Goal: Task Accomplishment & Management: Complete application form

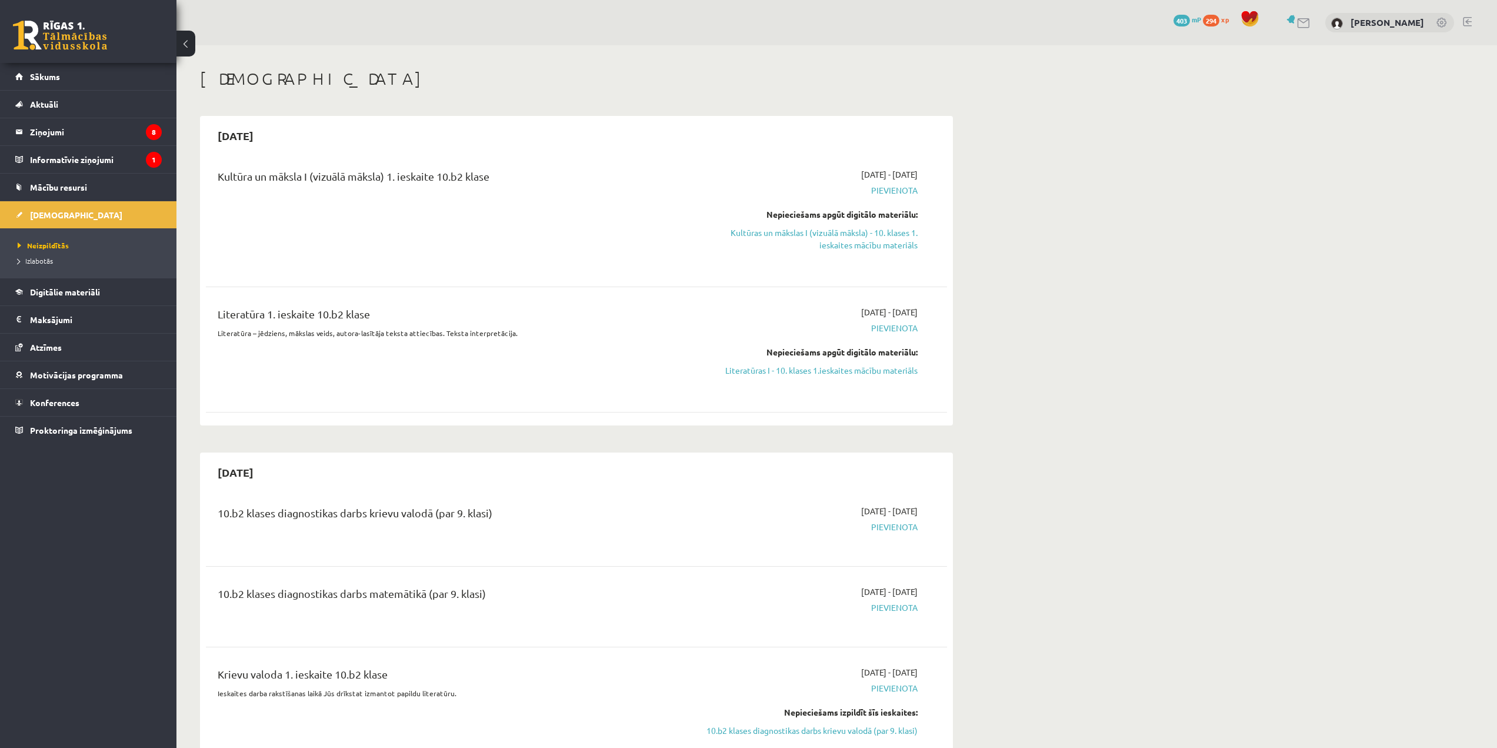
click at [39, 259] on span "Izlabotās" at bounding box center [35, 260] width 35 height 9
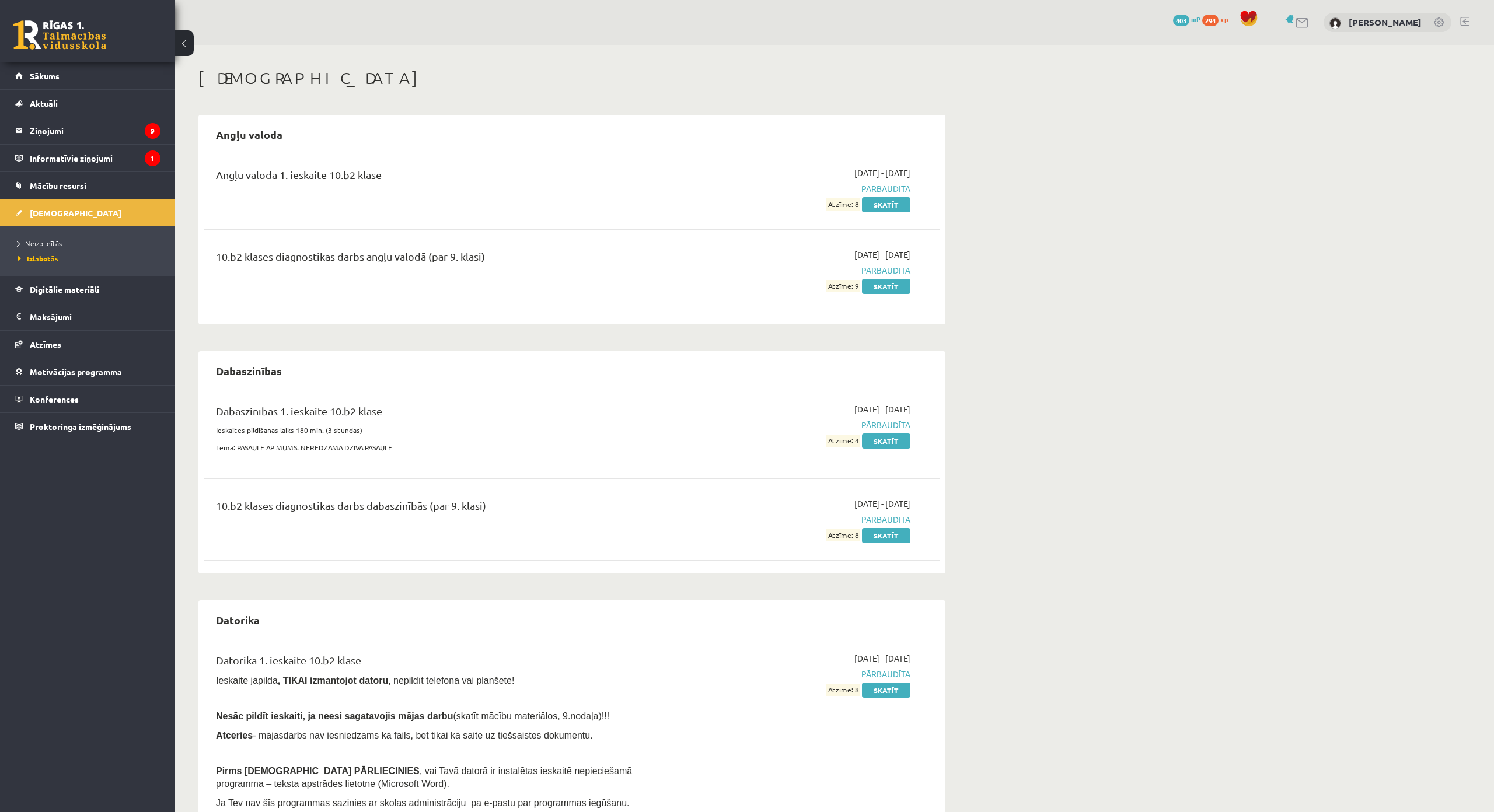
click at [52, 245] on span "Neizpildītās" at bounding box center [40, 243] width 45 height 9
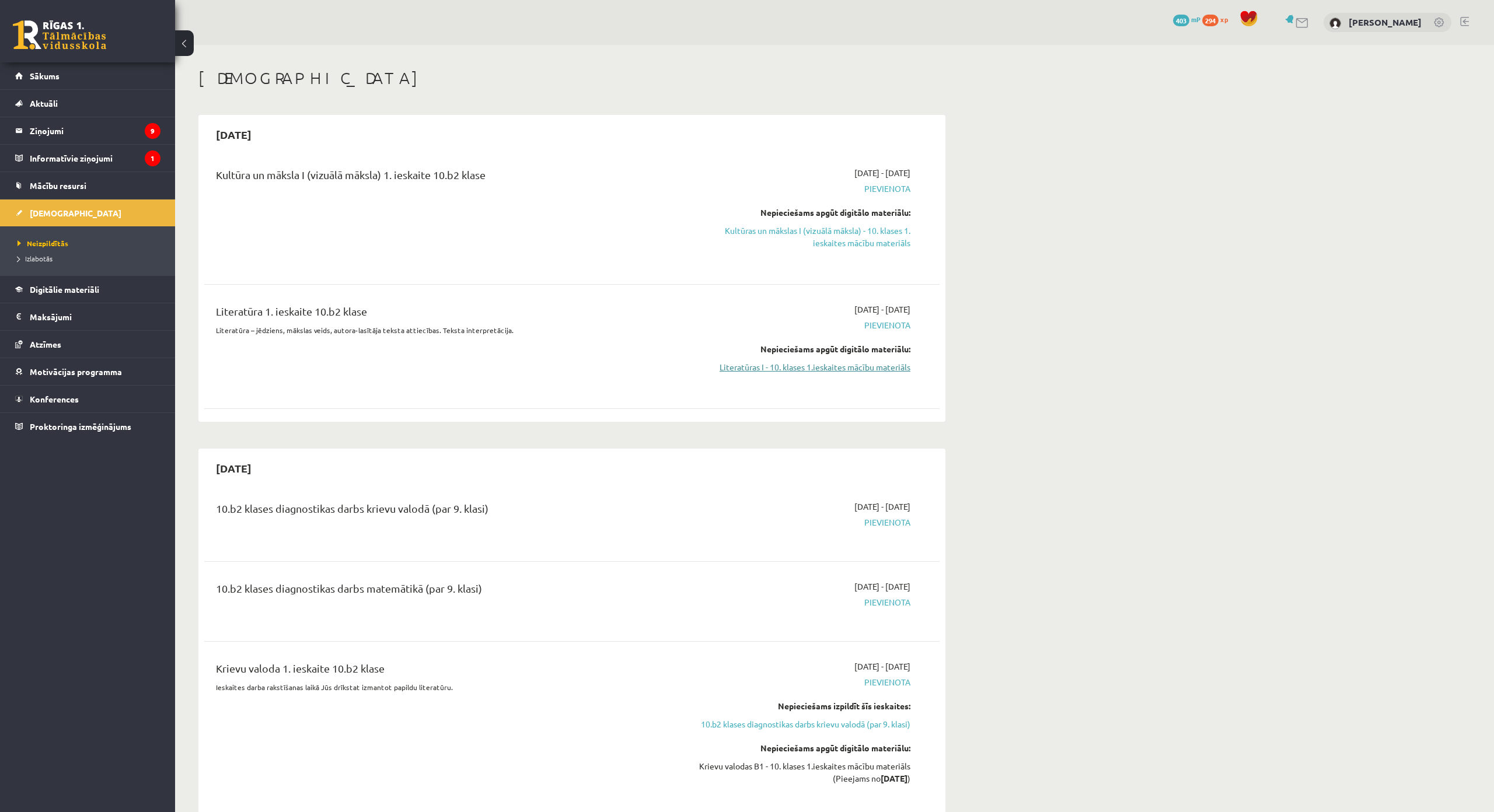
click at [752, 368] on link "Literatūras I - 10. klases 1.ieskaites mācību materiāls" at bounding box center [801, 367] width 220 height 12
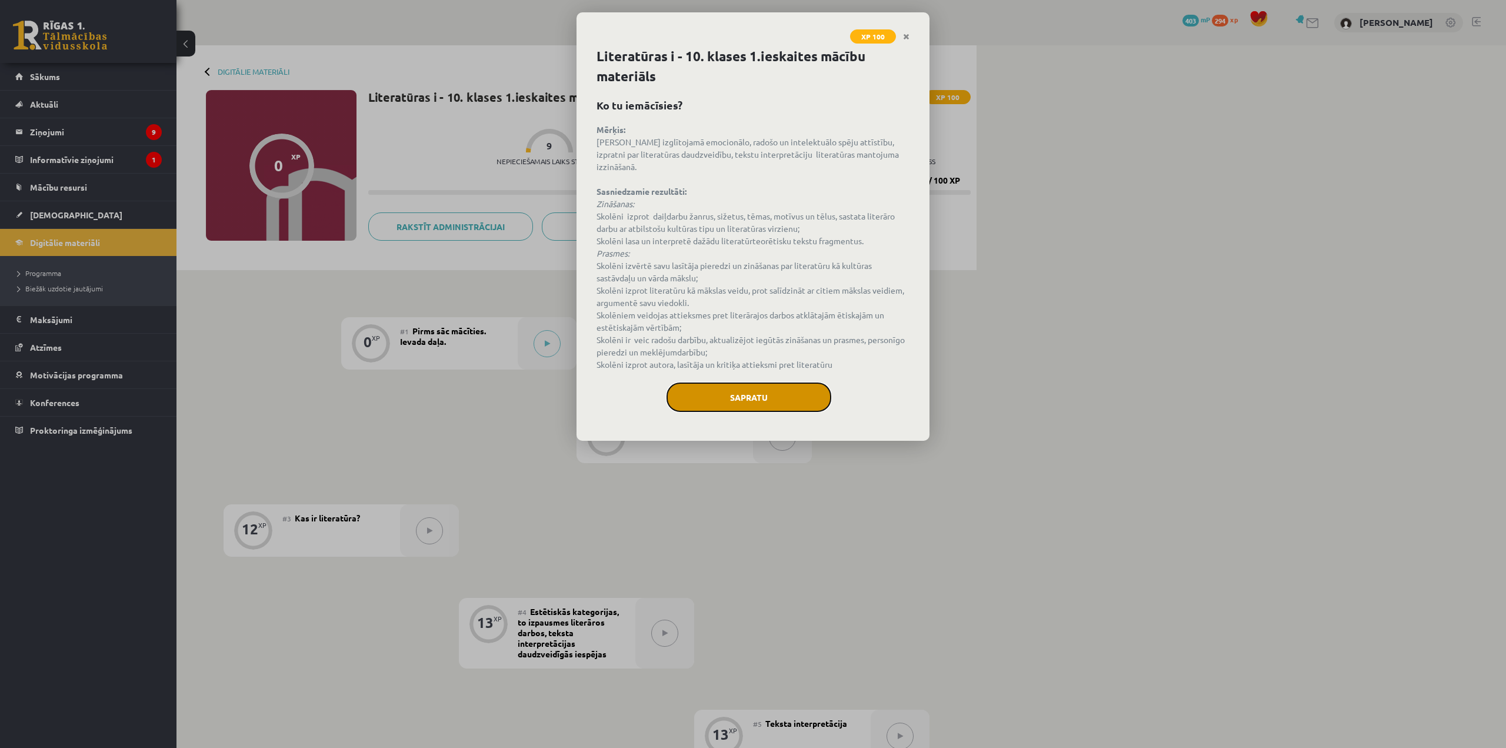
click at [810, 382] on button "Sapratu" at bounding box center [749, 396] width 165 height 29
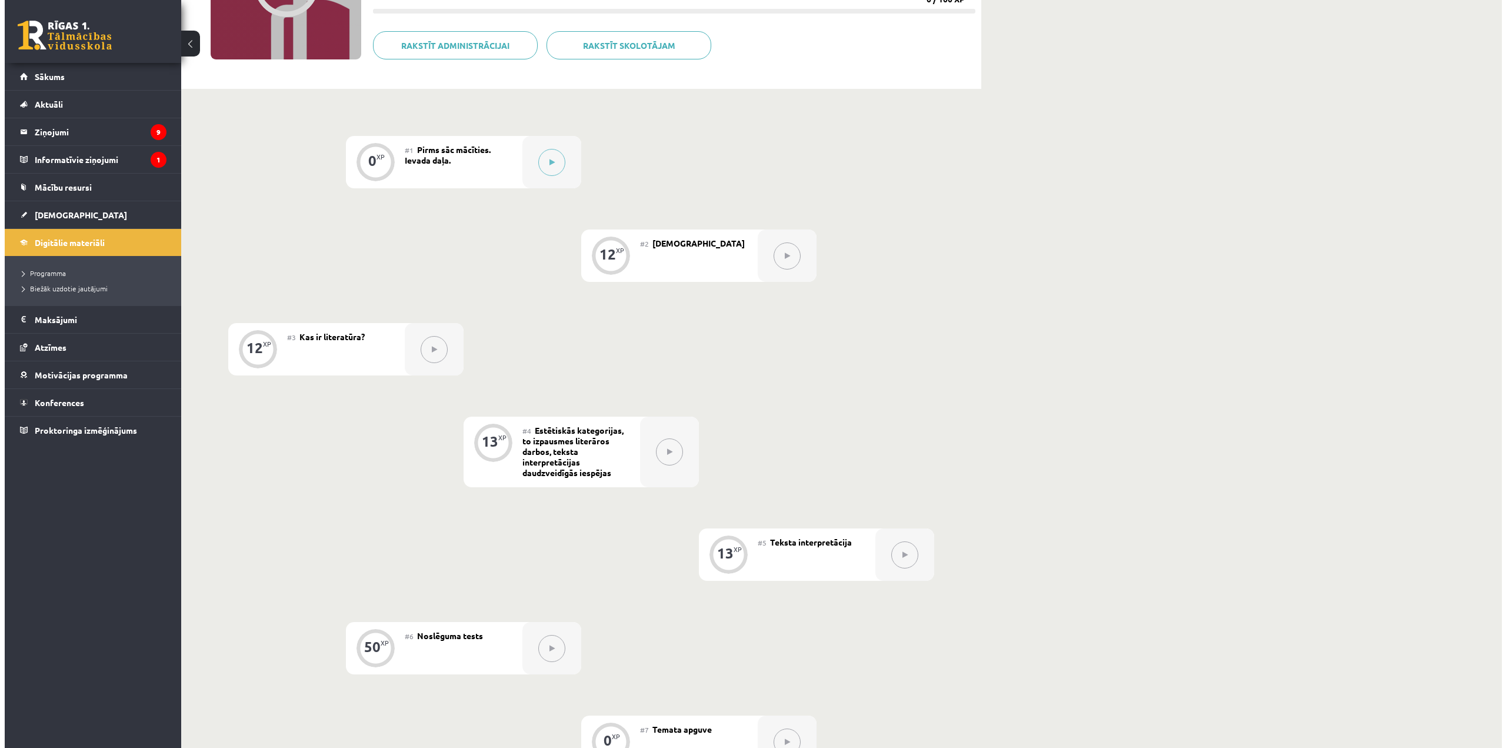
scroll to position [177, 0]
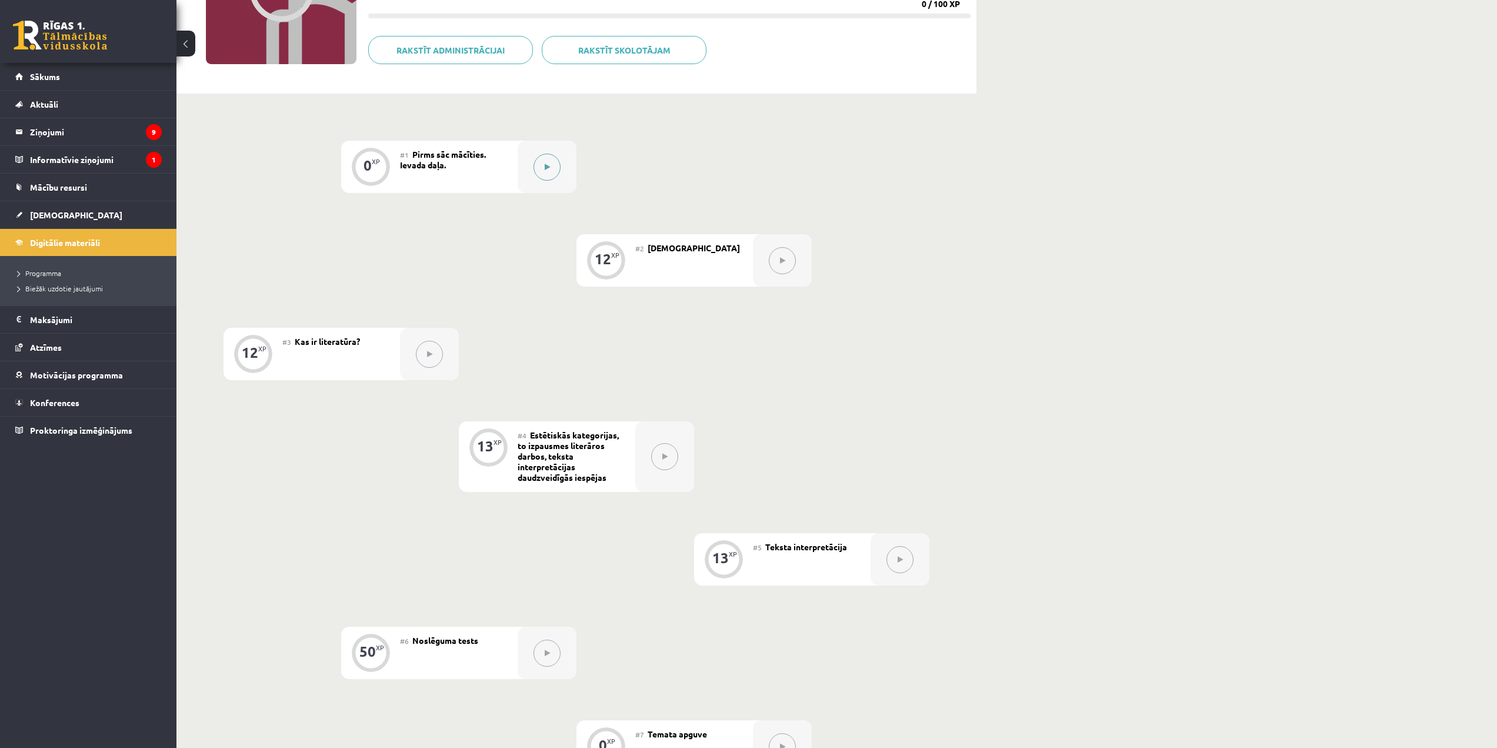
click at [545, 172] on button at bounding box center [547, 167] width 27 height 27
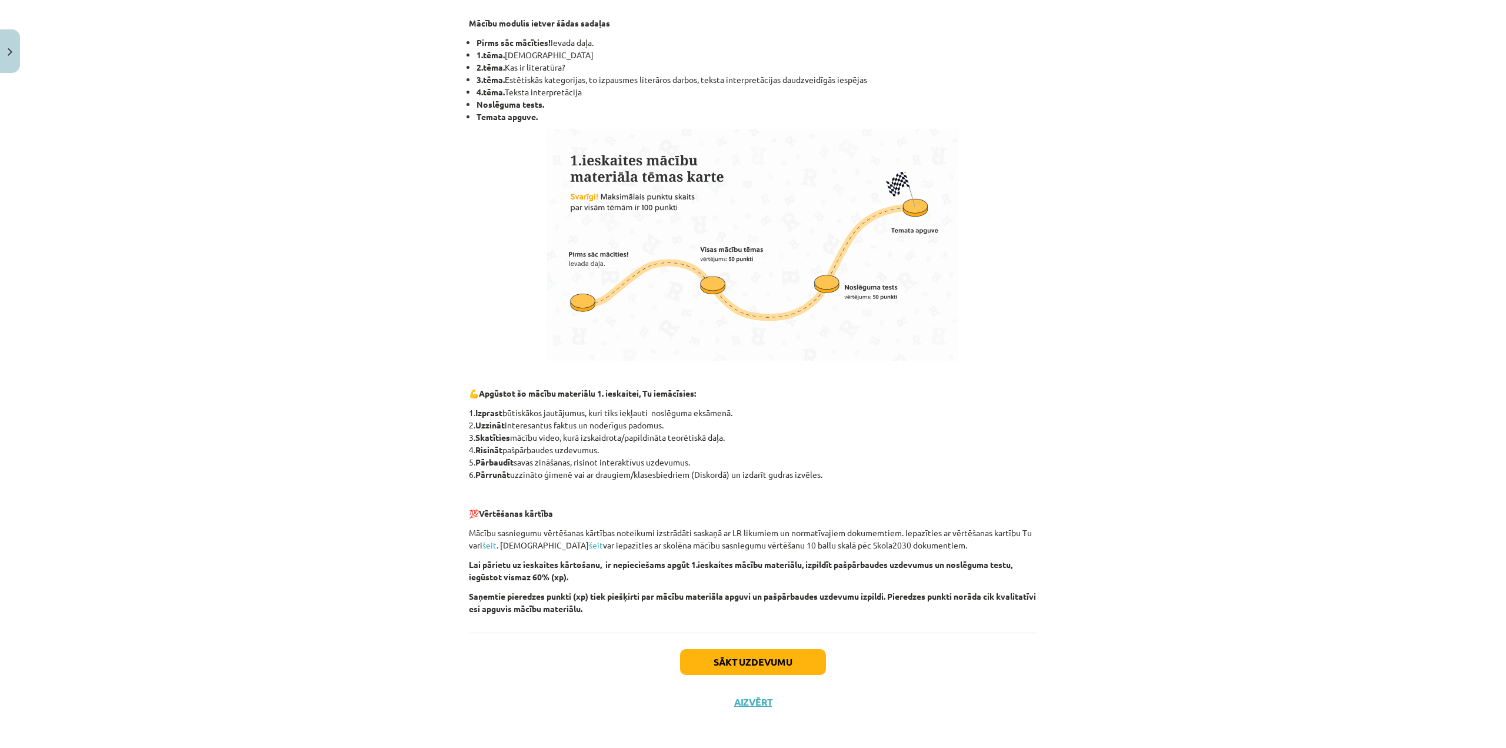
scroll to position [502, 0]
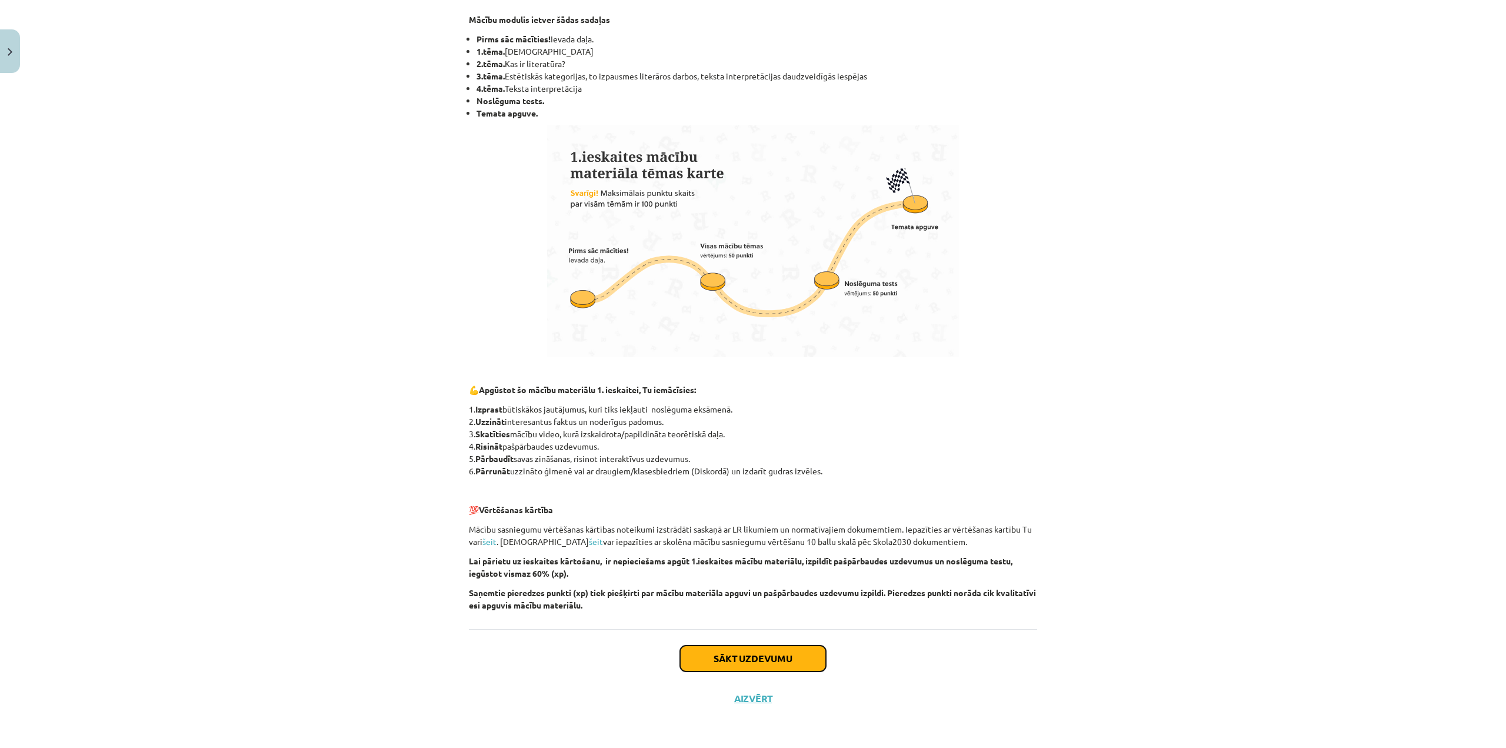
click at [756, 657] on button "Sākt uzdevumu" at bounding box center [753, 658] width 146 height 26
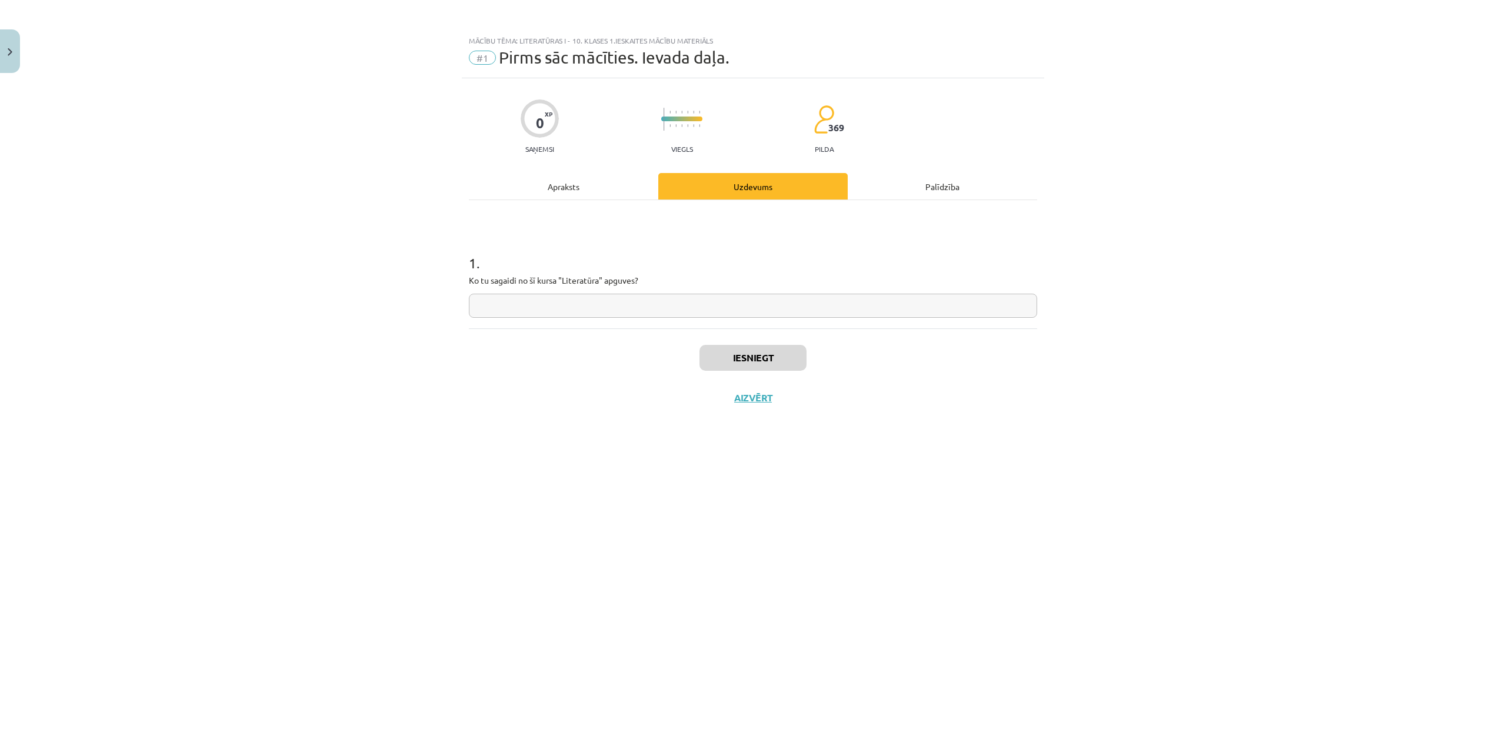
click at [602, 312] on input "text" at bounding box center [753, 306] width 568 height 24
type input "*"
click at [719, 365] on button "Iesniegt" at bounding box center [753, 358] width 107 height 26
click at [781, 402] on button "Nākamā nodarbība" at bounding box center [752, 405] width 115 height 27
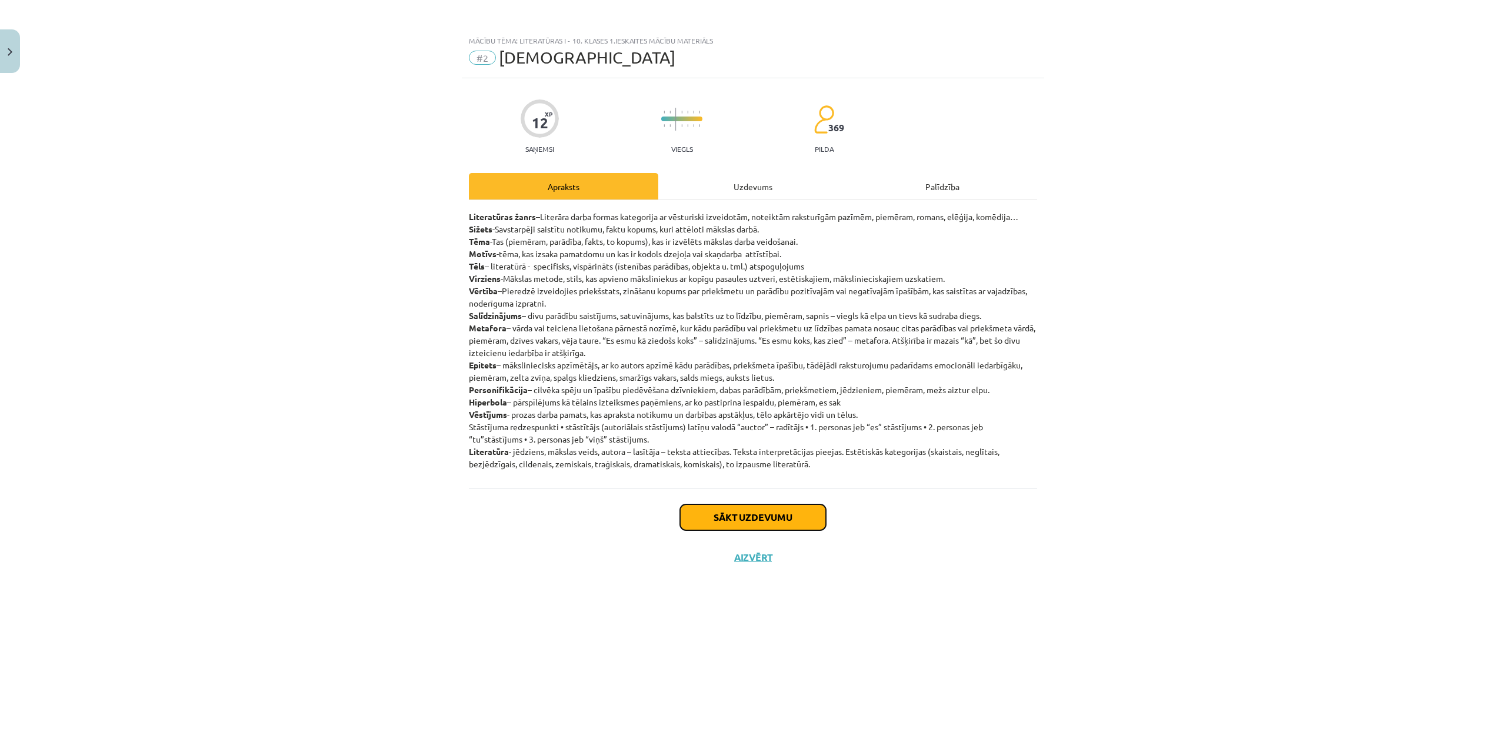
click at [777, 517] on button "Sākt uzdevumu" at bounding box center [753, 517] width 146 height 26
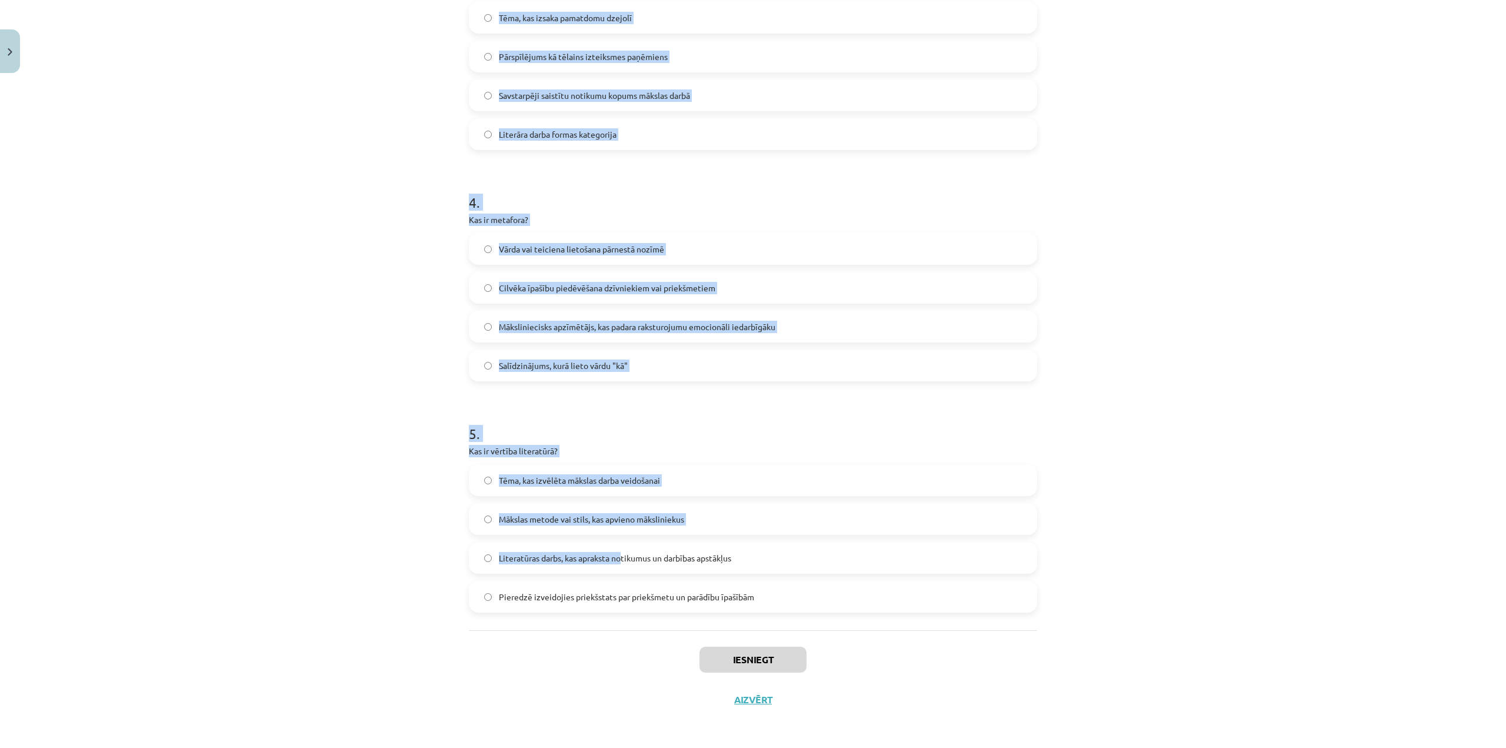
scroll to position [755, 0]
drag, startPoint x: 461, startPoint y: 275, endPoint x: 772, endPoint y: 591, distance: 443.1
click at [772, 591] on div "12 XP Saņemsi Viegls 369 pilda Apraksts Uzdevums Palīdzība 1 . Kāds ir personif…" at bounding box center [753, 21] width 582 height 1396
copy form "Kāds ir personifikācijas piemērs? "Auksts lietus" "Dzīves vakars" "Es esmu koks…"
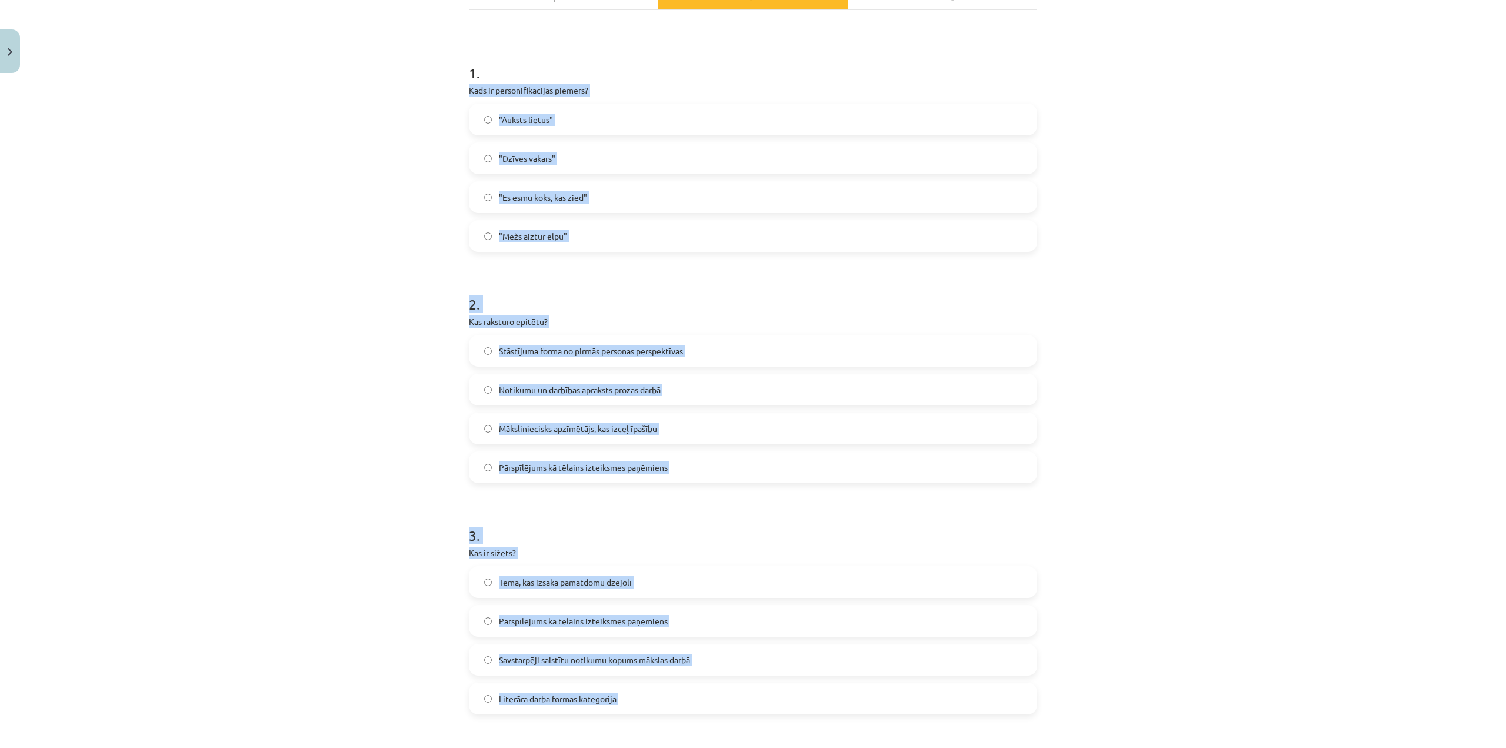
scroll to position [49, 0]
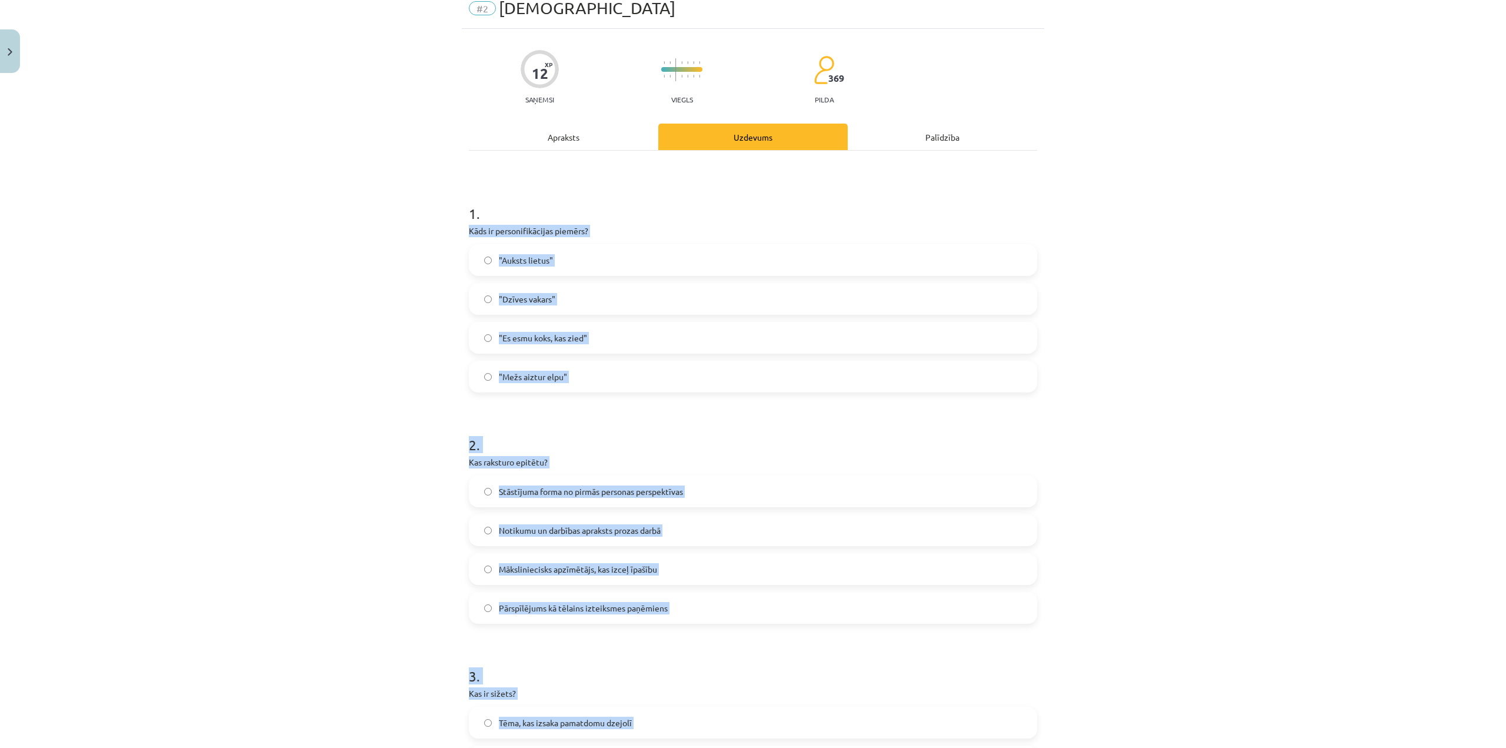
click at [279, 322] on div "Mācību tēma: Literatūras i - 10. klases 1.ieskaites mācību materiāls #2 Jēdzien…" at bounding box center [753, 374] width 1506 height 748
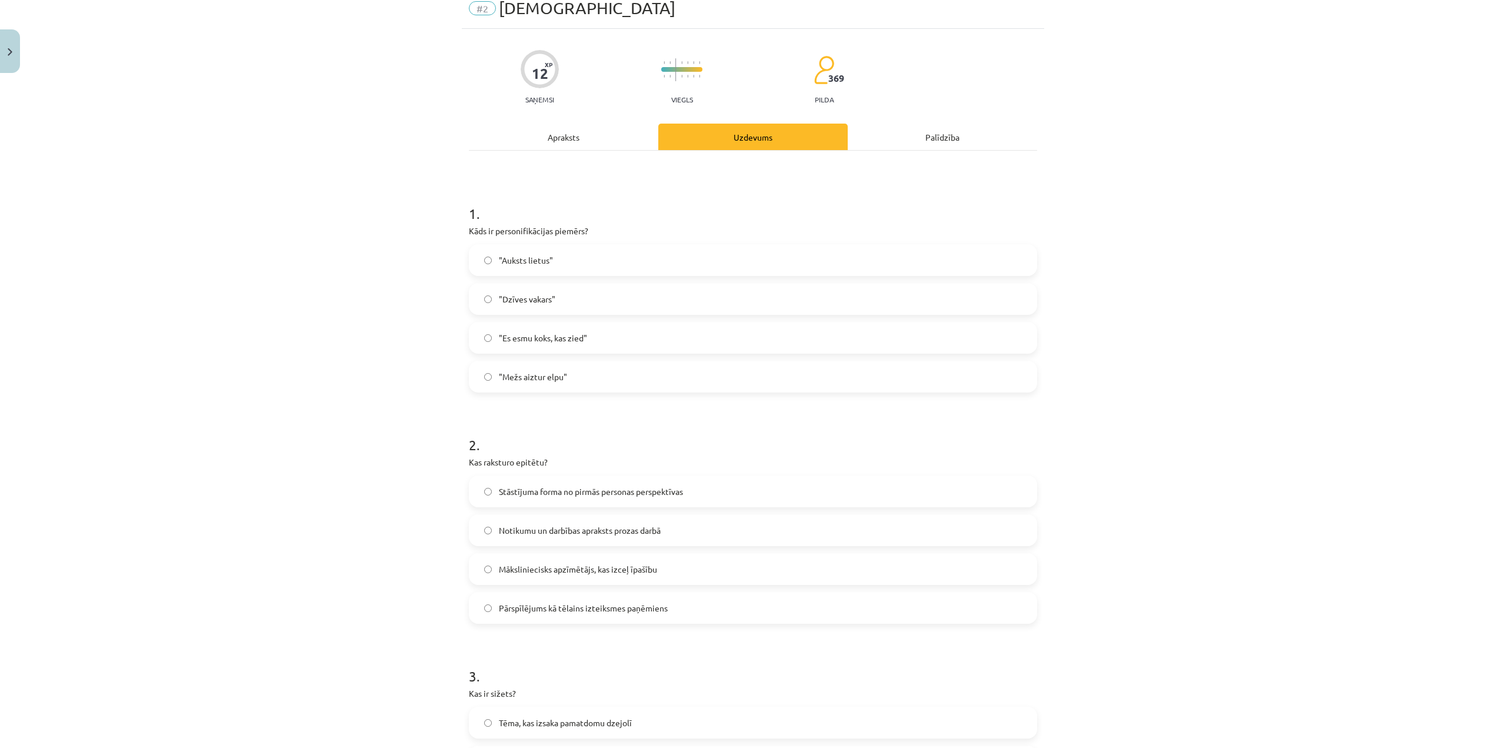
click at [651, 565] on span "Māksliniecisks apzīmētājs, kas izceļ īpašību" at bounding box center [578, 569] width 158 height 12
click at [554, 376] on span ""Mežs aiztur elpu"" at bounding box center [533, 377] width 68 height 12
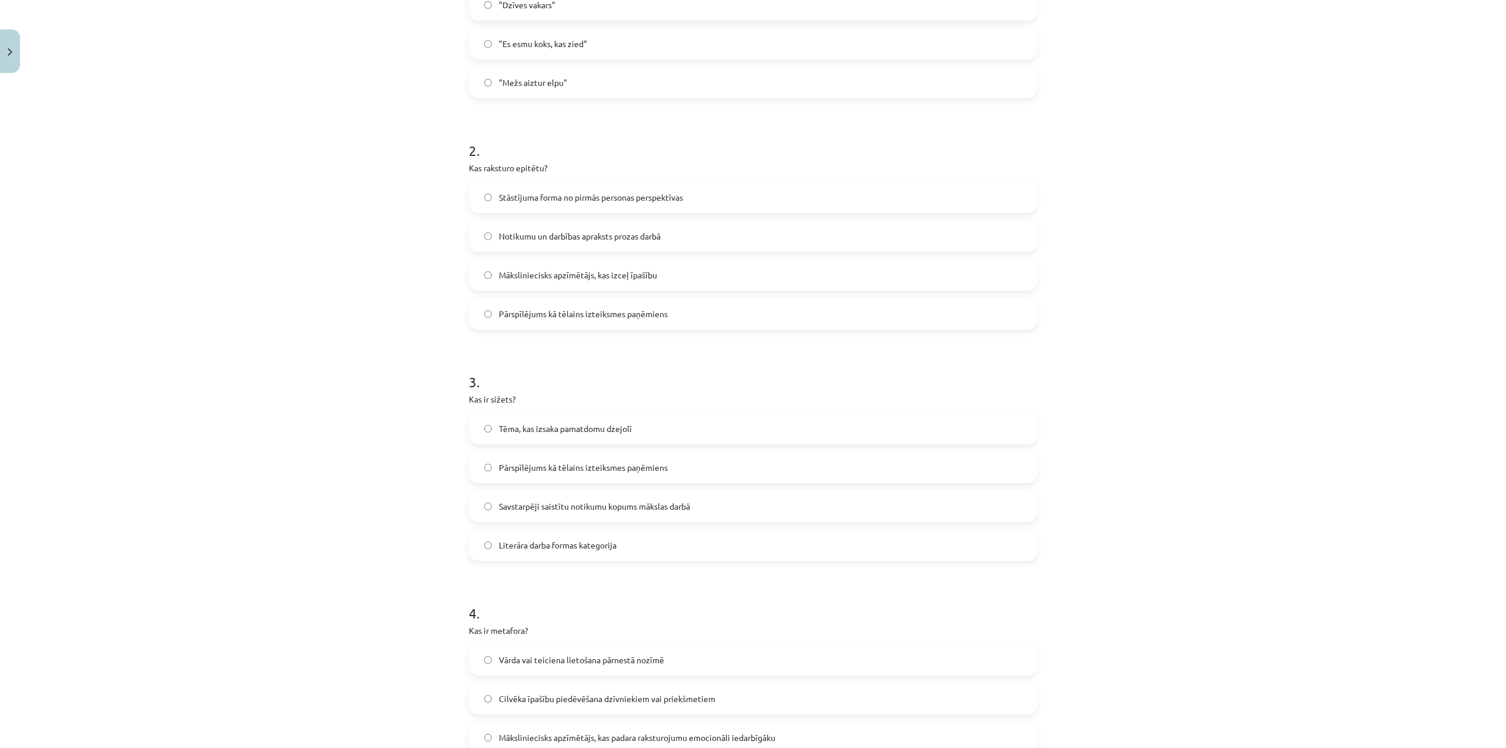
click at [662, 506] on span "Savstarpēji saistītu notikumu kopums mākslas darbā" at bounding box center [594, 506] width 191 height 12
click at [688, 427] on label "Vārda vai teiciena lietošana pārnestā nozīmē" at bounding box center [753, 423] width 566 height 29
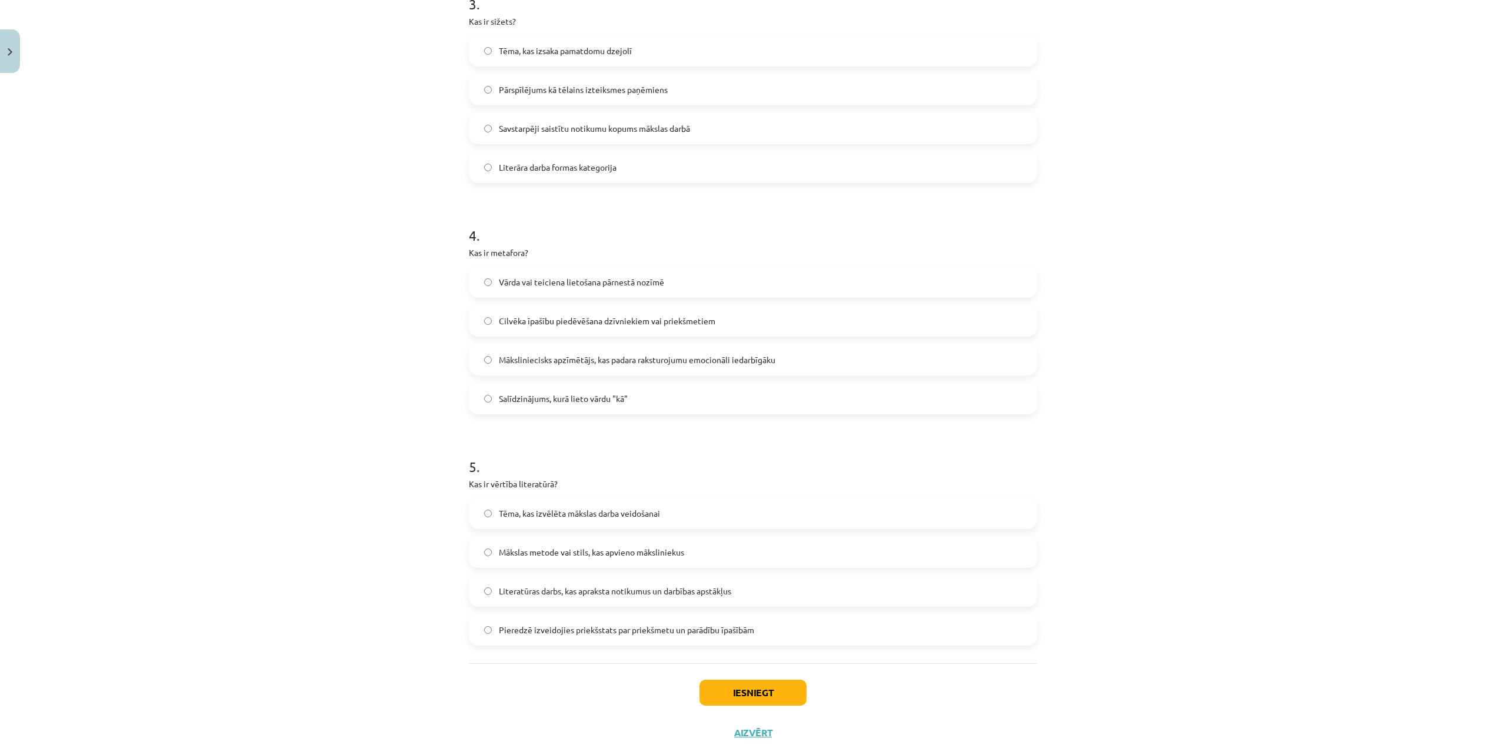
scroll to position [755, 0]
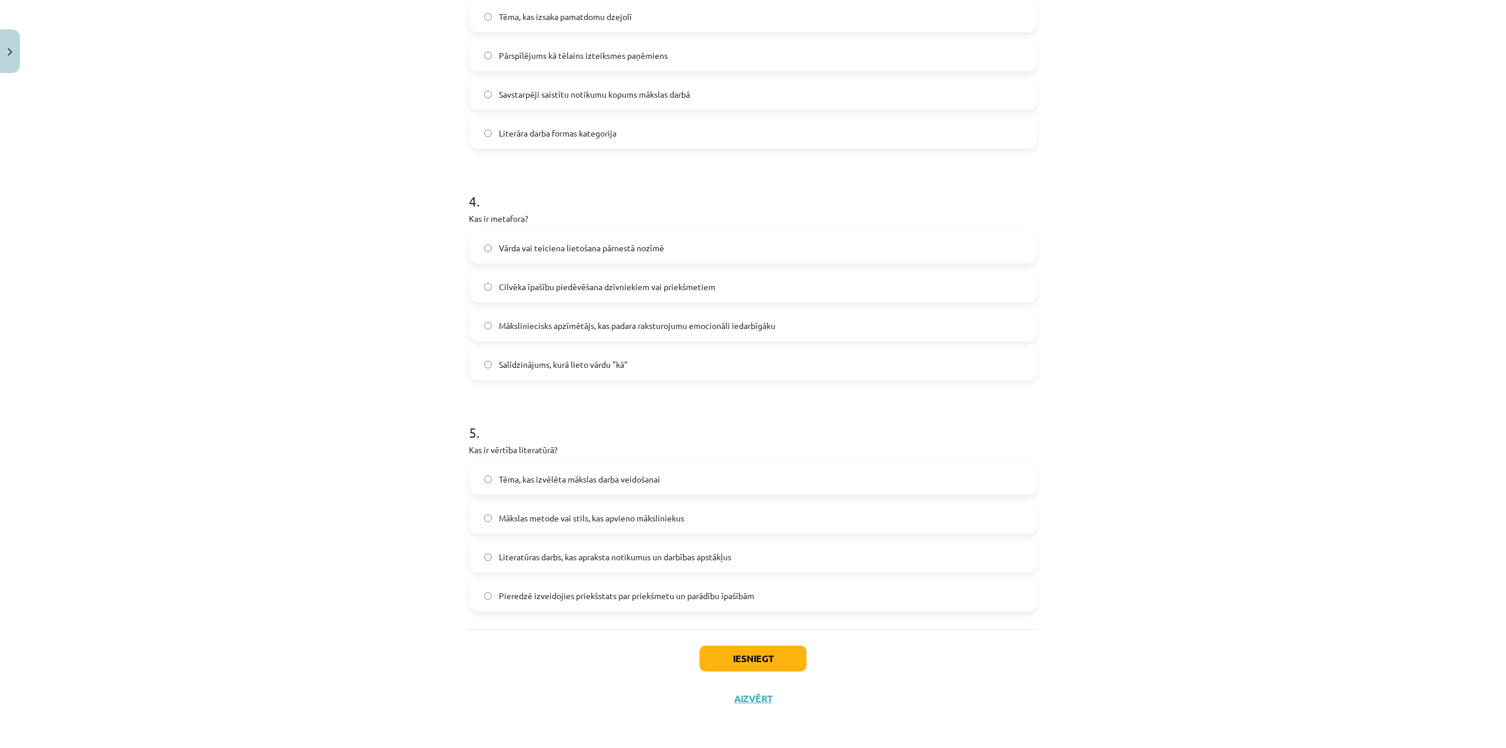
click at [758, 597] on label "Pieredzē izveidojies priekšstats par priekšmetu un parādību īpašībām" at bounding box center [753, 595] width 566 height 29
click at [783, 647] on button "Iesniegt" at bounding box center [753, 658] width 107 height 26
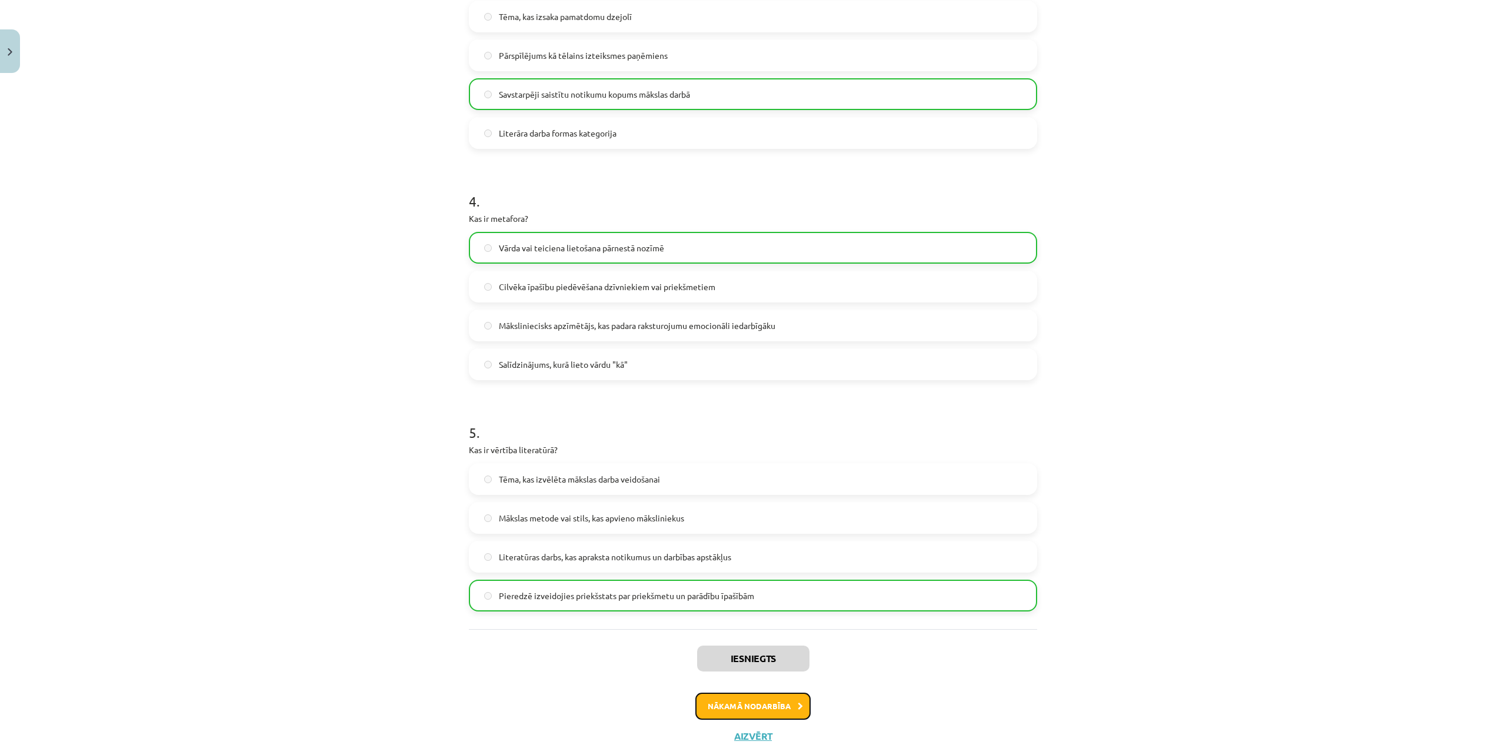
click at [788, 704] on button "Nākamā nodarbība" at bounding box center [752, 705] width 115 height 27
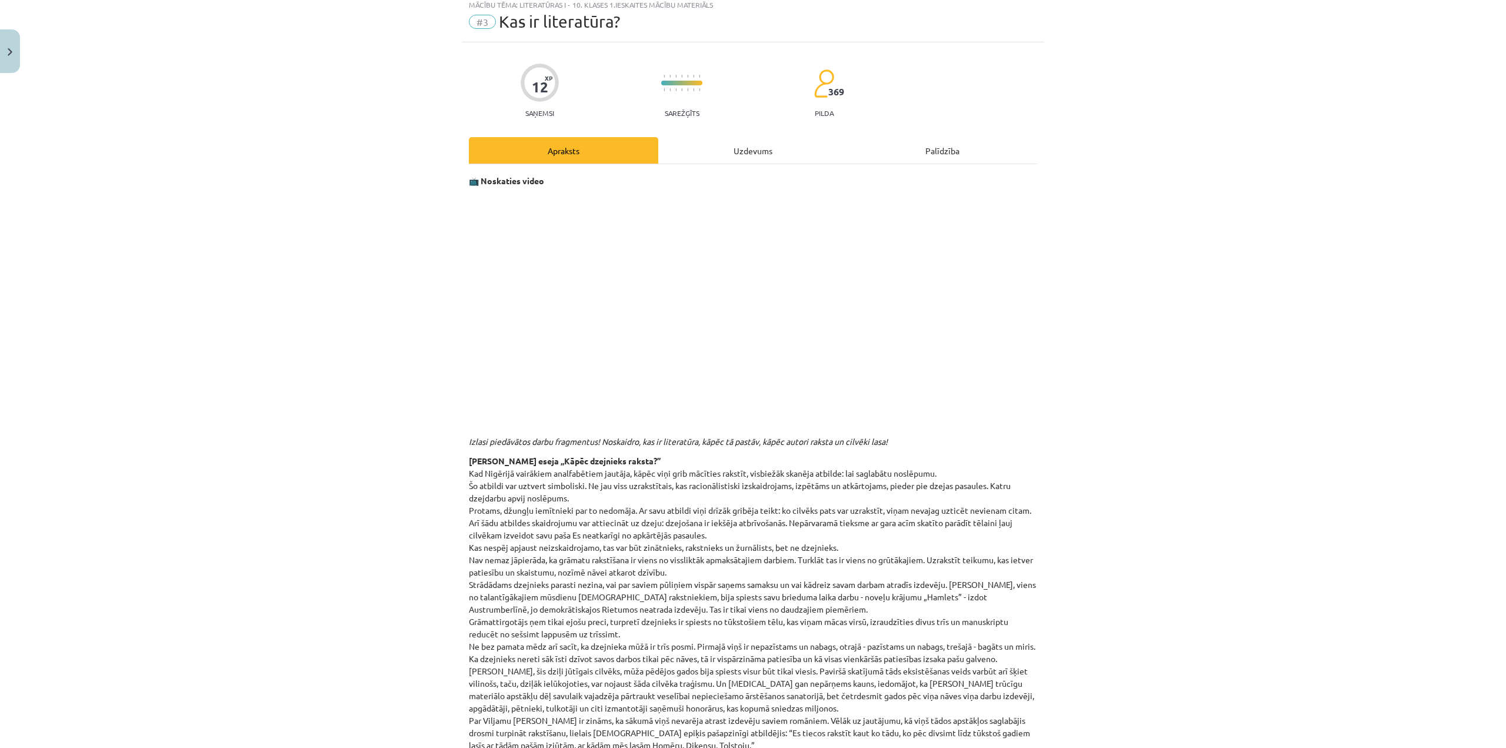
scroll to position [29, 0]
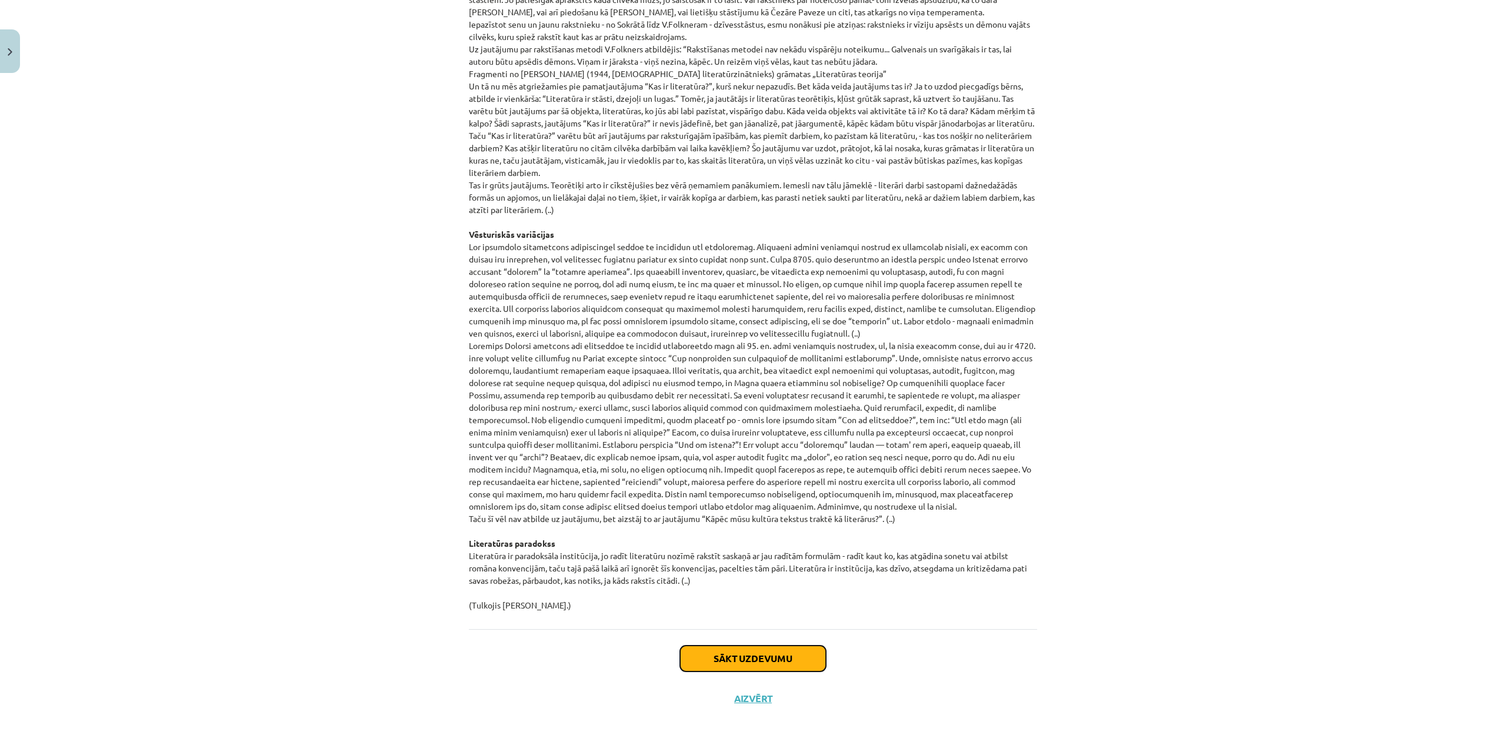
click at [741, 652] on button "Sākt uzdevumu" at bounding box center [753, 658] width 146 height 26
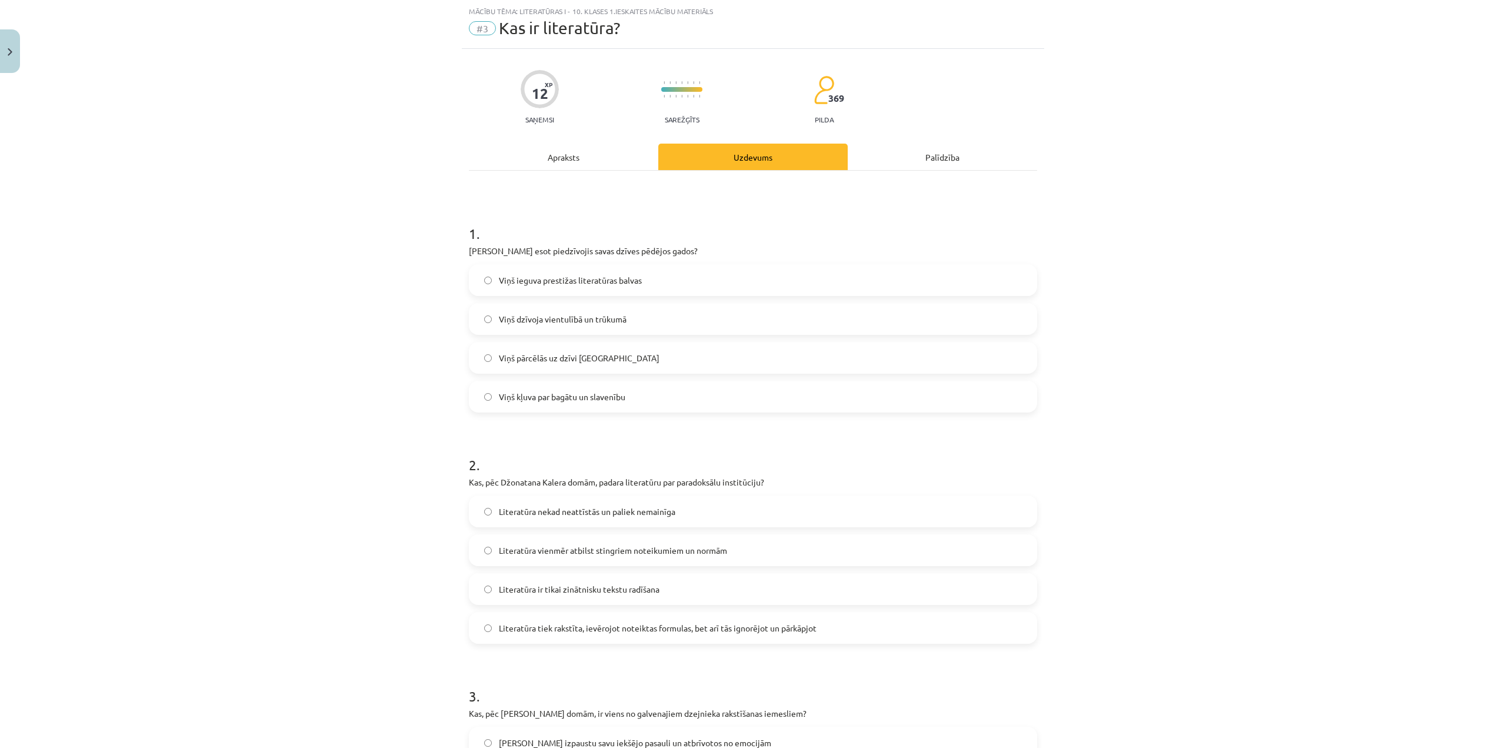
click at [568, 158] on div "Apraksts" at bounding box center [563, 157] width 189 height 26
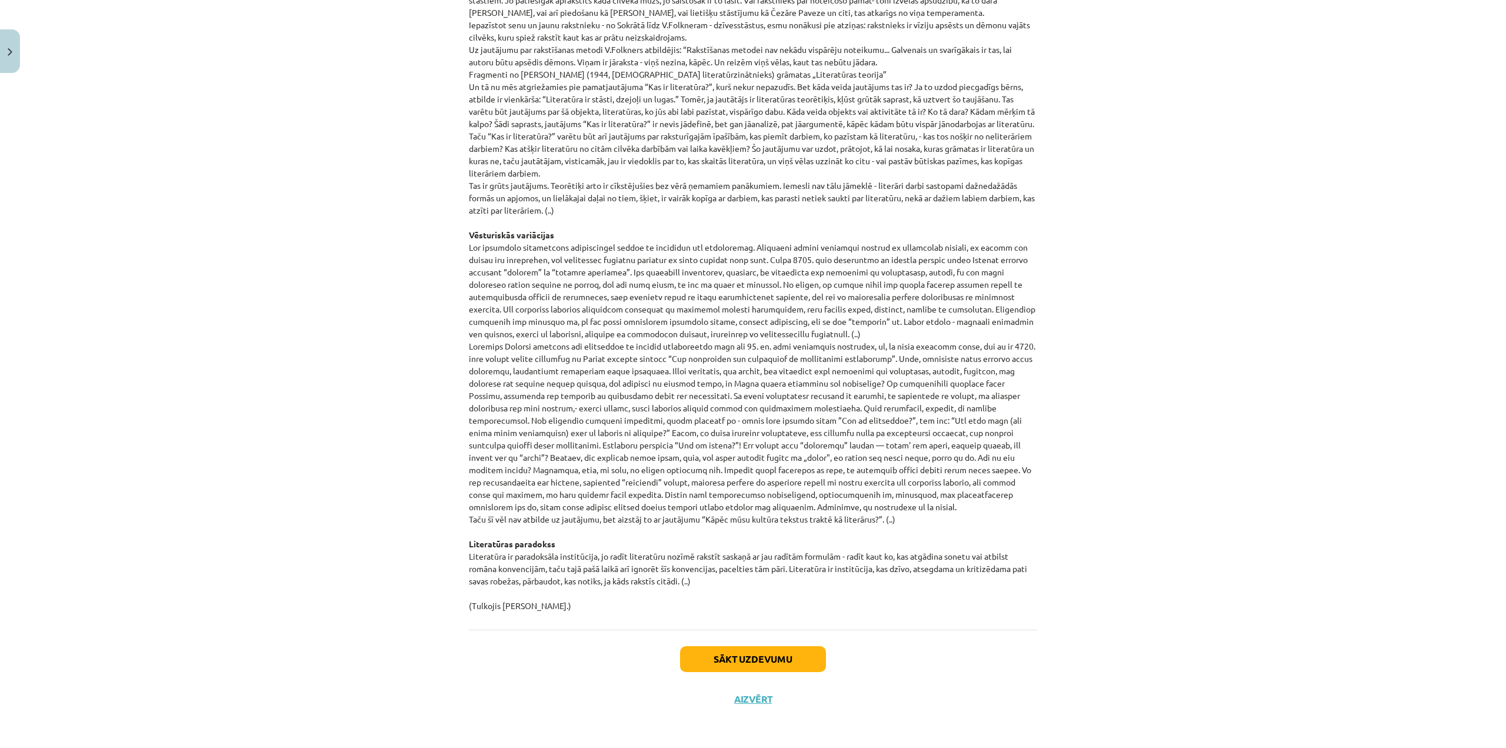
scroll to position [930, 0]
click at [774, 657] on button "Sākt uzdevumu" at bounding box center [753, 658] width 146 height 26
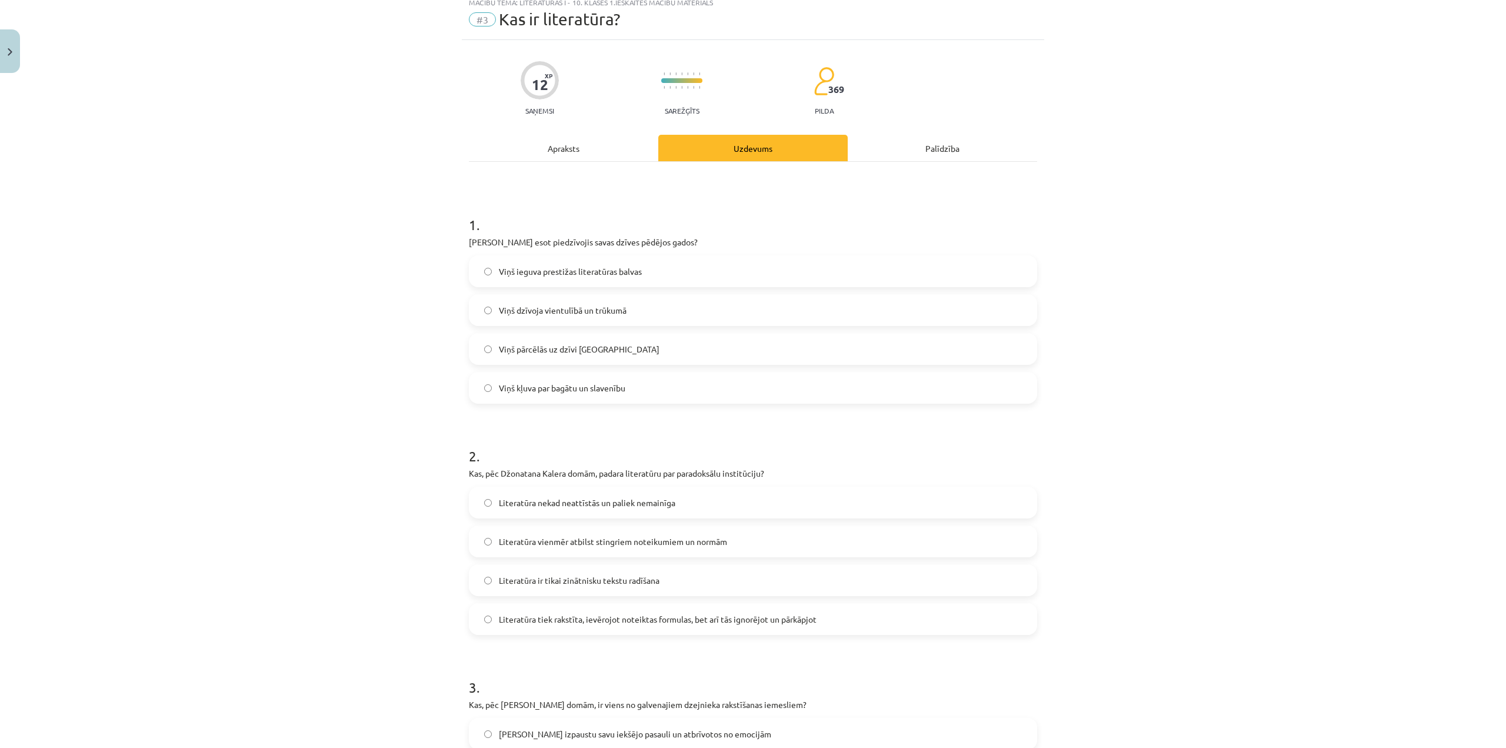
scroll to position [29, 0]
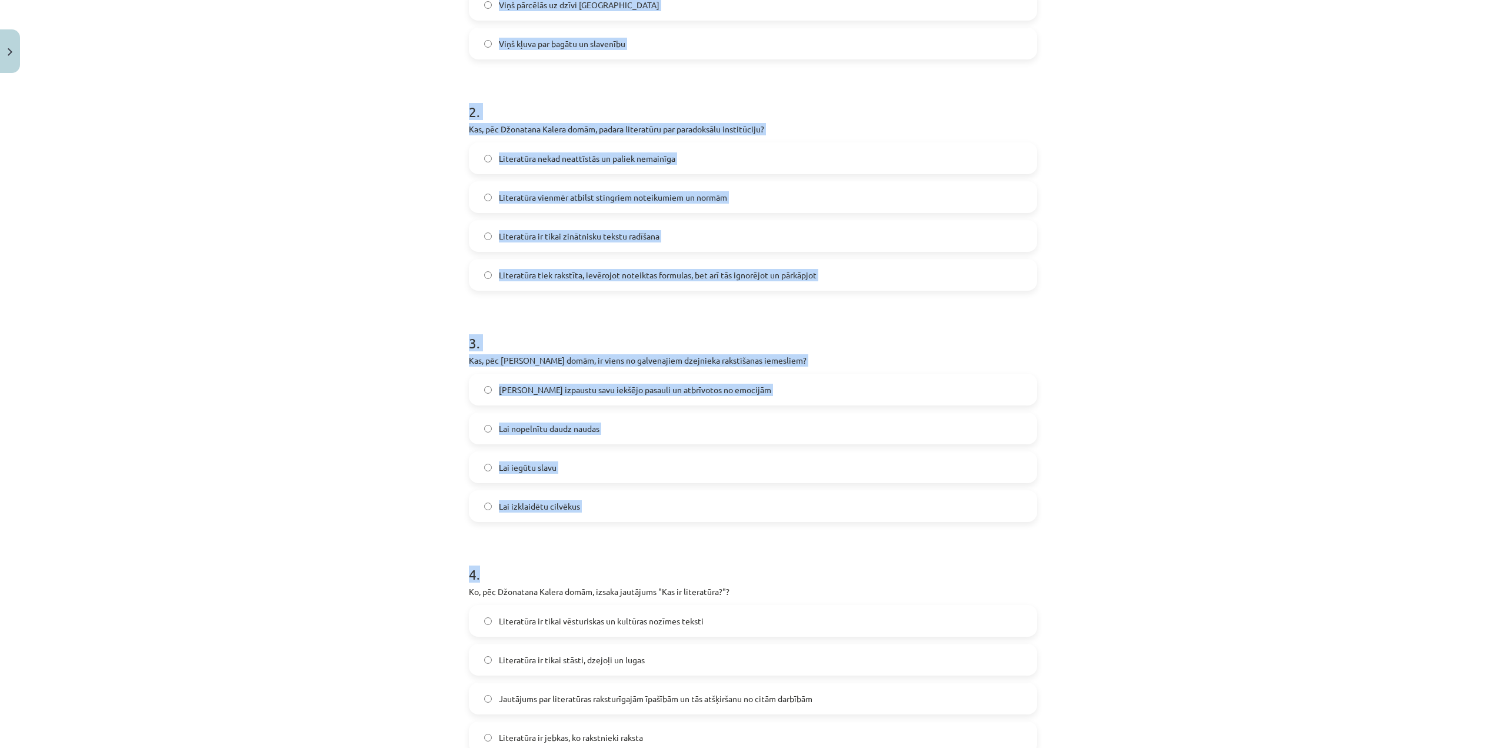
drag, startPoint x: 464, startPoint y: 247, endPoint x: 599, endPoint y: 548, distance: 330.8
click at [599, 546] on div "12 XP Saņemsi Sarežģīts 369 pilda Apraksts Uzdevums Palīdzība 1 . Ko Rainers Ma…" at bounding box center [753, 394] width 582 height 1396
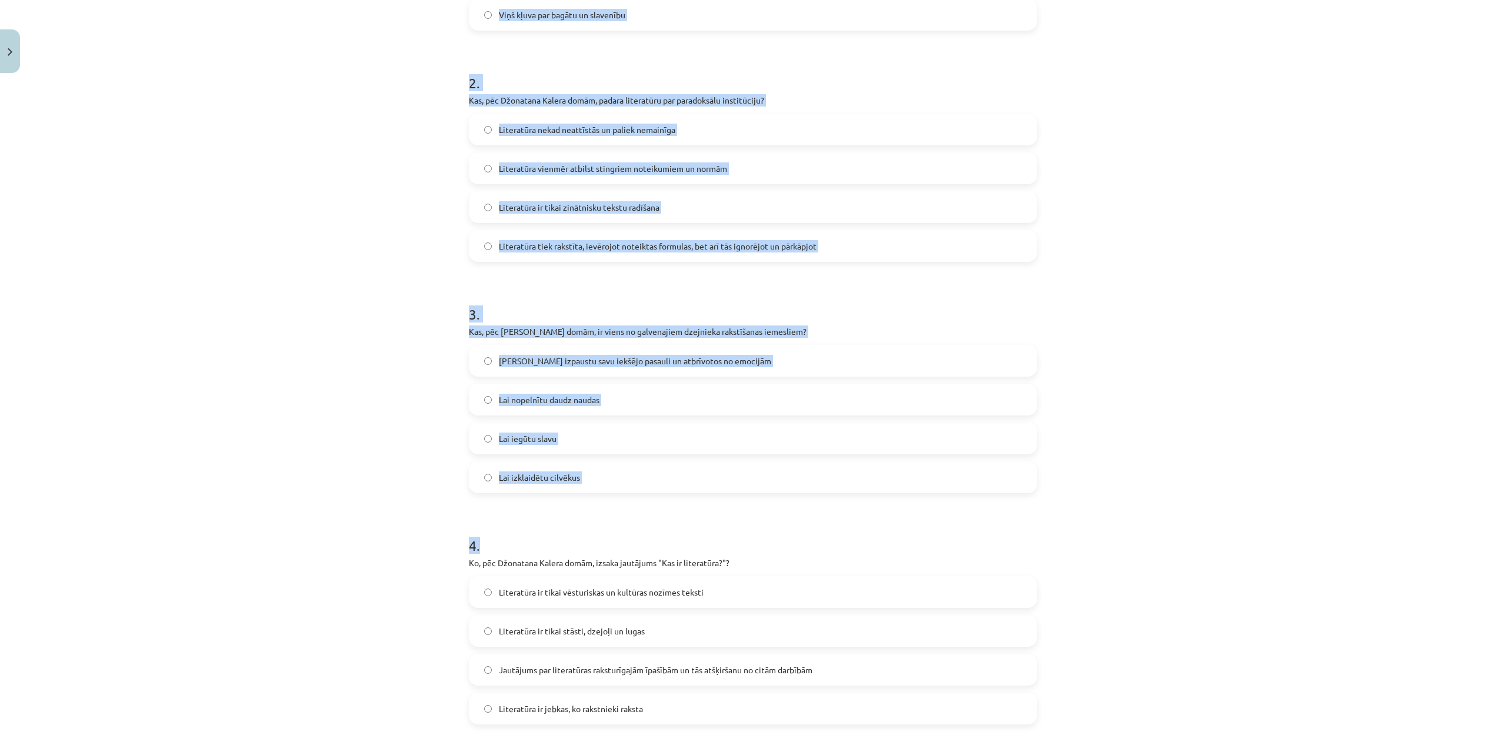
scroll to position [500, 0]
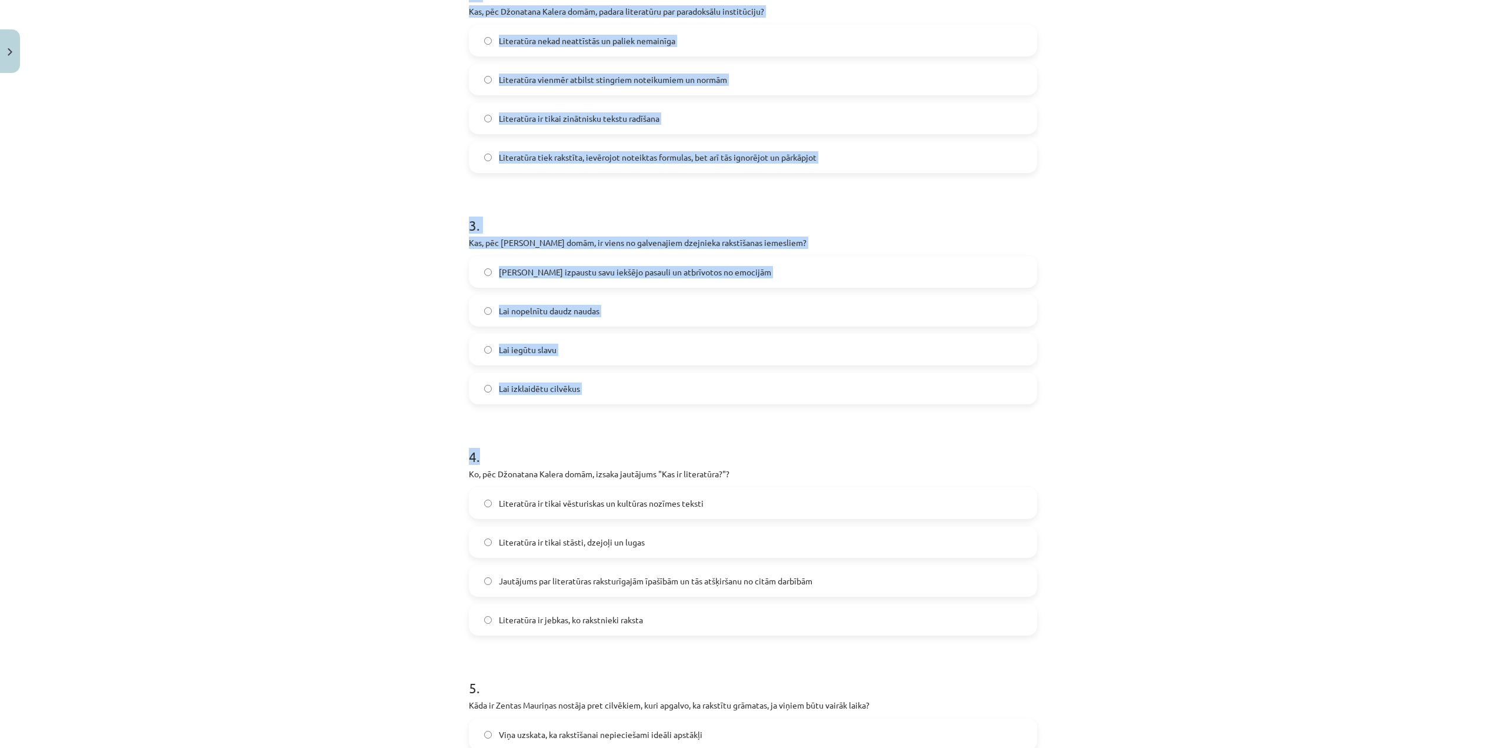
click at [404, 396] on div "Mācību tēma: Literatūras i - 10. klases 1.ieskaites mācību materiāls #3 Kas ir …" at bounding box center [753, 374] width 1506 height 748
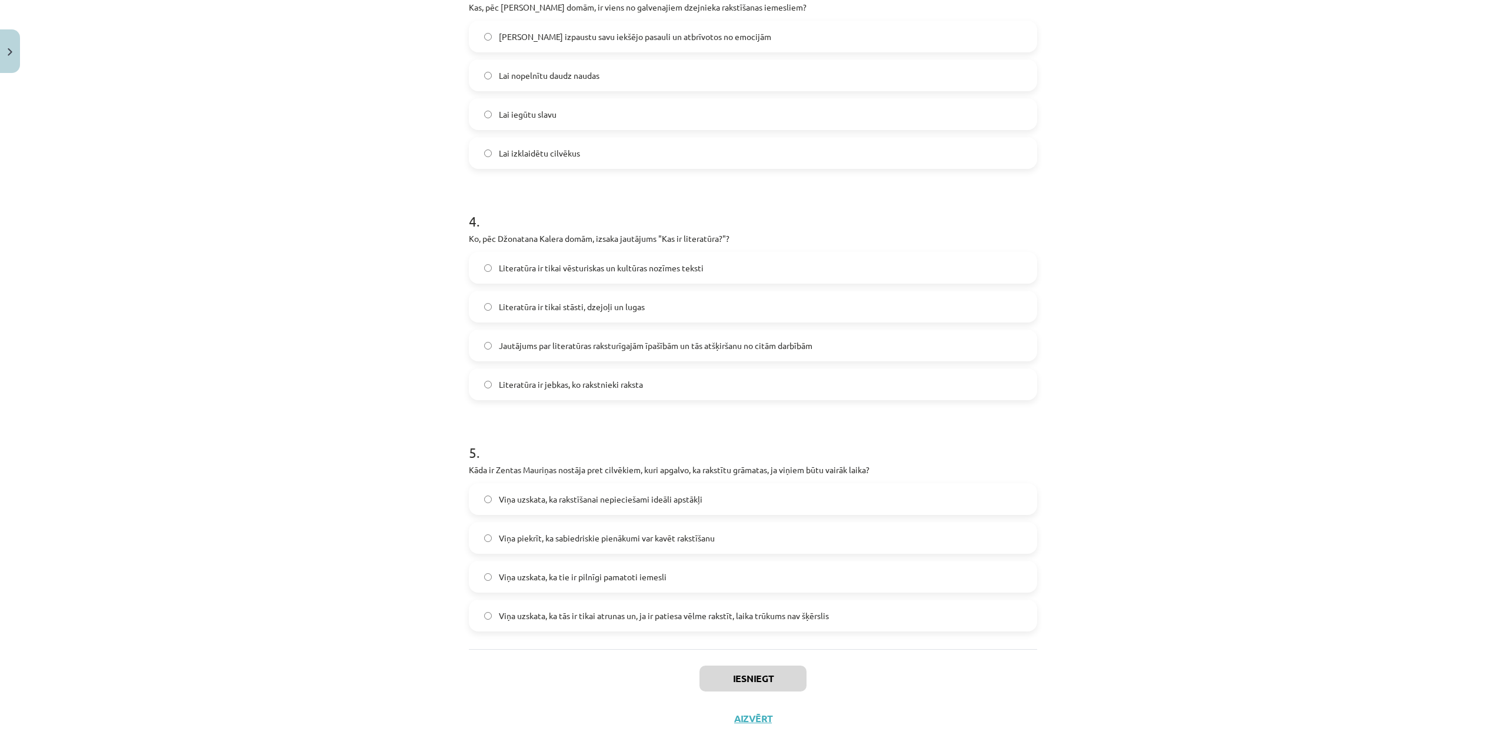
scroll to position [755, 0]
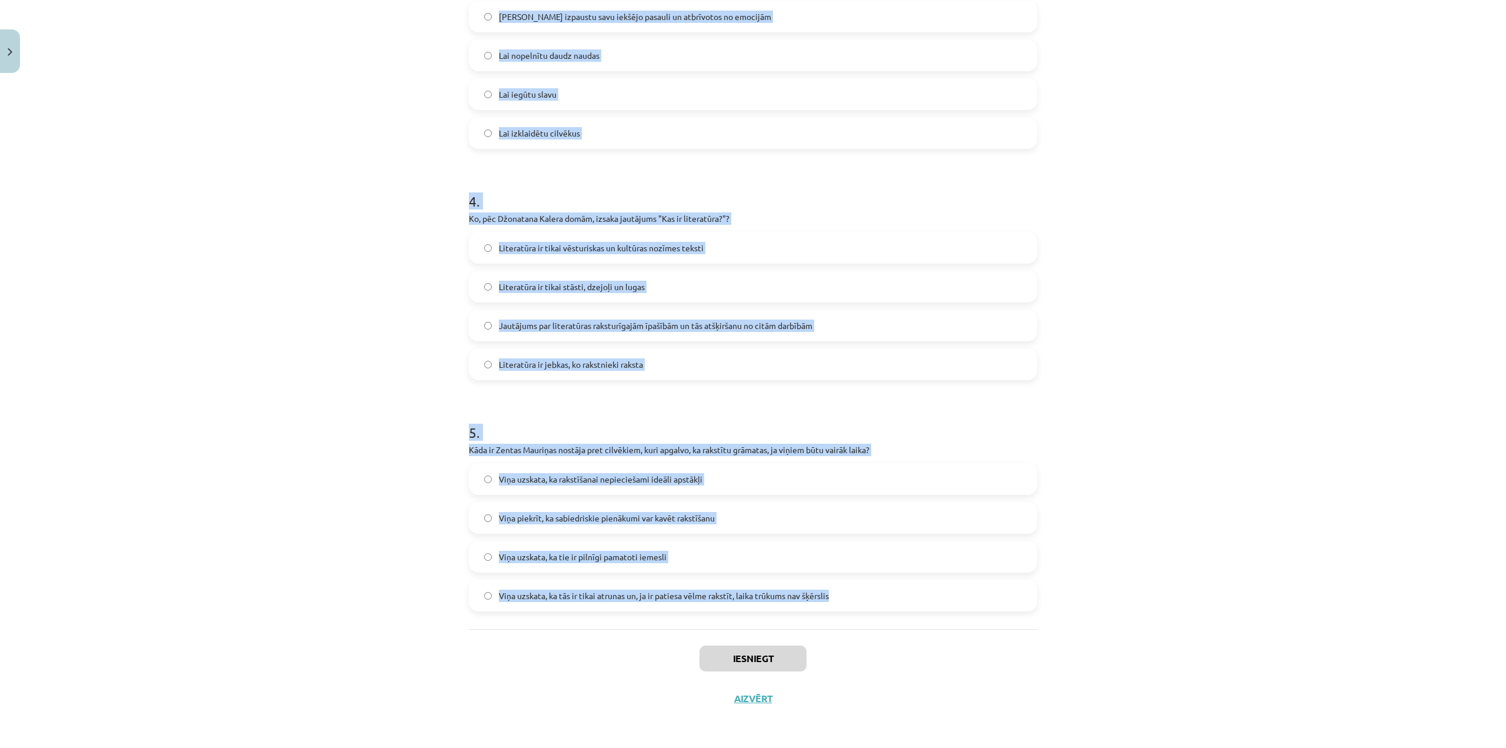
drag, startPoint x: 462, startPoint y: 258, endPoint x: 850, endPoint y: 599, distance: 516.1
click at [850, 599] on div "12 XP Saņemsi Sarežģīts 369 pilda Apraksts Uzdevums Palīdzība 1 . Ko Rainers Ma…" at bounding box center [753, 21] width 582 height 1396
copy form "1 . Ko Rainers Marija Rilke esot piedzīvojis savas dzīves pēdējos gados? Viņš i…"
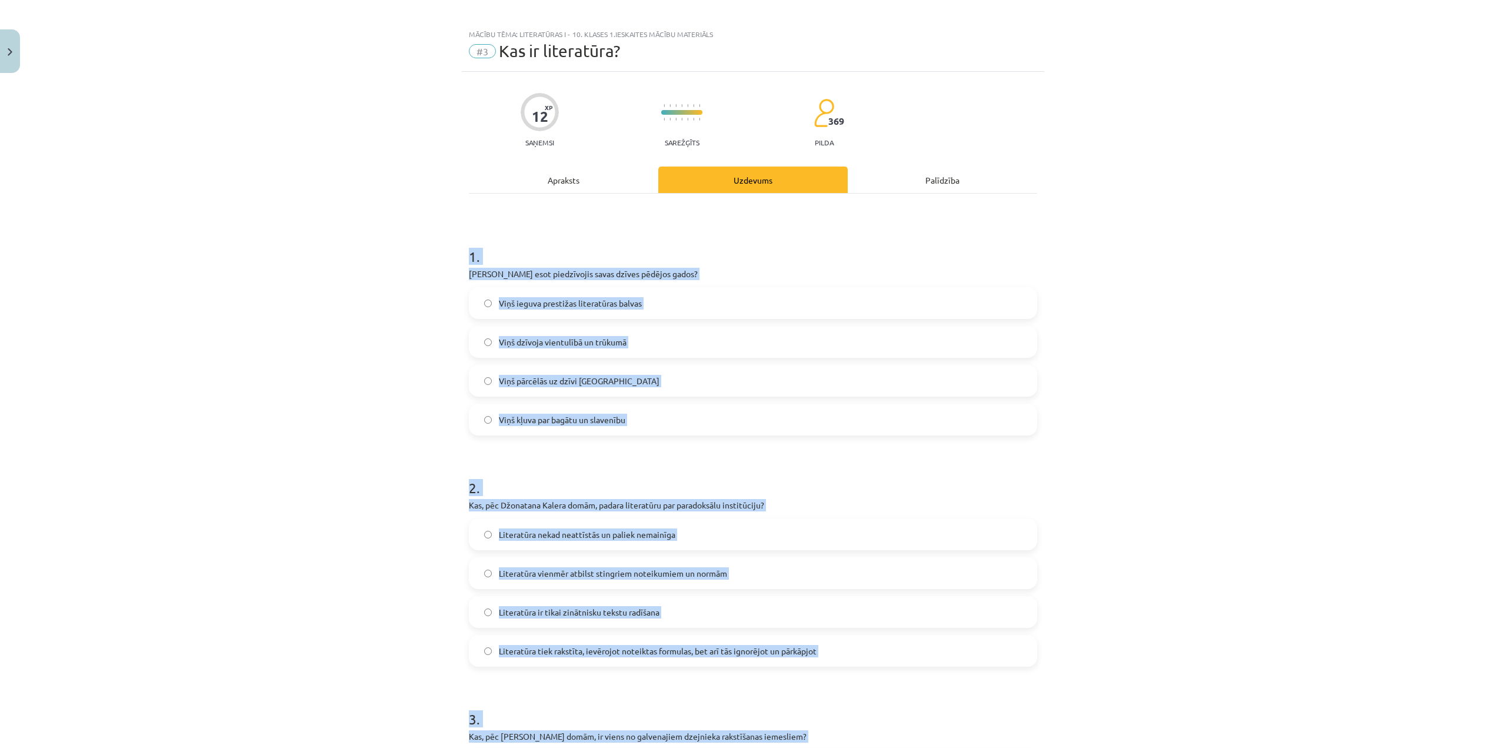
scroll to position [0, 0]
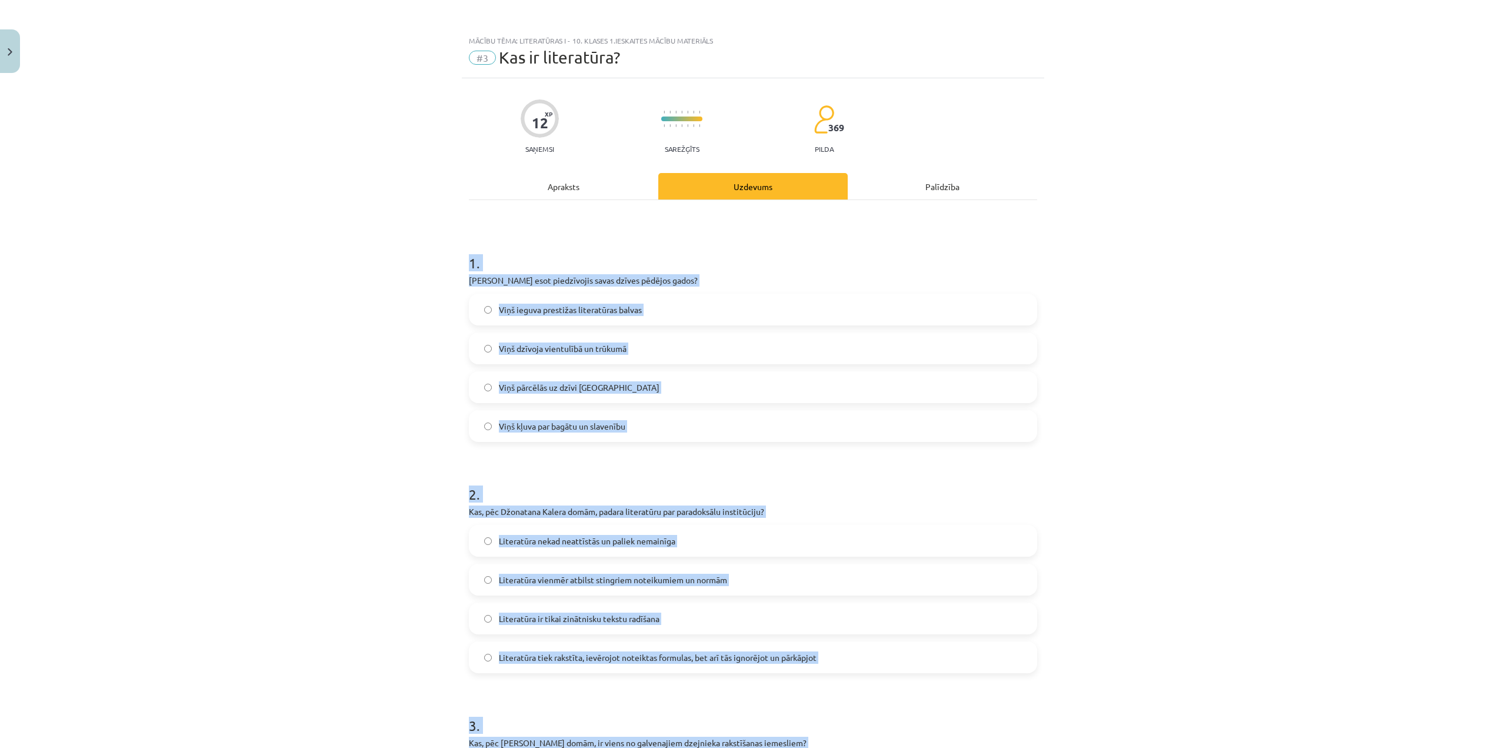
click at [618, 348] on span "Viņš dzīvoja vientulībā un trūkumā" at bounding box center [563, 348] width 128 height 12
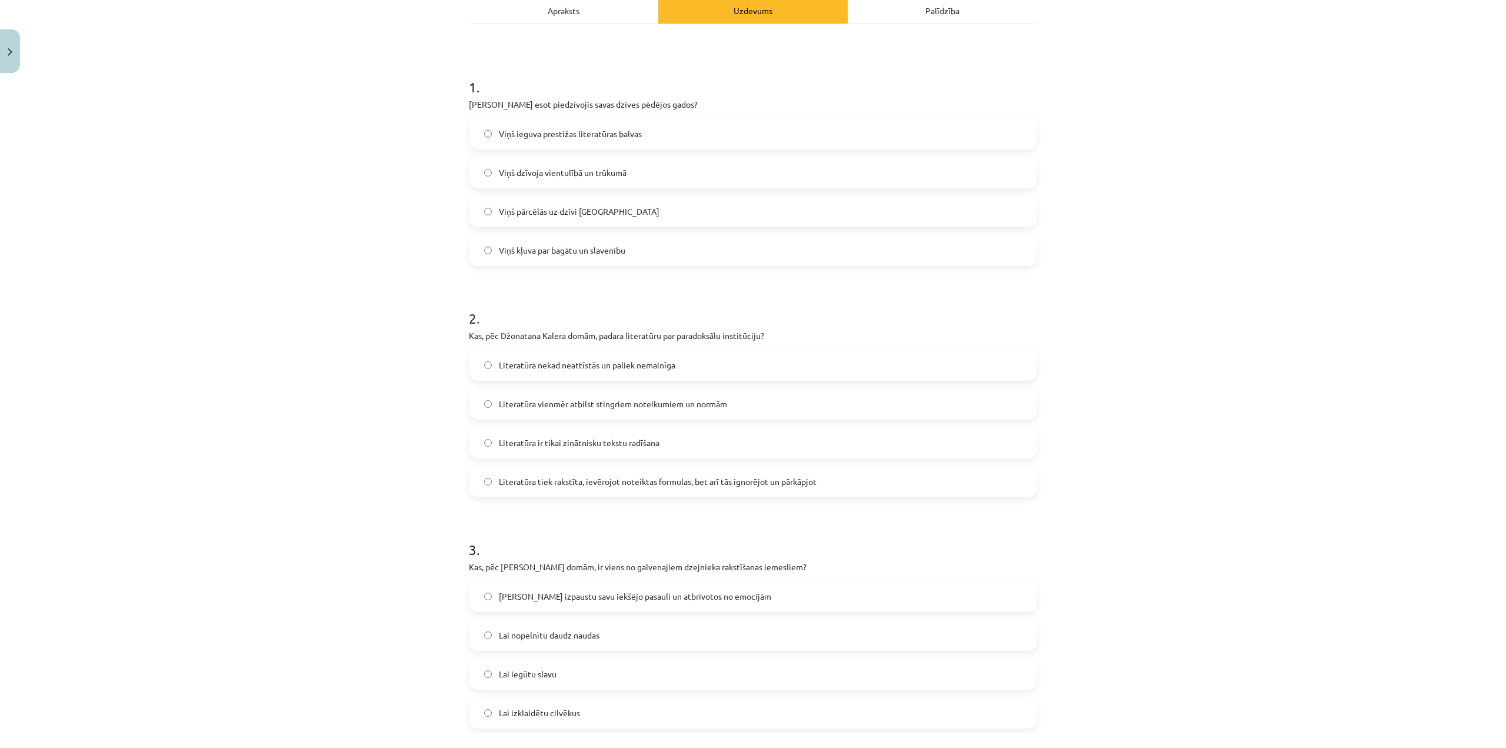
scroll to position [177, 0]
click at [779, 480] on span "Literatūra tiek rakstīta, ievērojot noteiktas formulas, bet arī tās ignorējot u…" at bounding box center [658, 481] width 318 height 12
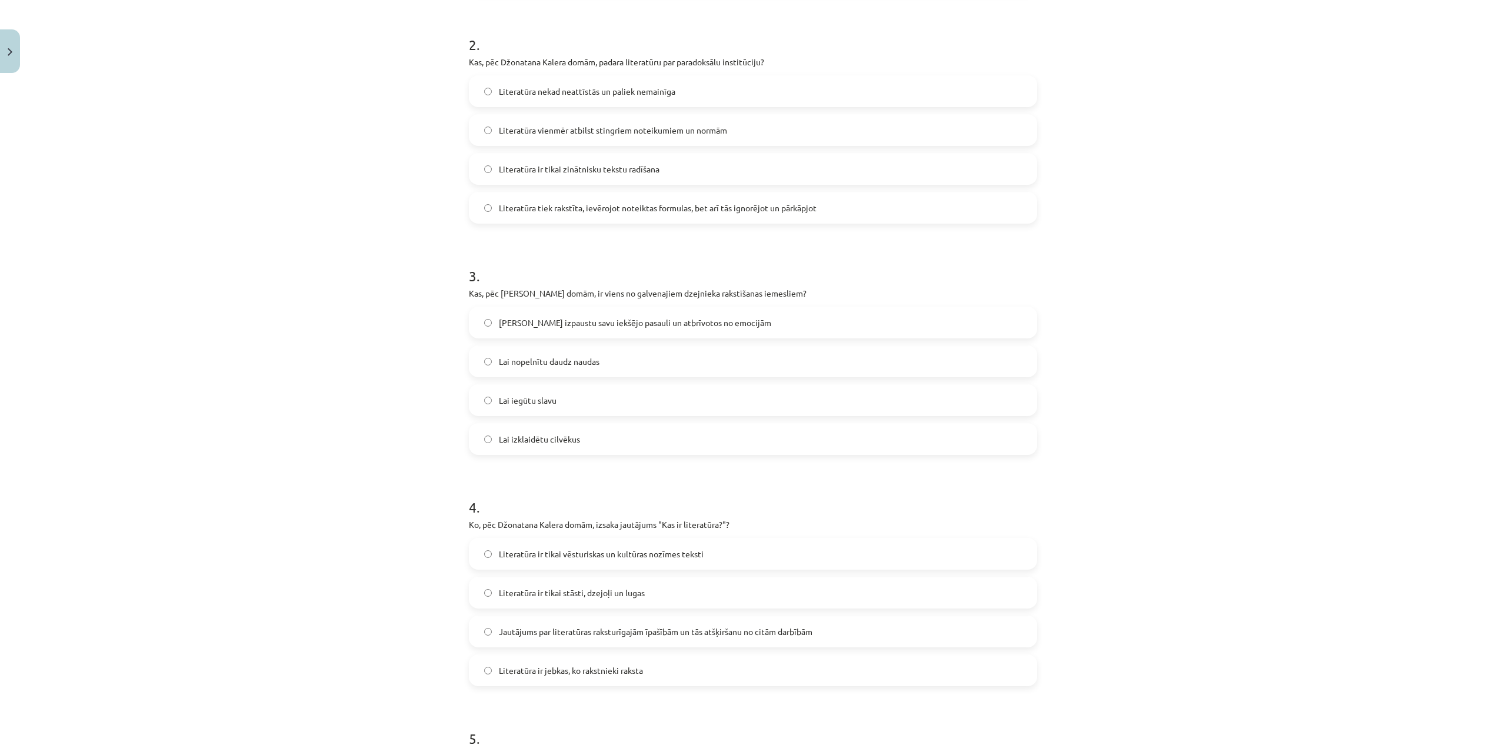
scroll to position [471, 0]
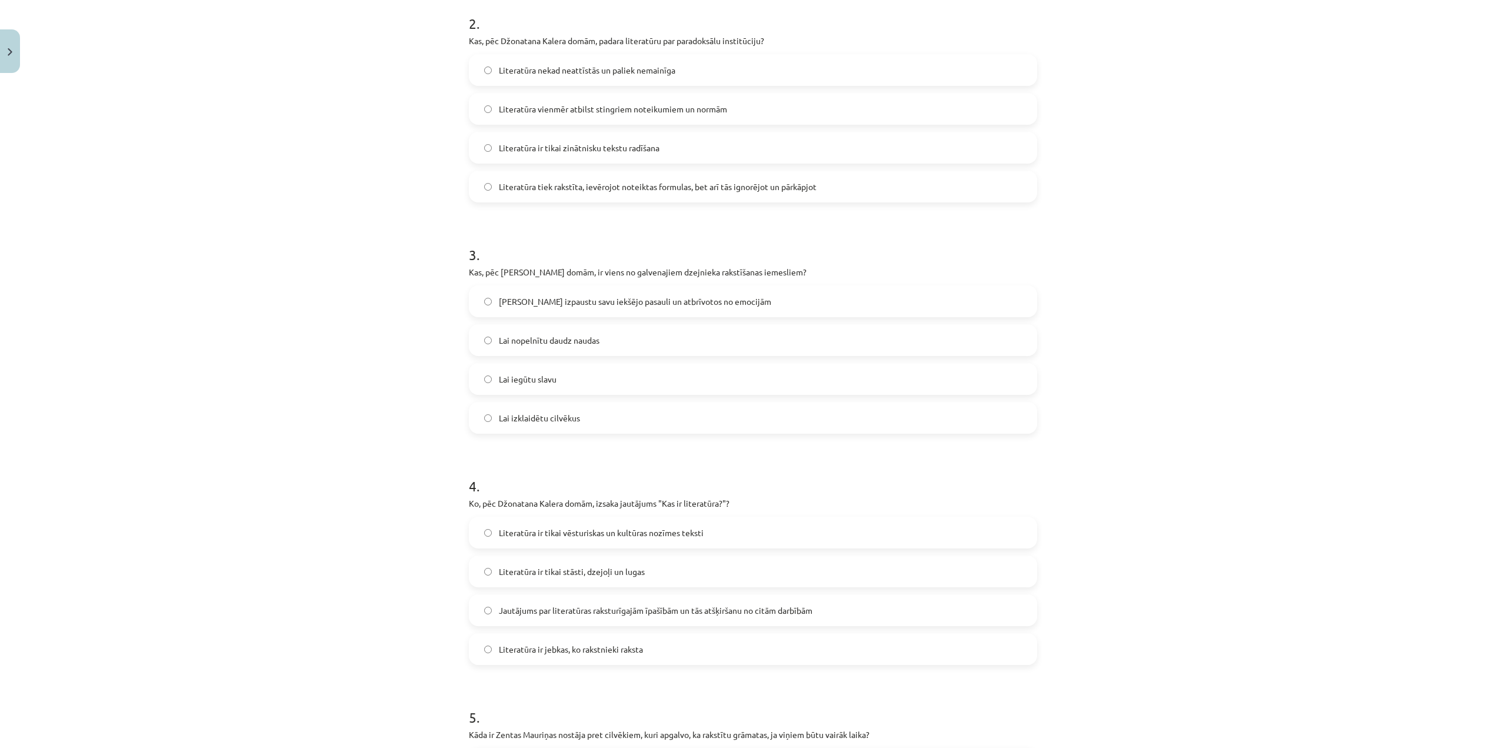
click at [671, 297] on span "Lai izpaustu savu iekšējo pasauli un atbrīvotos no emocijām" at bounding box center [635, 301] width 272 height 12
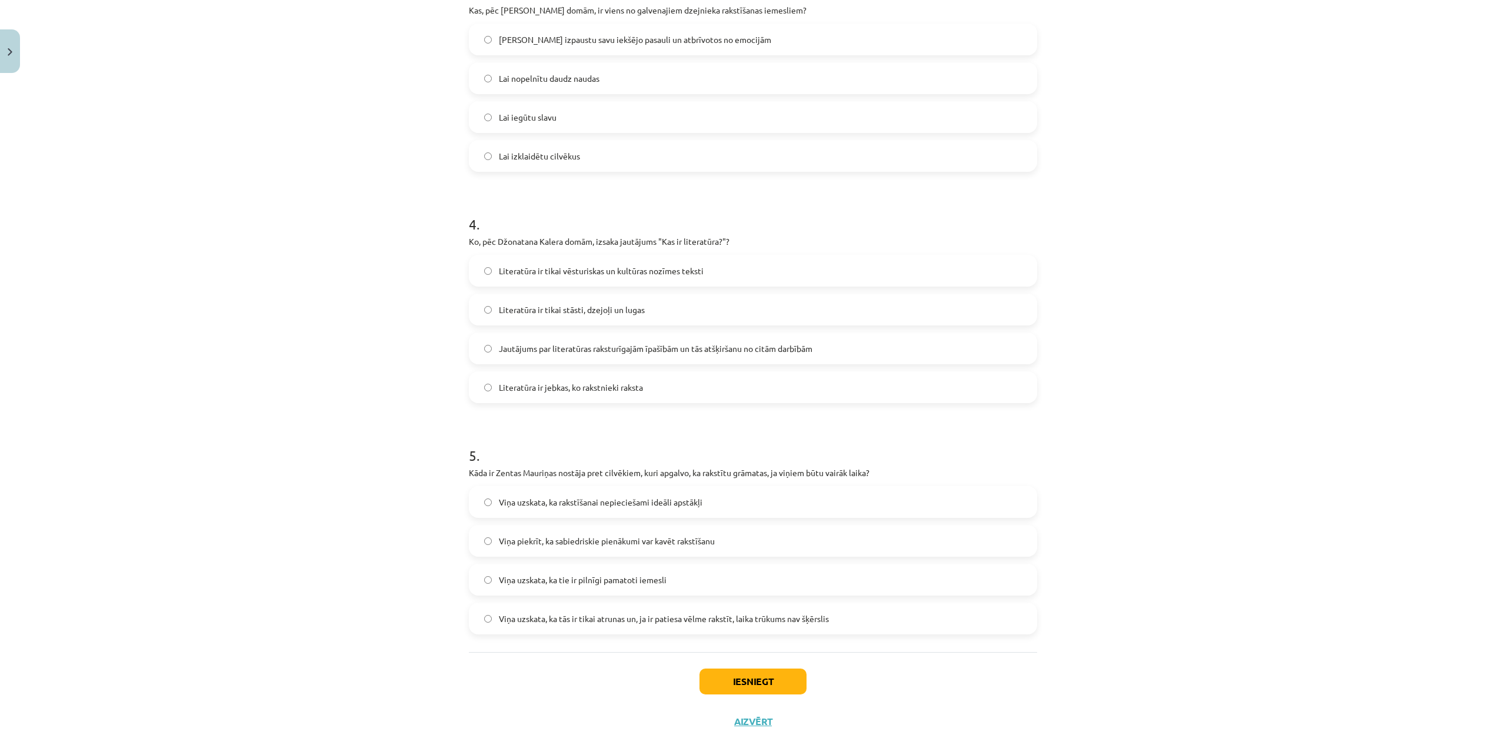
scroll to position [755, 0]
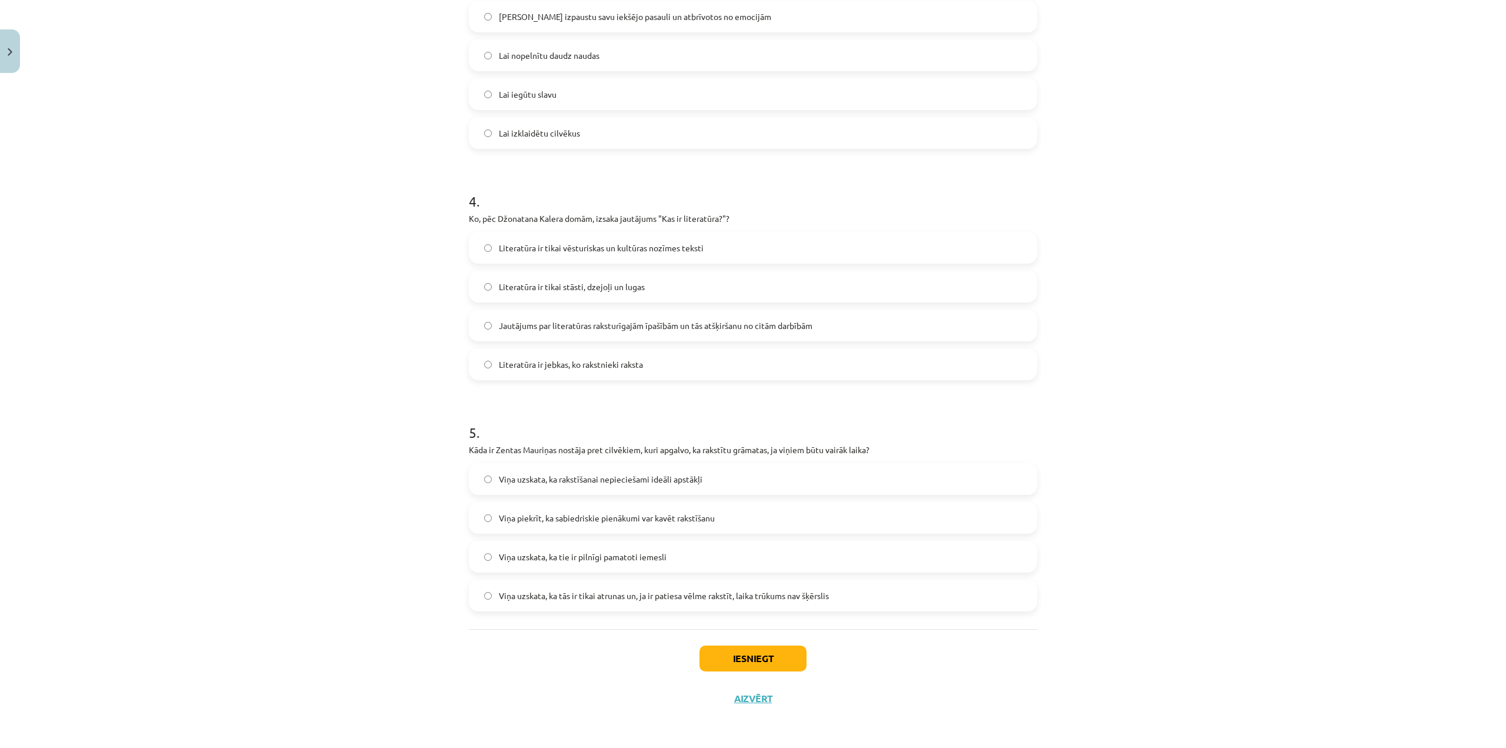
click at [710, 324] on span "Jautājums par literatūras raksturīgajām īpašībām un tās atšķiršanu no citām dar…" at bounding box center [656, 325] width 314 height 12
click at [783, 598] on span "Viņa uzskata, ka tās ir tikai atrunas un, ja ir patiesa vēlme rakstīt, laika tr…" at bounding box center [664, 596] width 330 height 12
click at [762, 664] on button "Iesniegt" at bounding box center [753, 658] width 107 height 26
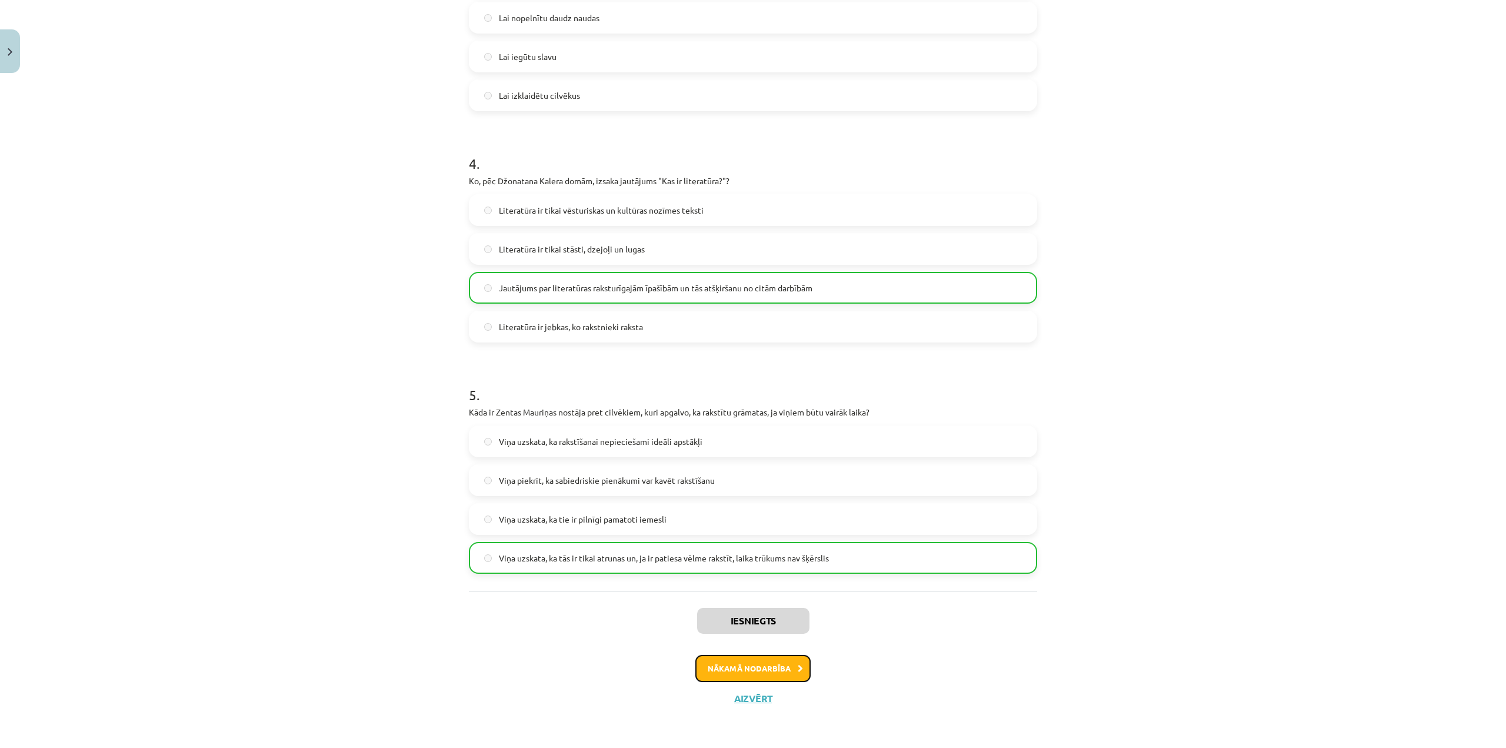
click at [773, 666] on button "Nākamā nodarbība" at bounding box center [752, 668] width 115 height 27
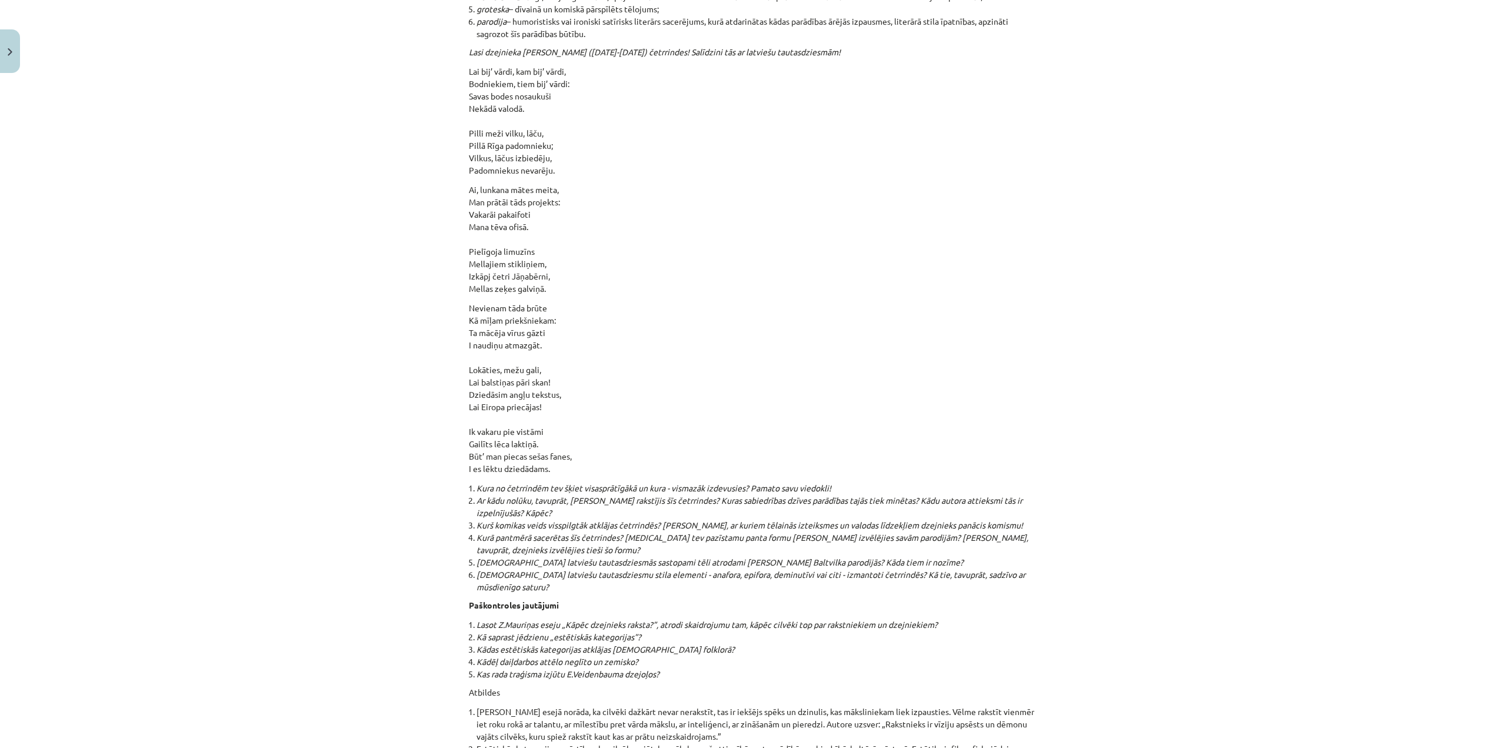
scroll to position [12285, 0]
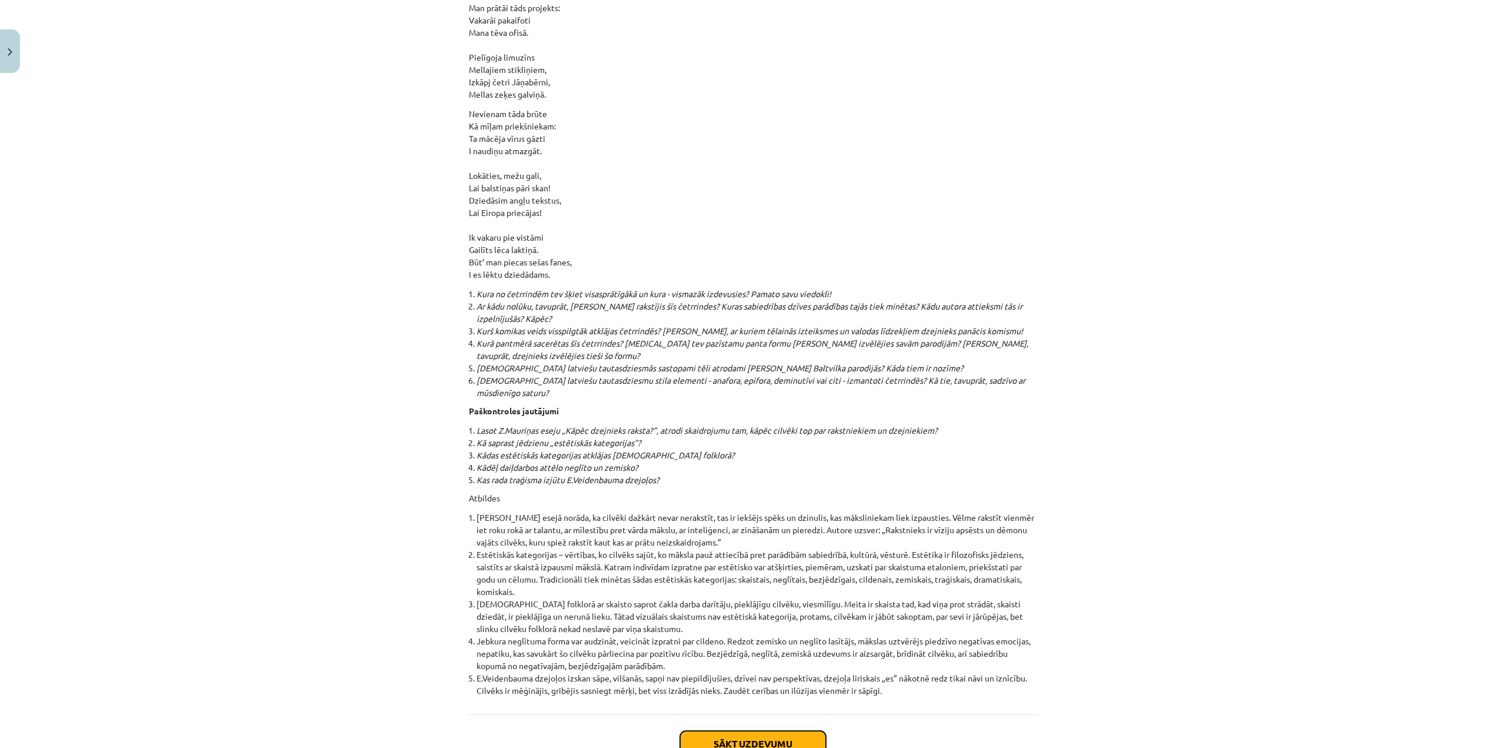
click at [730, 731] on button "Sākt uzdevumu" at bounding box center [753, 744] width 146 height 26
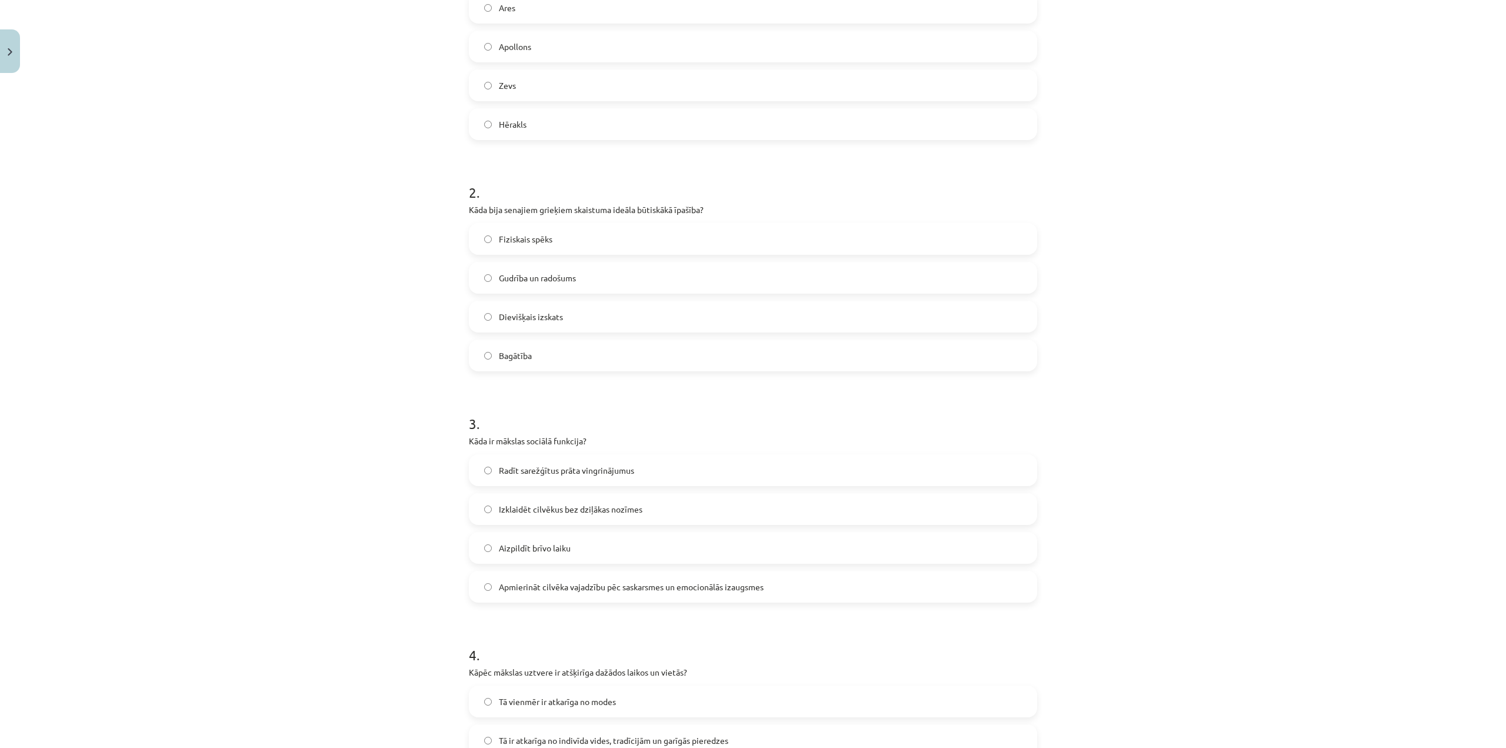
scroll to position [774, 0]
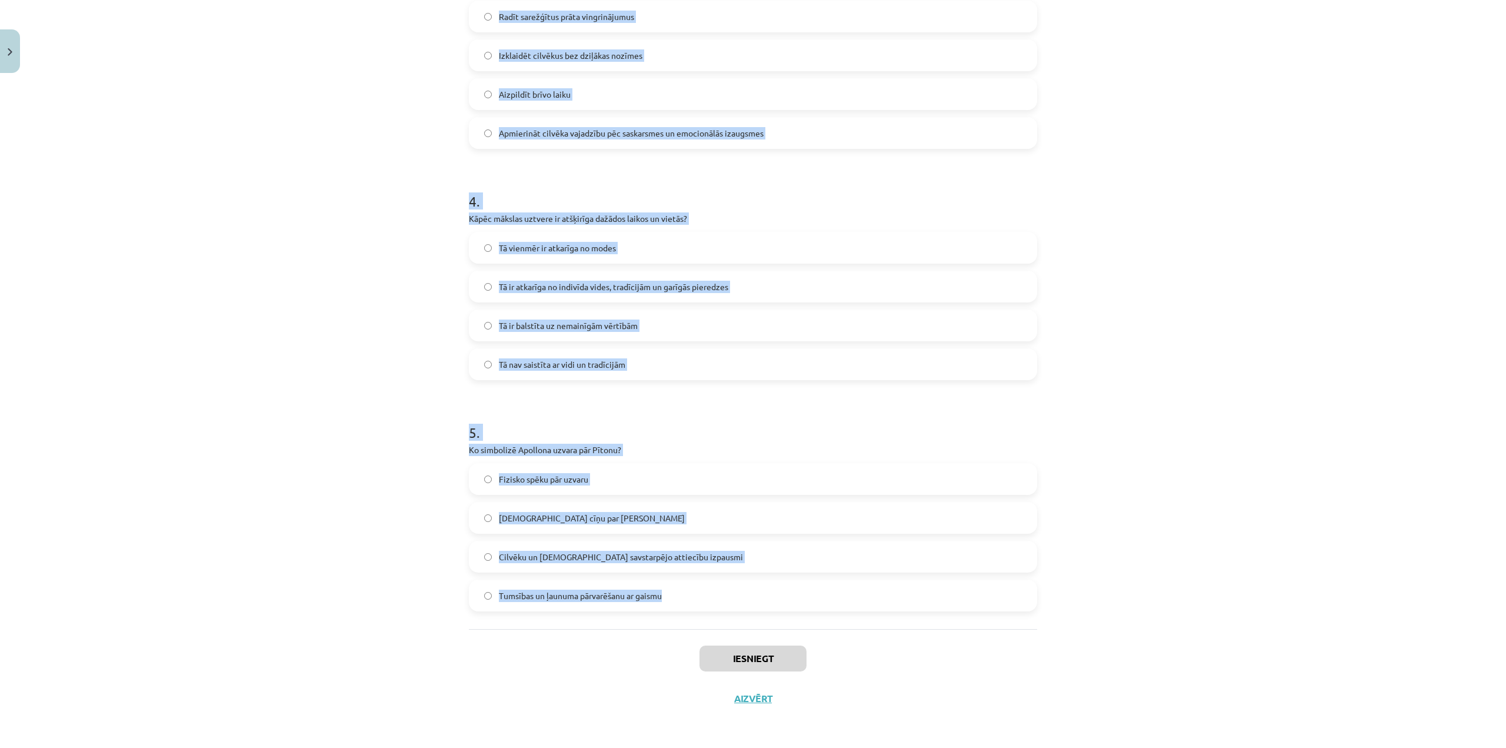
drag, startPoint x: 458, startPoint y: 265, endPoint x: 676, endPoint y: 617, distance: 413.7
click at [676, 617] on div "13 XP Saņemsi Grūts 369 pilda Apraksts Uzdevums Palīdzība 1 . Kas sengrieķu mit…" at bounding box center [753, 21] width 582 height 1396
copy form "Kas sengrieķu mitoloģijā simbolizē skaistumu, gudrību un mākslu? Ares Apollons …"
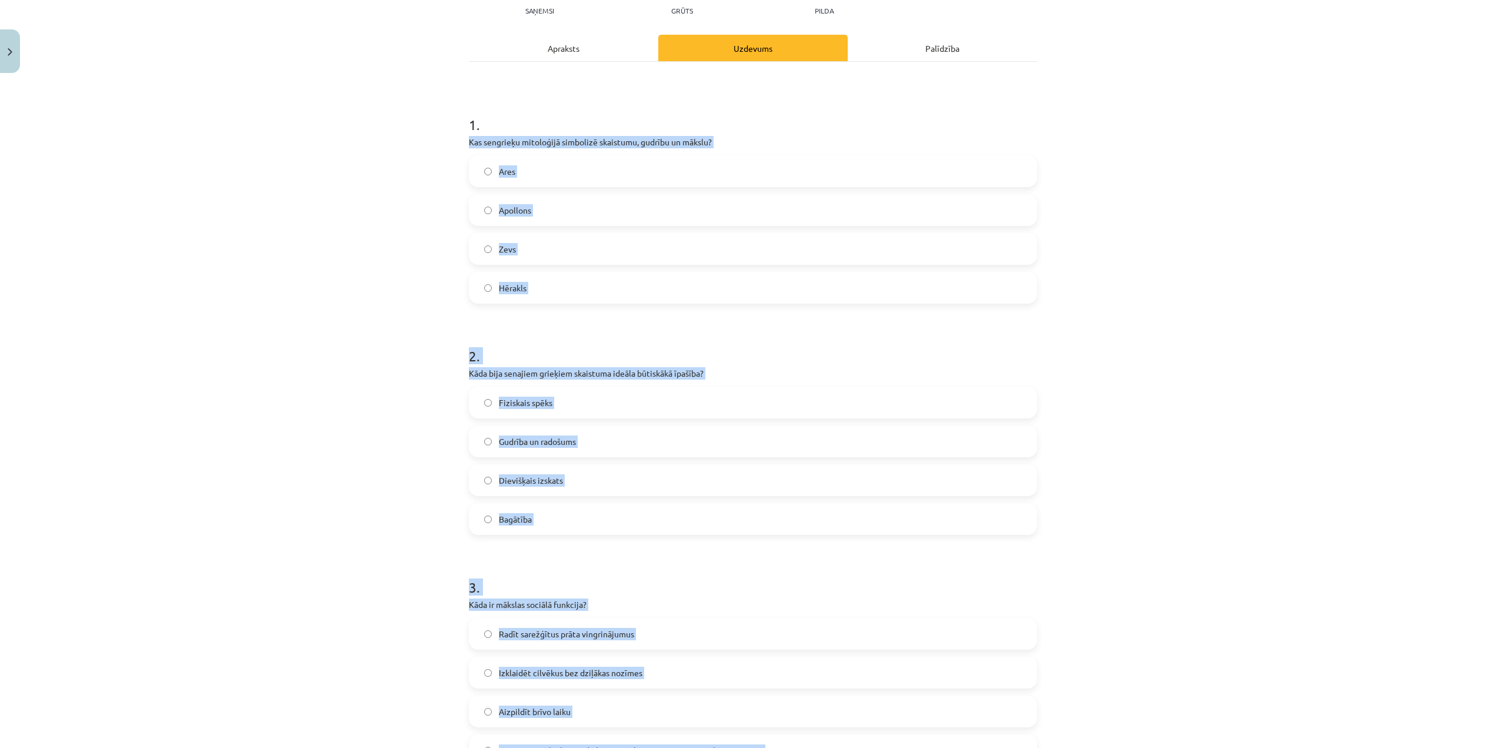
scroll to position [127, 0]
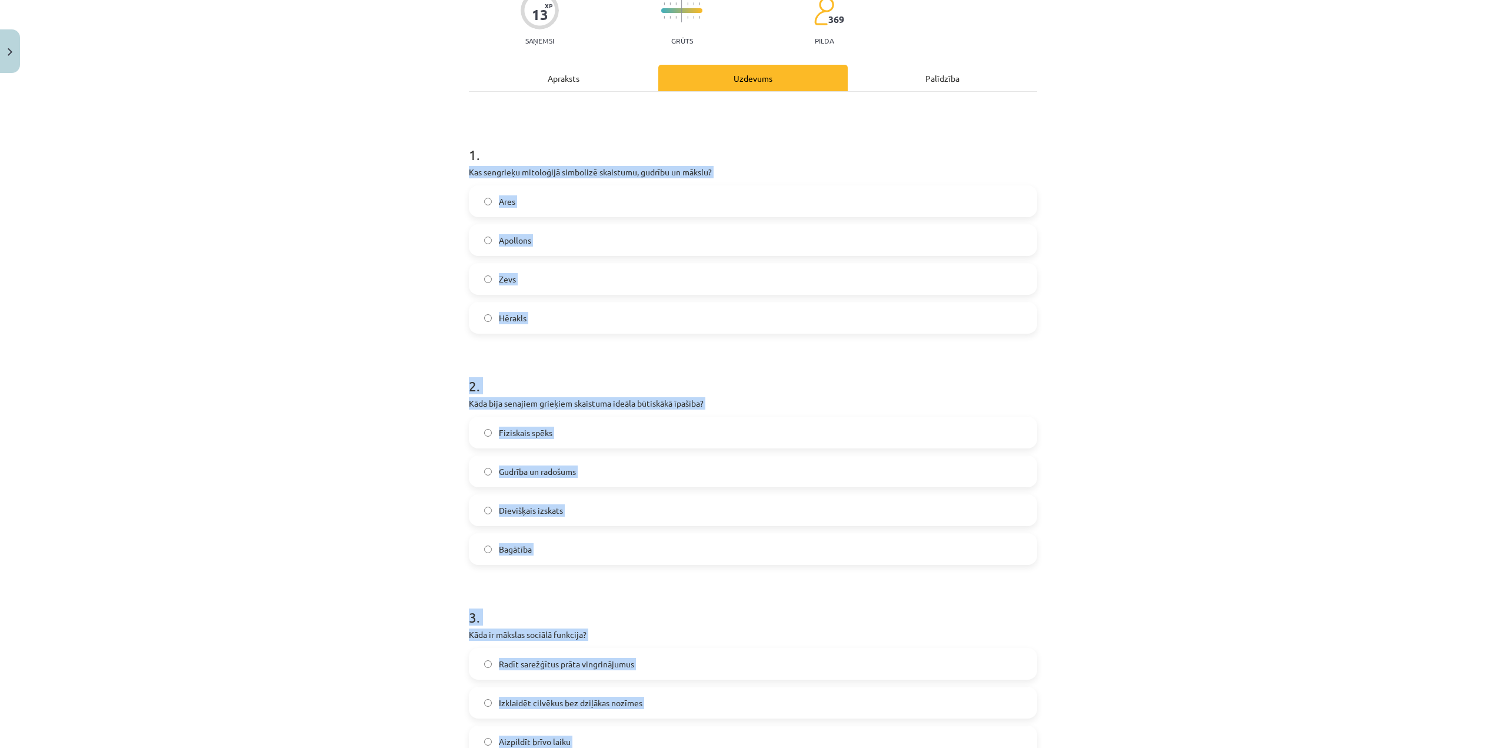
click at [287, 329] on div "Mācību tēma: Literatūras i - 10. klases 1.ieskaites mācību materiāls #4 Estētis…" at bounding box center [753, 374] width 1506 height 748
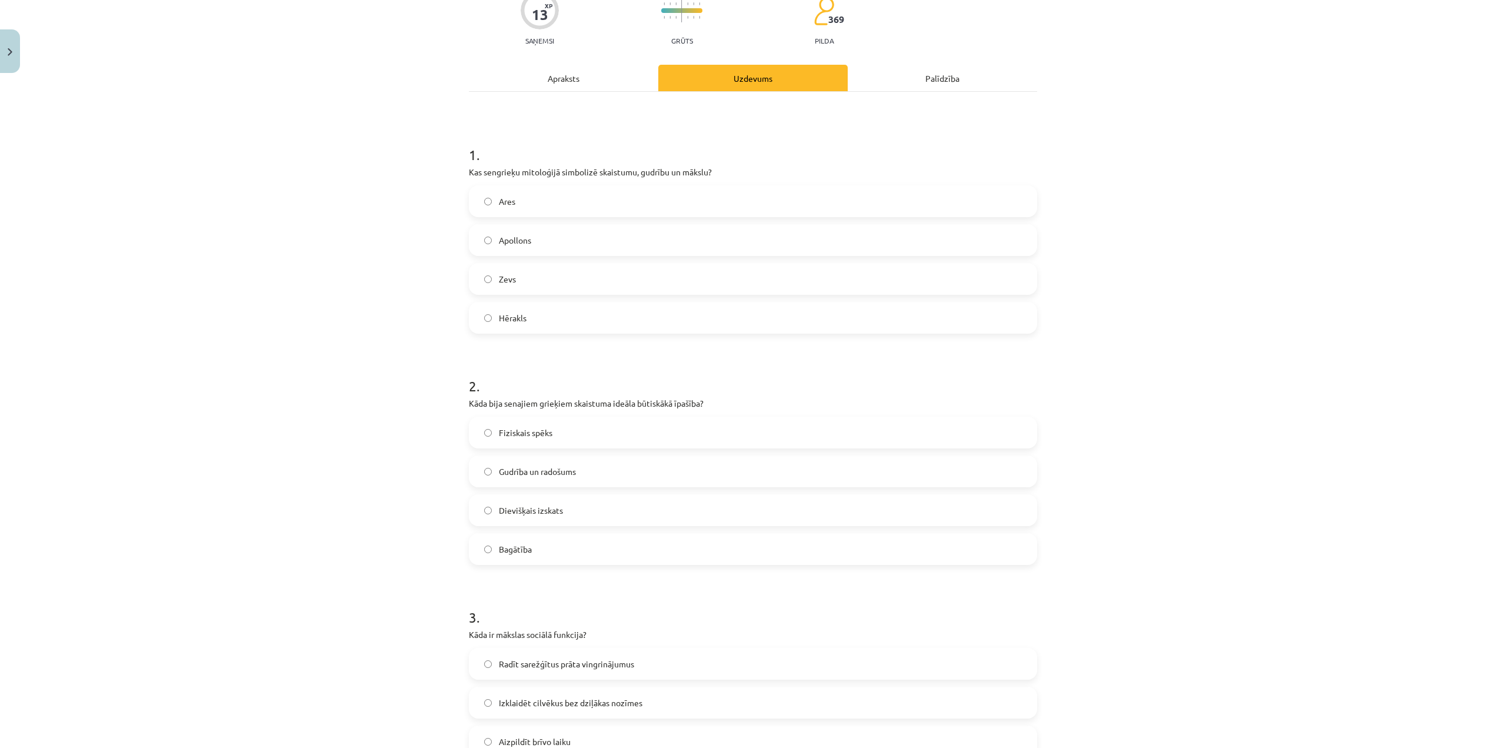
click at [518, 239] on span "Apollons" at bounding box center [515, 240] width 32 height 12
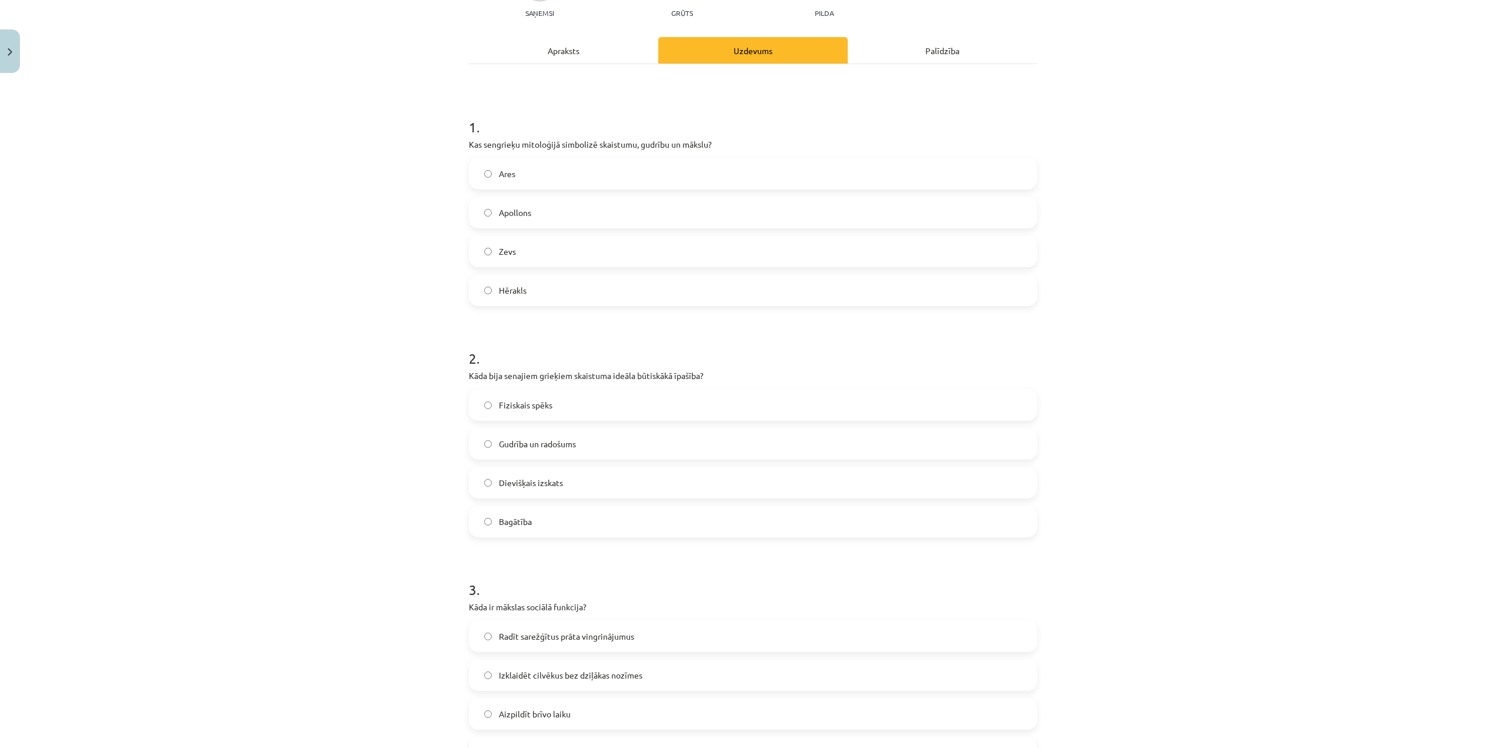
scroll to position [304, 0]
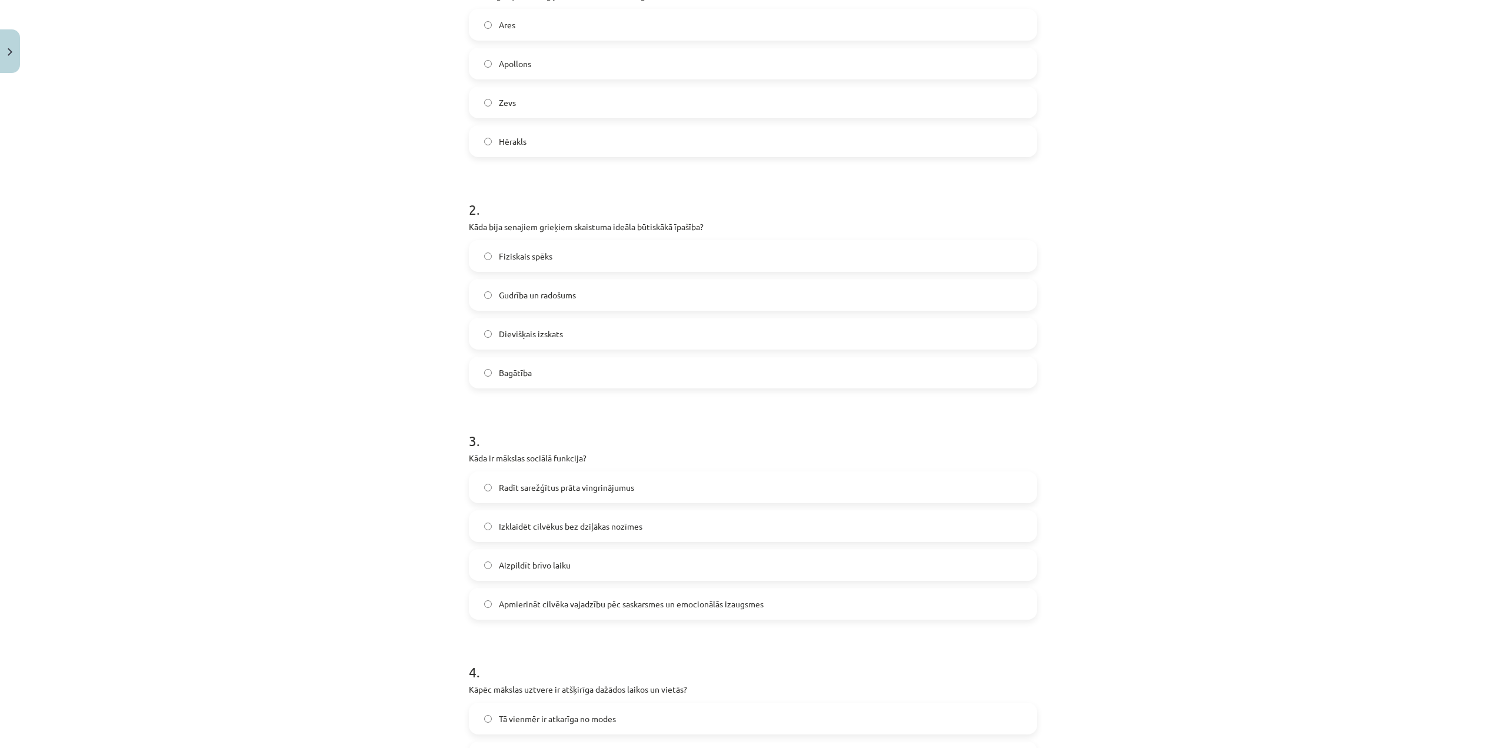
click at [562, 295] on span "Gudrība un radošums" at bounding box center [537, 295] width 77 height 12
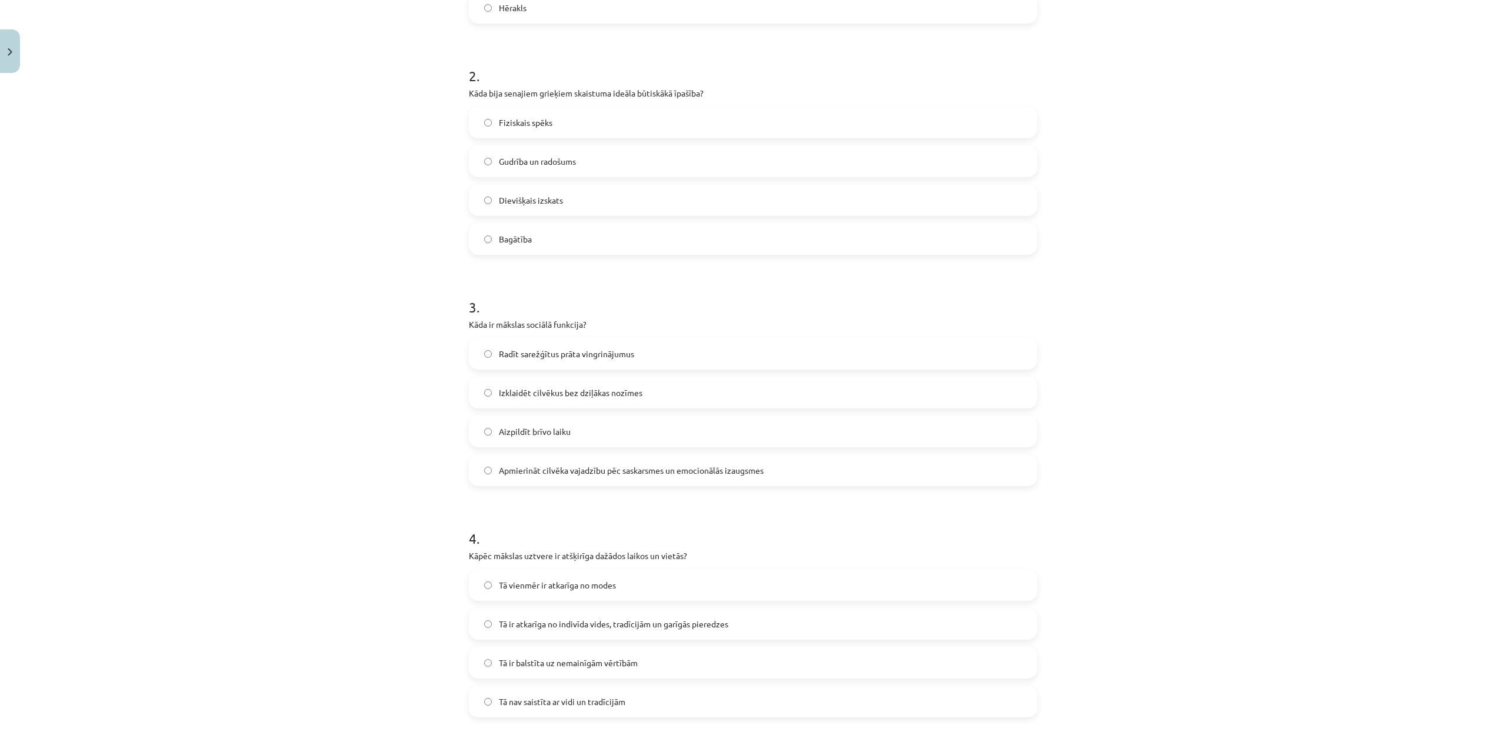
scroll to position [480, 0]
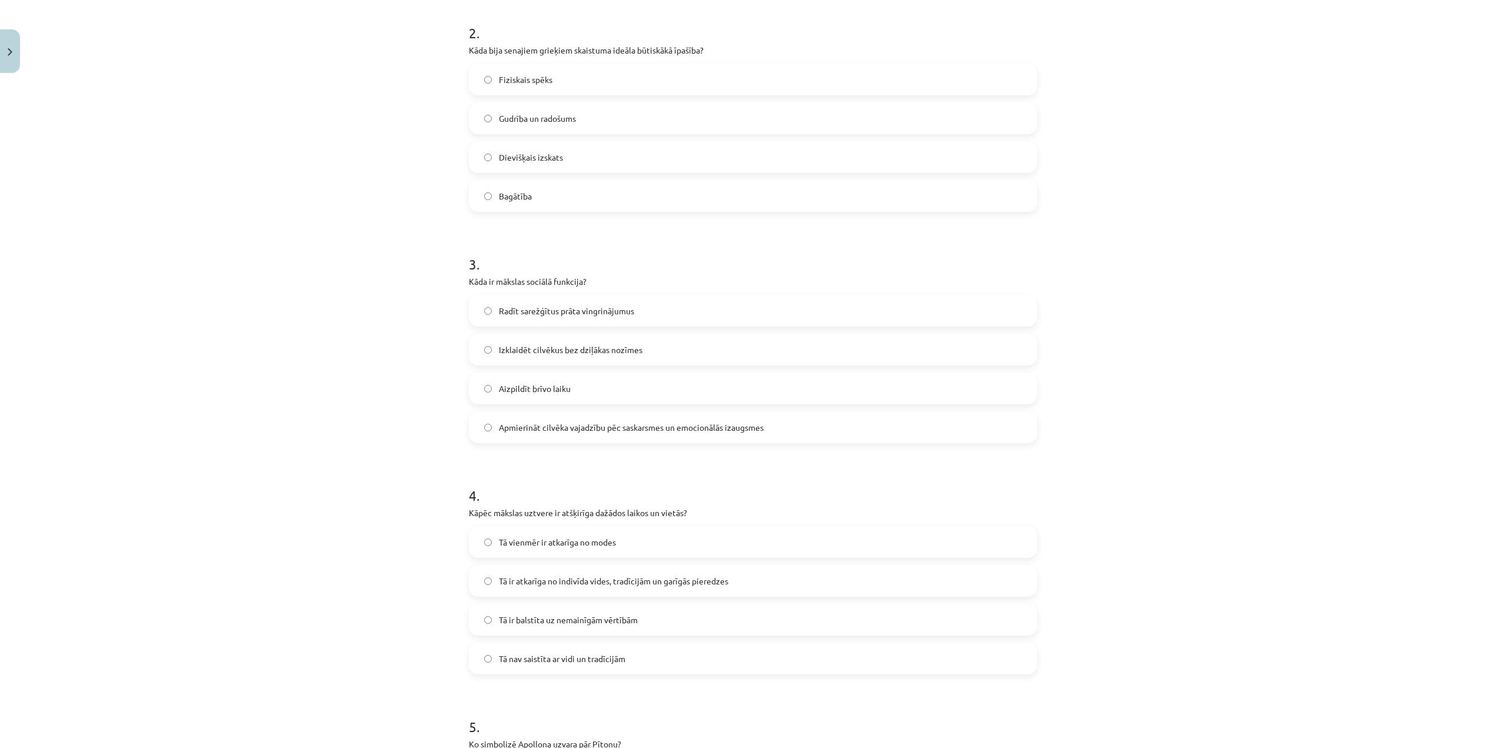
click at [763, 421] on label "Apmierināt cilvēka vajadzību pēc saskarsmes un emocionālās izaugsmes" at bounding box center [753, 426] width 566 height 29
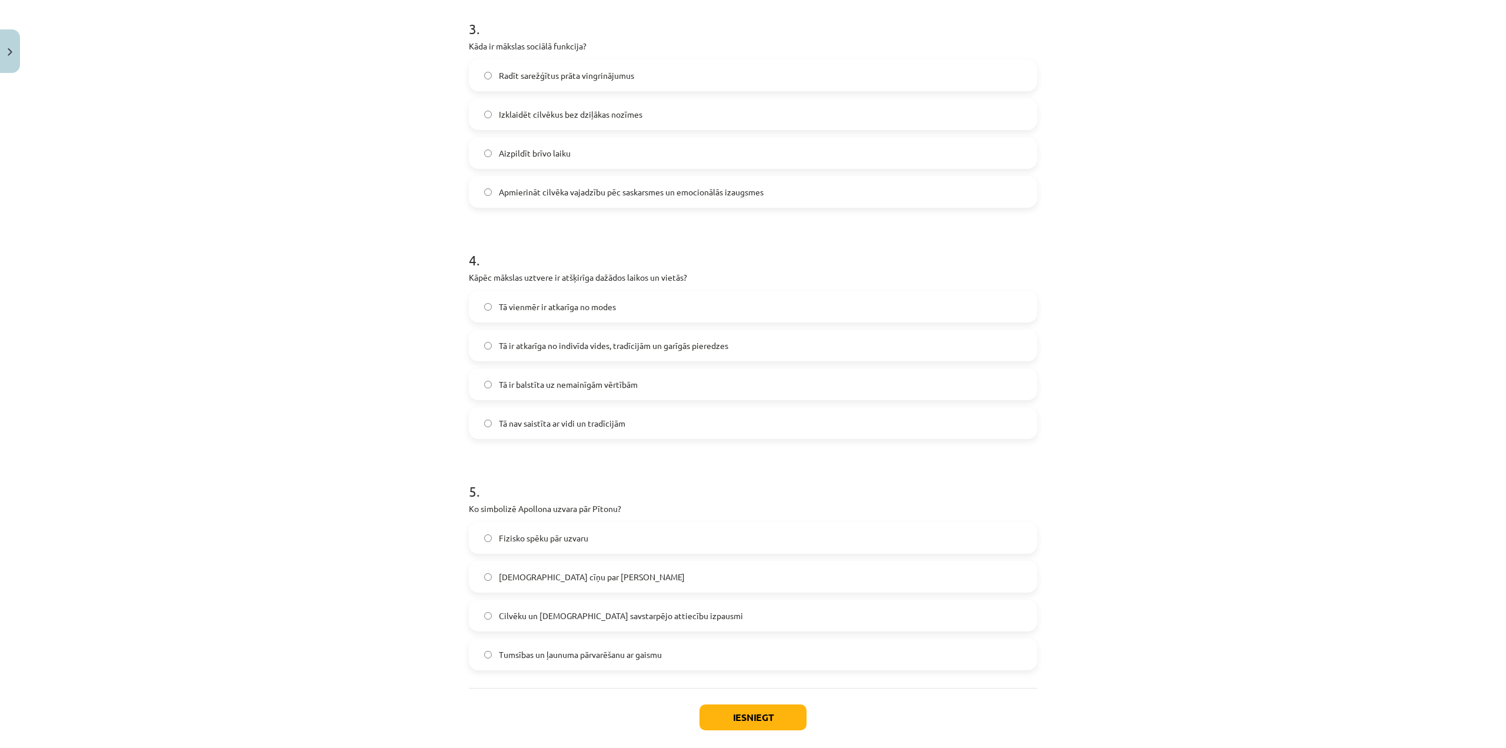
click at [712, 348] on span "Tā ir atkarīga no indivīda vides, tradīcijām un garīgās pieredzes" at bounding box center [613, 345] width 229 height 12
click at [681, 650] on label "Tumsības un ļaunuma pārvarēšanu ar gaismu" at bounding box center [753, 654] width 566 height 29
click at [748, 705] on button "Iesniegt" at bounding box center [753, 717] width 107 height 26
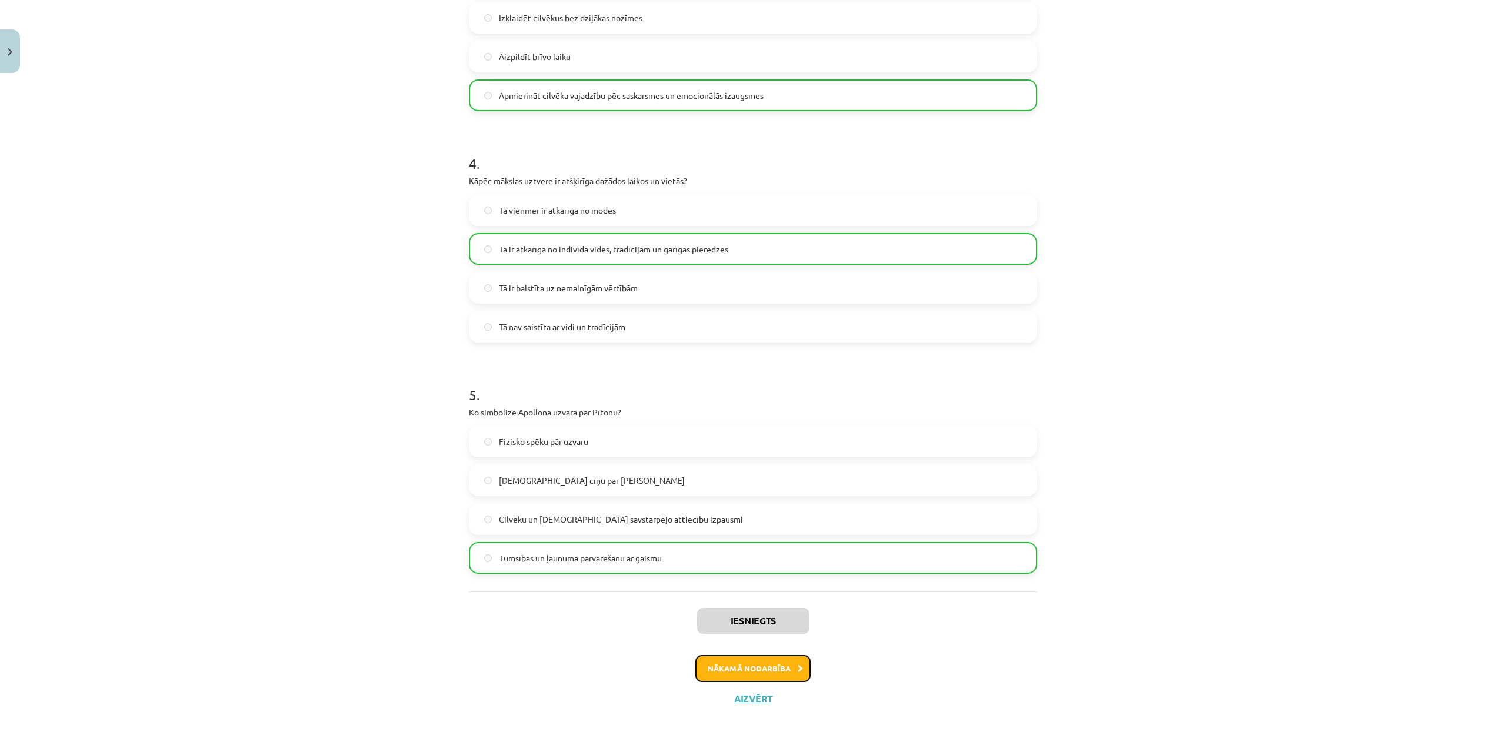
click at [785, 664] on button "Nākamā nodarbība" at bounding box center [752, 668] width 115 height 27
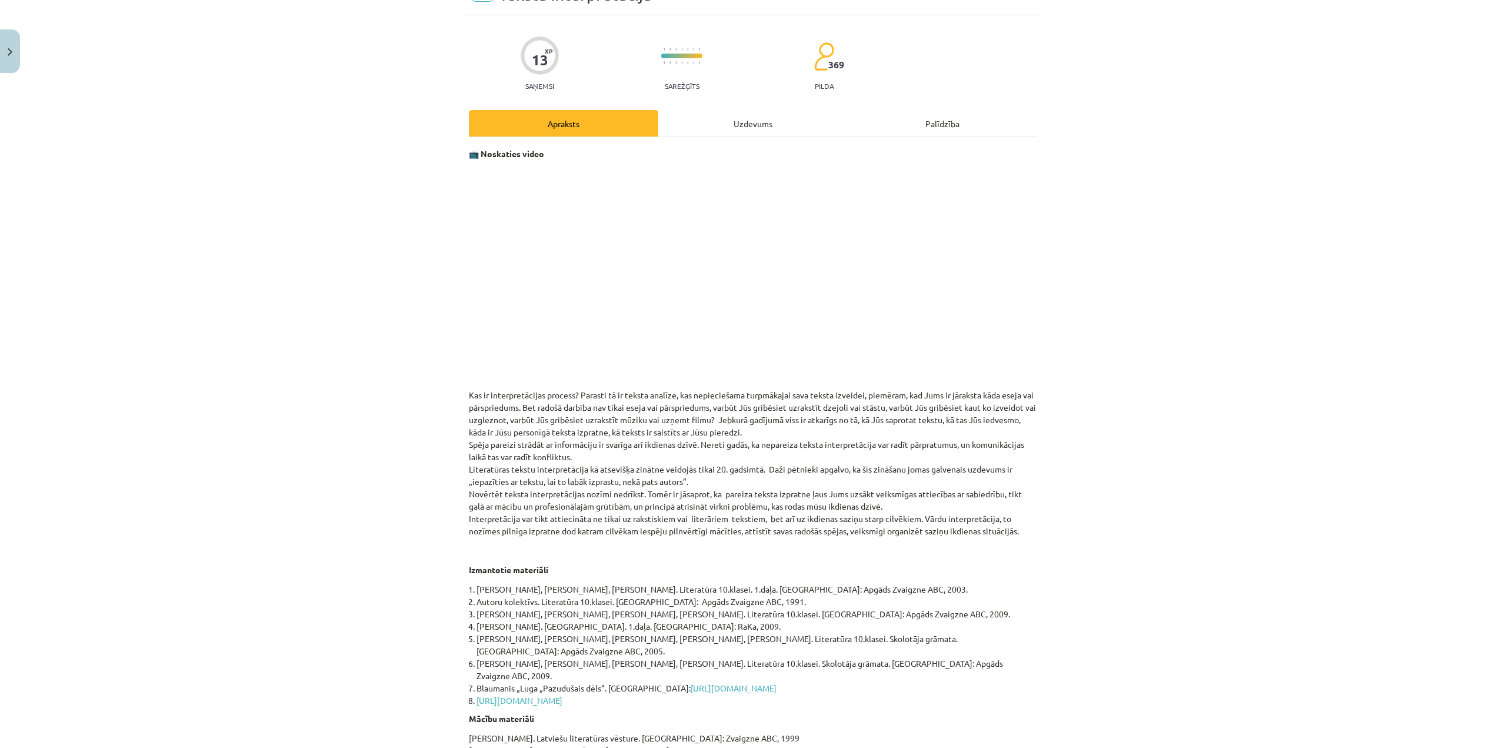
scroll to position [209, 0]
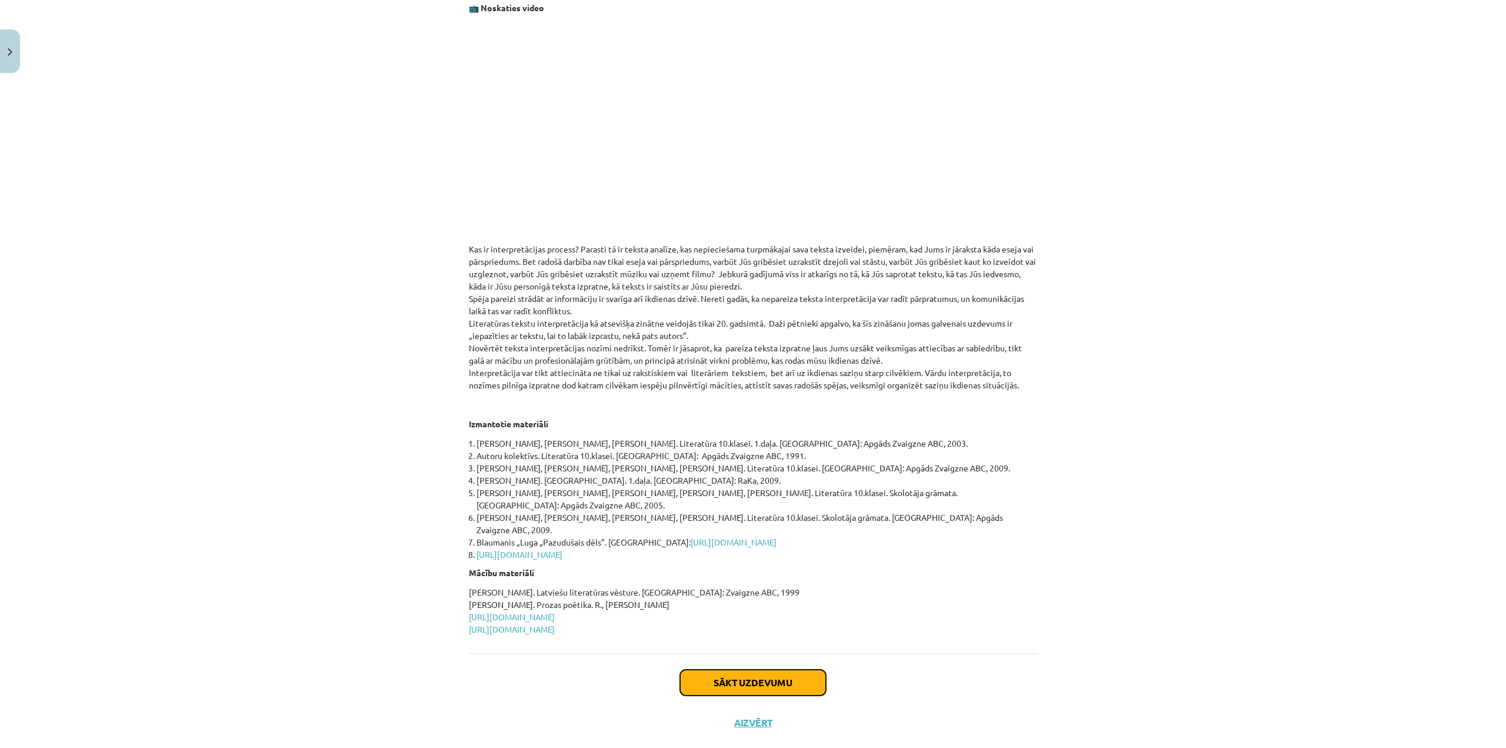
click at [772, 670] on button "Sākt uzdevumu" at bounding box center [753, 683] width 146 height 26
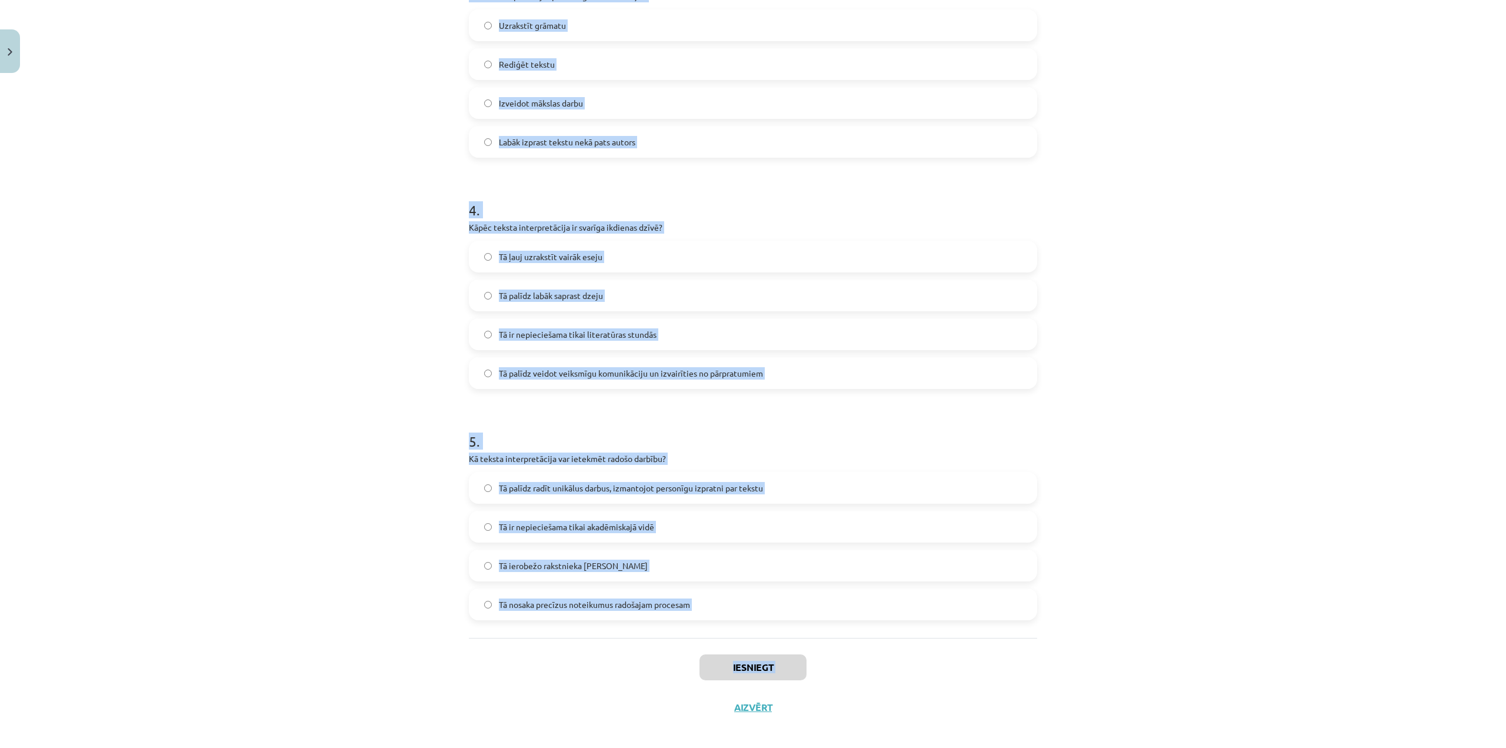
scroll to position [755, 0]
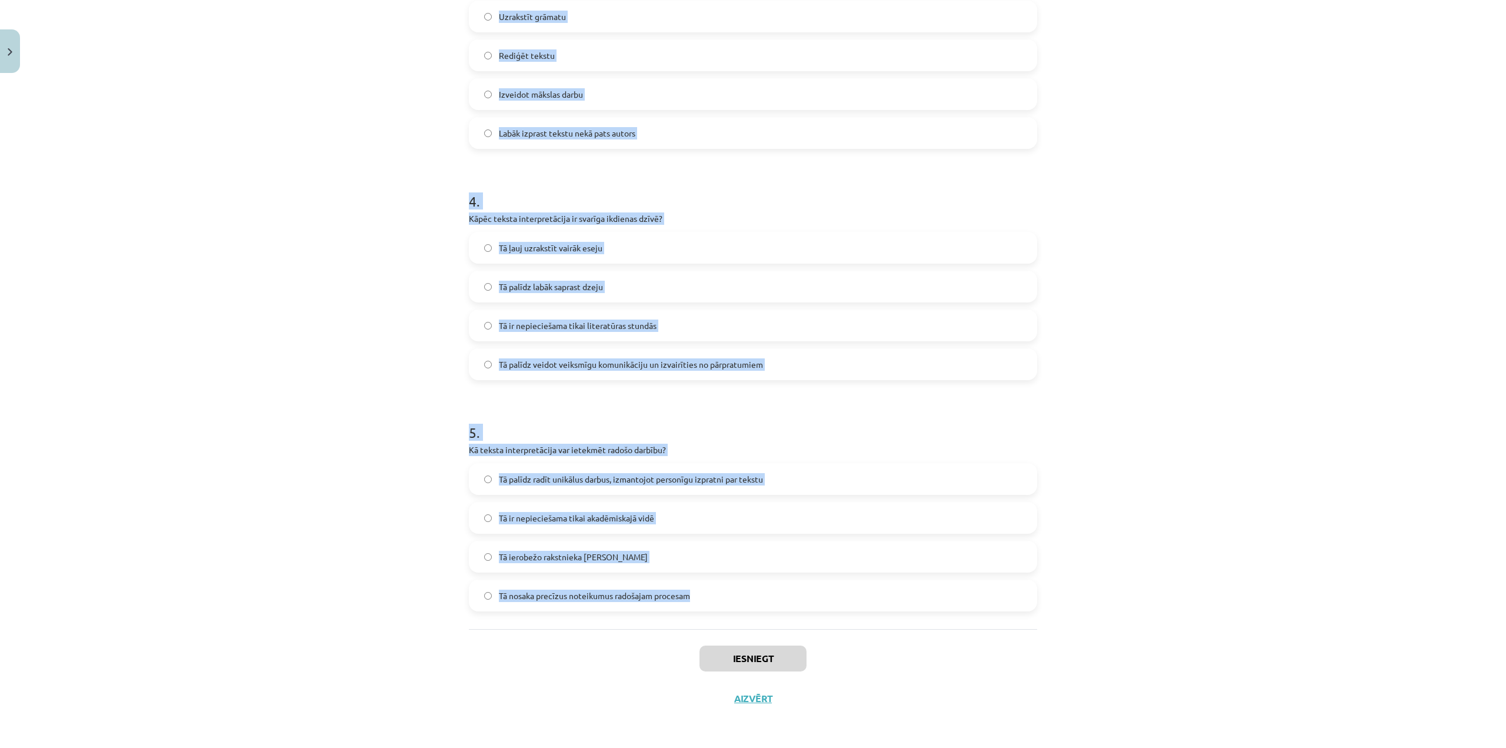
drag, startPoint x: 463, startPoint y: 250, endPoint x: 708, endPoint y: 610, distance: 435.4
click at [708, 610] on div "13 XP Saņemsi Sarežģīts 369 pilda Apraksts Uzdevums Palīdzība 1 . Kas ir interp…" at bounding box center [753, 21] width 582 height 1396
copy form "Kas ir interpretācijas process? Zinātniska pētījuma veikšana Teksta analīze un …"
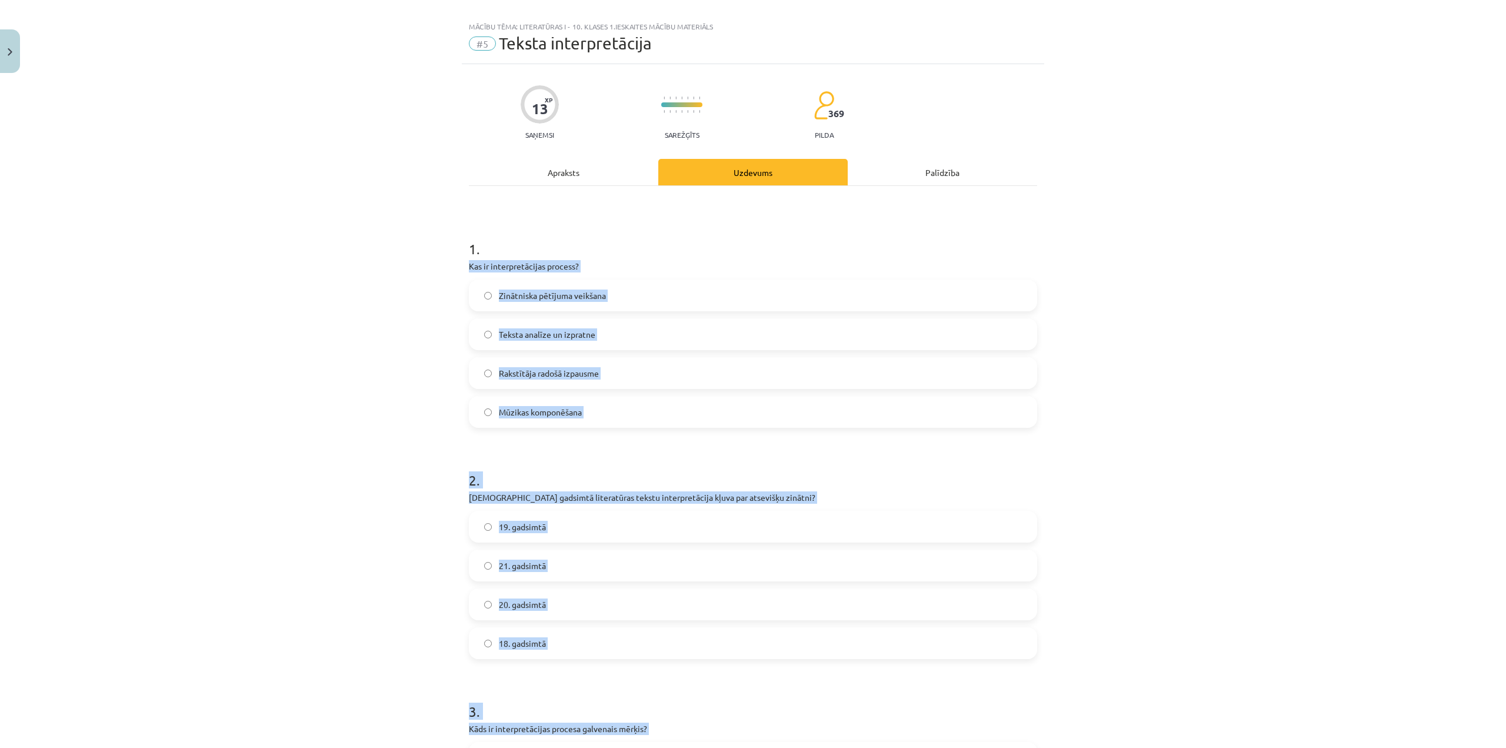
scroll to position [0, 0]
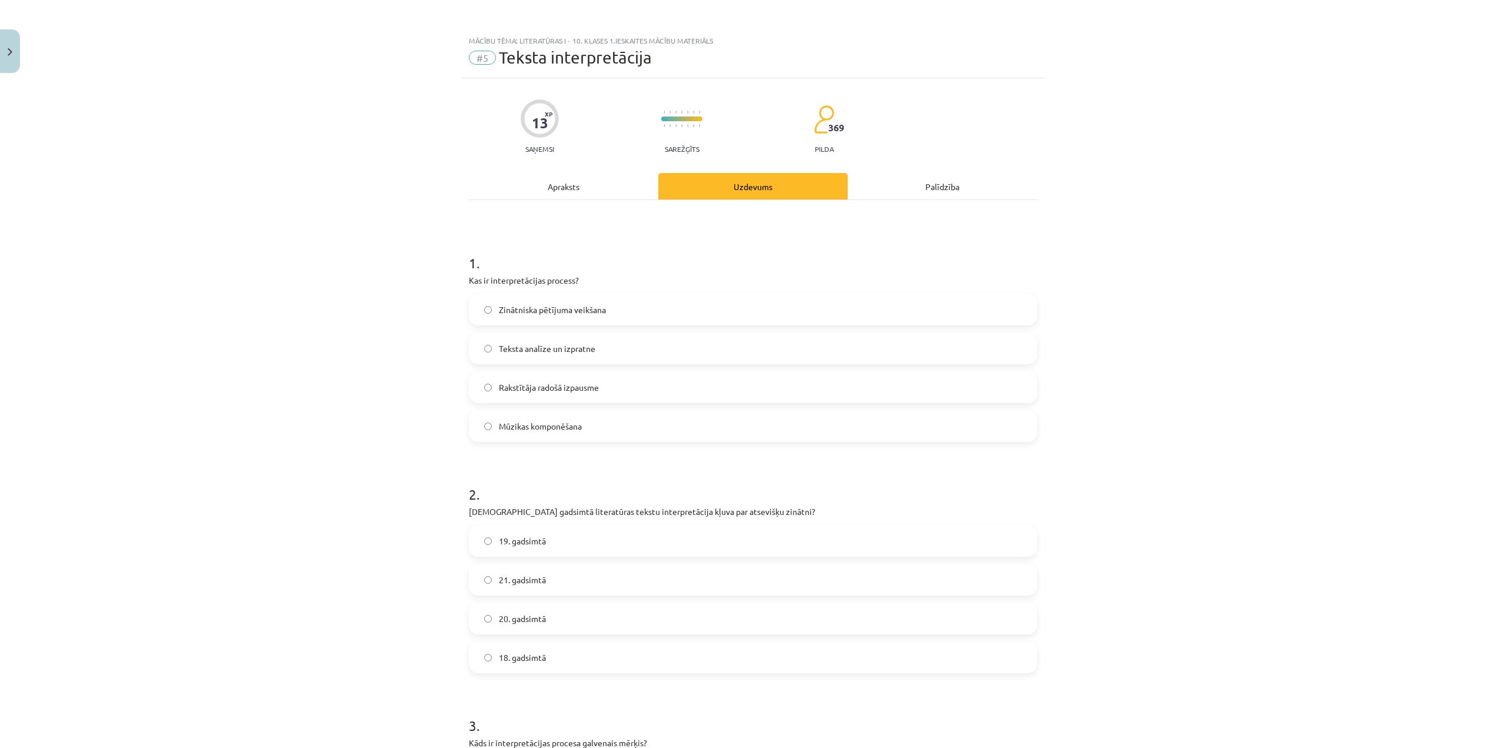
click at [555, 194] on div "Apraksts" at bounding box center [563, 186] width 189 height 26
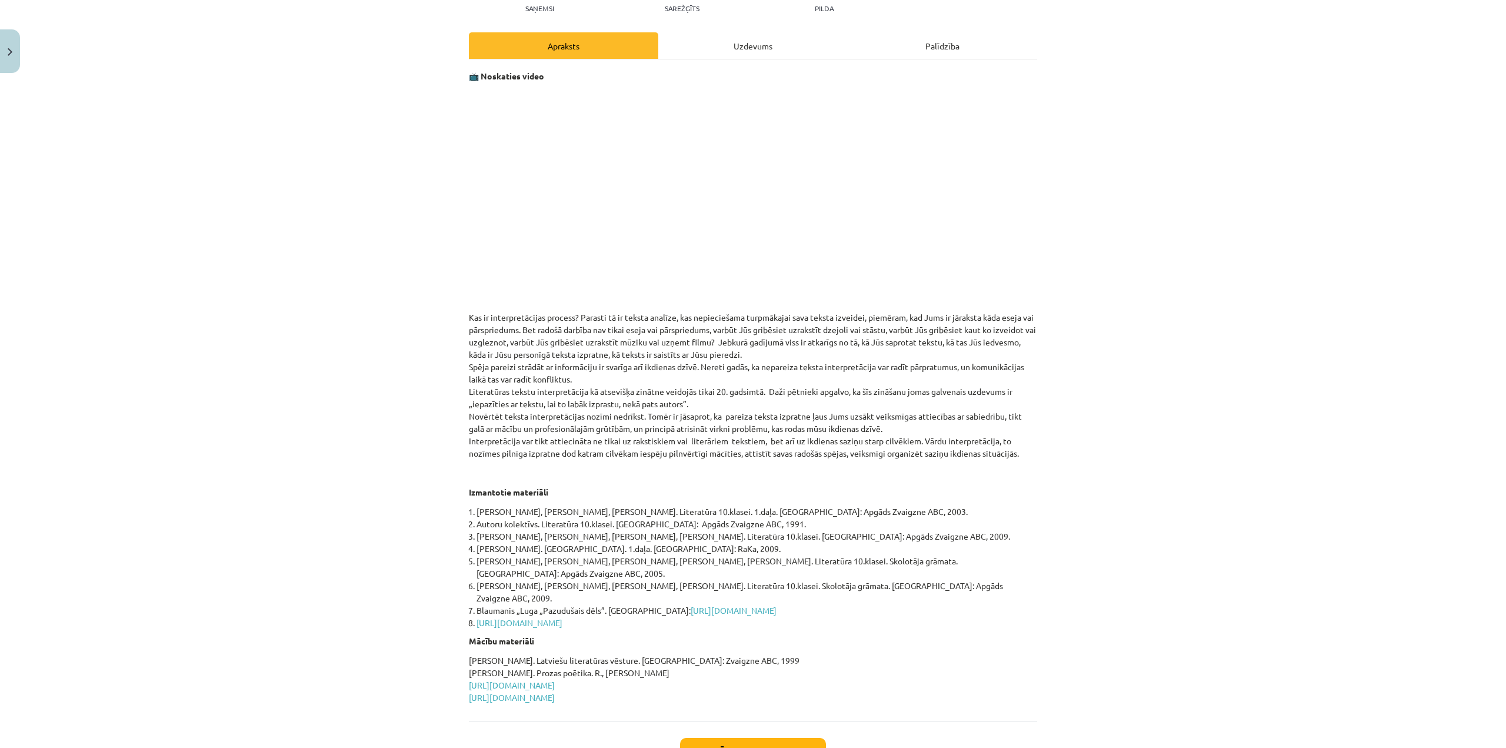
scroll to position [147, 0]
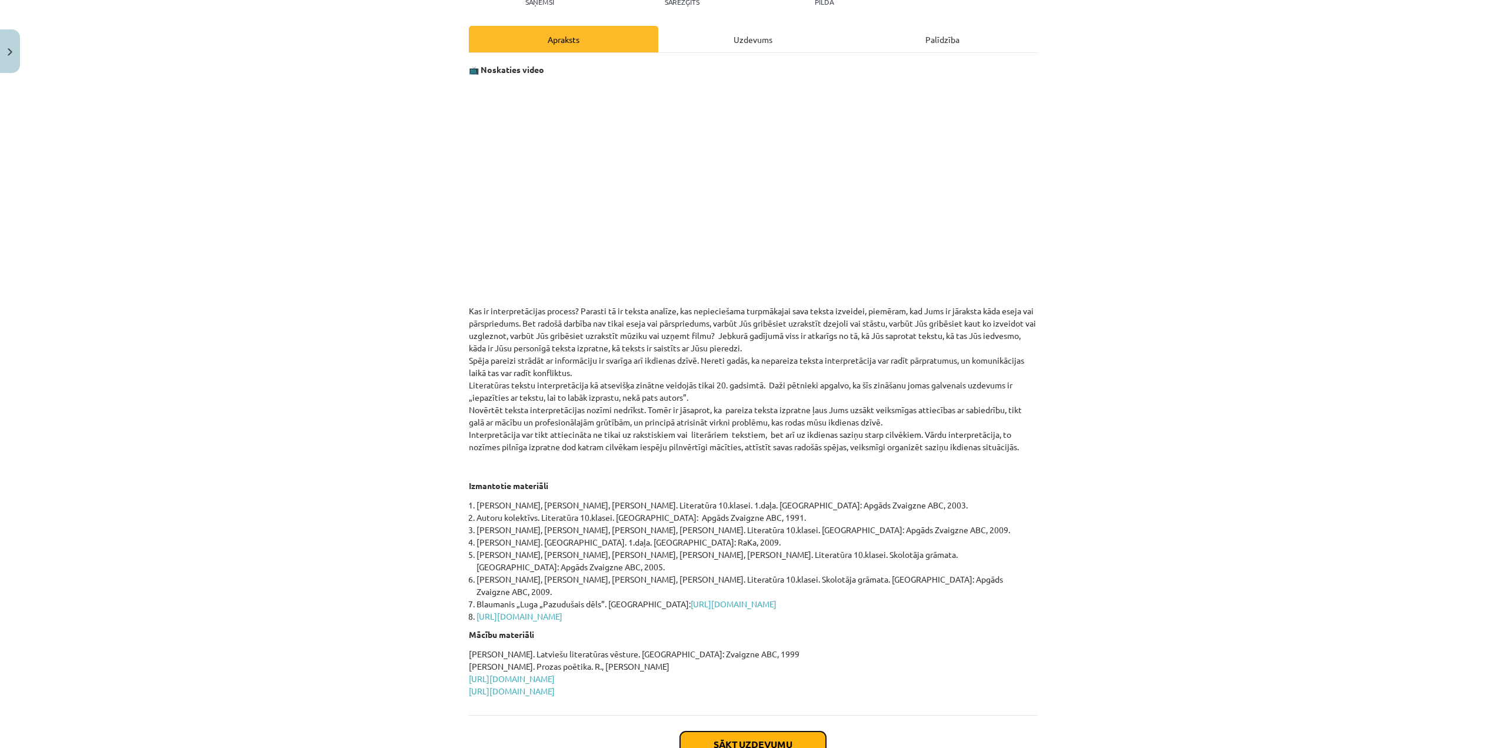
click at [778, 731] on button "Sākt uzdevumu" at bounding box center [753, 744] width 146 height 26
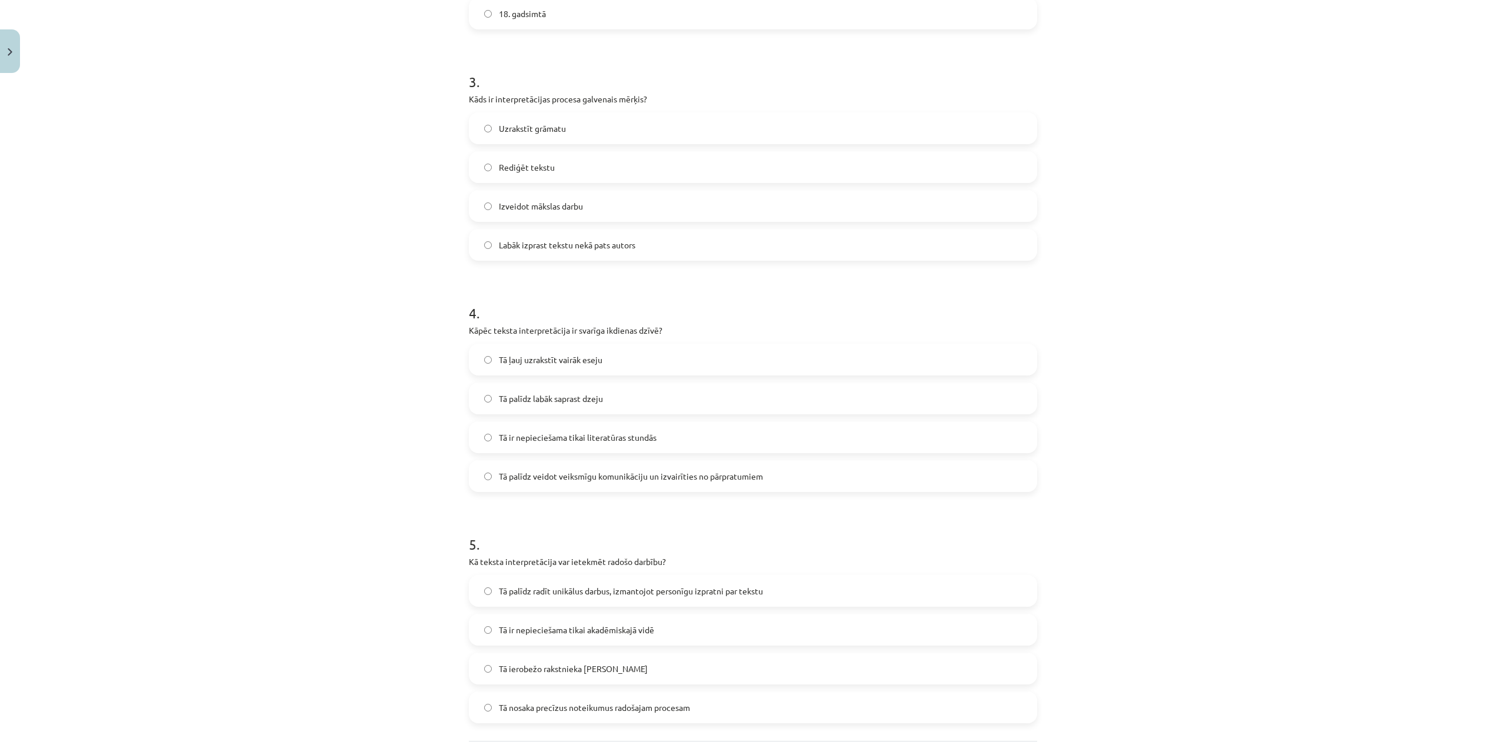
scroll to position [755, 0]
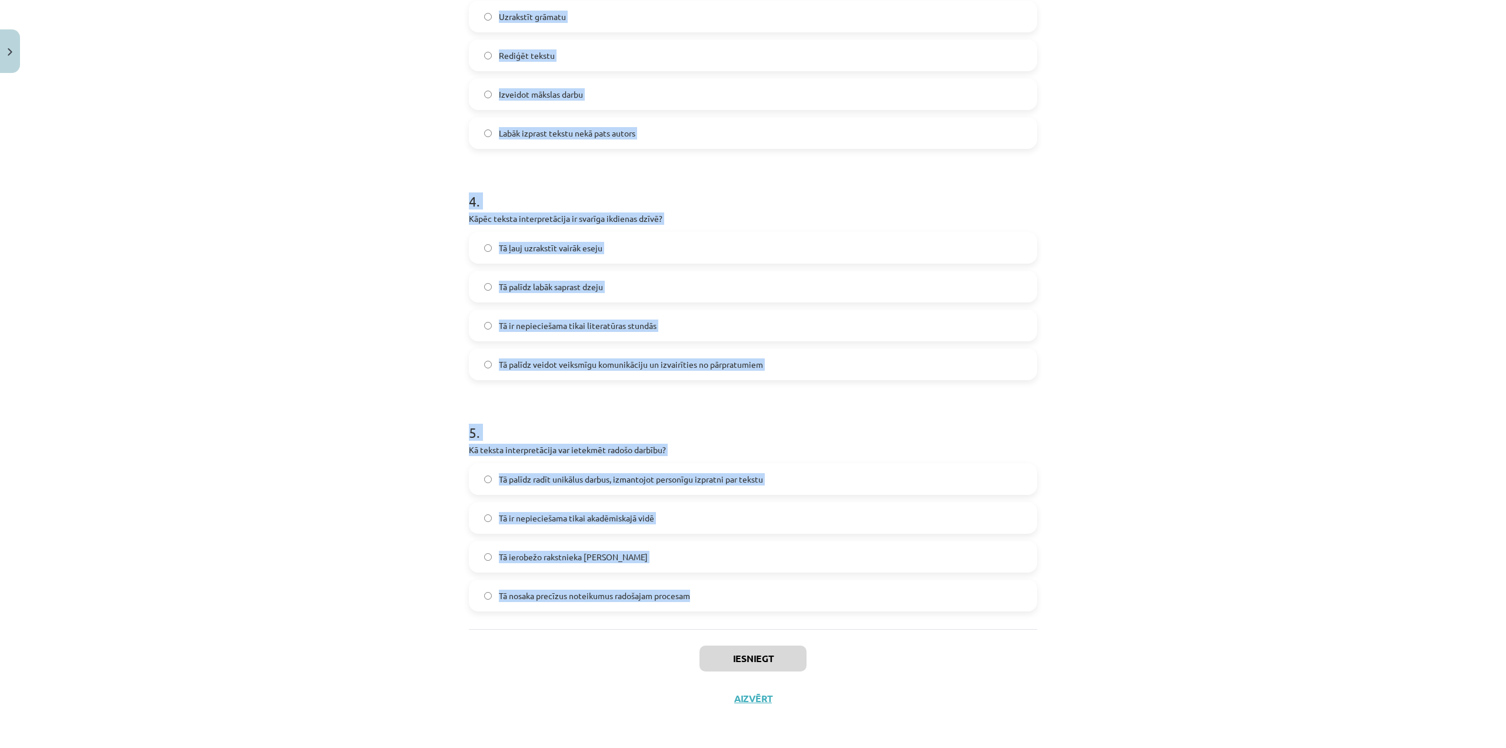
drag, startPoint x: 464, startPoint y: 259, endPoint x: 697, endPoint y: 590, distance: 403.7
click at [697, 590] on div "Mācību tēma: Literatūras i - 10. klases 1.ieskaites mācību materiāls #5 Teksta …" at bounding box center [753, 374] width 1506 height 748
copy form "Kas ir interpretācijas process? Zinātniska pētījuma veikšana Teksta analīze un …"
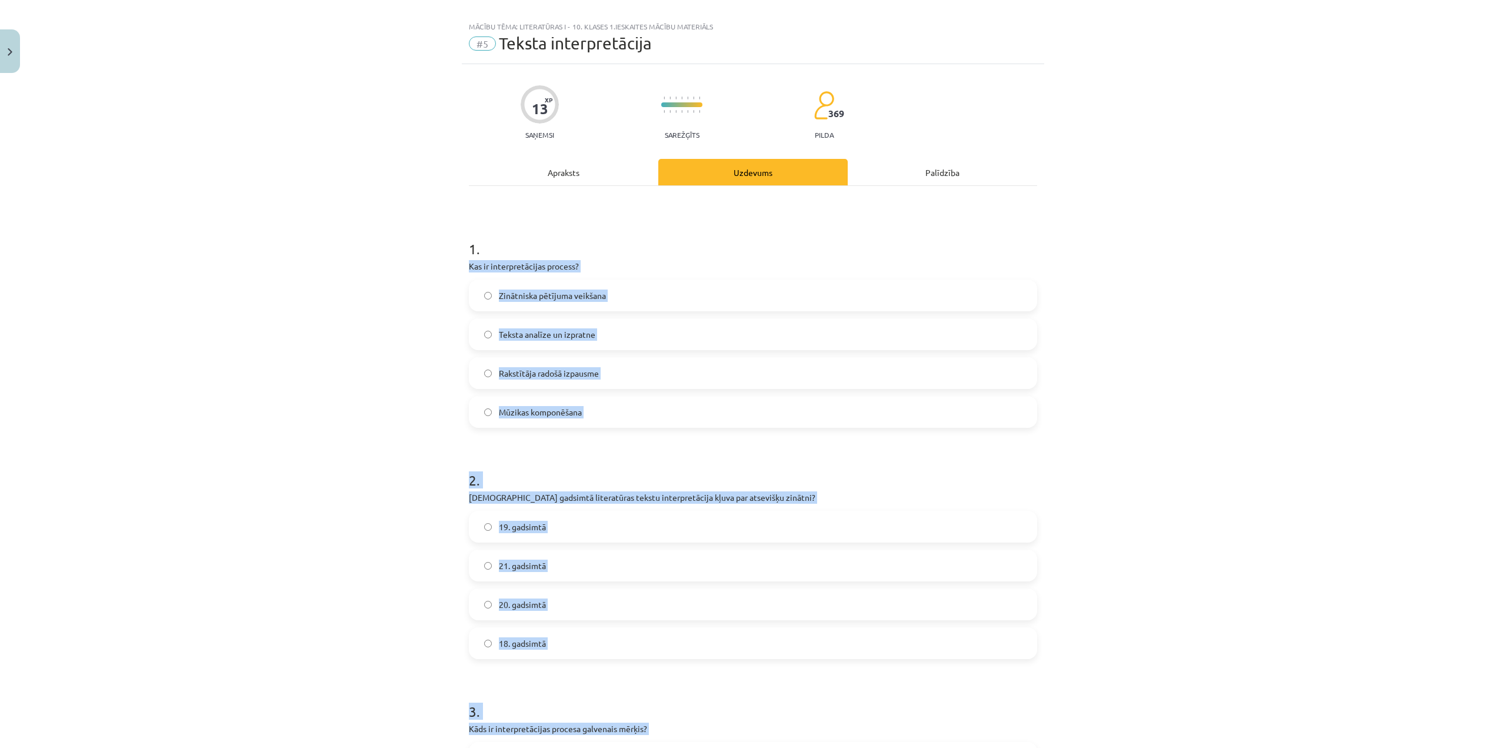
scroll to position [0, 0]
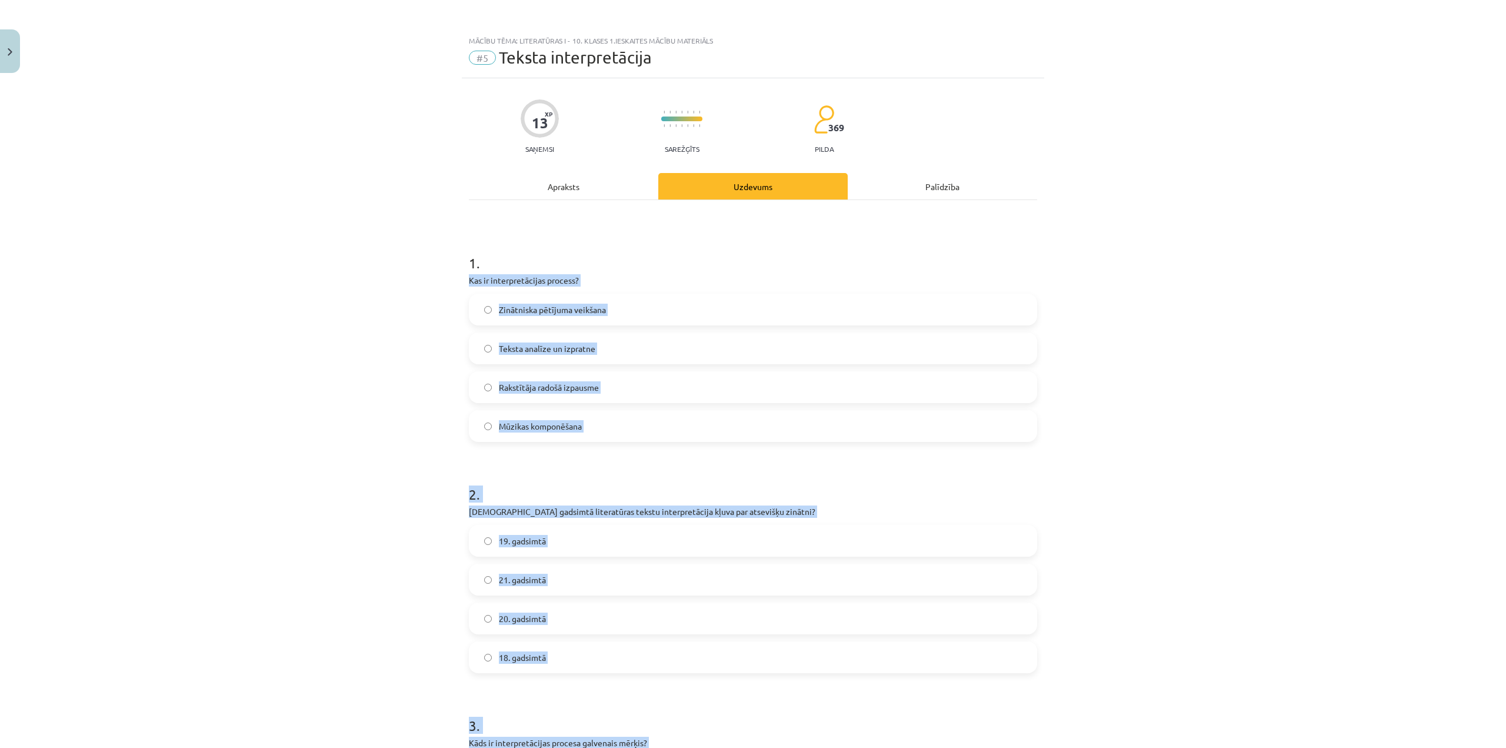
click at [607, 342] on label "Teksta analīze un izpratne" at bounding box center [753, 348] width 566 height 29
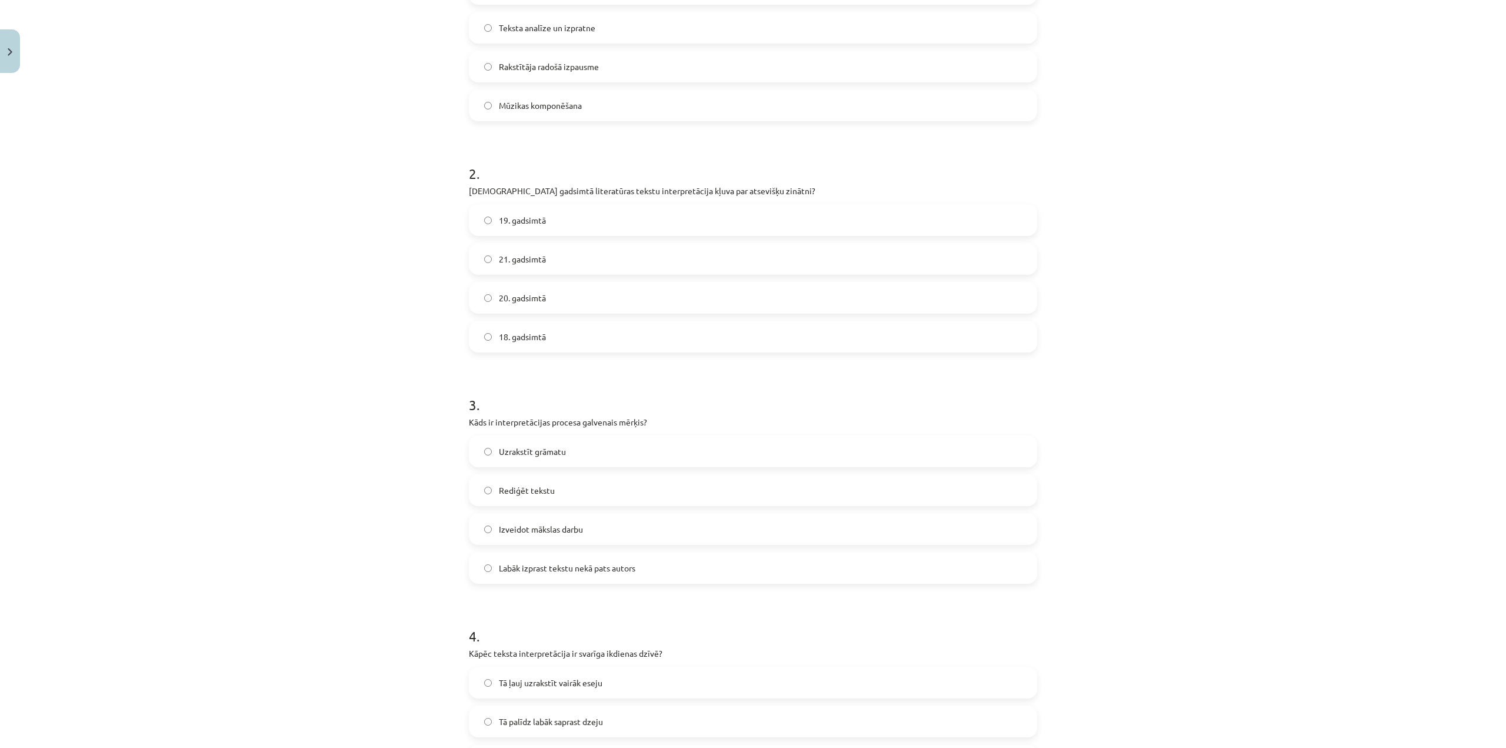
scroll to position [353, 0]
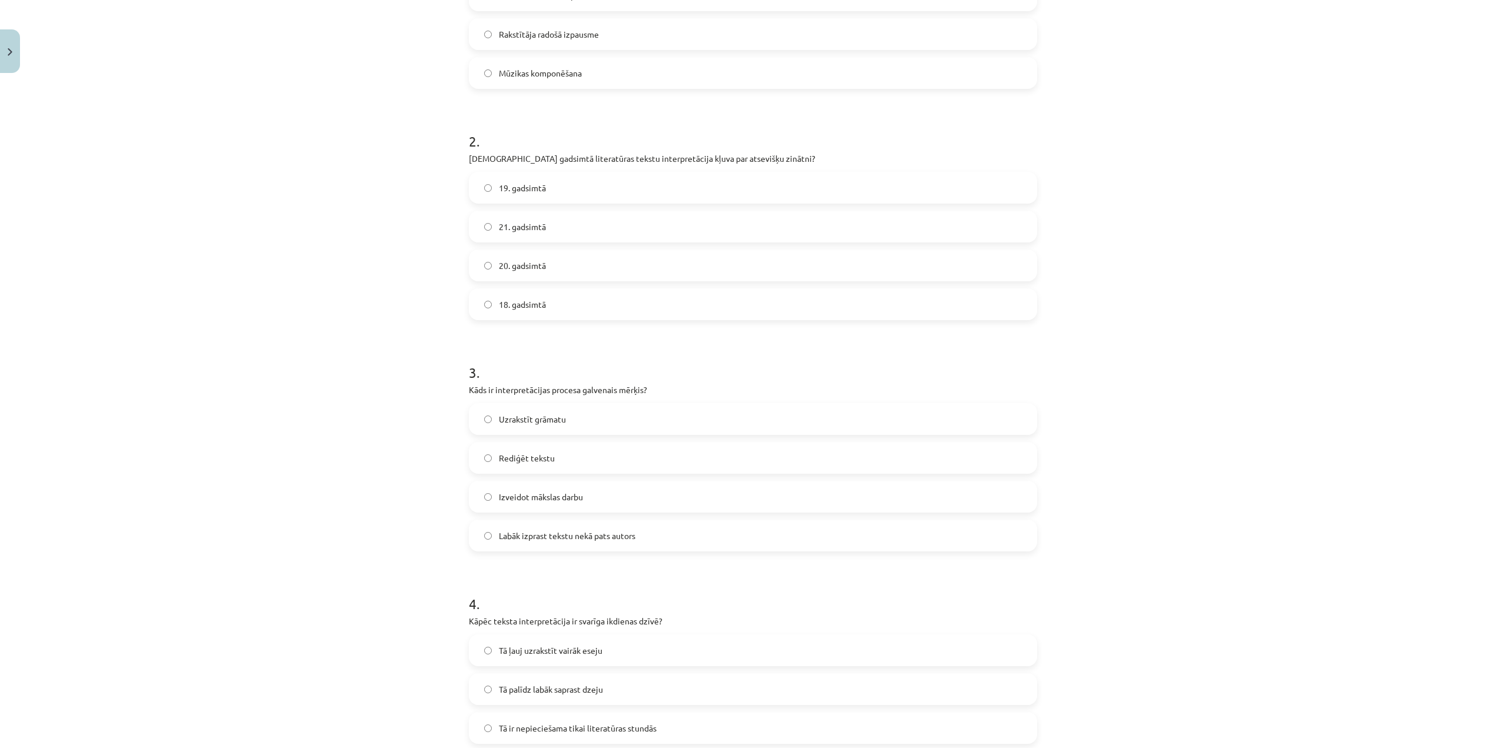
click at [535, 276] on label "20. gadsimtā" at bounding box center [753, 265] width 566 height 29
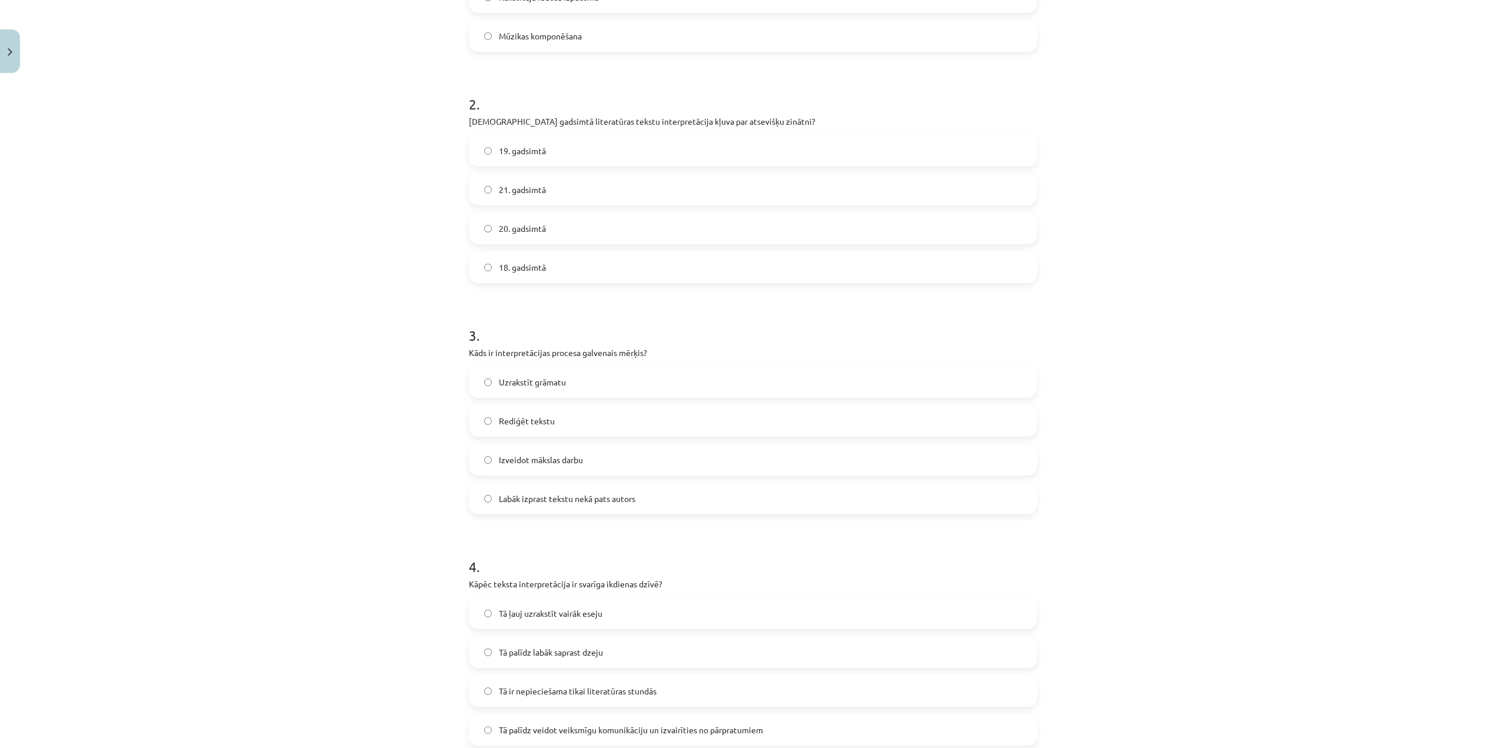
scroll to position [530, 0]
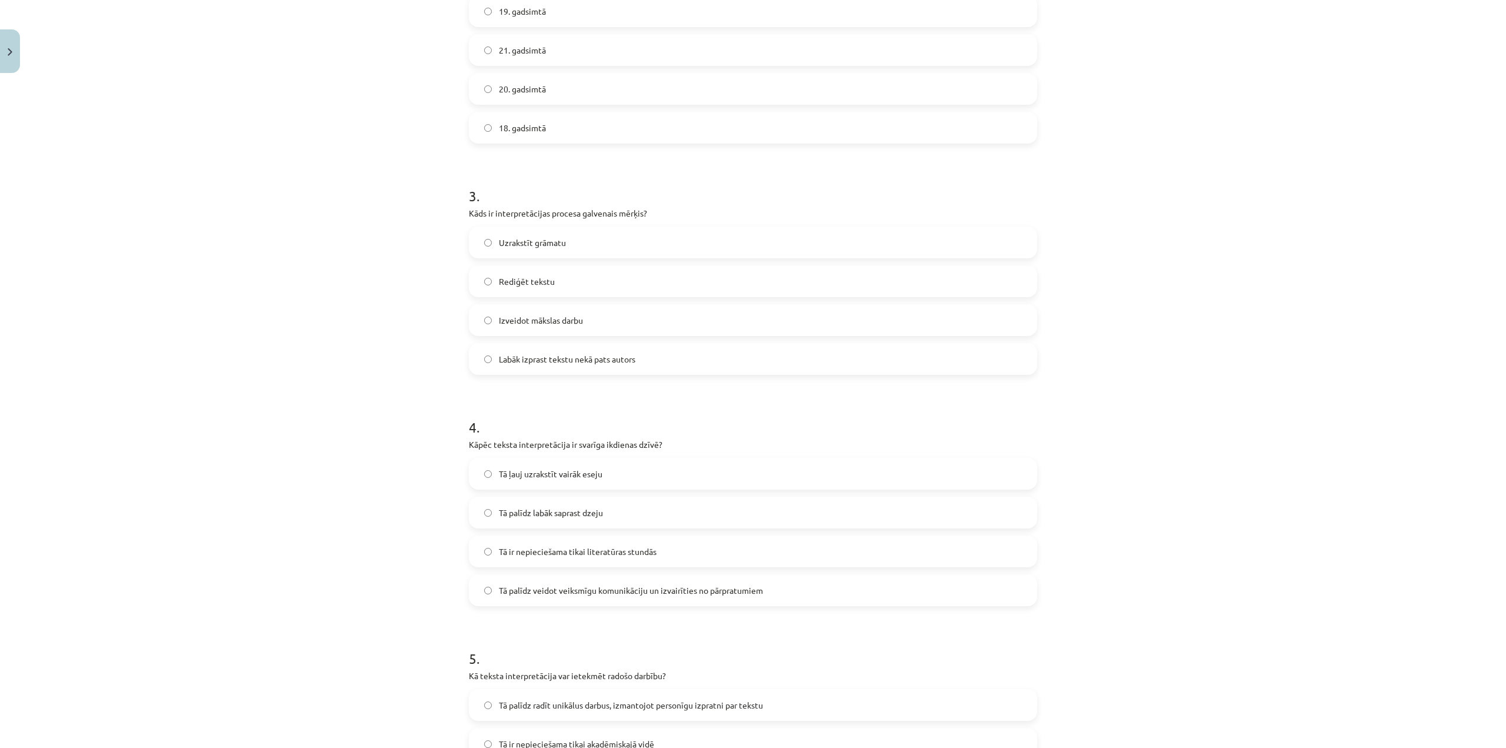
click at [605, 353] on span "Labāk izprast tekstu nekā pats autors" at bounding box center [567, 359] width 136 height 12
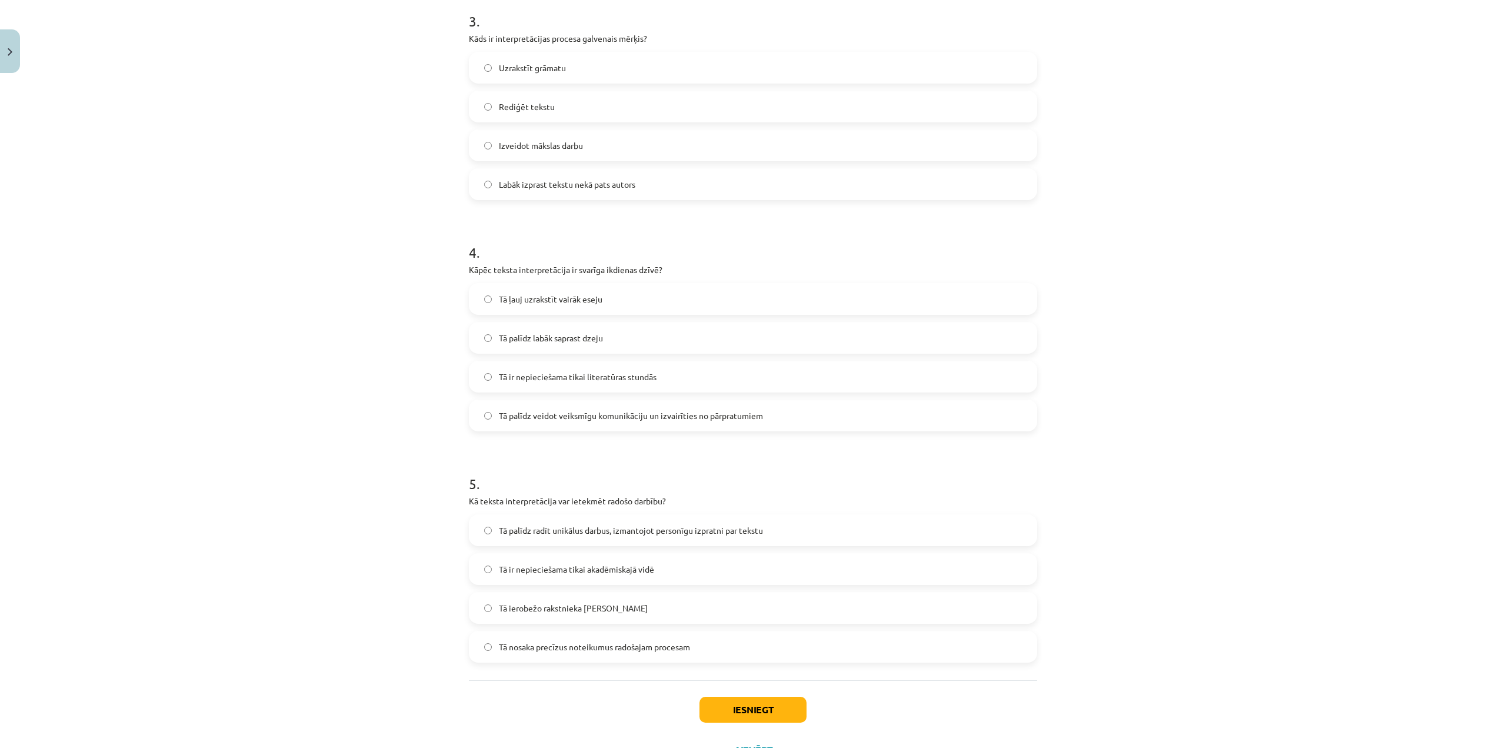
scroll to position [706, 0]
click at [749, 415] on span "Tā palīdz veidot veiksmīgu komunikāciju un izvairīties no pārpratumiem" at bounding box center [631, 414] width 264 height 12
click at [761, 511] on div "5 . Kā teksta interpretācija var ietekmēt radošo darbību? Tā palīdz radīt unikā…" at bounding box center [753, 557] width 568 height 208
click at [769, 527] on label "Tā palīdz radīt unikālus darbus, izmantojot personīgu izpratni par tekstu" at bounding box center [753, 528] width 566 height 29
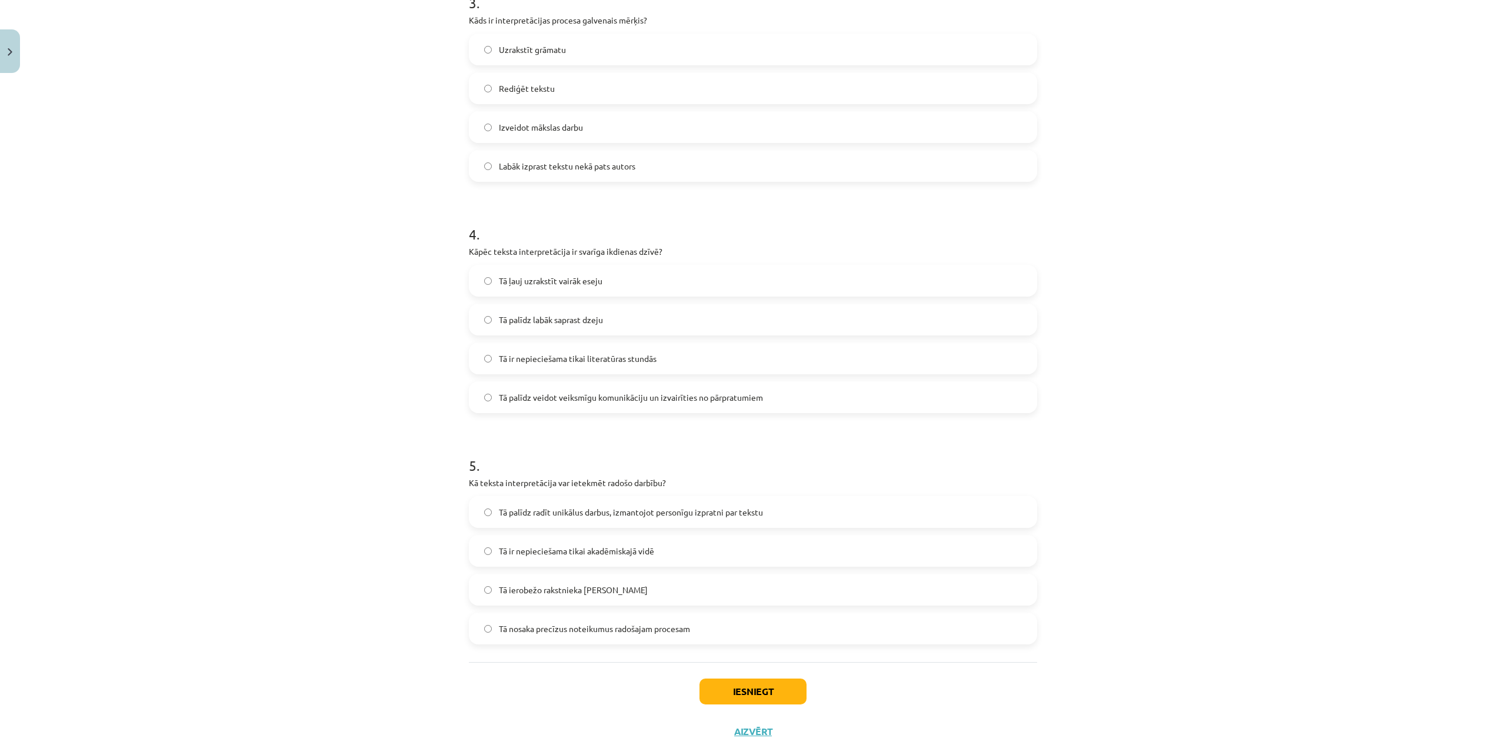
scroll to position [755, 0]
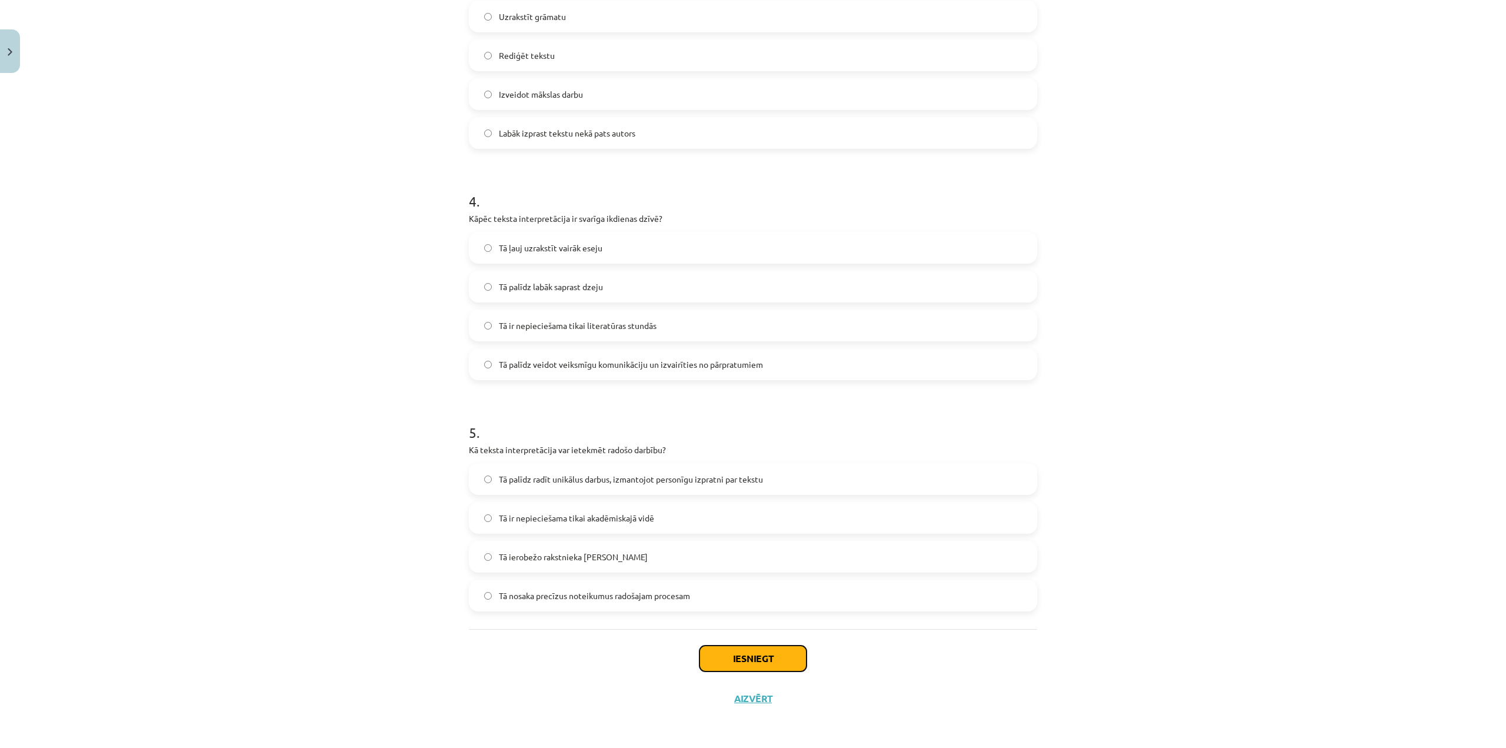
click at [786, 656] on button "Iesniegt" at bounding box center [753, 658] width 107 height 26
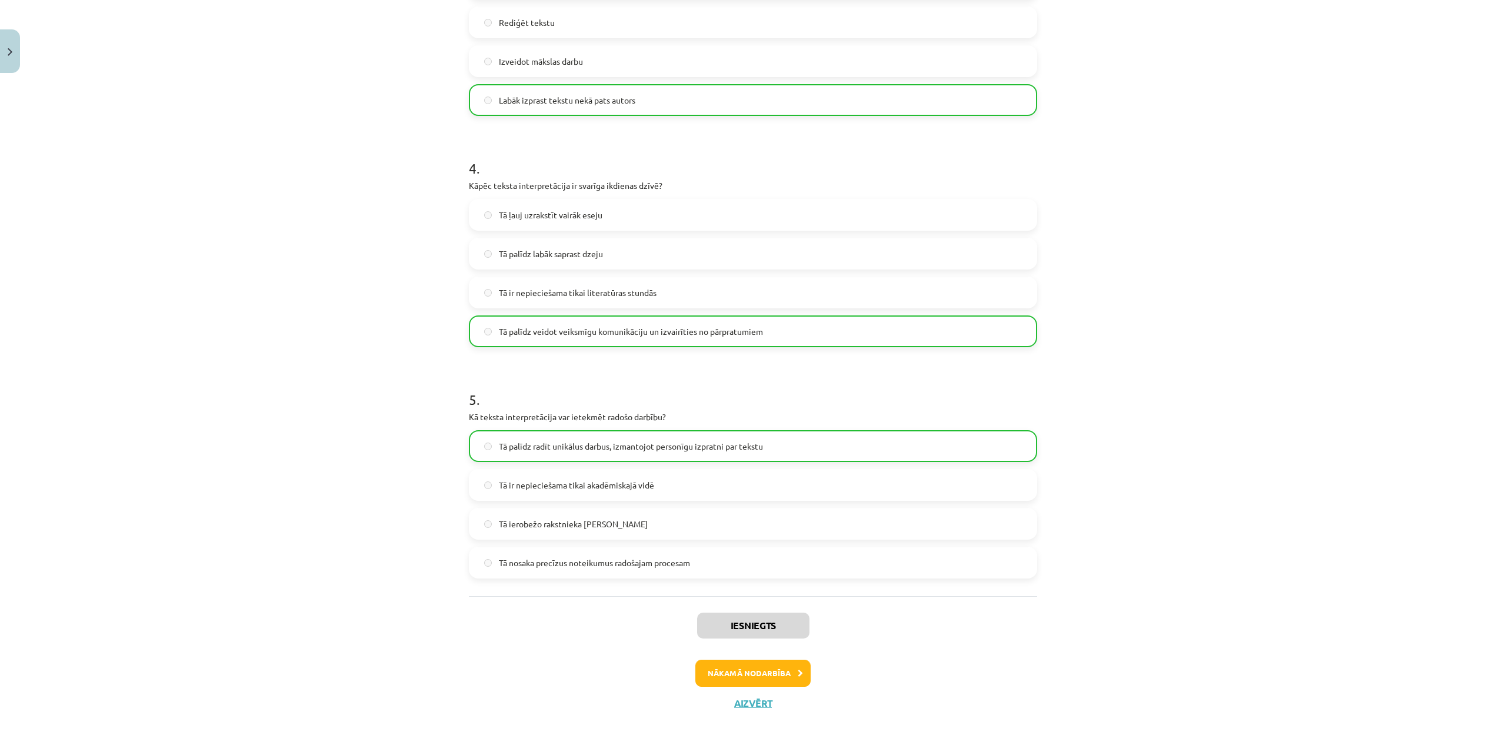
scroll to position [793, 0]
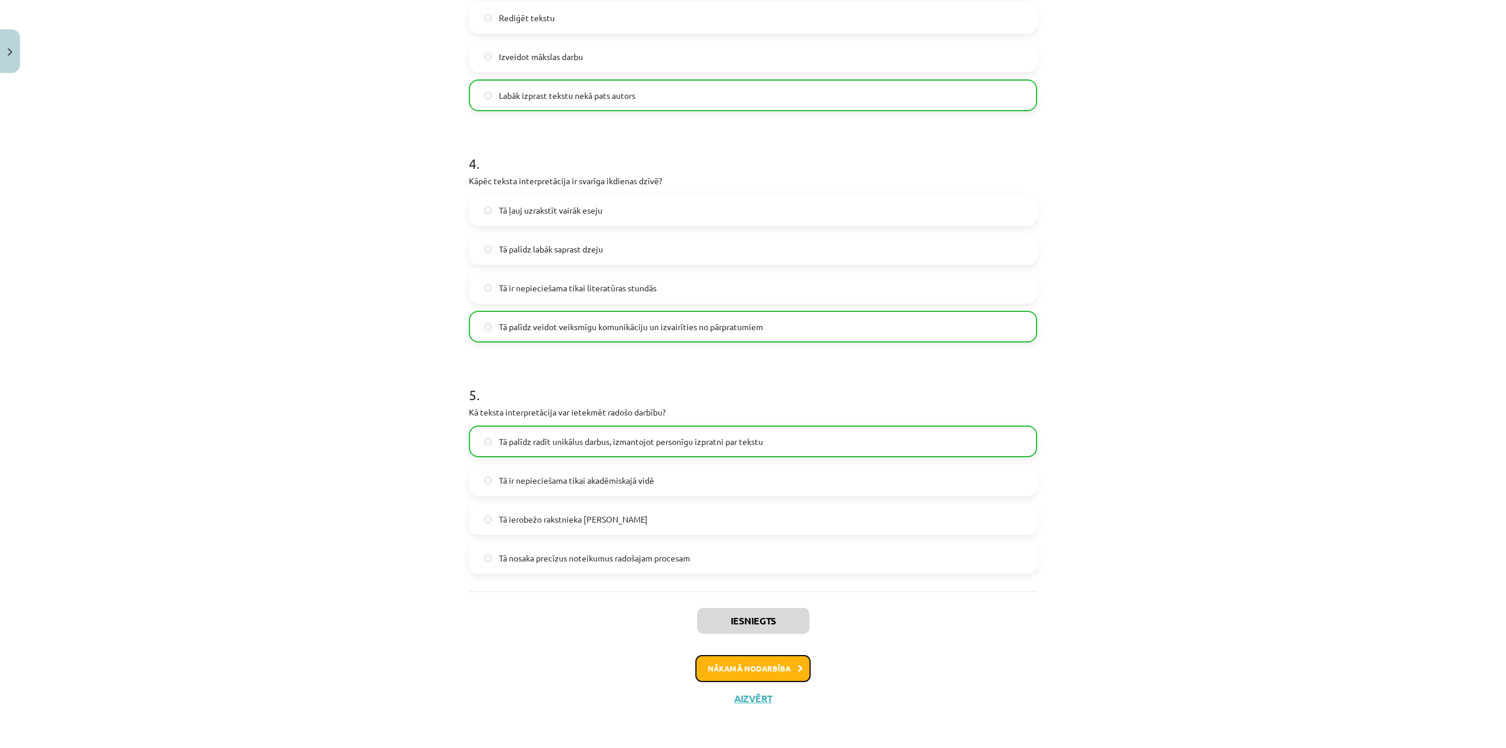
click at [798, 668] on icon at bounding box center [800, 669] width 5 height 8
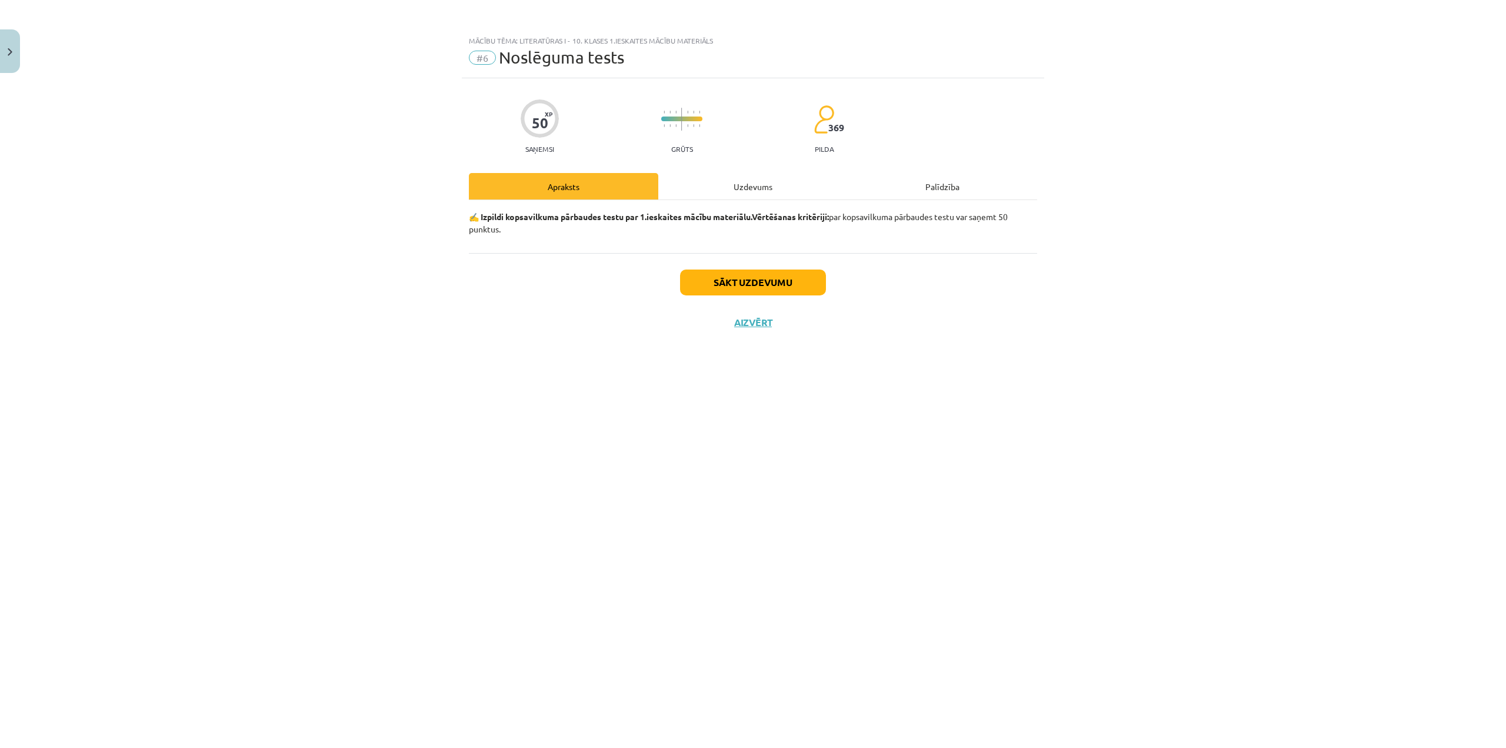
scroll to position [0, 0]
click at [719, 282] on button "Sākt uzdevumu" at bounding box center [753, 282] width 146 height 26
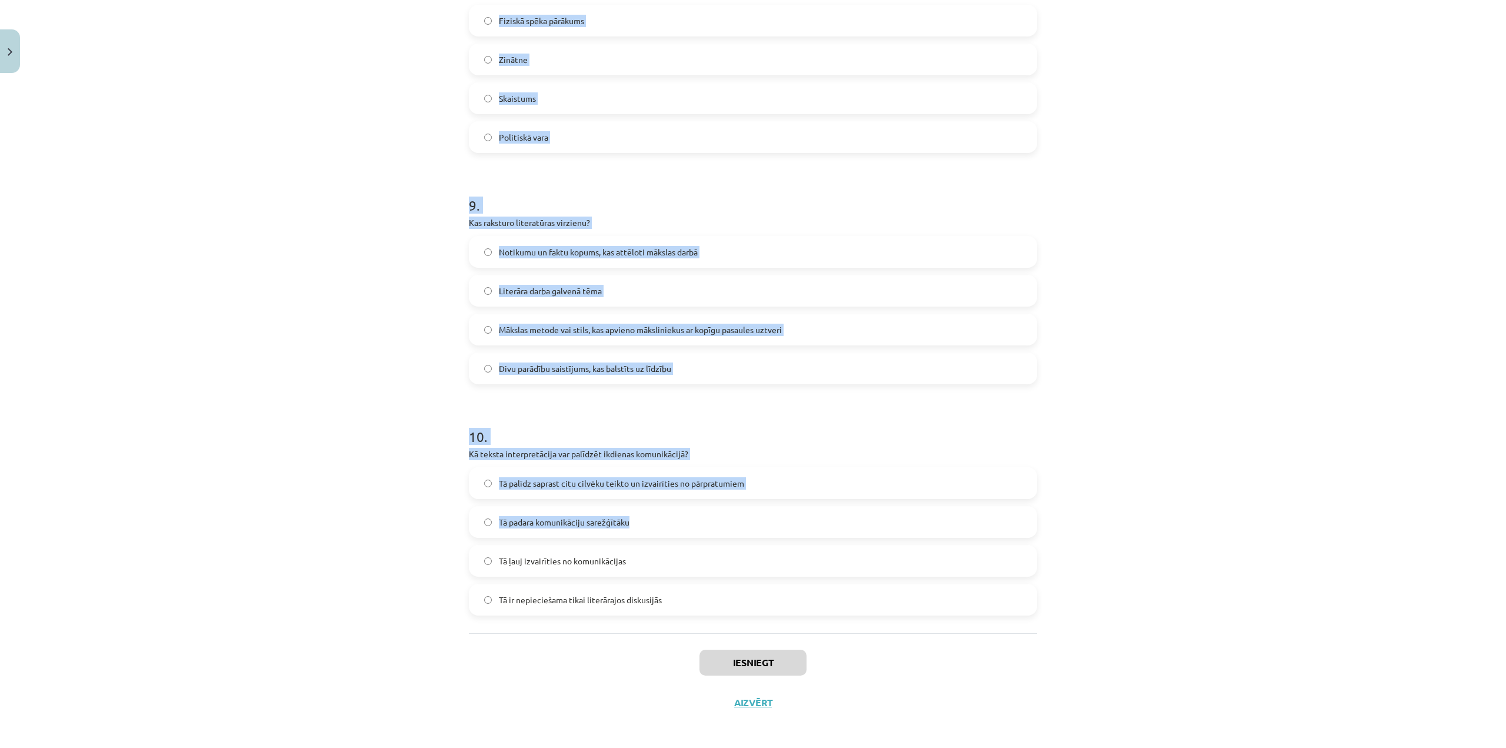
scroll to position [1912, 0]
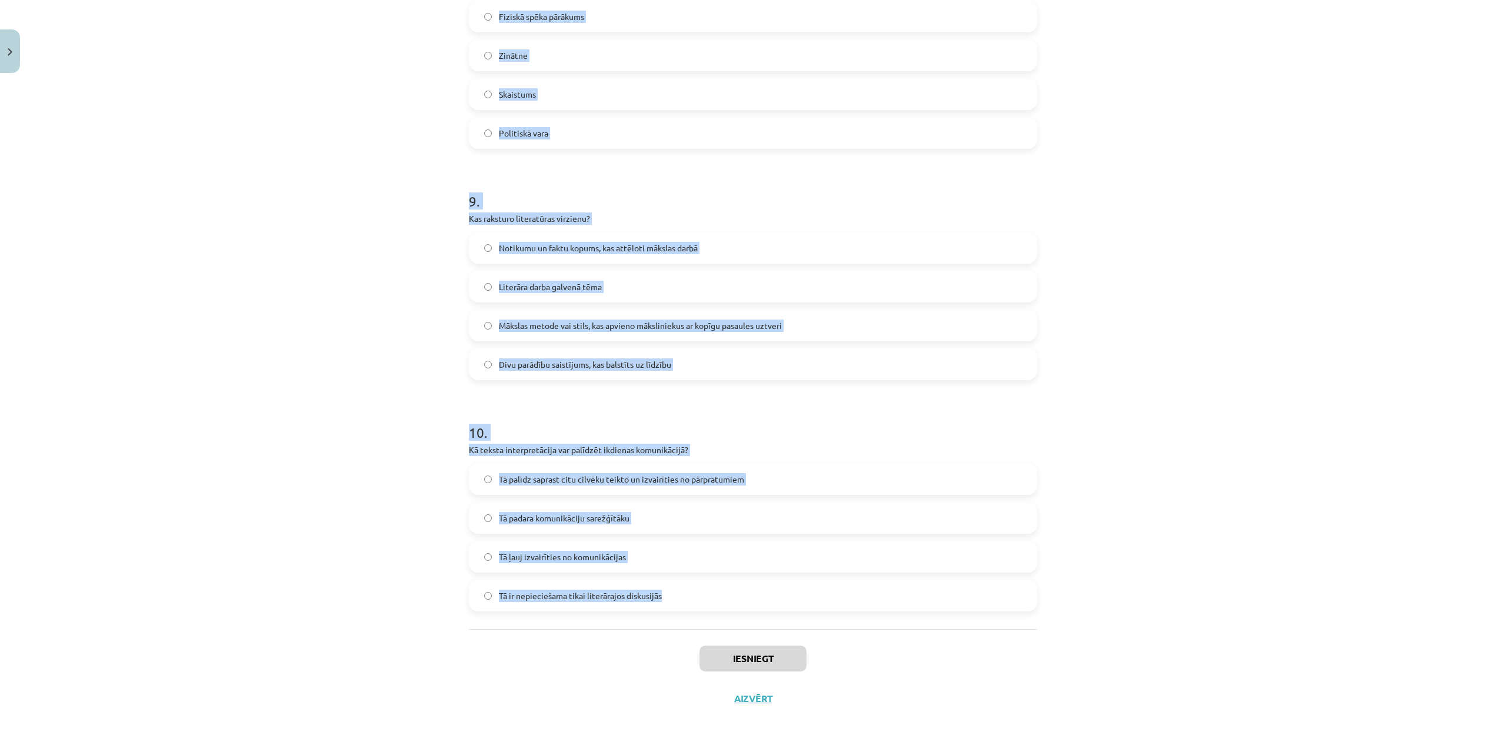
drag, startPoint x: 465, startPoint y: 273, endPoint x: 702, endPoint y: 600, distance: 404.0
copy form "Kā mākslas darbos parasti tiek atspoguļots neglītais vai bezjēdzīgais? Tas tiek…"
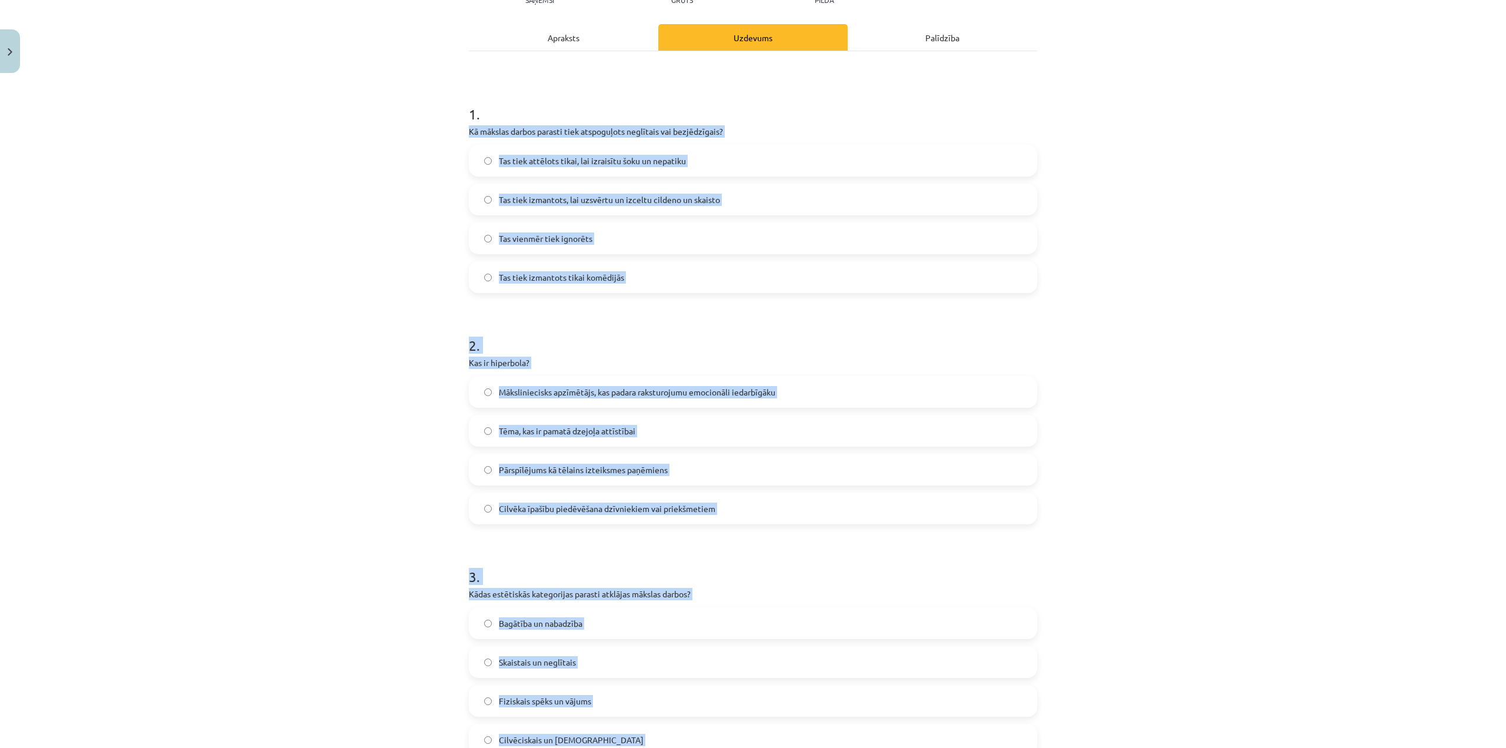
scroll to position [0, 0]
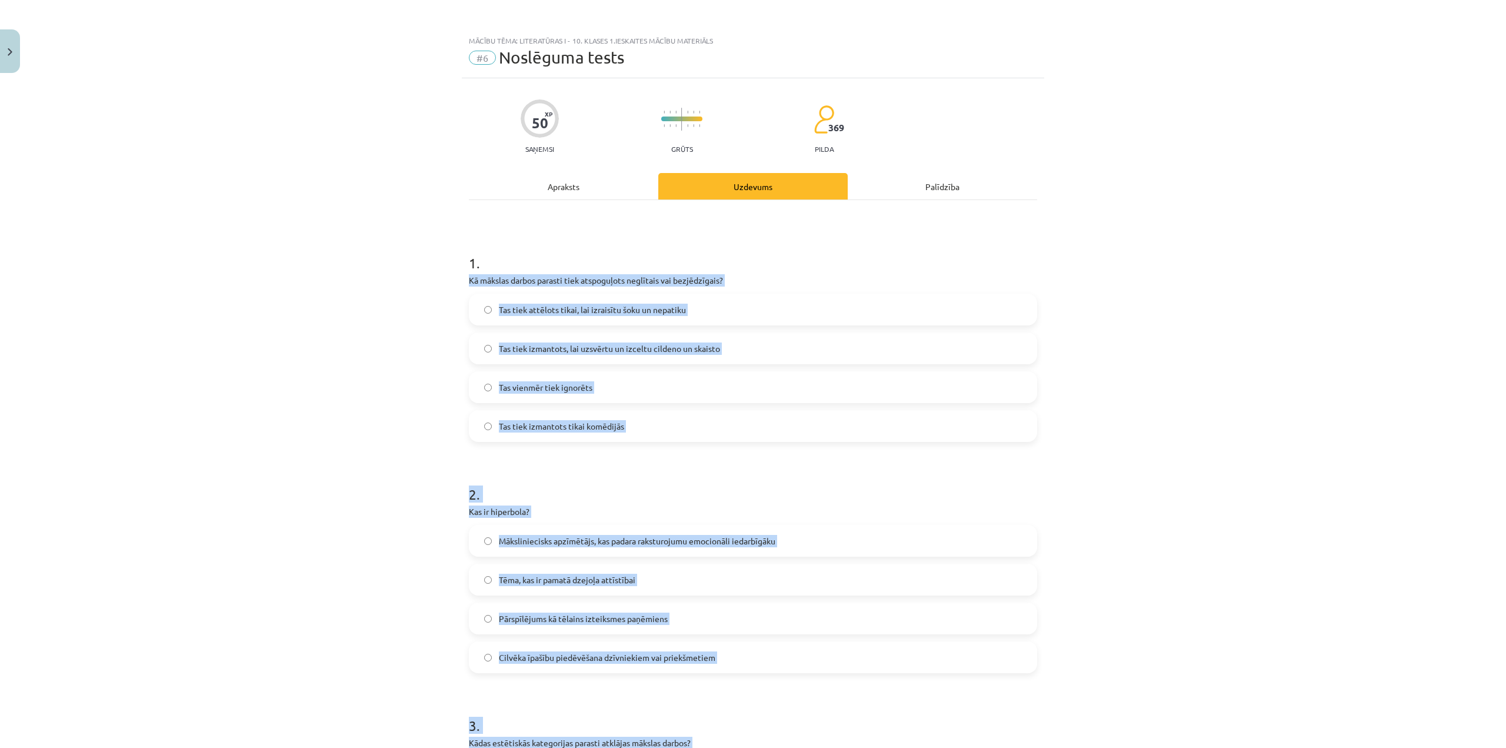
click at [659, 341] on label "Tas tiek izmantots, lai uzsvērtu un izceltu cildeno un skaisto" at bounding box center [753, 348] width 566 height 29
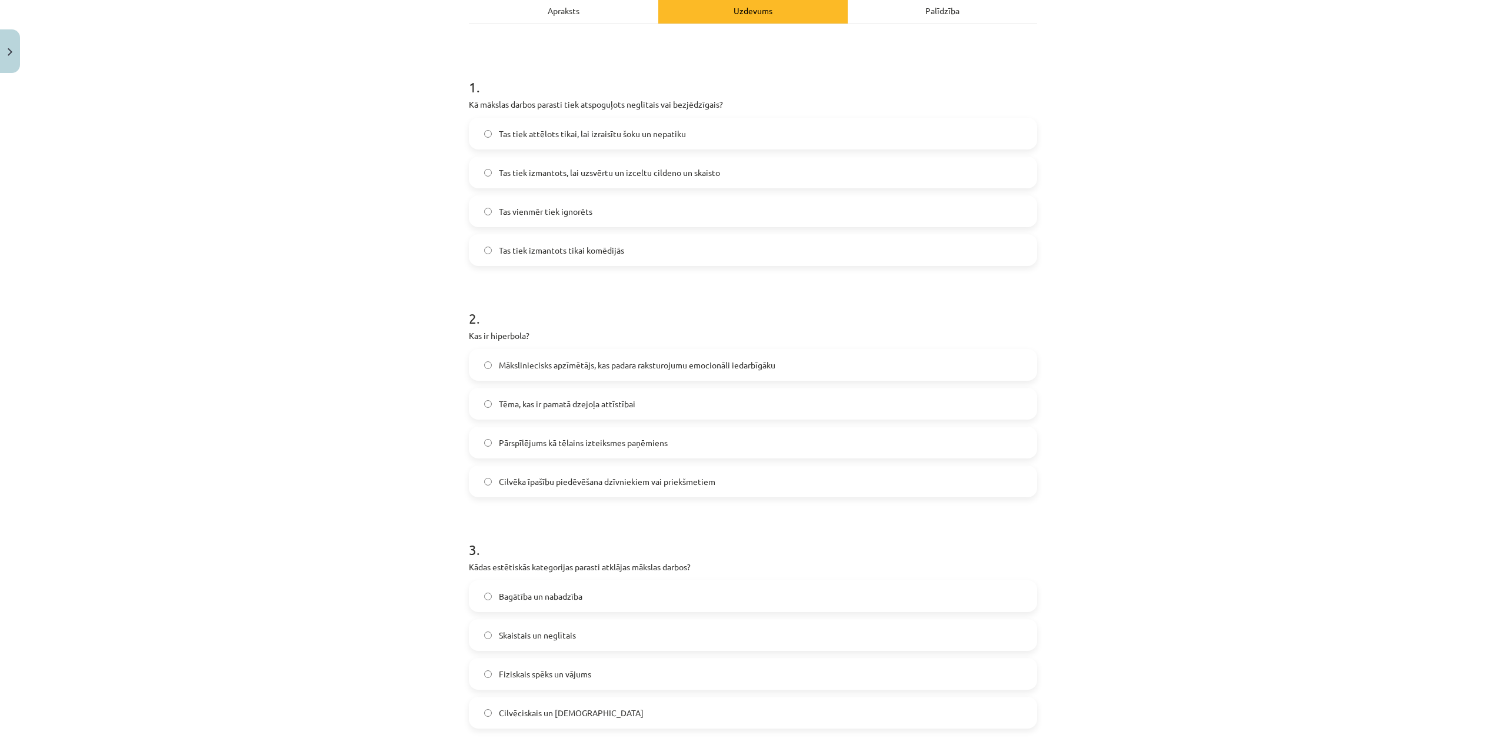
scroll to position [177, 0]
click at [696, 448] on label "Pārspīlējums kā tēlains izteiksmes paņēmiens" at bounding box center [753, 441] width 566 height 29
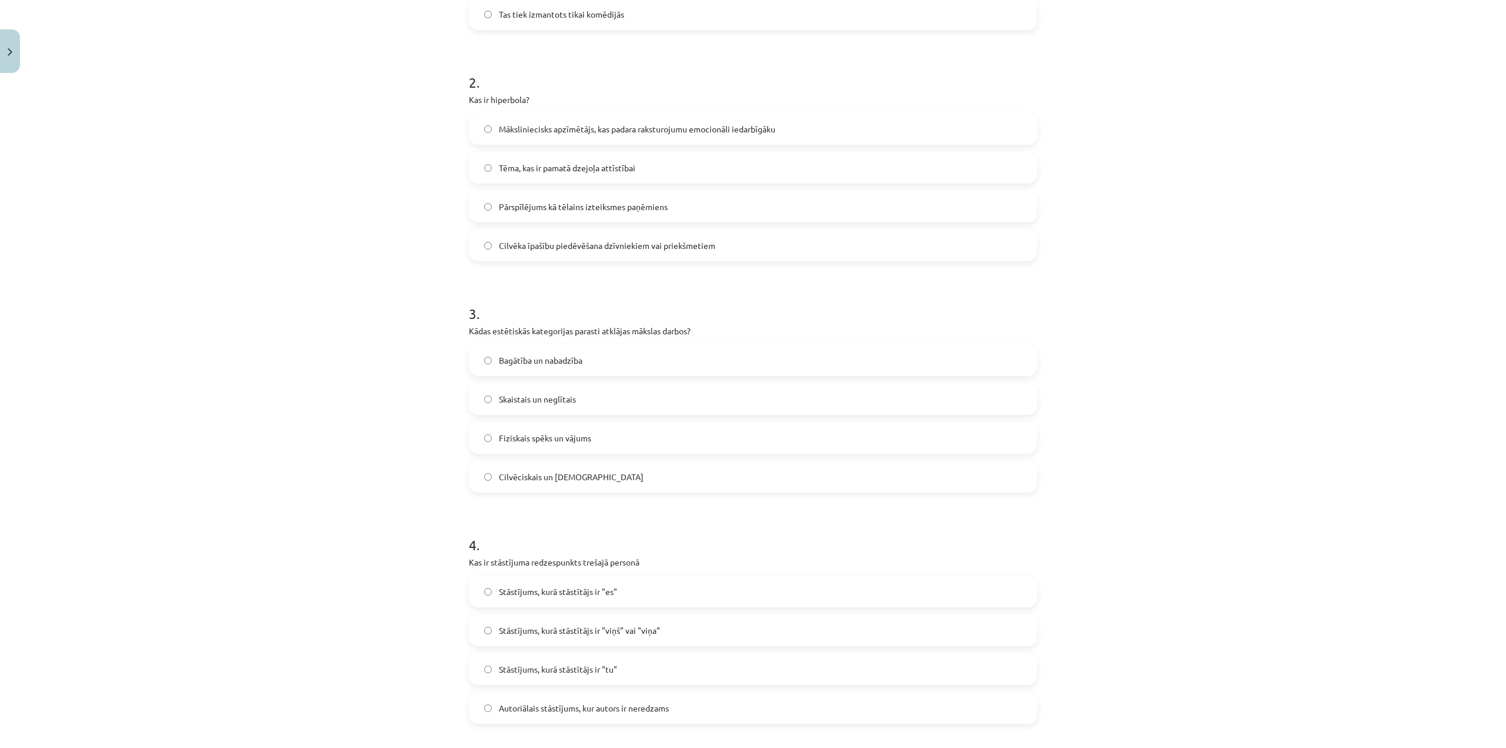
click at [585, 400] on label "Skaistais un neglītais" at bounding box center [753, 398] width 566 height 29
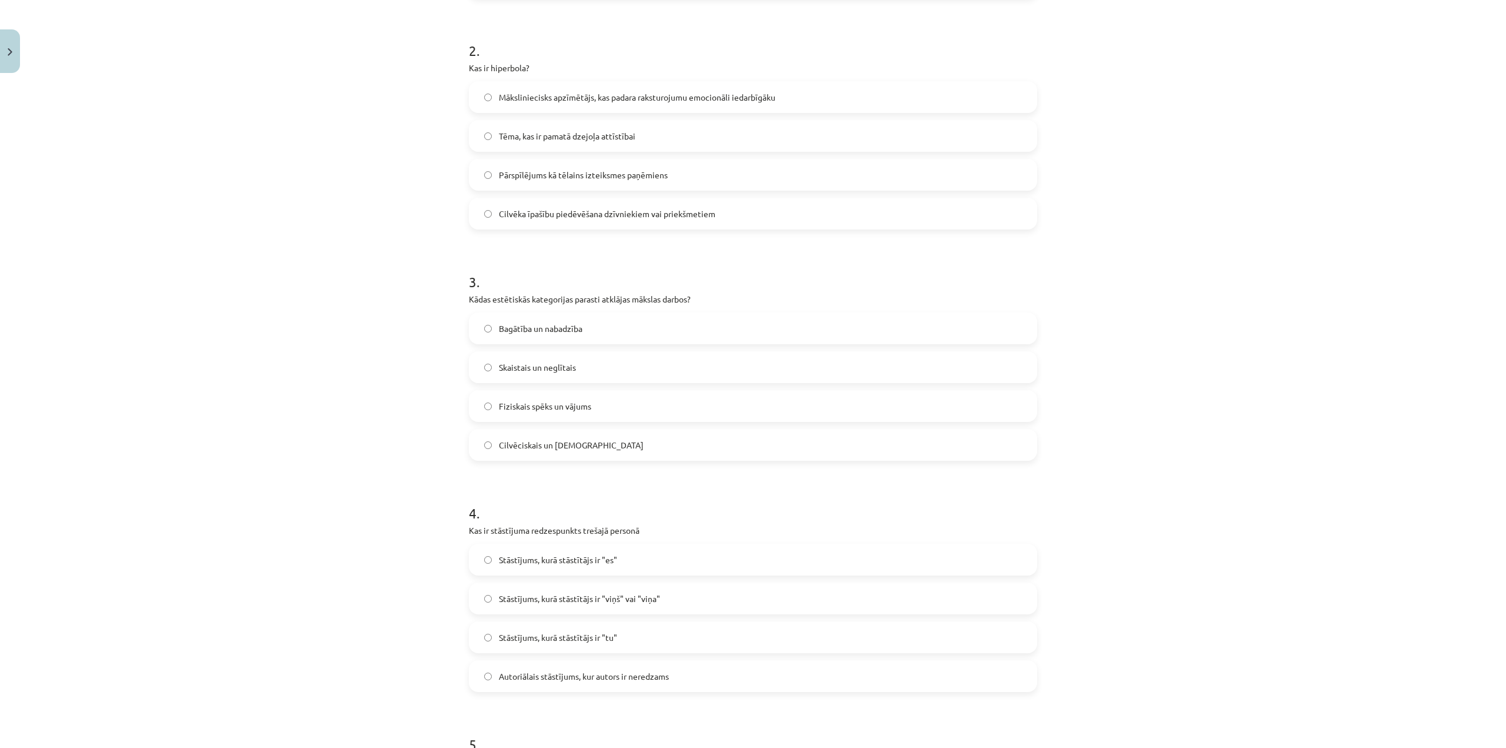
scroll to position [588, 0]
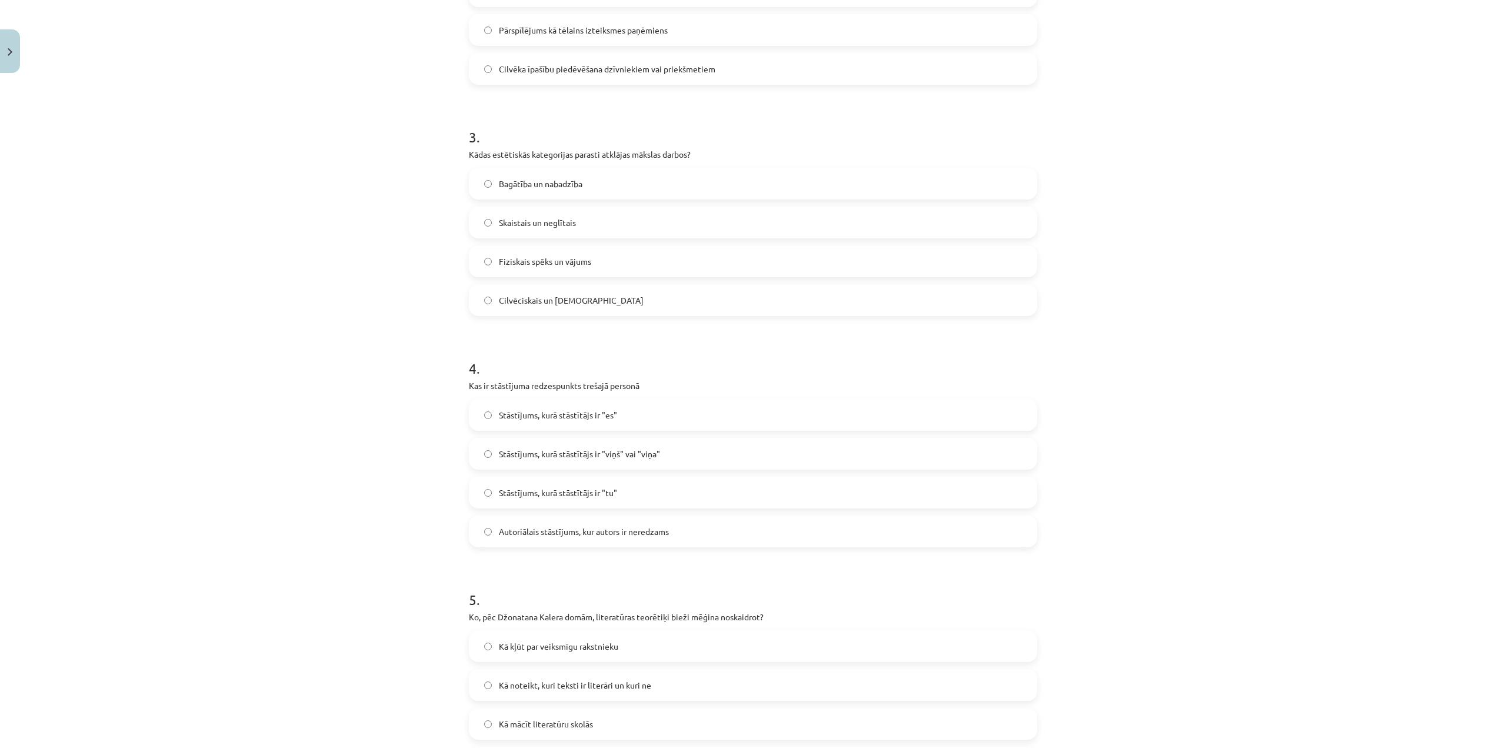
click at [661, 462] on label "Stāstījums, kurā stāstītājs ir "viņš" vai "viņa"" at bounding box center [753, 453] width 566 height 29
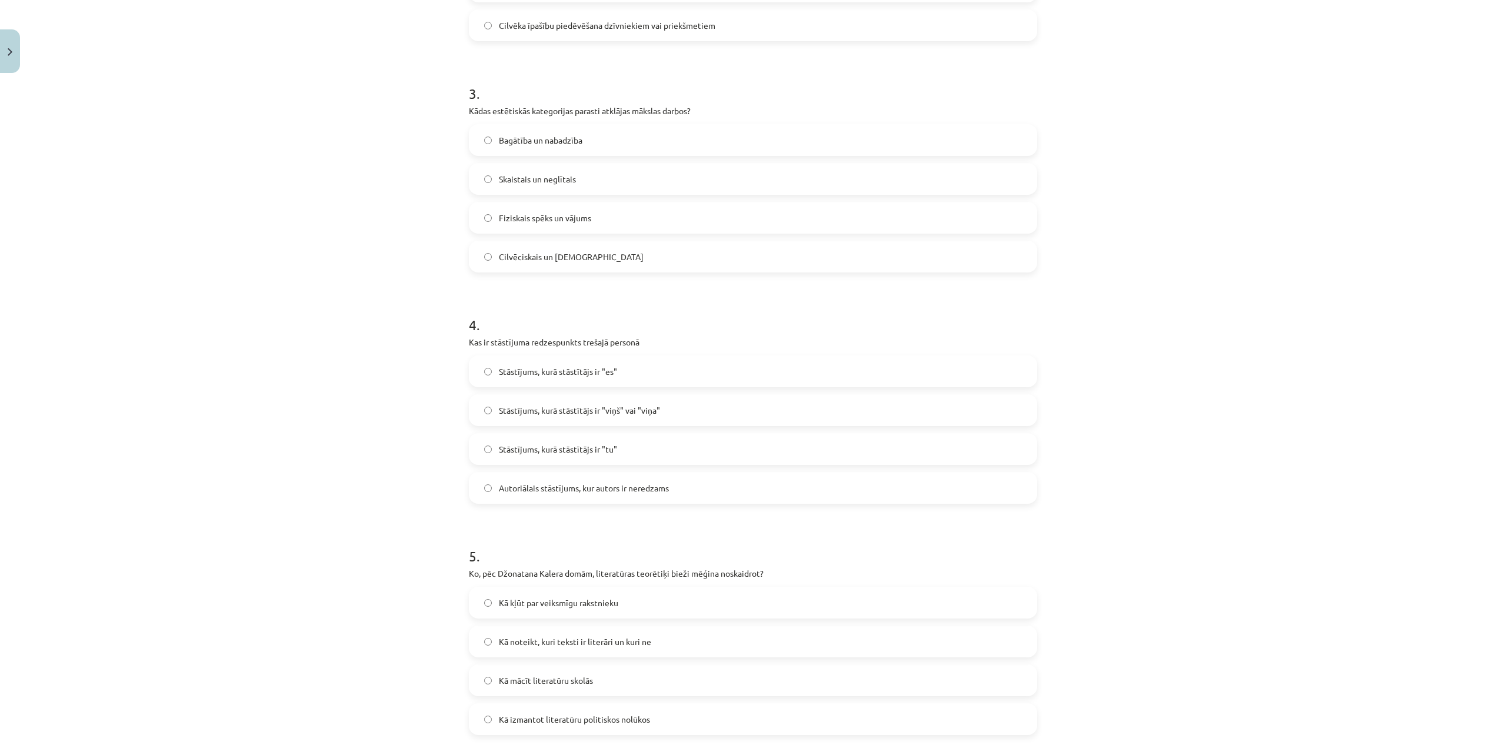
scroll to position [765, 0]
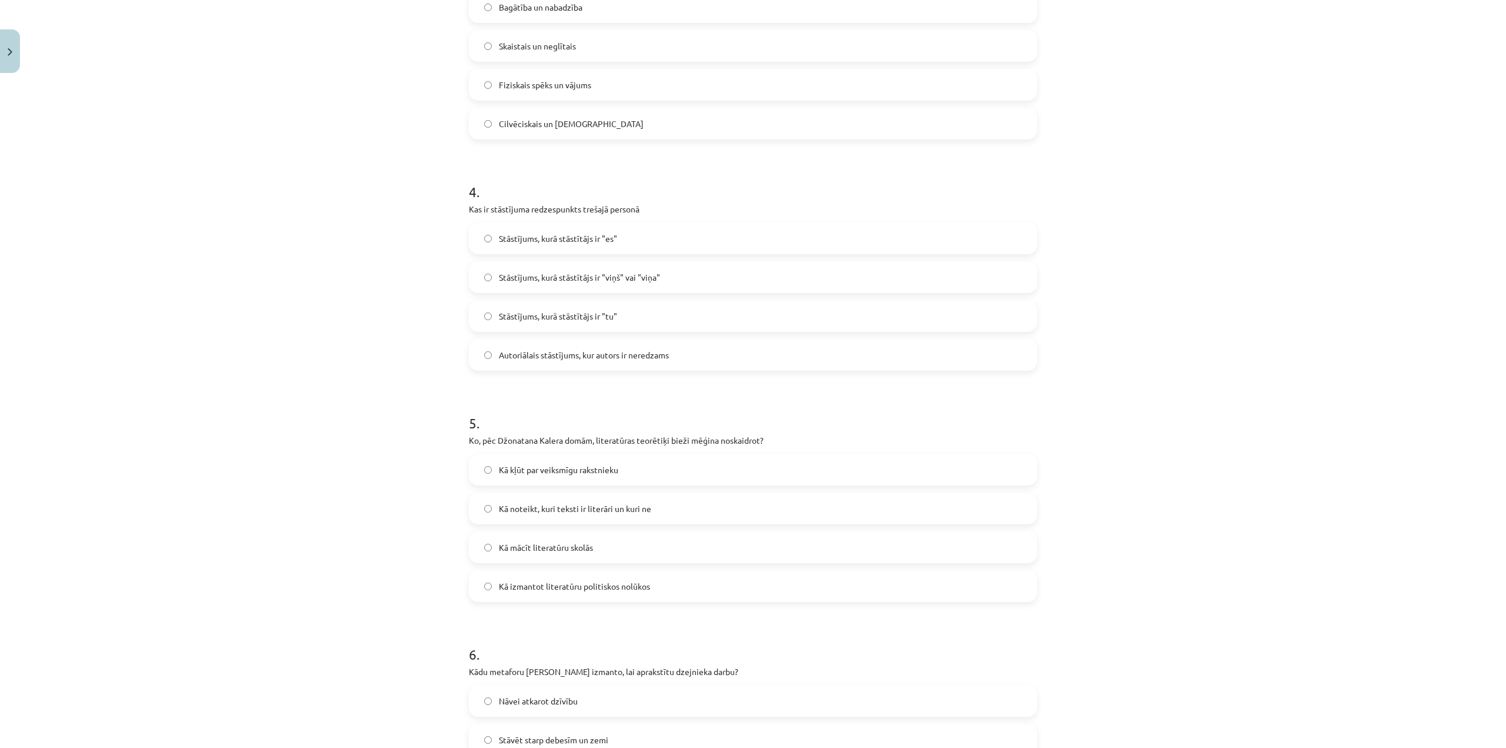
click at [665, 518] on label "Kā noteikt, kuri teksti ir literāri un kuri ne" at bounding box center [753, 508] width 566 height 29
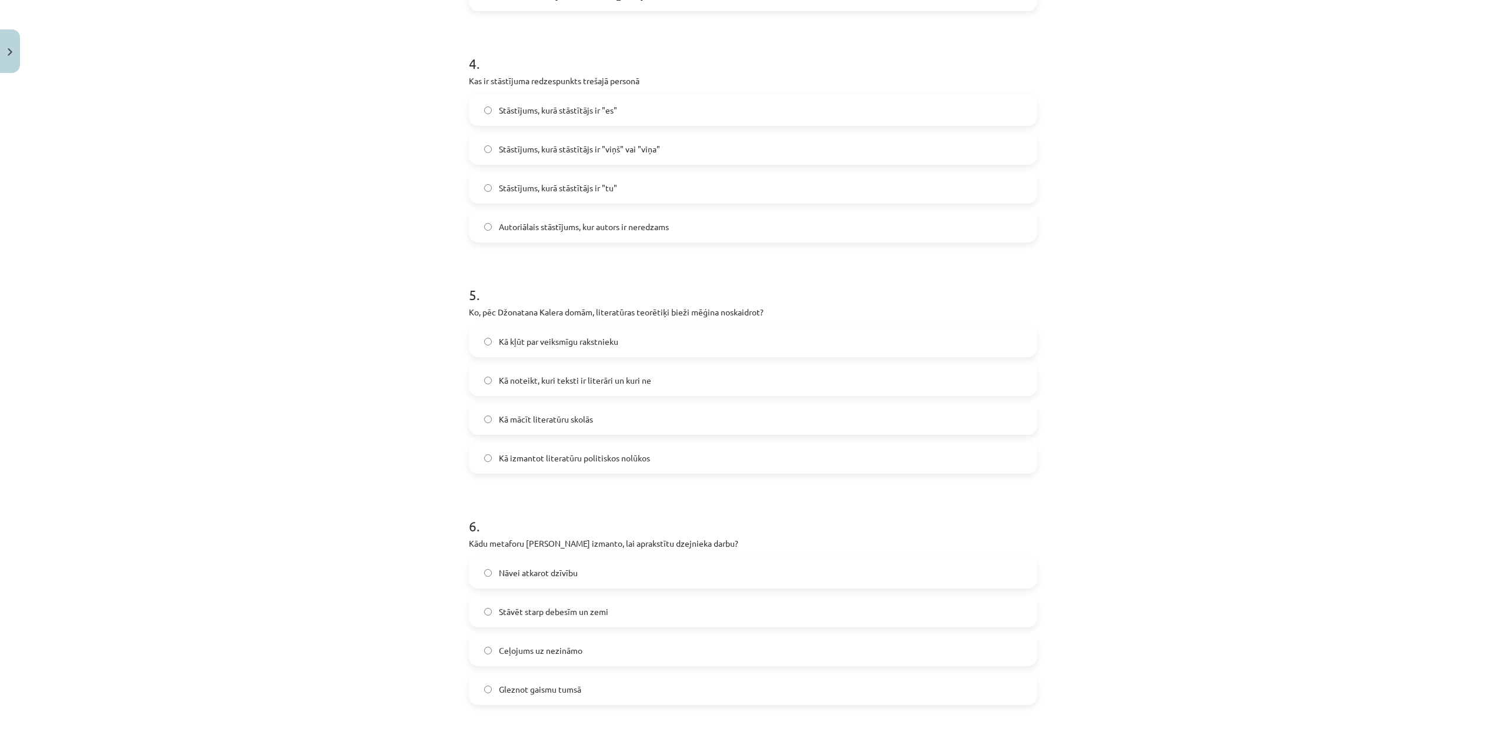
scroll to position [941, 0]
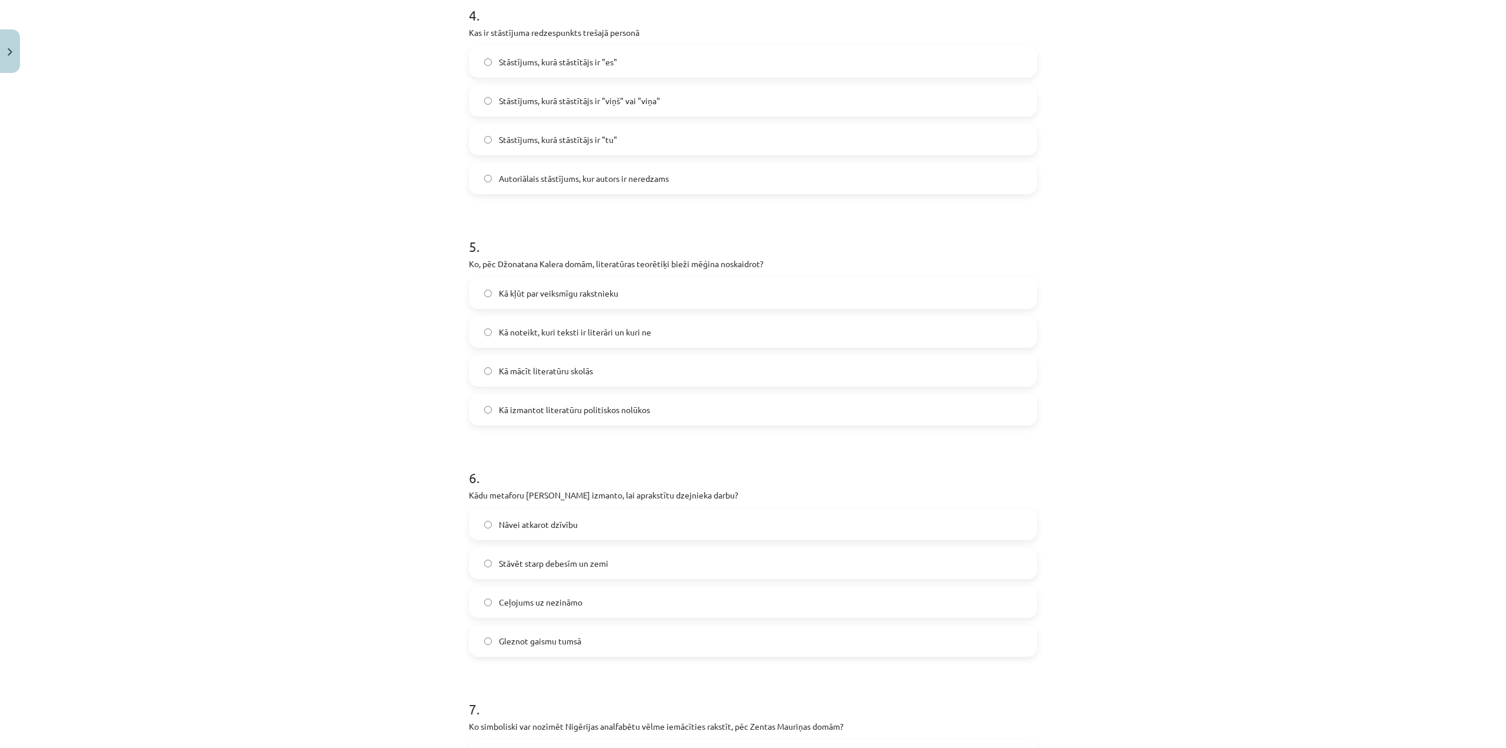
click at [594, 531] on label "Nāvei atkarot dzīvību" at bounding box center [753, 524] width 566 height 29
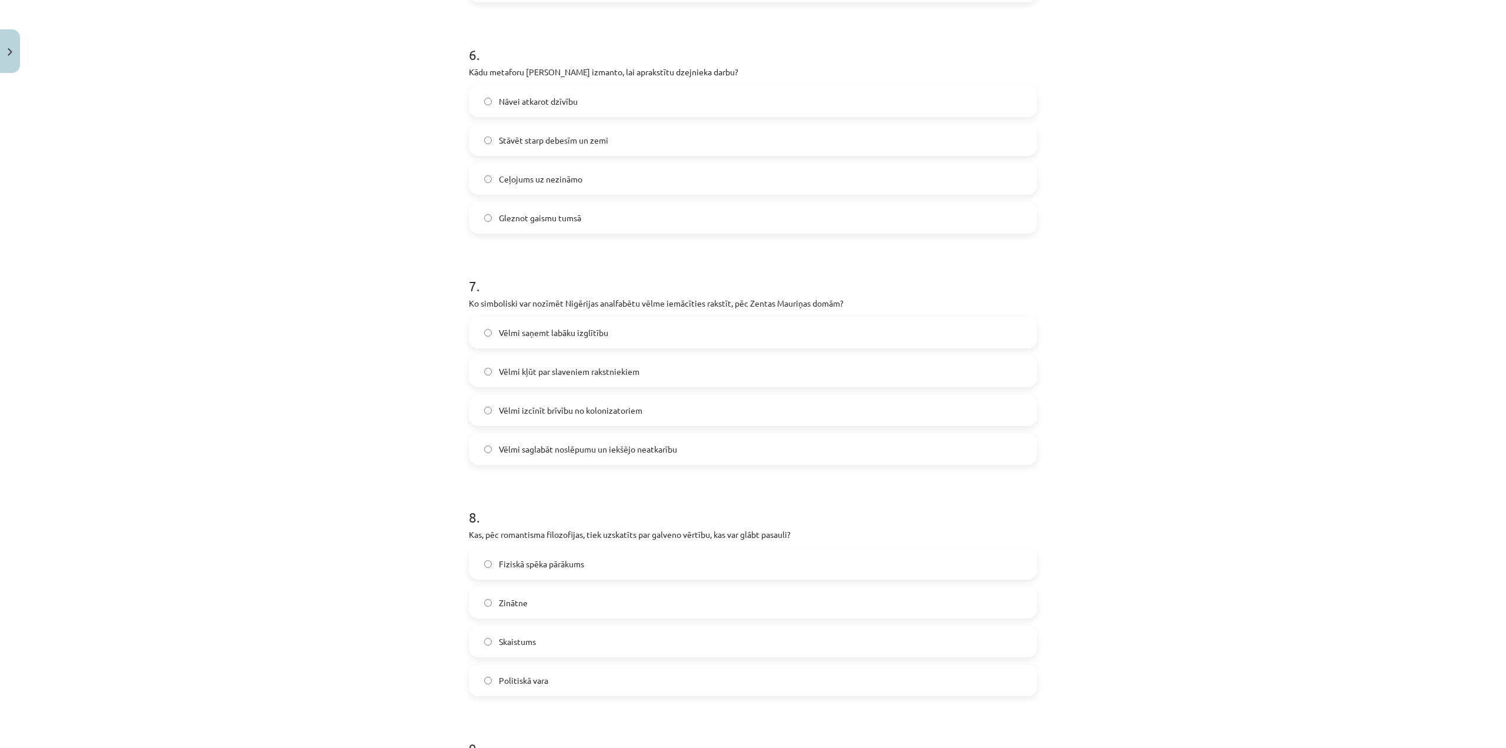
scroll to position [1412, 0]
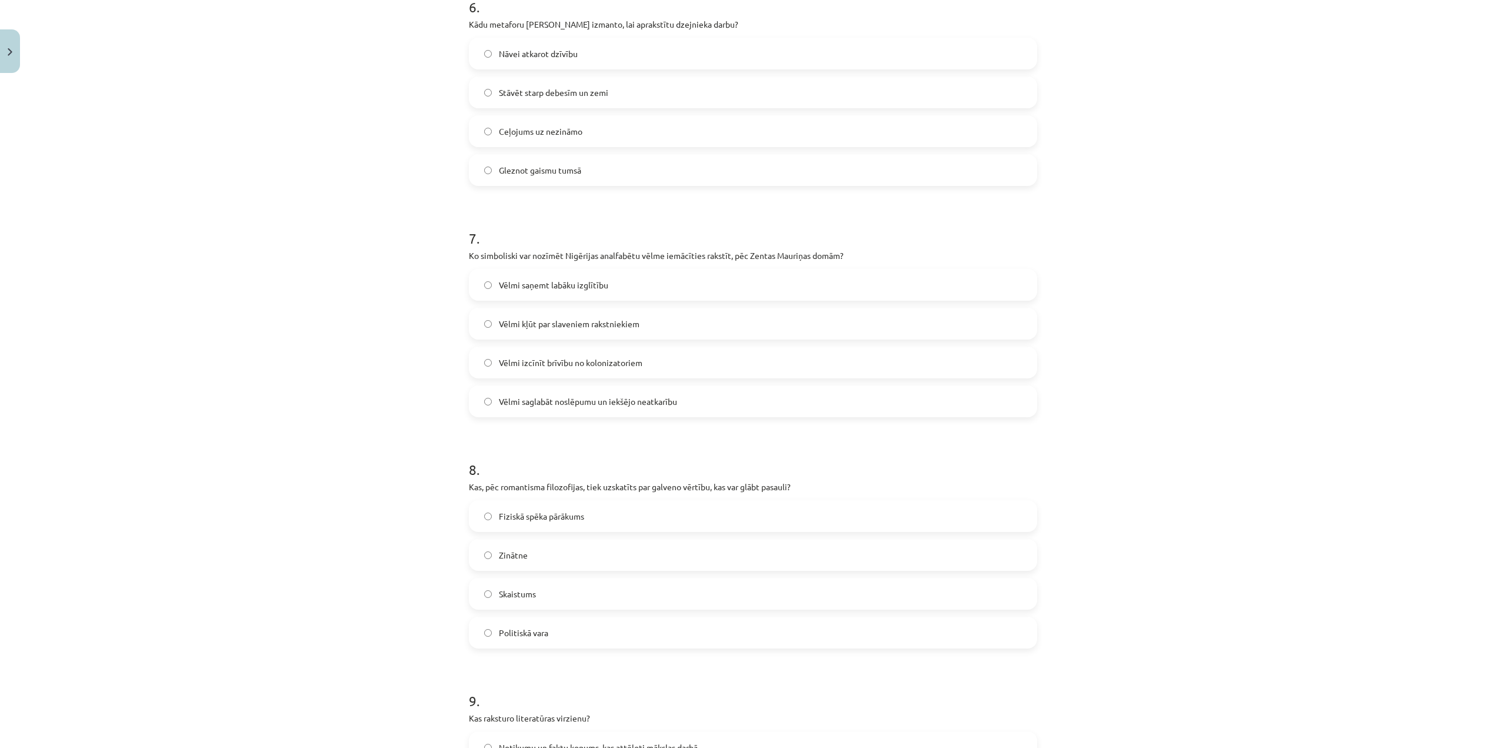
click at [549, 589] on label "Skaistums" at bounding box center [753, 593] width 566 height 29
click at [692, 387] on div "Vēlmi saglabāt noslēpumu un iekšējo neatkarību" at bounding box center [753, 401] width 568 height 32
click at [692, 396] on label "Vēlmi saglabāt noslēpumu un iekšējo neatkarību" at bounding box center [753, 401] width 566 height 29
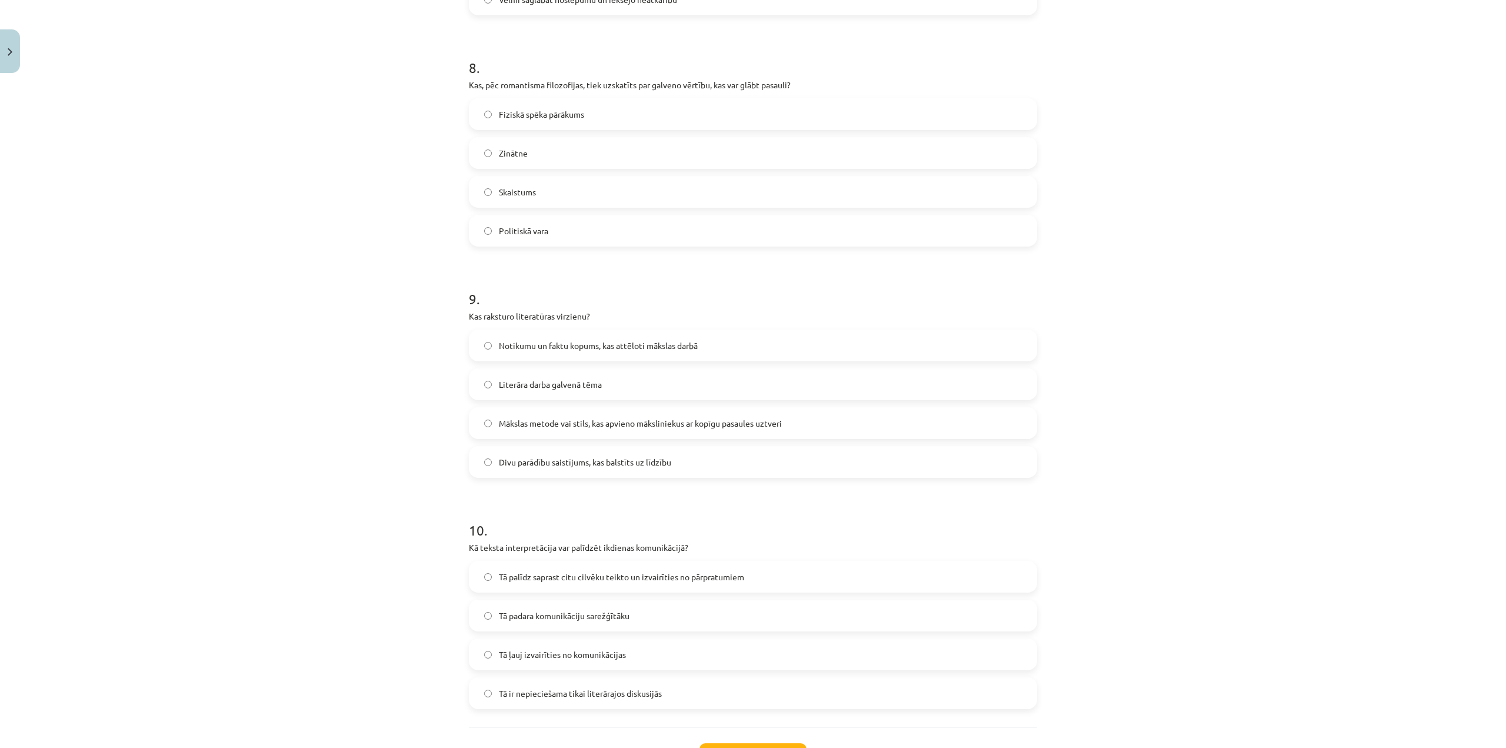
scroll to position [1824, 0]
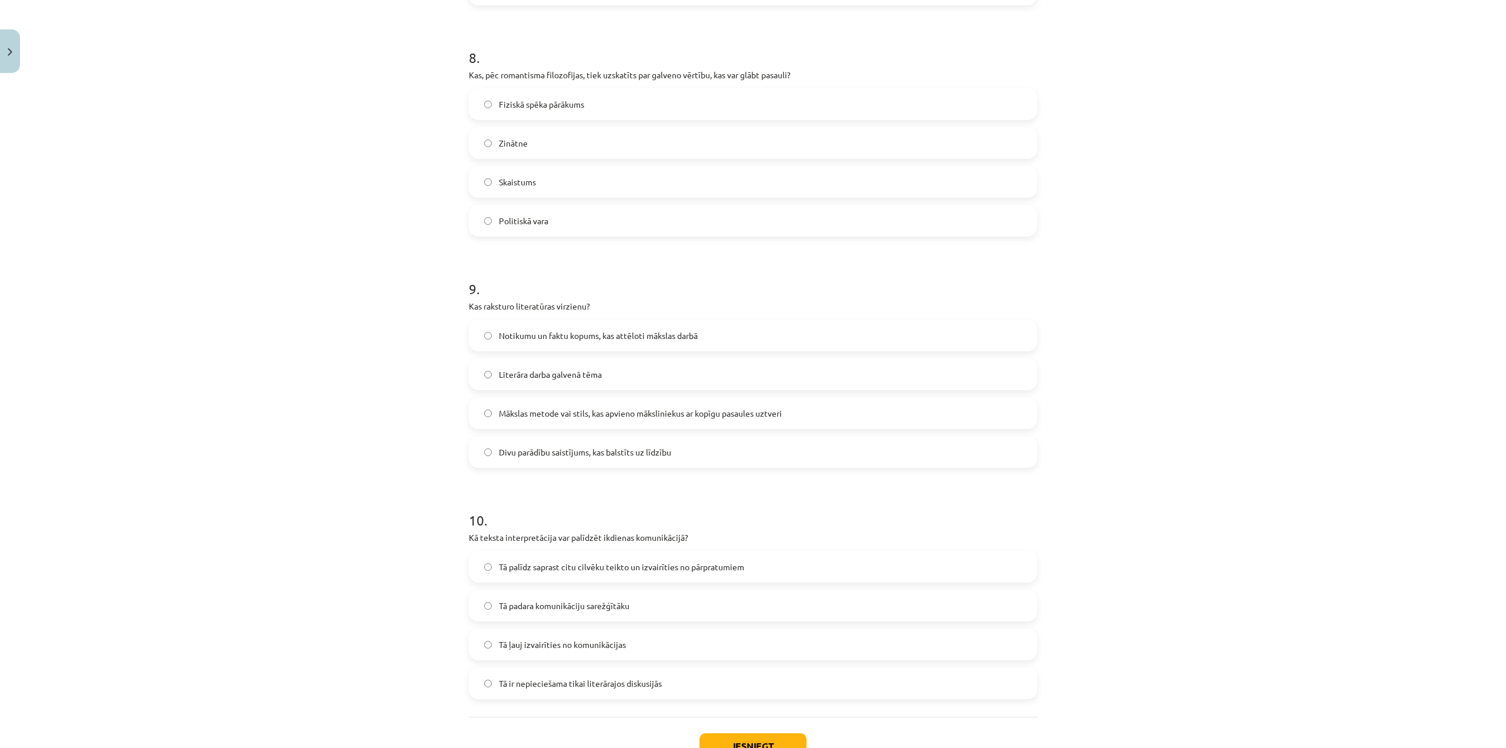
click at [730, 564] on span "Tā palīdz saprast citu cilvēku teikto un izvairīties no pārpratumiem" at bounding box center [621, 567] width 245 height 12
click at [754, 422] on label "Mākslas metode vai stils, kas apvieno māksliniekus ar kopīgu pasaules uztveri" at bounding box center [753, 412] width 566 height 29
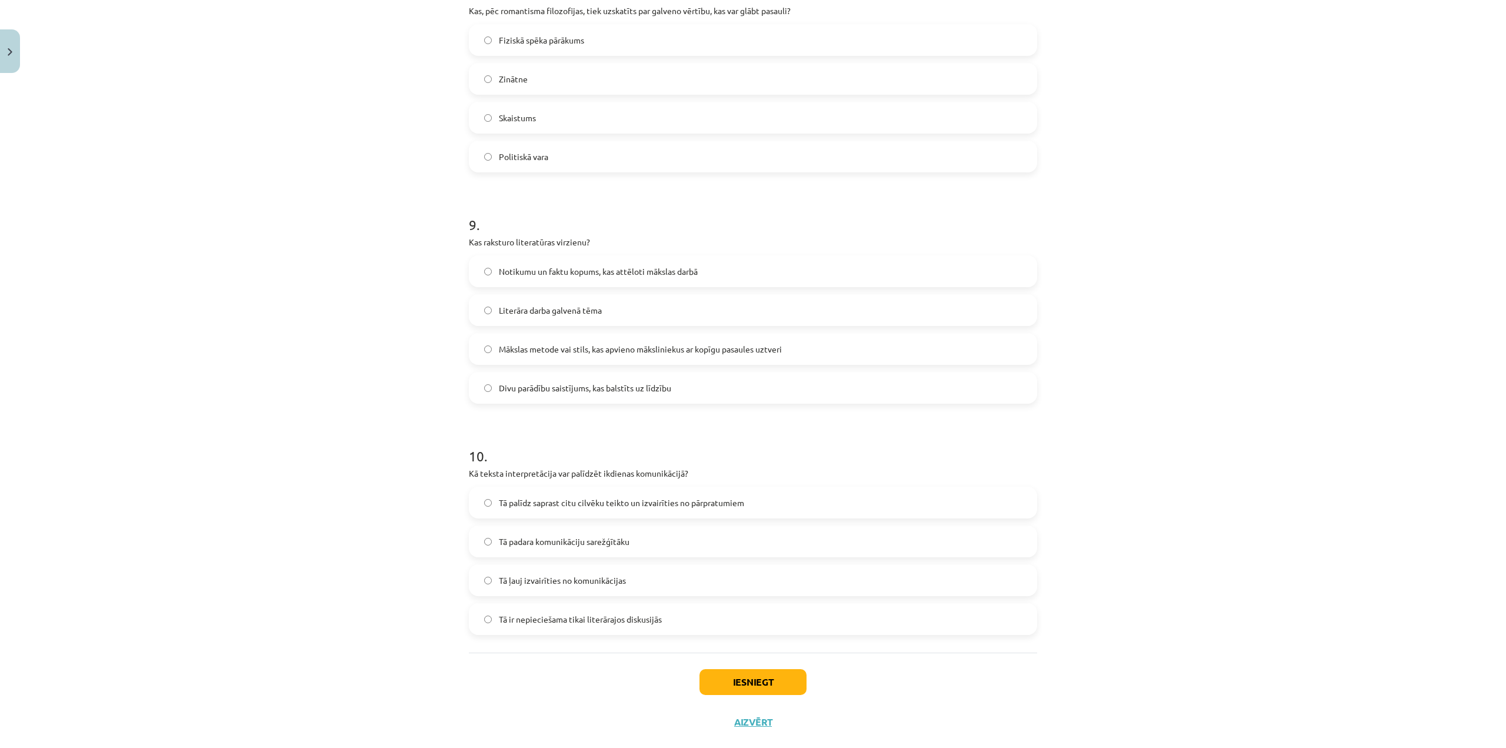
scroll to position [1912, 0]
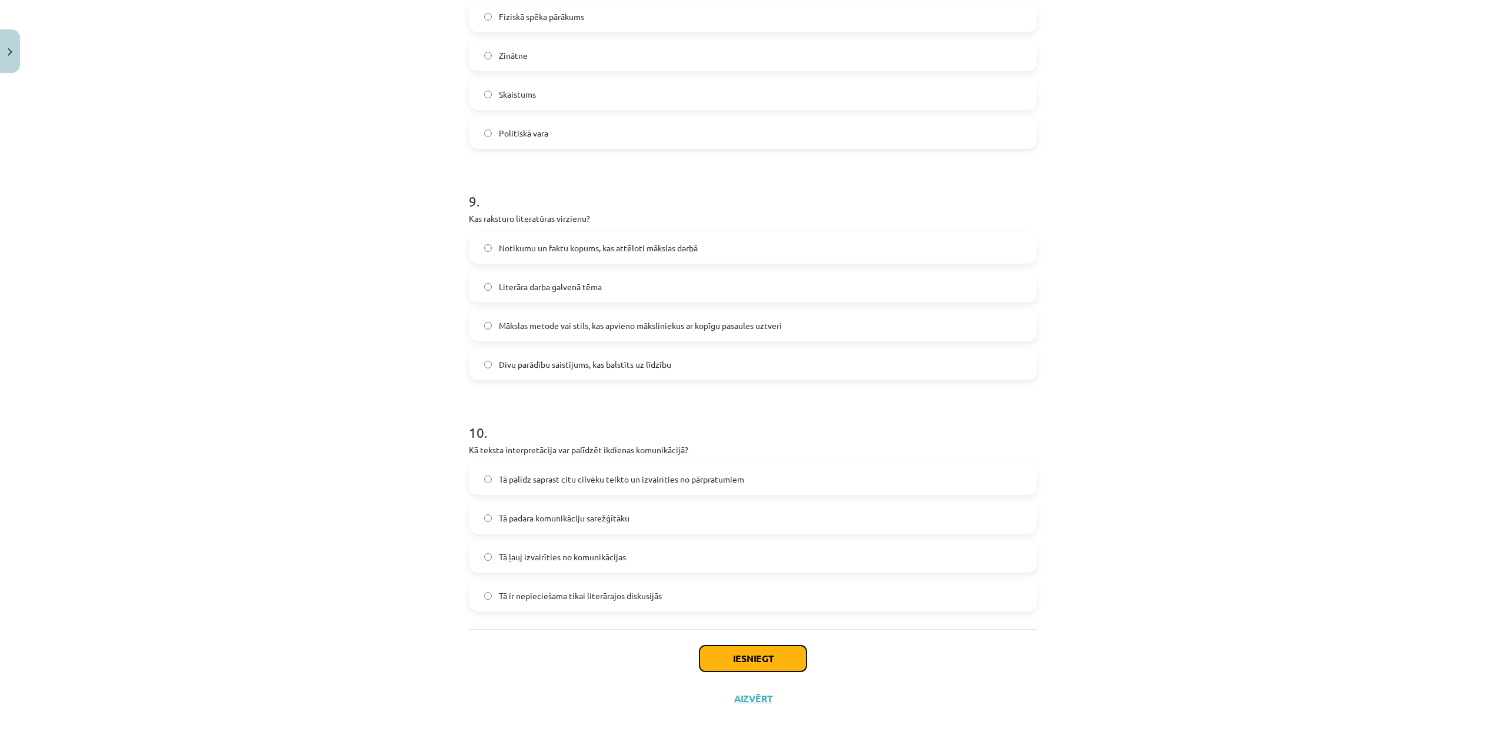
click at [771, 657] on button "Iesniegt" at bounding box center [753, 658] width 107 height 26
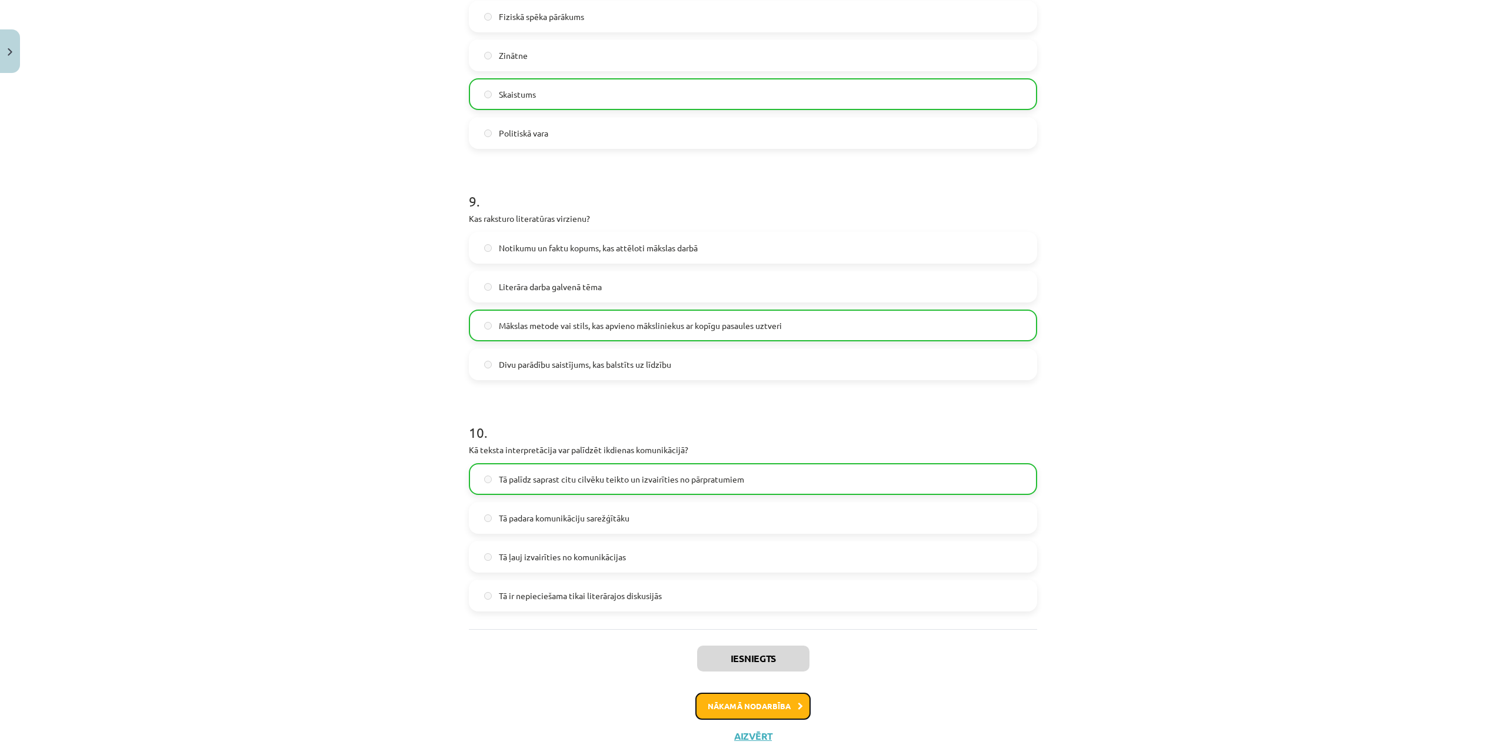
click at [785, 707] on button "Nākamā nodarbība" at bounding box center [752, 705] width 115 height 27
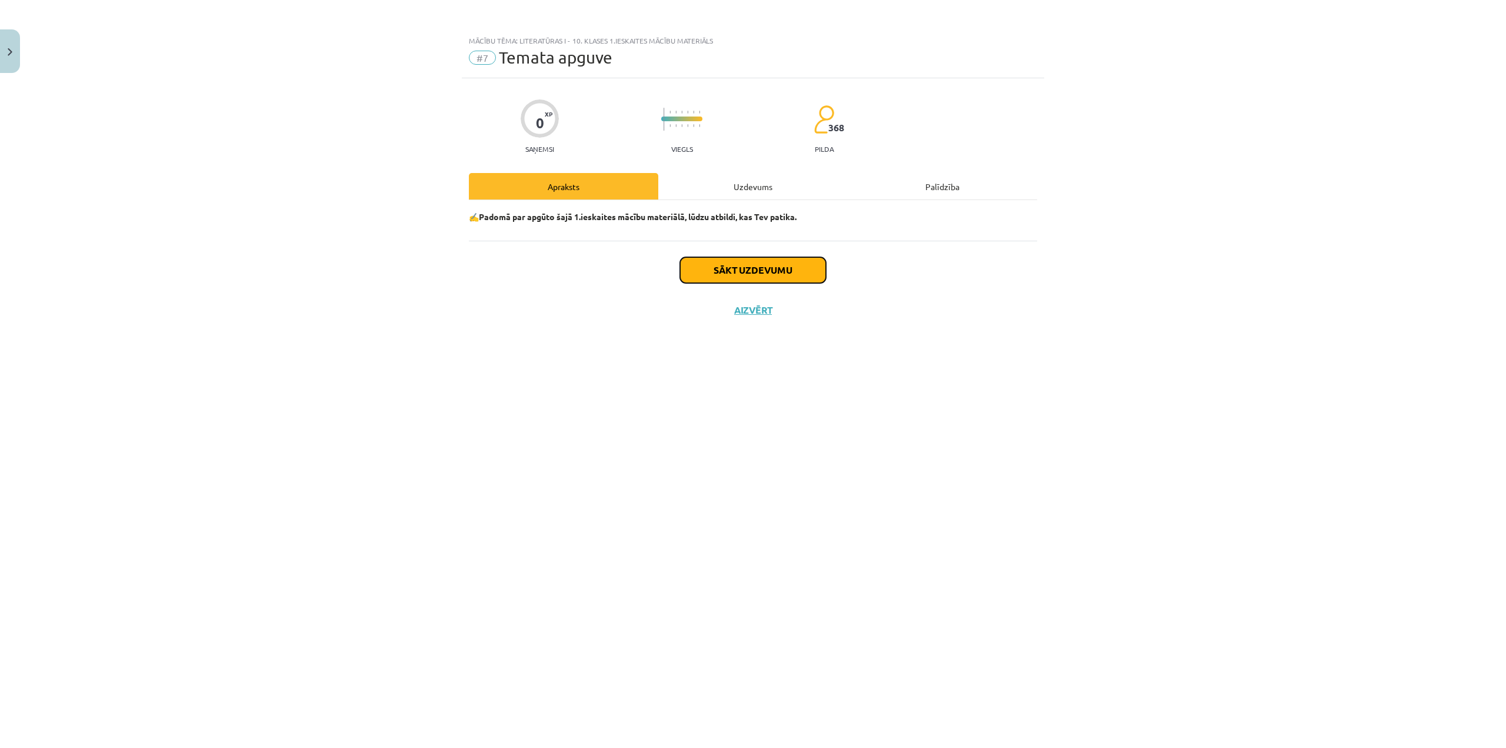
click at [776, 258] on button "Sākt uzdevumu" at bounding box center [753, 270] width 146 height 26
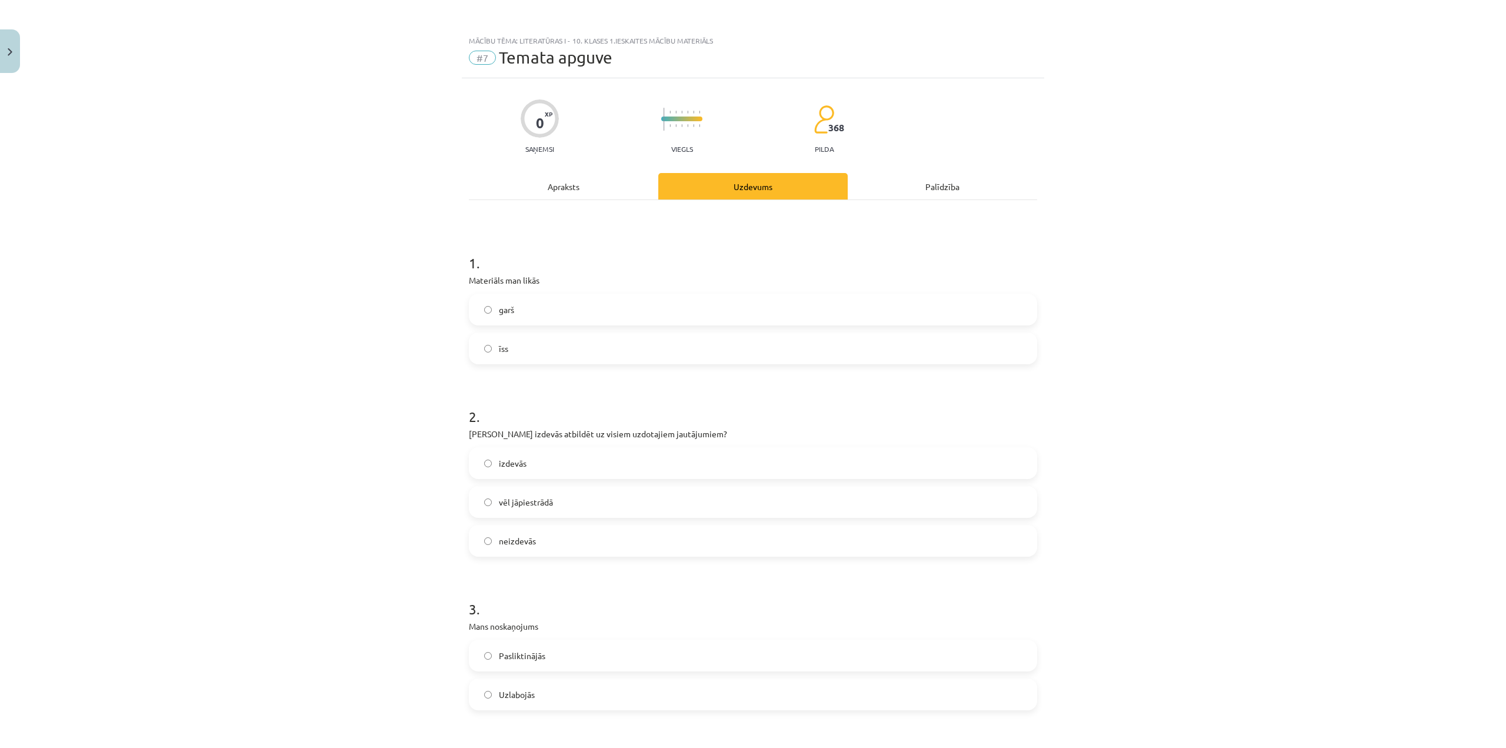
click at [558, 354] on label "īss" at bounding box center [753, 348] width 566 height 29
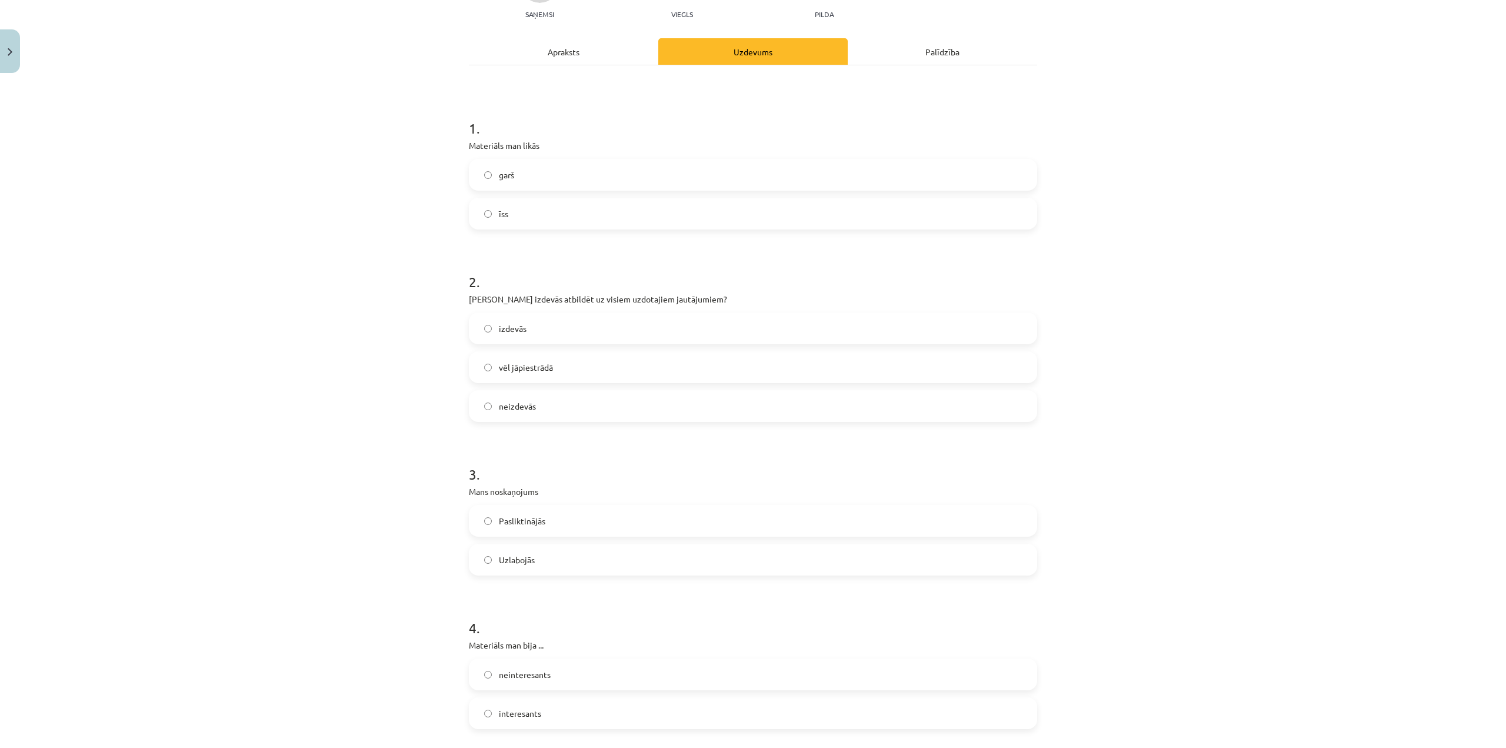
scroll to position [177, 0]
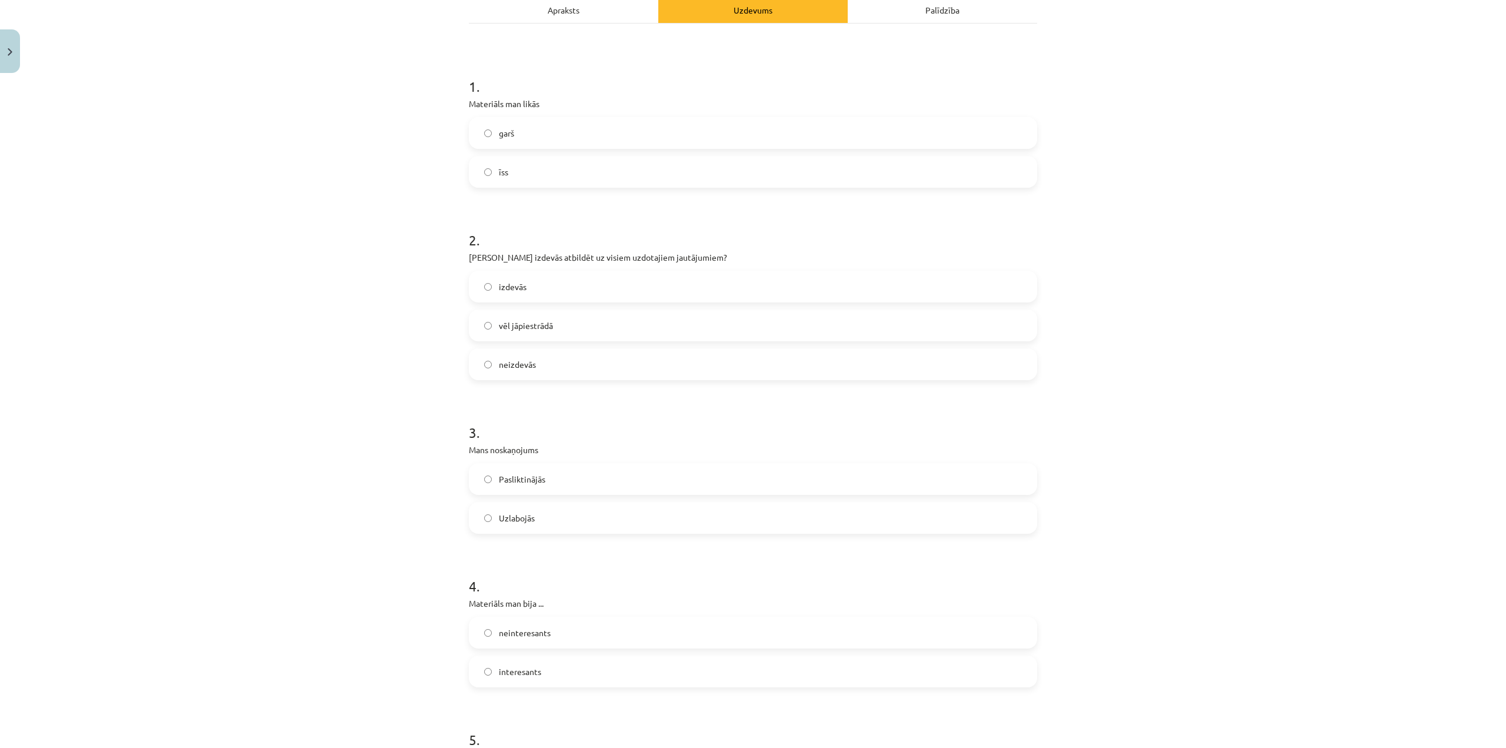
click at [557, 296] on label "izdevās" at bounding box center [753, 286] width 566 height 29
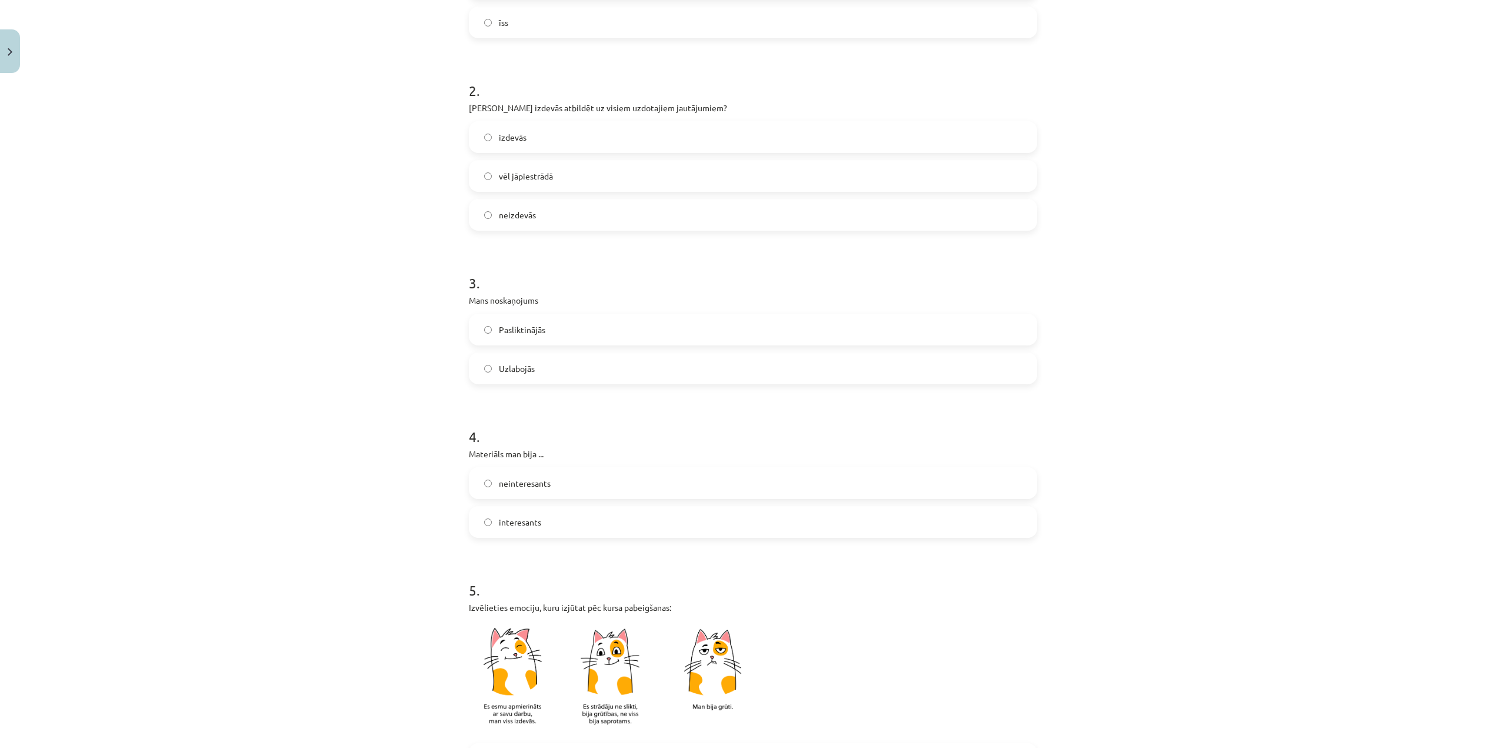
scroll to position [353, 0]
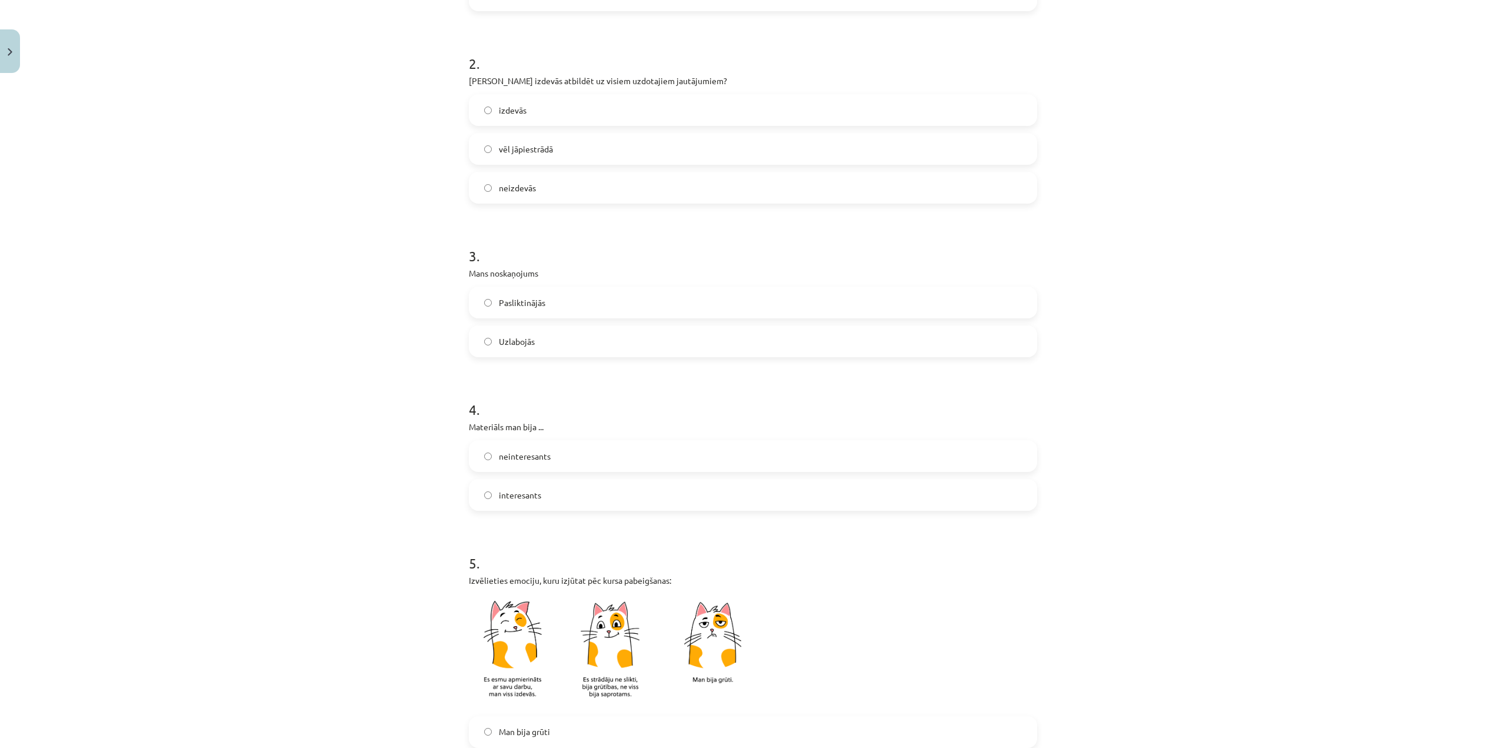
click at [555, 308] on label "Pasliktinājās" at bounding box center [753, 302] width 566 height 29
click at [571, 487] on label "interesants" at bounding box center [753, 494] width 566 height 29
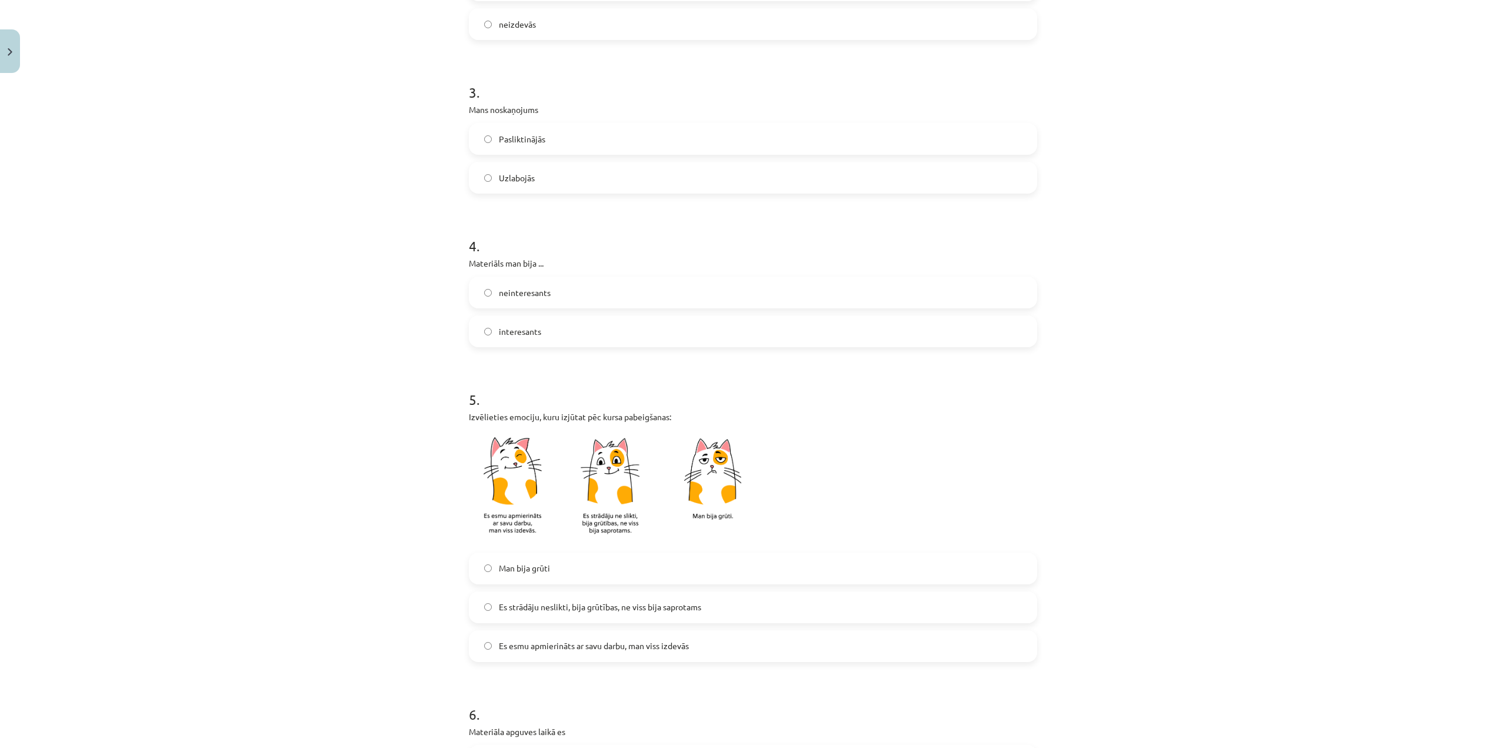
scroll to position [588, 0]
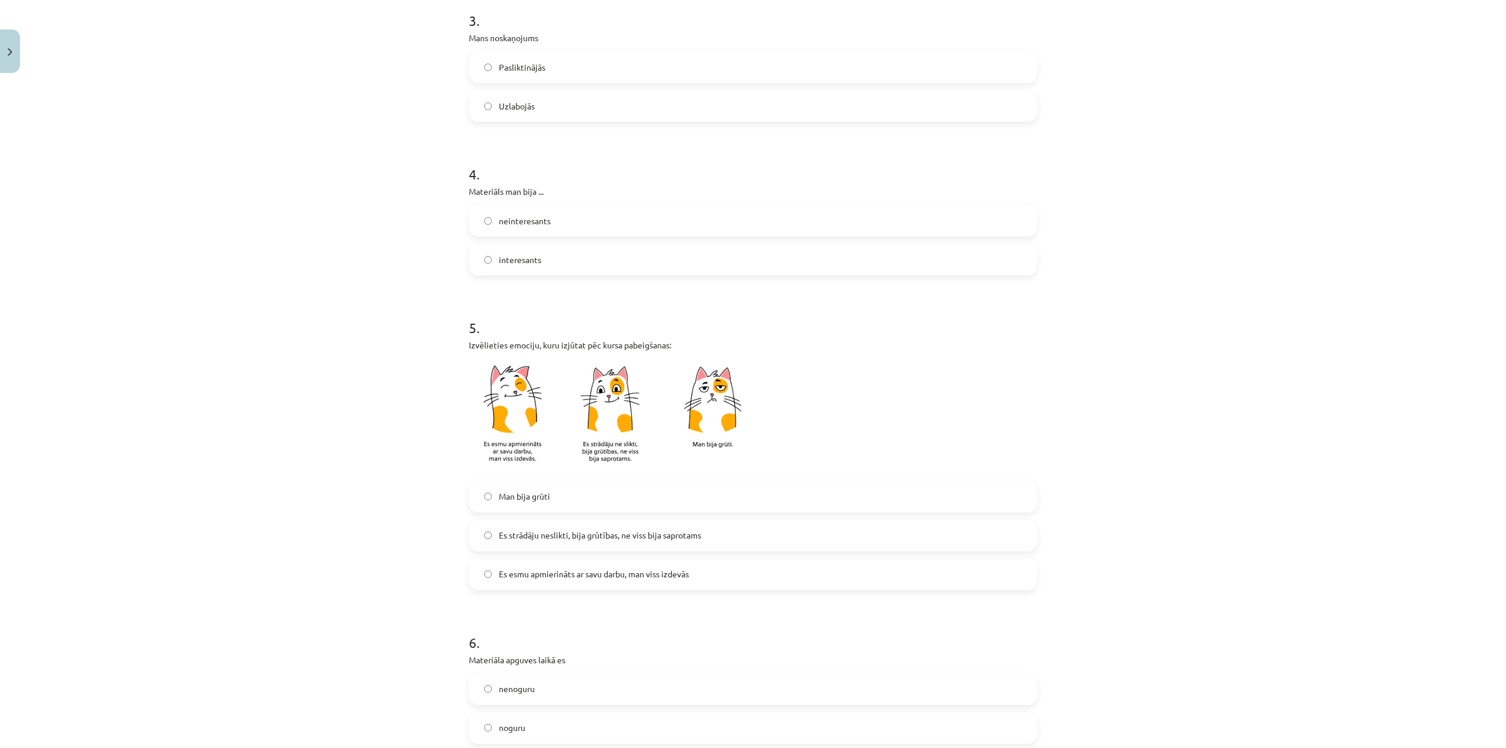
click at [614, 539] on span "Es strādāju neslikti, bija grūtības, ne viss bija saprotams" at bounding box center [600, 535] width 202 height 12
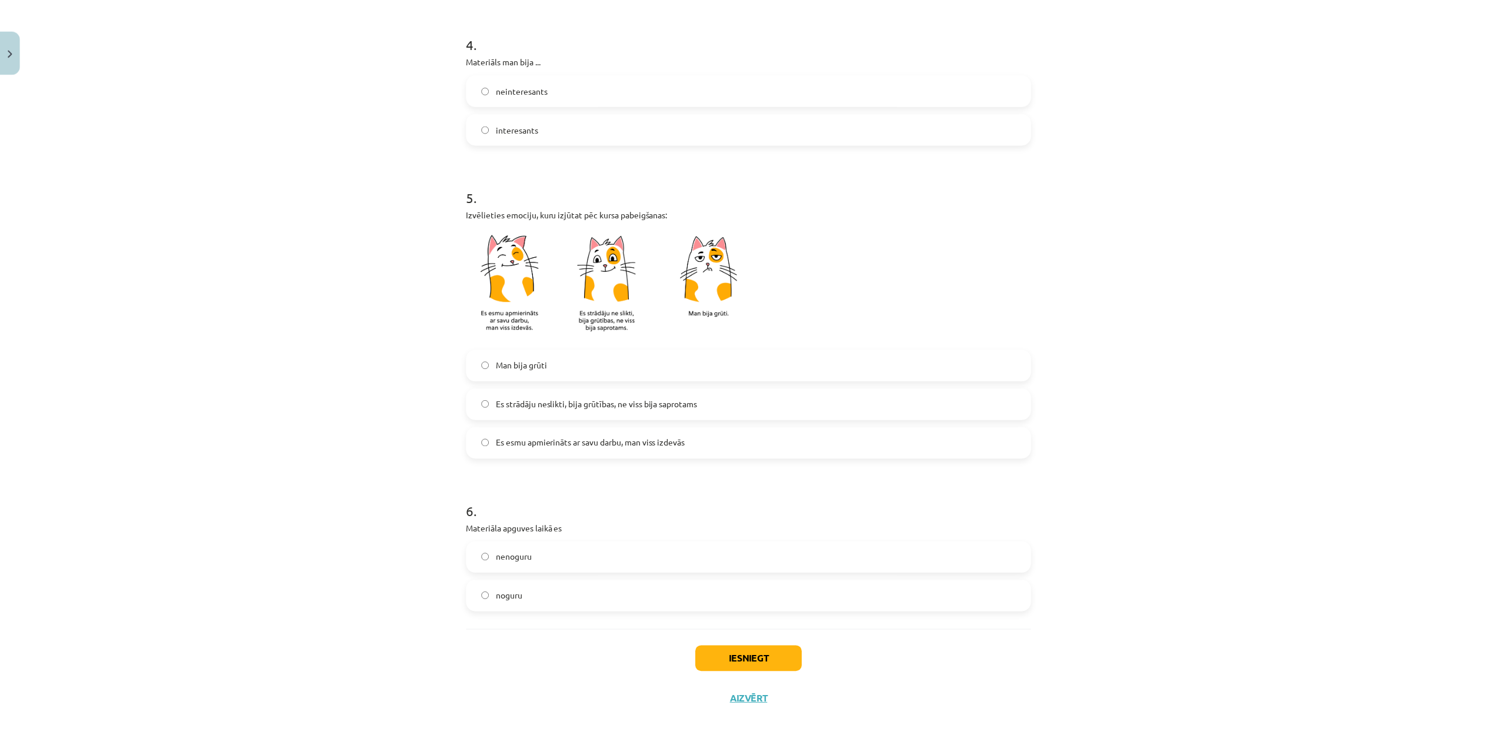
scroll to position [721, 0]
click at [584, 559] on label "nenoguru" at bounding box center [753, 556] width 566 height 29
click at [760, 660] on button "Iesniegt" at bounding box center [753, 658] width 107 height 26
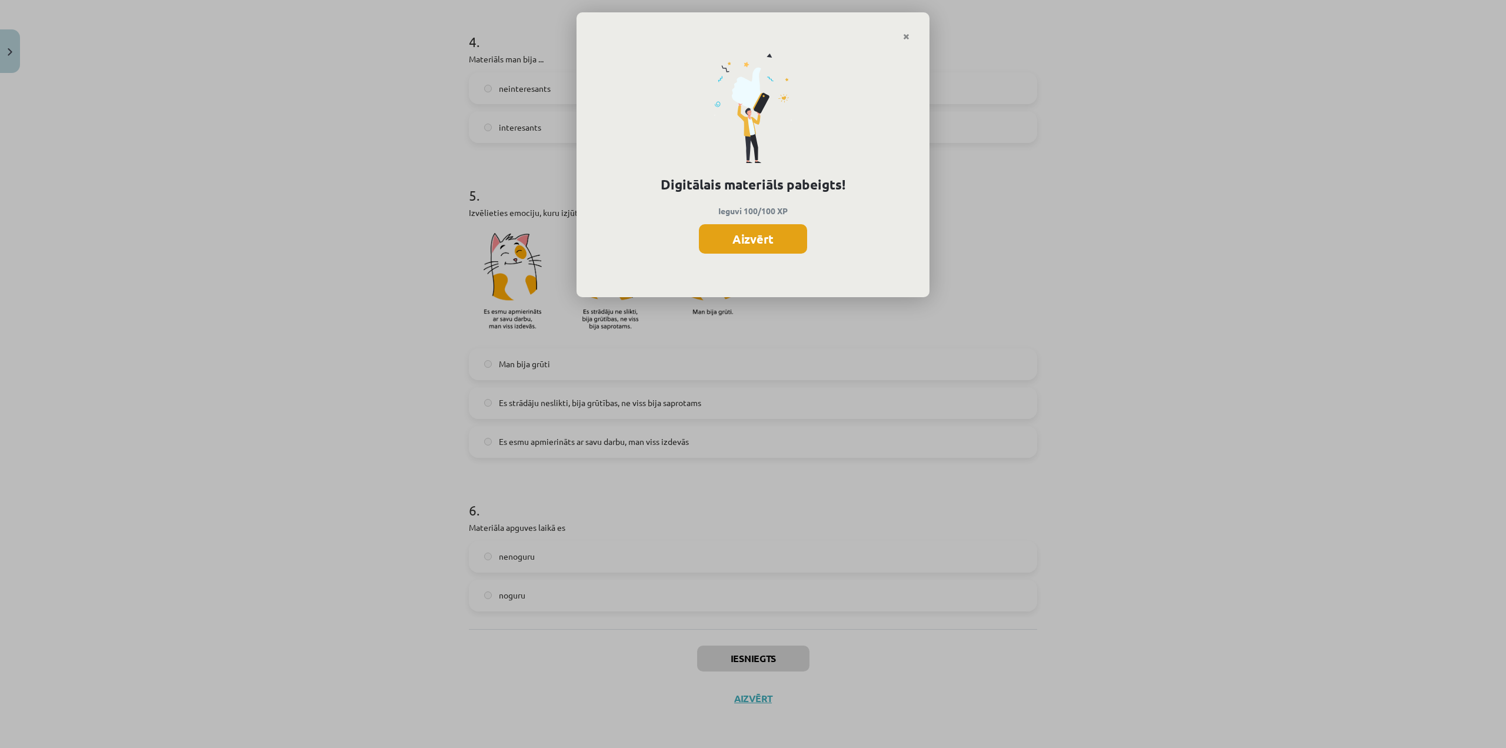
click at [764, 235] on button "Aizvērt" at bounding box center [753, 238] width 108 height 29
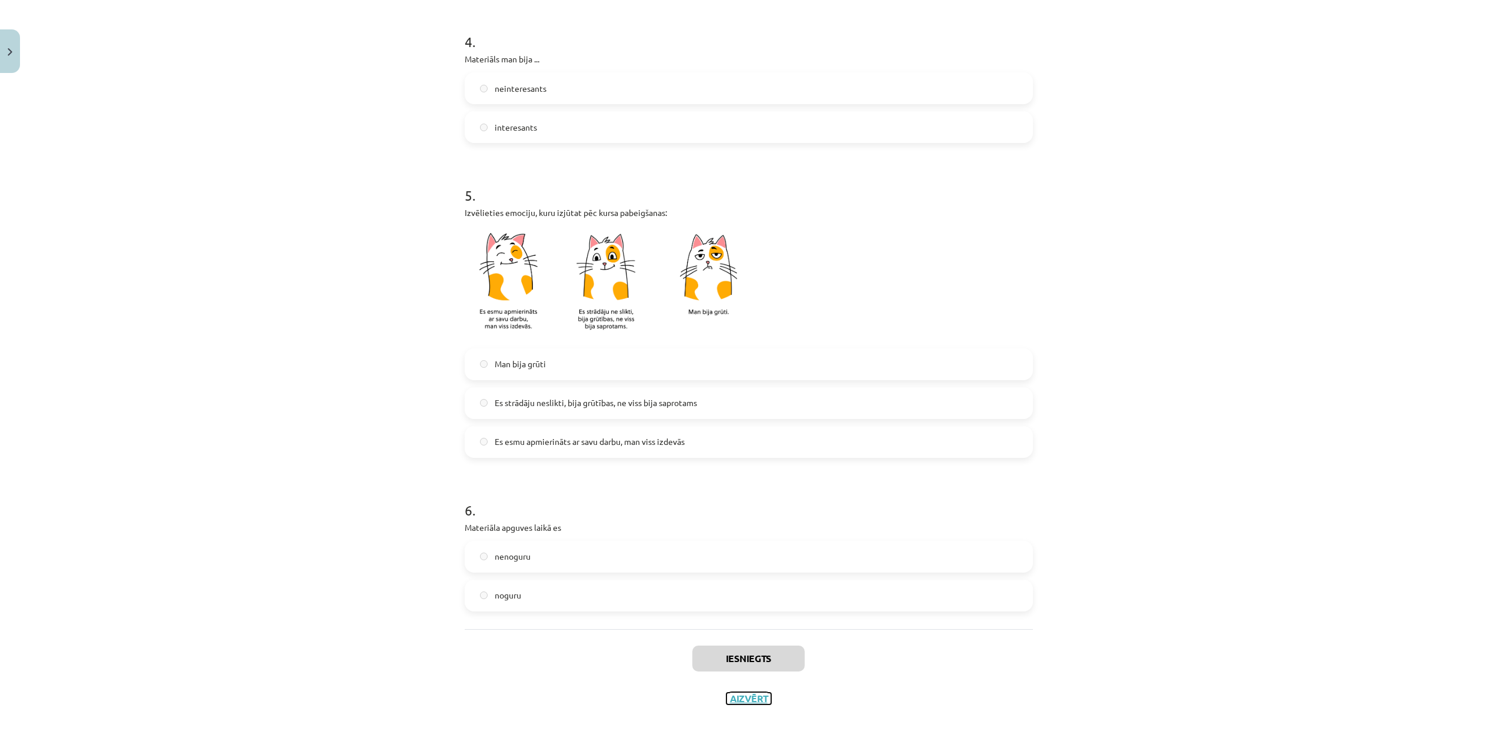
click at [760, 695] on button "Aizvērt" at bounding box center [749, 698] width 45 height 12
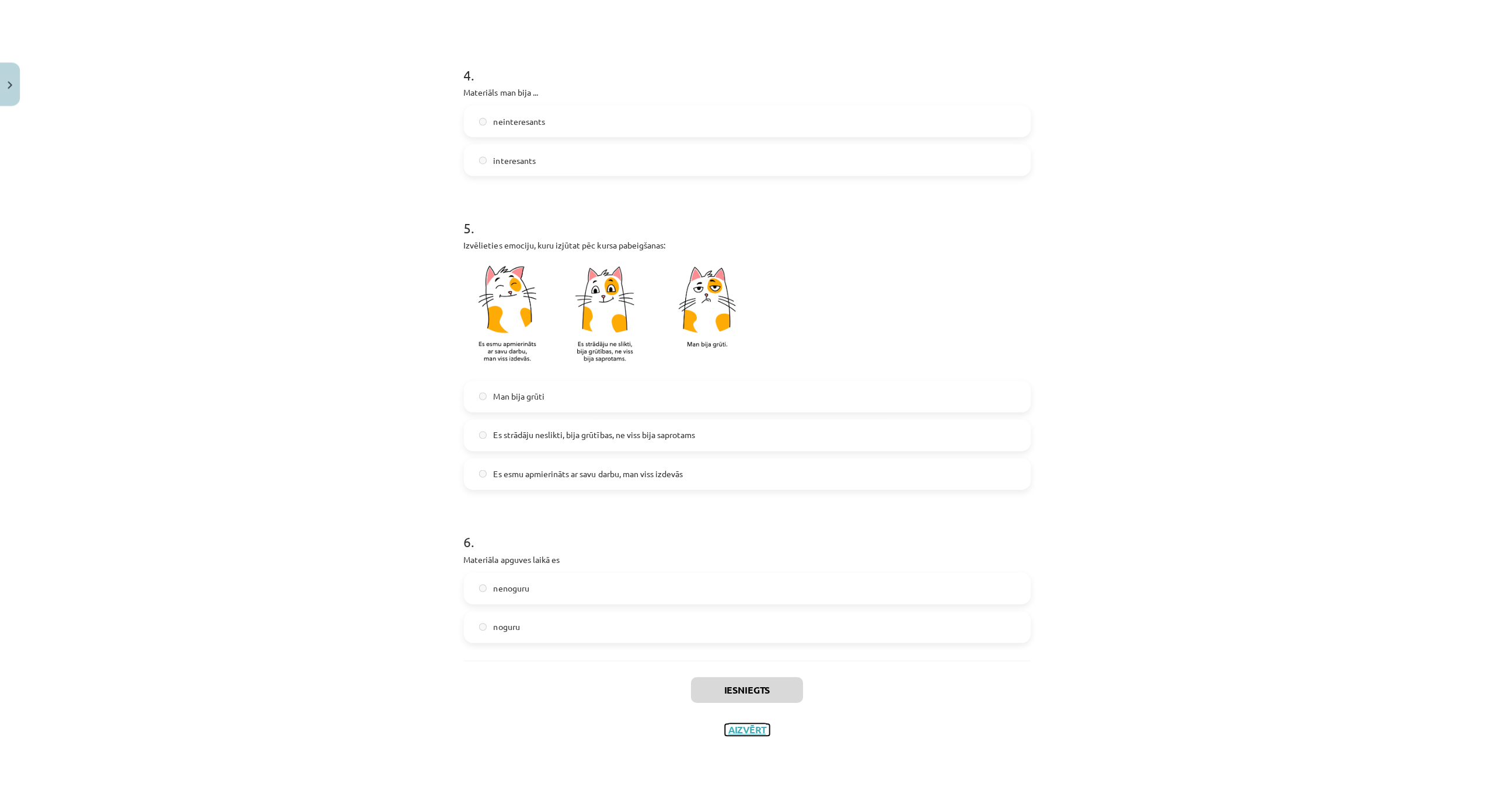
scroll to position [0, 0]
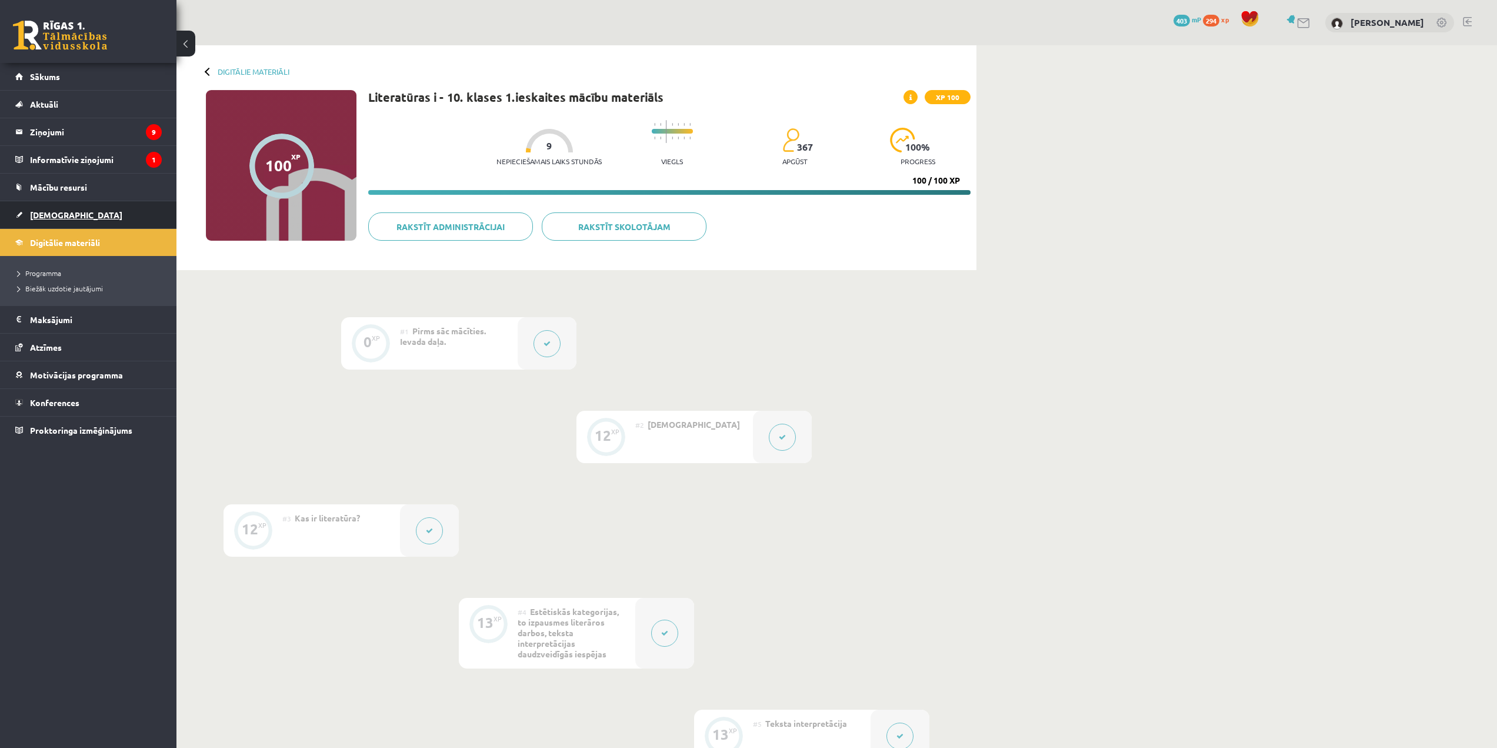
click at [76, 217] on link "[DEMOGRAPHIC_DATA]" at bounding box center [88, 214] width 146 height 27
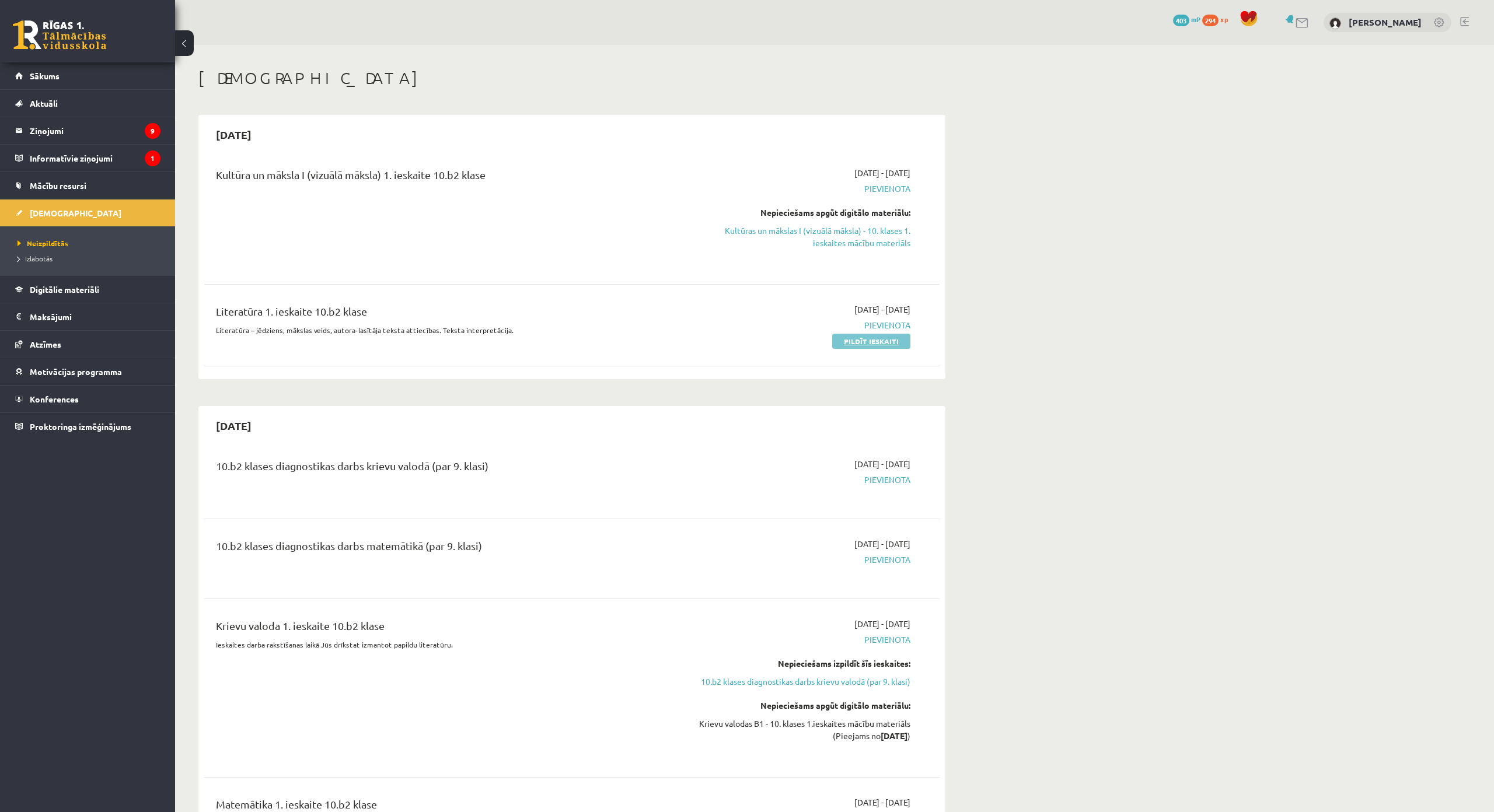
click at [854, 344] on link "Pildīt ieskaiti" at bounding box center [871, 341] width 78 height 15
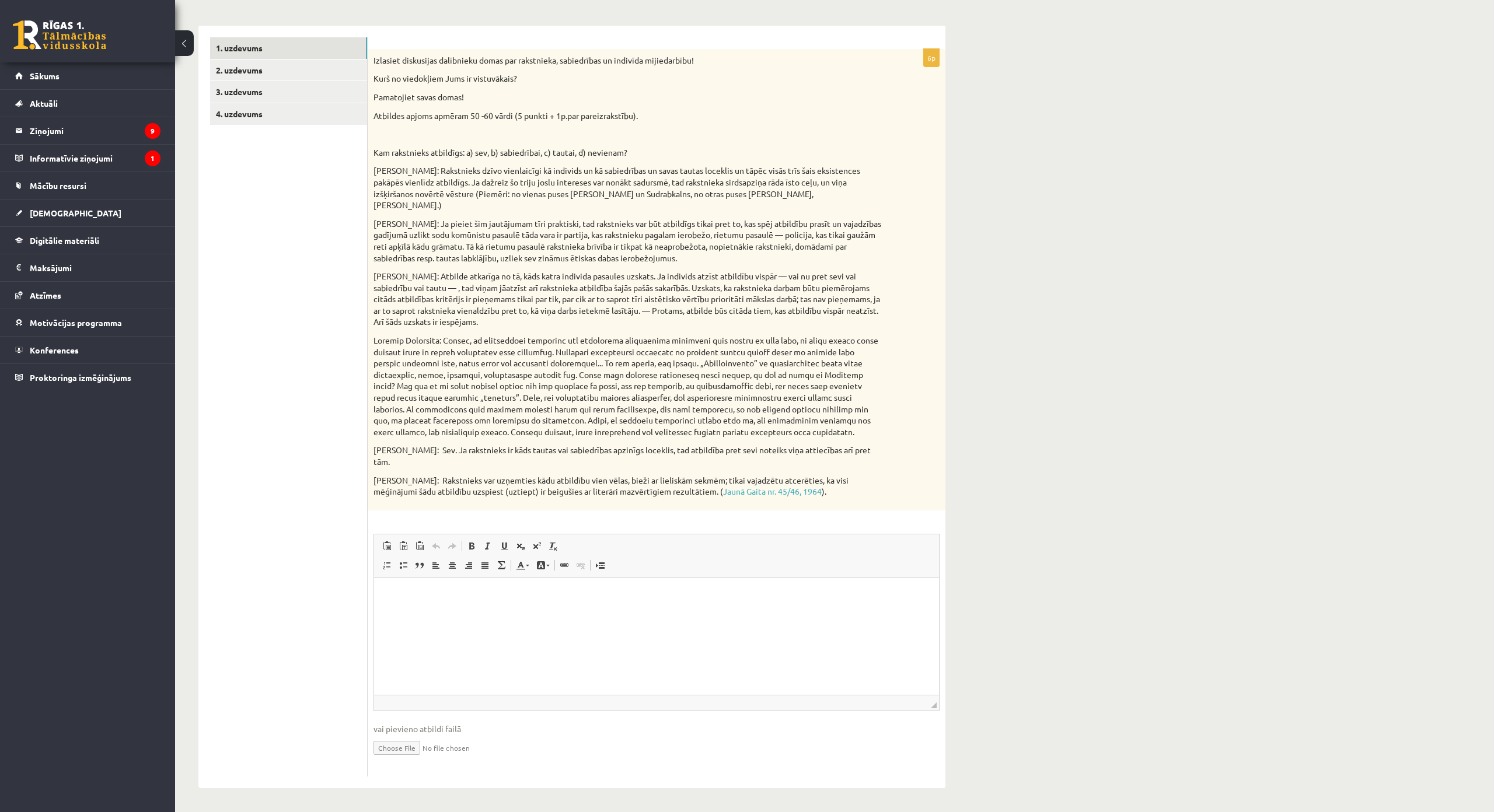
scroll to position [121, 0]
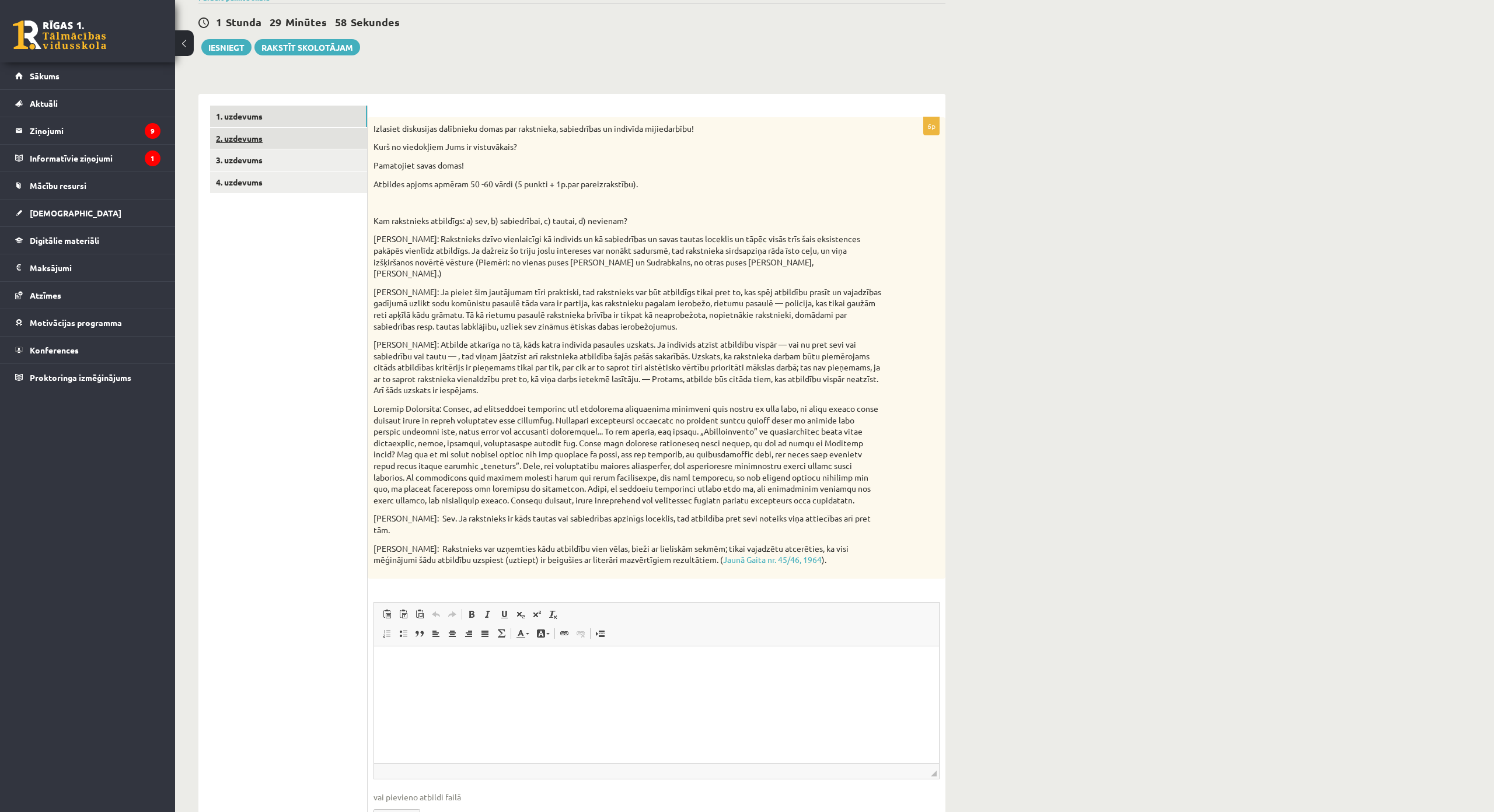
click at [305, 134] on link "2. uzdevums" at bounding box center [289, 139] width 157 height 22
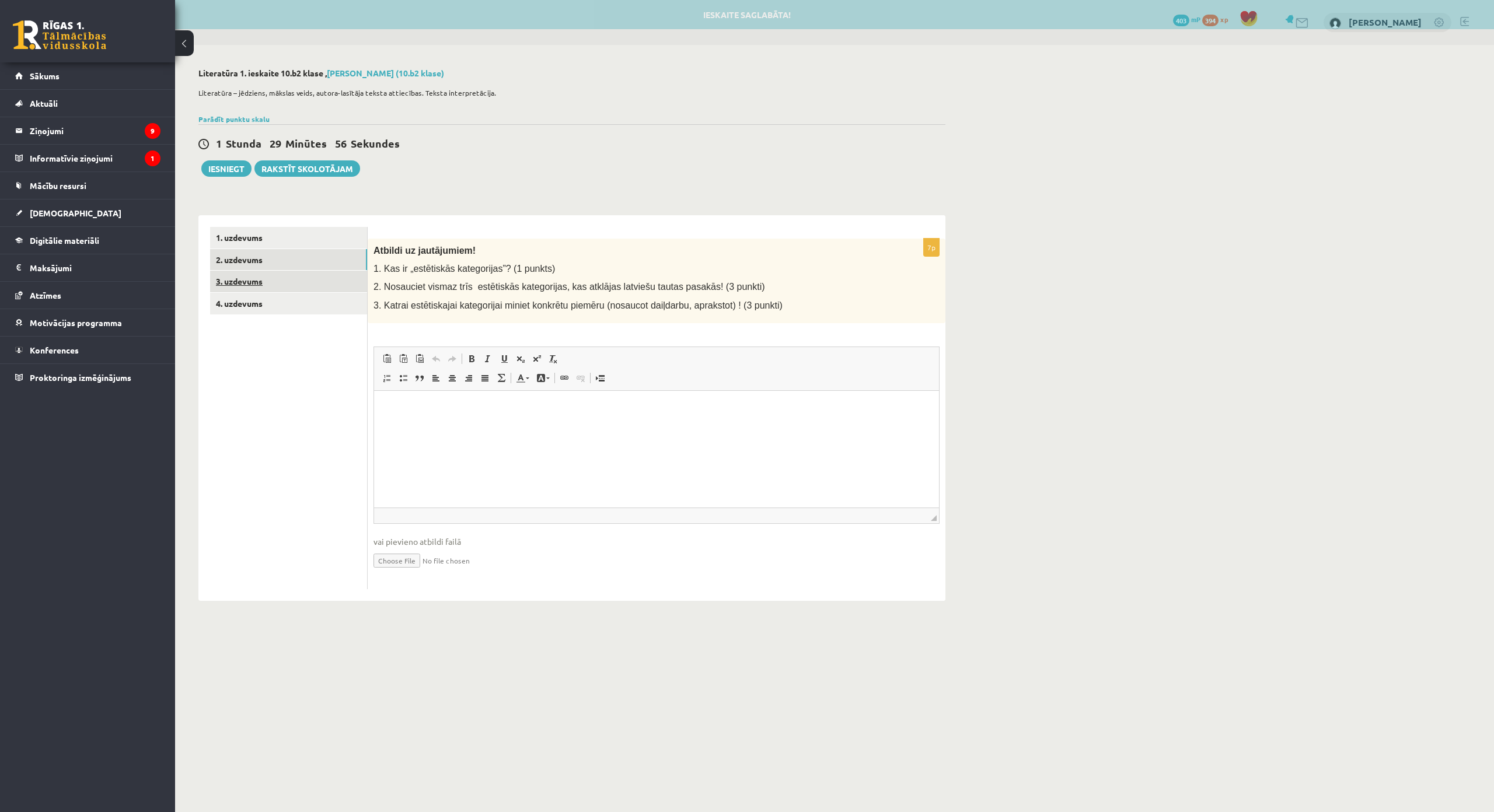
scroll to position [0, 0]
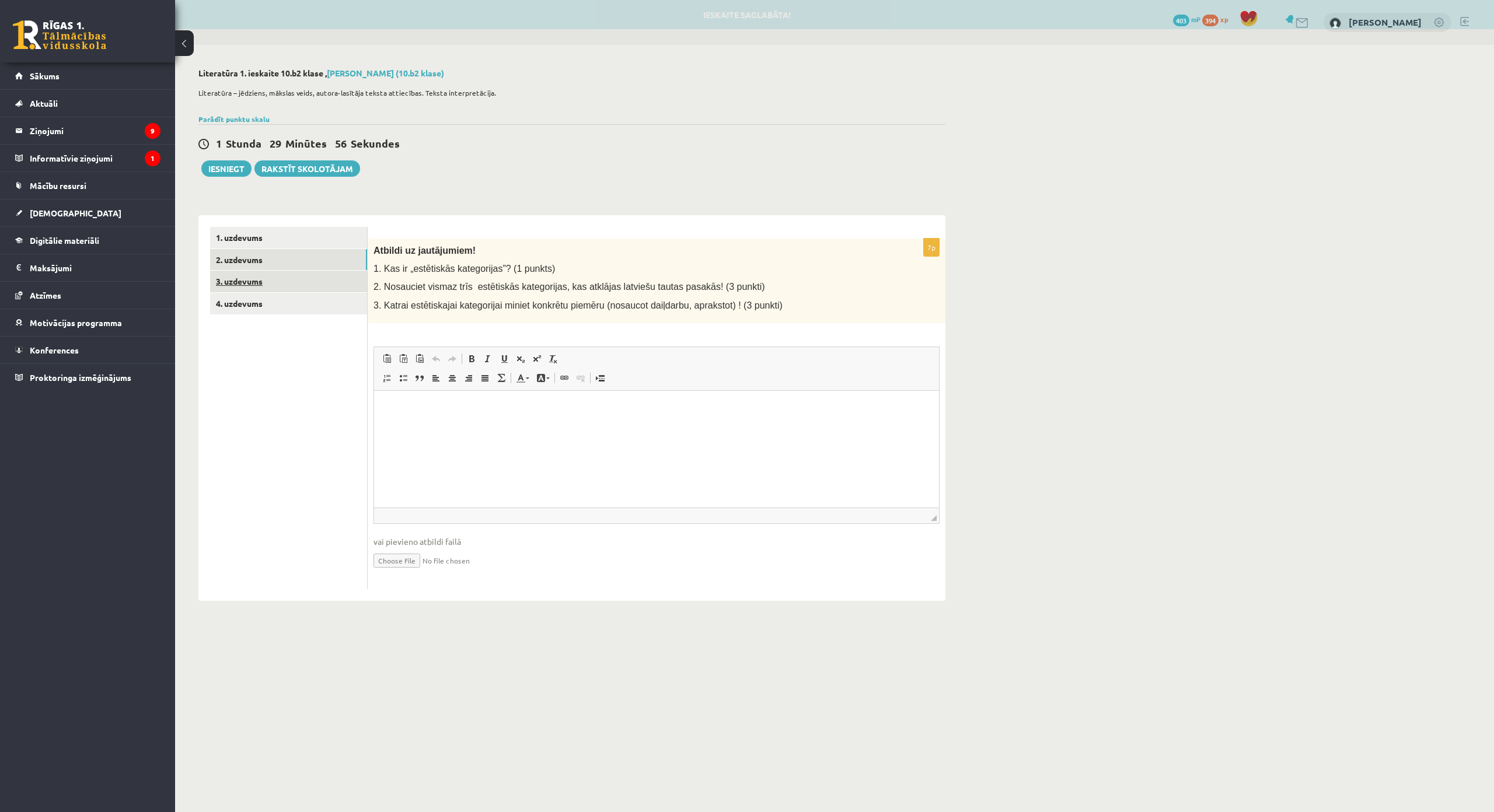
click at [328, 276] on link "3. uzdevums" at bounding box center [289, 282] width 157 height 22
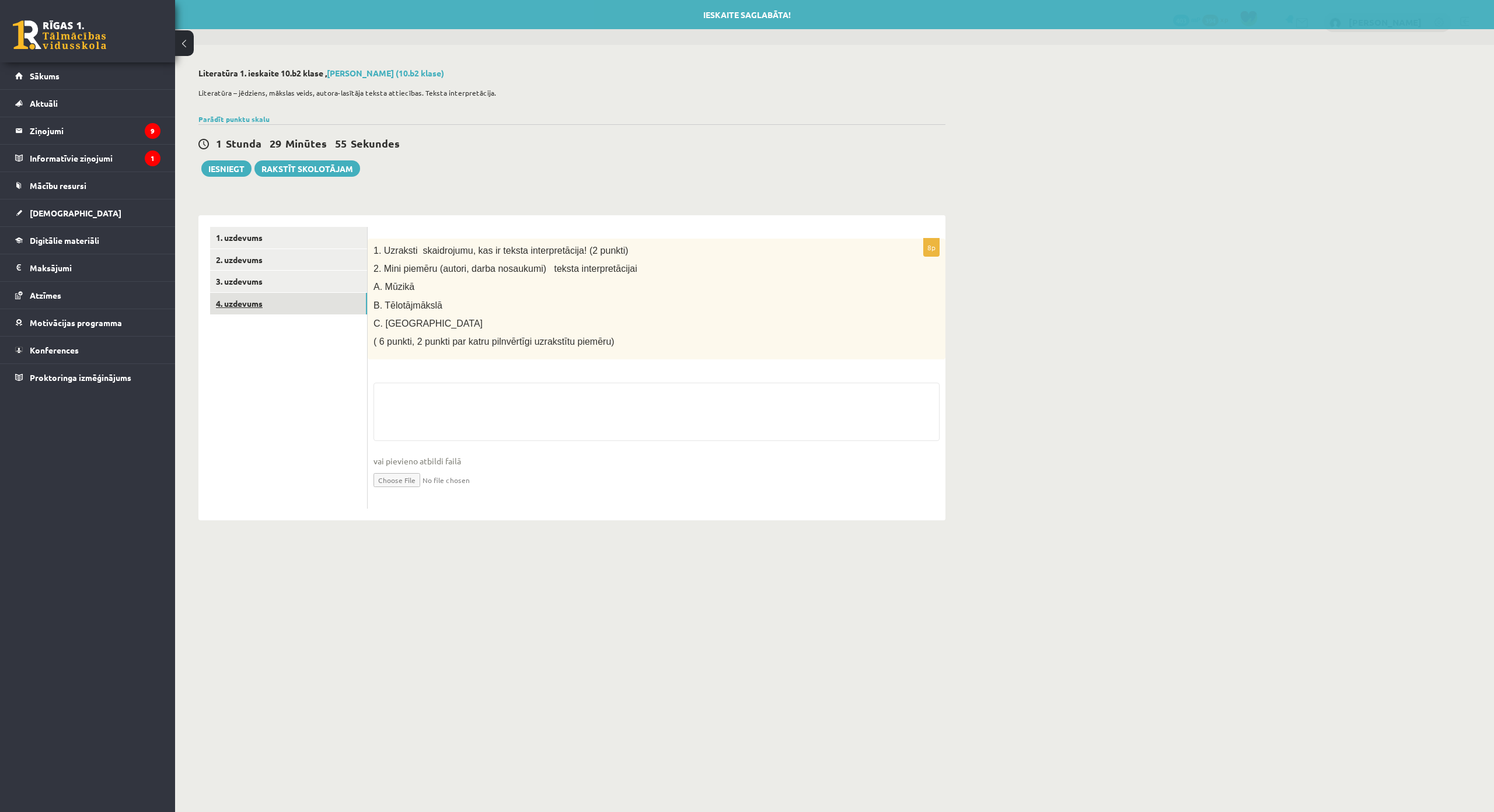
click at [332, 305] on link "4. uzdevums" at bounding box center [289, 303] width 157 height 22
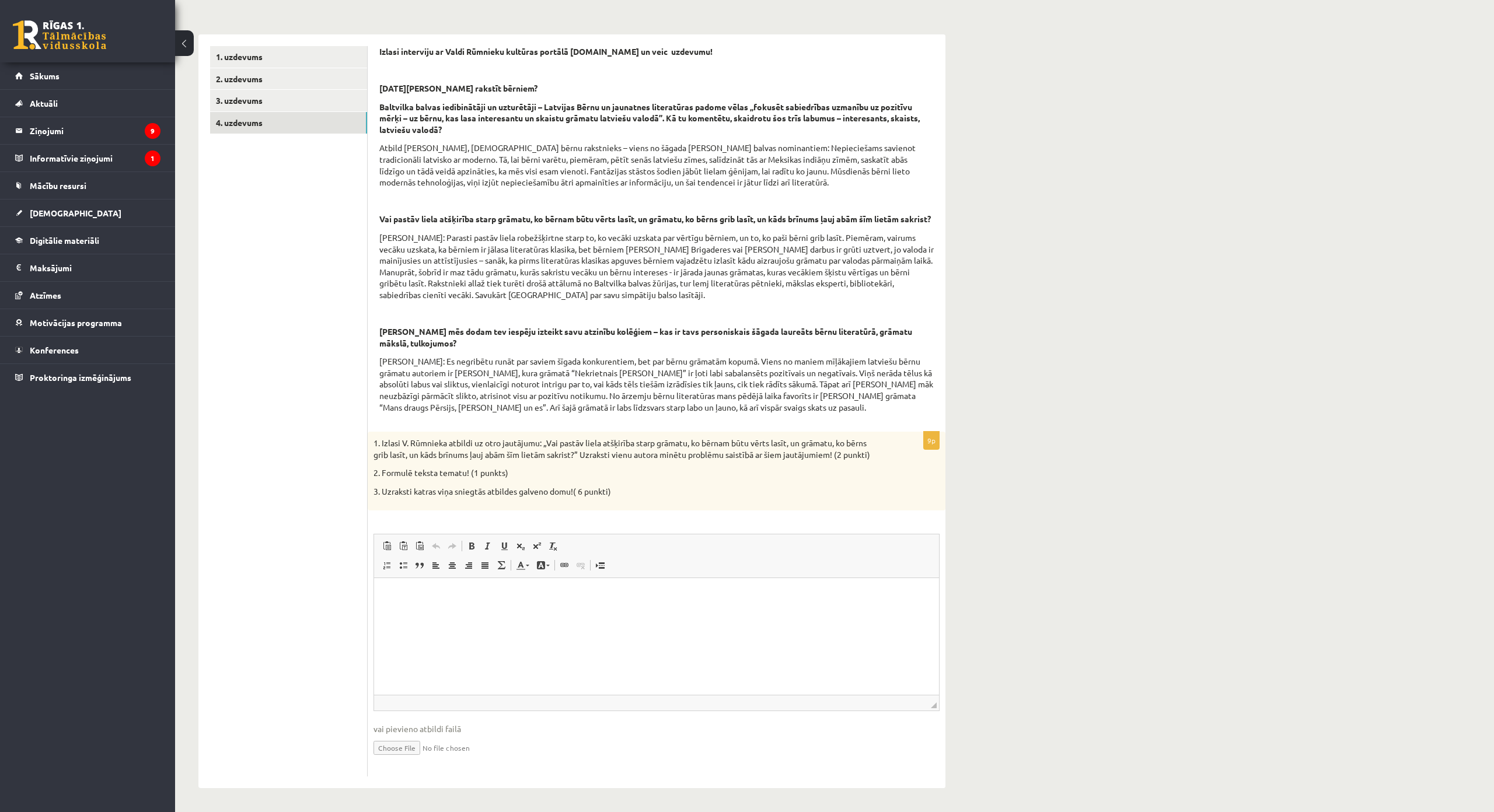
scroll to position [147, 0]
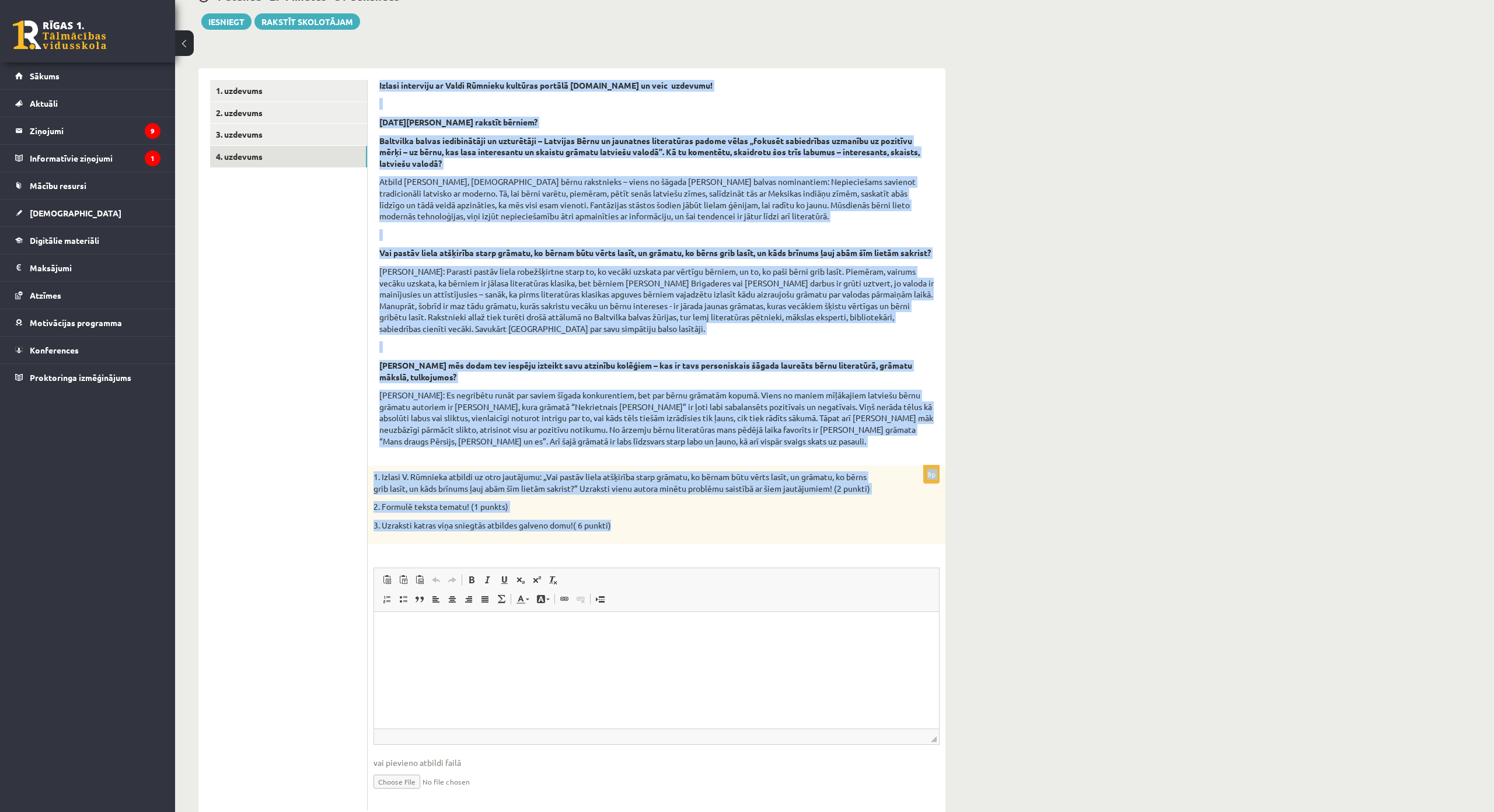
drag, startPoint x: 378, startPoint y: 78, endPoint x: 620, endPoint y: 542, distance: 523.3
click at [620, 542] on div "Izlasi interviju ar Valdi Rūmnieku kultūras portālā www.satori.lv un veic uzdev…" at bounding box center [657, 445] width 577 height 754
copy form "Izlasi interviju ar Valdi Rūmnieku kultūras portālā www.satori.lv un veic uzdev…"
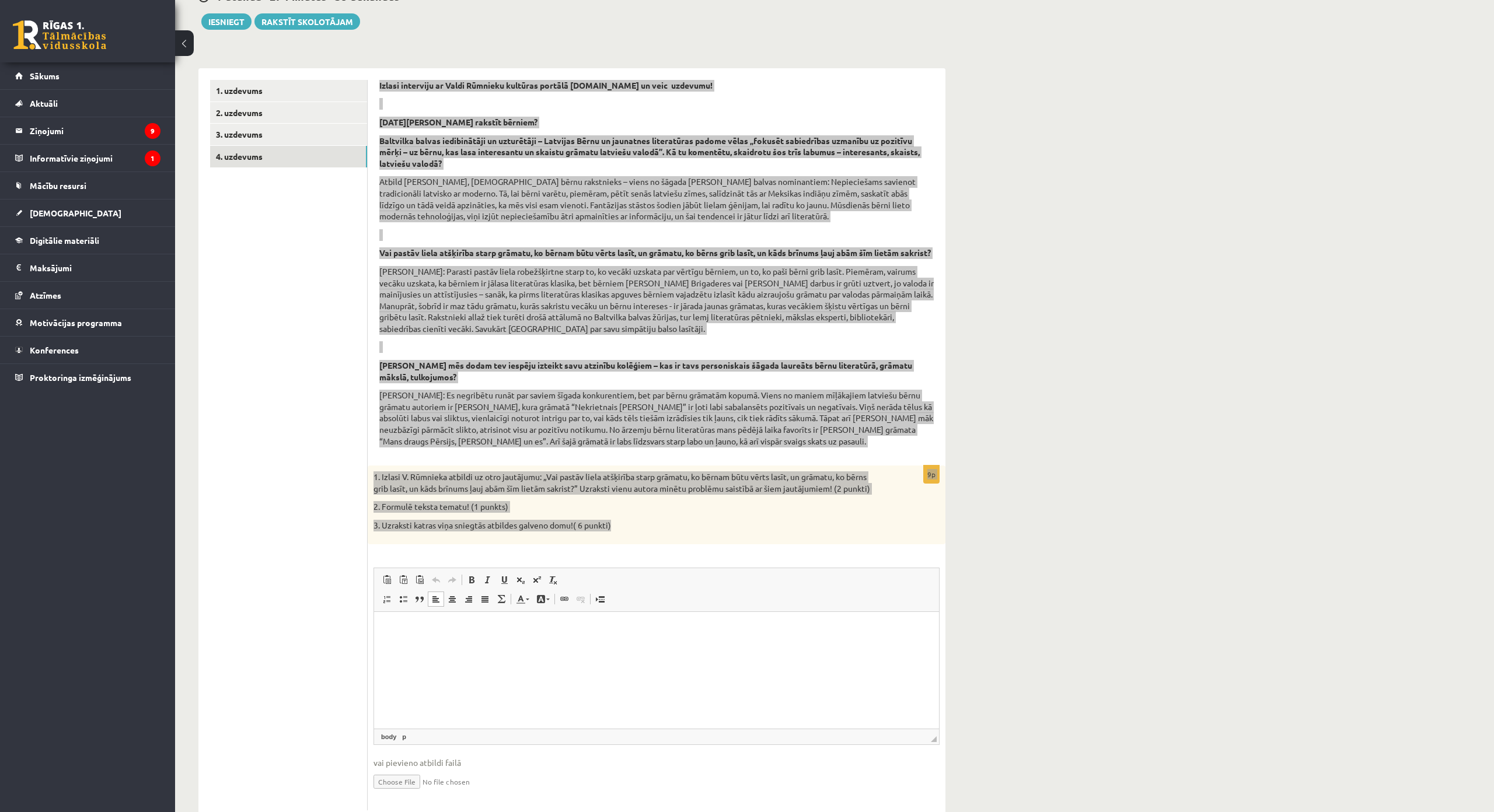
click at [570, 642] on html at bounding box center [657, 630] width 565 height 36
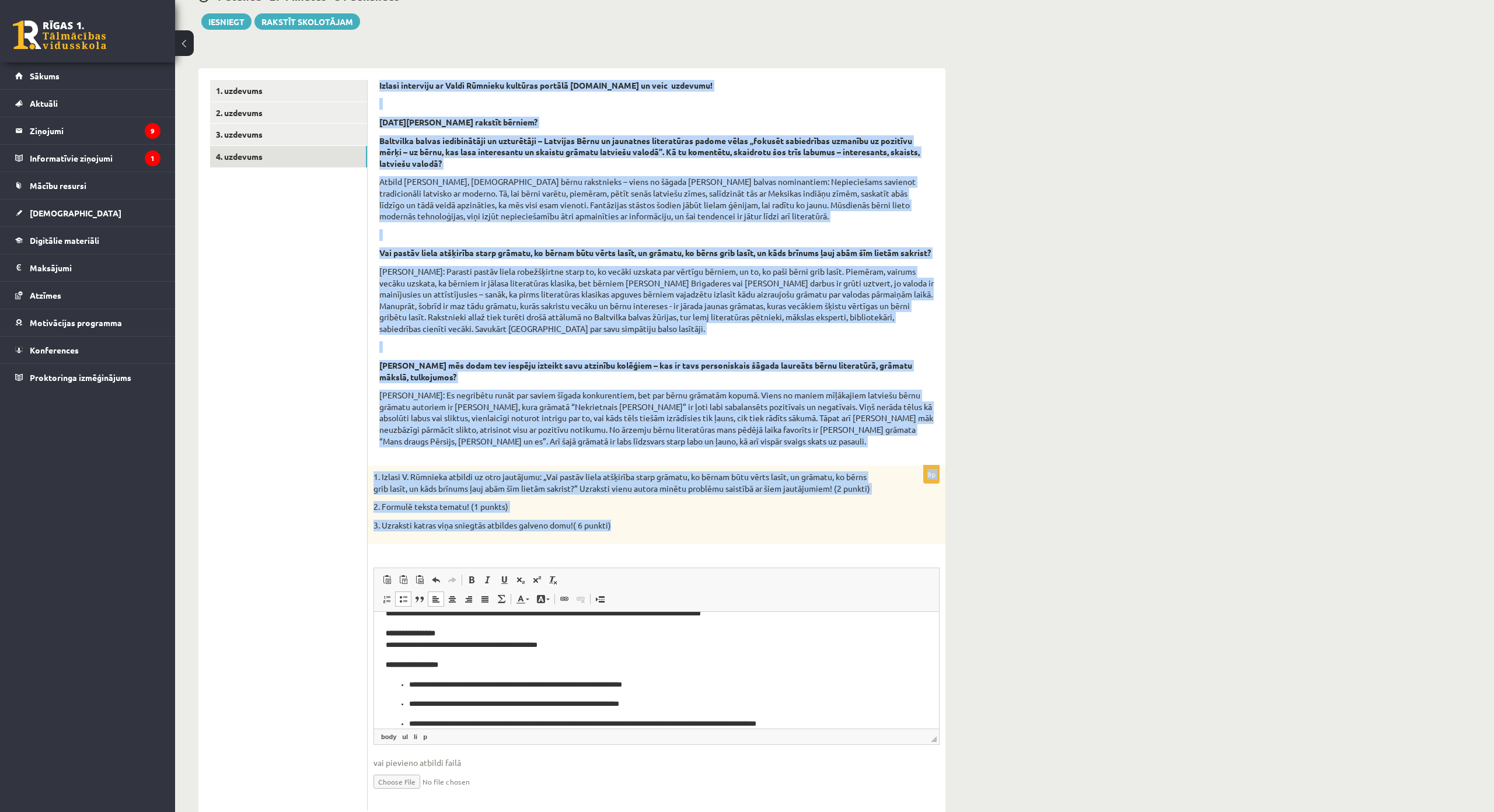
click at [997, 543] on div "Literatūra 1. ieskaite 10.b2 klase , Viktorija Skripko (10.b2 klase) Literatūra…" at bounding box center [835, 371] width 1319 height 947
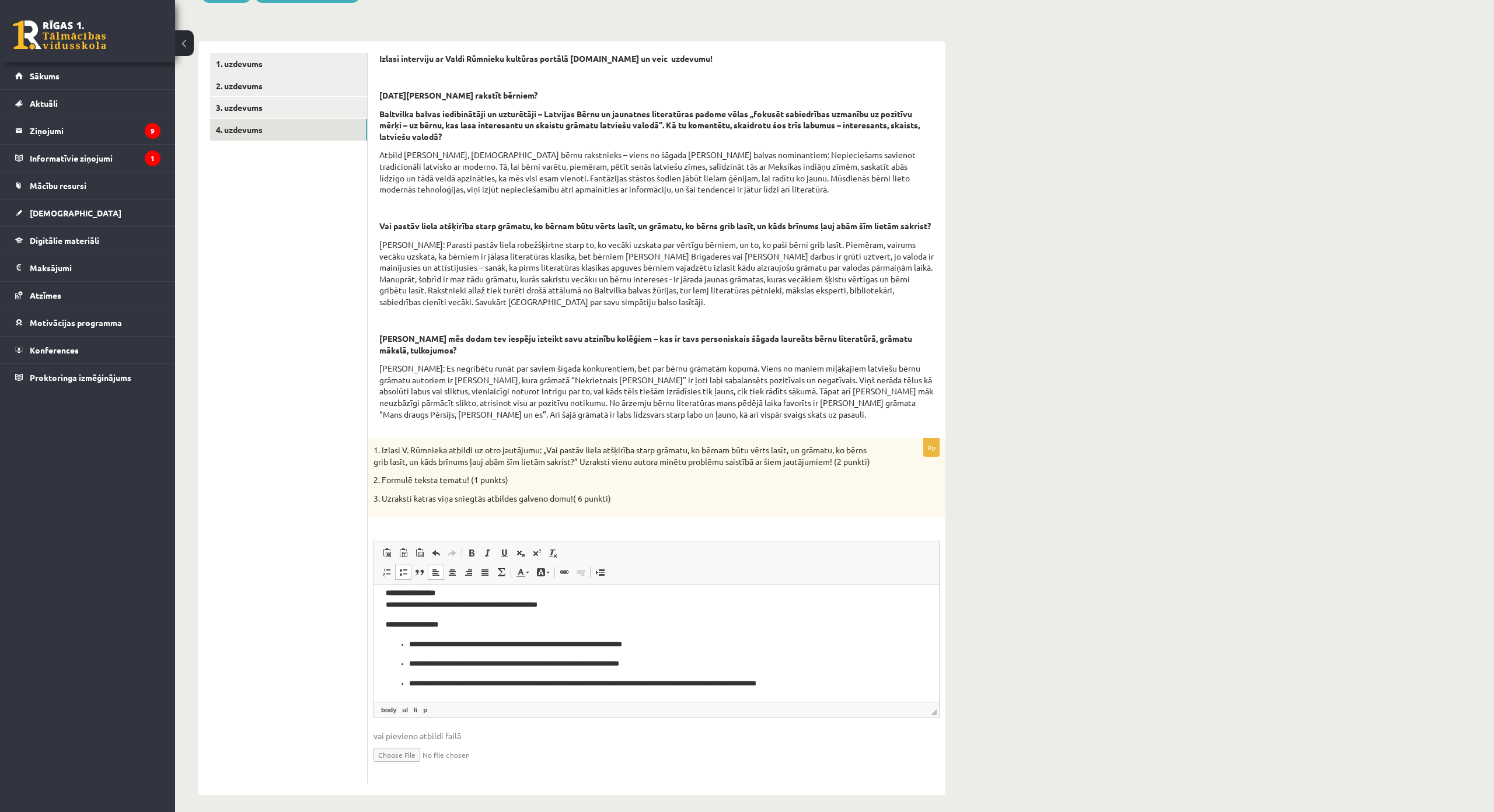
scroll to position [88, 0]
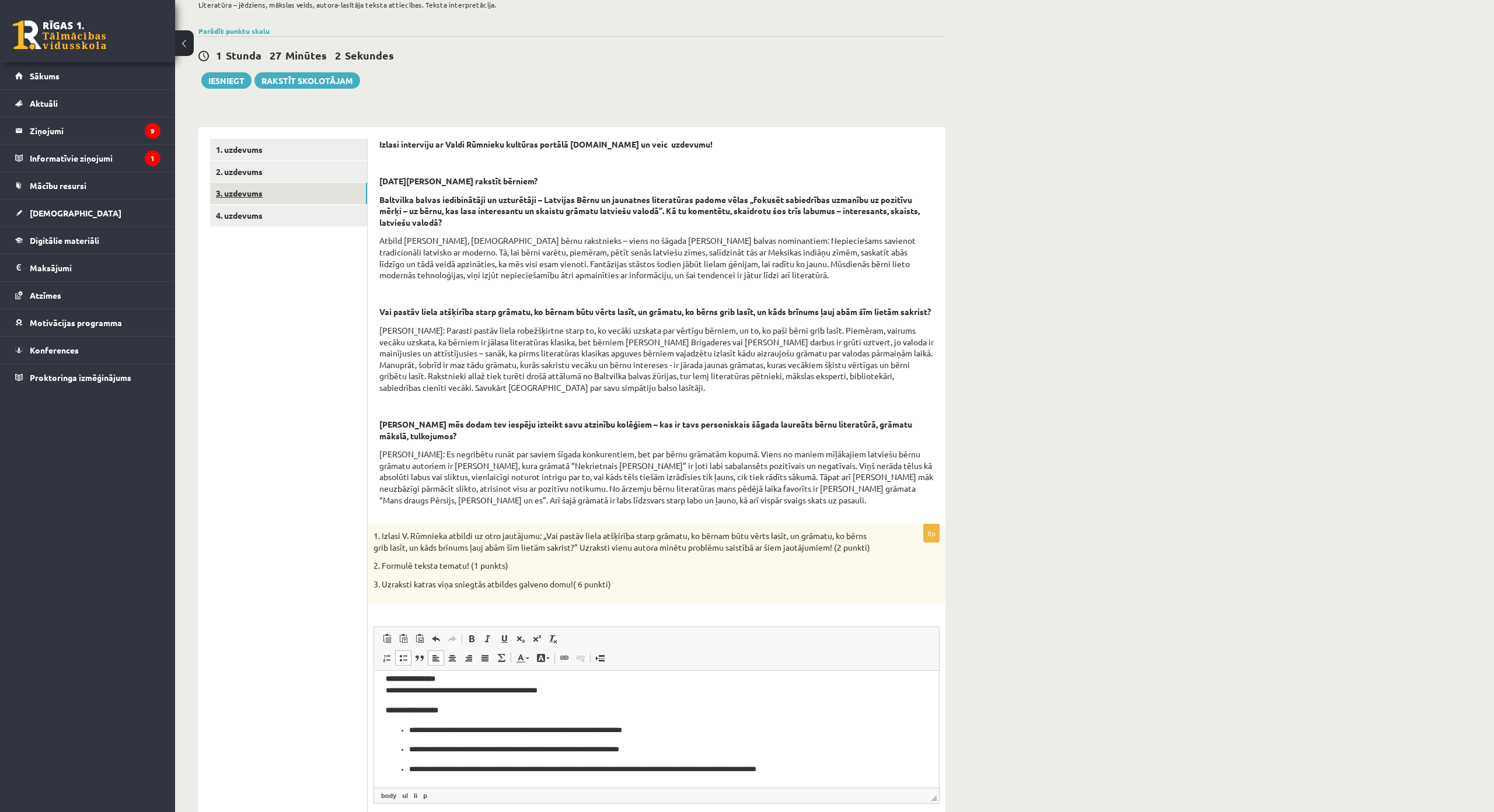
click at [328, 192] on link "3. uzdevums" at bounding box center [289, 193] width 157 height 22
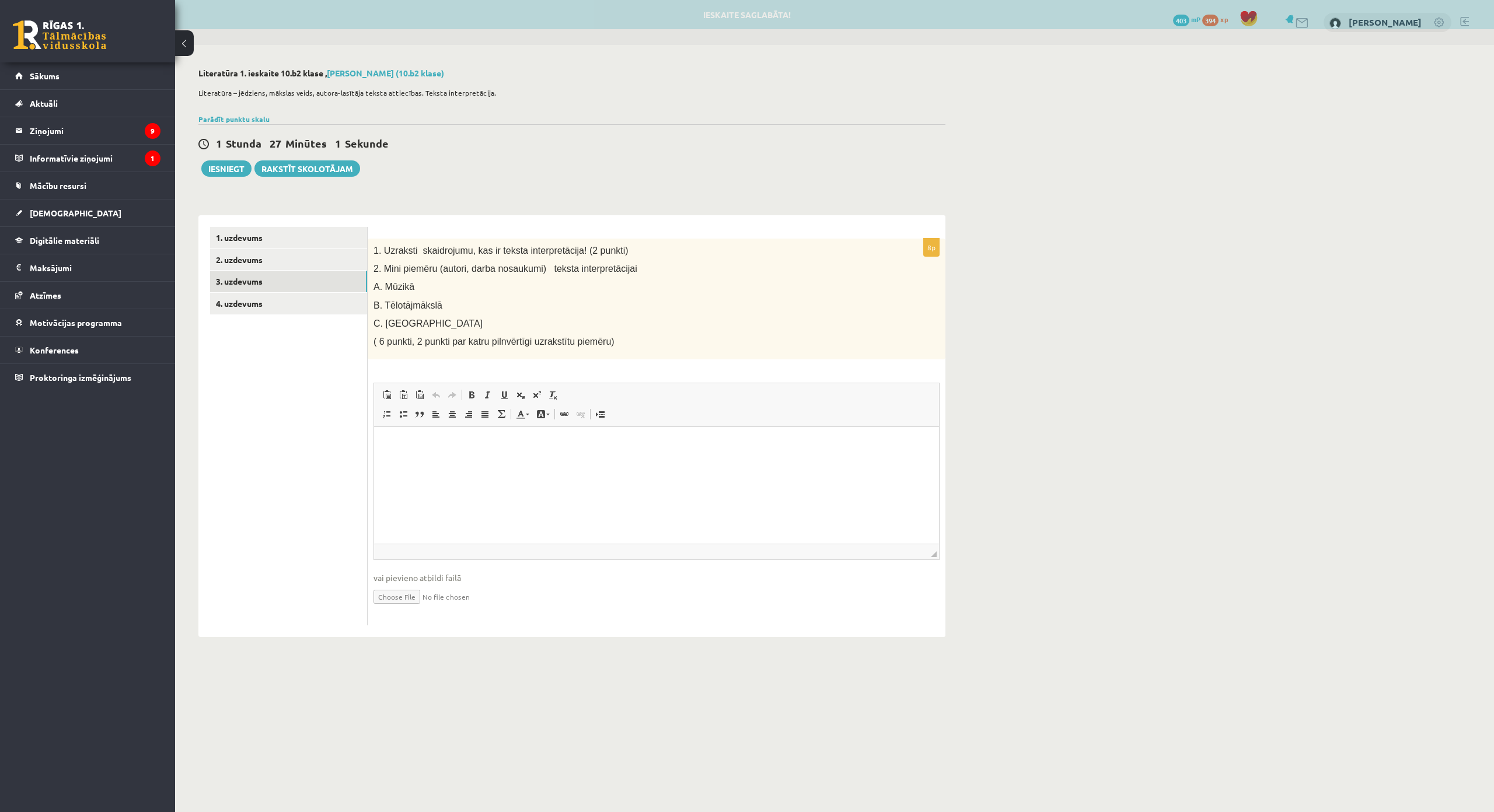
scroll to position [0, 0]
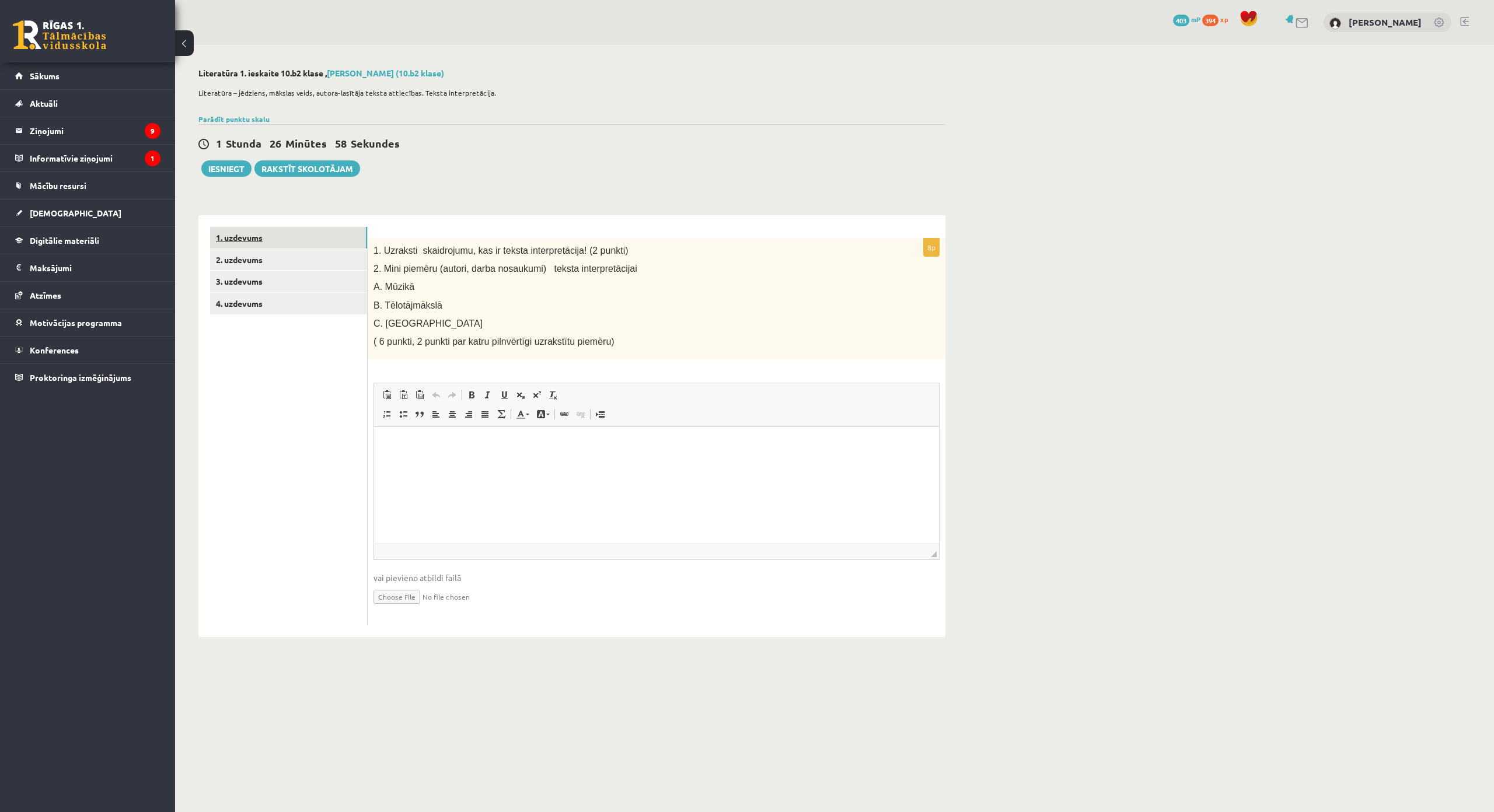
click at [341, 243] on link "1. uzdevums" at bounding box center [289, 238] width 157 height 22
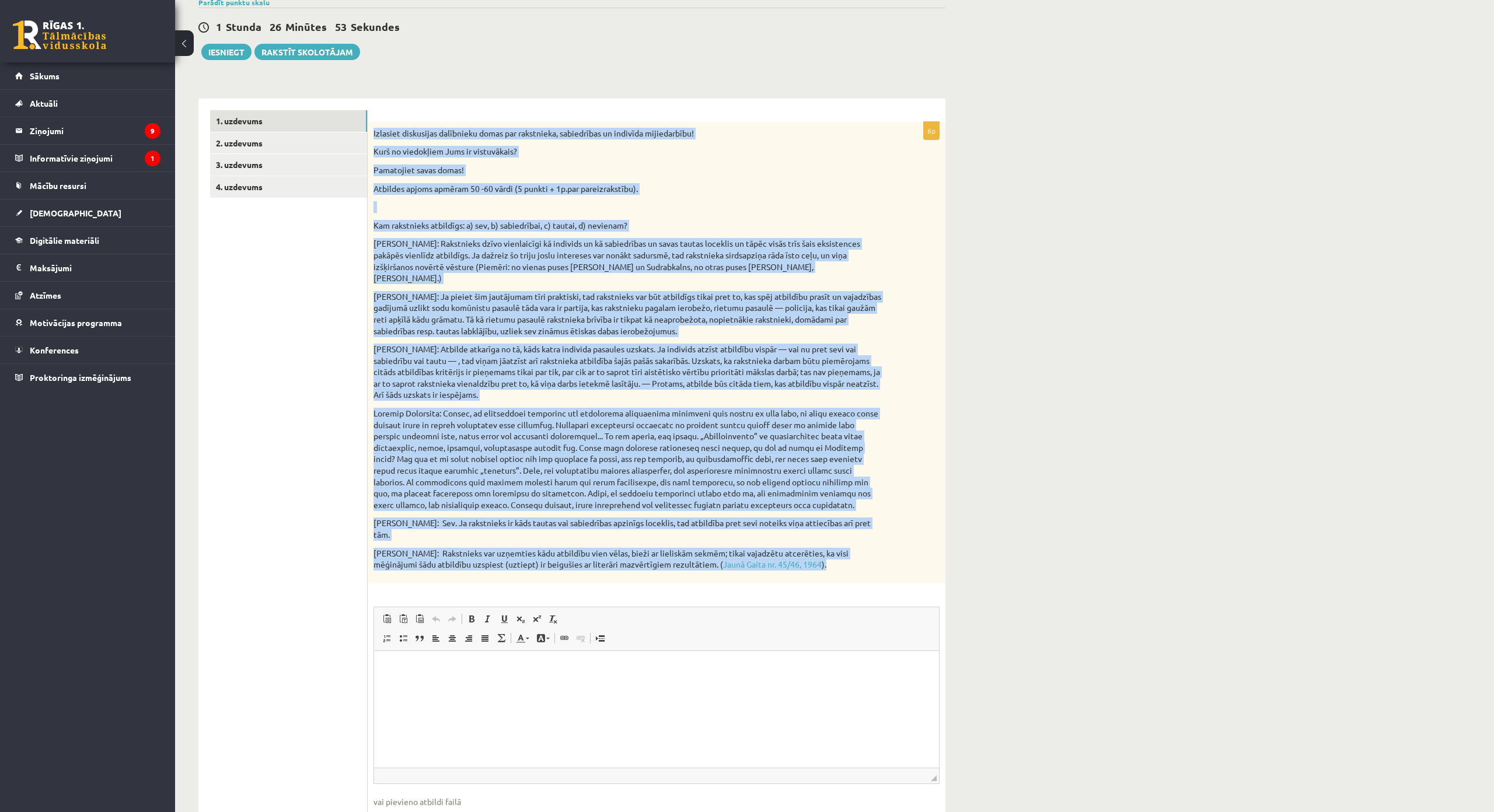
drag, startPoint x: 374, startPoint y: 131, endPoint x: 848, endPoint y: 544, distance: 628.7
click at [848, 544] on div "Izlasiet diskusijas dalībnieku domas par rakstnieka, sabiedrības un indivīda mi…" at bounding box center [657, 352] width 577 height 461
copy div "Izlasiet diskusijas dalībnieku domas par rakstnieka, sabiedrības un indivīda mi…"
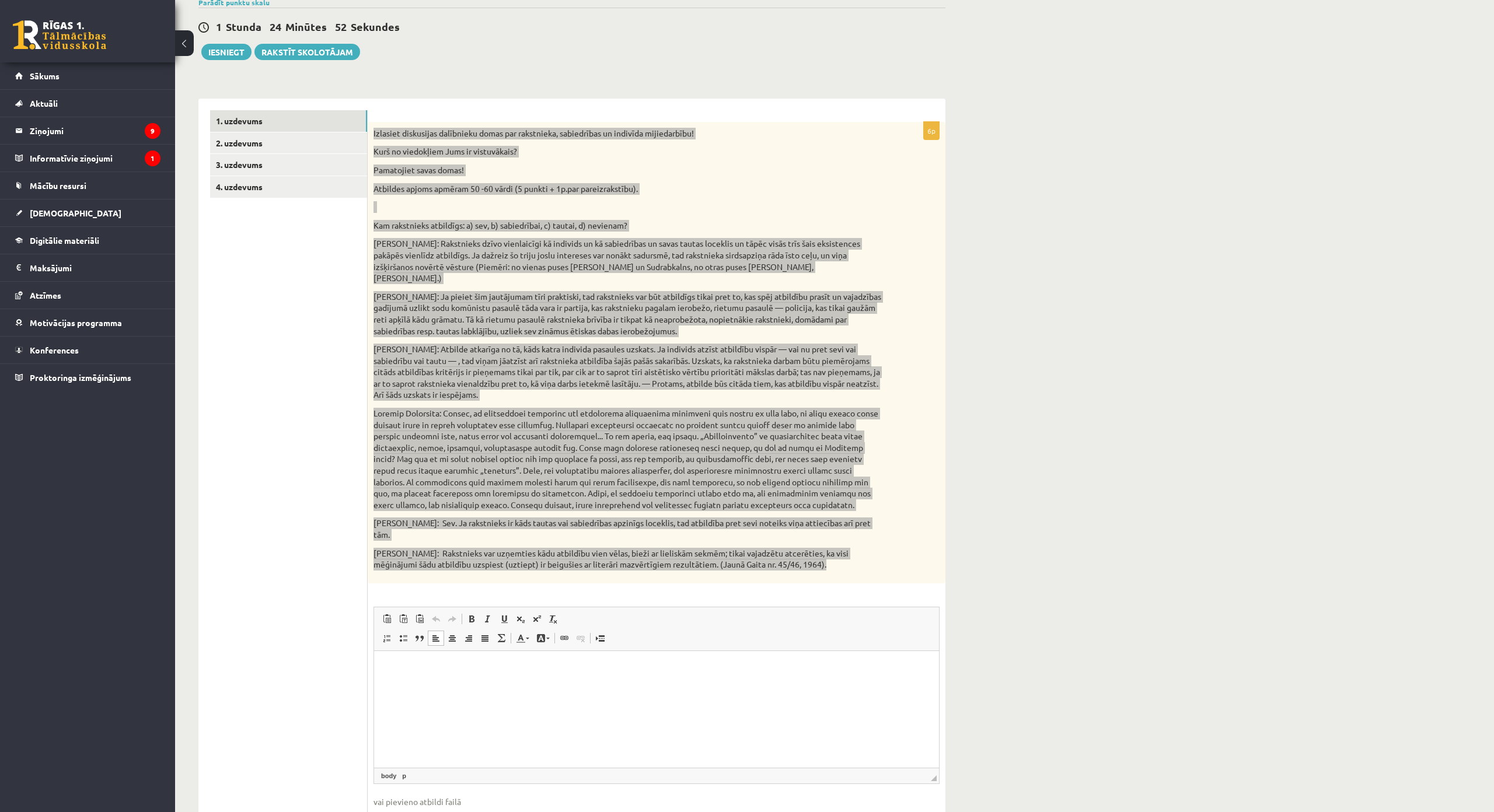
click at [676, 669] on p "Визуальный текстовый редактор, wiswyg-editor-user-answer-47025044284460" at bounding box center [657, 668] width 542 height 12
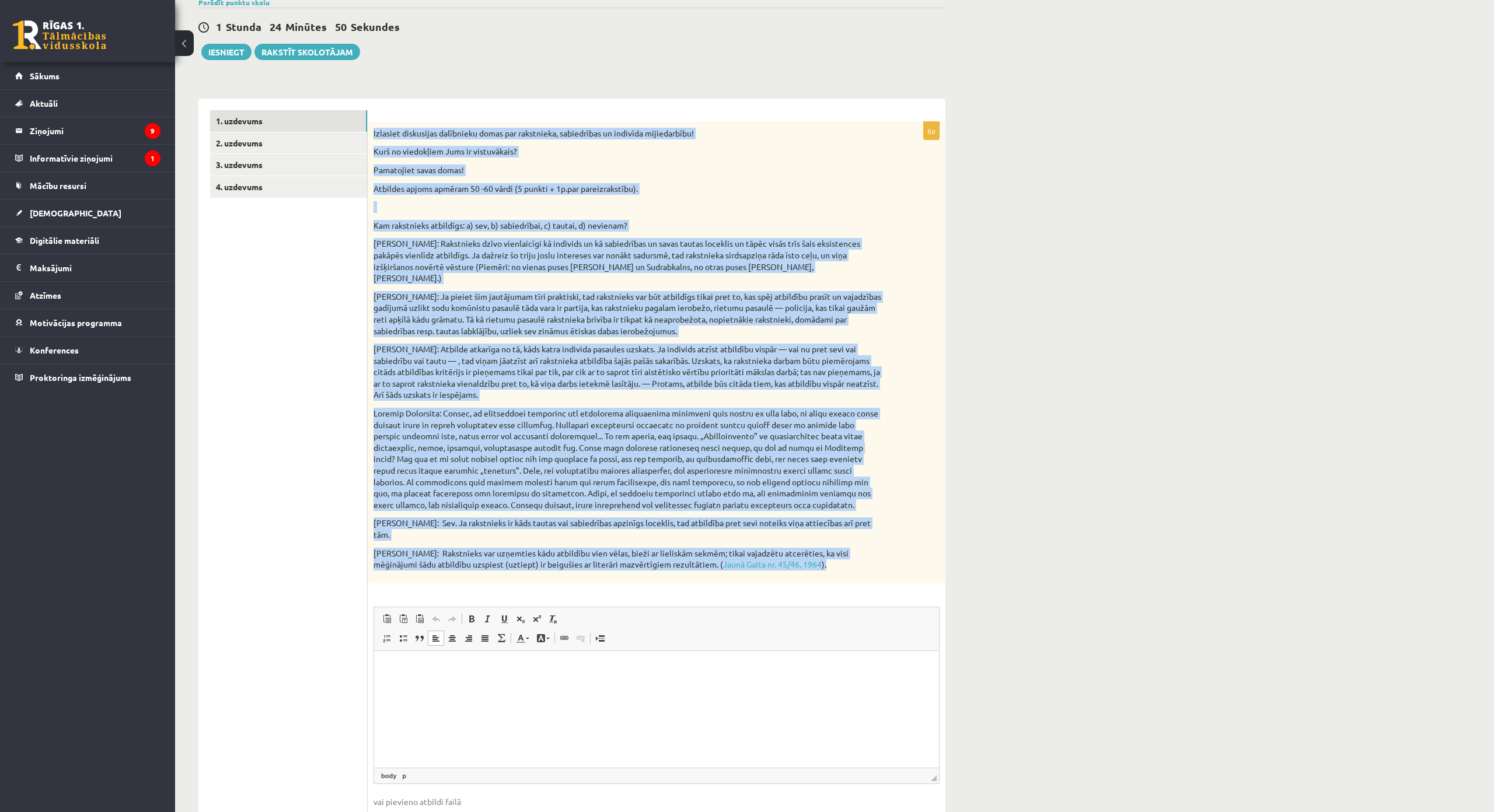
click at [782, 191] on p "Atbildes apjoms apmēram 50 -60 vārdi (5 punkti + 1p.par pareizrakstību)." at bounding box center [628, 189] width 508 height 12
click at [782, 190] on p "Atbildes apjoms apmēram 50 -60 vārdi (5 punkti + 1p.par pareizrakstību)." at bounding box center [628, 189] width 508 height 12
click at [745, 212] on p at bounding box center [628, 207] width 508 height 12
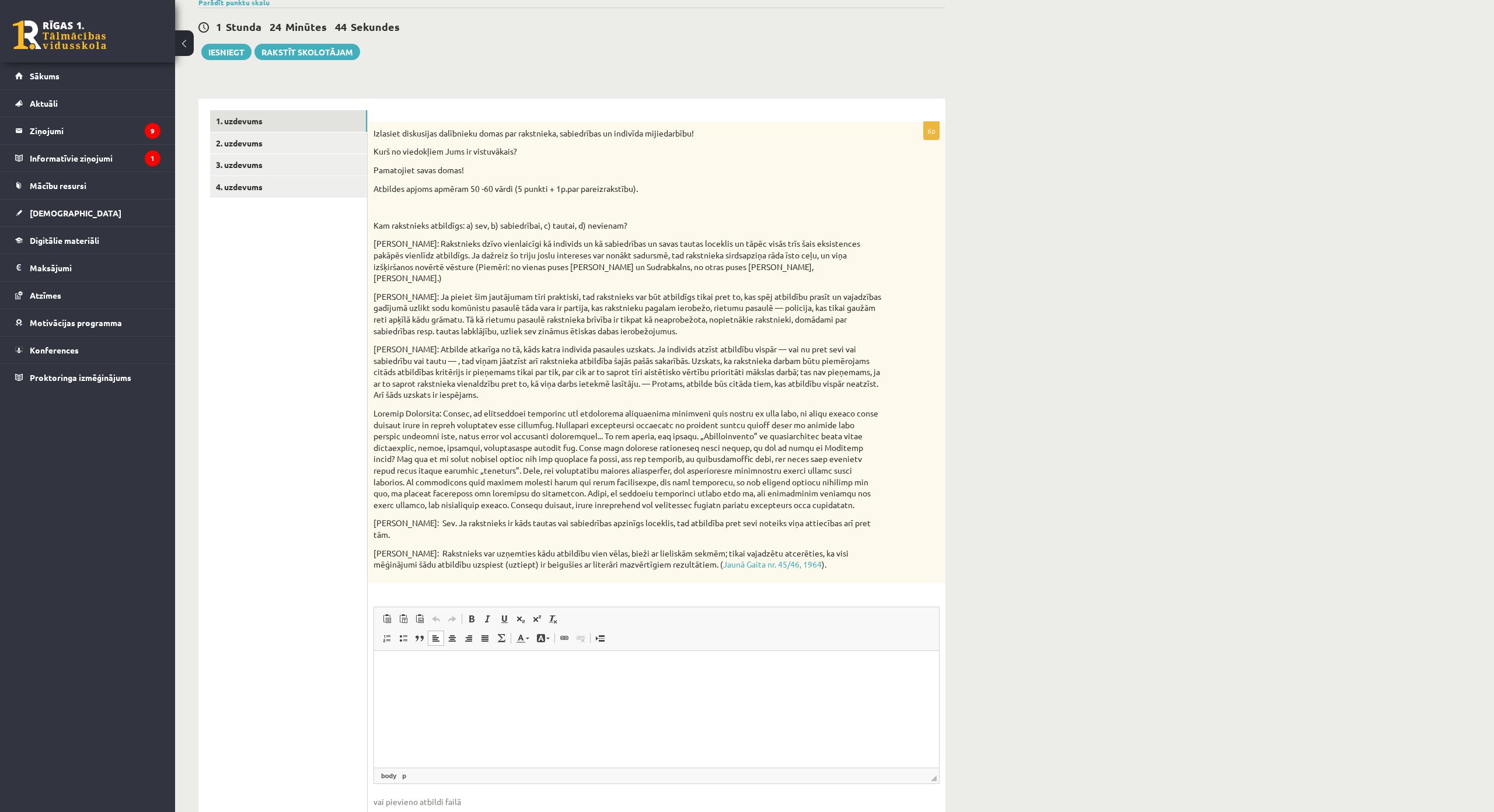
click at [564, 673] on p "Визуальный текстовый редактор, wiswyg-editor-user-answer-47025044284460" at bounding box center [657, 668] width 542 height 12
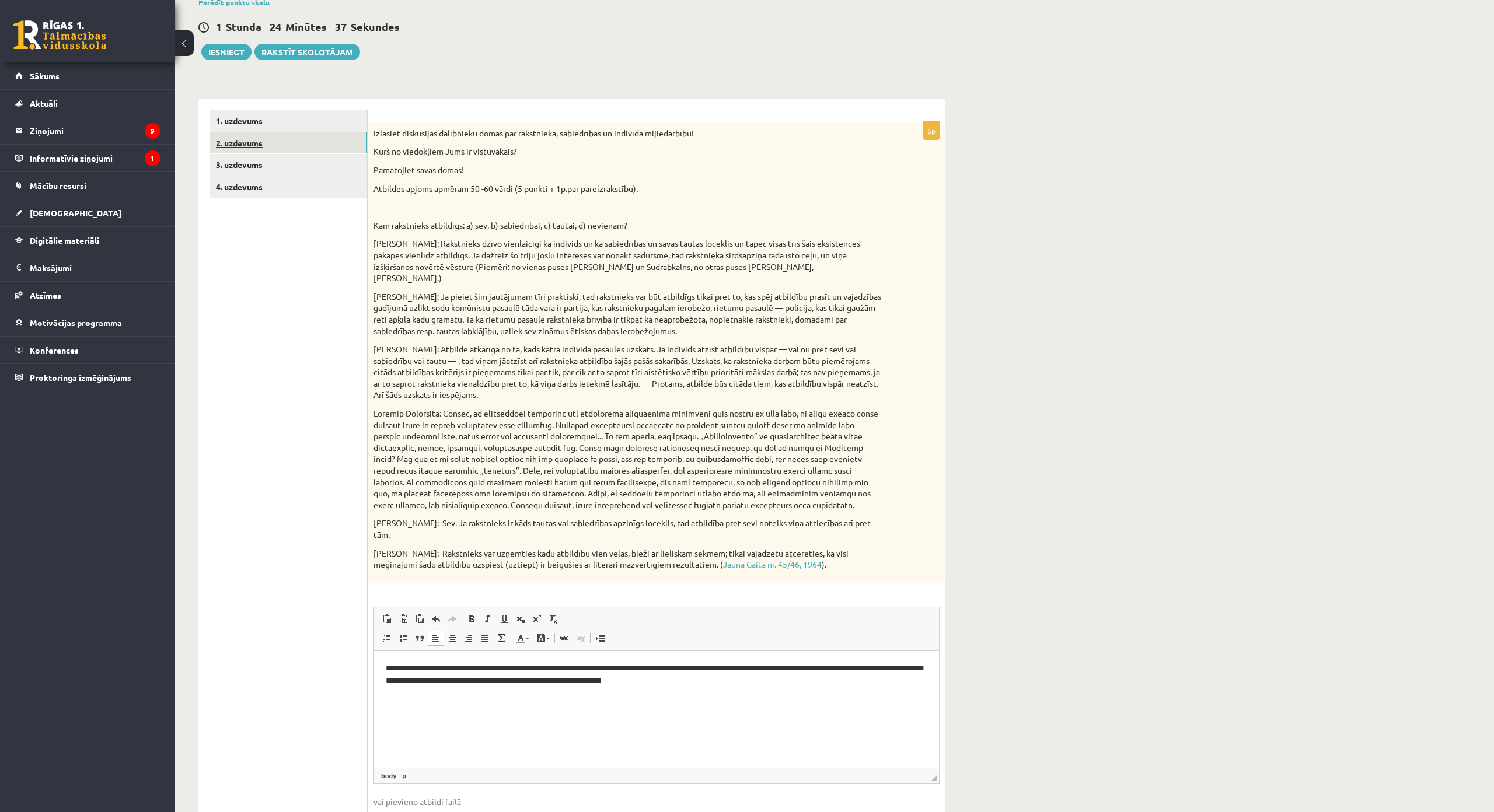
click at [303, 151] on link "2. uzdevums" at bounding box center [289, 144] width 157 height 22
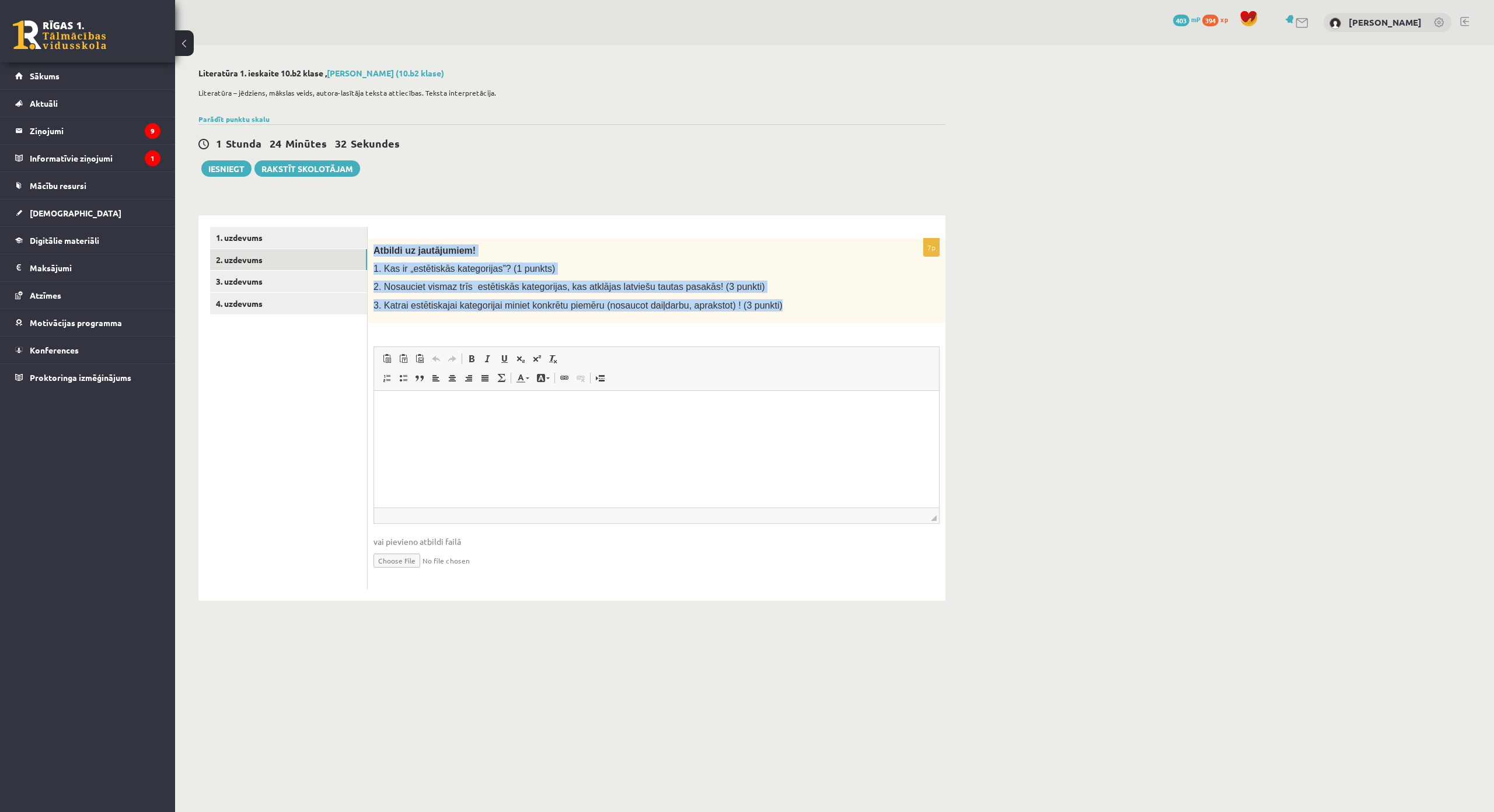
drag, startPoint x: 371, startPoint y: 247, endPoint x: 763, endPoint y: 312, distance: 397.4
click at [763, 312] on div "Atbildi uz jautājumiem! 1. Kas ir „estētiskās kategorijas”? (1 punkts) 2. Nosau…" at bounding box center [657, 281] width 577 height 84
copy div "Atbildi uz jautājumiem! 1. Kas ir „estētiskās kategorijas”? (1 punkts) 2. Nosau…"
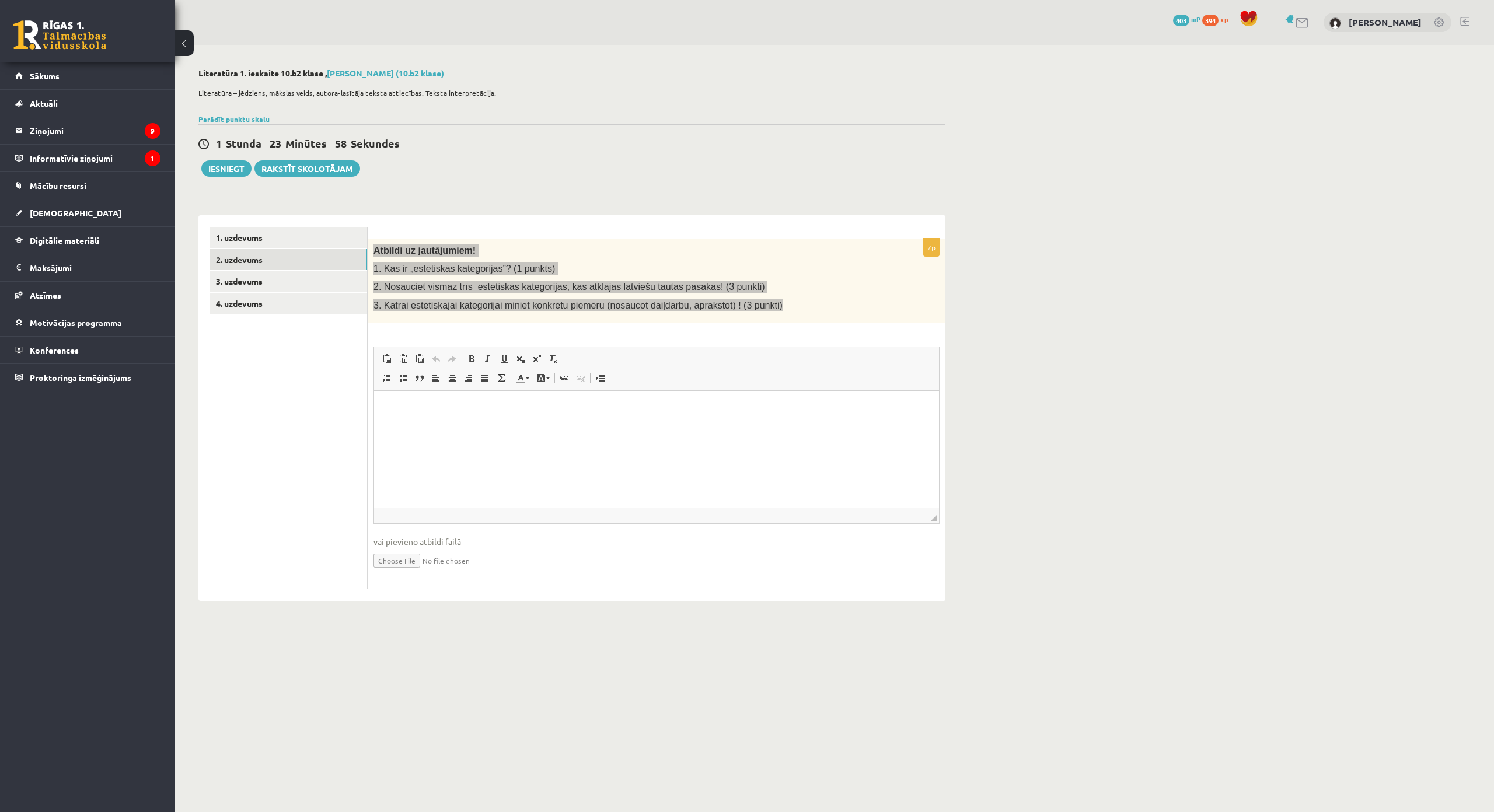
click at [557, 425] on html at bounding box center [657, 408] width 565 height 36
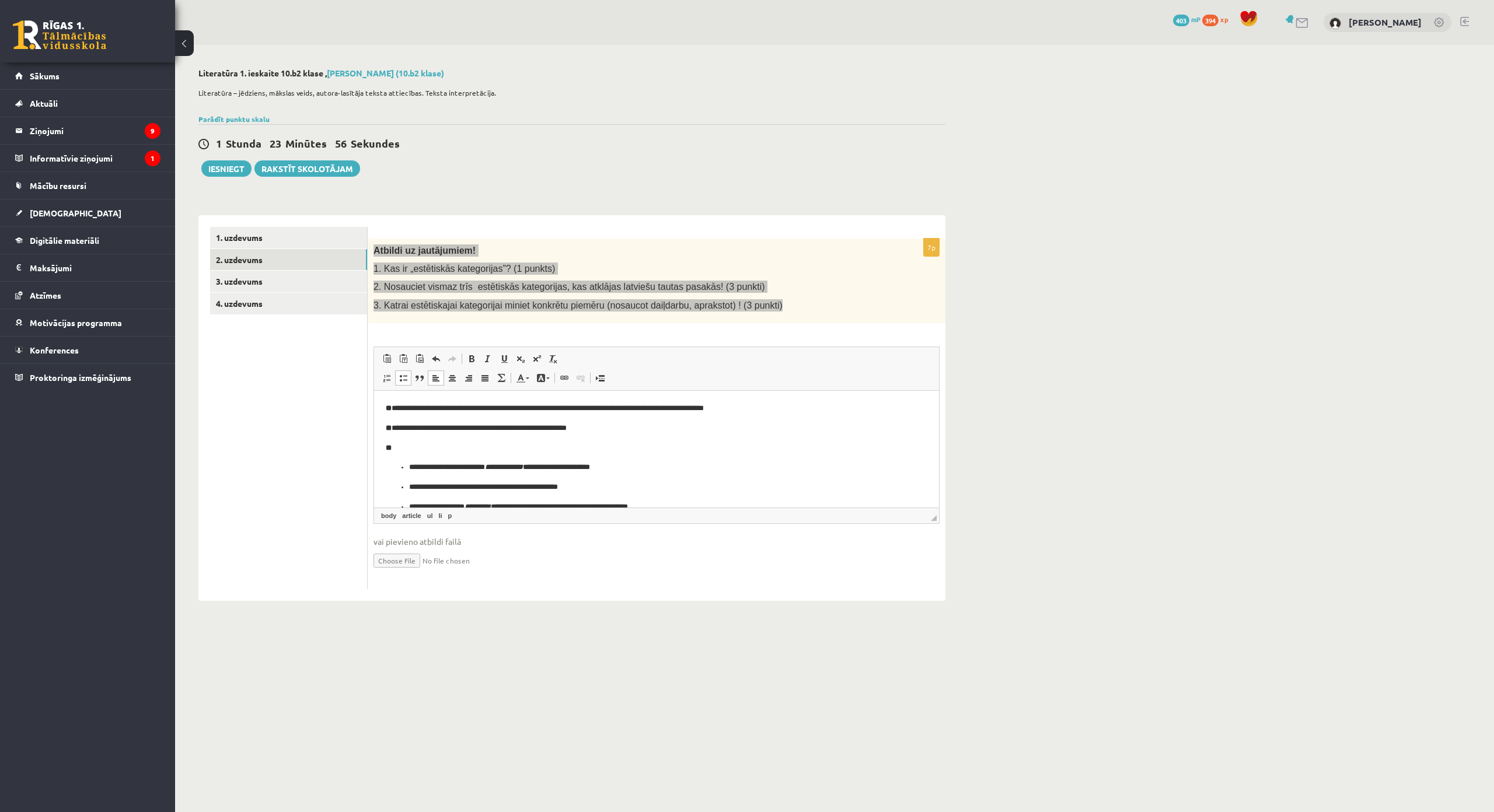
scroll to position [4, 0]
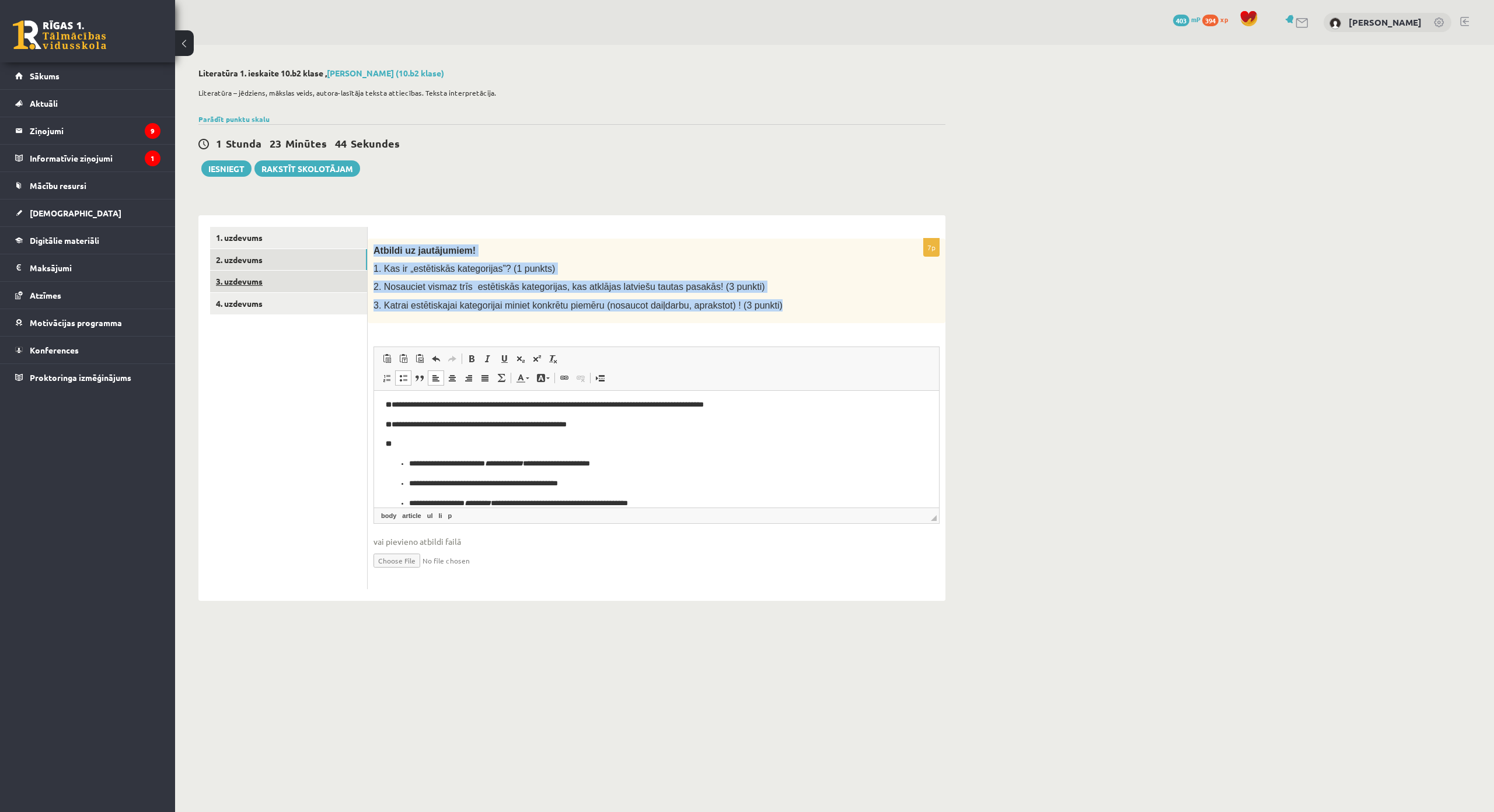
click at [312, 276] on link "3. uzdevums" at bounding box center [289, 282] width 157 height 22
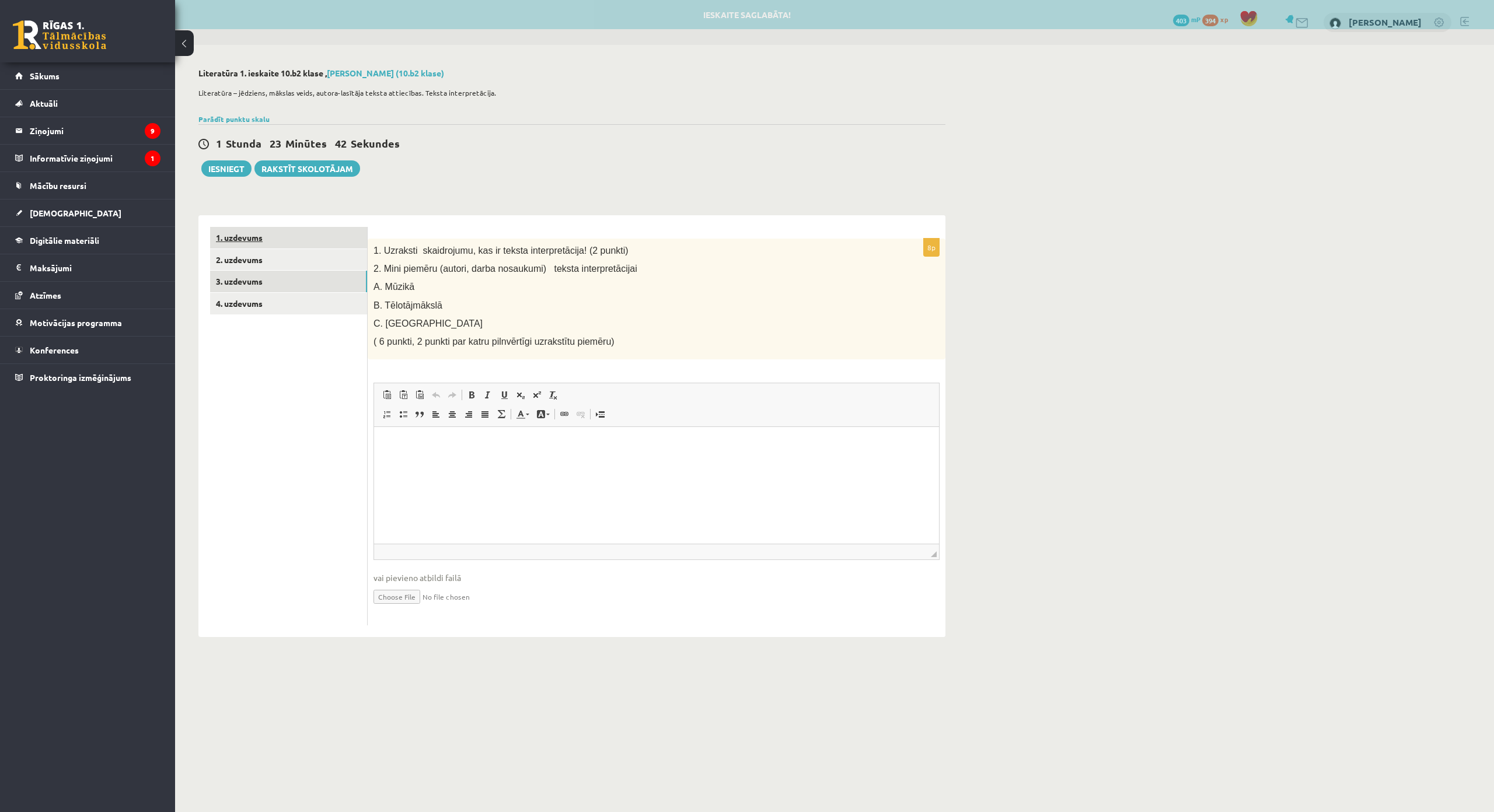
scroll to position [0, 0]
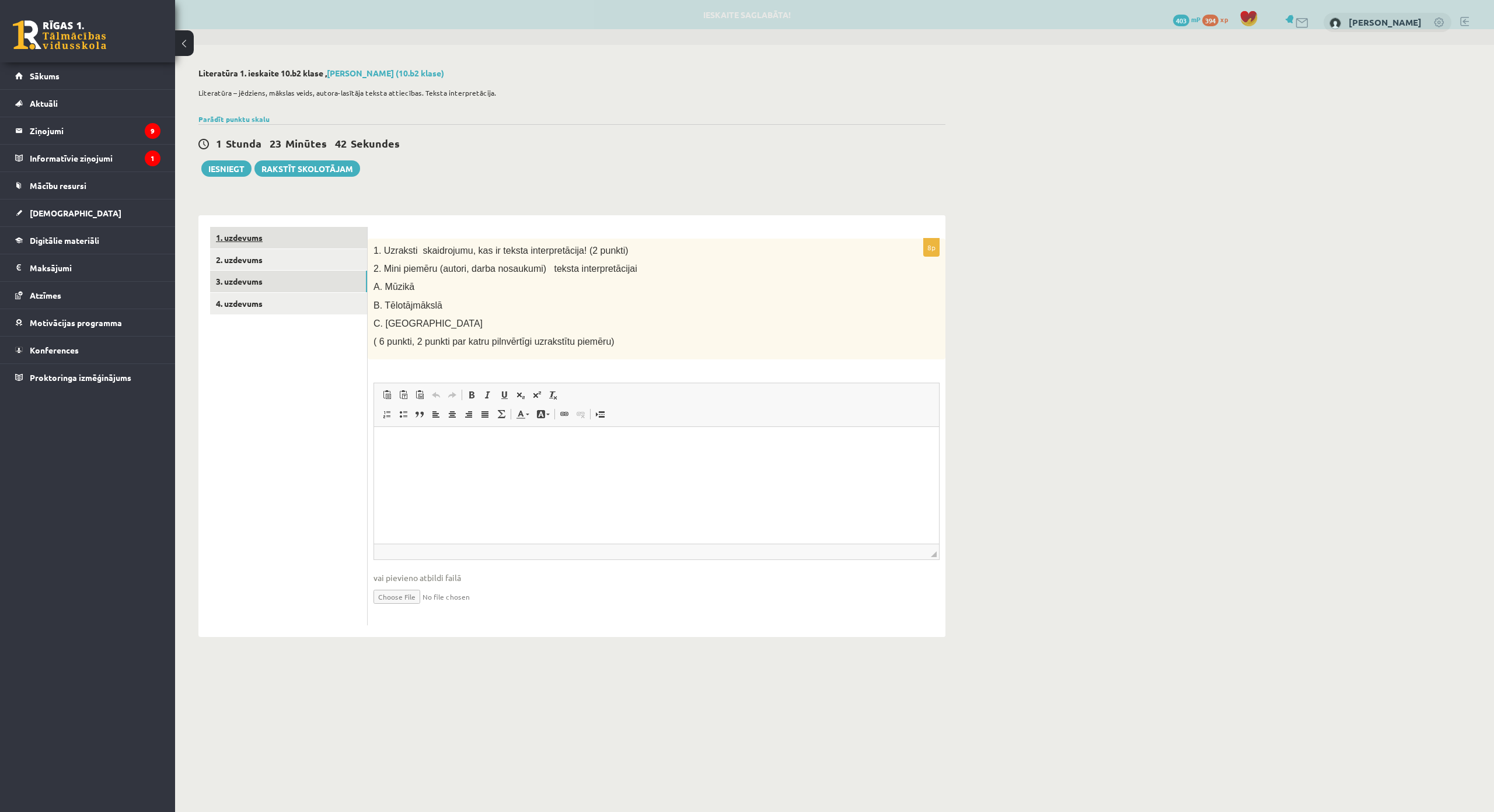
click at [330, 227] on link "1. uzdevums" at bounding box center [289, 238] width 157 height 22
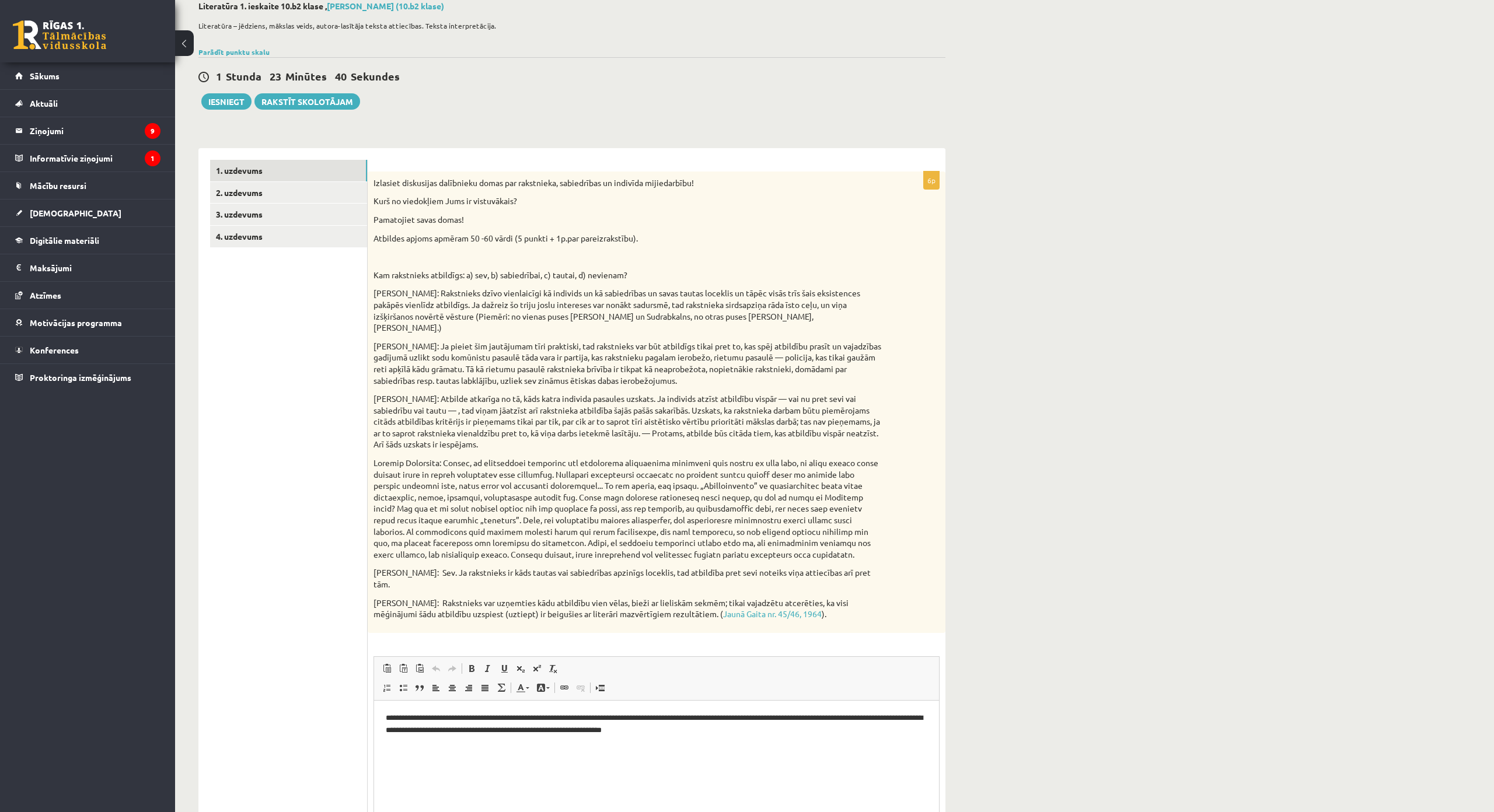
scroll to position [63, 0]
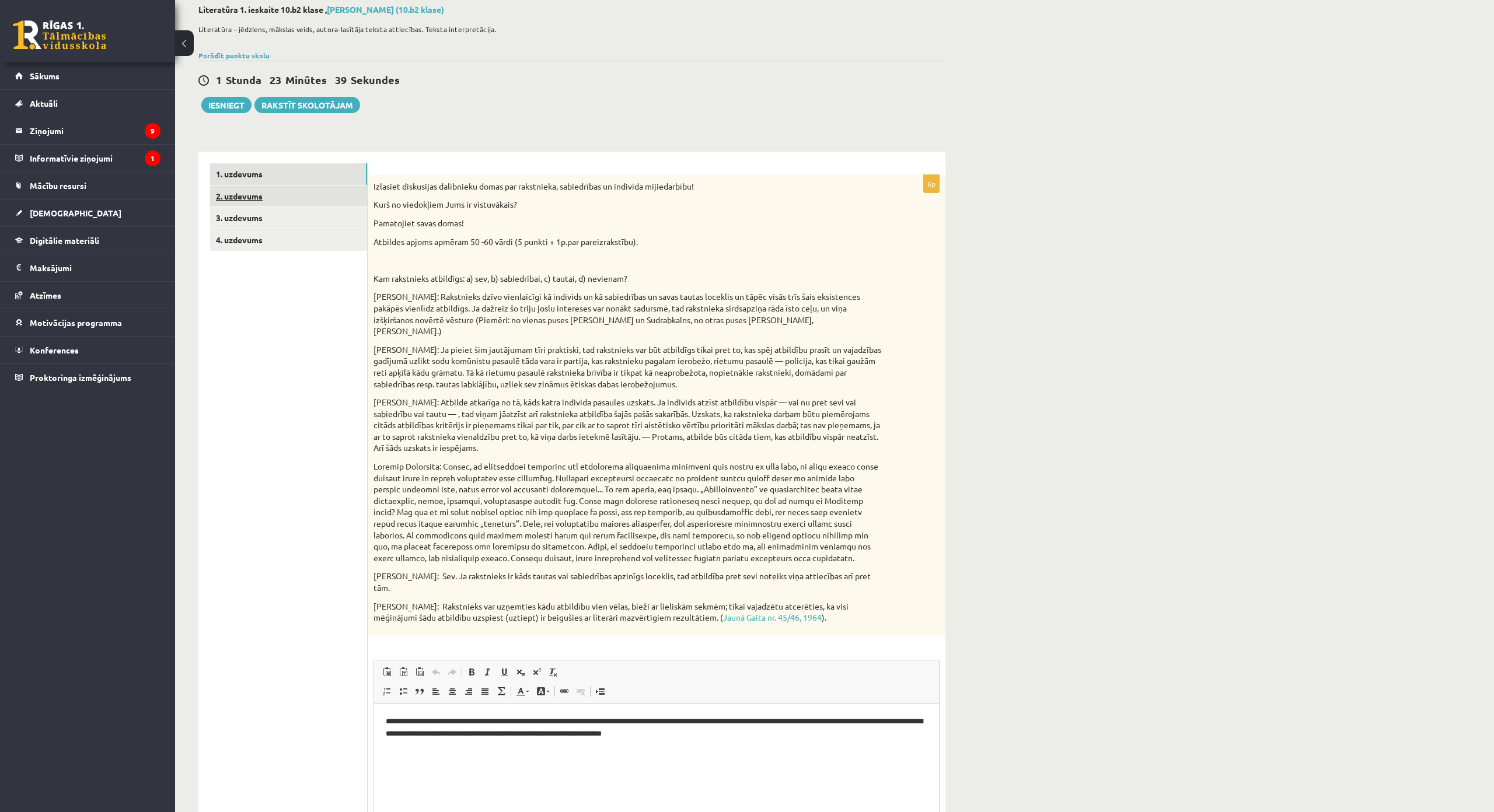
click at [341, 202] on link "2. uzdevums" at bounding box center [289, 196] width 157 height 22
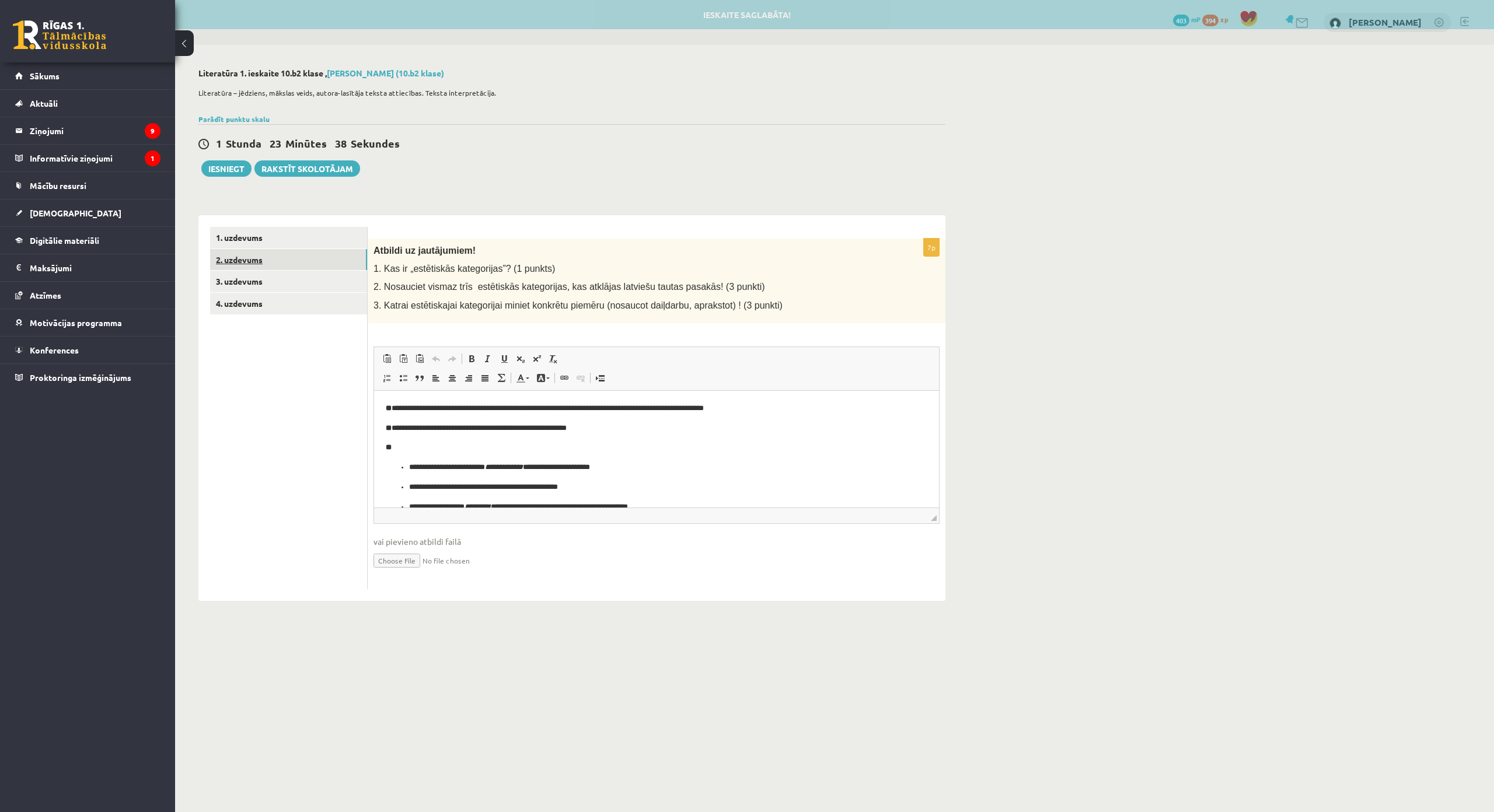
scroll to position [0, 0]
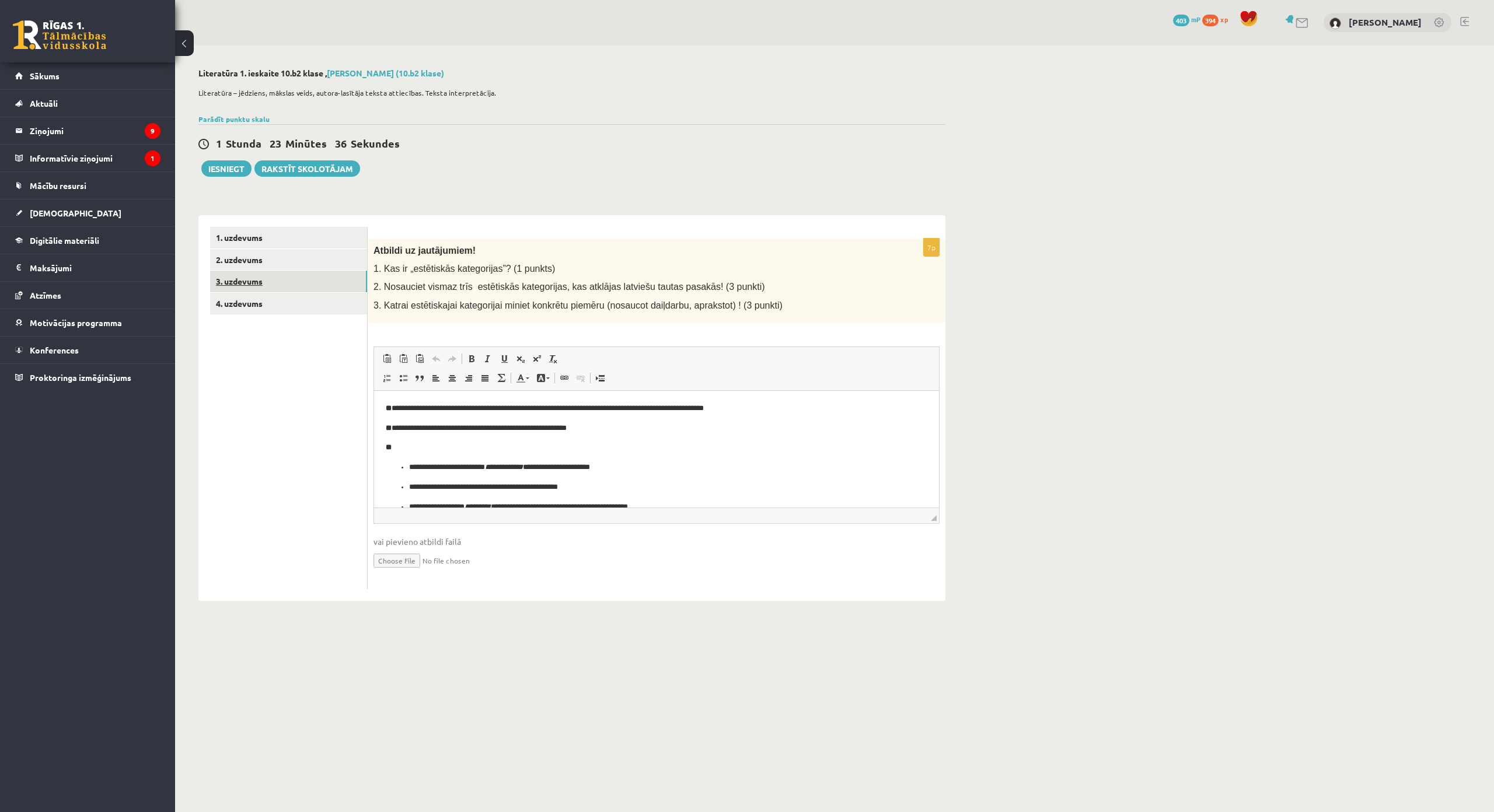
click at [322, 284] on link "3. uzdevums" at bounding box center [289, 282] width 157 height 22
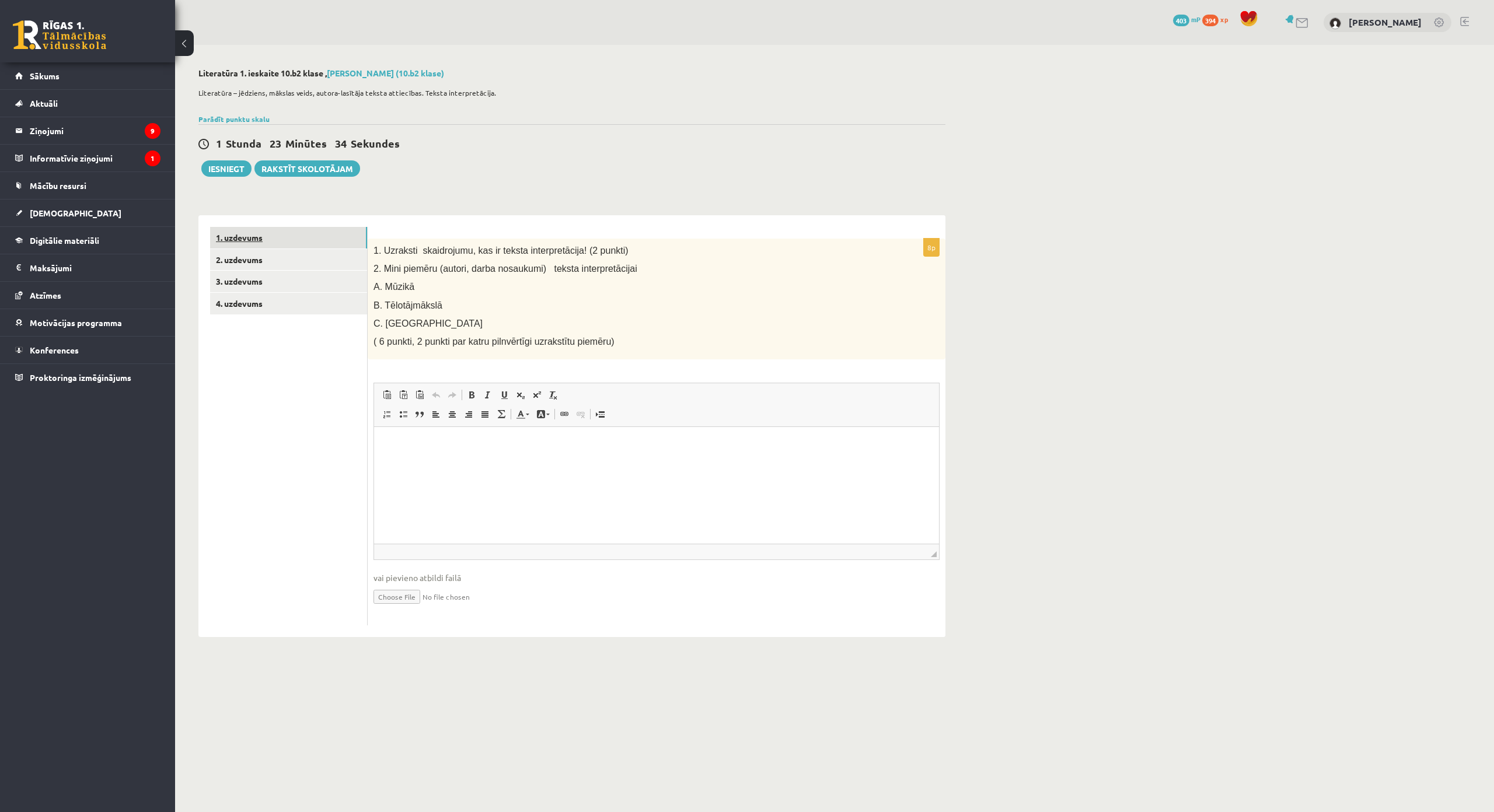
click at [300, 232] on link "1. uzdevums" at bounding box center [289, 238] width 157 height 22
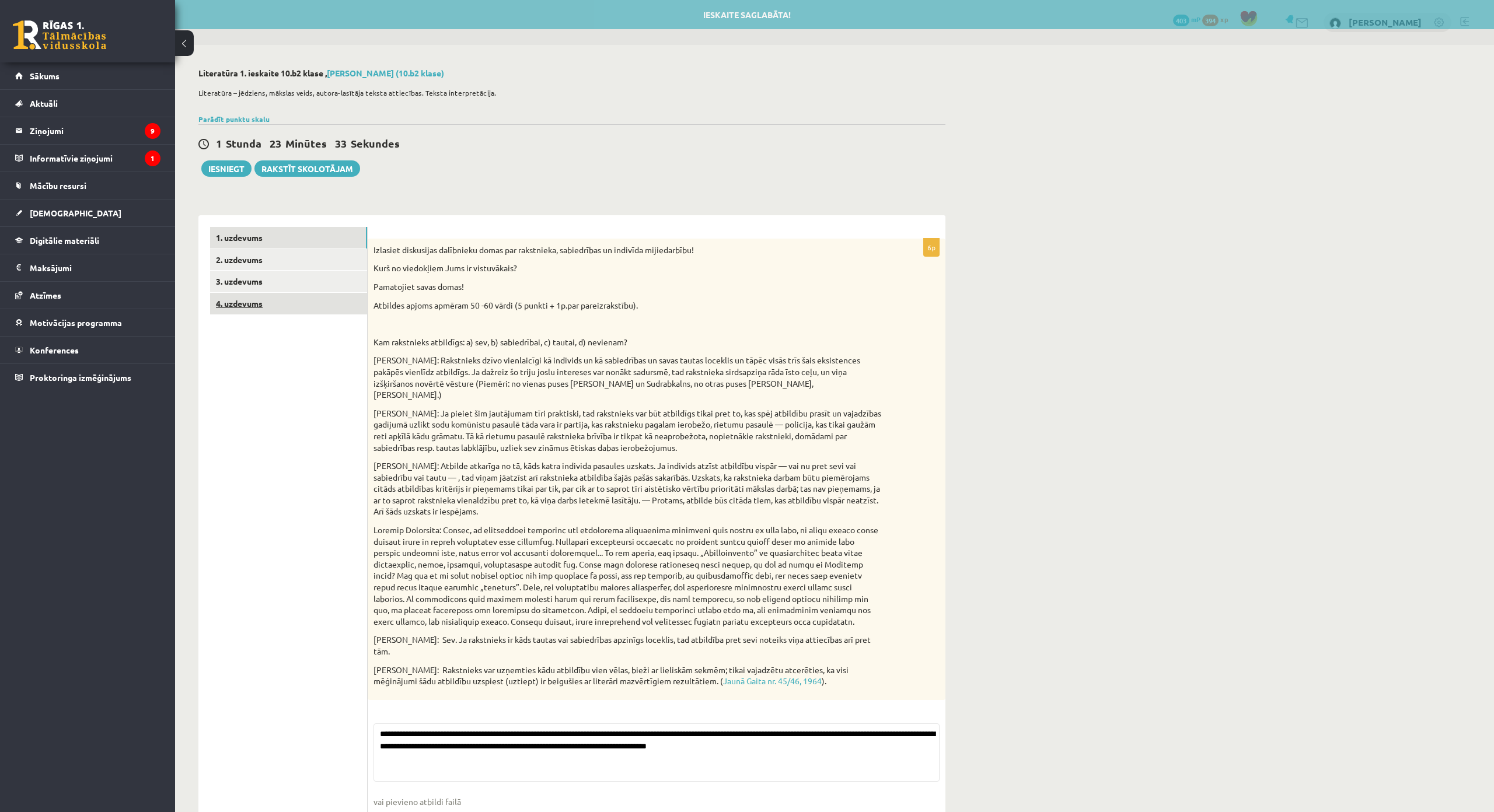
click at [311, 295] on link "4. uzdevums" at bounding box center [289, 303] width 157 height 22
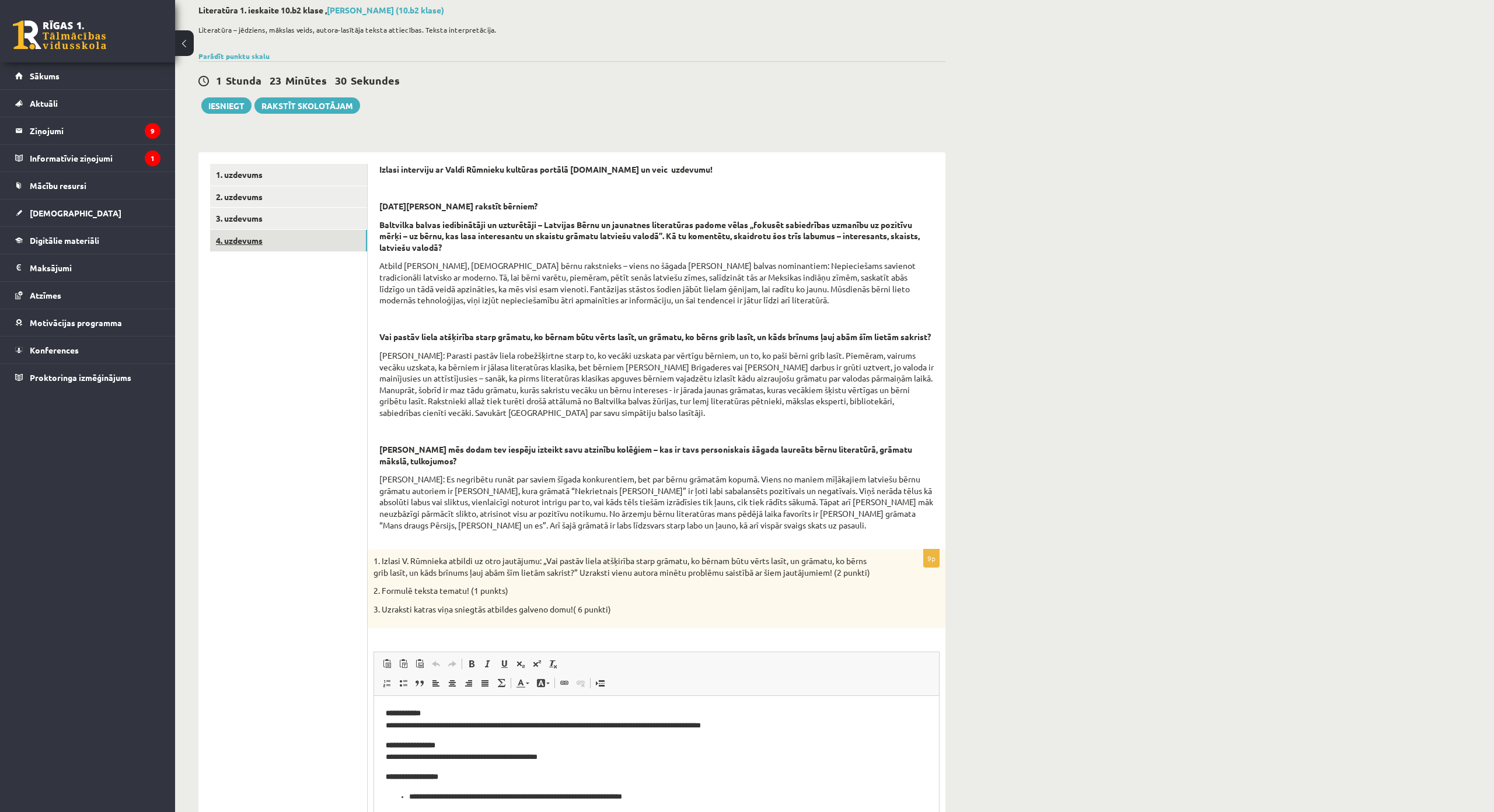
scroll to position [58, 0]
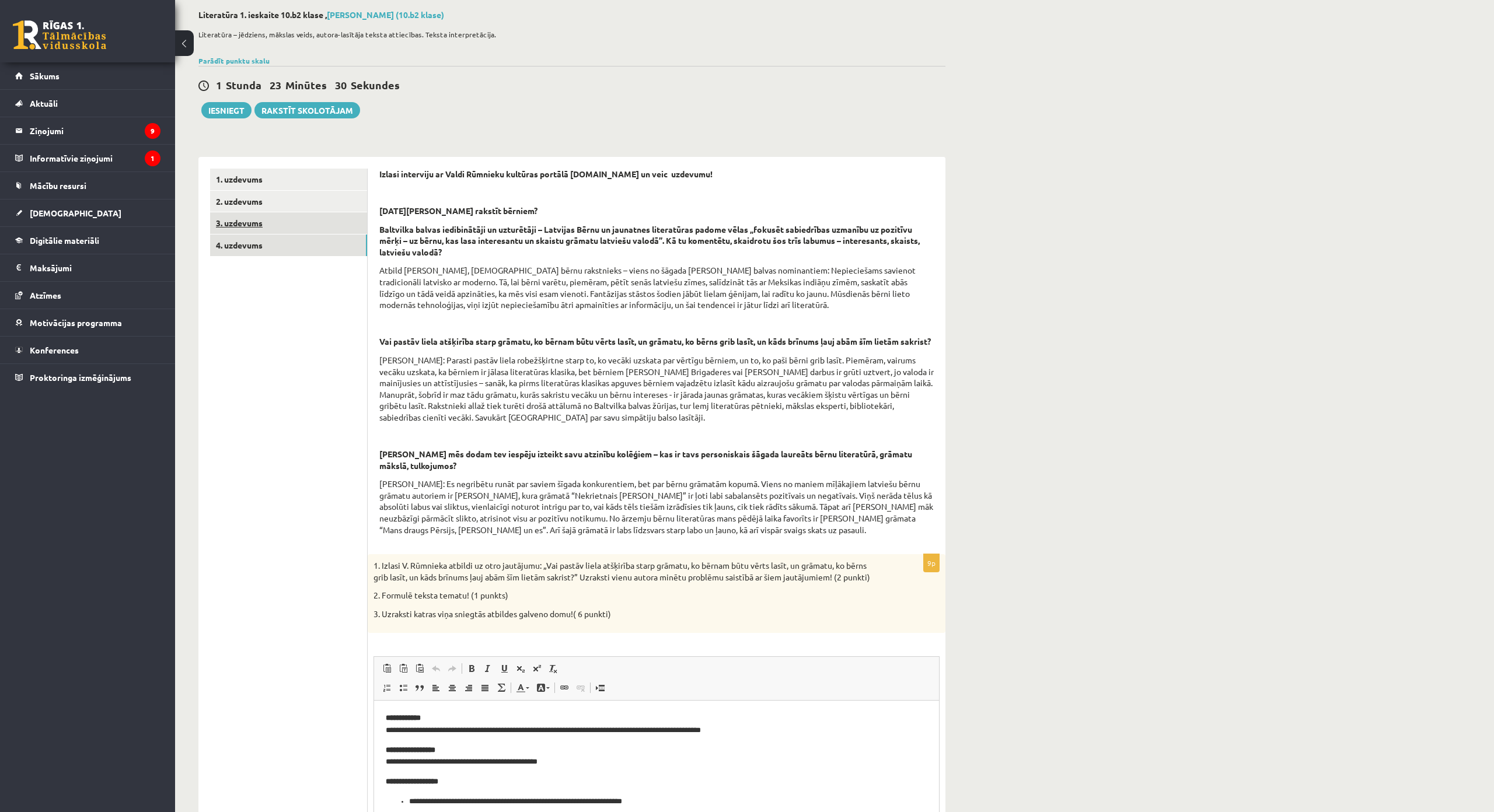
click at [307, 223] on link "3. uzdevums" at bounding box center [289, 223] width 157 height 22
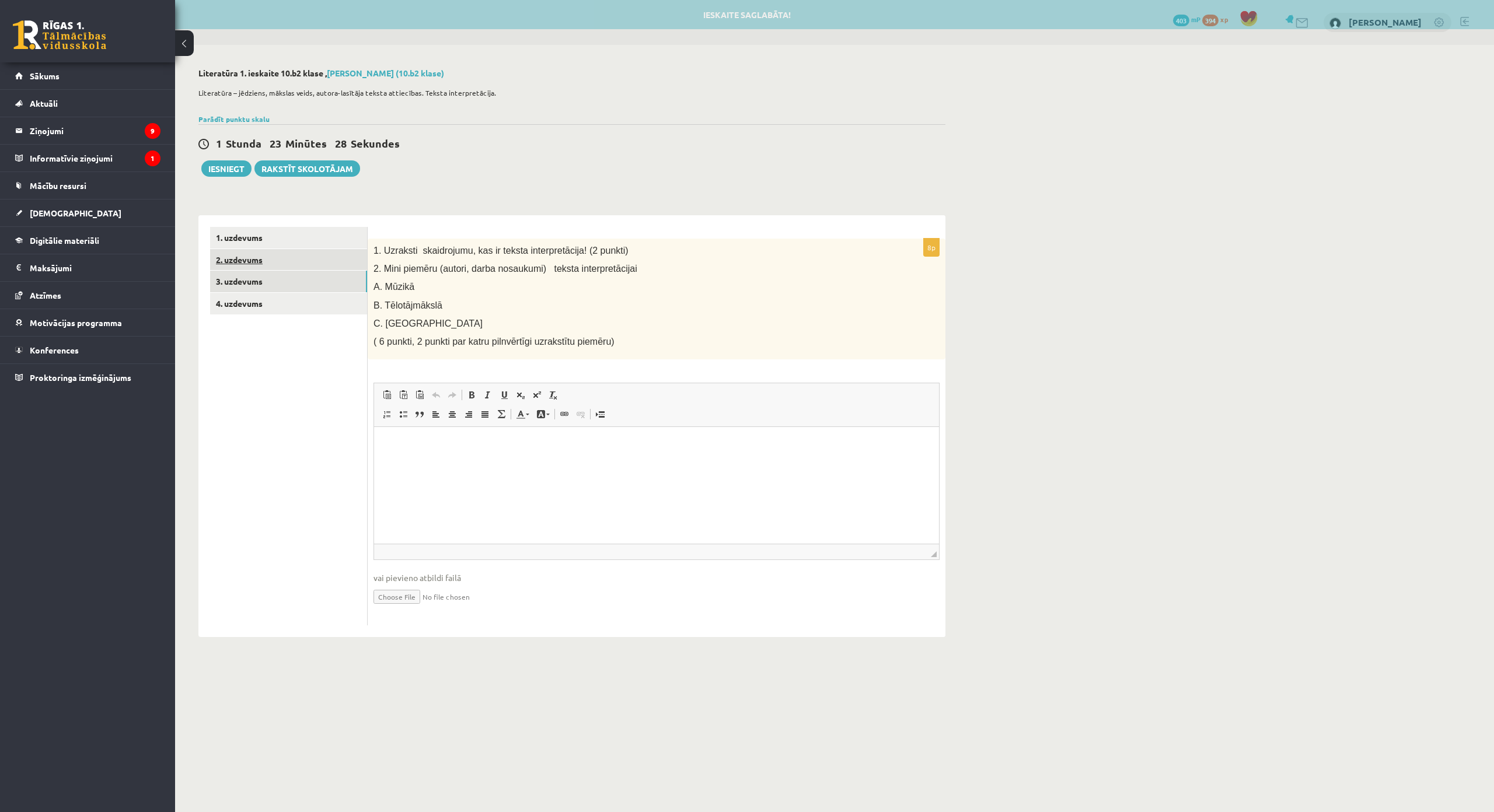
scroll to position [0, 0]
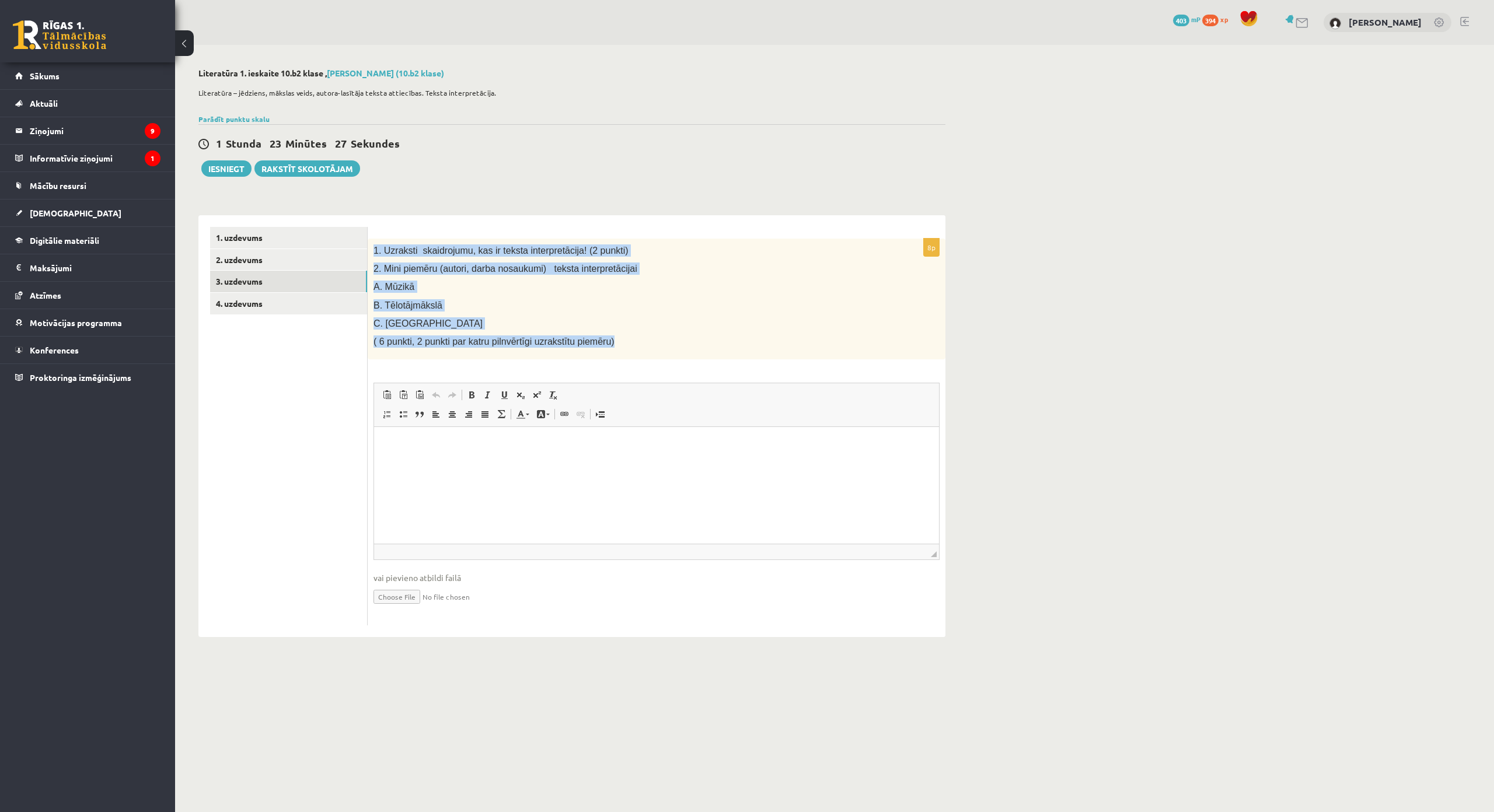
drag, startPoint x: 370, startPoint y: 240, endPoint x: 601, endPoint y: 347, distance: 254.6
click at [601, 347] on div "1. Uzraksti skaidrojumu, kas ir teksta interpretācija! (2 punkti) 2. Mini piemē…" at bounding box center [657, 299] width 577 height 121
copy div "1. Uzraksti skaidrojumu, kas ir teksta interpretācija! (2 punkti) 2. Mini piemē…"
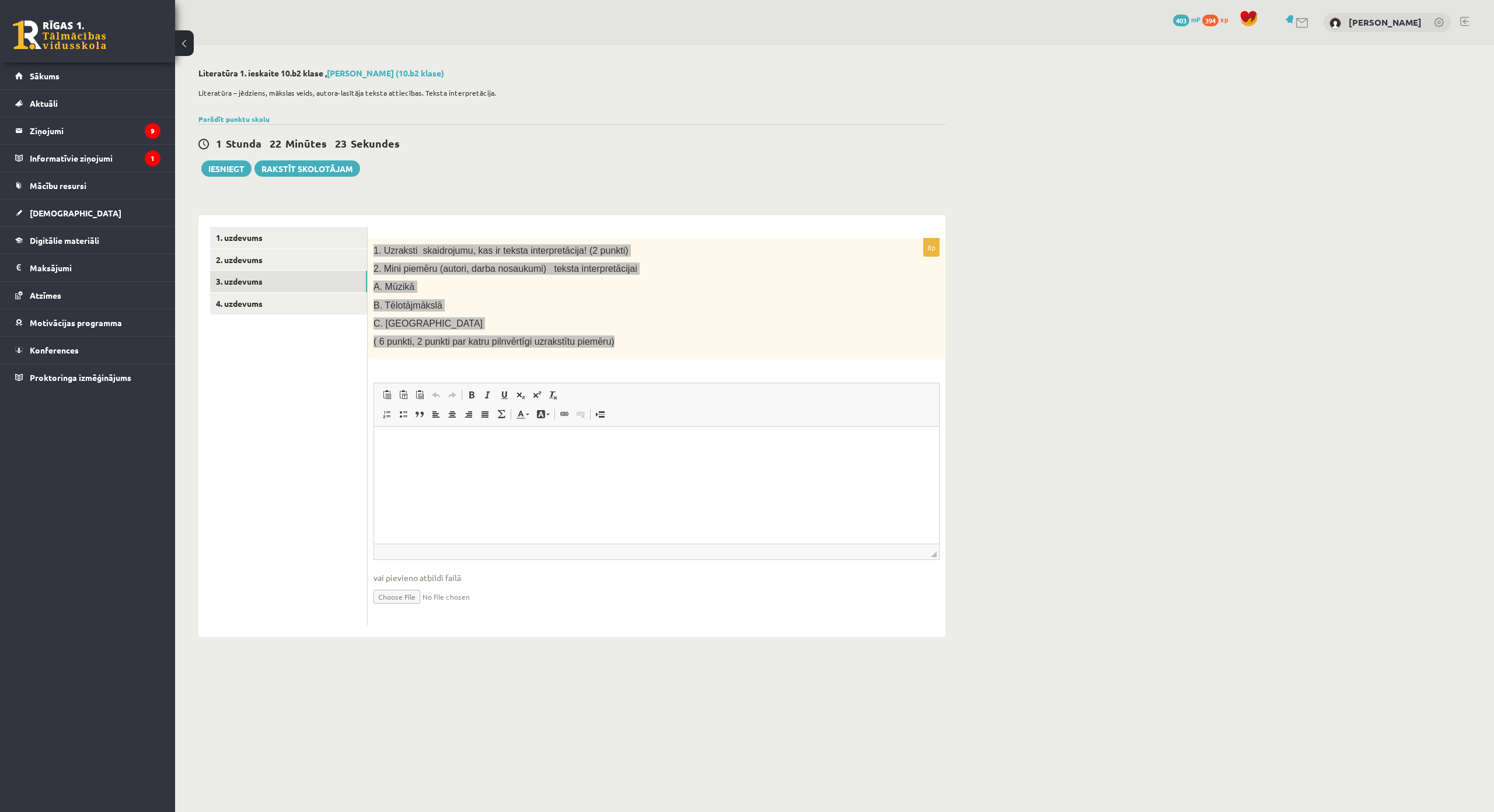
click at [516, 455] on html at bounding box center [657, 445] width 565 height 36
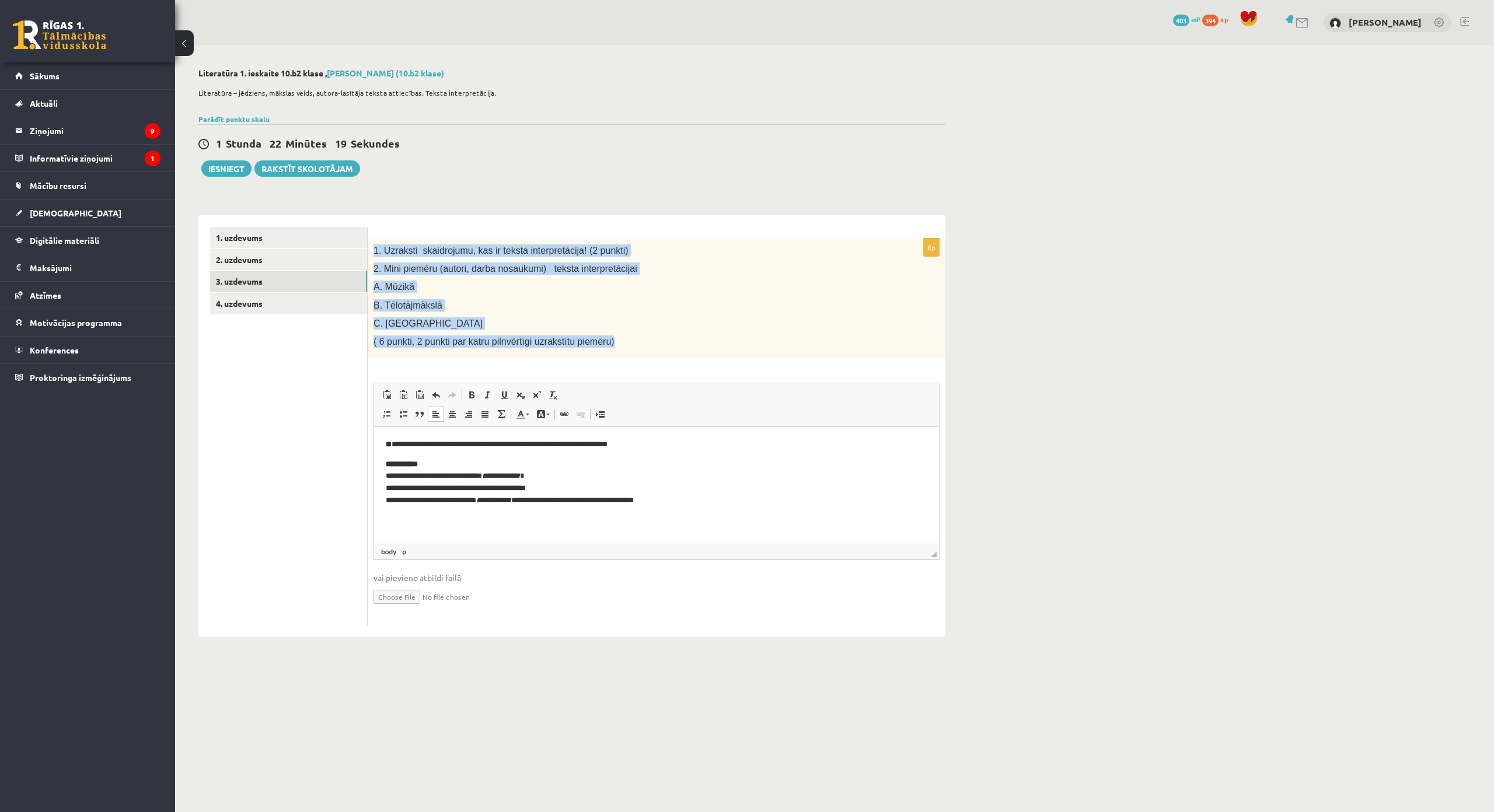
click at [632, 312] on div "1. Uzraksti skaidrojumu, kas ir teksta interpretācija! (2 punkti) 2. Mini piemē…" at bounding box center [657, 299] width 577 height 121
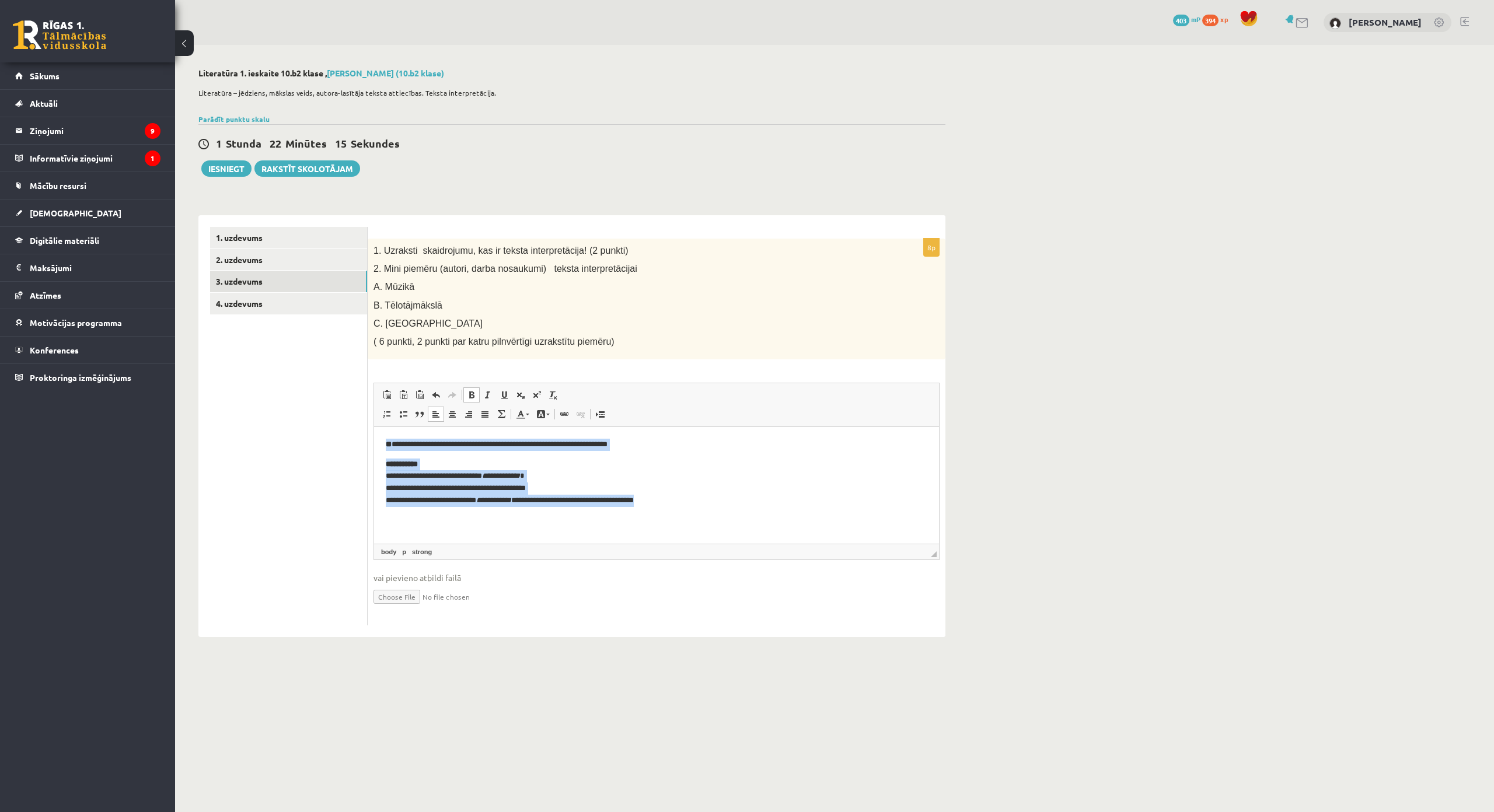
drag, startPoint x: 379, startPoint y: 435, endPoint x: 677, endPoint y: 520, distance: 309.9
click at [677, 519] on html "**********" at bounding box center [657, 473] width 565 height 91
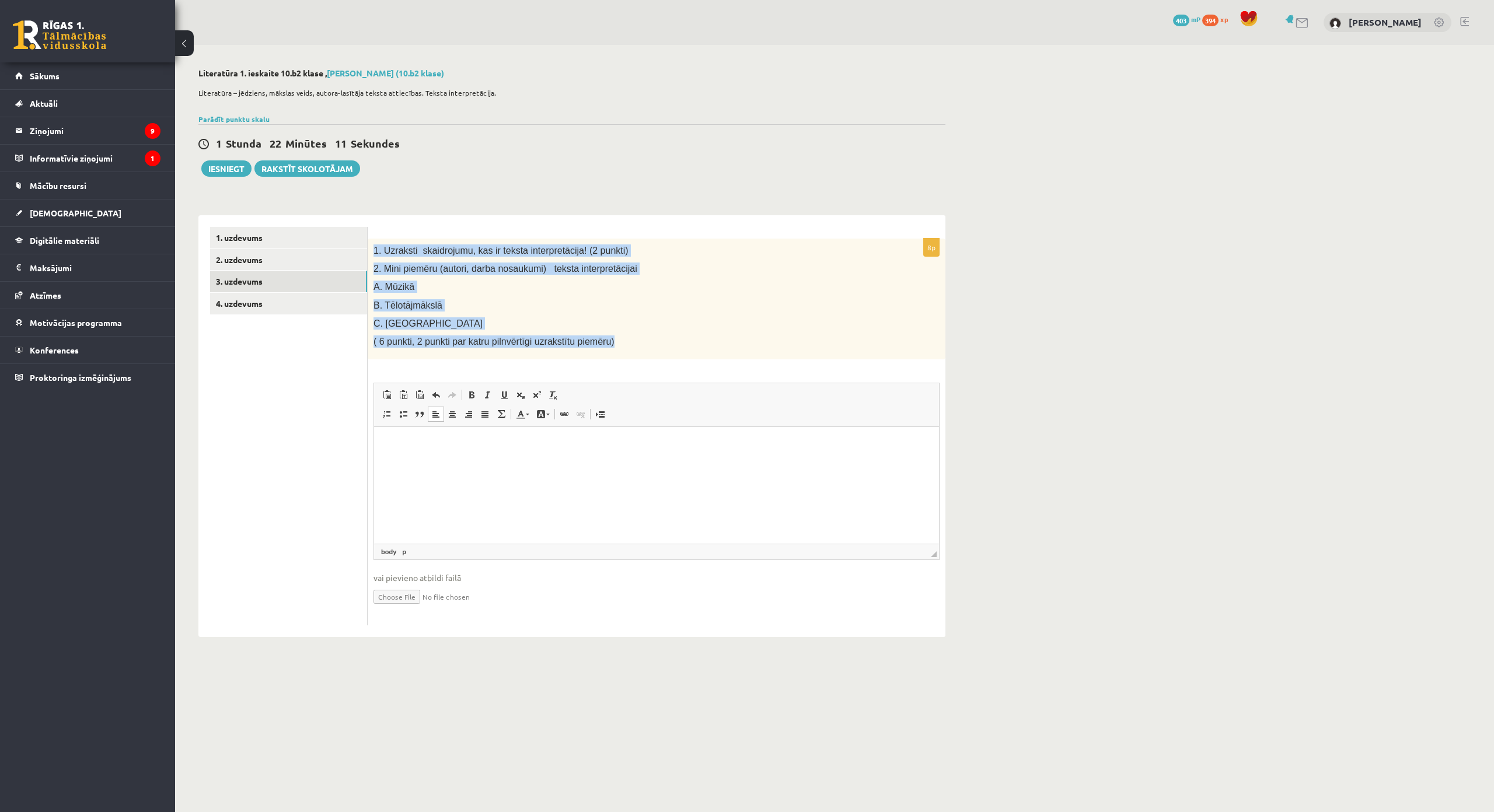
drag, startPoint x: 371, startPoint y: 243, endPoint x: 607, endPoint y: 348, distance: 258.3
click at [607, 348] on div "1. Uzraksti skaidrojumu, kas ir teksta interpretācija! (2 punkti) 2. Mini piemē…" at bounding box center [657, 299] width 577 height 121
copy div "1. Uzraksti skaidrojumu, kas ir teksta interpretācija! (2 punkti) 2. Mini piemē…"
click at [326, 260] on link "2. uzdevums" at bounding box center [289, 260] width 157 height 22
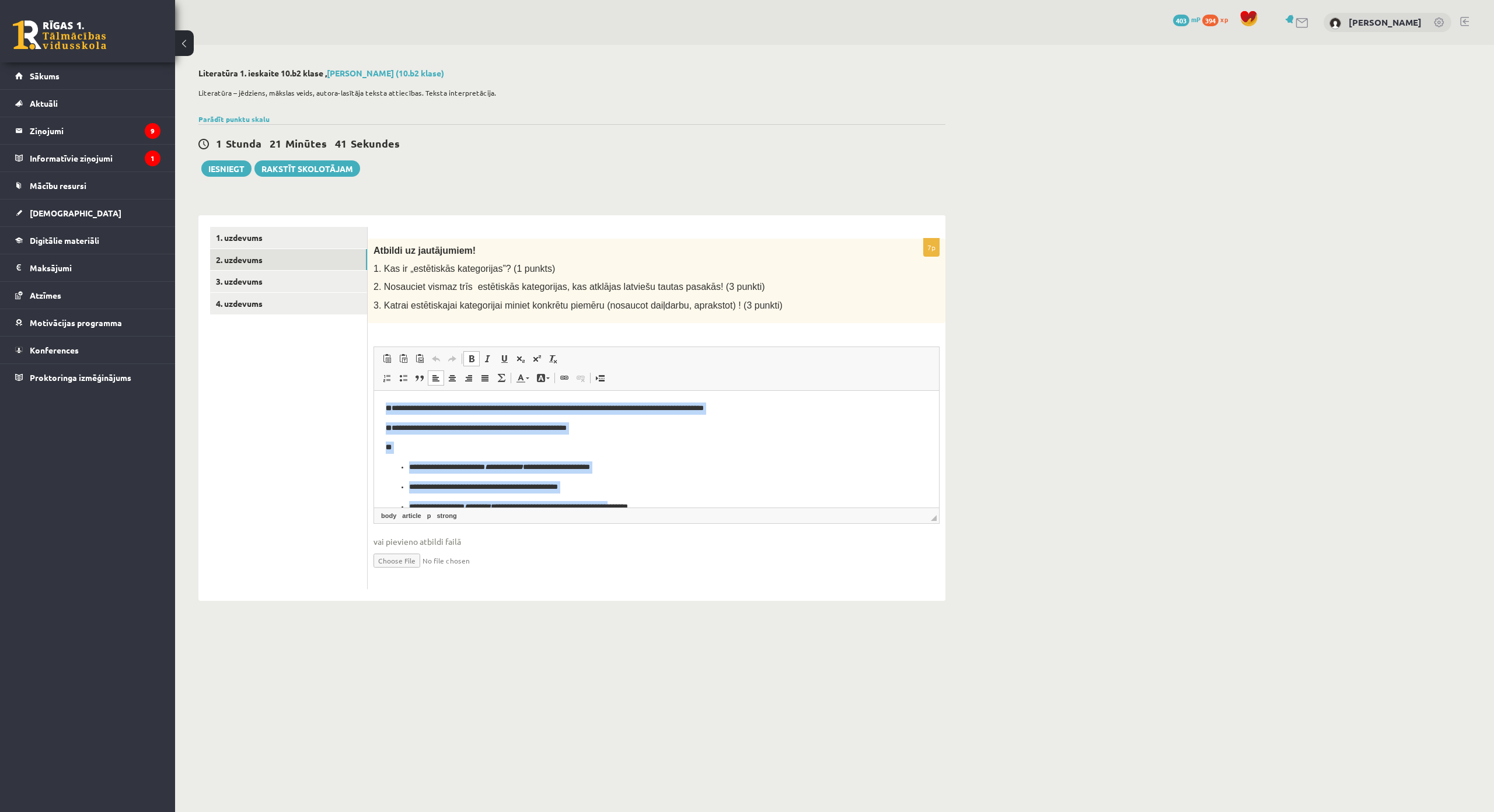
scroll to position [18, 0]
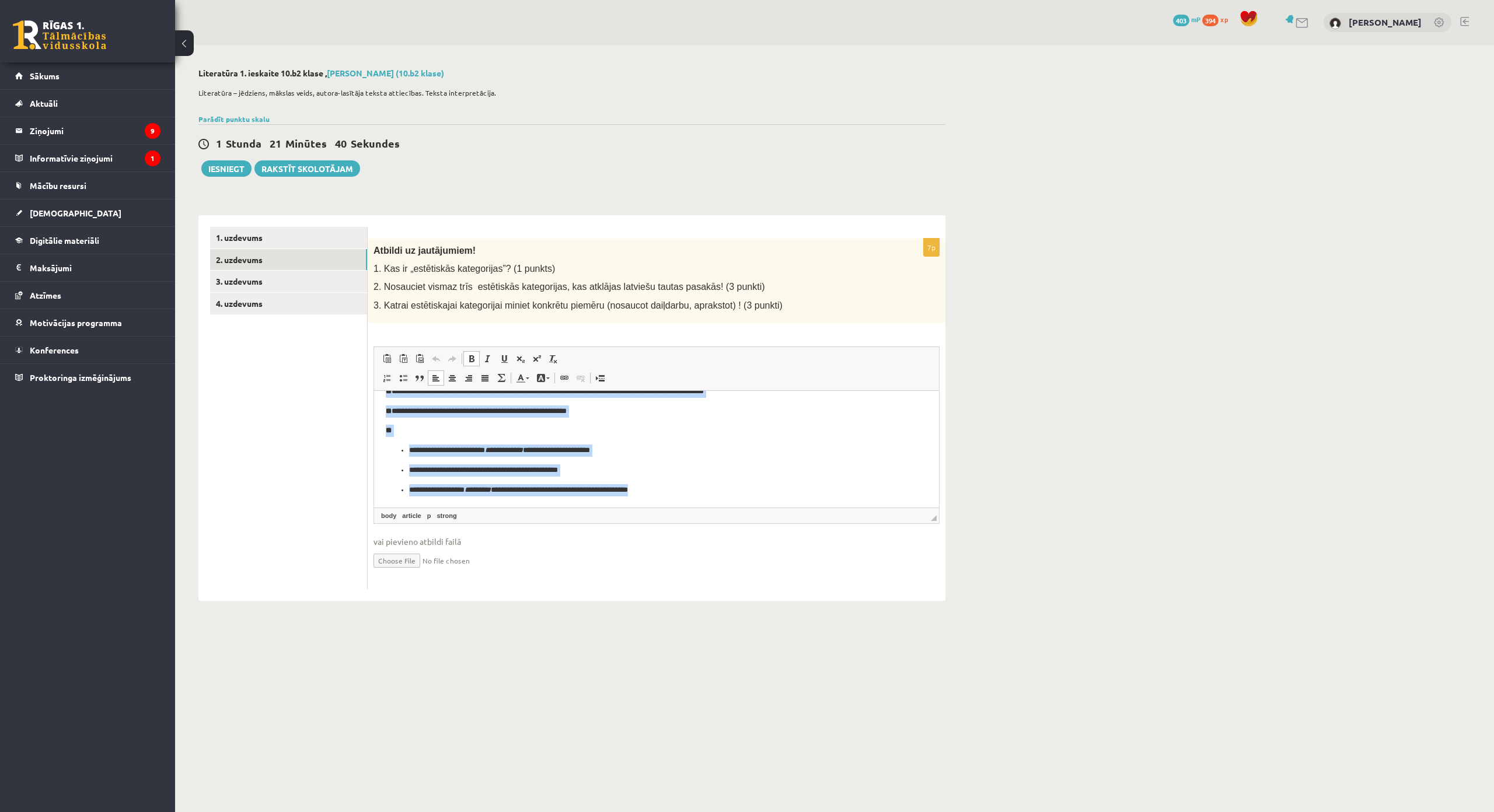
drag, startPoint x: 382, startPoint y: 405, endPoint x: 692, endPoint y: 519, distance: 330.3
click at [692, 507] on html "**********" at bounding box center [657, 440] width 565 height 134
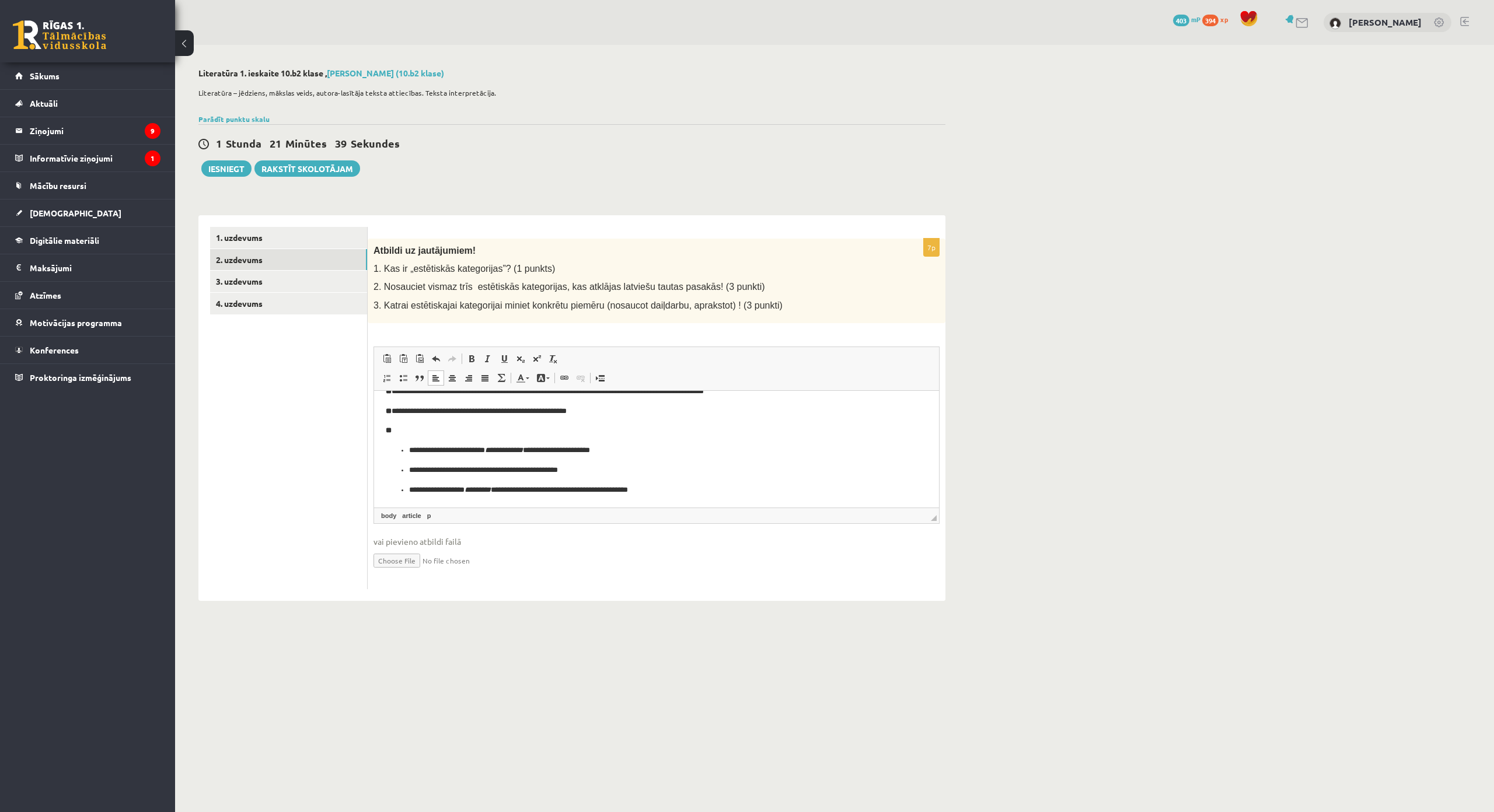
scroll to position [0, 0]
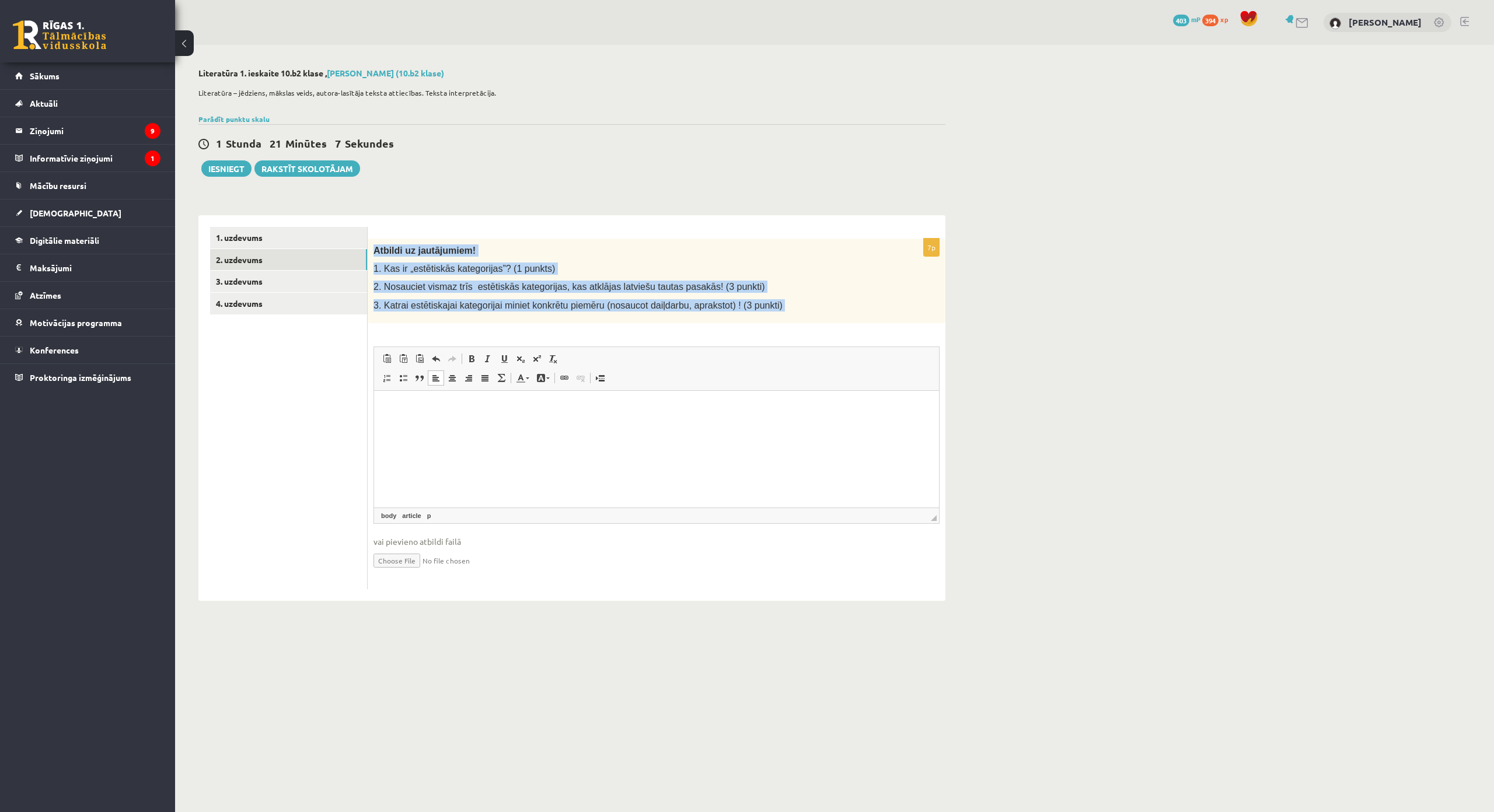
drag, startPoint x: 372, startPoint y: 243, endPoint x: 764, endPoint y: 327, distance: 400.9
click at [764, 327] on div "7p Atbildi uz jautājumiem! 1. Kas ir „estētiskās kategorijas”? (1 punkts) 2. No…" at bounding box center [657, 414] width 577 height 351
copy div "**********"
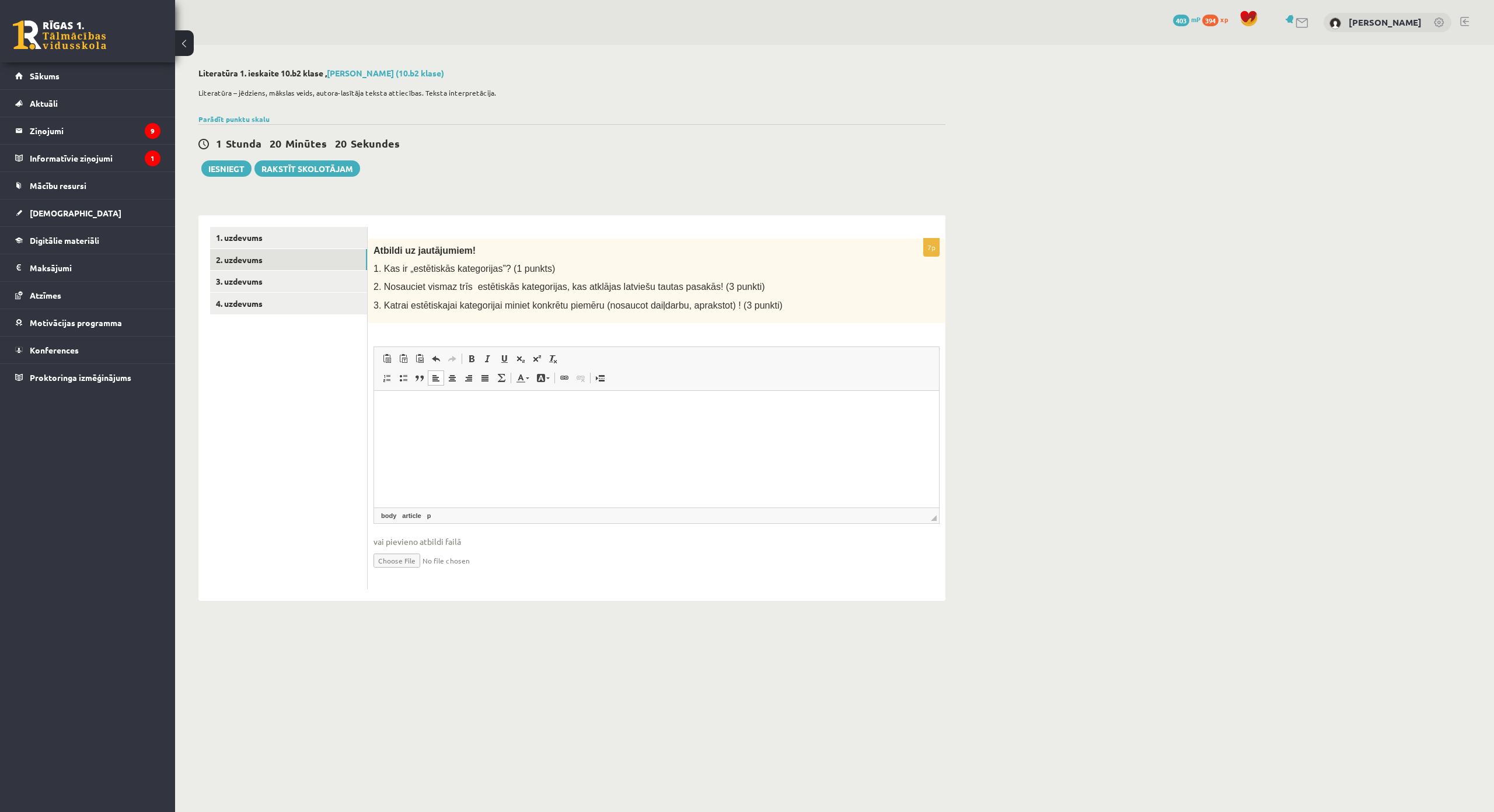
click at [545, 425] on html at bounding box center [657, 408] width 565 height 36
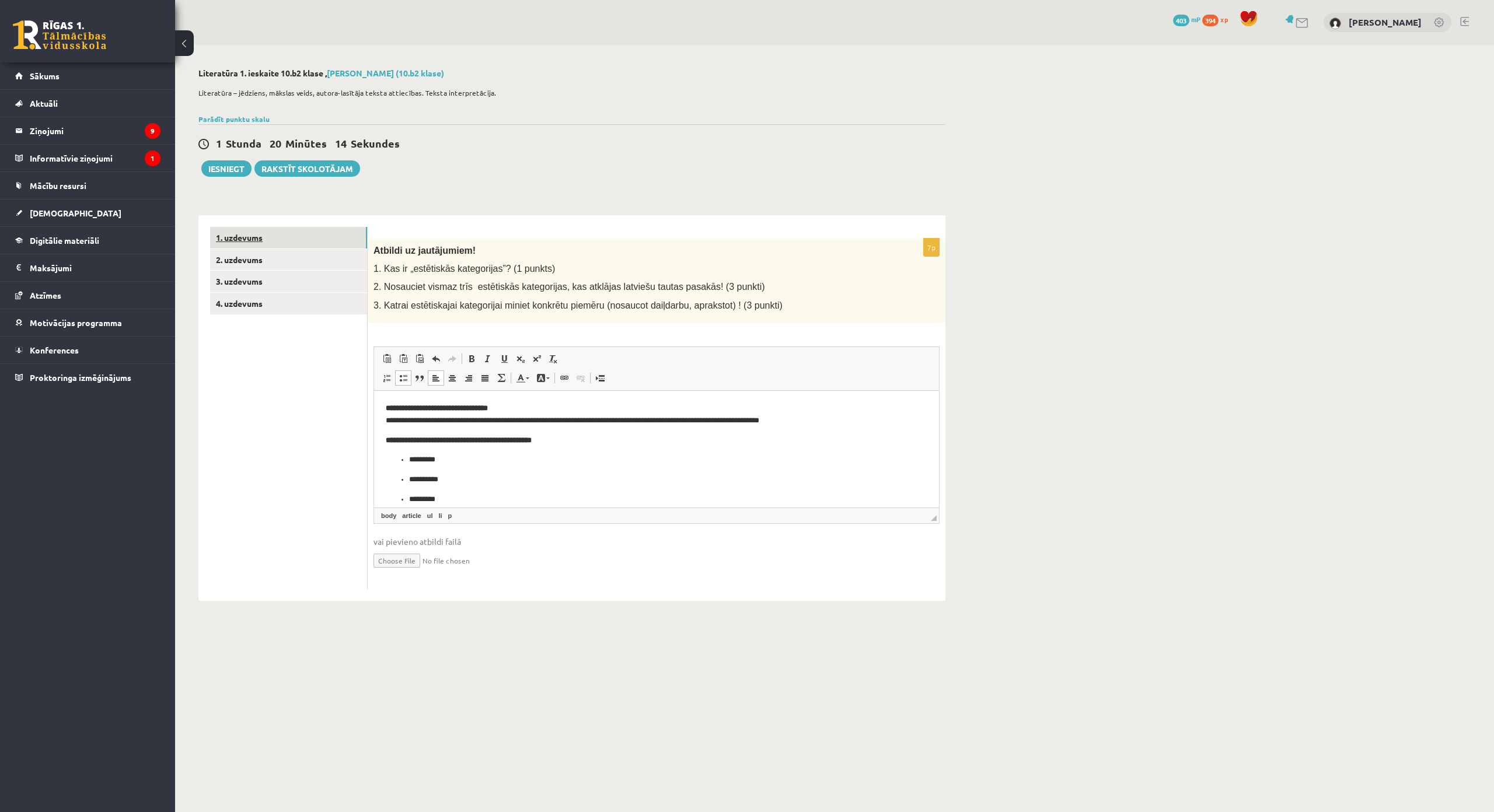
click at [328, 240] on link "1. uzdevums" at bounding box center [289, 238] width 157 height 22
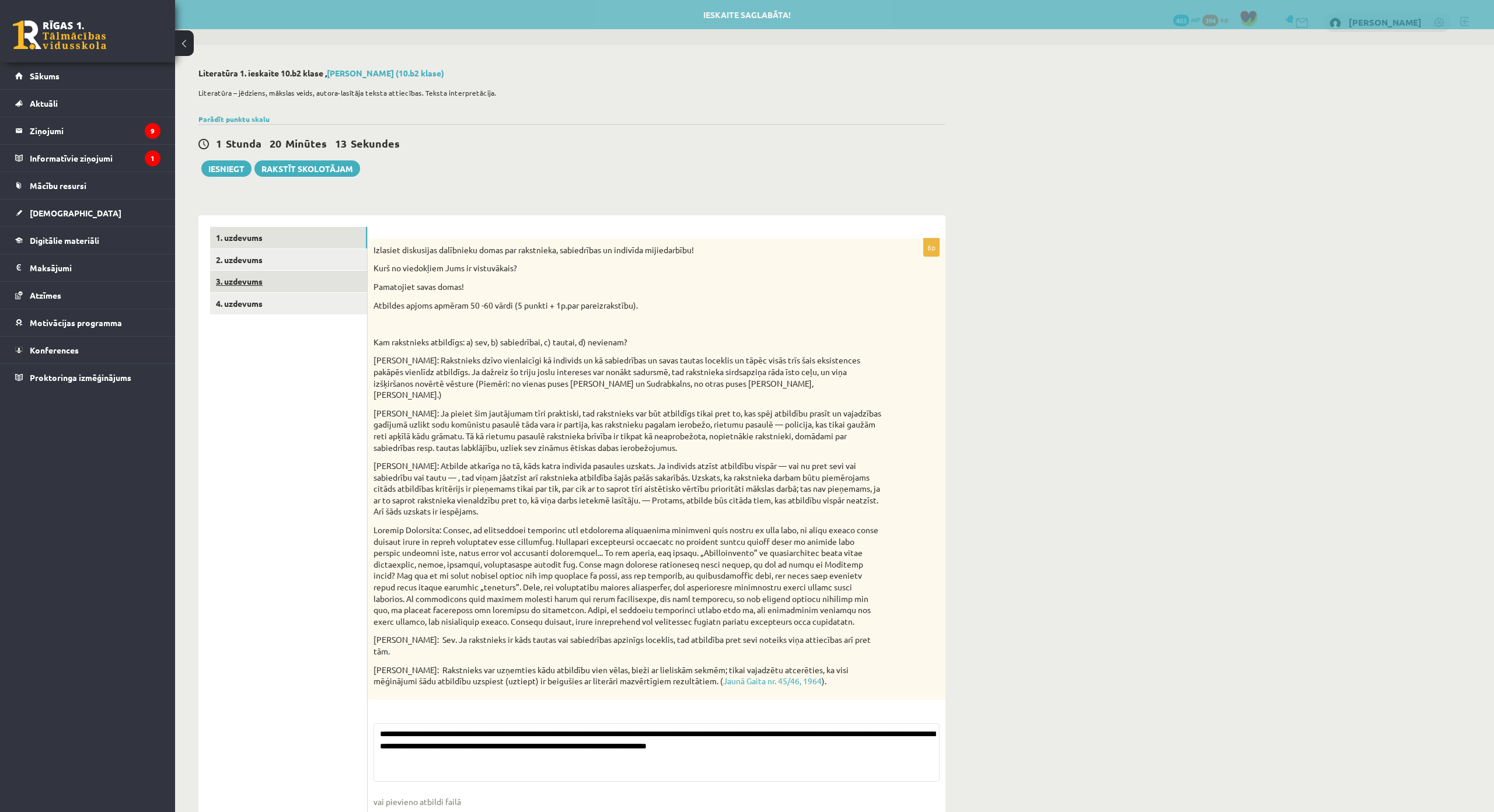
click at [322, 288] on link "3. uzdevums" at bounding box center [289, 282] width 157 height 22
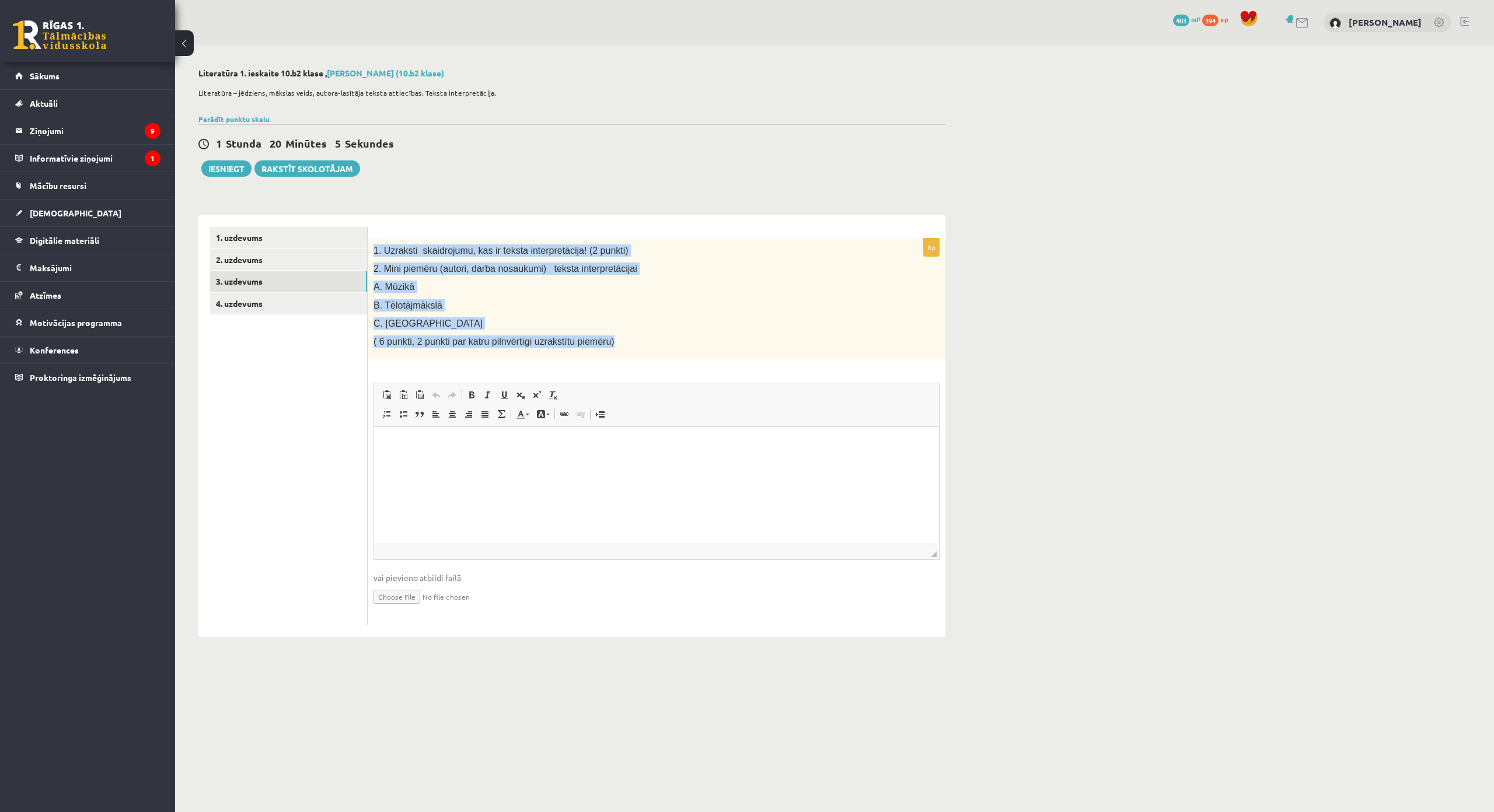
drag, startPoint x: 372, startPoint y: 244, endPoint x: 615, endPoint y: 346, distance: 263.5
click at [615, 346] on div "1. Uzraksti skaidrojumu, kas ir teksta interpretācija! (2 punkti) 2. Mini piemē…" at bounding box center [657, 299] width 577 height 121
copy div "1. Uzraksti skaidrojumu, kas ir teksta interpretācija! (2 punkti) 2. Mini piemē…"
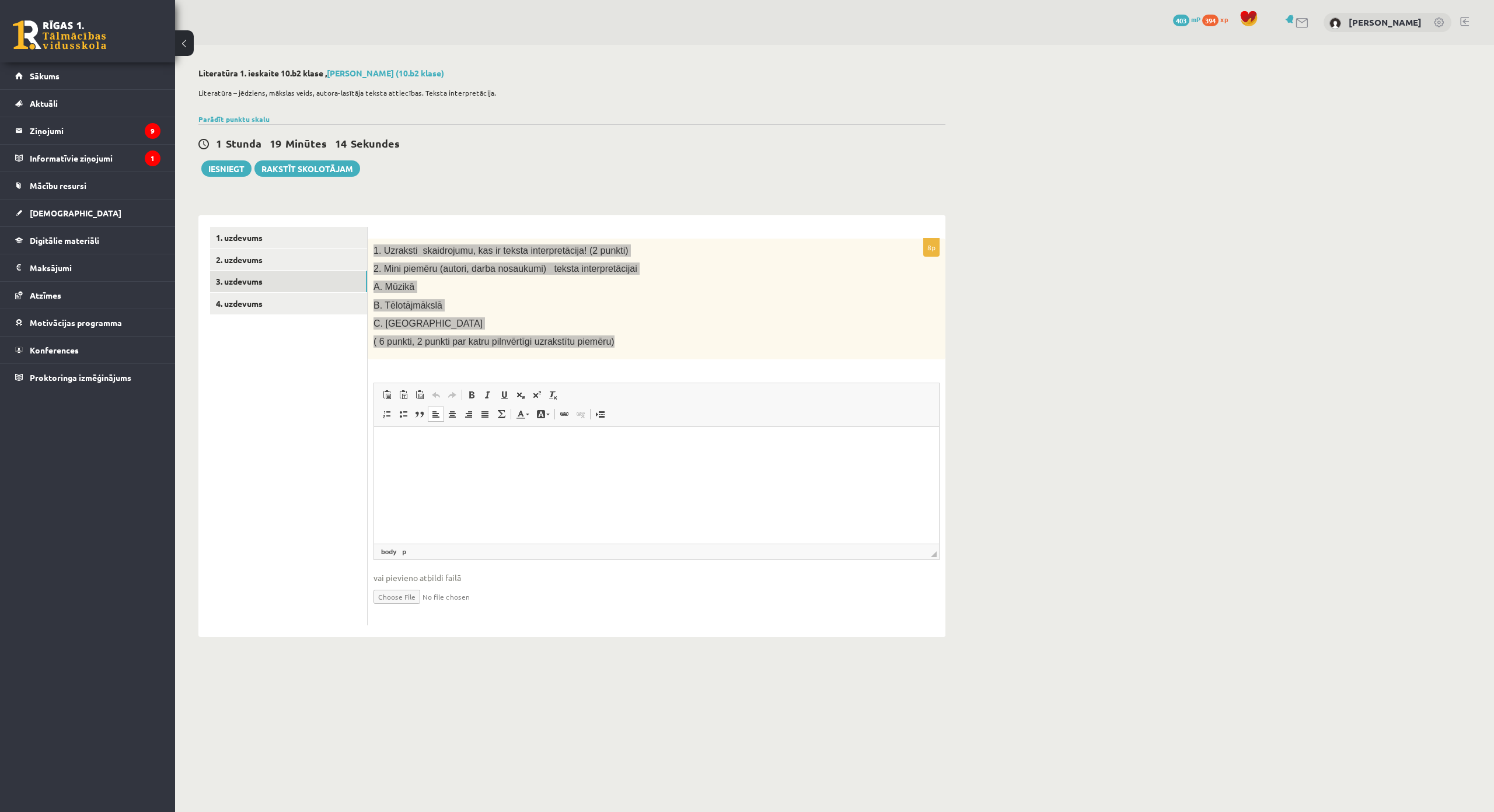
click at [488, 463] on html at bounding box center [657, 445] width 565 height 36
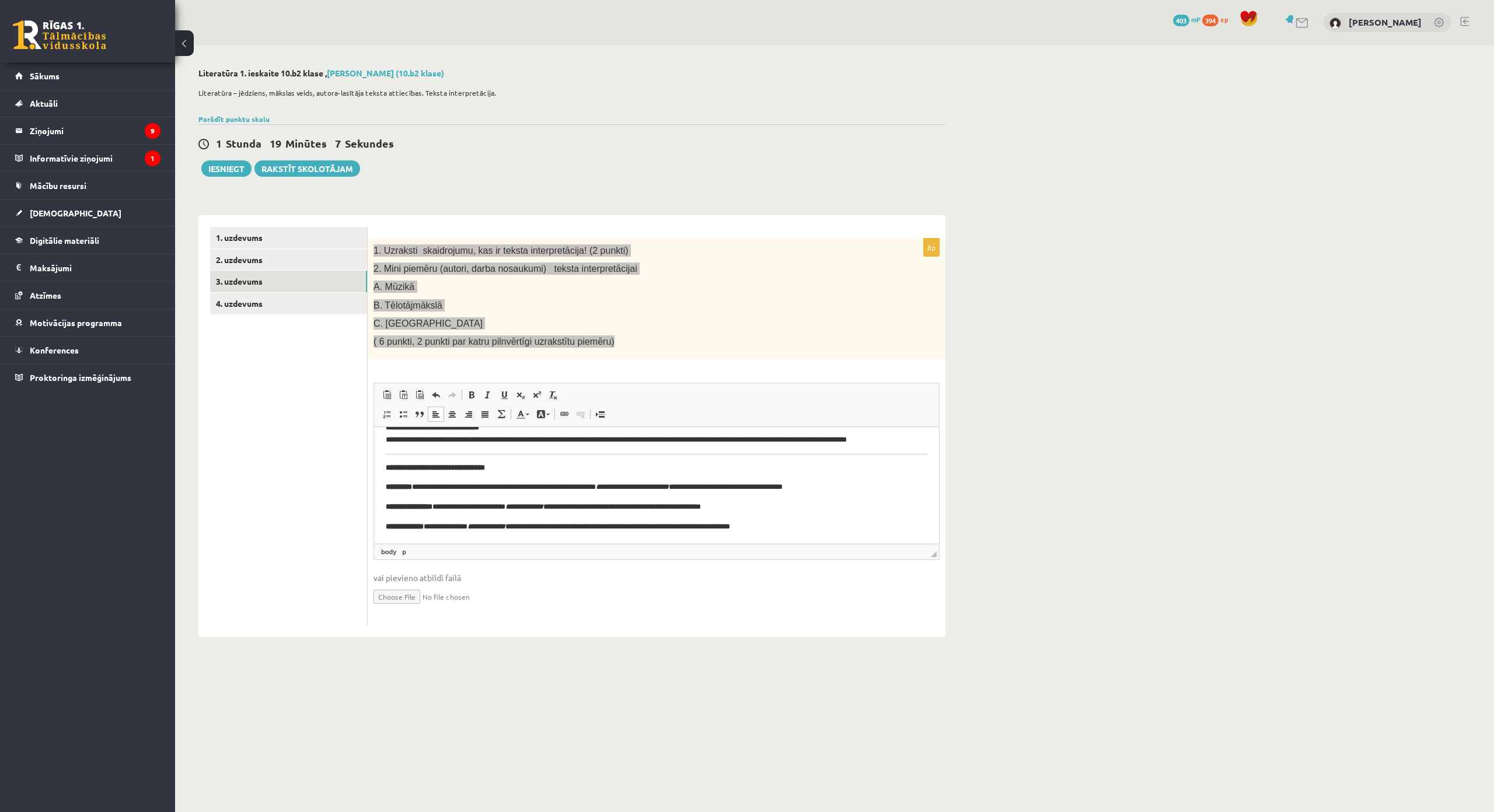
scroll to position [18, 0]
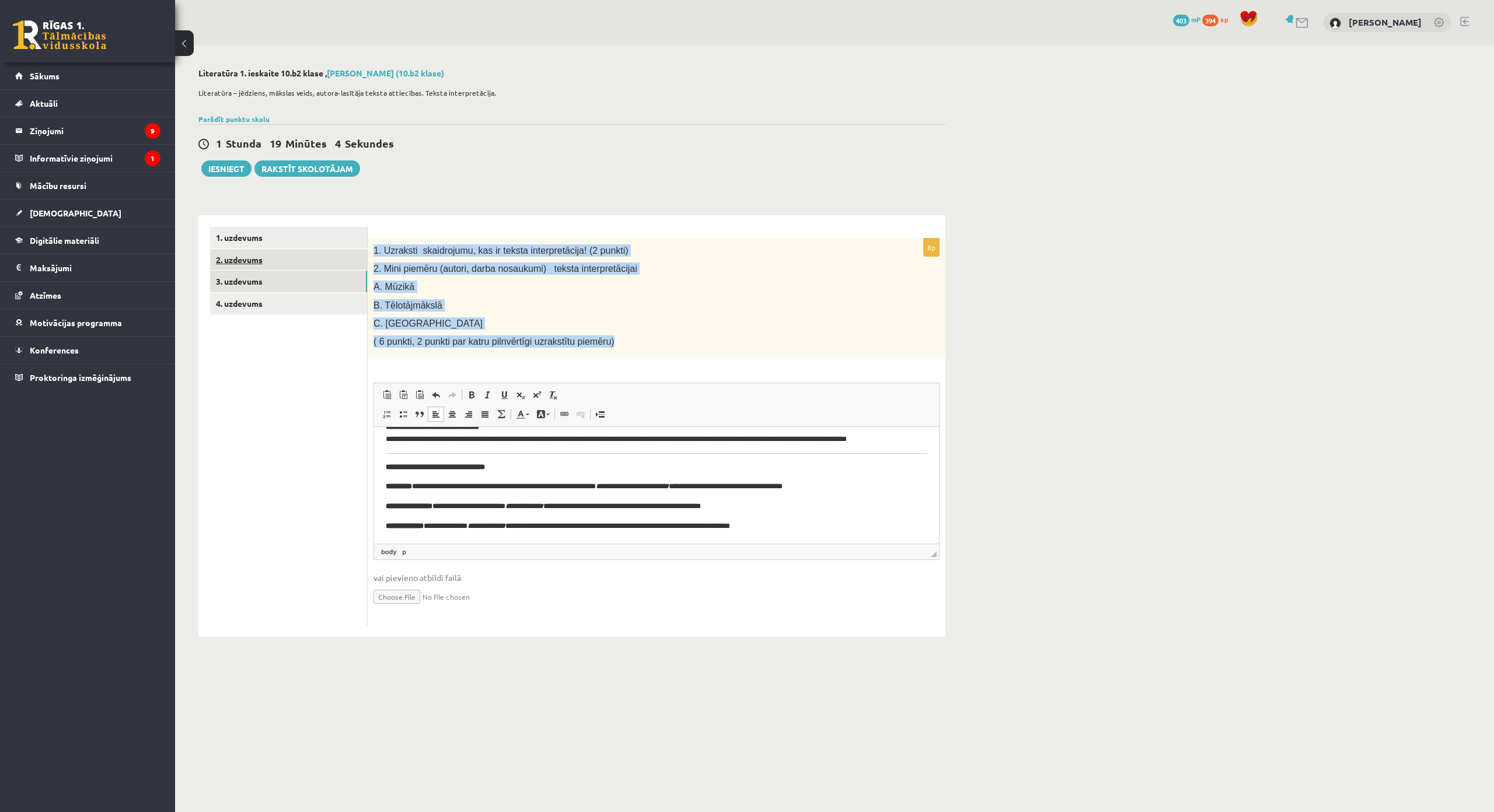
click at [289, 259] on link "2. uzdevums" at bounding box center [289, 260] width 157 height 22
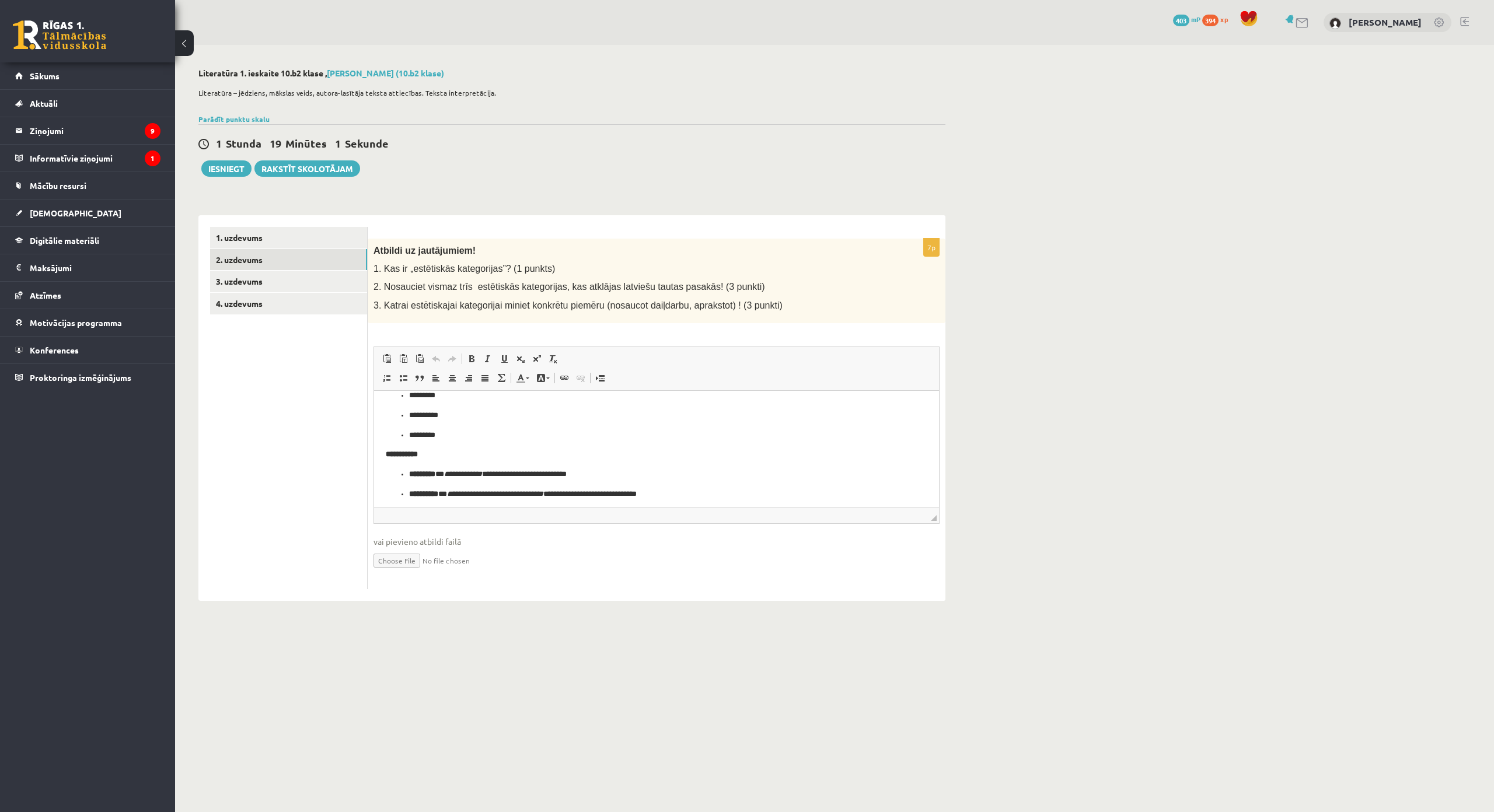
scroll to position [0, 0]
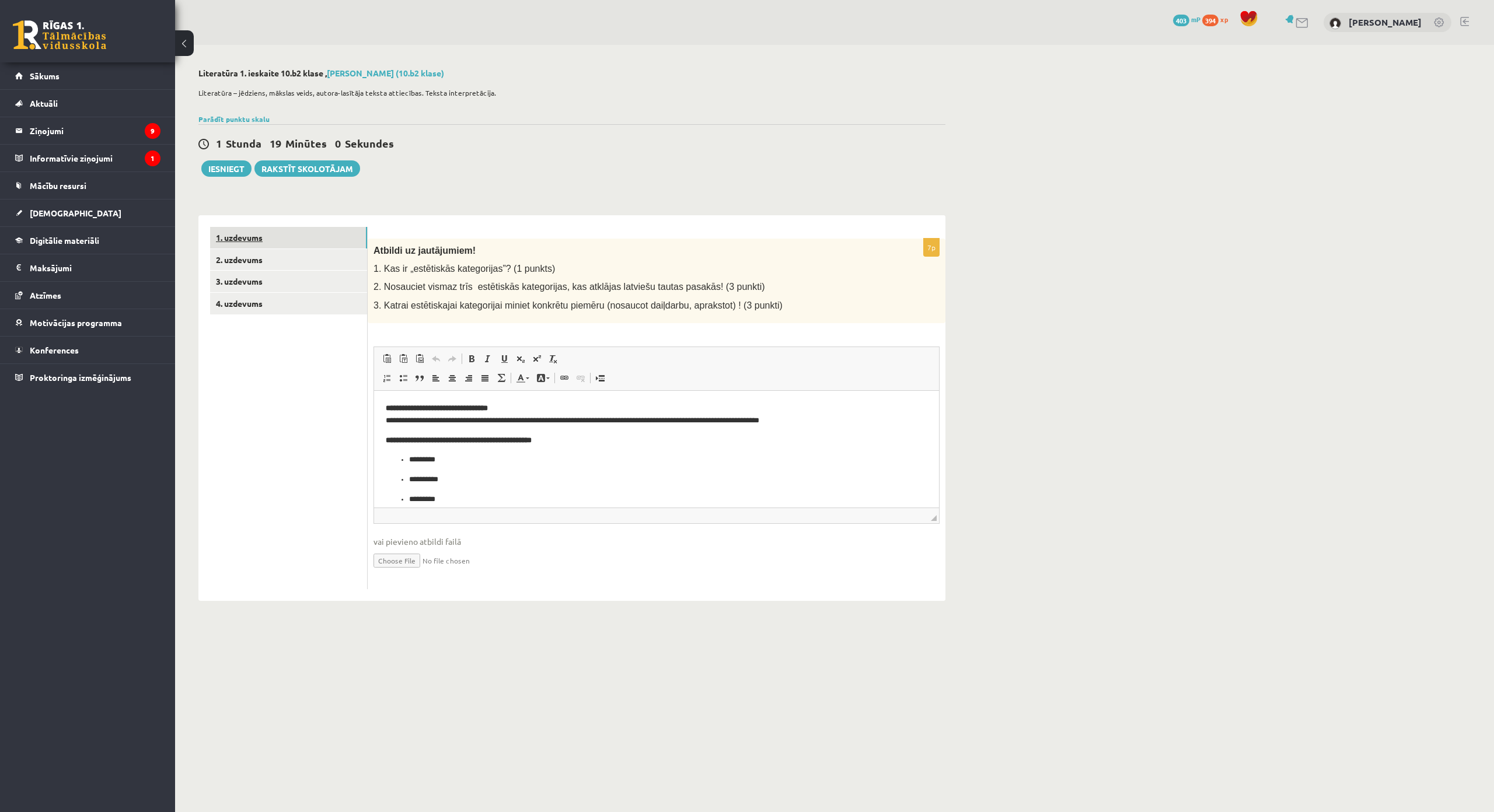
click at [295, 245] on link "1. uzdevums" at bounding box center [289, 238] width 157 height 22
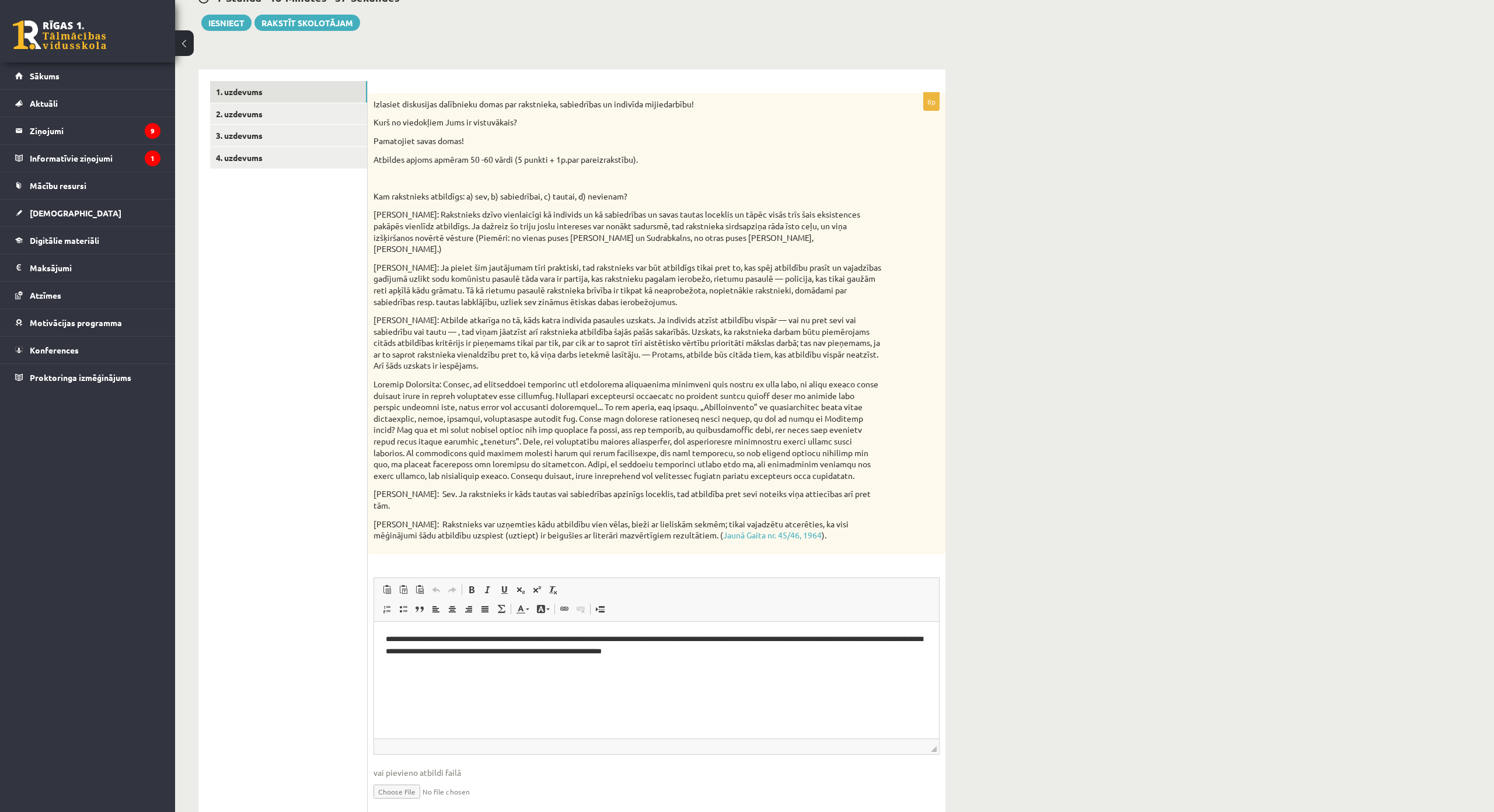
scroll to position [175, 0]
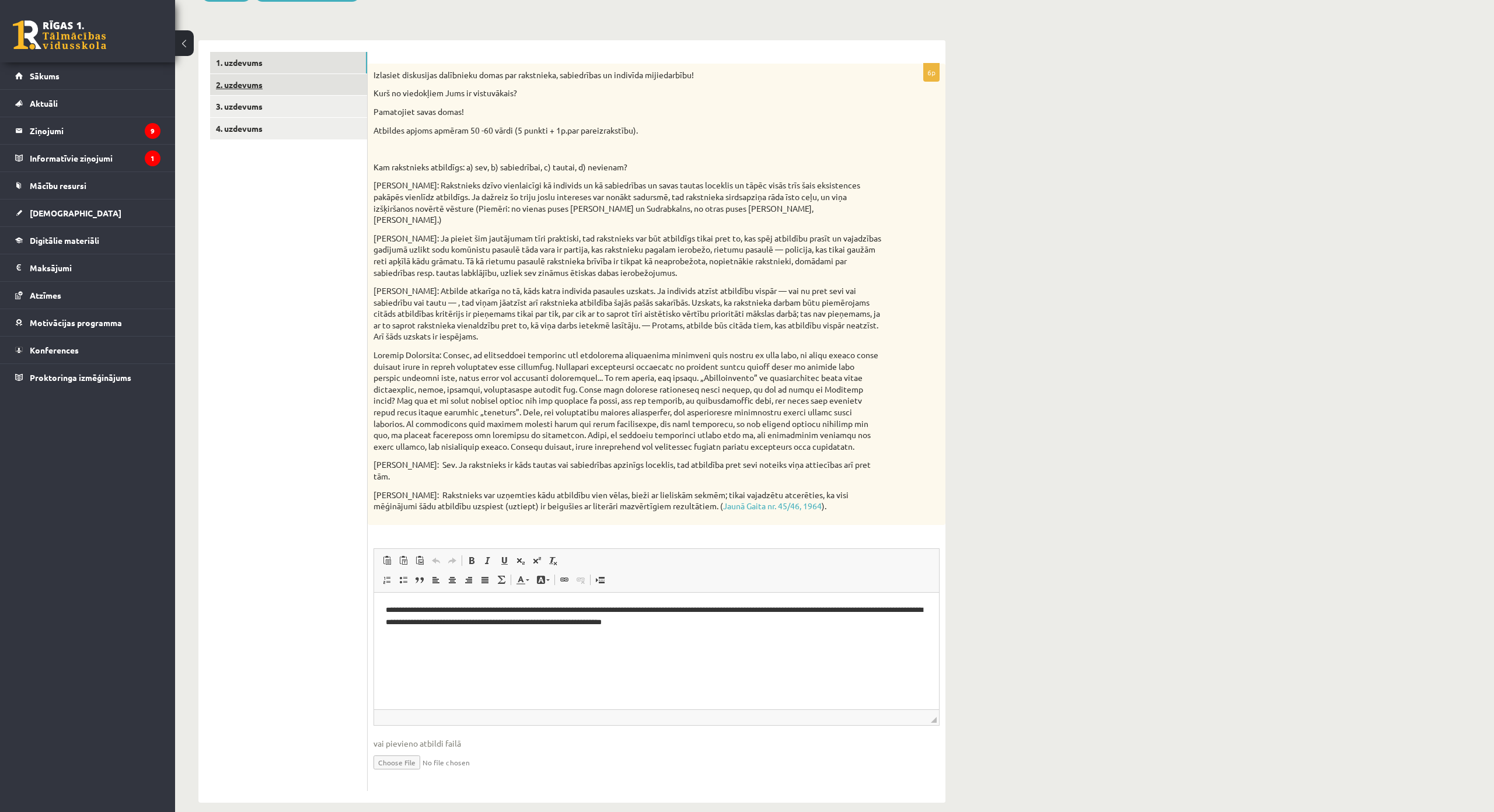
click at [306, 84] on link "2. uzdevums" at bounding box center [289, 85] width 157 height 22
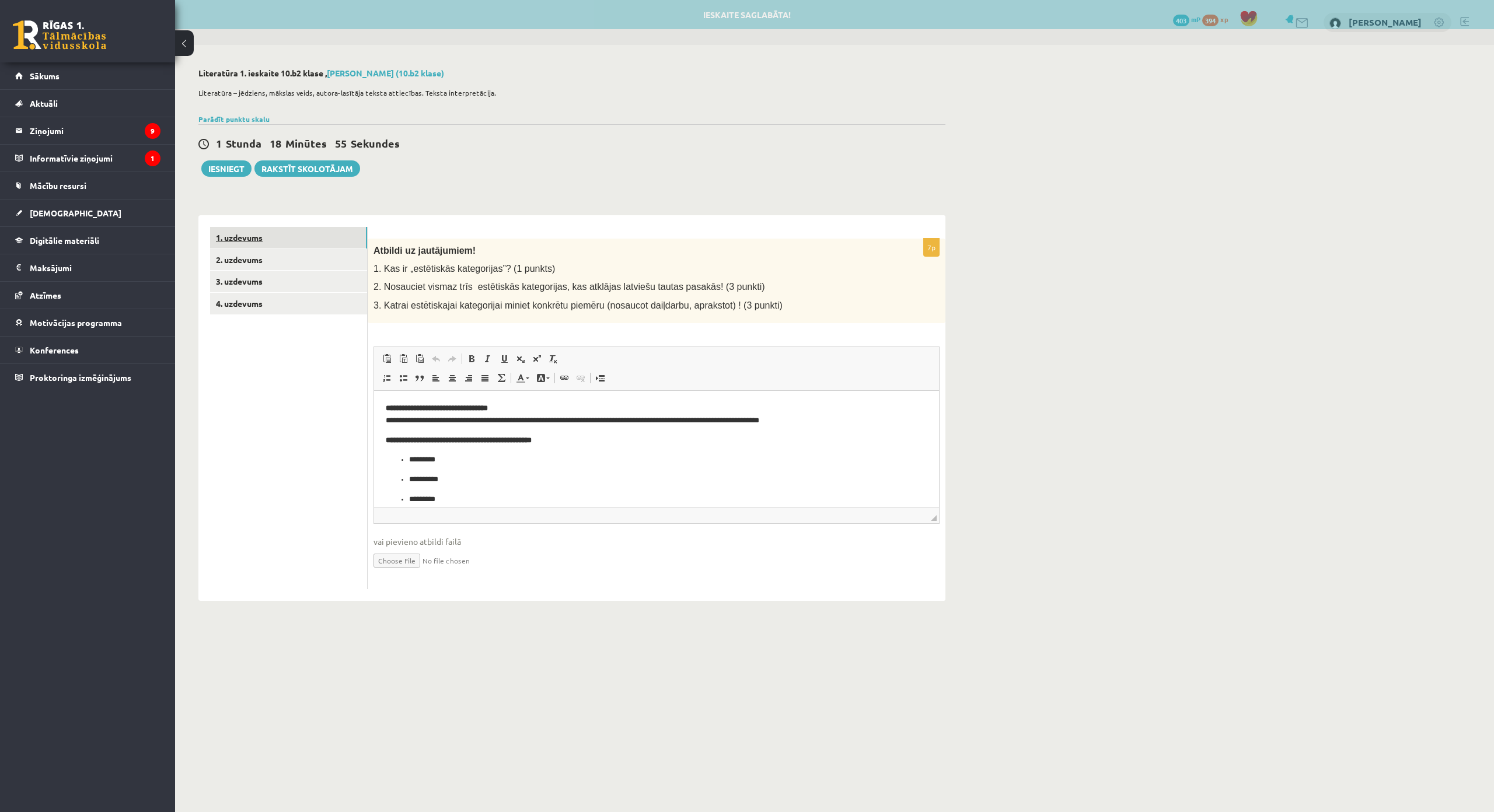
scroll to position [0, 0]
click at [325, 236] on link "1. uzdevums" at bounding box center [289, 238] width 157 height 22
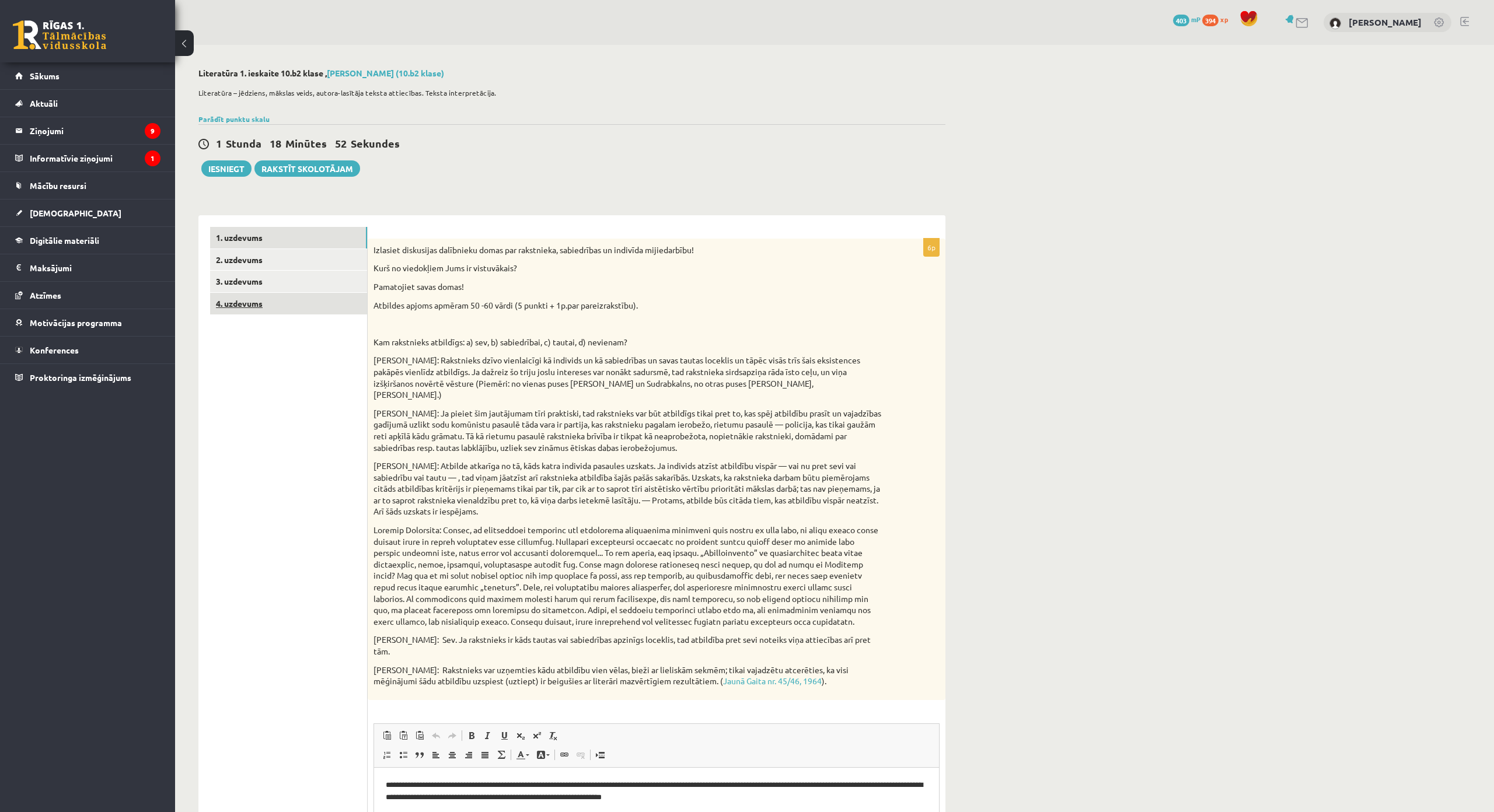
click at [334, 309] on link "4. uzdevums" at bounding box center [289, 303] width 157 height 22
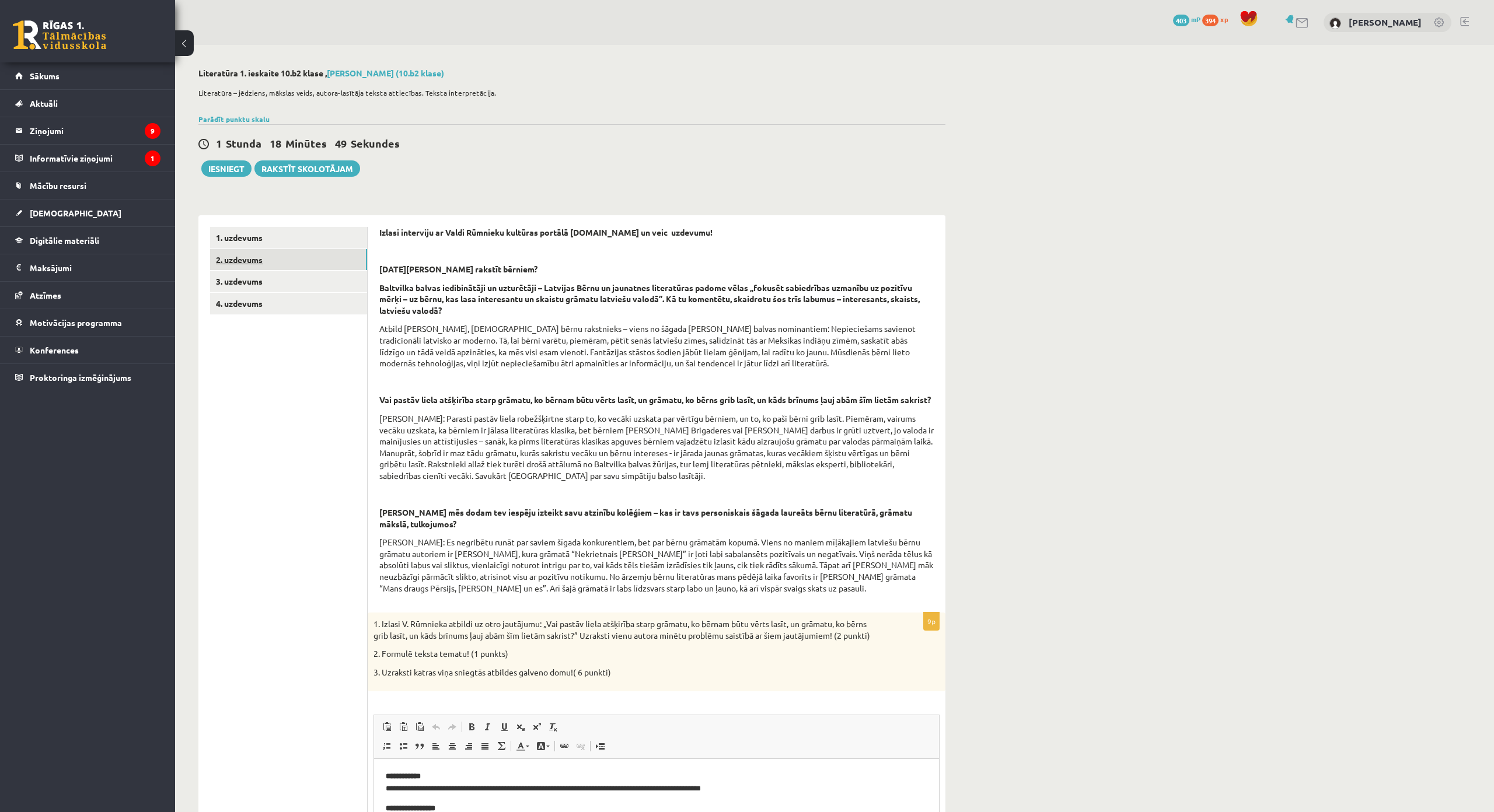
click at [310, 269] on link "2. uzdevums" at bounding box center [289, 260] width 157 height 22
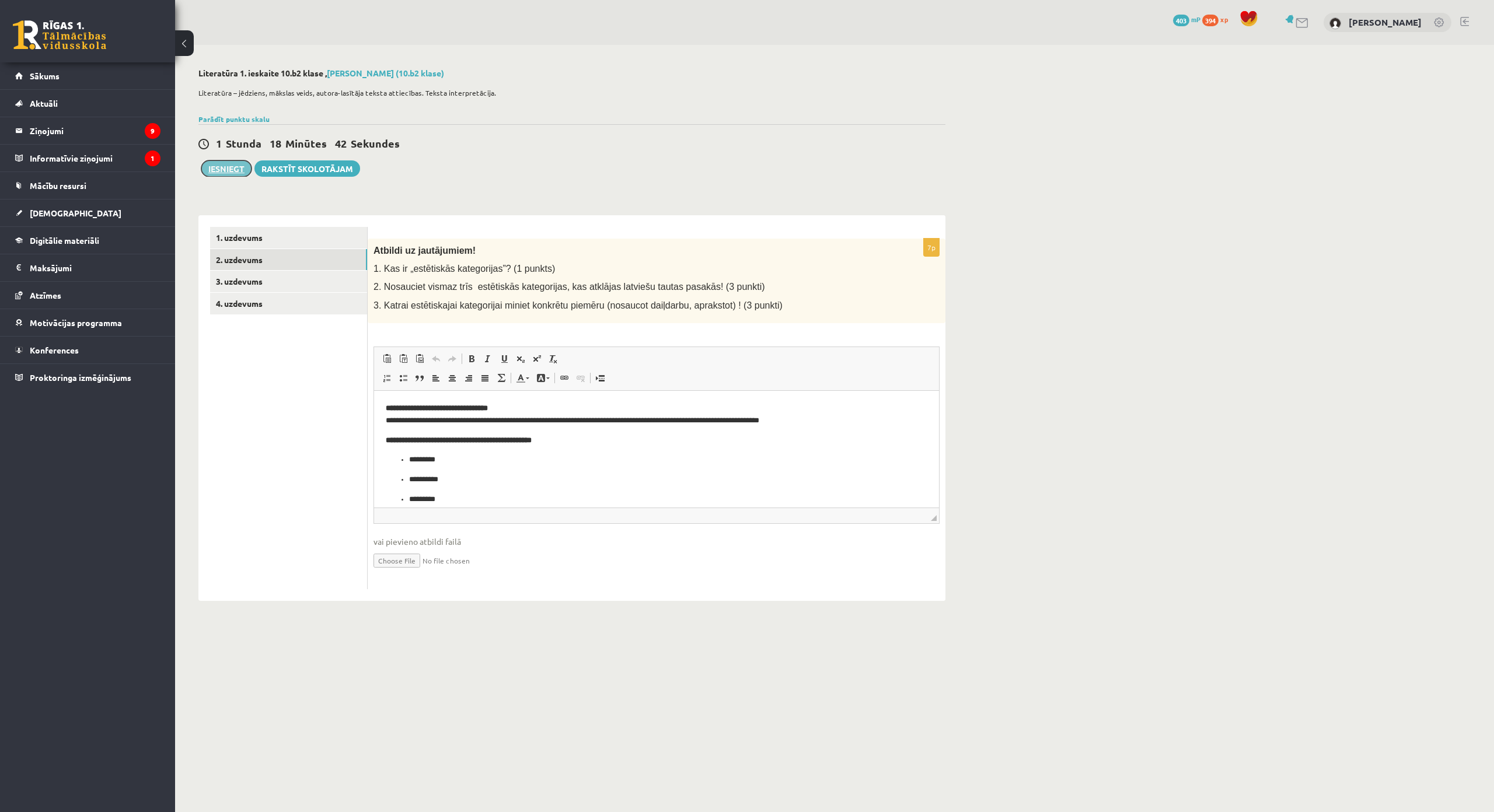
click at [223, 167] on button "Iesniegt" at bounding box center [226, 169] width 51 height 16
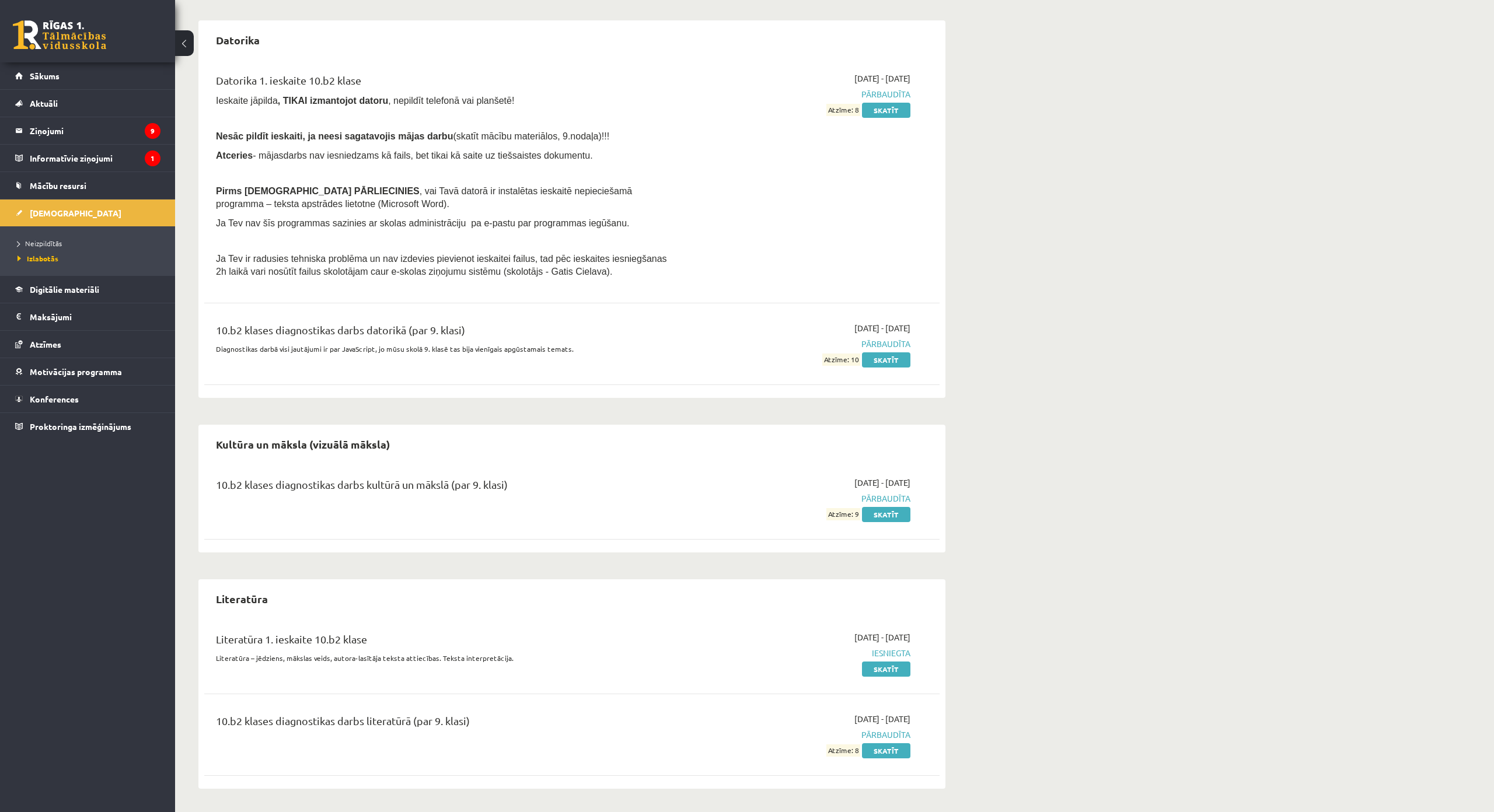
scroll to position [476, 0]
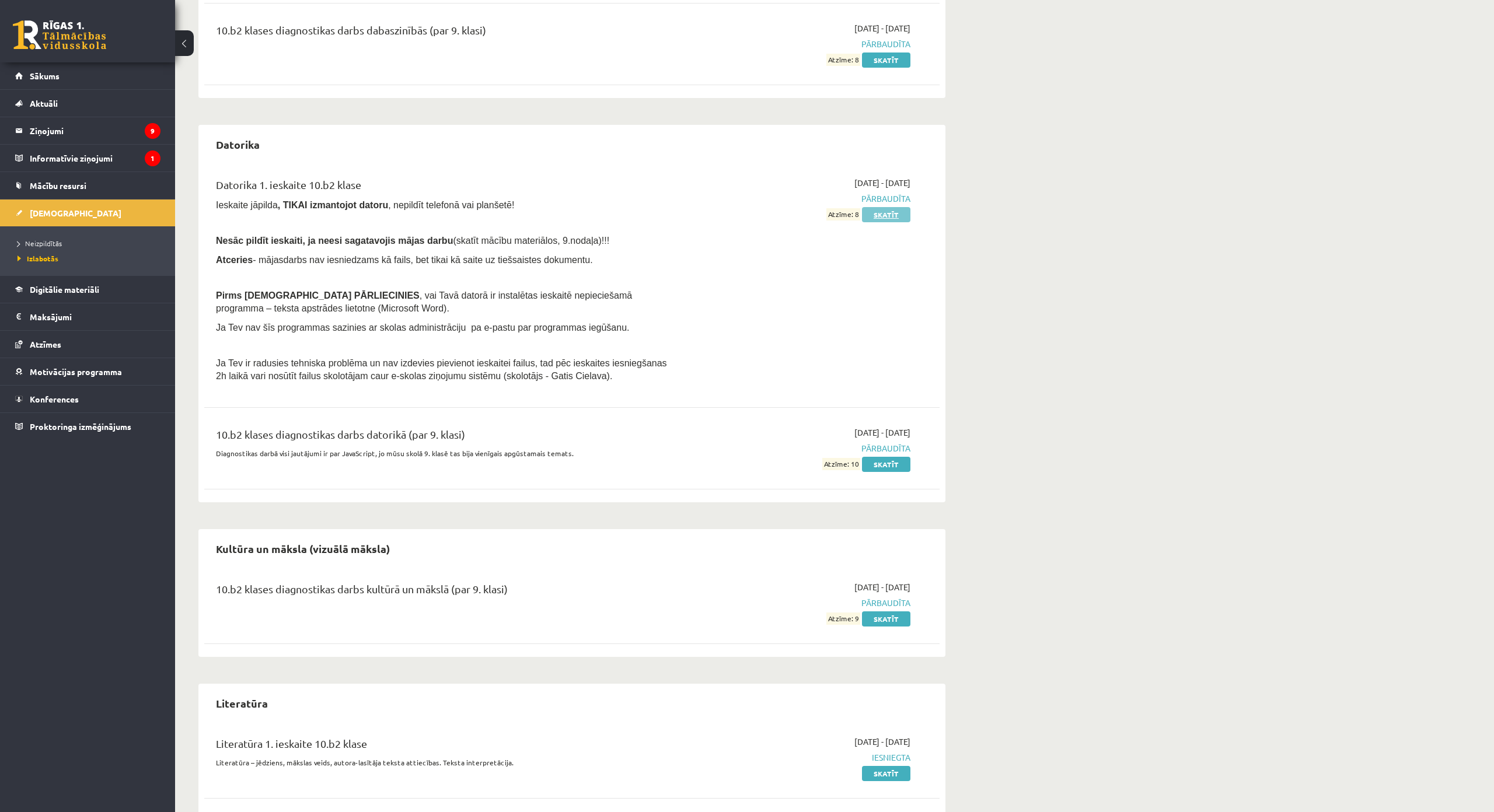
click at [893, 214] on link "Skatīt" at bounding box center [886, 214] width 49 height 15
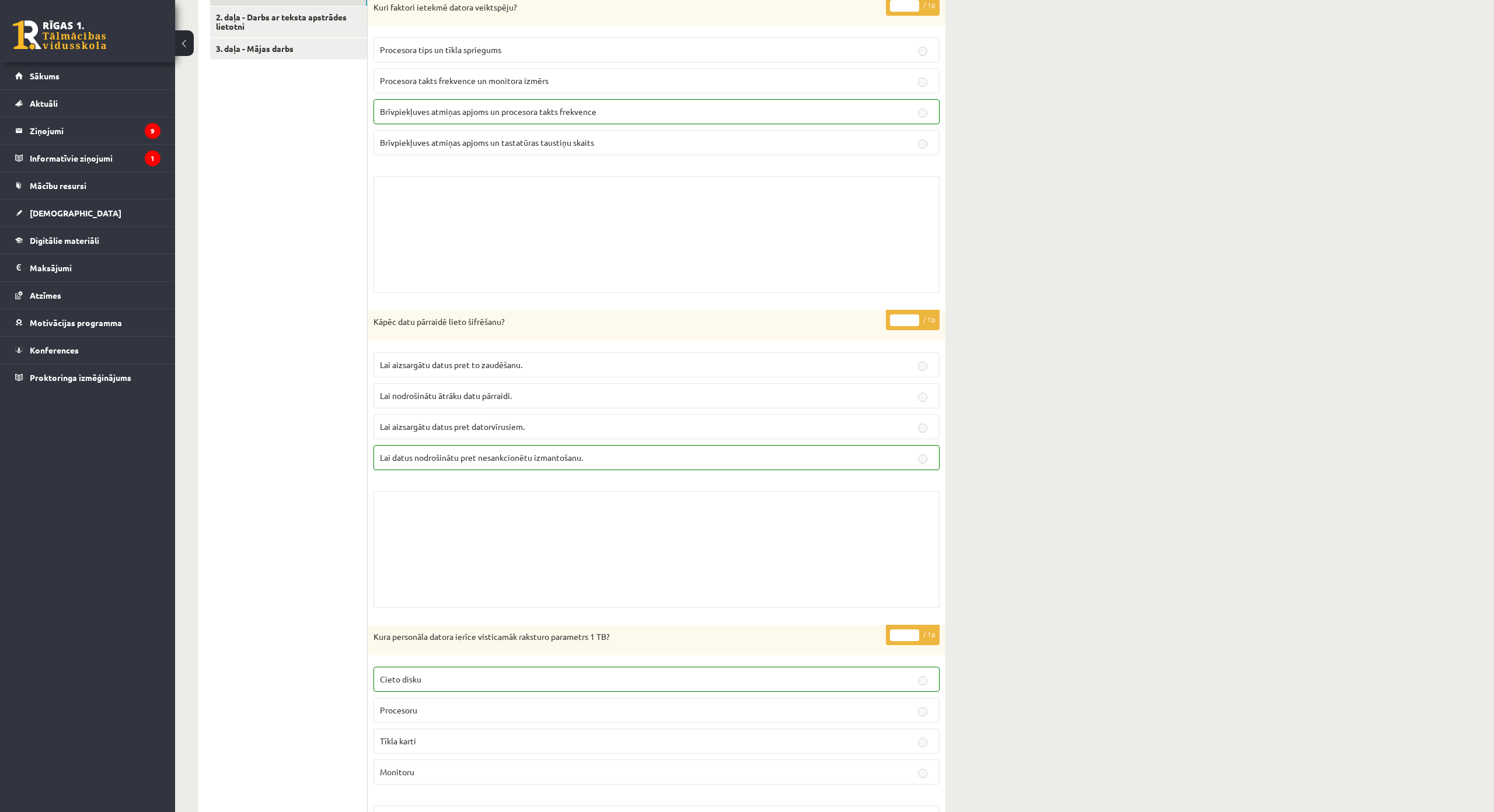
scroll to position [175, 0]
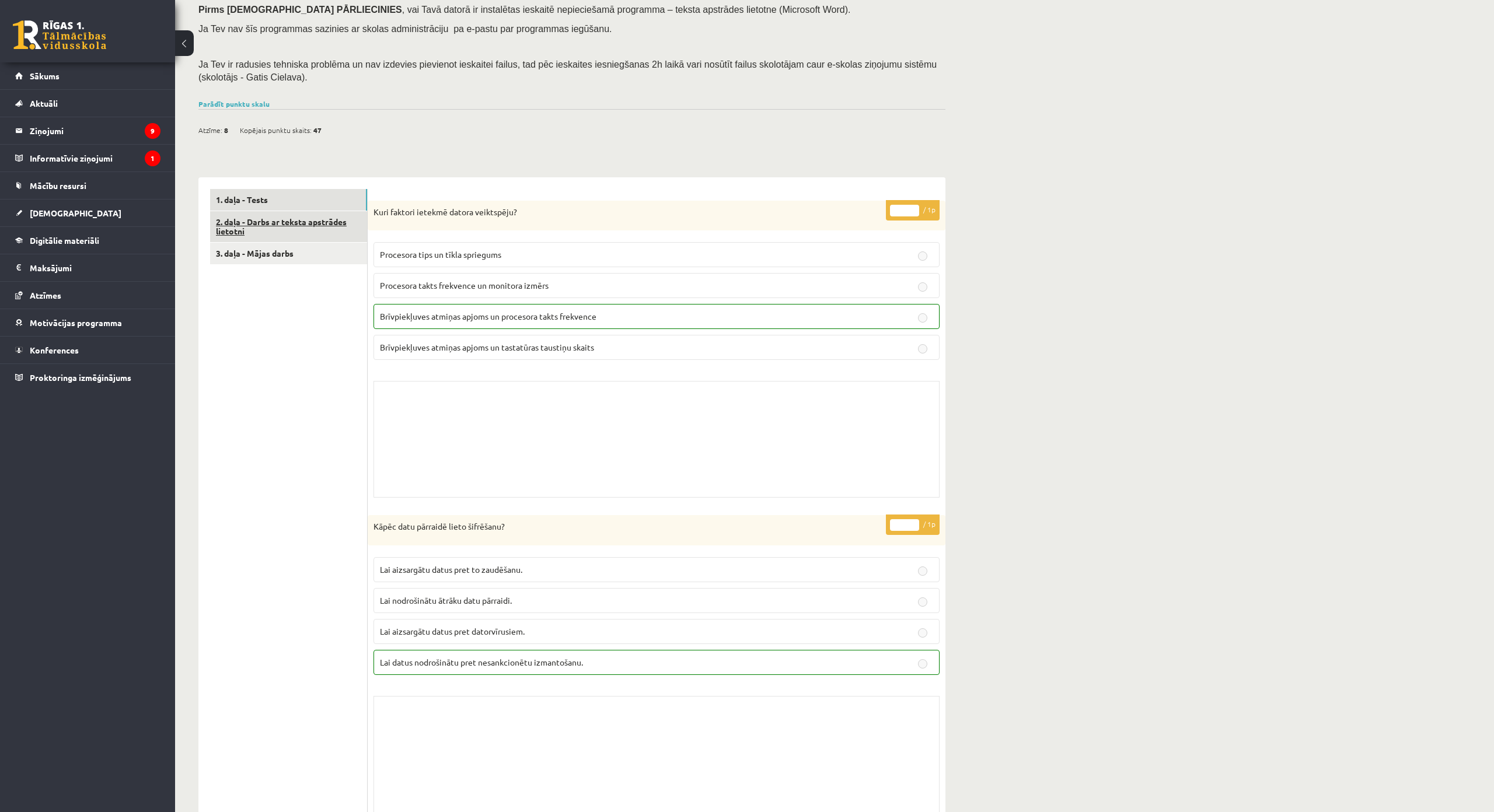
click at [314, 229] on link "2. daļa - Darbs ar teksta apstrādes lietotni" at bounding box center [289, 227] width 157 height 32
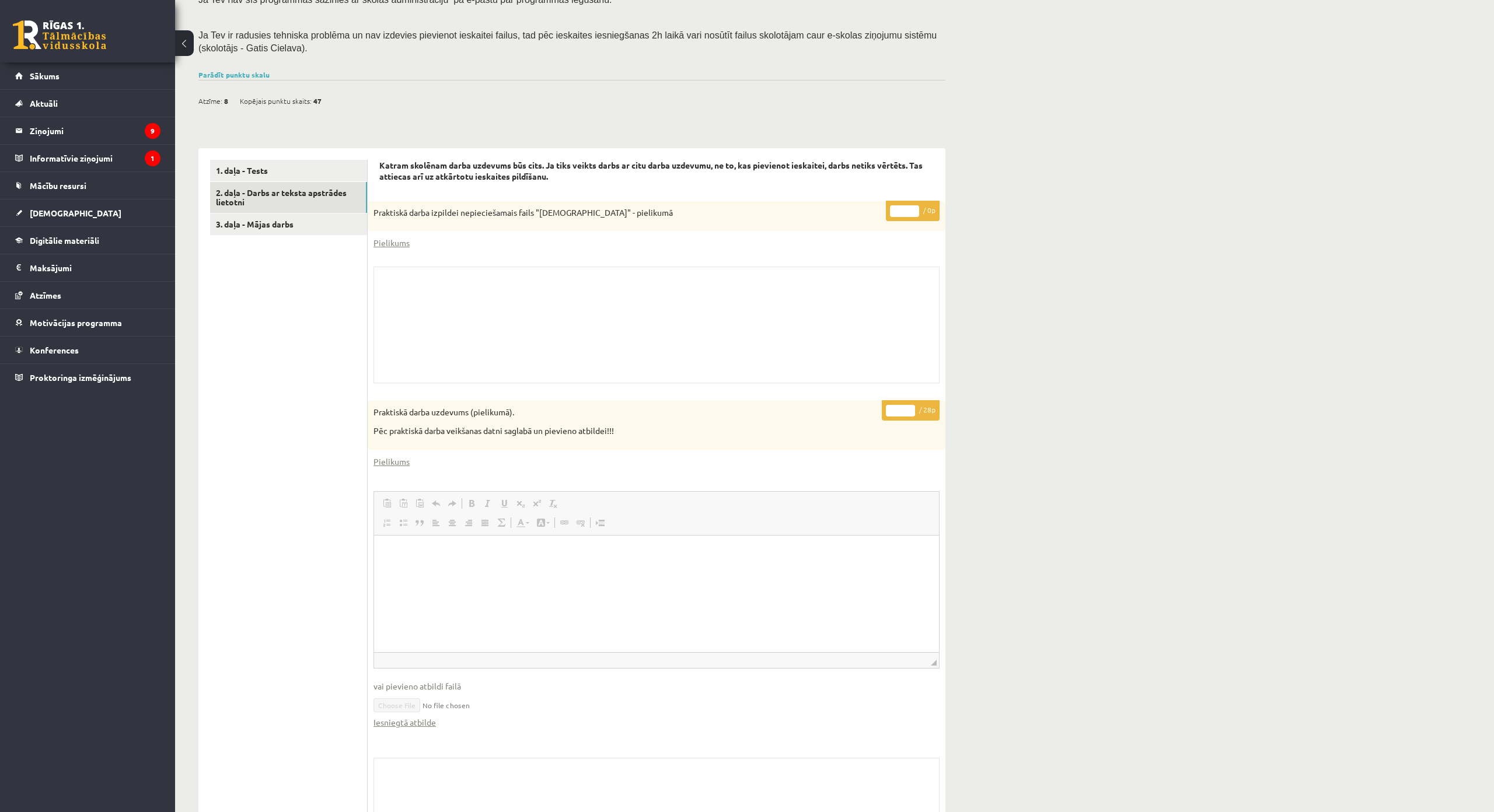
scroll to position [203, 0]
click at [330, 230] on link "3. daļa - Mājas darbs" at bounding box center [289, 225] width 157 height 22
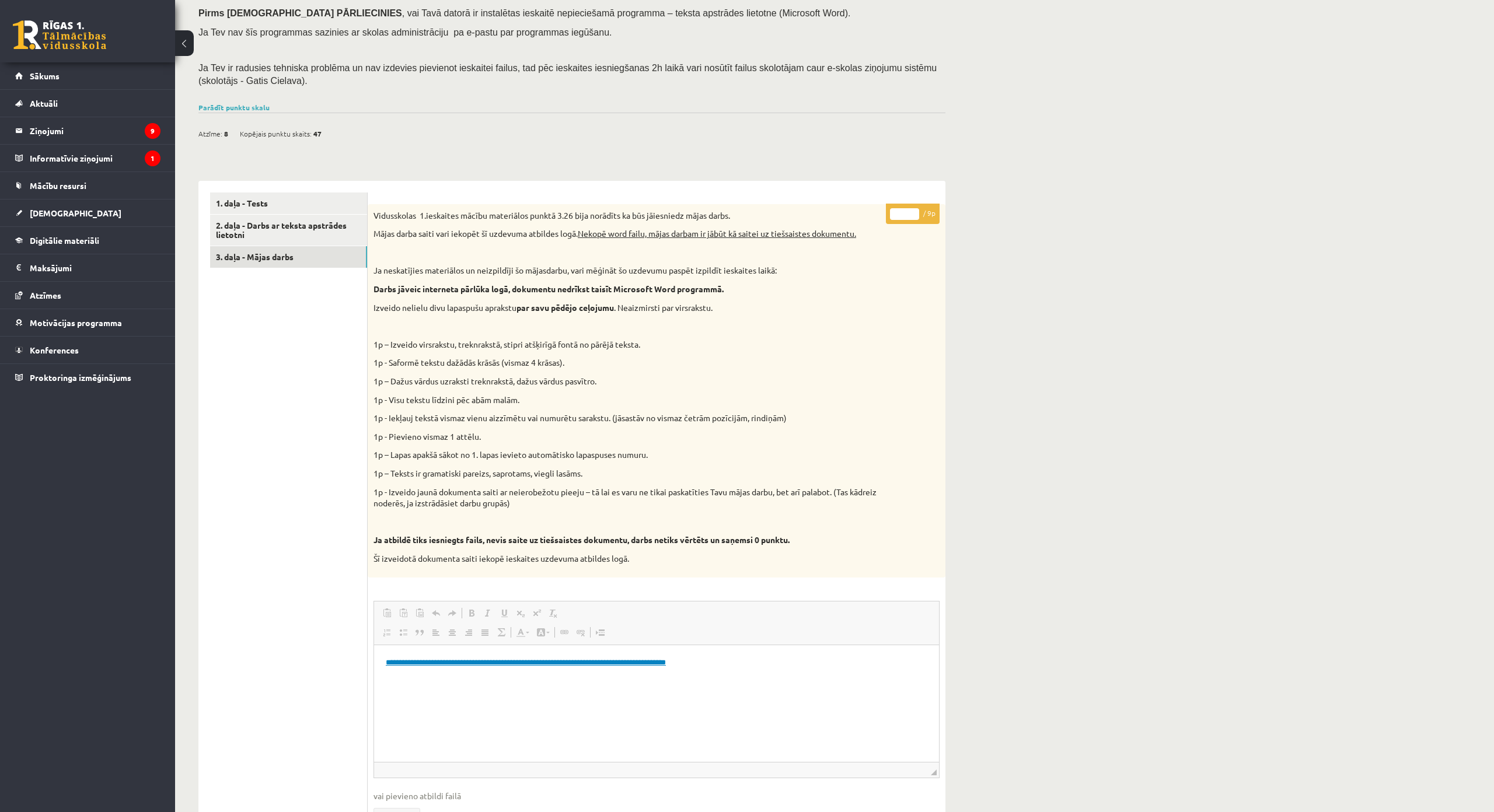
scroll to position [152, 0]
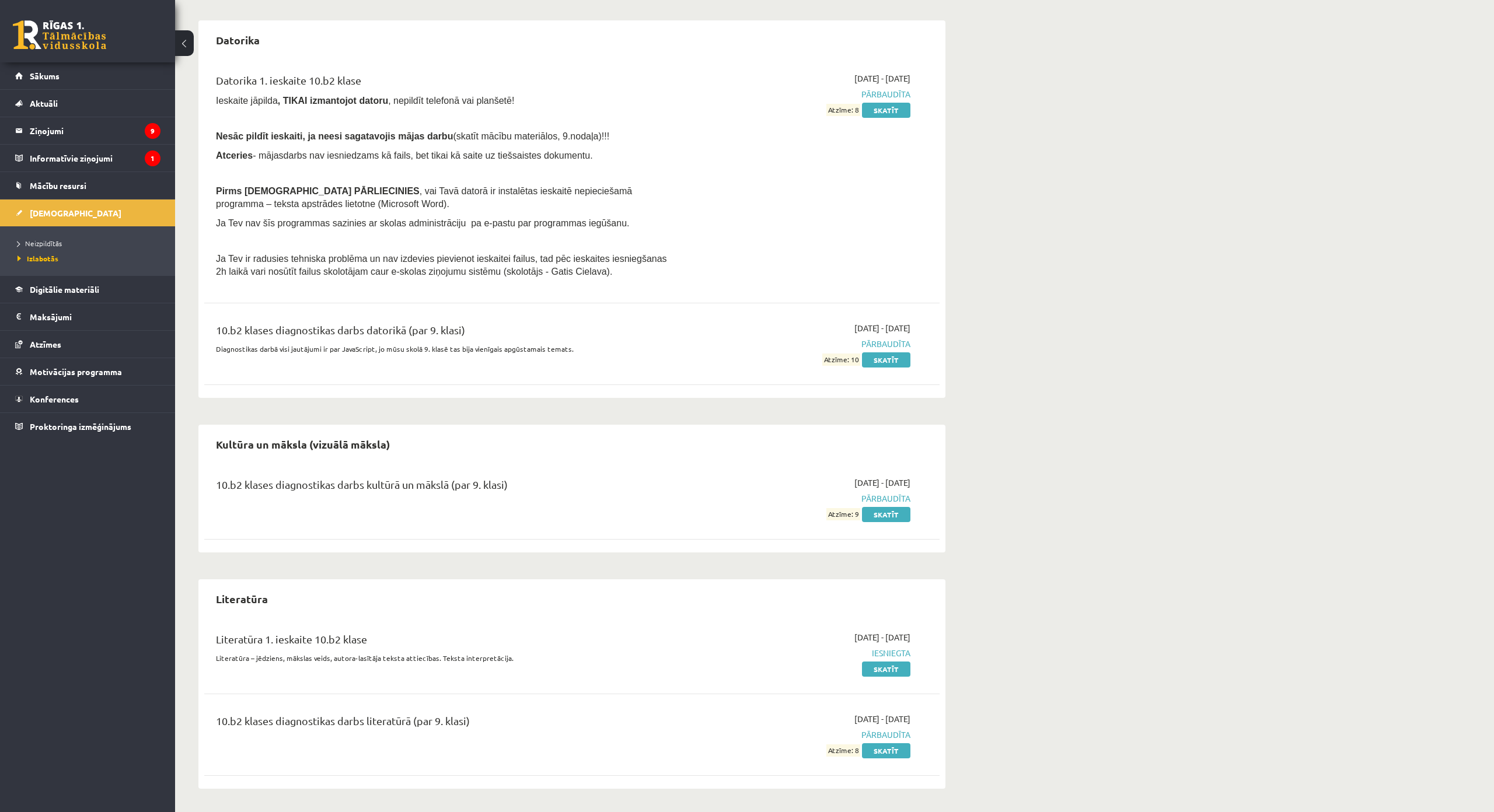
scroll to position [650, 0]
click at [62, 242] on link "Neizpildītās" at bounding box center [90, 243] width 146 height 11
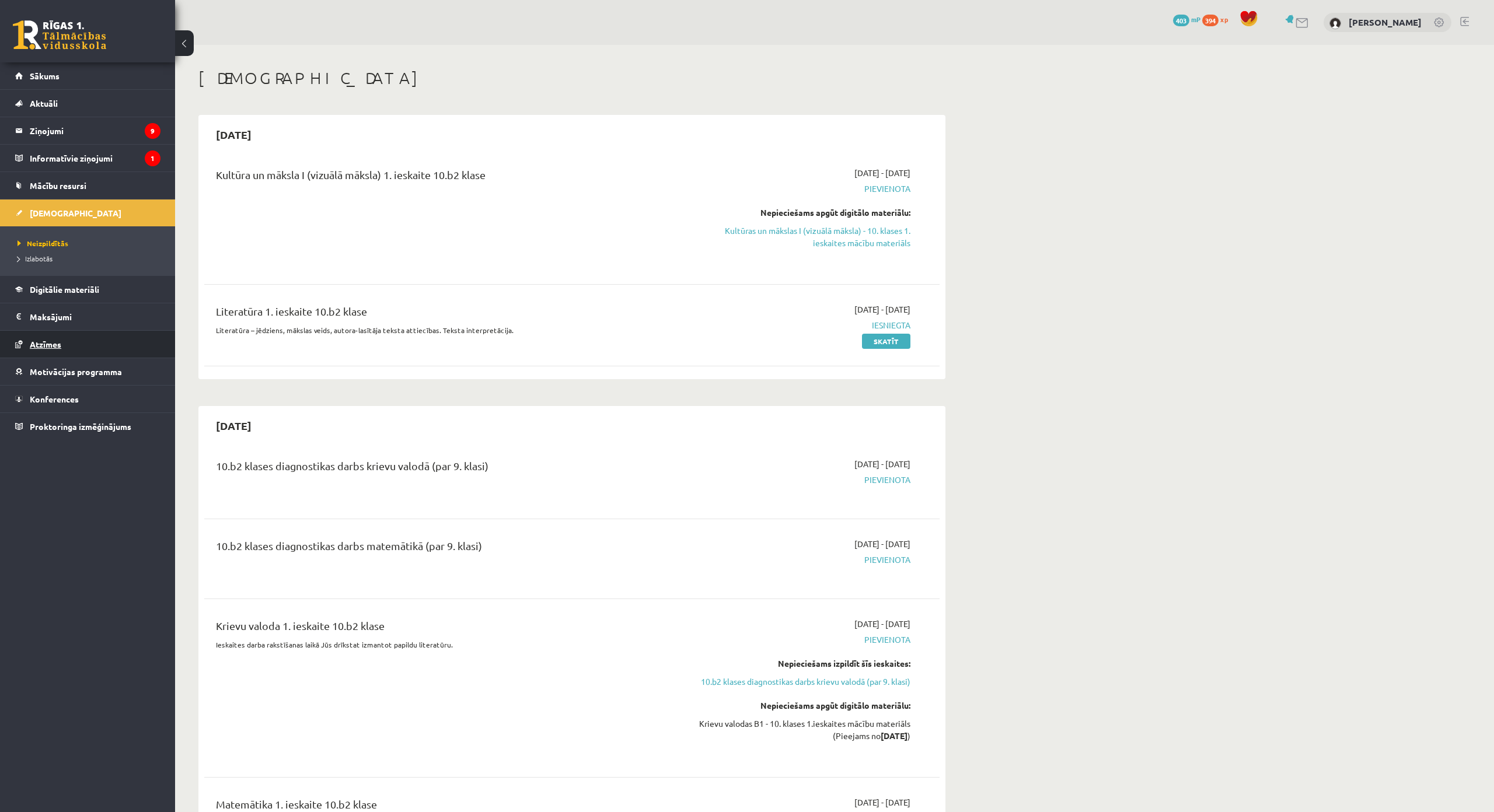
click at [84, 345] on link "Atzīmes" at bounding box center [87, 344] width 145 height 27
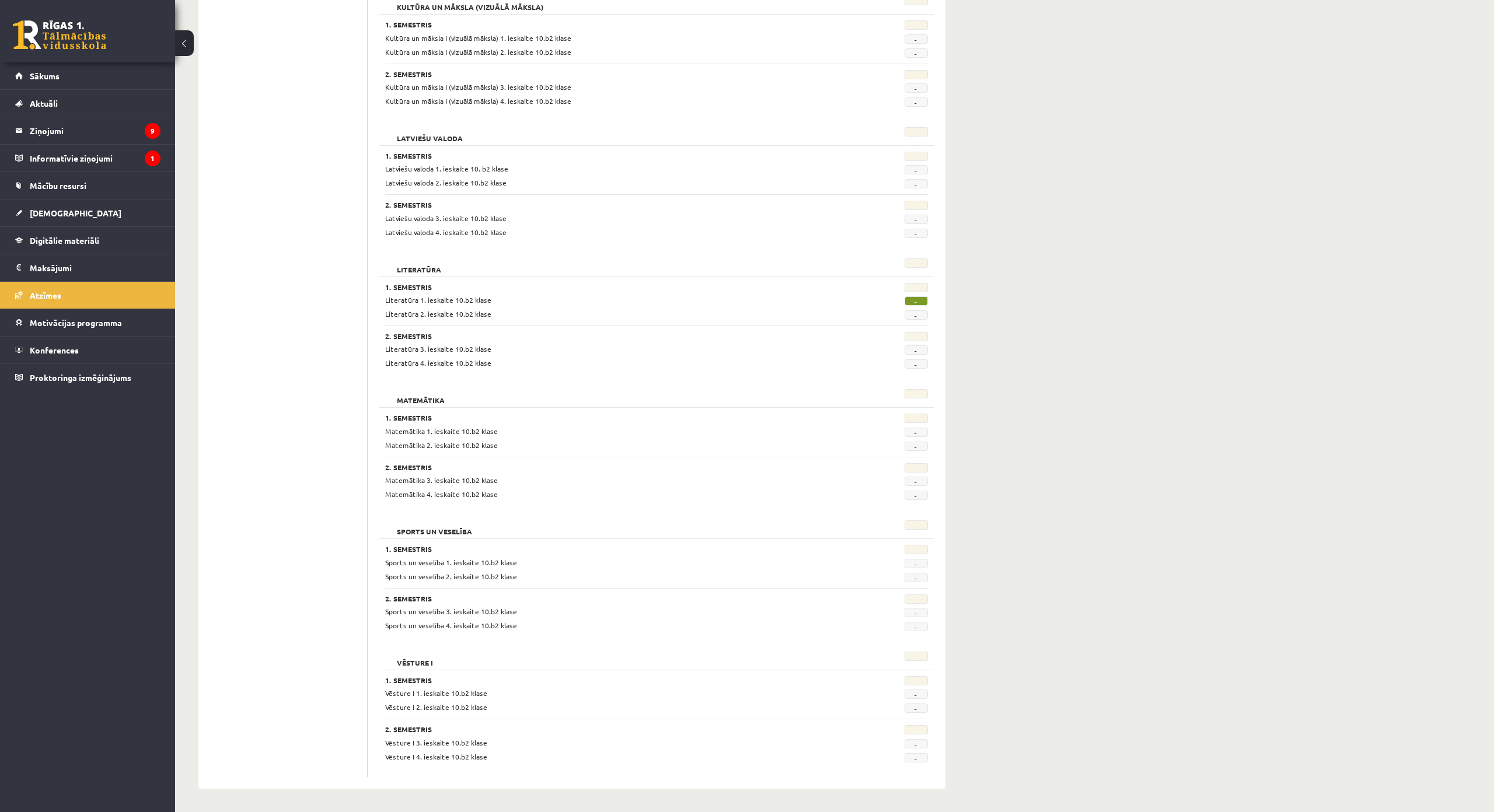
scroll to position [791, 0]
click at [91, 223] on link "[DEMOGRAPHIC_DATA]" at bounding box center [87, 212] width 145 height 27
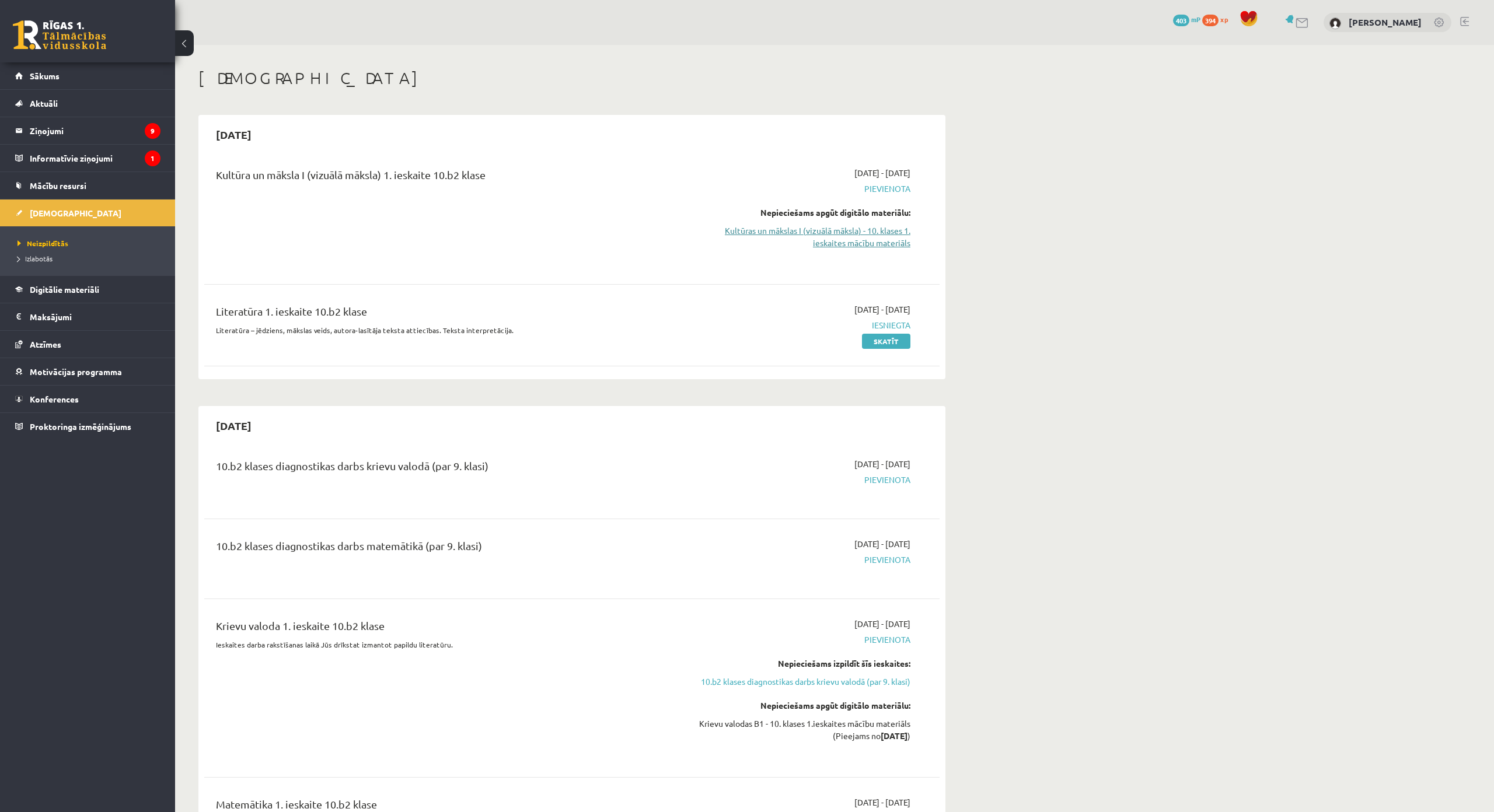
click at [824, 246] on link "Kultūras un mākslas I (vizuālā māksla) - 10. klases 1. ieskaites mācību materiā…" at bounding box center [801, 237] width 220 height 25
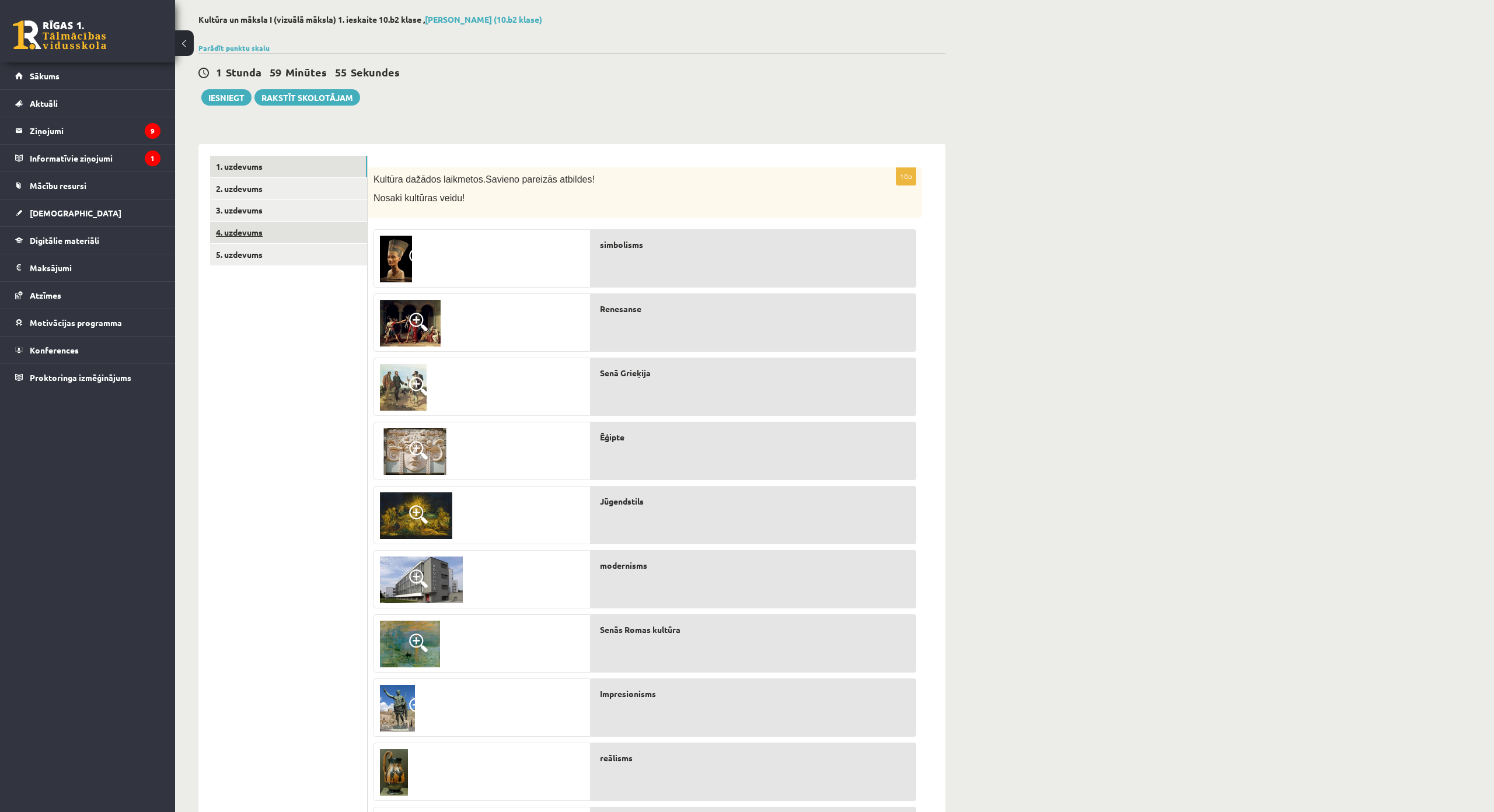
scroll to position [44, 0]
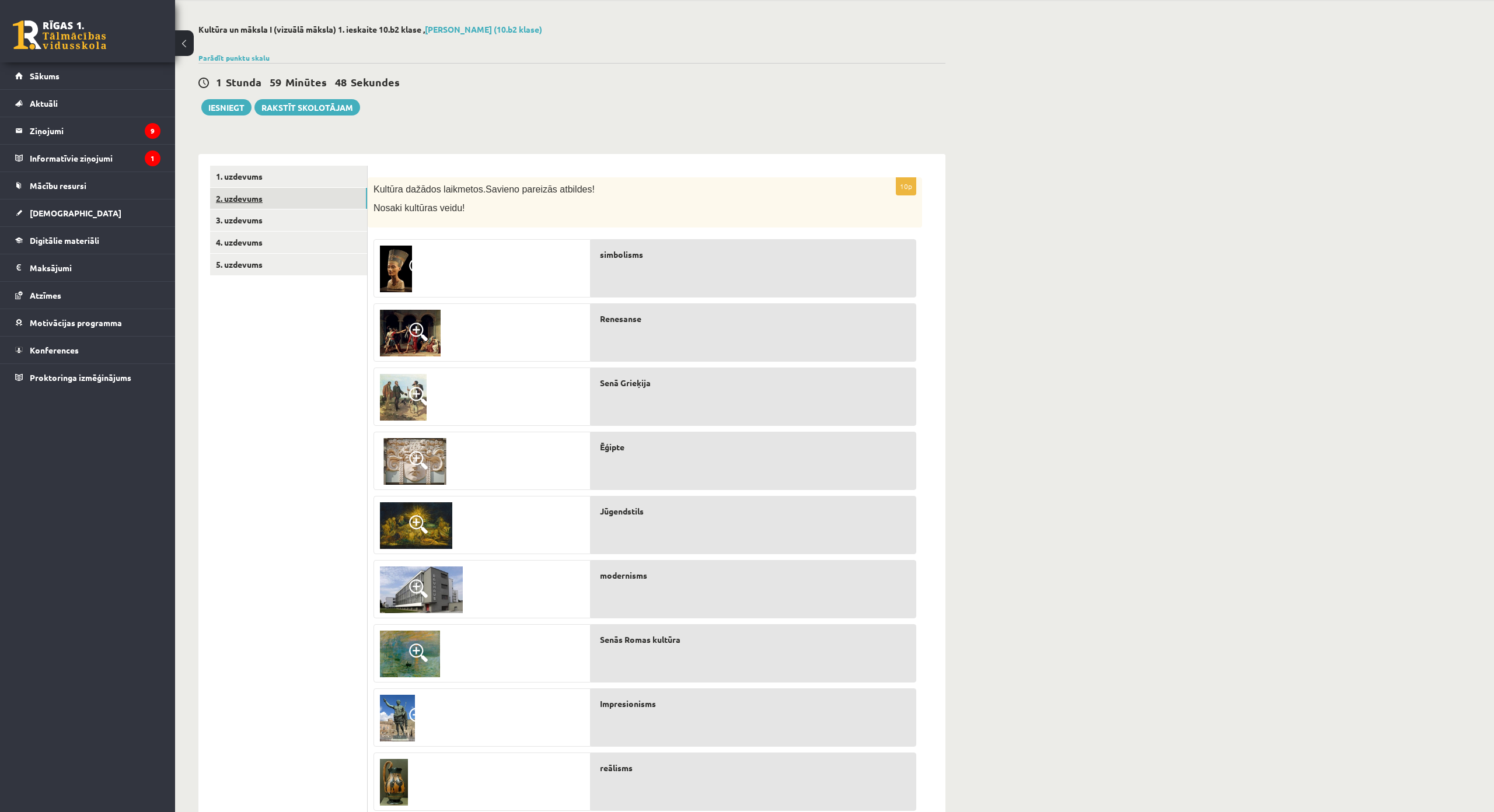
click at [322, 196] on link "2. uzdevums" at bounding box center [289, 198] width 157 height 22
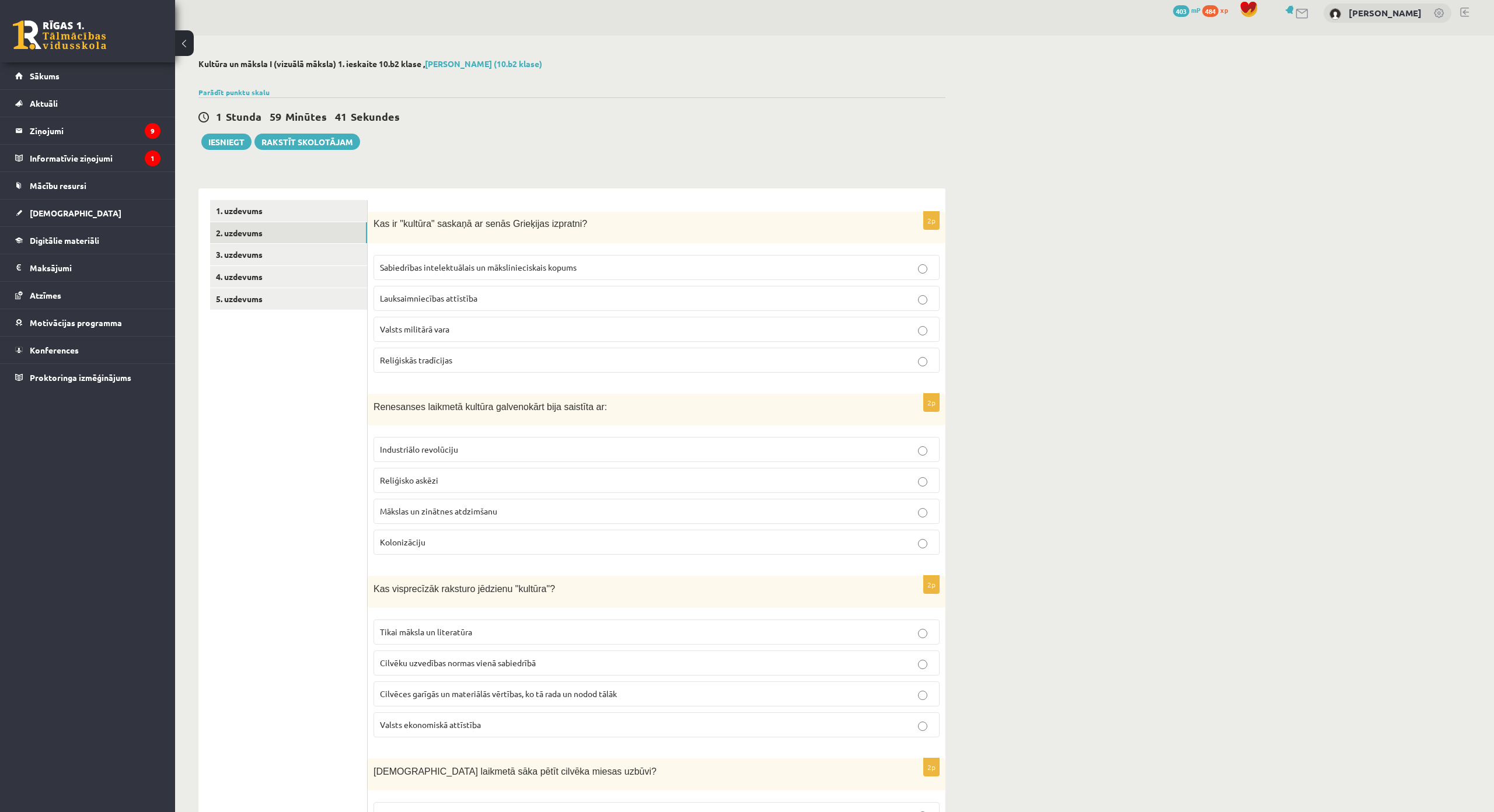
scroll to position [0, 0]
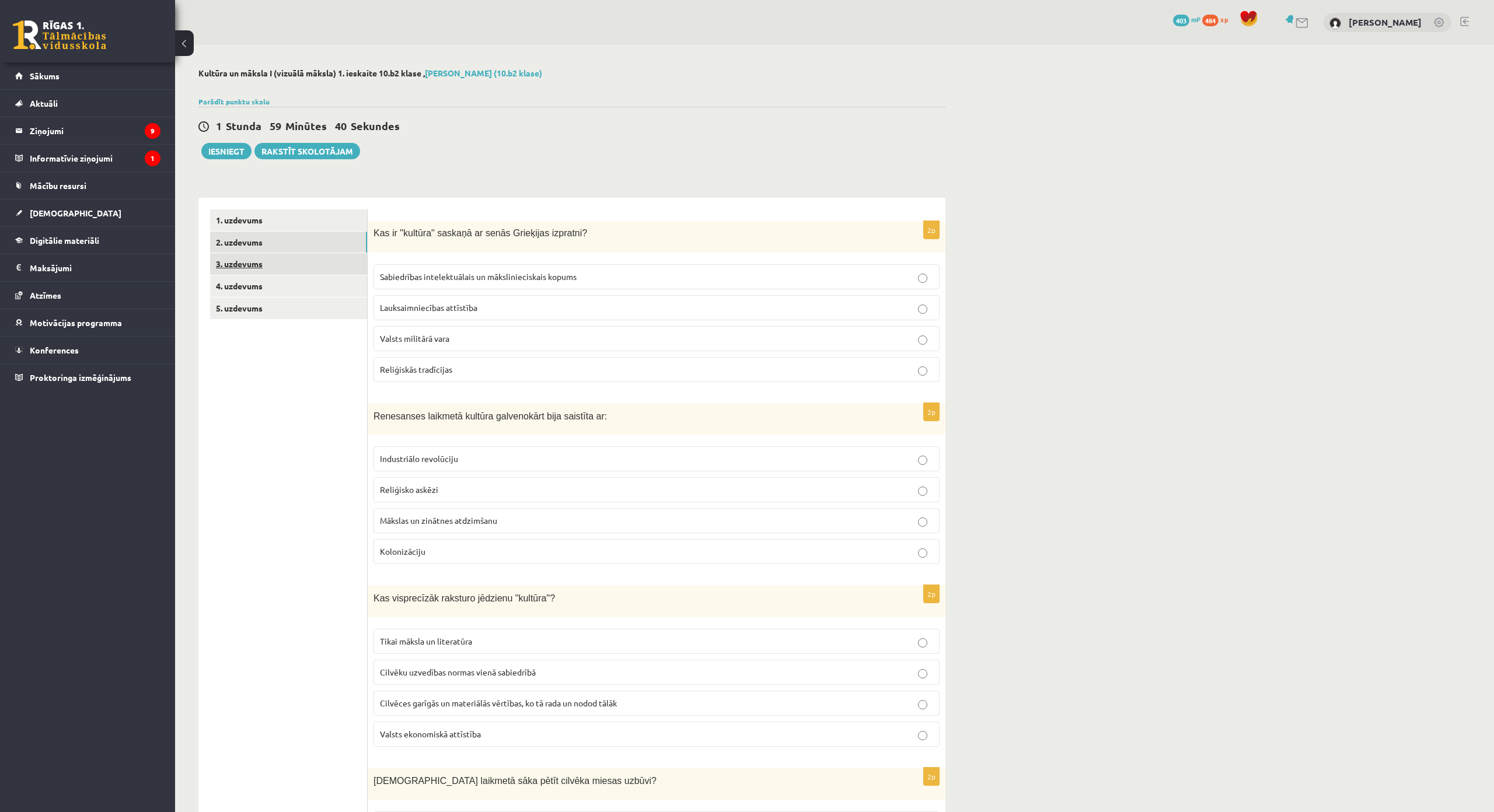
click at [313, 273] on link "3. uzdevums" at bounding box center [289, 264] width 157 height 22
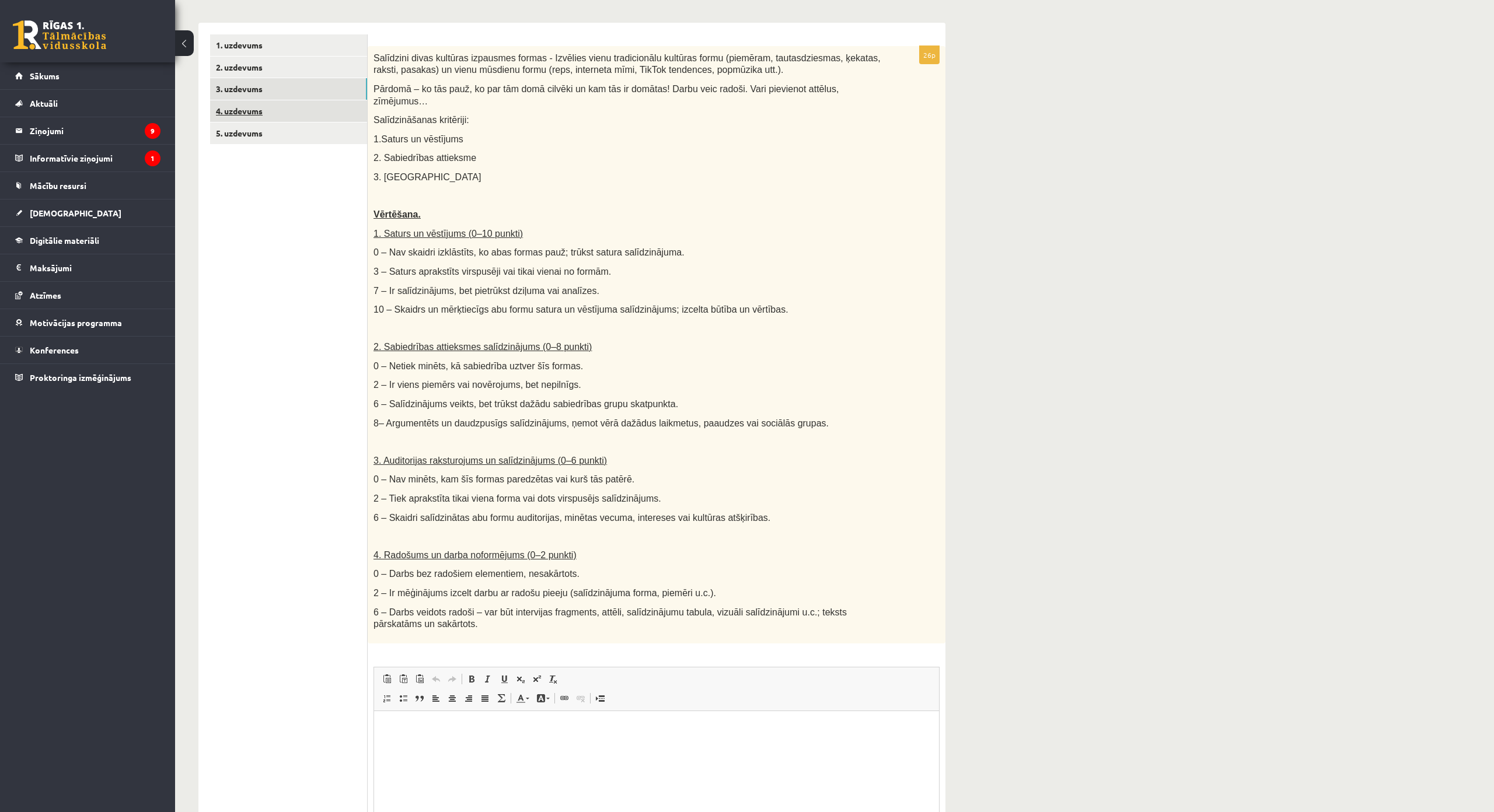
click at [316, 111] on link "4. uzdevums" at bounding box center [289, 111] width 157 height 22
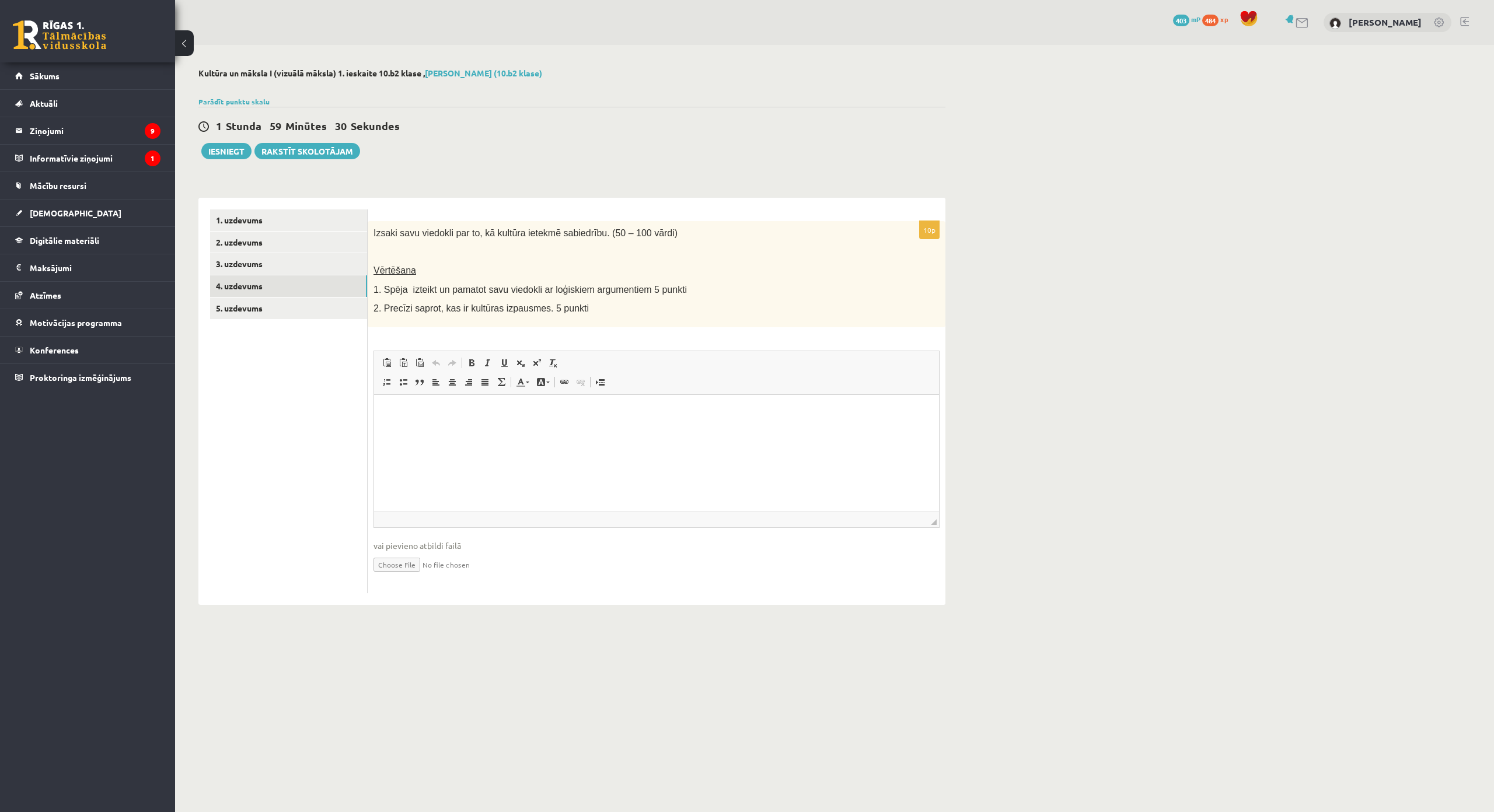
click at [399, 270] on span "Vērtēšana" at bounding box center [395, 271] width 43 height 10
click at [348, 308] on link "5. uzdevums" at bounding box center [289, 308] width 157 height 22
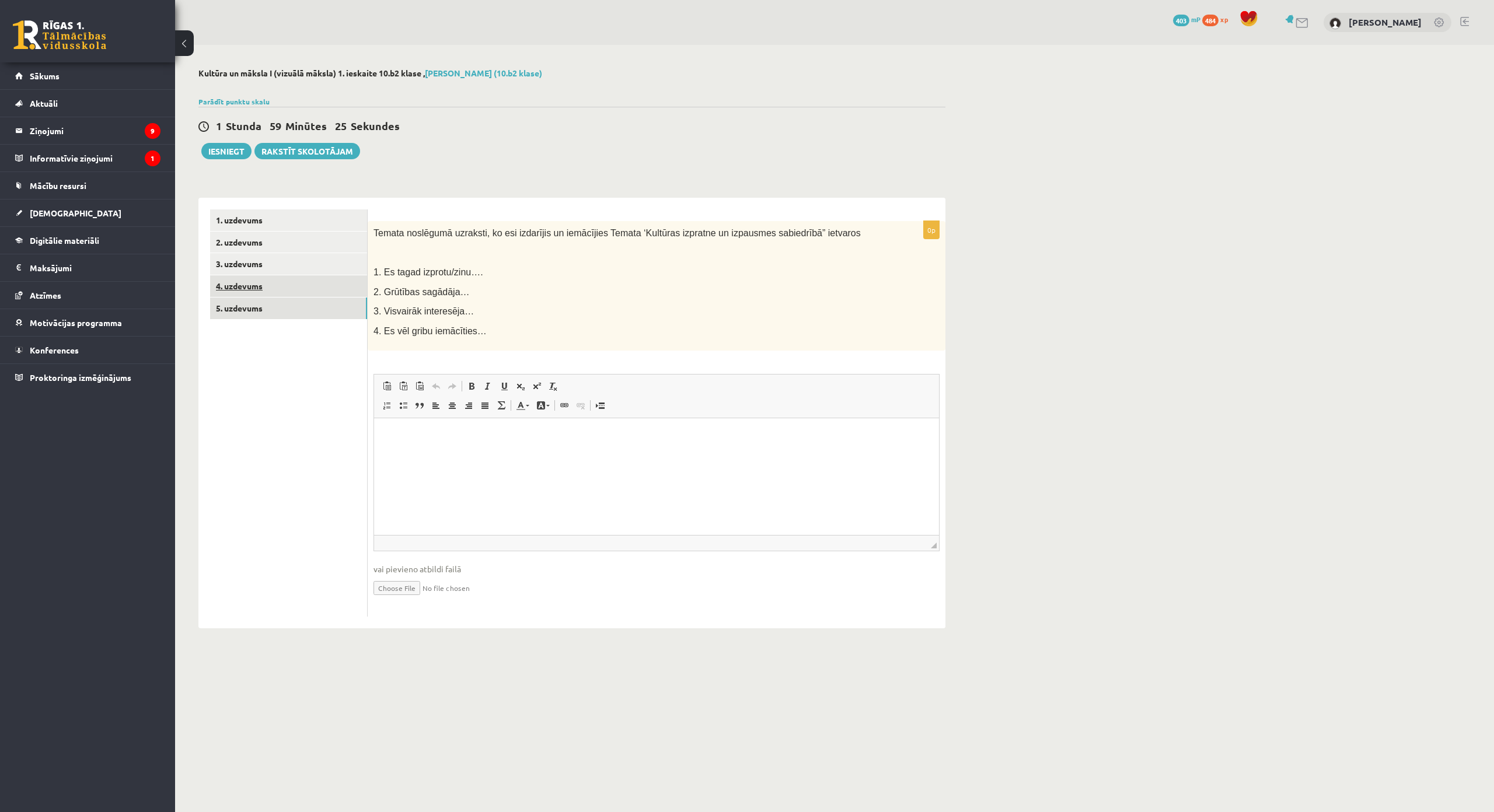
click at [331, 283] on link "4. uzdevums" at bounding box center [289, 287] width 157 height 22
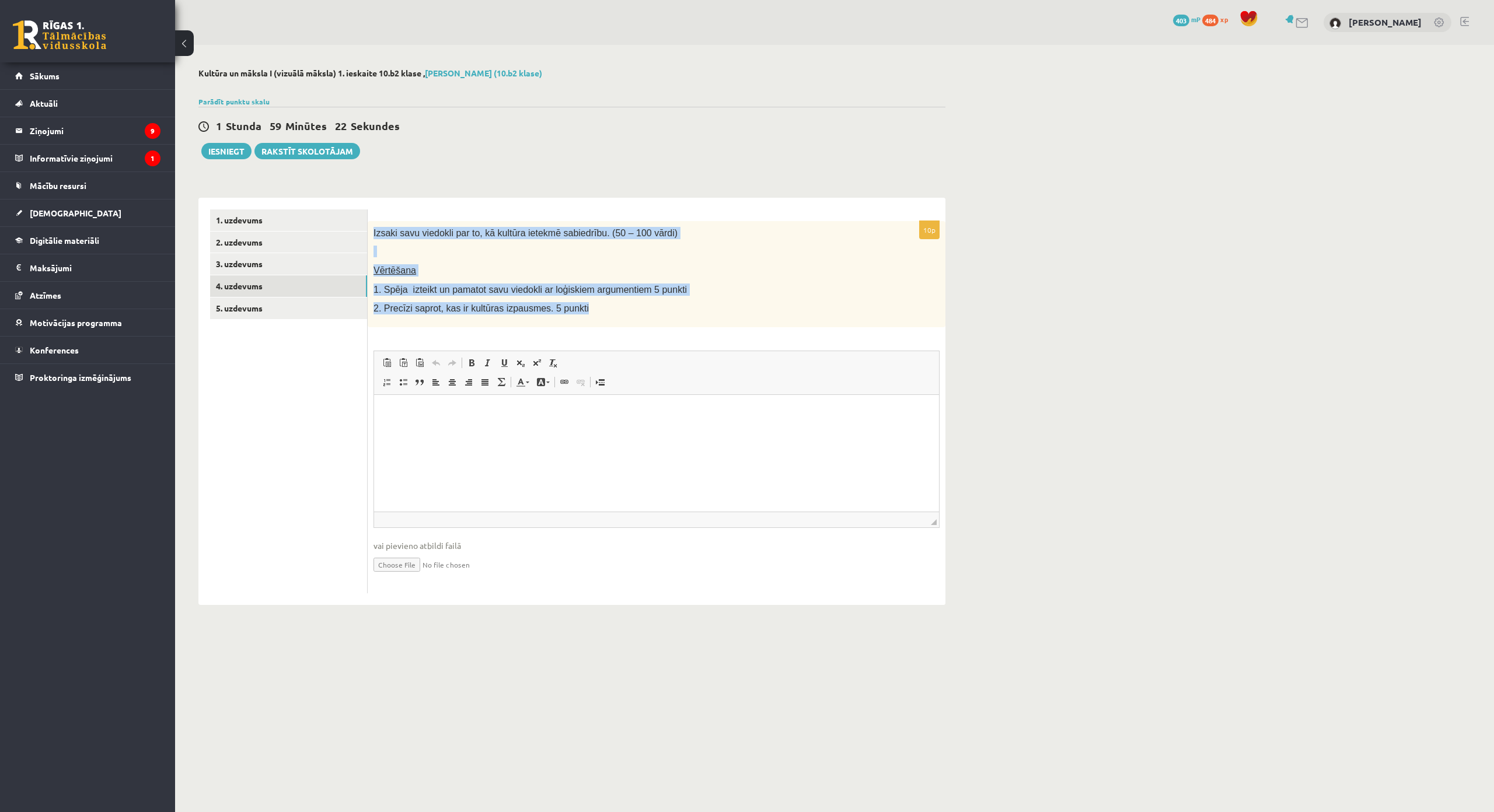
drag, startPoint x: 371, startPoint y: 230, endPoint x: 583, endPoint y: 315, distance: 228.4
click at [583, 315] on div "Izsaki savu viedokli par to, kā kultūra ietekmē sabiedrību. (50 – 100 vārdi) Vē…" at bounding box center [657, 274] width 577 height 106
copy div "Izsaki savu viedokli par to, kā kultūra ietekmē sabiedrību. (50 – 100 vārdi) Vē…"
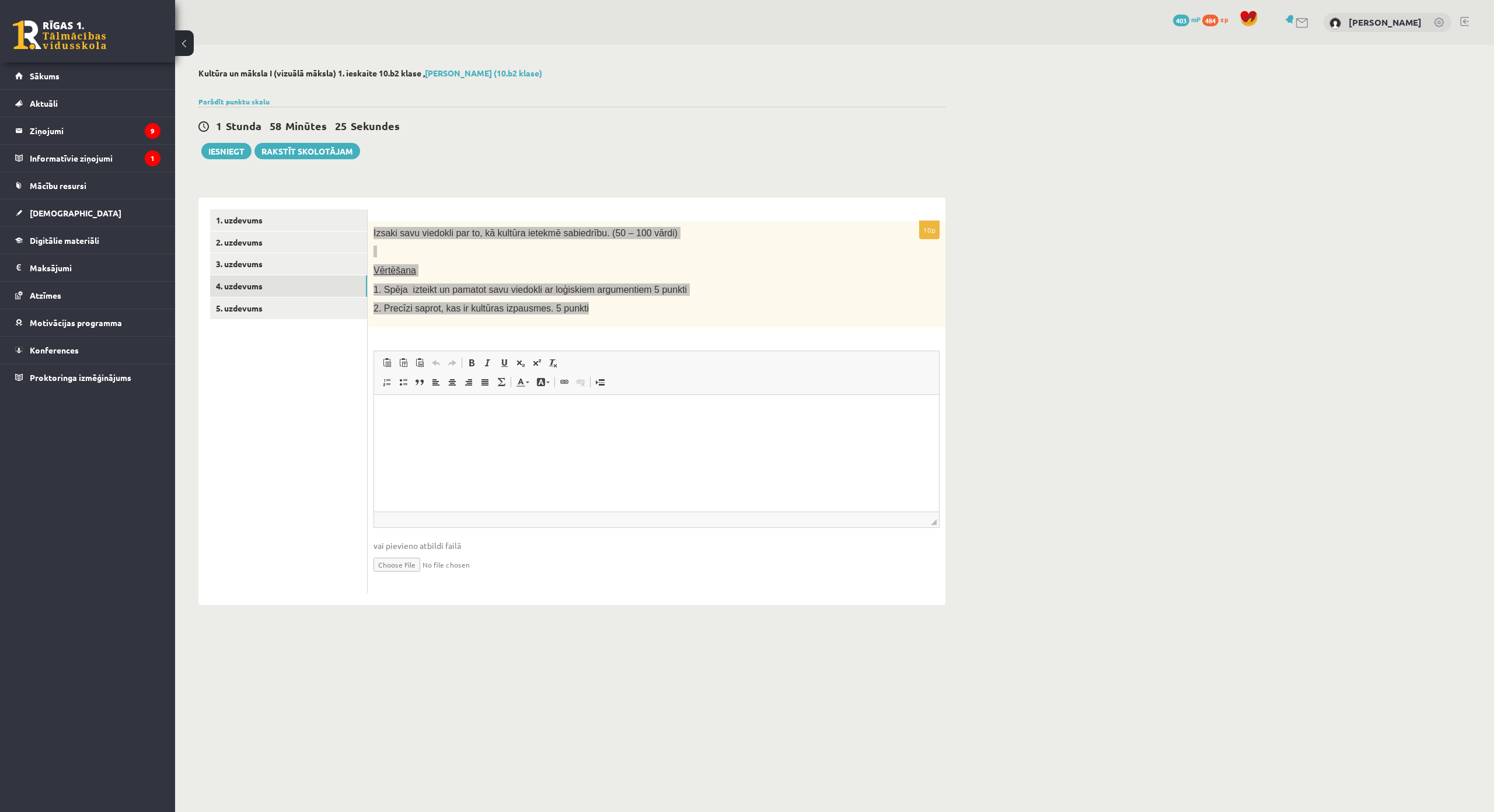
click at [490, 423] on html at bounding box center [657, 412] width 565 height 36
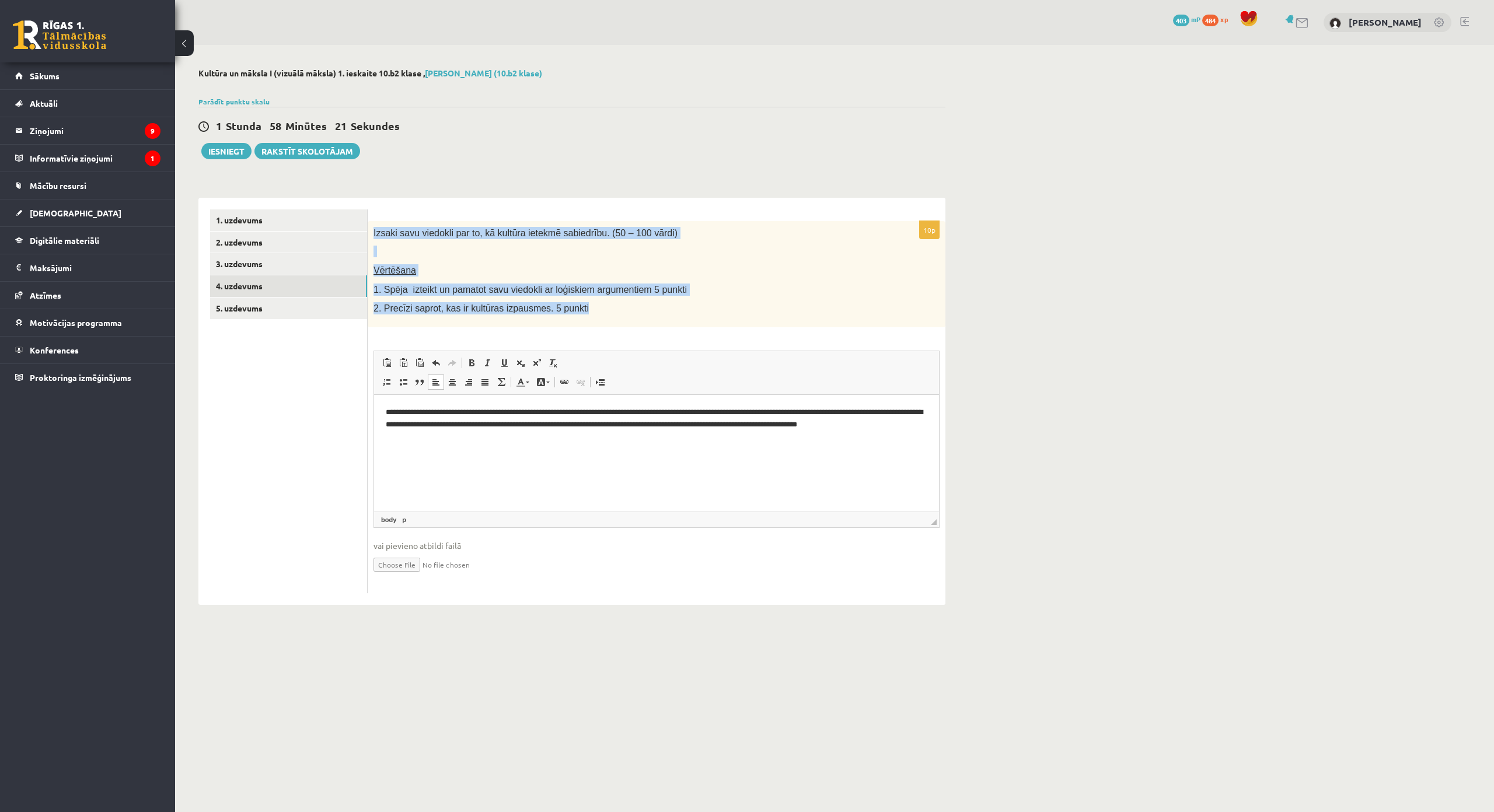
click at [737, 290] on p "1. Spēja izteikt un pamatot savu viedokli ar loģiskiem argumentiem 5 punkti" at bounding box center [628, 290] width 508 height 12
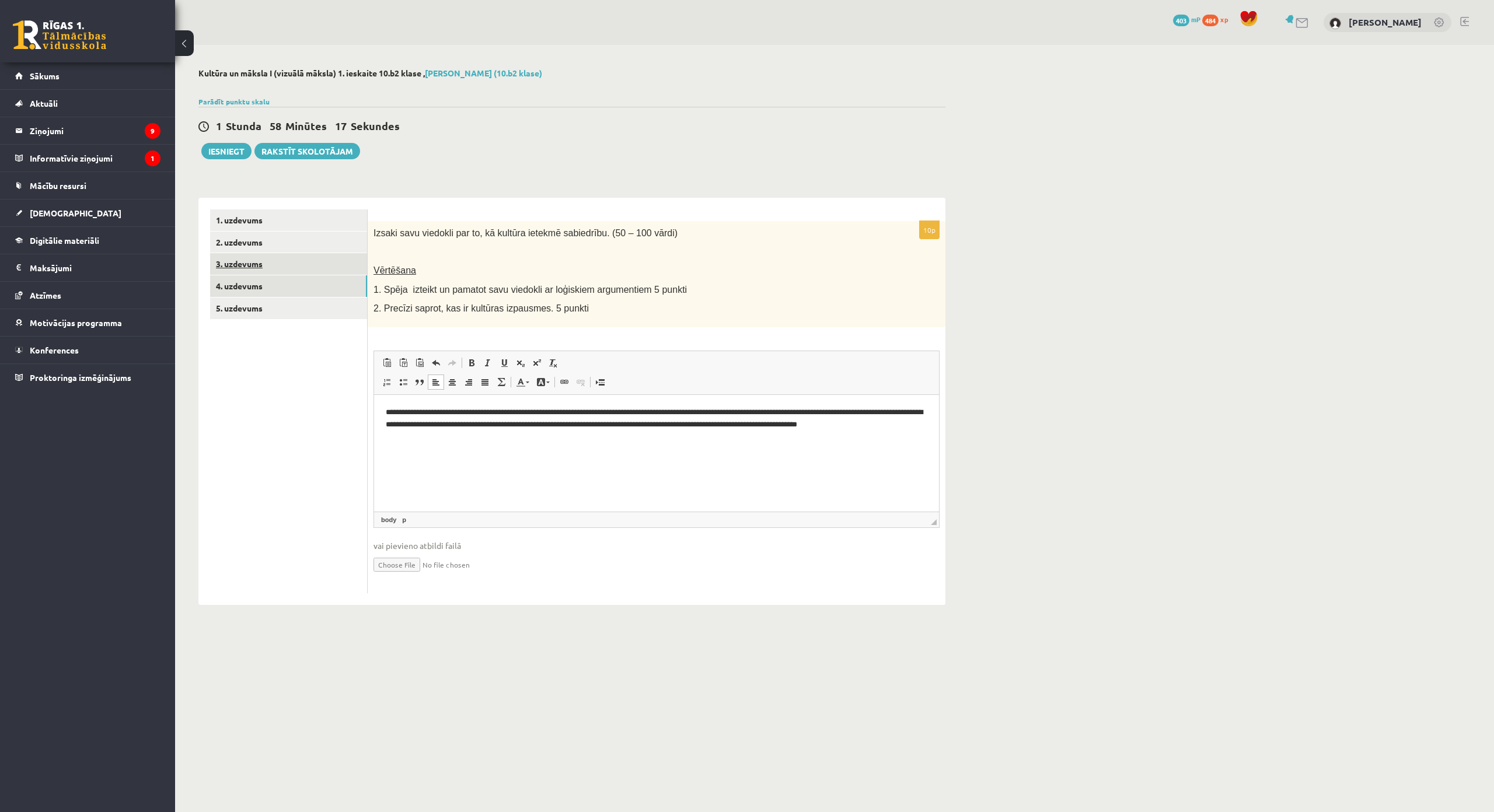
click at [306, 263] on link "3. uzdevums" at bounding box center [289, 264] width 157 height 22
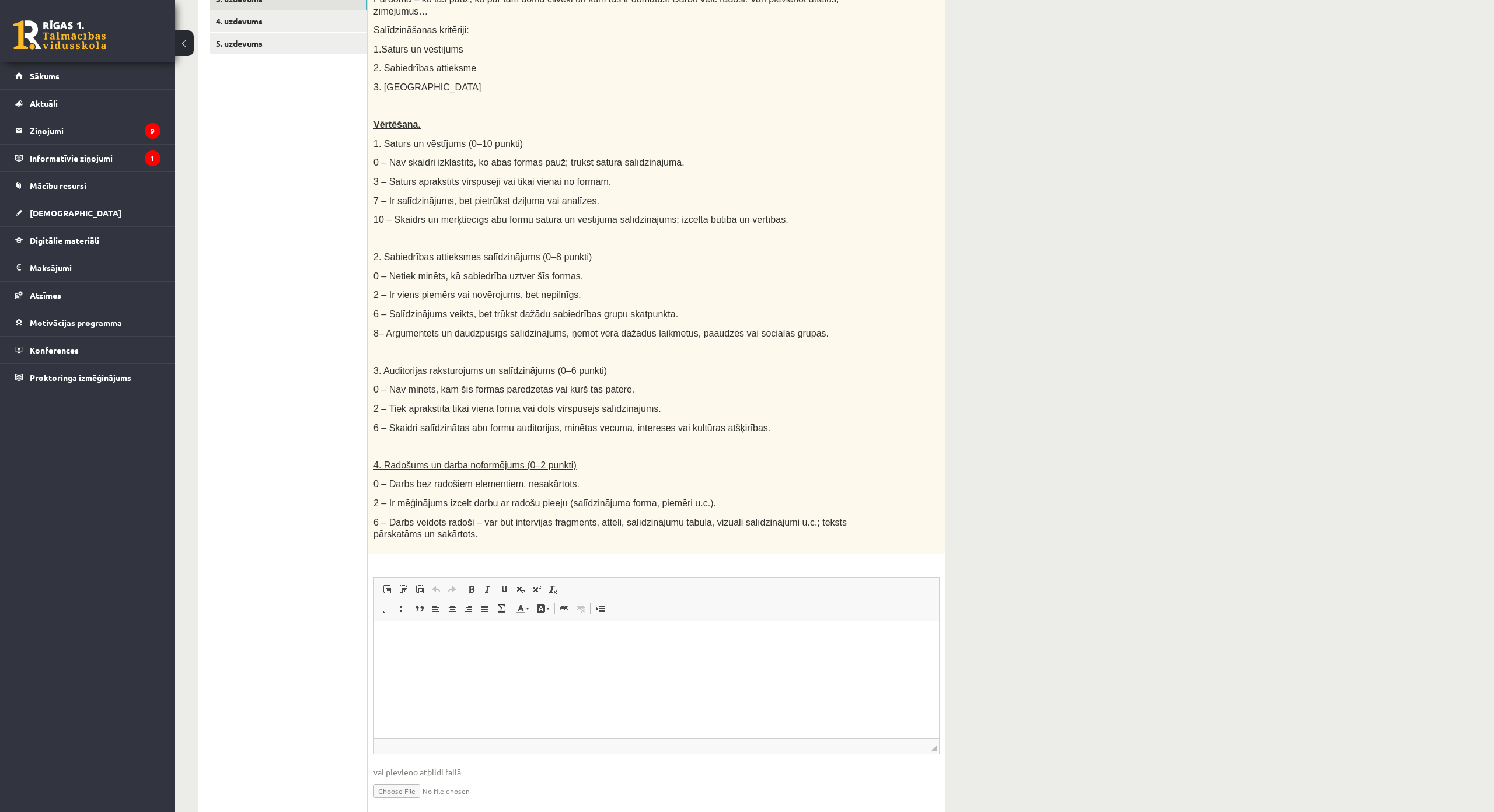
scroll to position [175, 0]
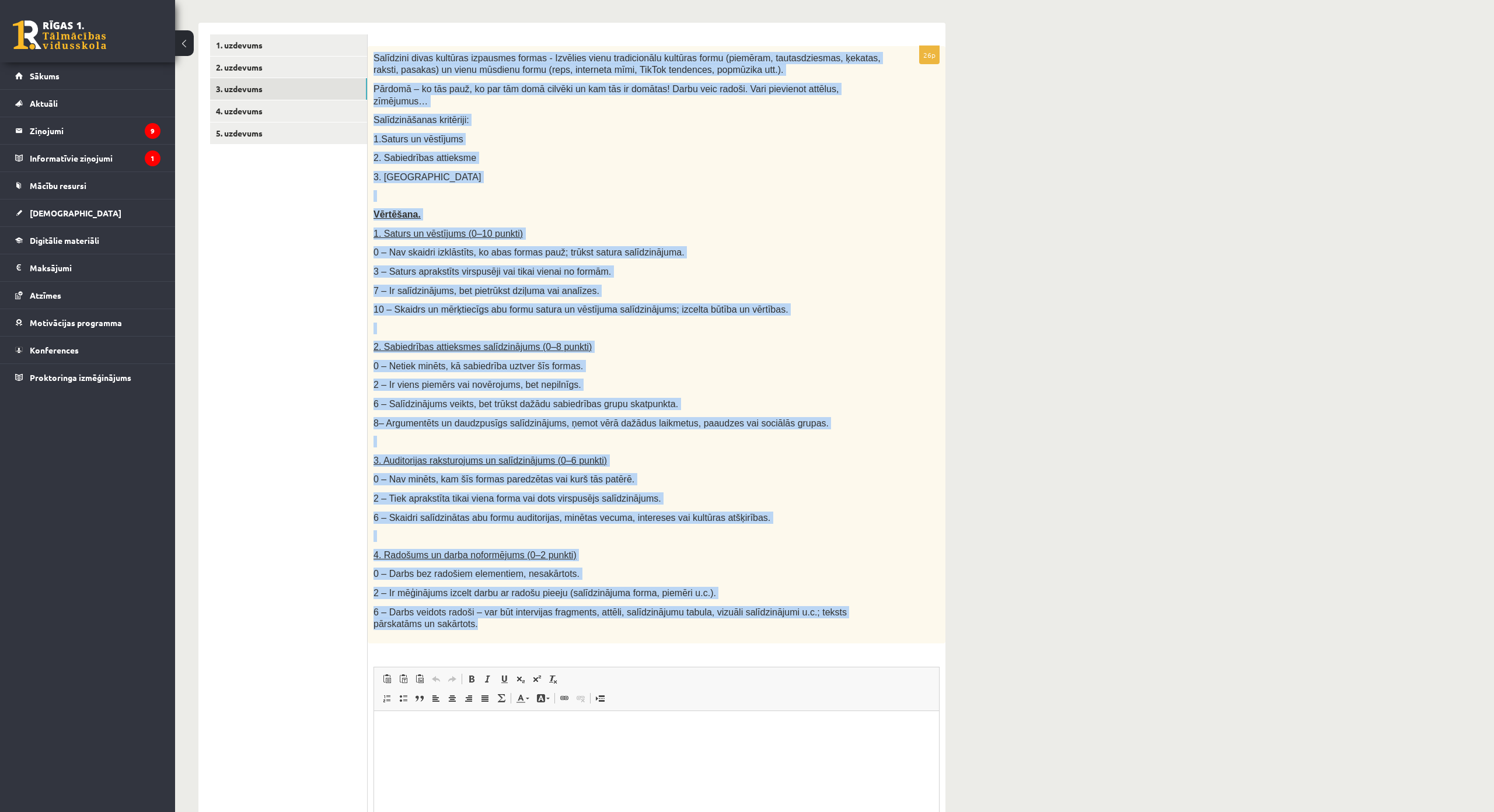
drag, startPoint x: 371, startPoint y: 52, endPoint x: 872, endPoint y: 610, distance: 749.9
click at [872, 610] on div "Salīdzini divas kultūras izpausmes formas - Izvēlies vienu tradicionālu kultūra…" at bounding box center [657, 344] width 577 height 597
copy div "Loremipsu dolor sitametc adipiscin elitse - Doeiusmo tempo incididuntut laboree…"
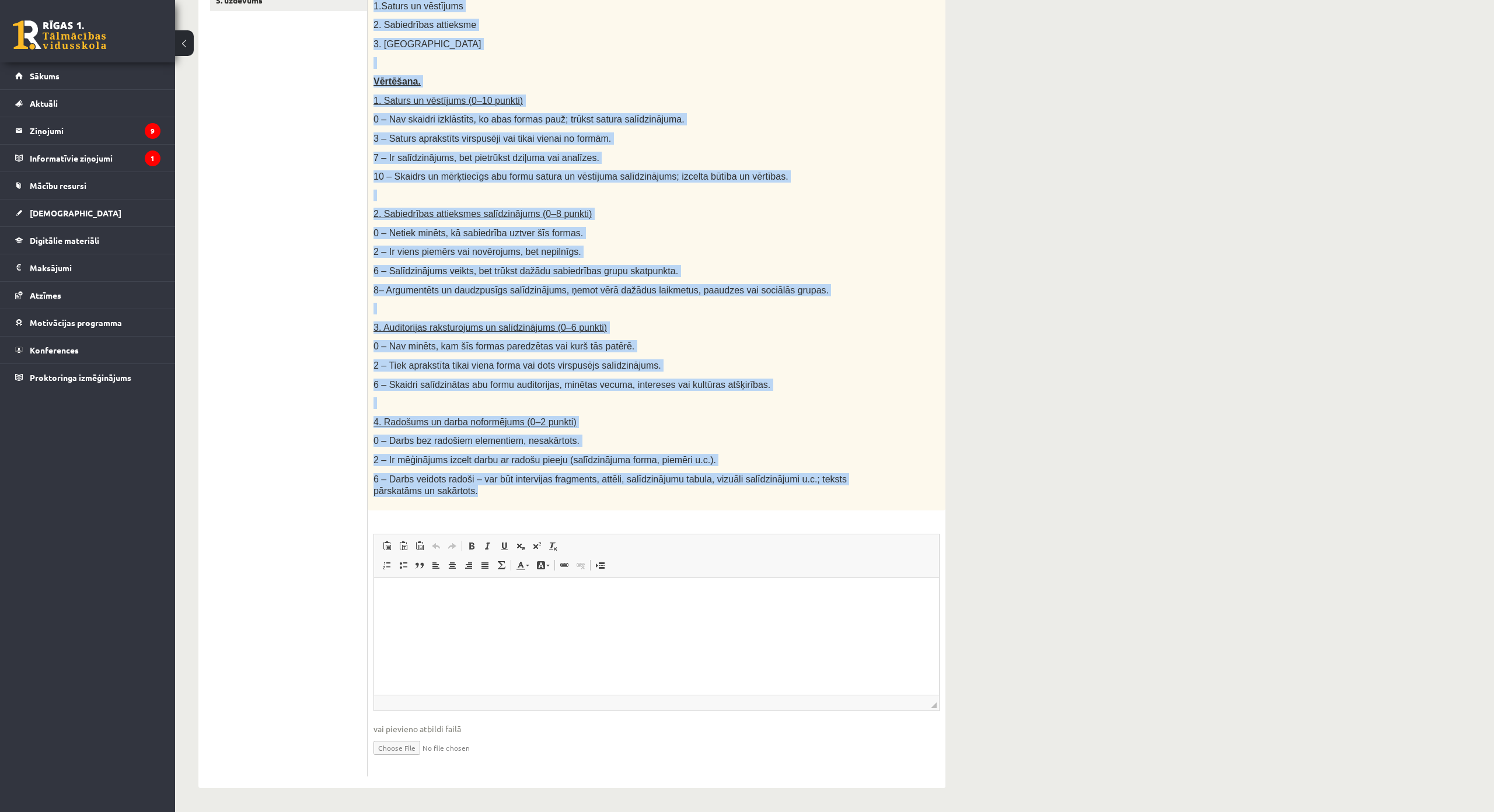
scroll to position [367, 0]
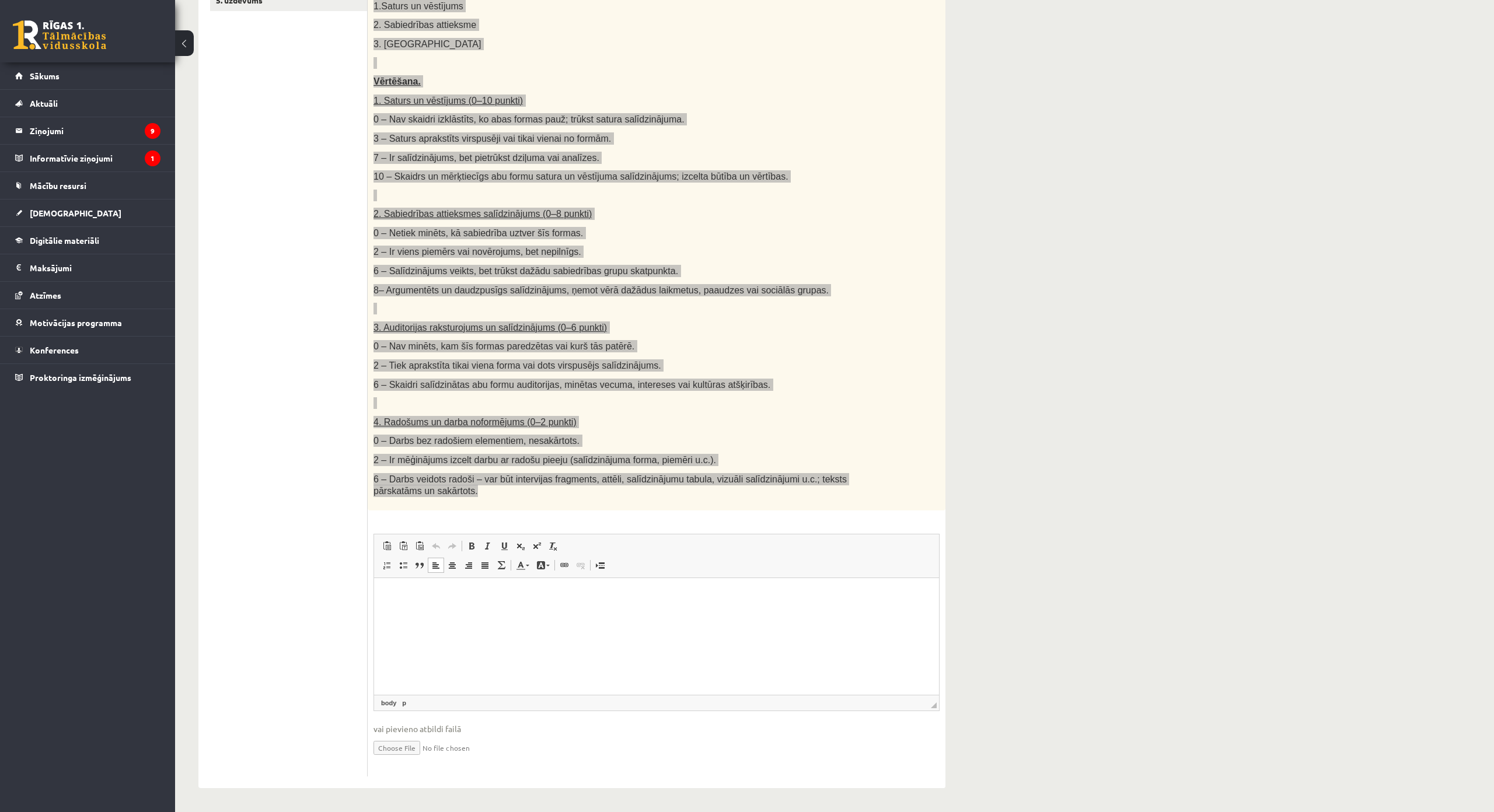
click at [622, 613] on html at bounding box center [657, 595] width 565 height 36
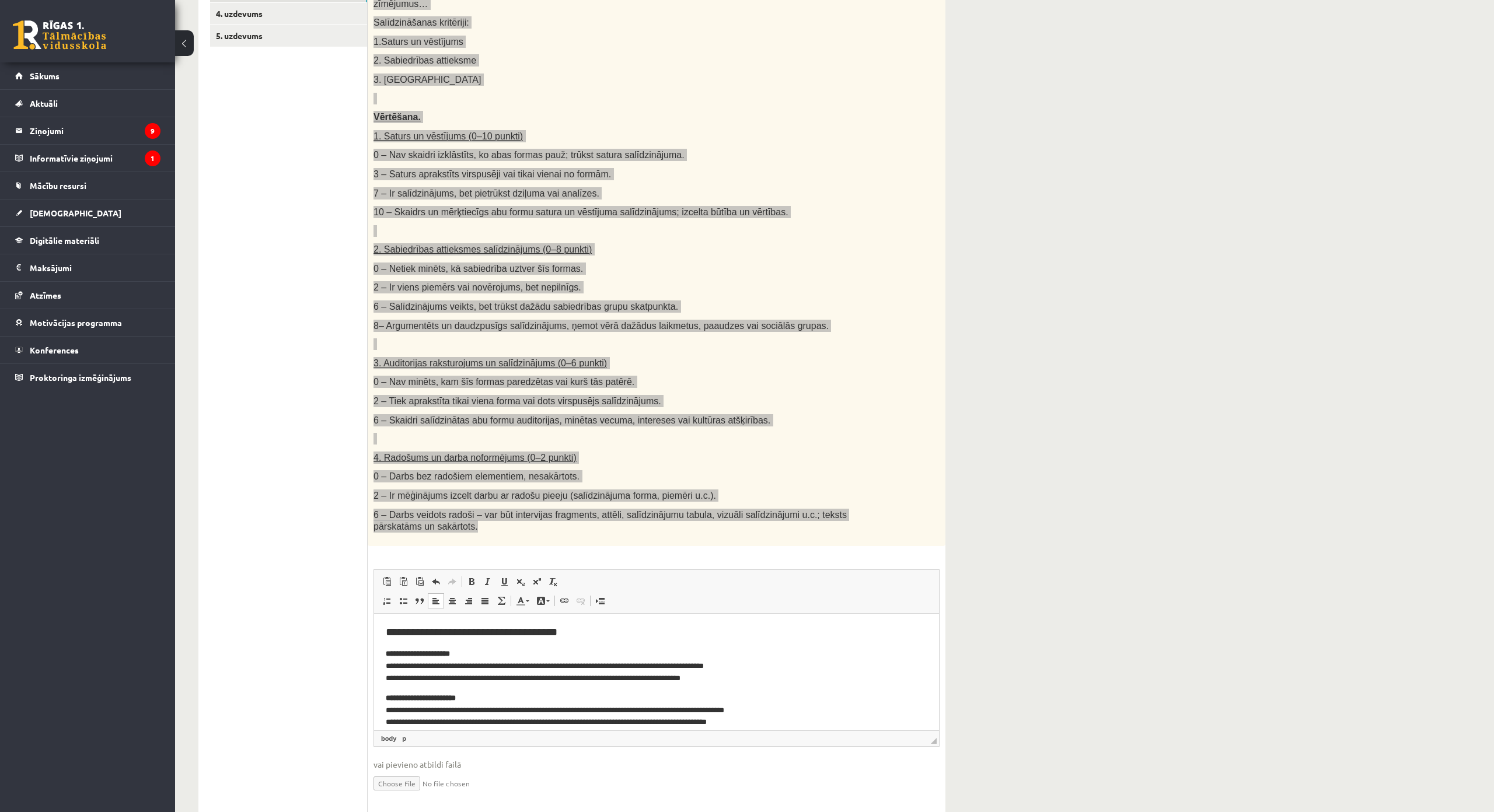
scroll to position [250, 0]
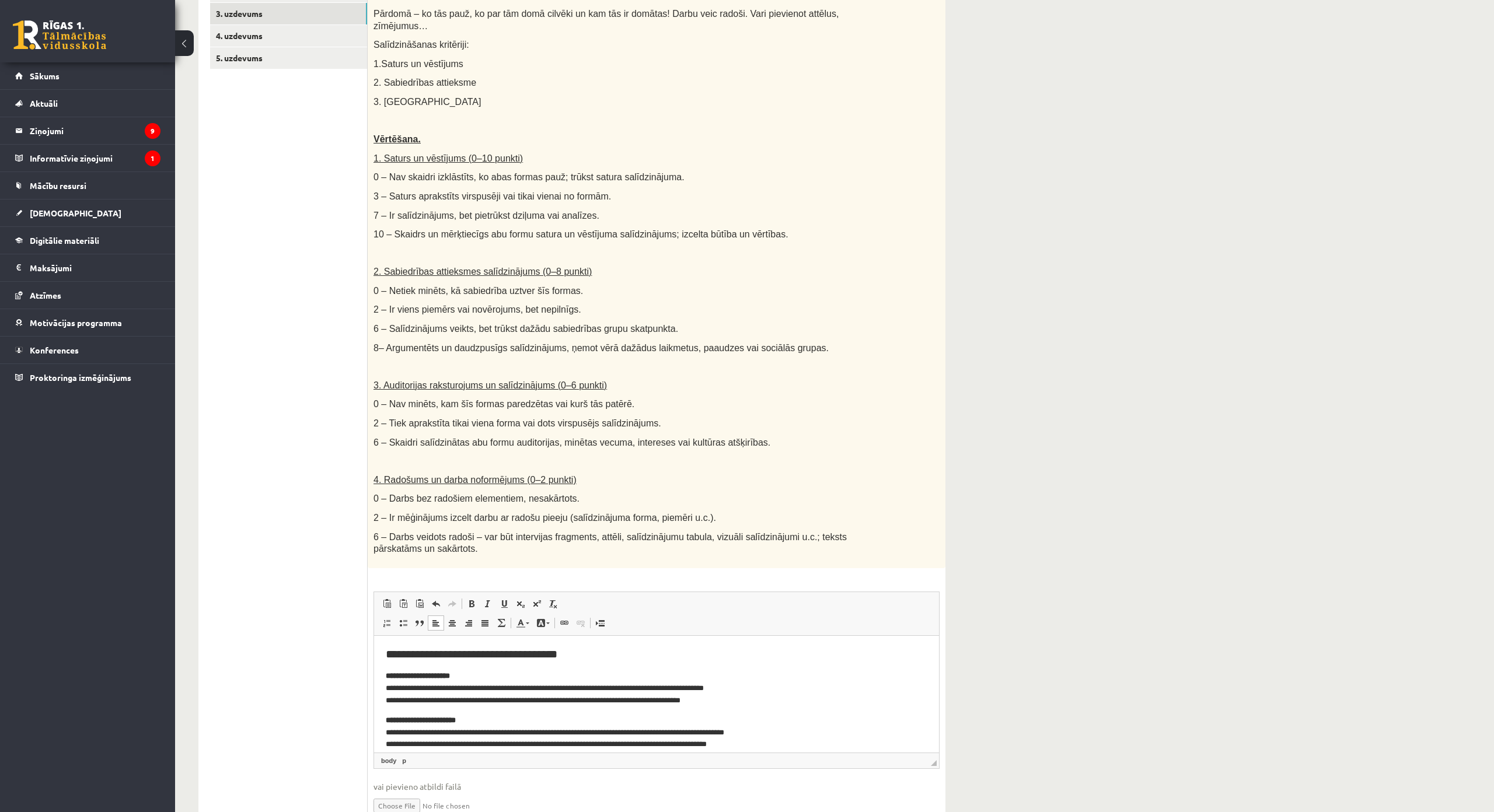
click at [262, 298] on ul "1. uzdevums 2. uzdevums 3. uzdevums 4. uzdevums 5. uzdevums" at bounding box center [289, 397] width 158 height 875
click at [937, 394] on div "Salīdzini divas kultūras izpausmes formas - Izvēlies vienu tradicionālu kultūra…" at bounding box center [657, 270] width 577 height 597
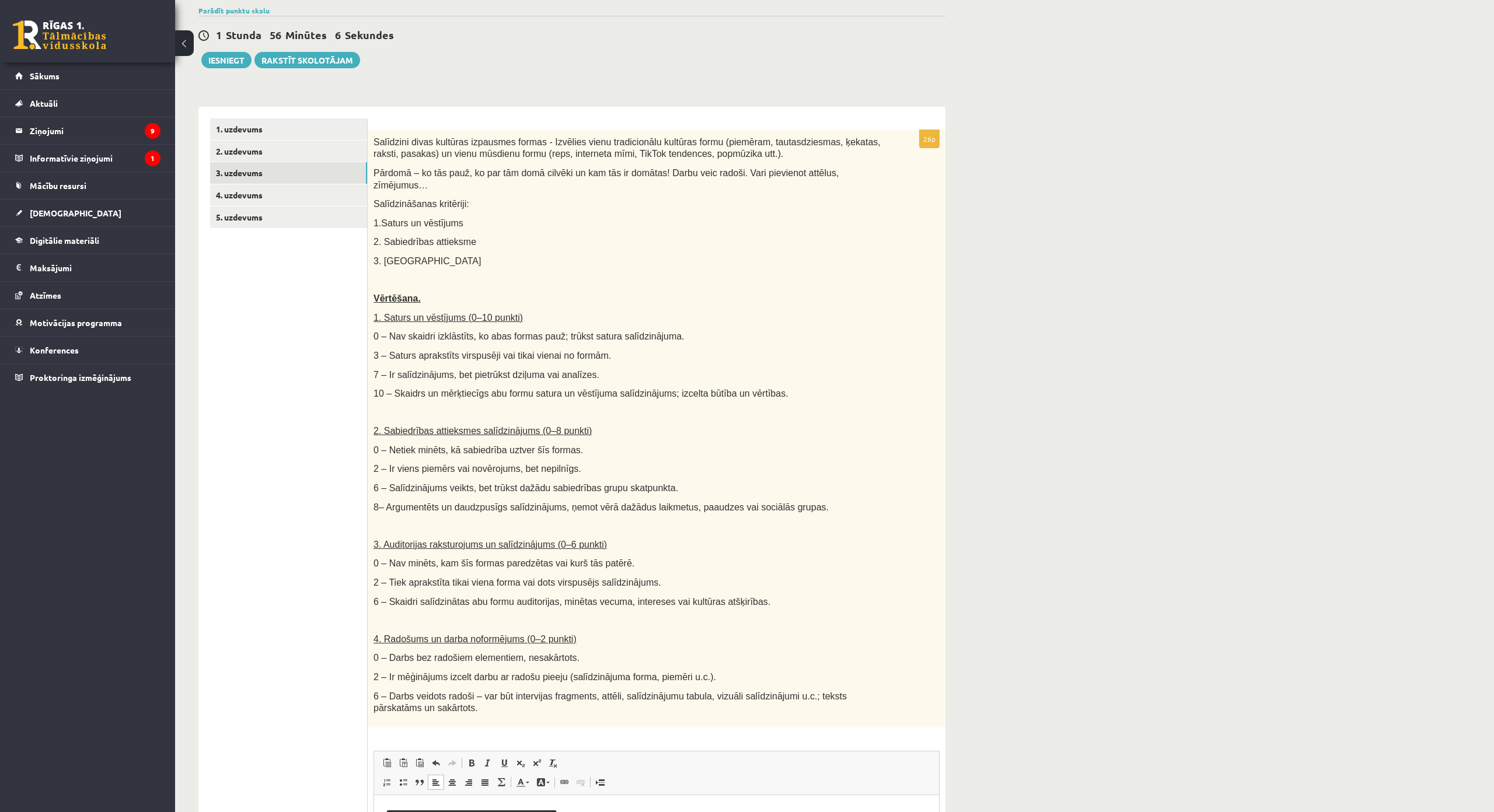
scroll to position [75, 0]
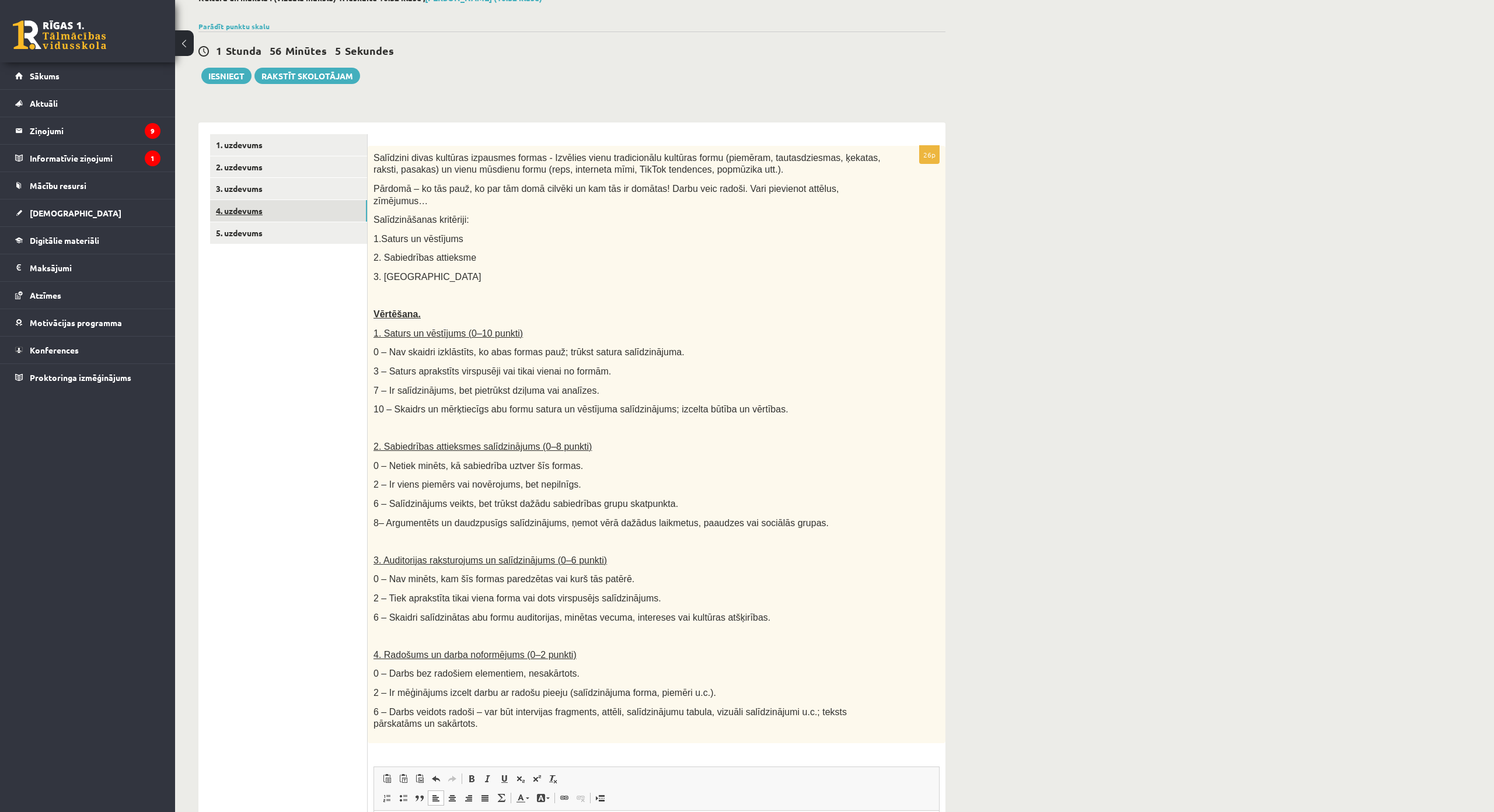
click at [307, 212] on link "4. uzdevums" at bounding box center [289, 211] width 157 height 22
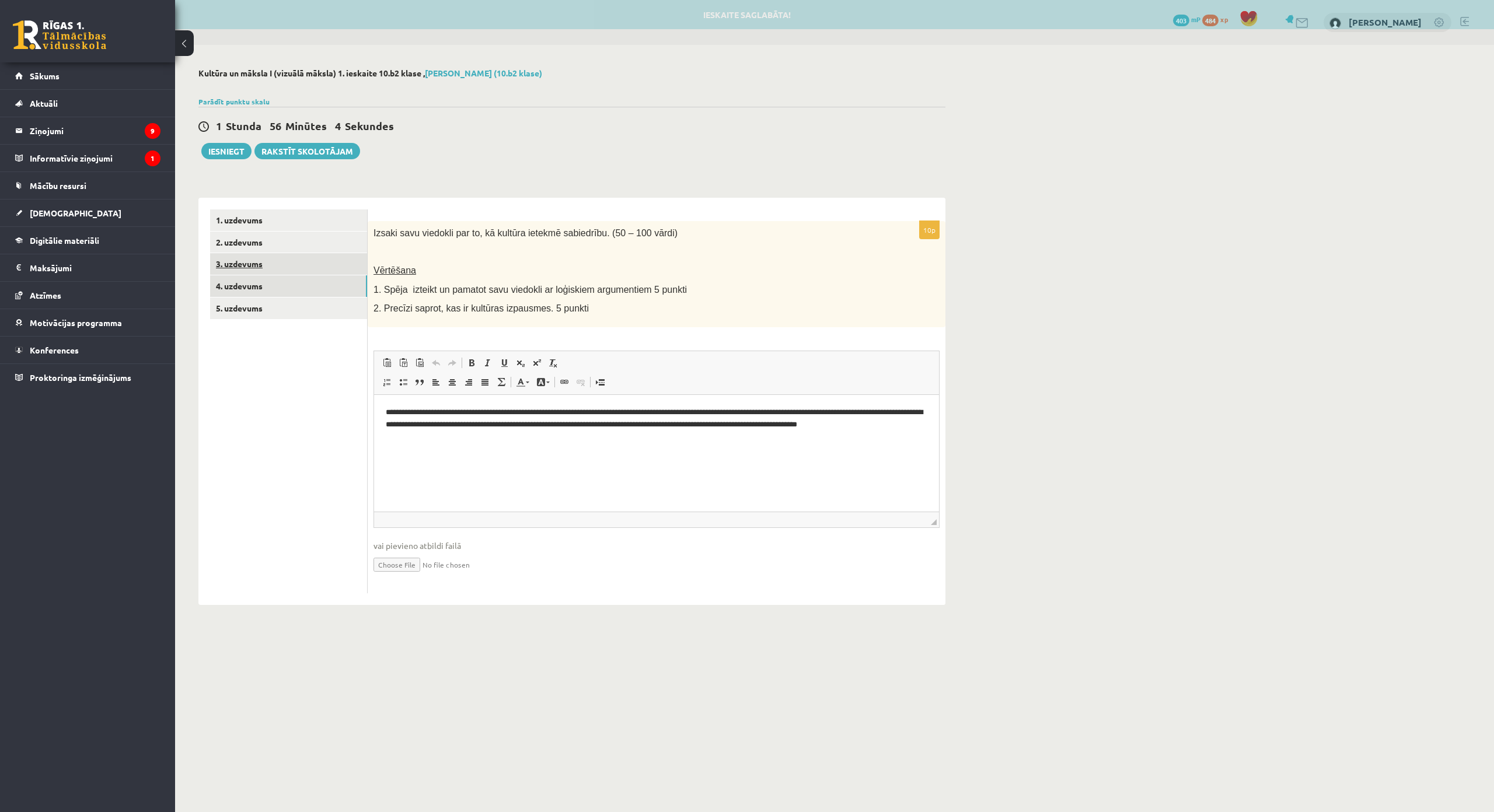
scroll to position [0, 0]
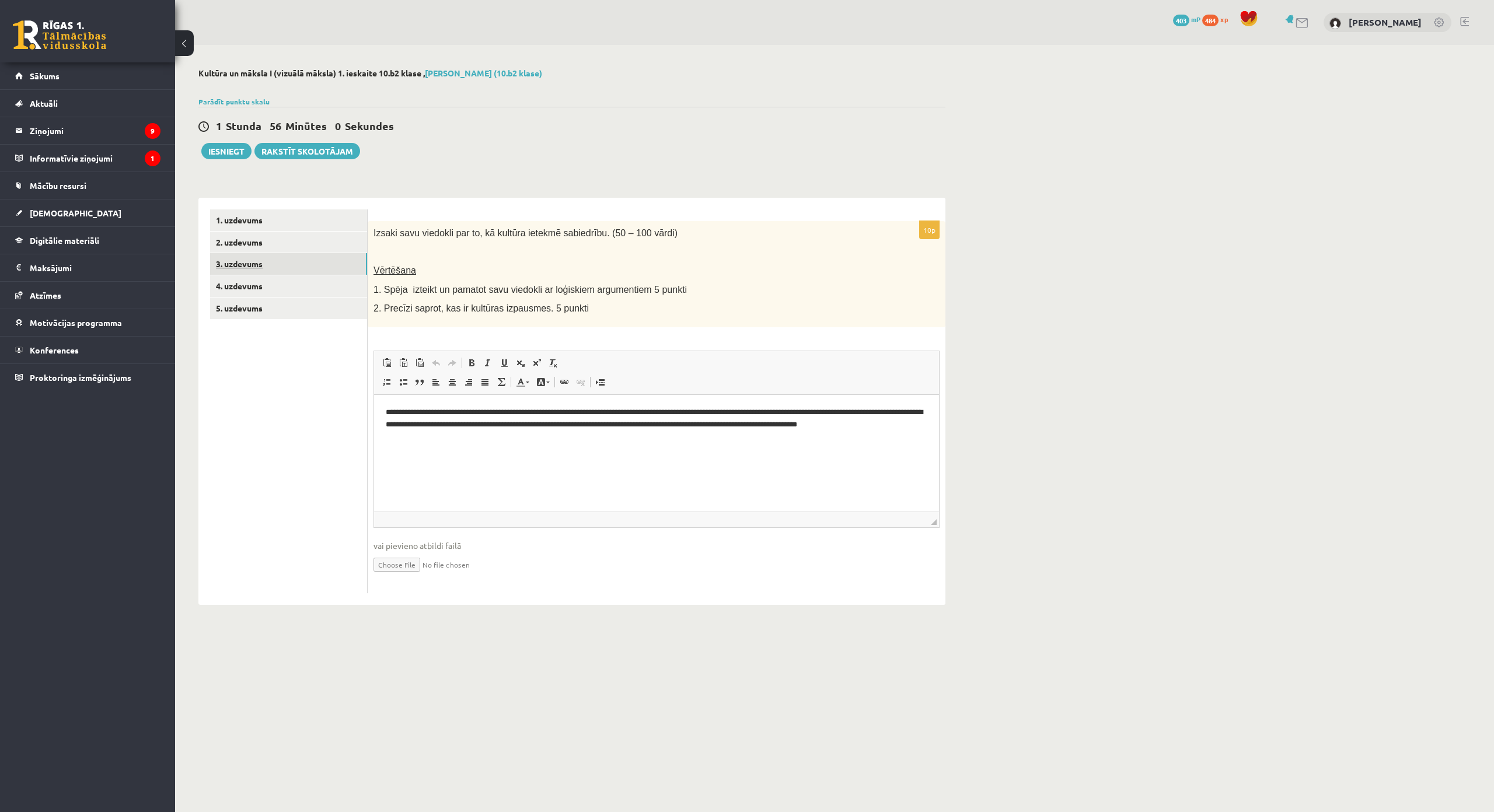
click at [307, 257] on link "3. uzdevums" at bounding box center [289, 264] width 157 height 22
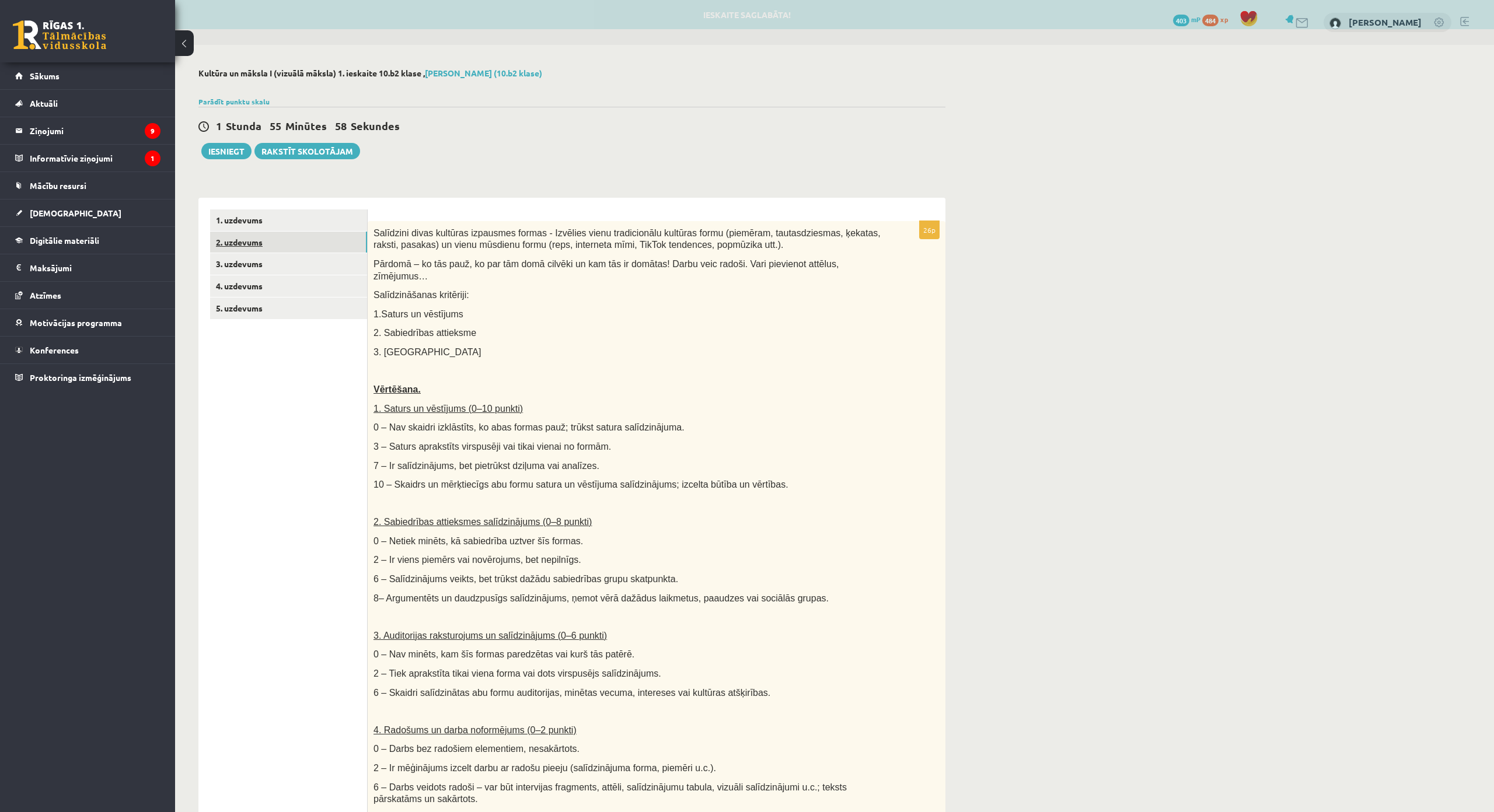
click at [321, 249] on link "2. uzdevums" at bounding box center [289, 243] width 157 height 22
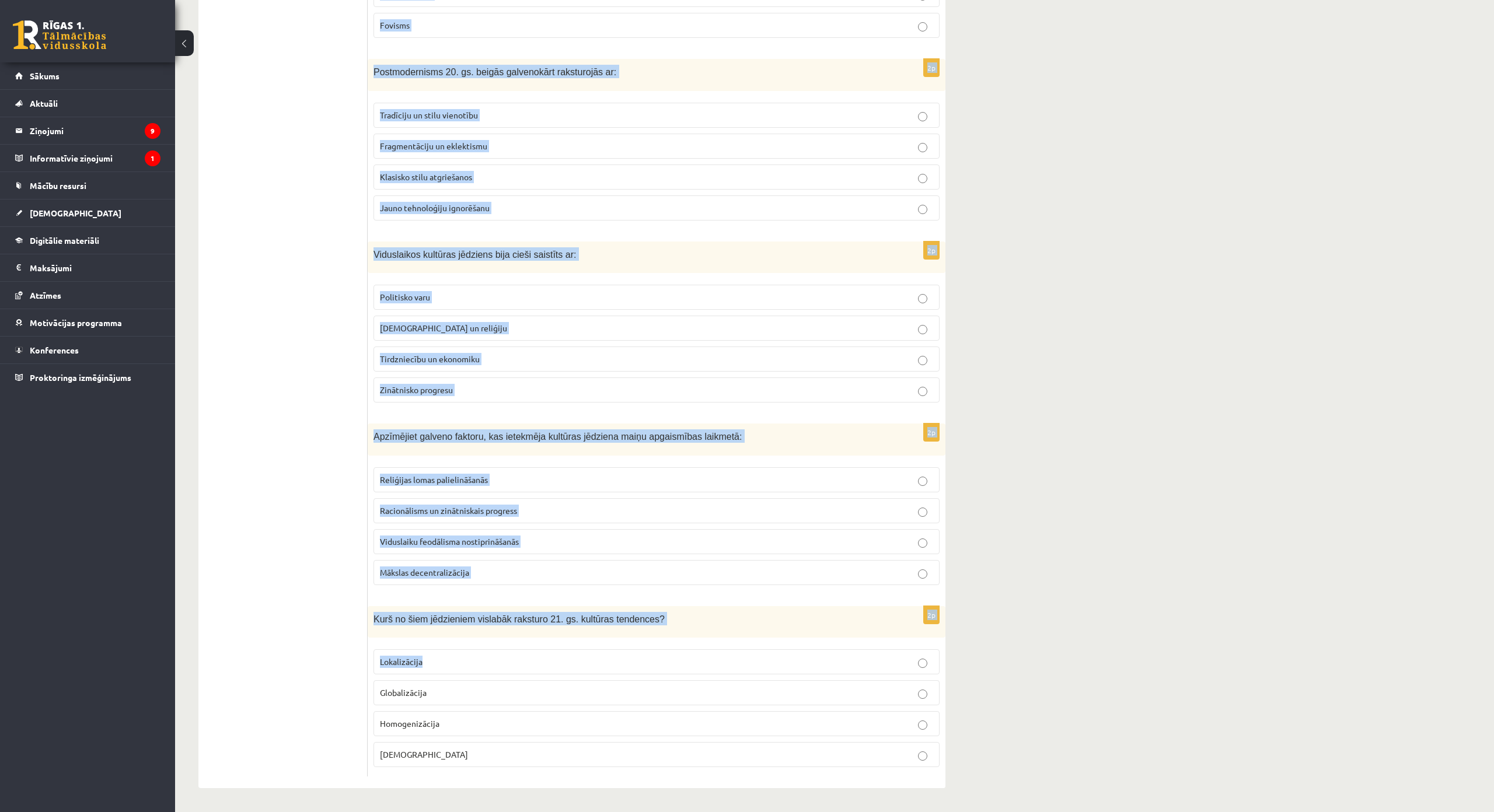
scroll to position [2251, 0]
drag, startPoint x: 374, startPoint y: 222, endPoint x: 546, endPoint y: 681, distance: 490.2
copy form "Lor ip "dolorsi" ametcon ad elits Doeiusmod temporin? Utlaboreetd magnaaliquaen…"
click at [460, 686] on p "Globalizācija" at bounding box center [657, 692] width 554 height 12
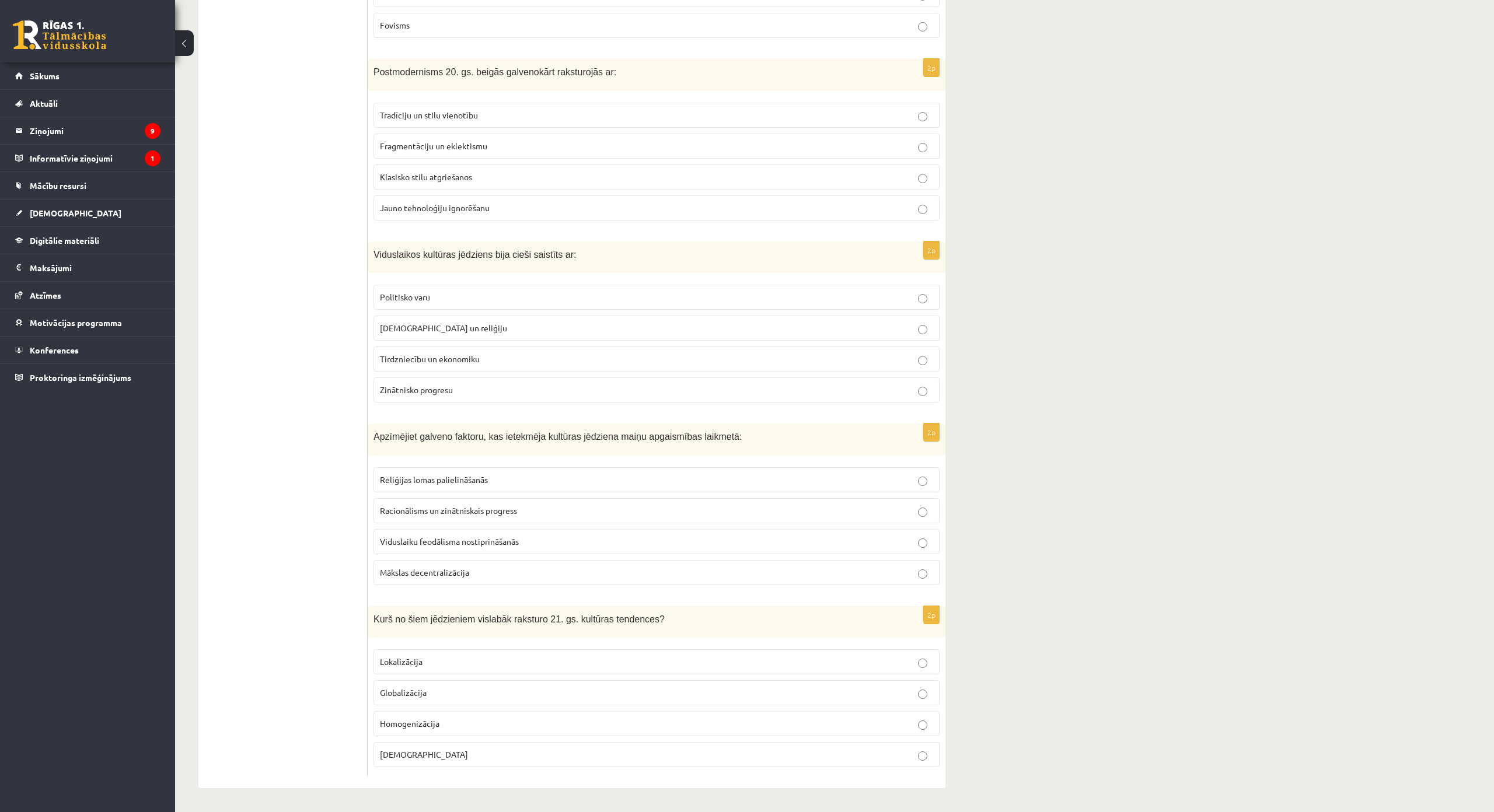
click at [543, 505] on p "Racionālisms un zinātniskais progress" at bounding box center [657, 511] width 554 height 12
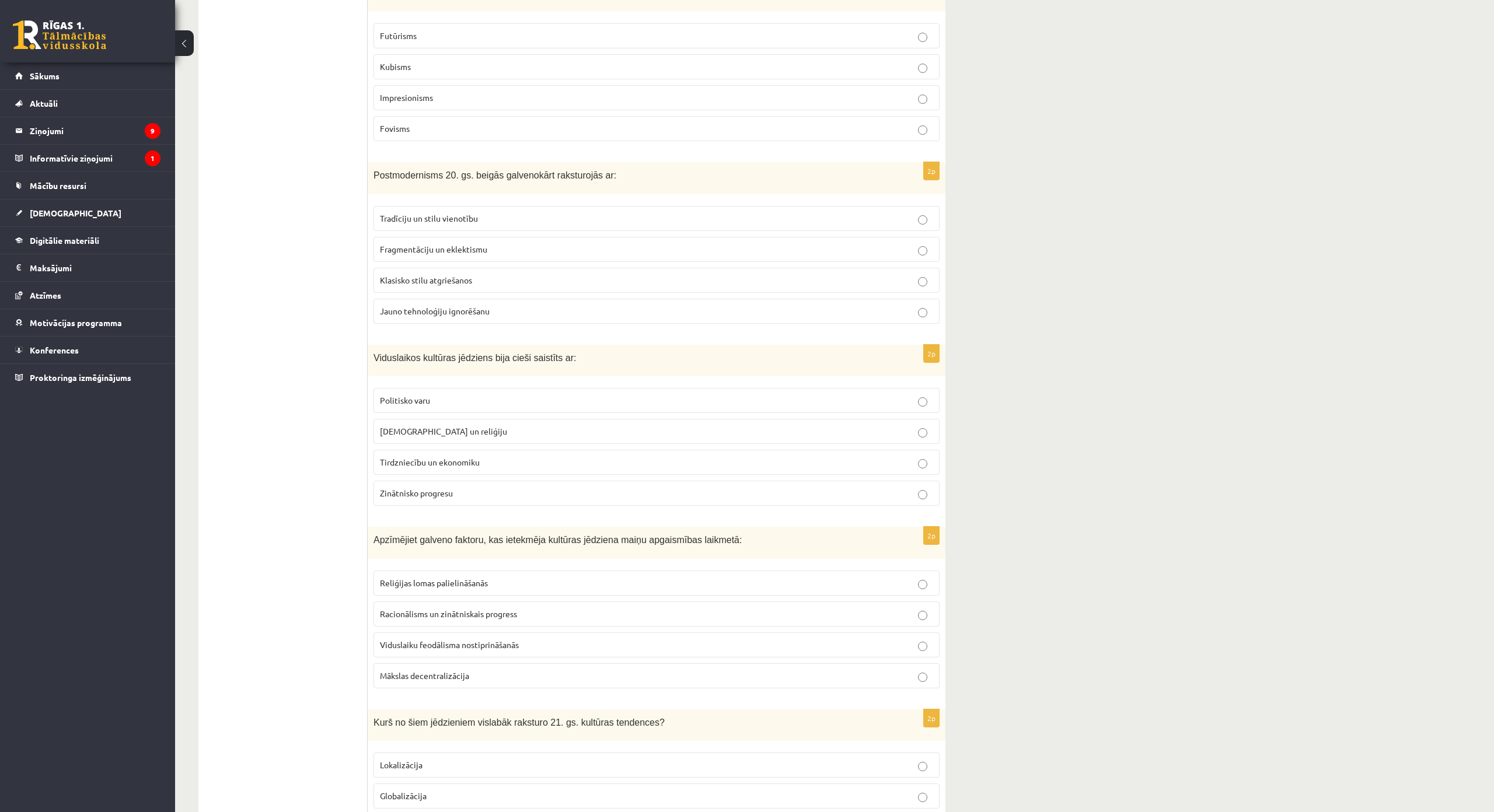
scroll to position [2076, 0]
click at [471, 423] on label "[DEMOGRAPHIC_DATA] un reliģiju" at bounding box center [657, 431] width 566 height 25
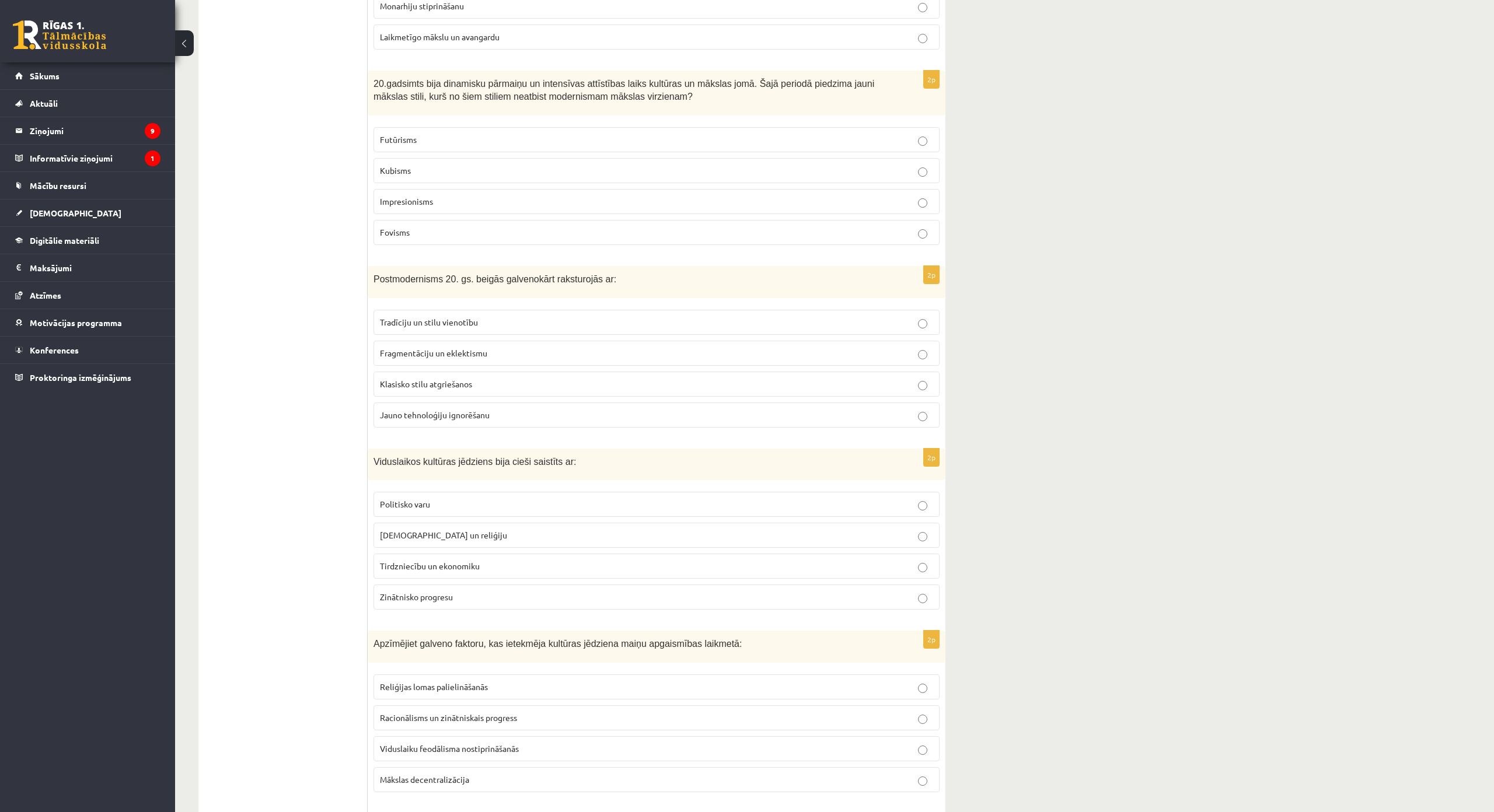
scroll to position [1959, 0]
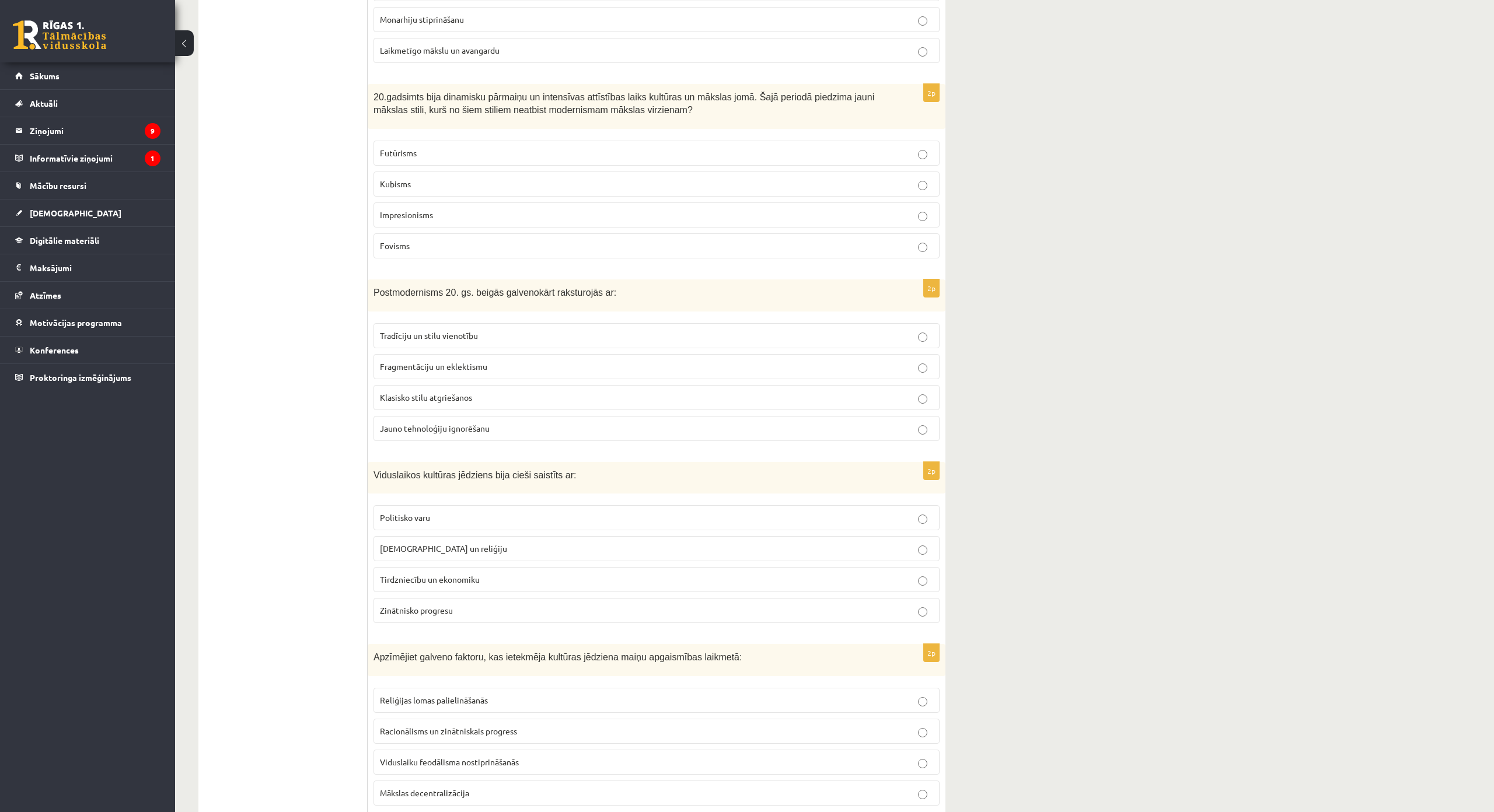
click at [507, 371] on p "Fragmentāciju un eklektismu" at bounding box center [657, 367] width 554 height 12
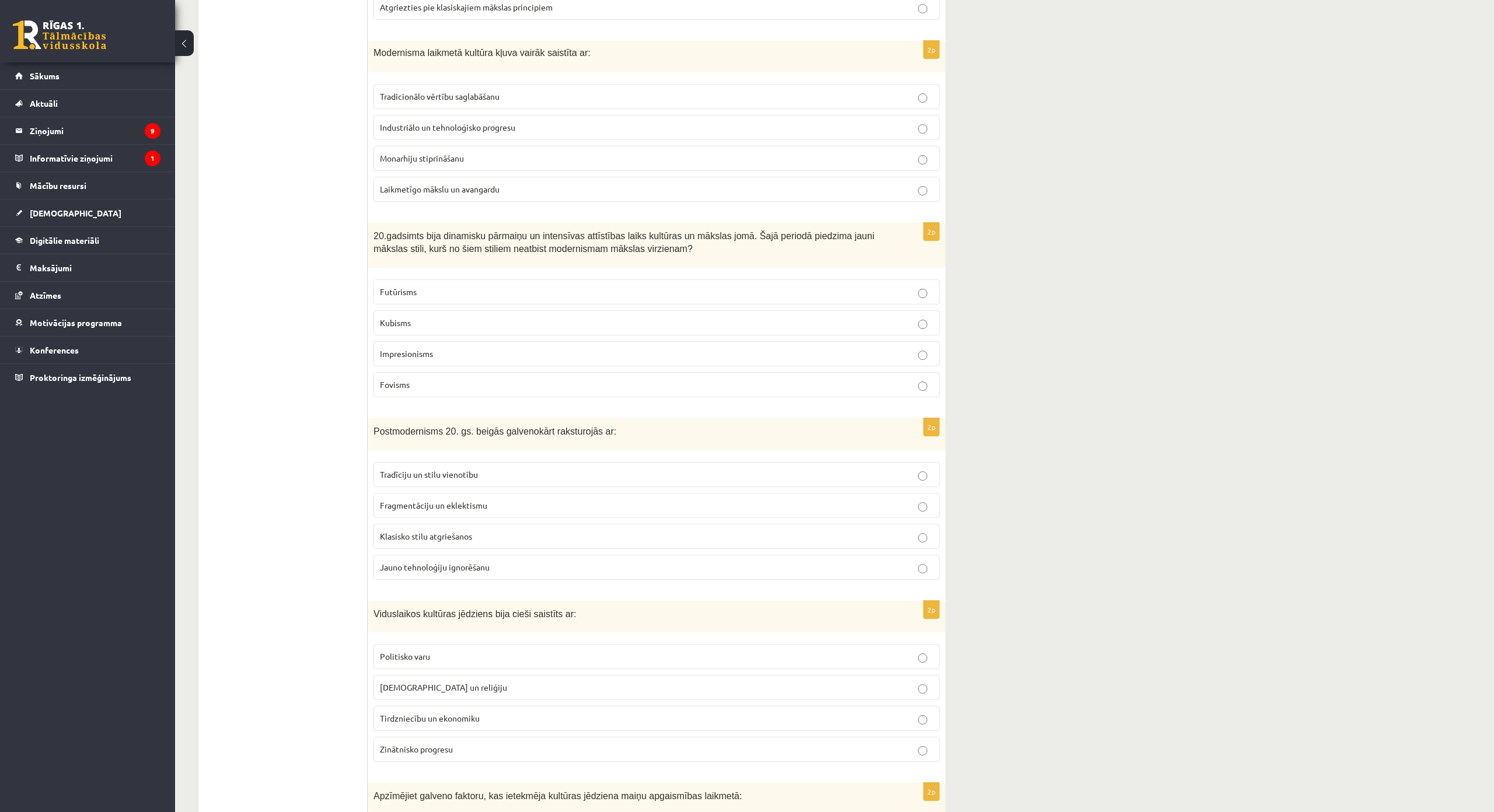
scroll to position [1726, 0]
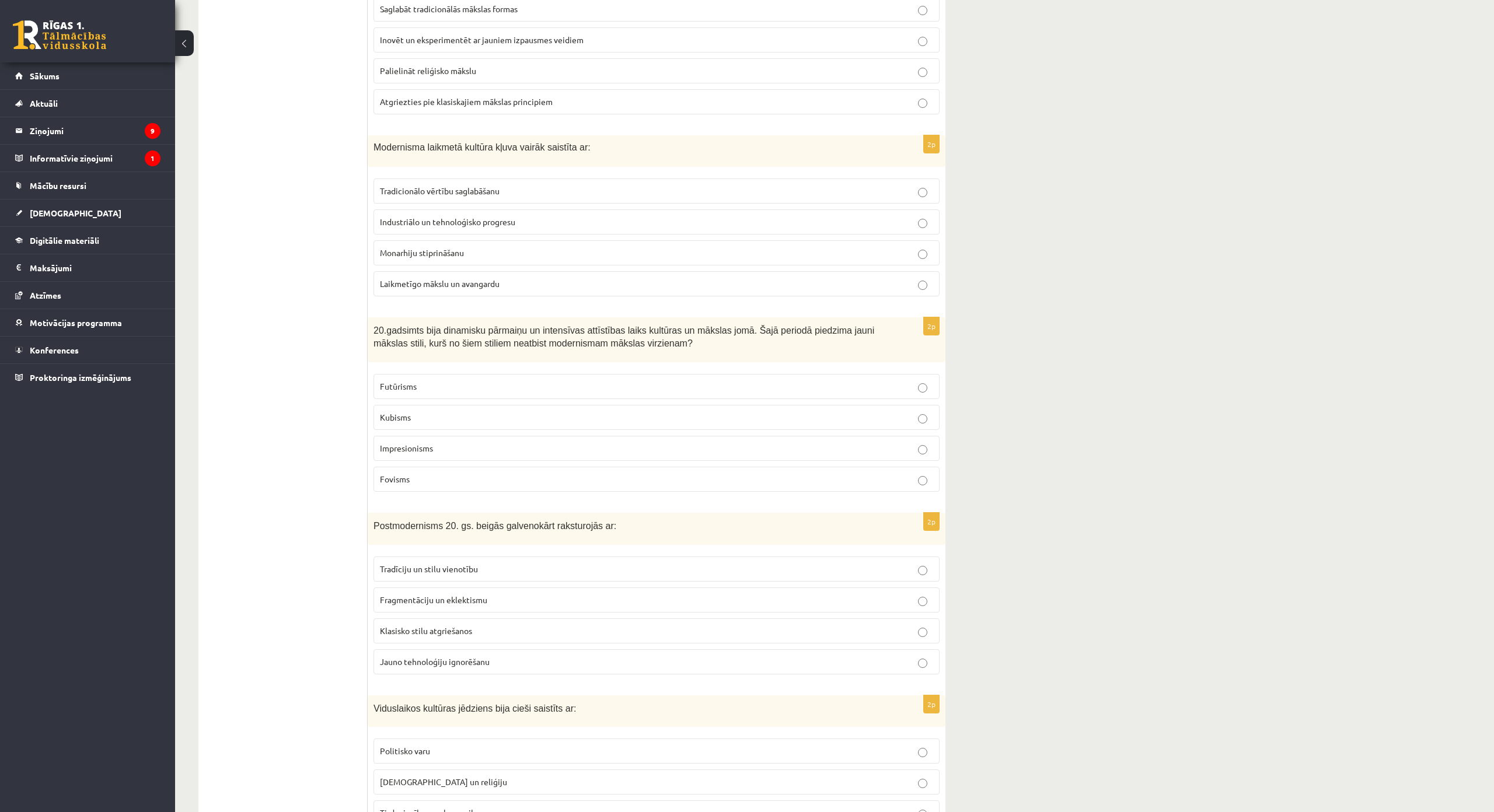
click at [459, 446] on p "Impresionisms" at bounding box center [657, 448] width 554 height 12
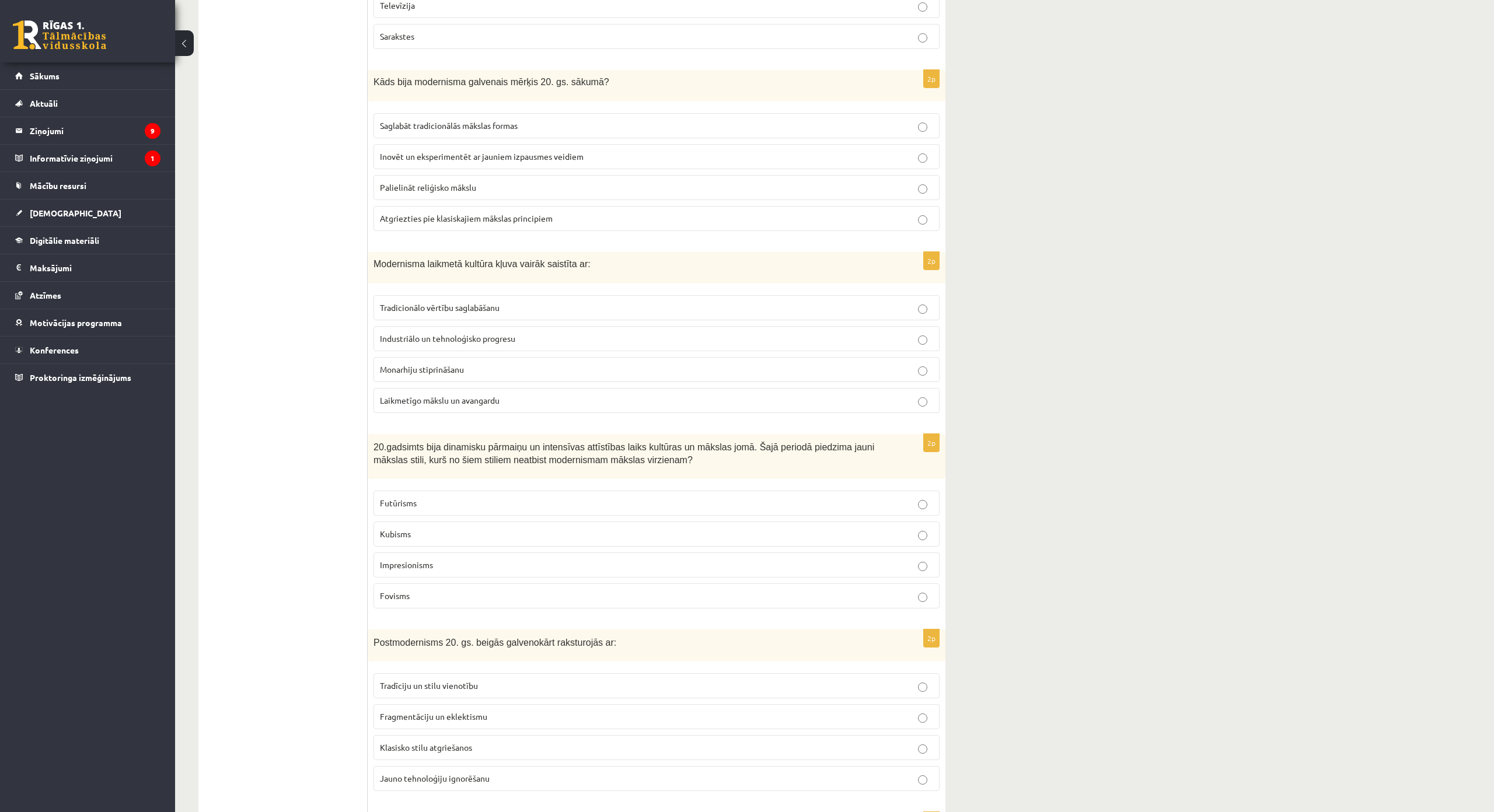
click at [531, 339] on p "Industriālo un tehnoloģisko progresu" at bounding box center [657, 338] width 554 height 12
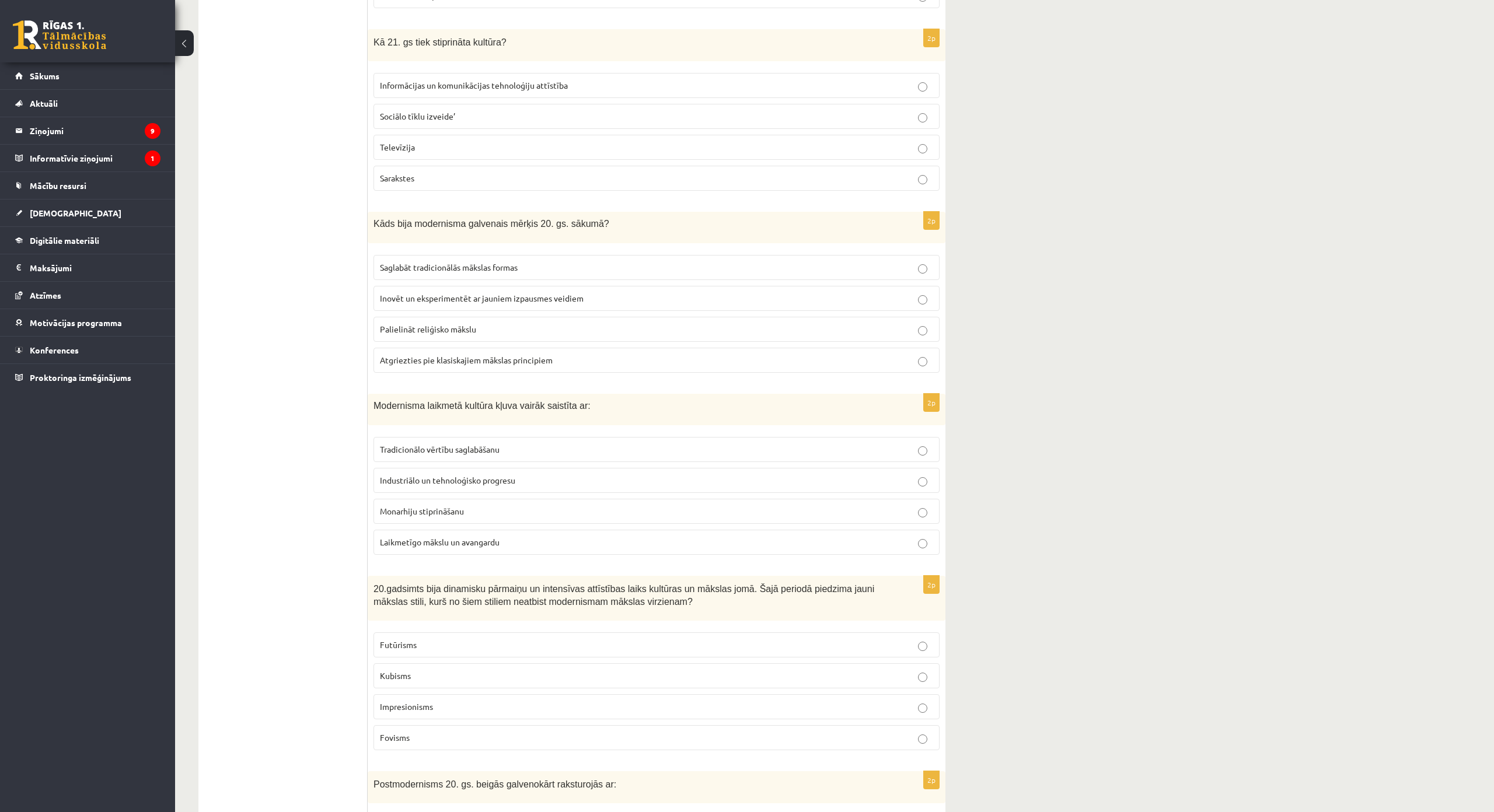
scroll to position [1376, 0]
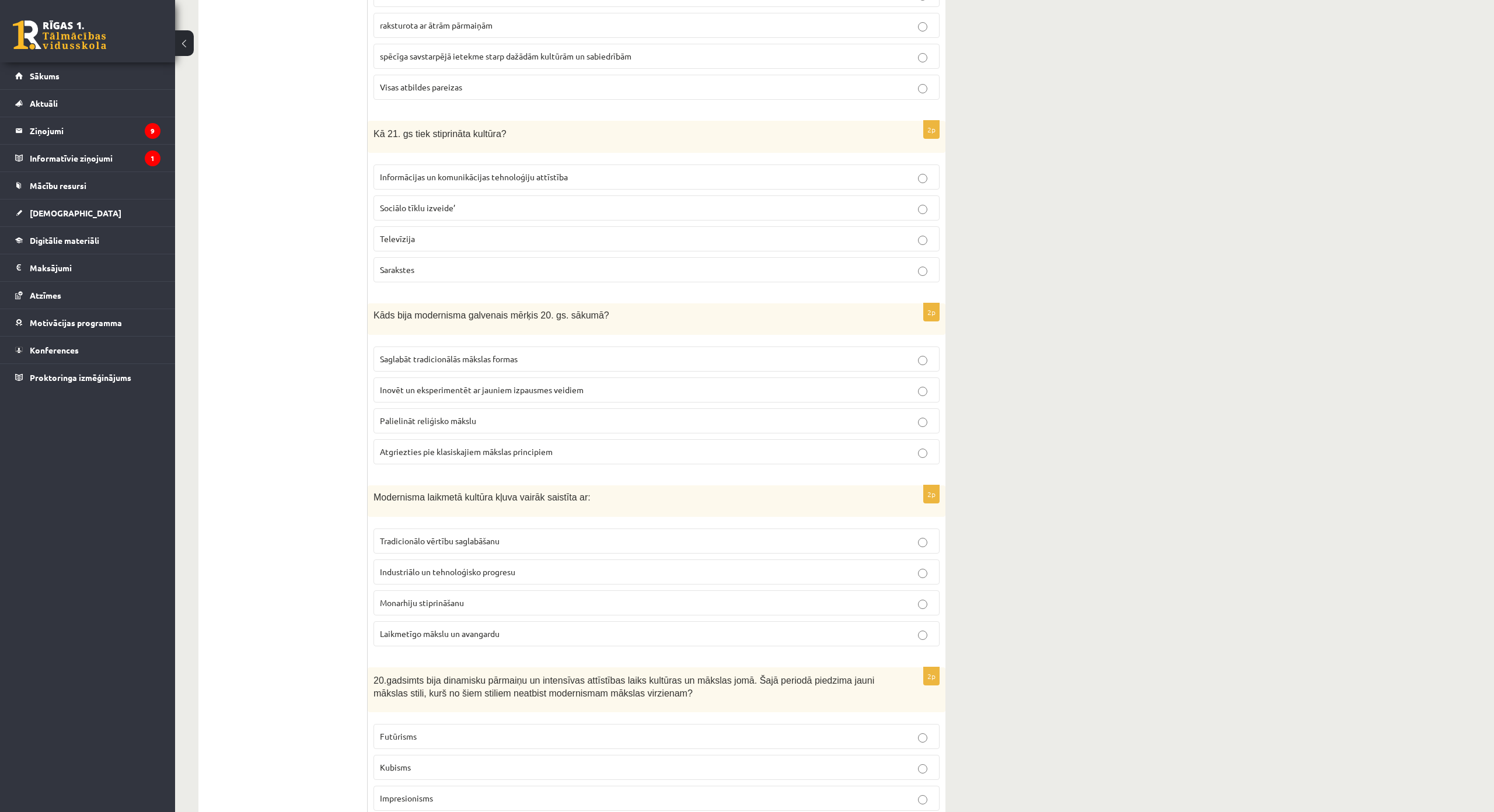
click at [556, 389] on span "Inovēt un eksperimentēt ar jauniem izpausmes veidiem" at bounding box center [481, 390] width 203 height 11
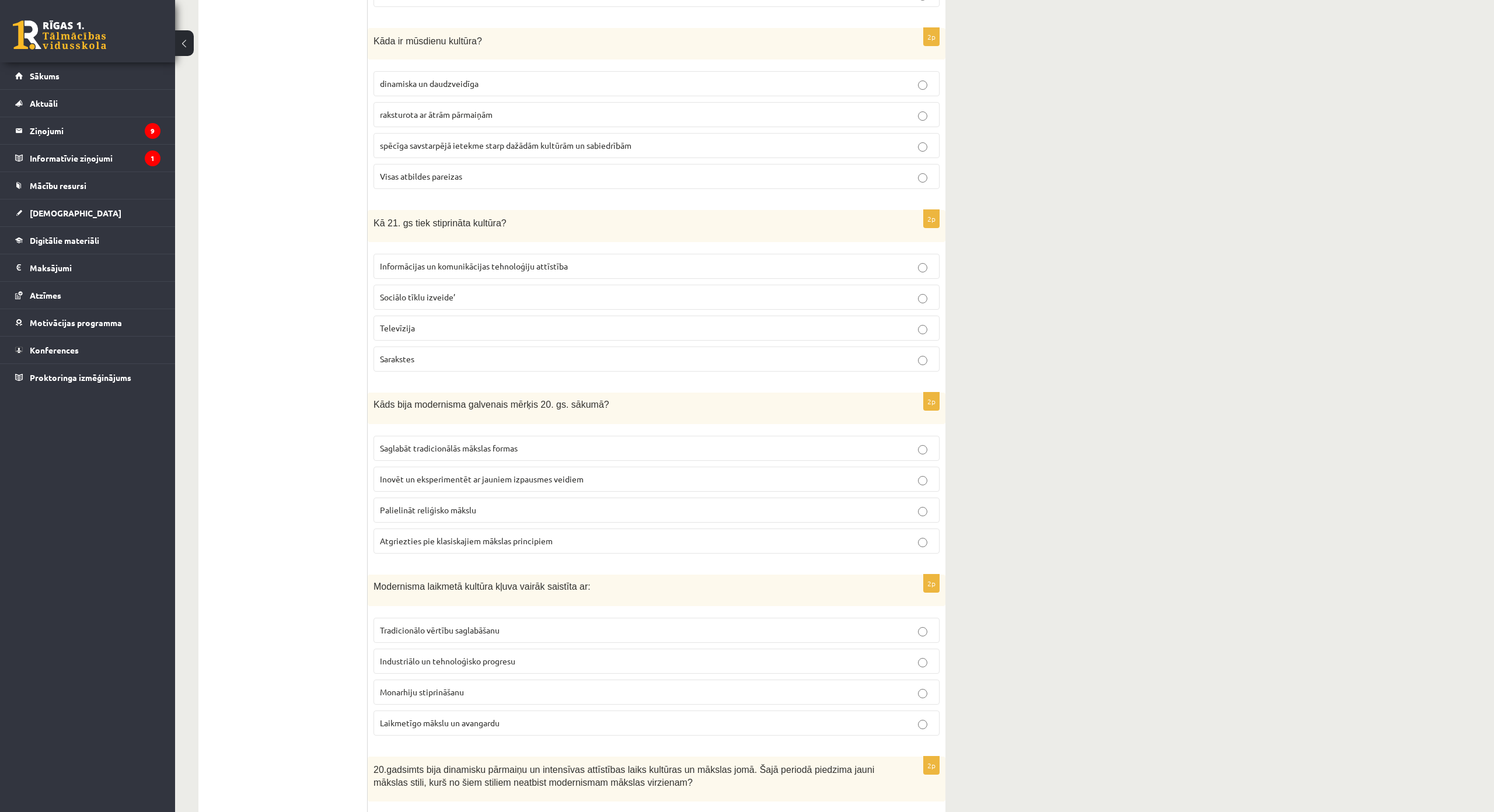
scroll to position [1259, 0]
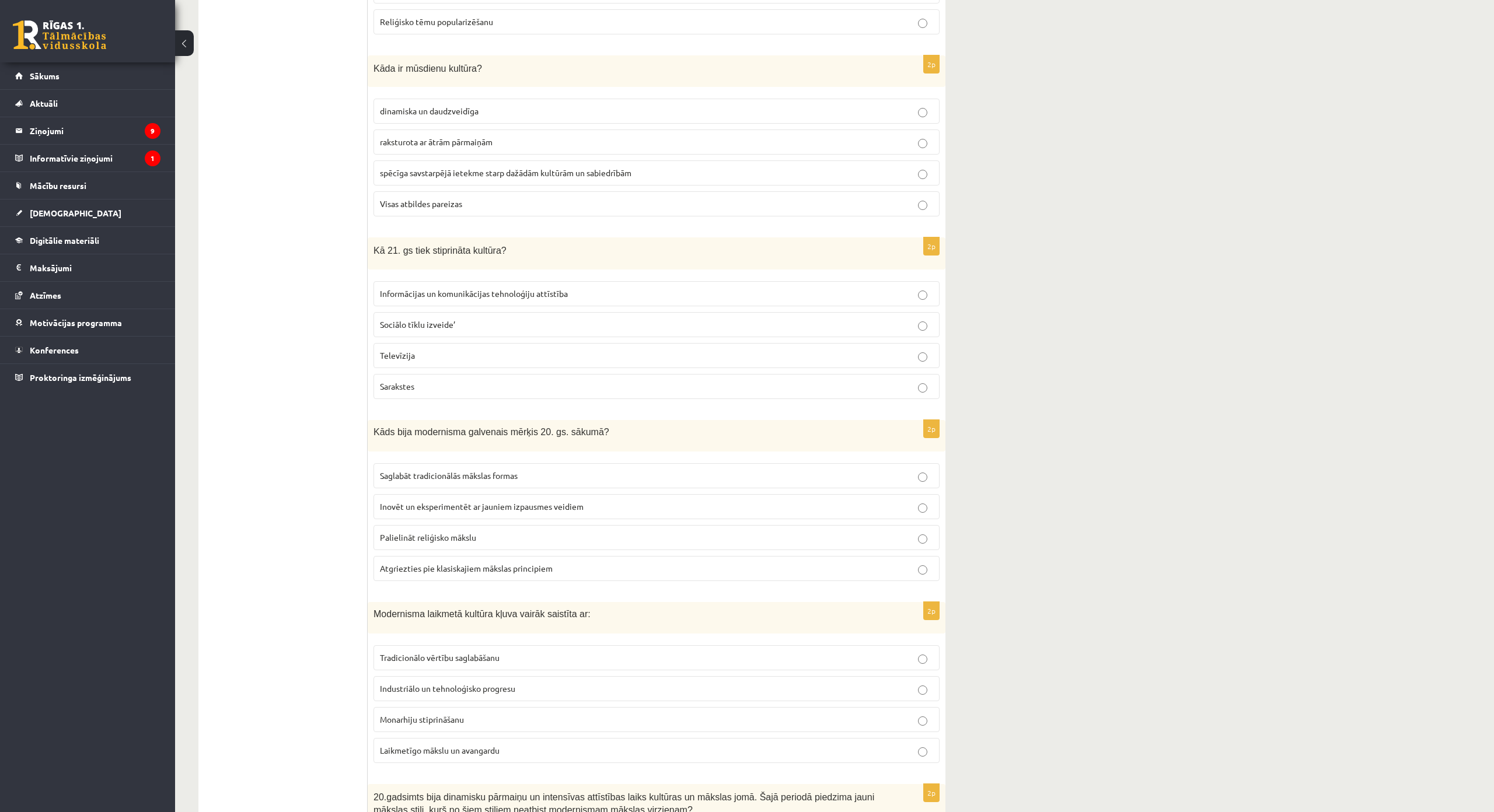
click at [583, 299] on p "Informācijas un komunikācijas tehnoloģiju attīstība" at bounding box center [657, 293] width 554 height 12
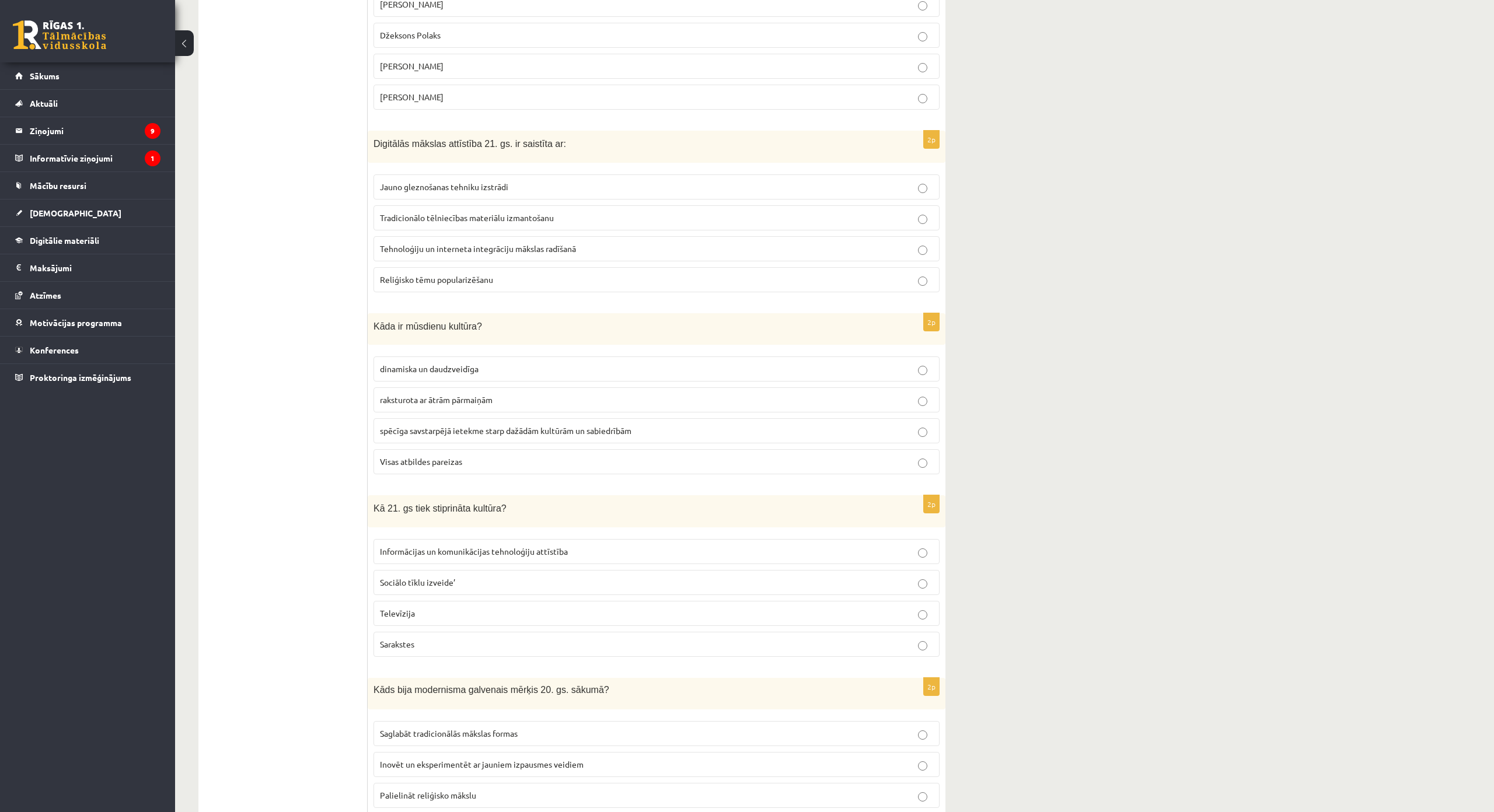
scroll to position [968, 0]
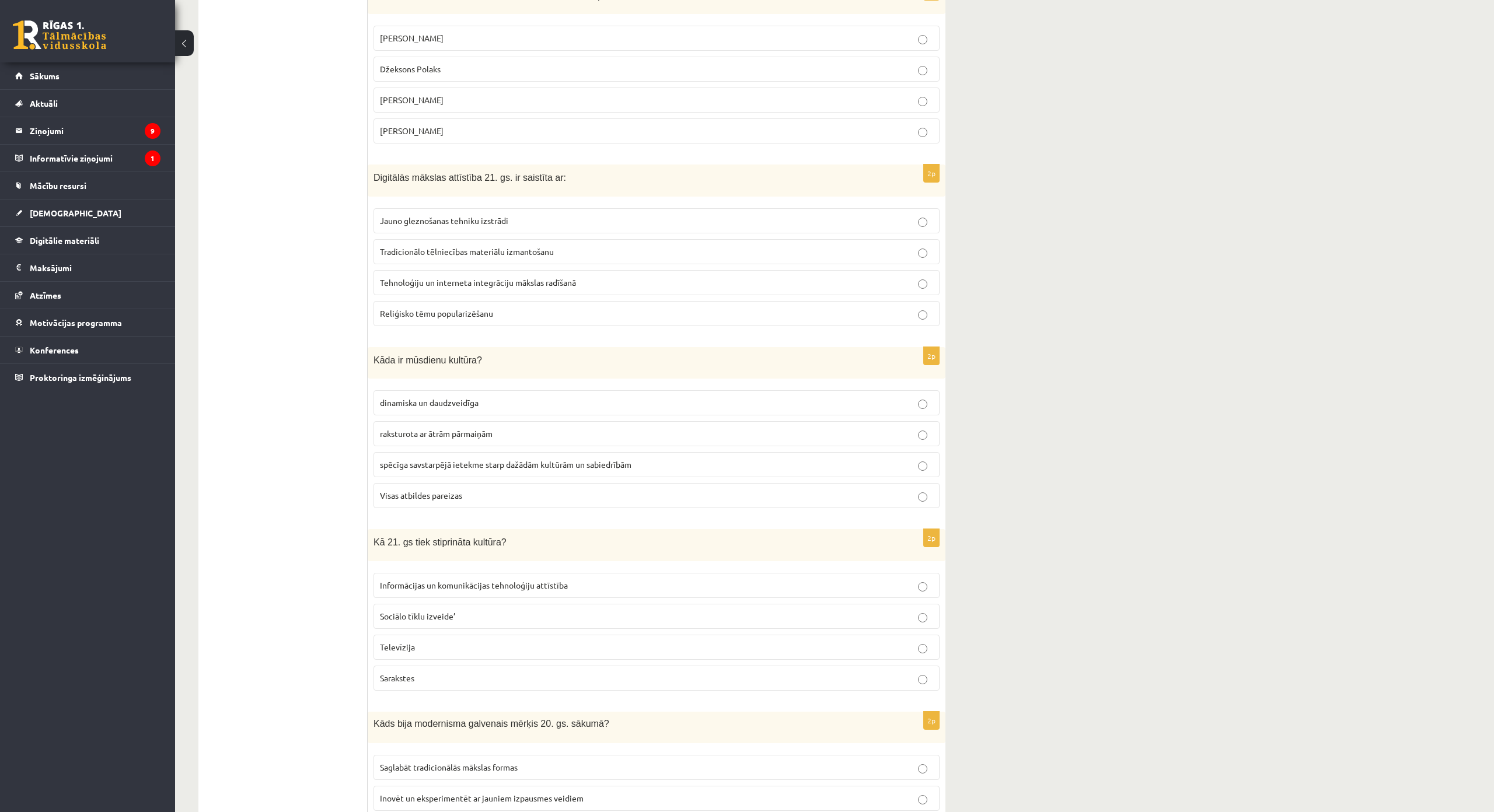
click at [585, 281] on p "Tehnoloģiju un interneta integrāciju mākslas radīšanā" at bounding box center [657, 283] width 554 height 12
click at [533, 494] on p "Visas atbildes pareizas" at bounding box center [657, 496] width 554 height 12
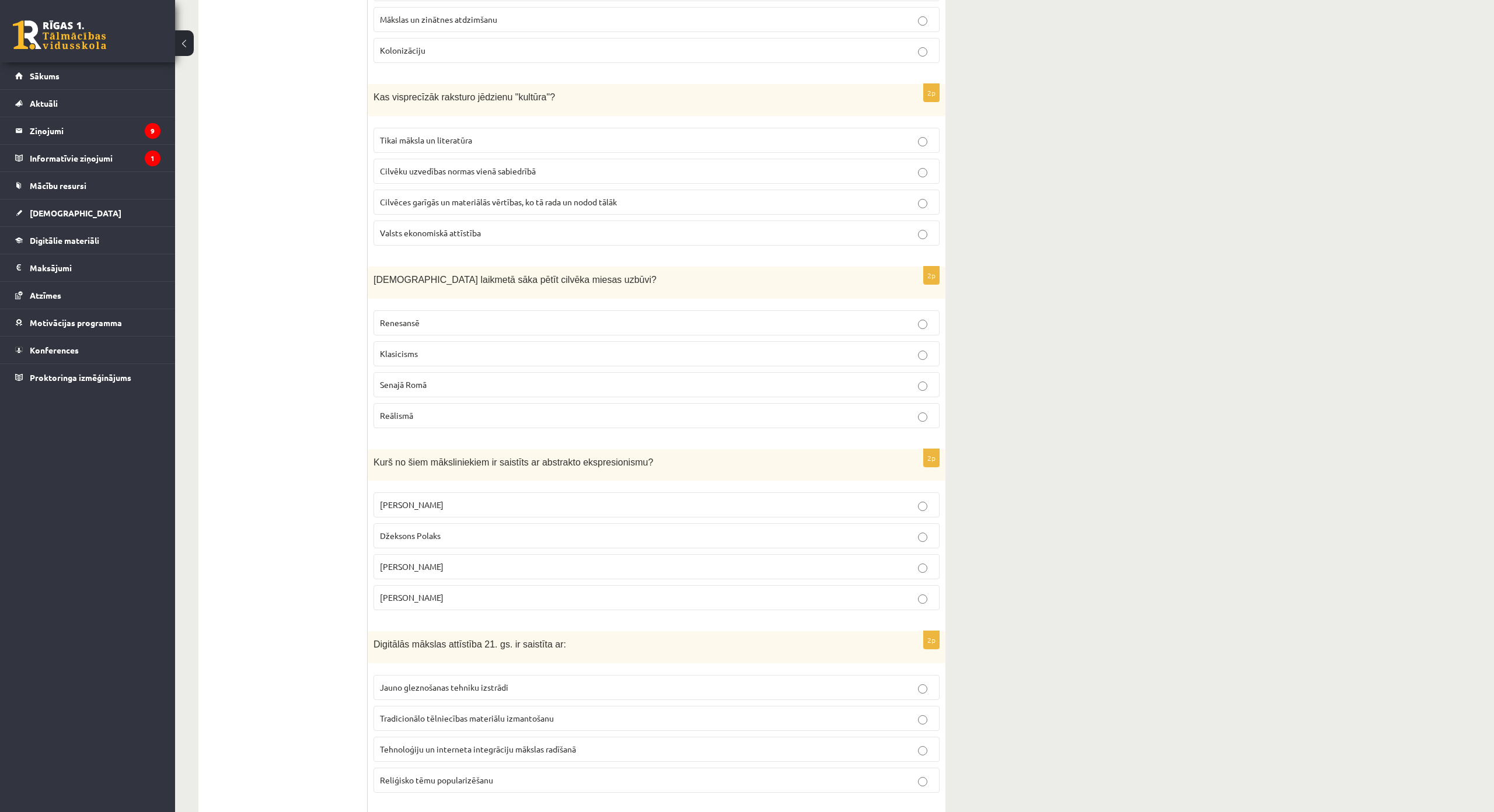
scroll to position [559, 0]
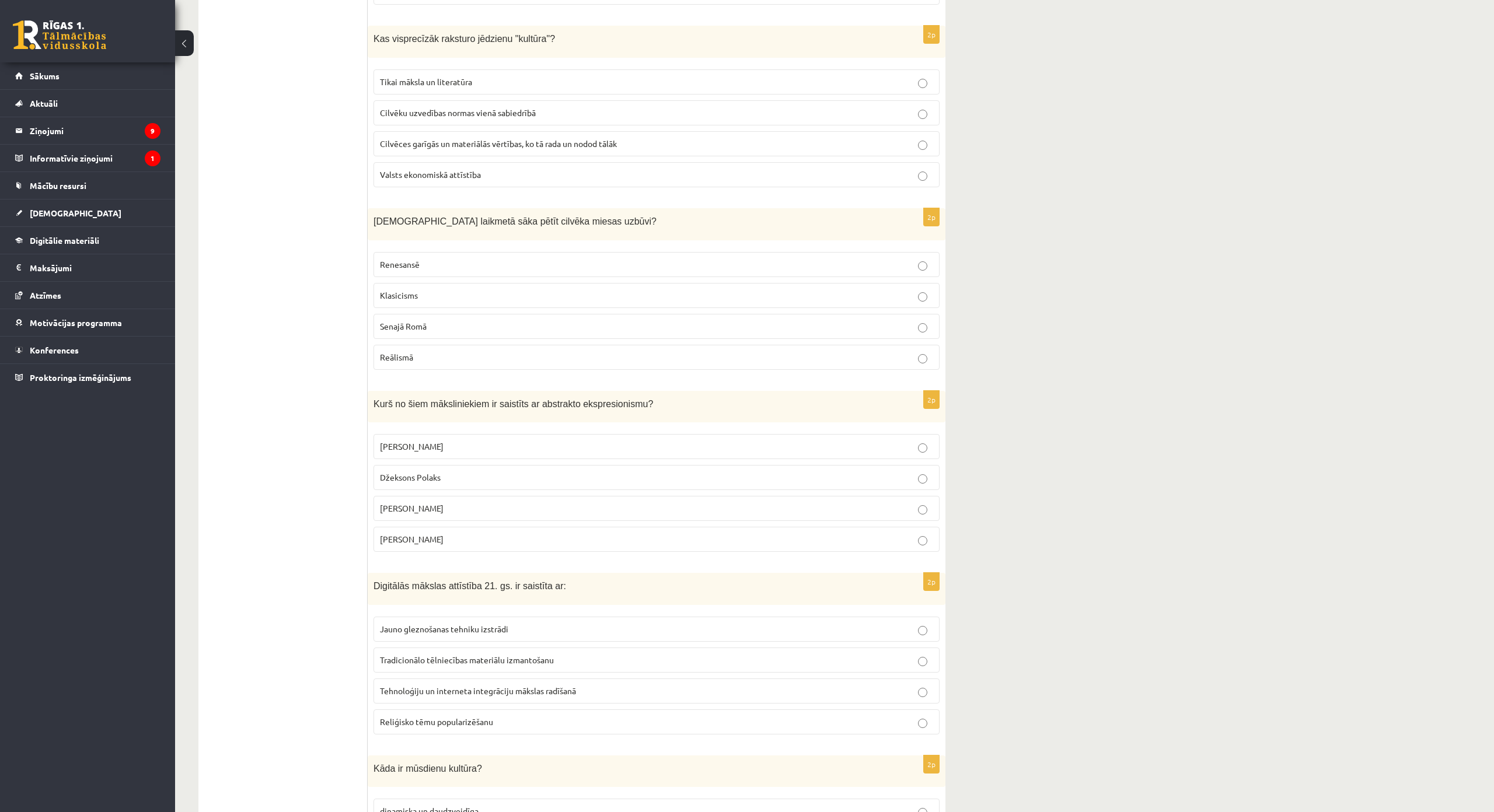
click at [440, 270] on p "Renesansē" at bounding box center [657, 265] width 554 height 12
click at [478, 469] on label "Džeksons Polaks" at bounding box center [657, 477] width 566 height 25
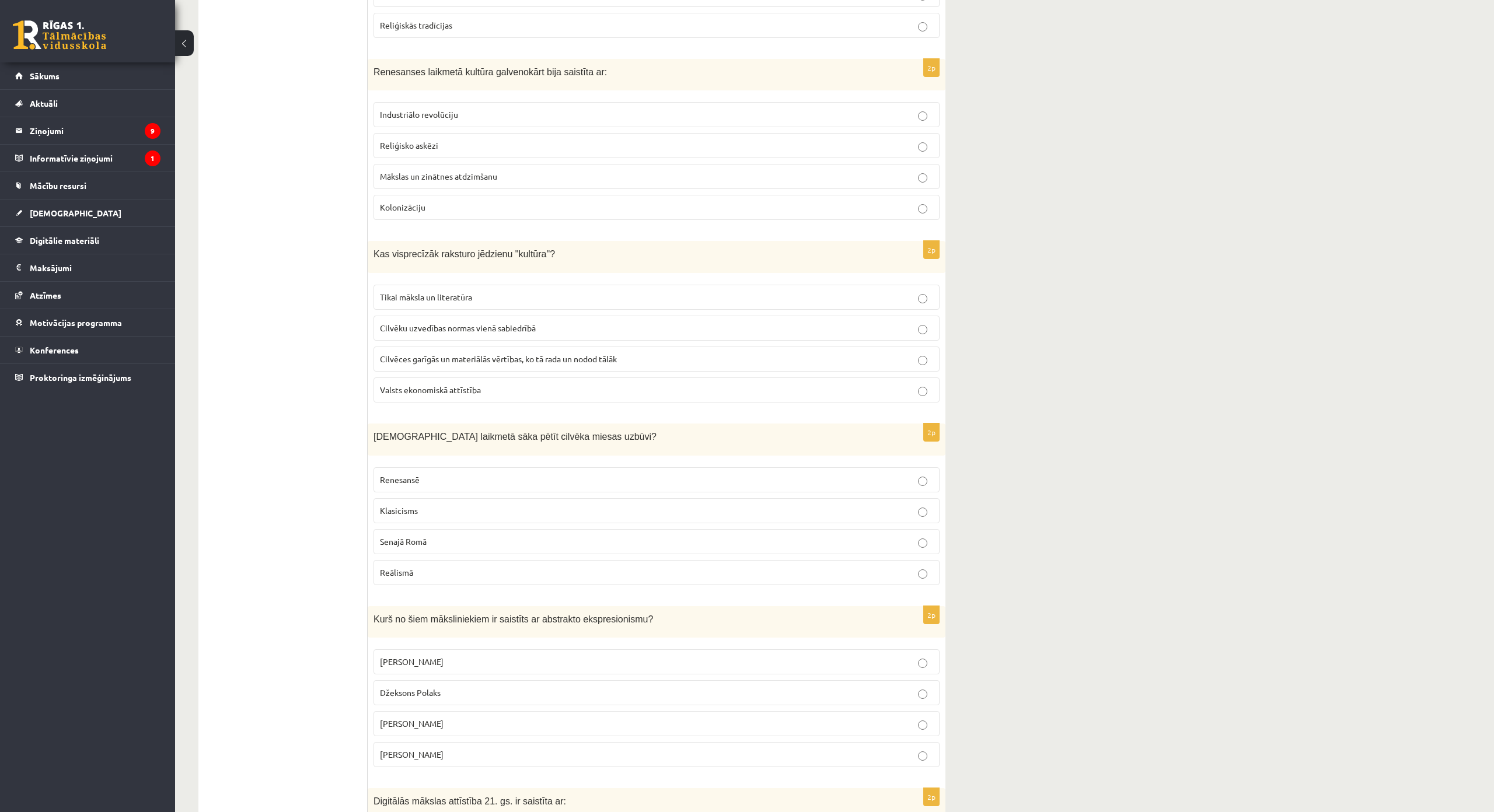
scroll to position [326, 0]
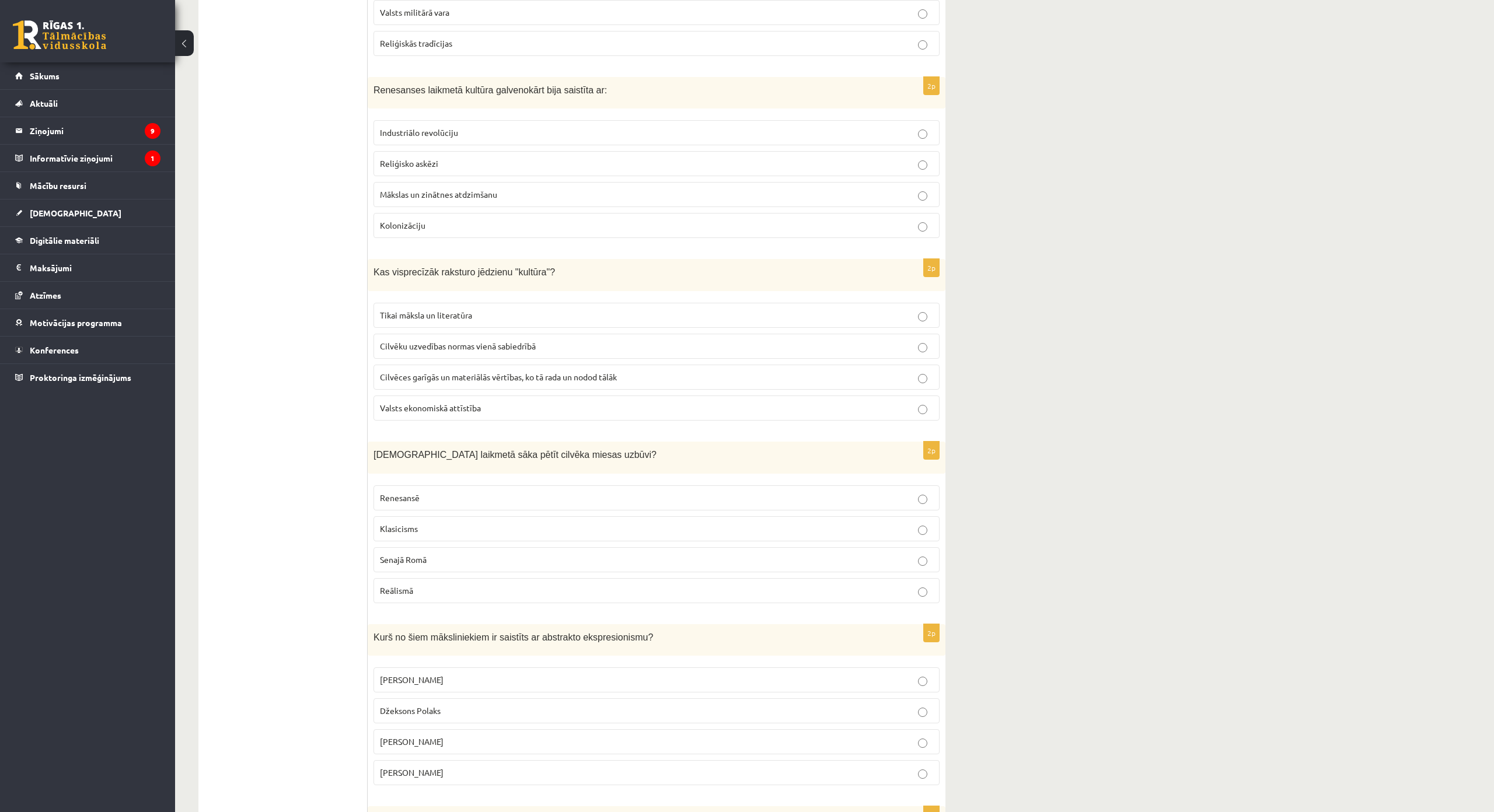
click at [600, 380] on span "Cilvēces garīgās un materiālās vērtības, ko tā rada un nodod tālāk" at bounding box center [498, 377] width 237 height 11
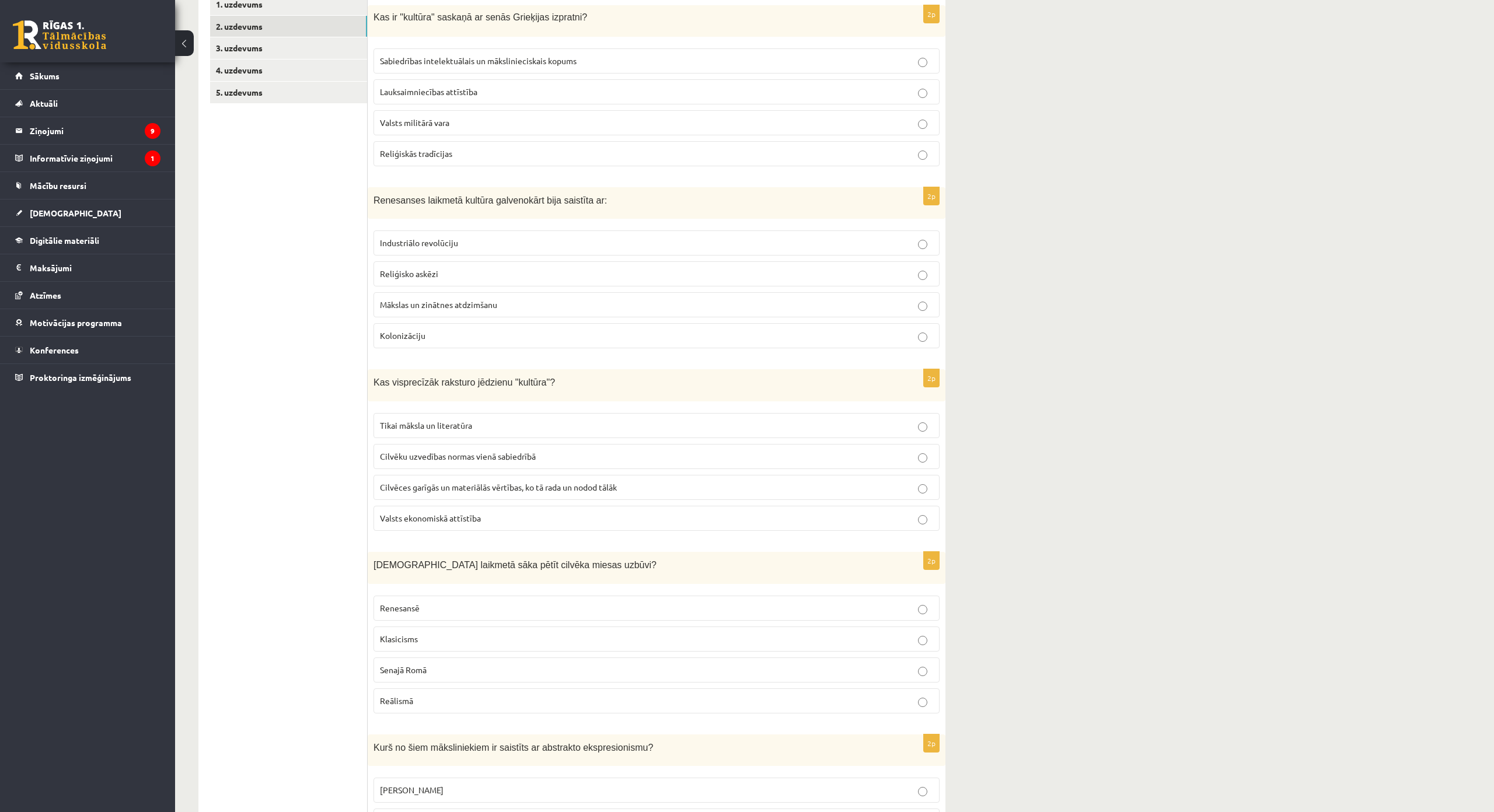
scroll to position [209, 0]
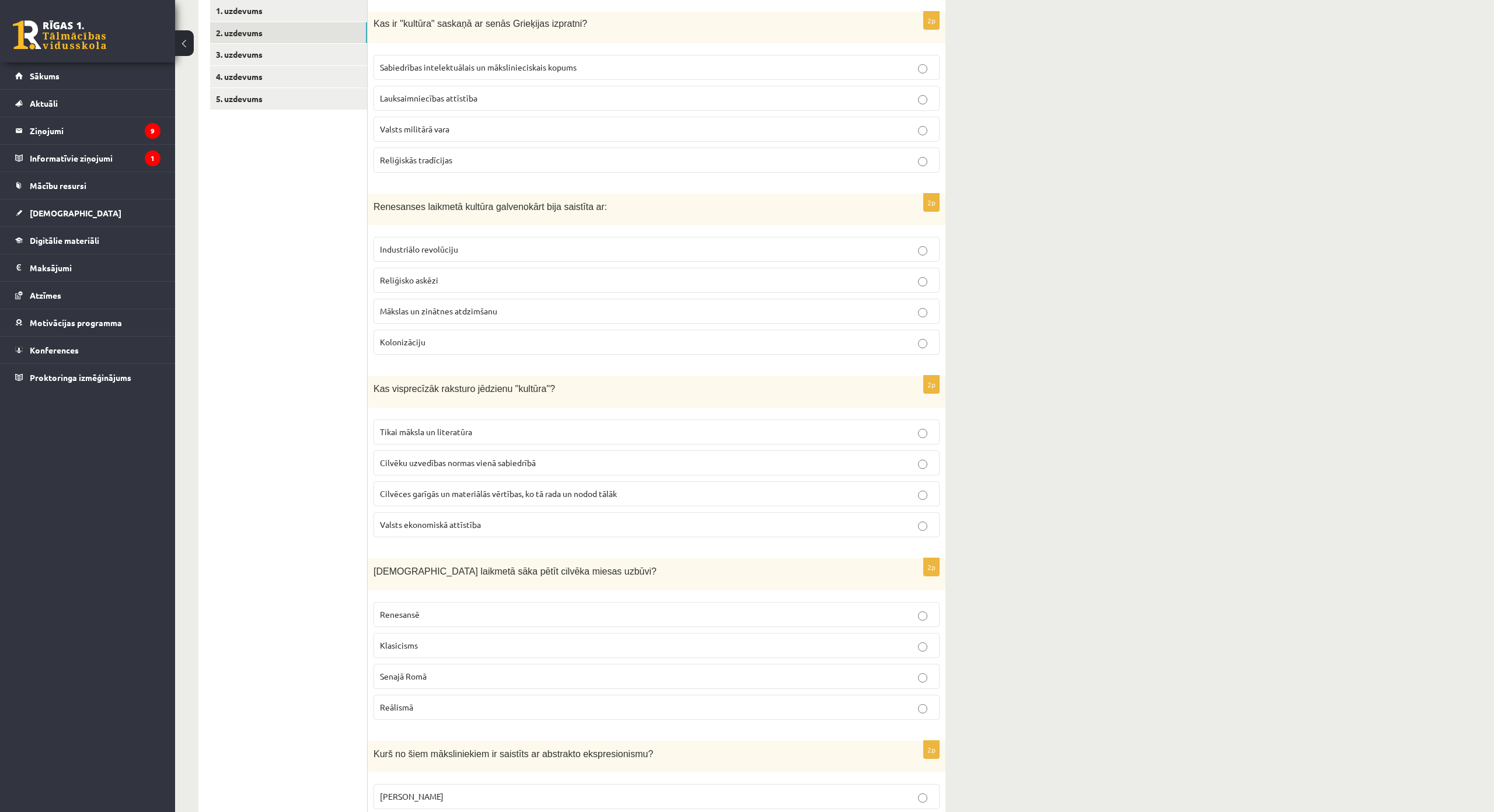
click at [517, 315] on p "Mākslas un zinātnes atdzimšanu" at bounding box center [657, 311] width 554 height 12
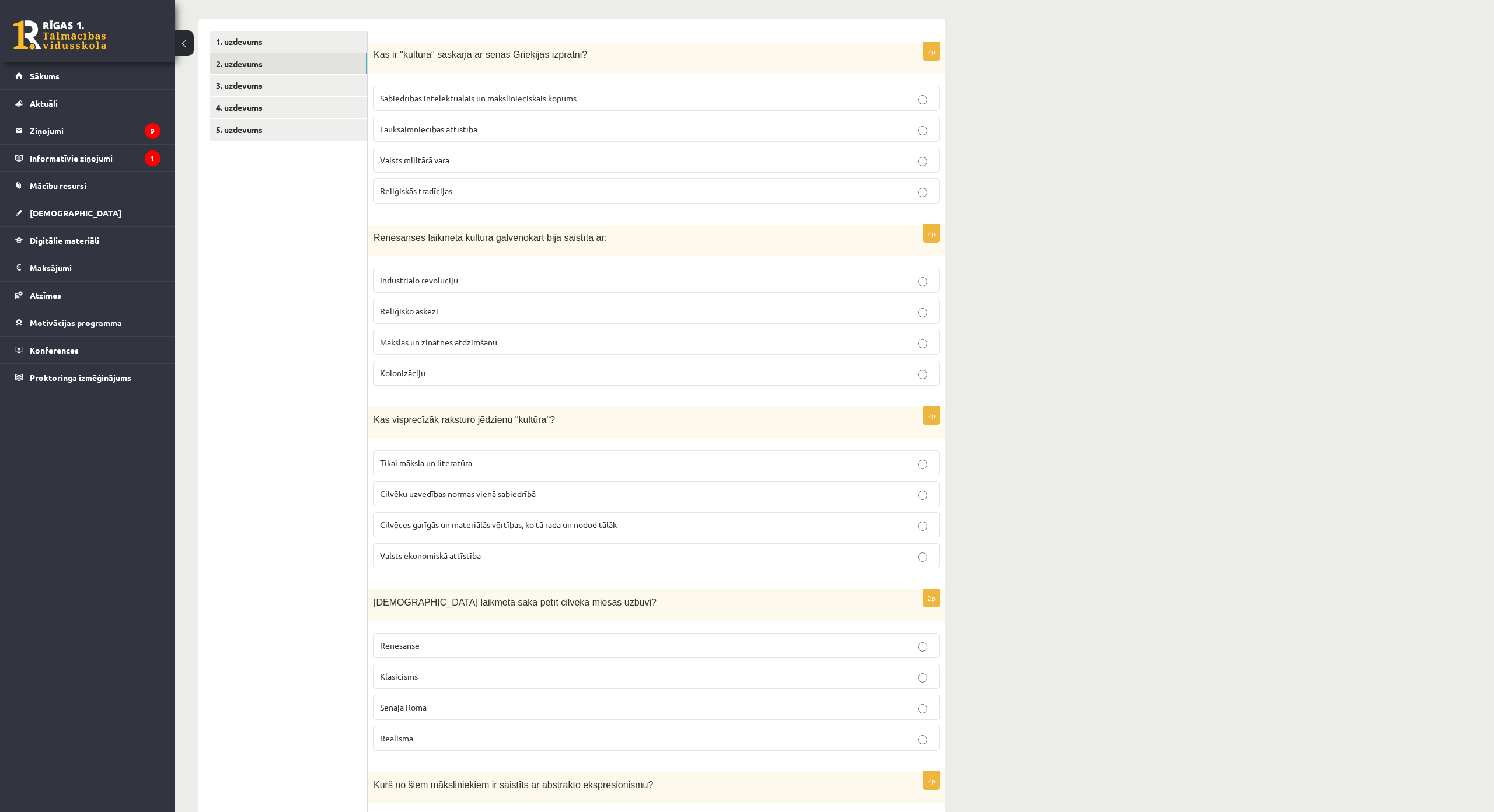
scroll to position [35, 0]
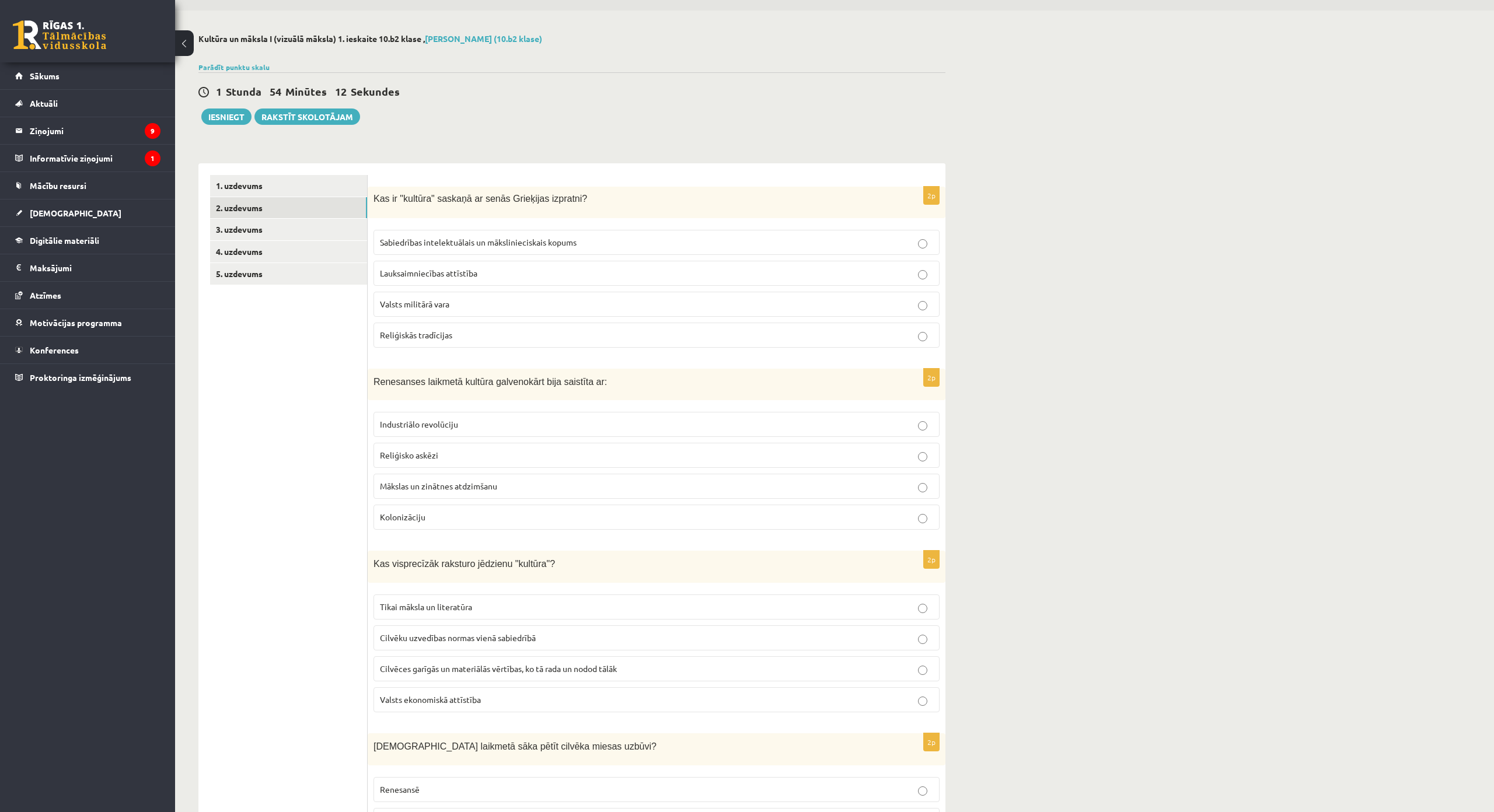
click at [575, 241] on span "Sabiedrības intelektuālais un mākslinieciskais kopums" at bounding box center [478, 242] width 196 height 11
click at [312, 229] on link "3. uzdevums" at bounding box center [289, 230] width 157 height 22
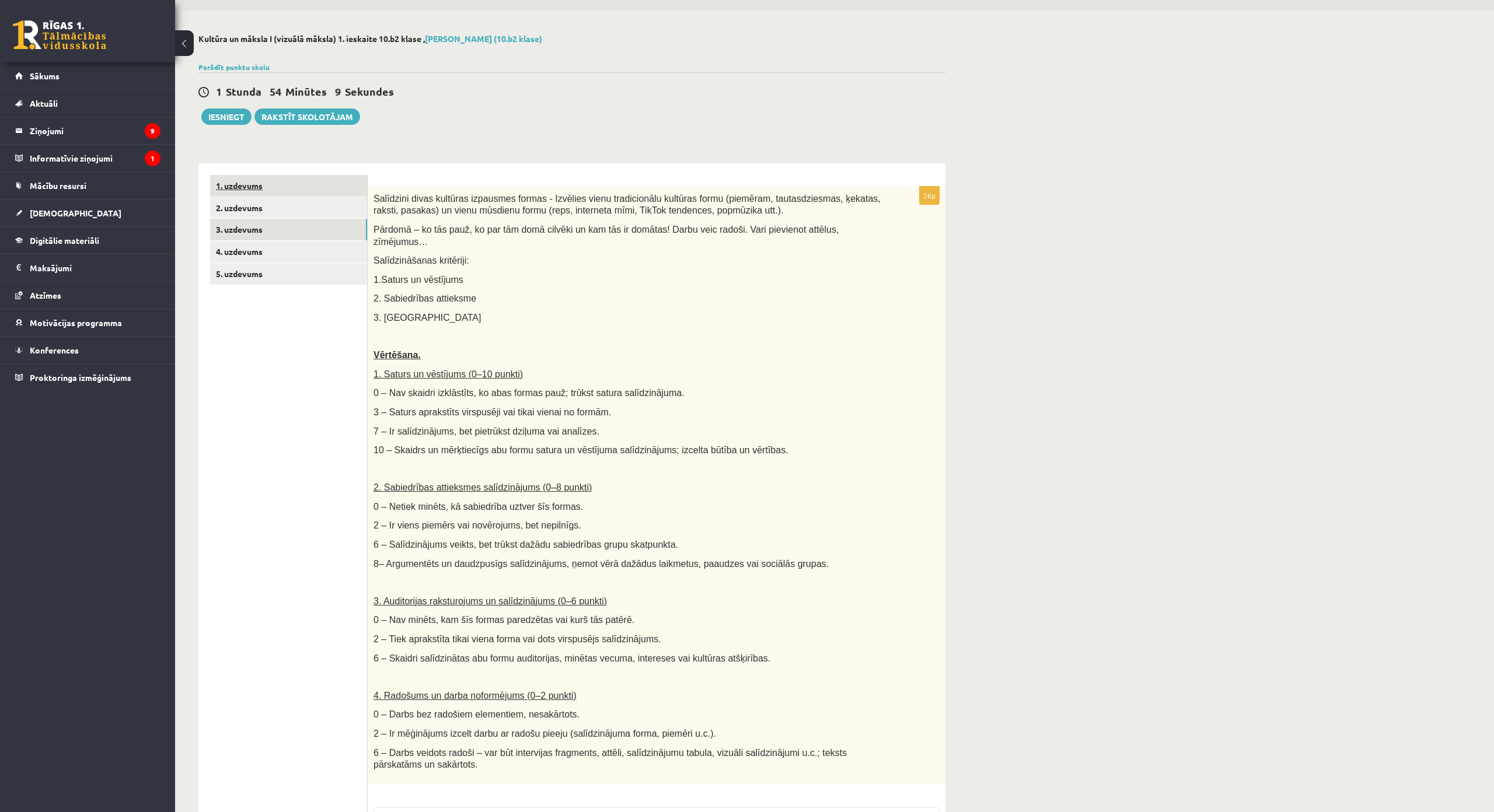
click at [308, 195] on link "1. uzdevums" at bounding box center [289, 186] width 157 height 22
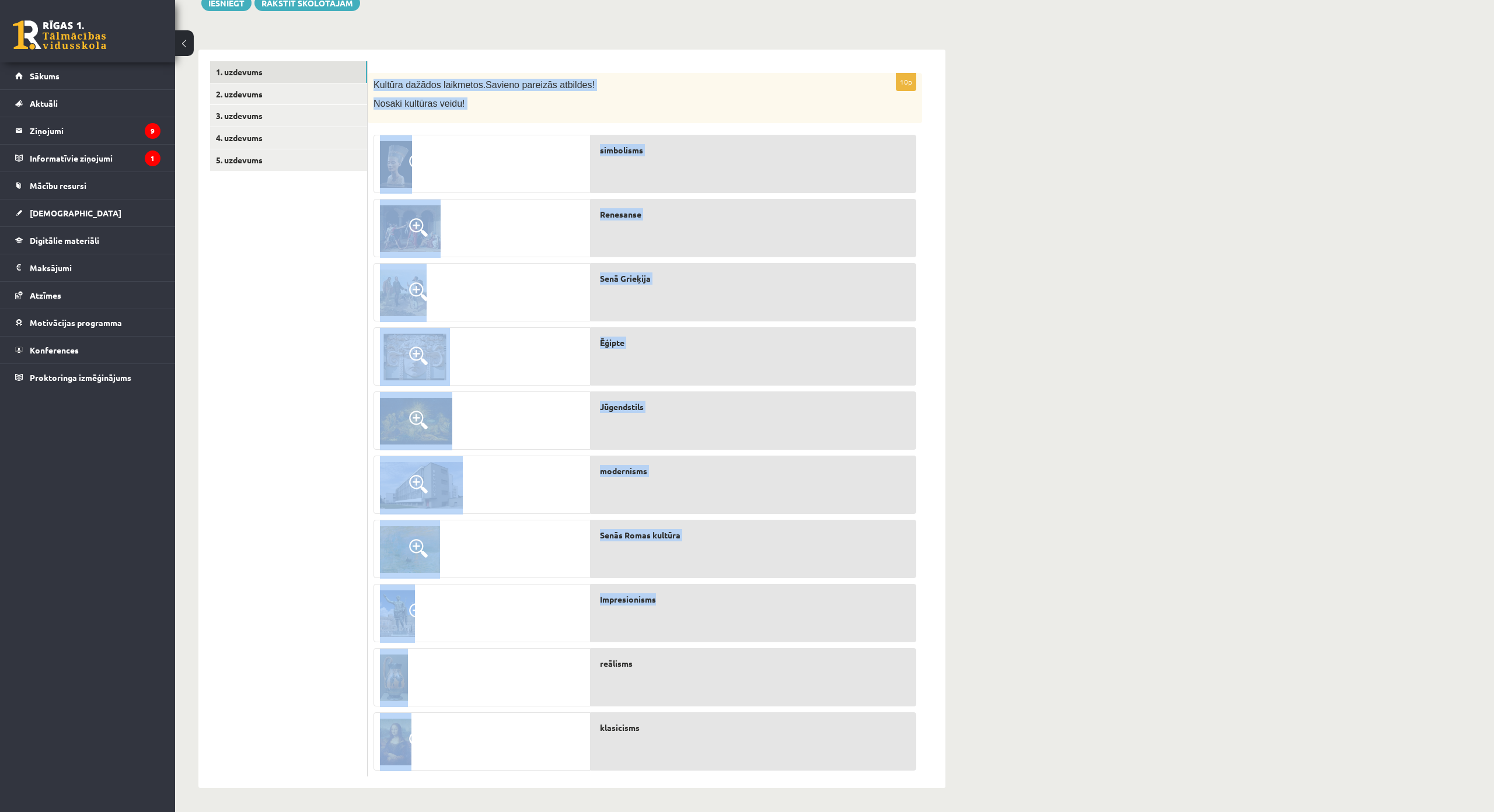
scroll to position [219, 0]
drag, startPoint x: 371, startPoint y: 191, endPoint x: 694, endPoint y: 685, distance: 590.2
click at [694, 685] on div "10p Kultūra dažādos laikmetos. Savieno pareizās atbildes! Nosaki kultūras veidu…" at bounding box center [645, 425] width 555 height 704
copy div "Kultūra dažādos laikmetos. Savieno pareizās atbildes! Nosaki kultūras veidu! si…"
click at [1095, 238] on div "Kultūra un māksla I (vizuālā māksla) 1. ieskaite 10.b2 klase , Viktorija Skripk…" at bounding box center [835, 354] width 1319 height 915
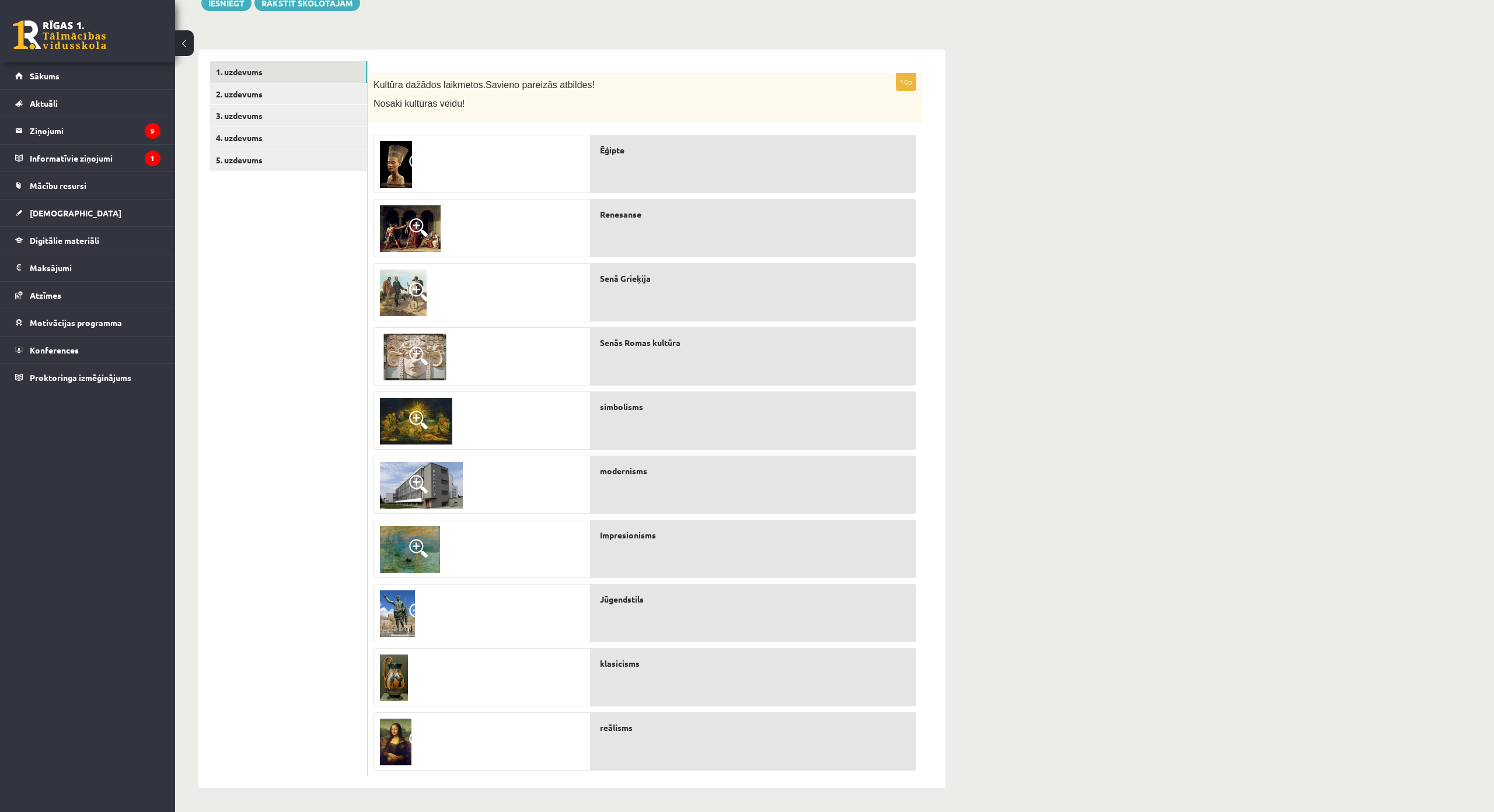
click at [402, 141] on img at bounding box center [396, 164] width 32 height 47
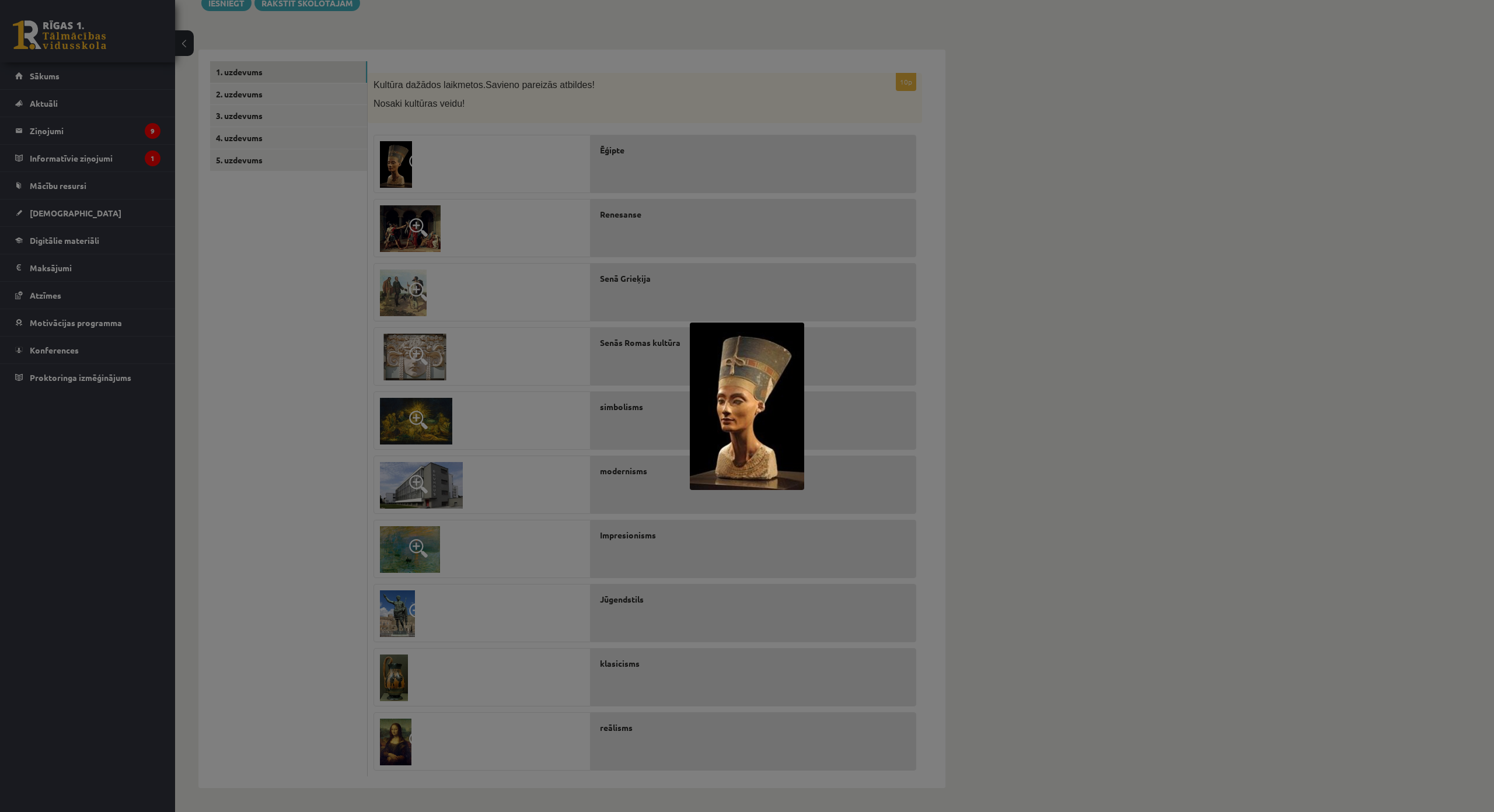
click at [816, 167] on div at bounding box center [747, 406] width 1494 height 812
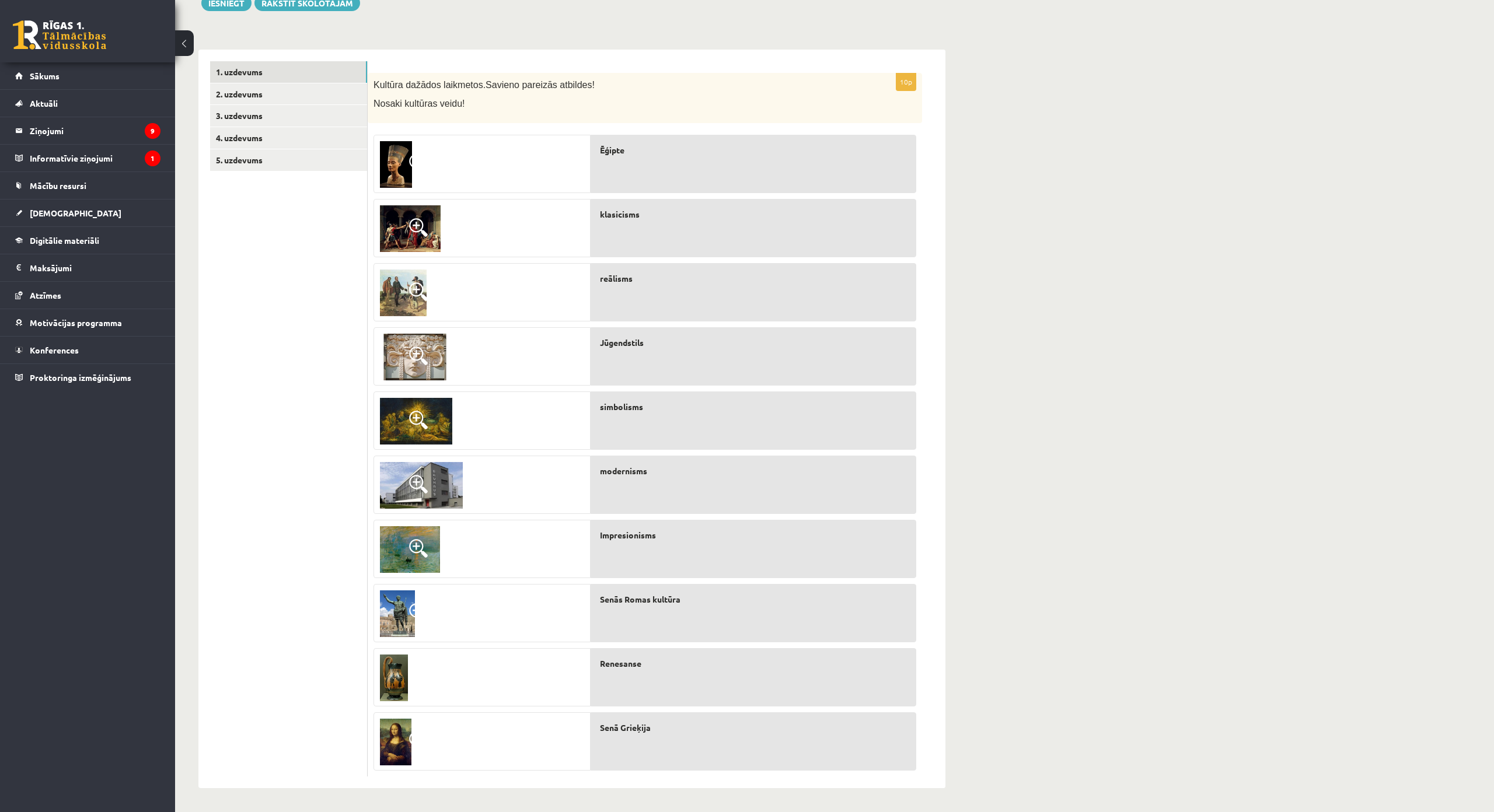
click at [453, 462] on img at bounding box center [422, 485] width 83 height 47
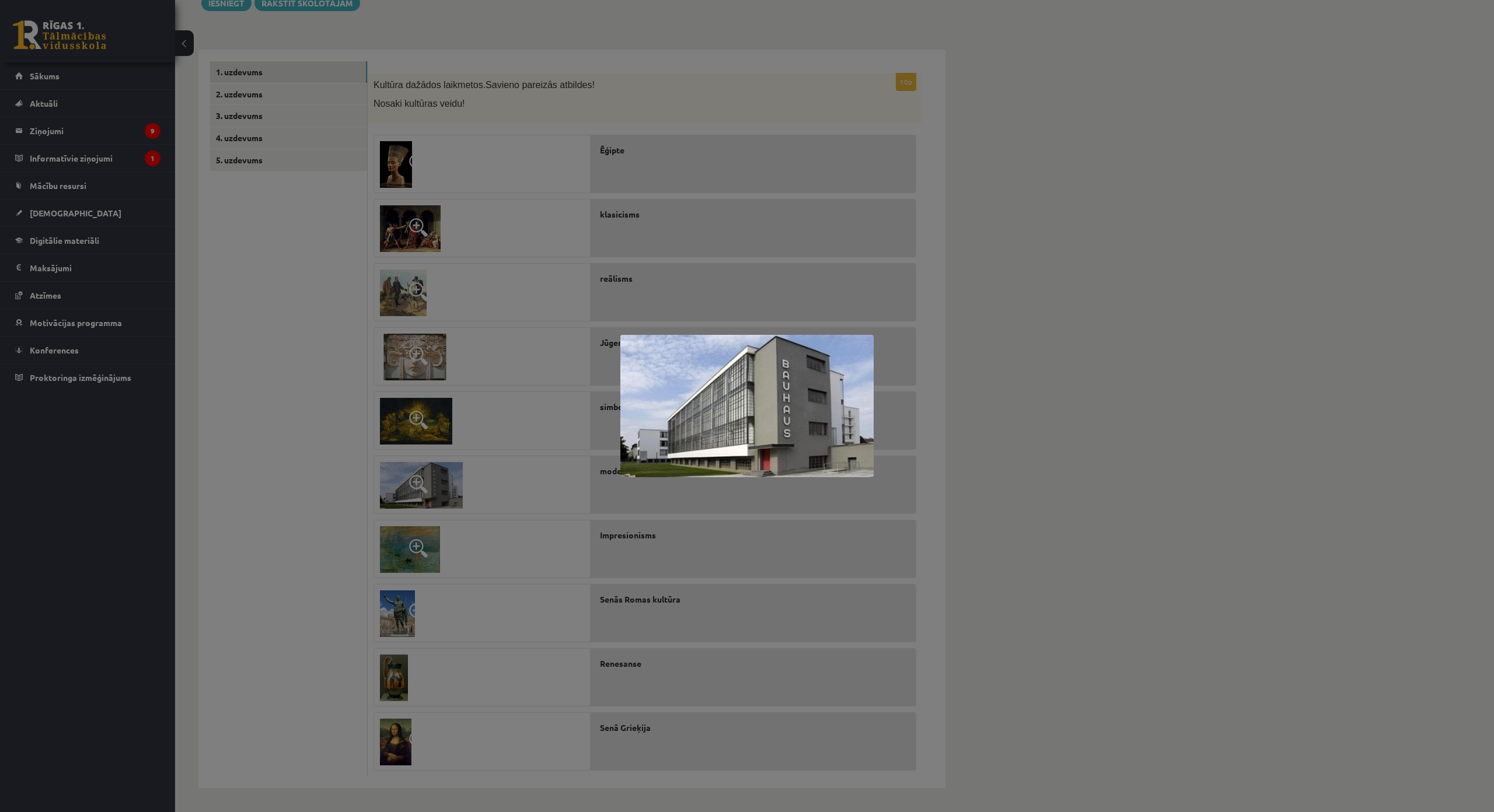
click at [562, 422] on div at bounding box center [747, 406] width 1494 height 812
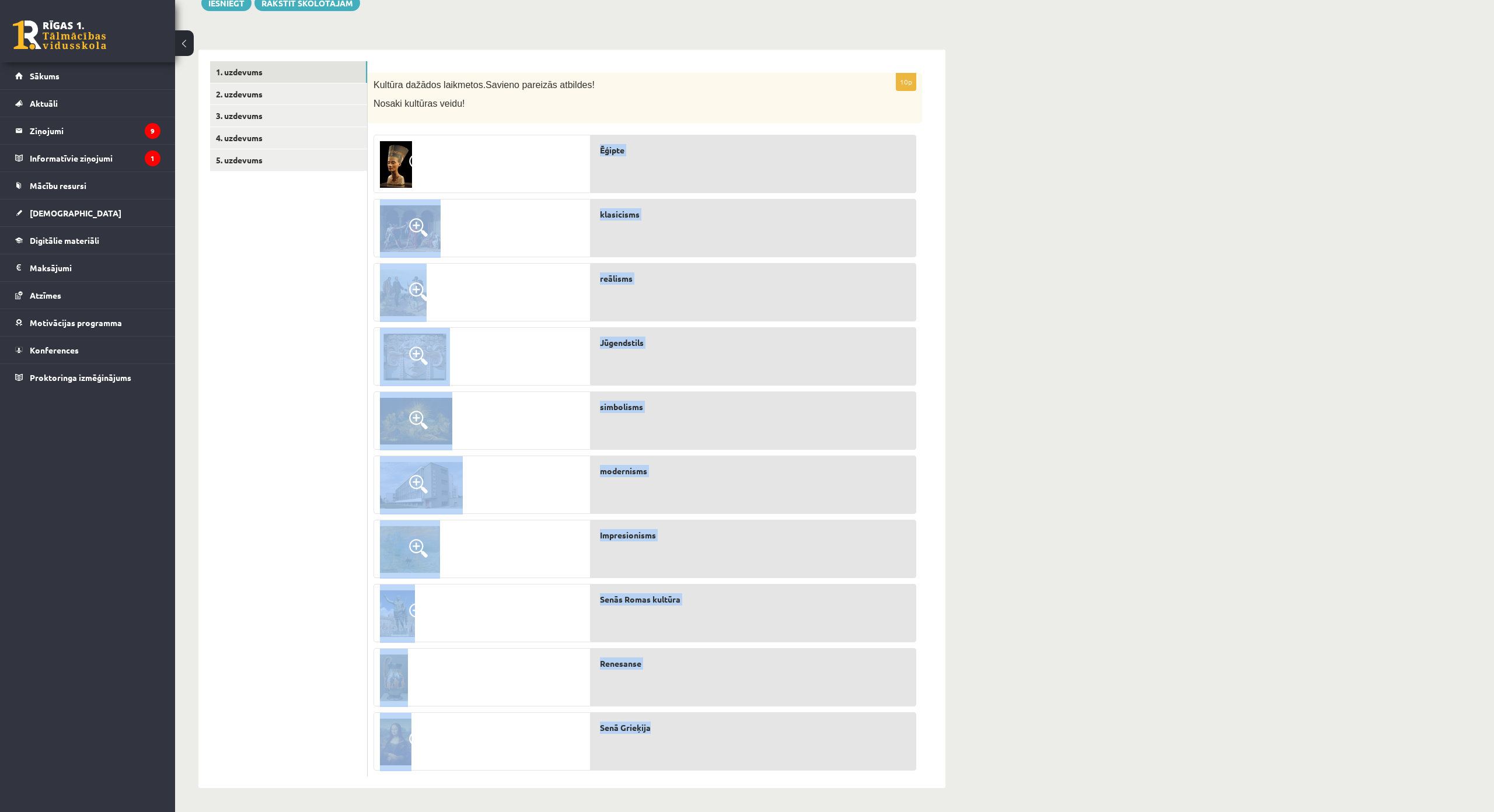
drag, startPoint x: 595, startPoint y: 65, endPoint x: 740, endPoint y: 678, distance: 629.9
click at [740, 678] on fieldset "Ēģipte klasicisms reālisms Jūgendstils simbolisms modernisms Impresionisms" at bounding box center [645, 449] width 543 height 641
copy fieldset "Ēģipte klasicisms reālisms Jūgendstils simbolisms modernisms Impresionisms Senā…"
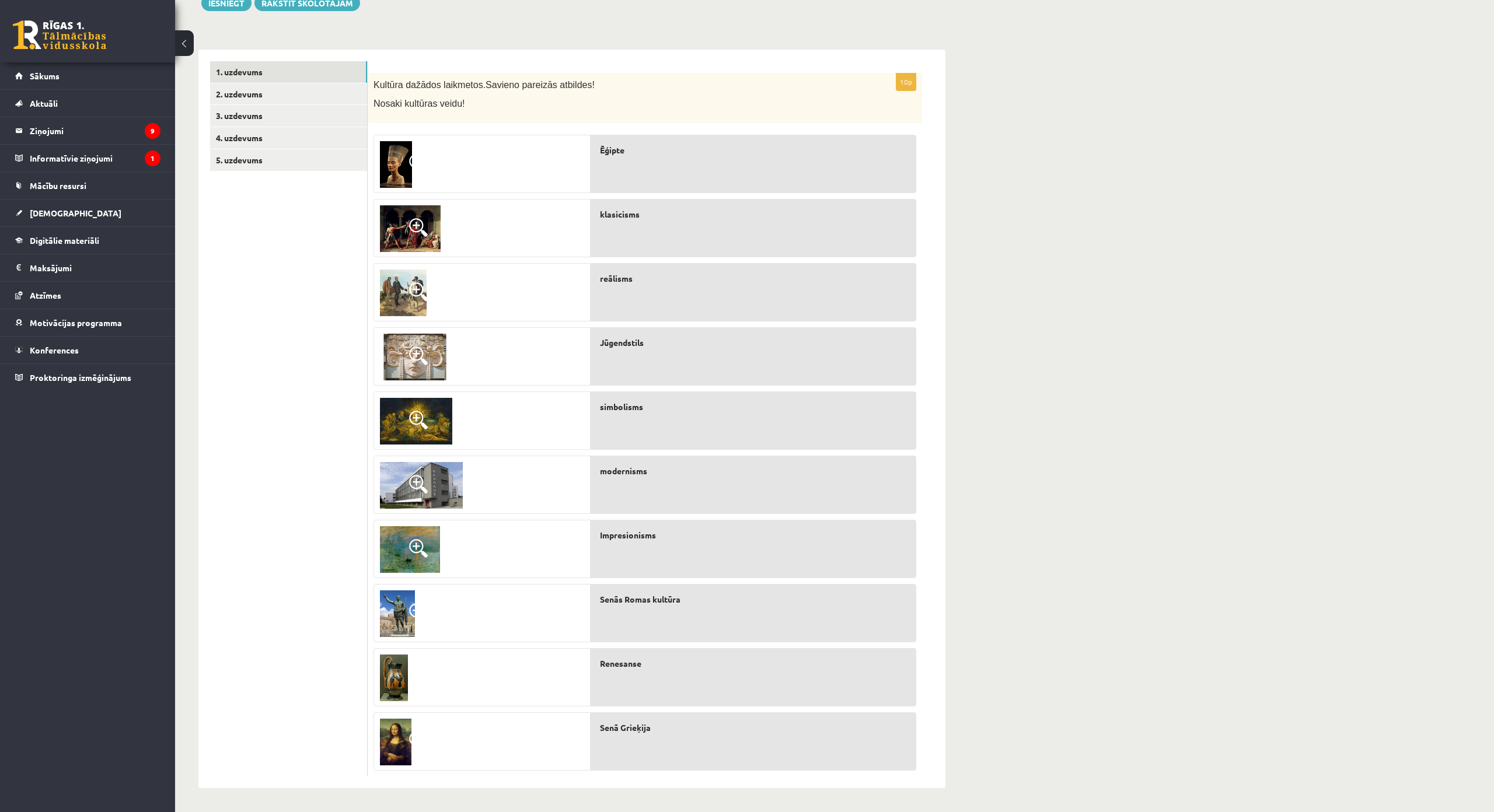
click at [284, 291] on ul "1. uzdevums 2. uzdevums 3. uzdevums 4. uzdevums 5. uzdevums" at bounding box center [289, 418] width 158 height 715
click at [412, 410] on span at bounding box center [418, 419] width 19 height 19
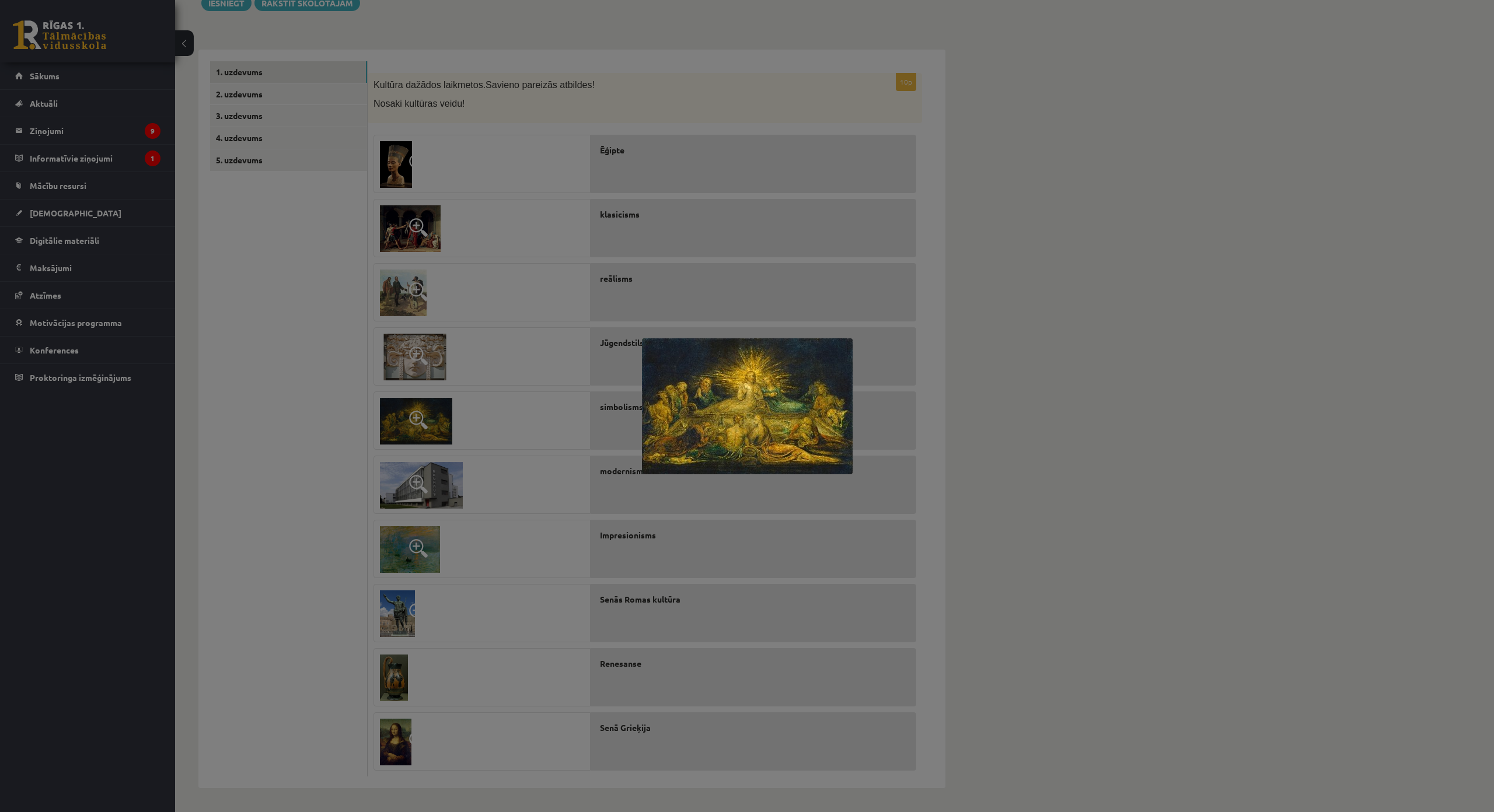
click at [412, 350] on div at bounding box center [747, 406] width 1494 height 812
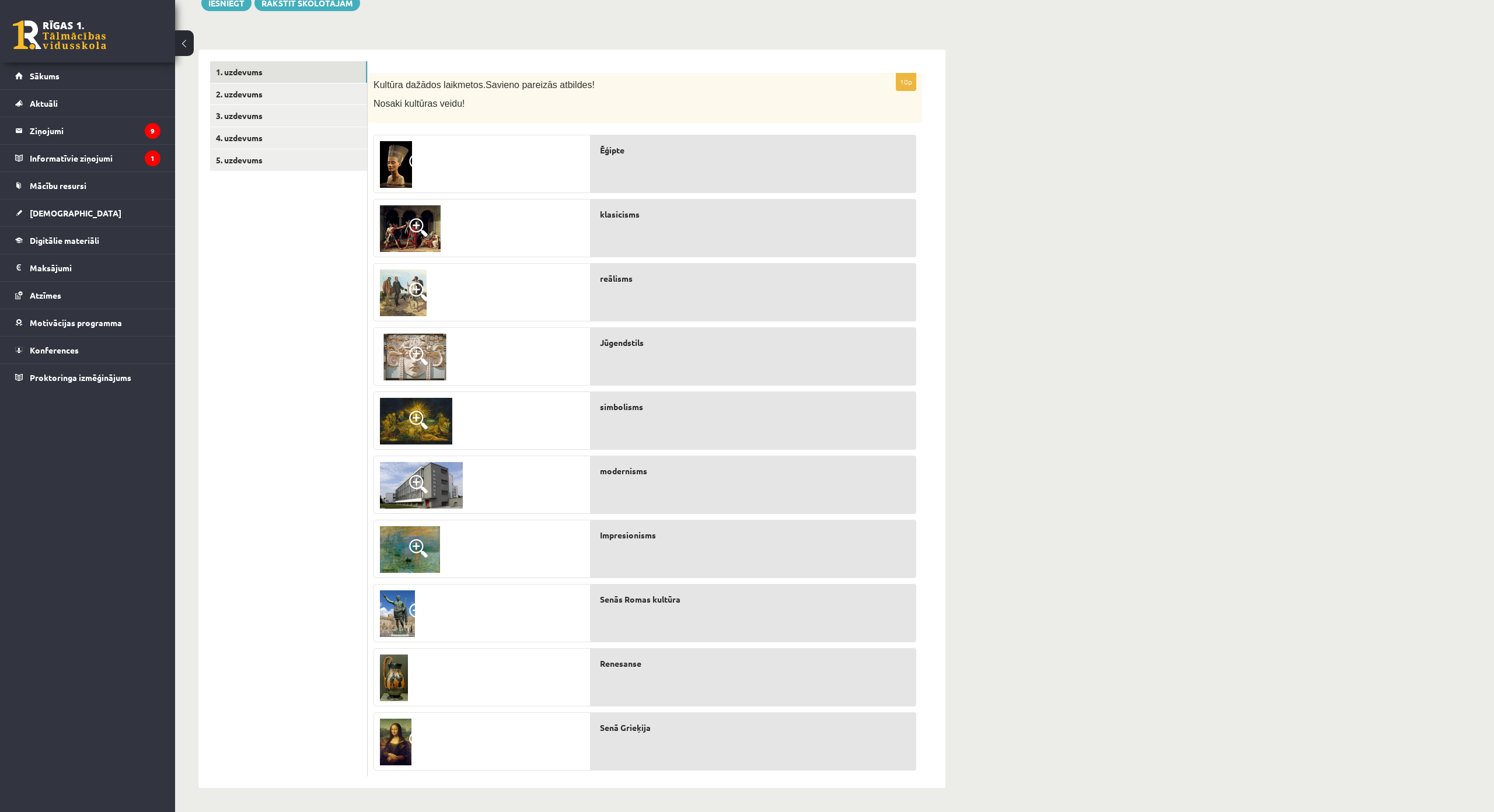
click at [401, 719] on img at bounding box center [396, 742] width 32 height 47
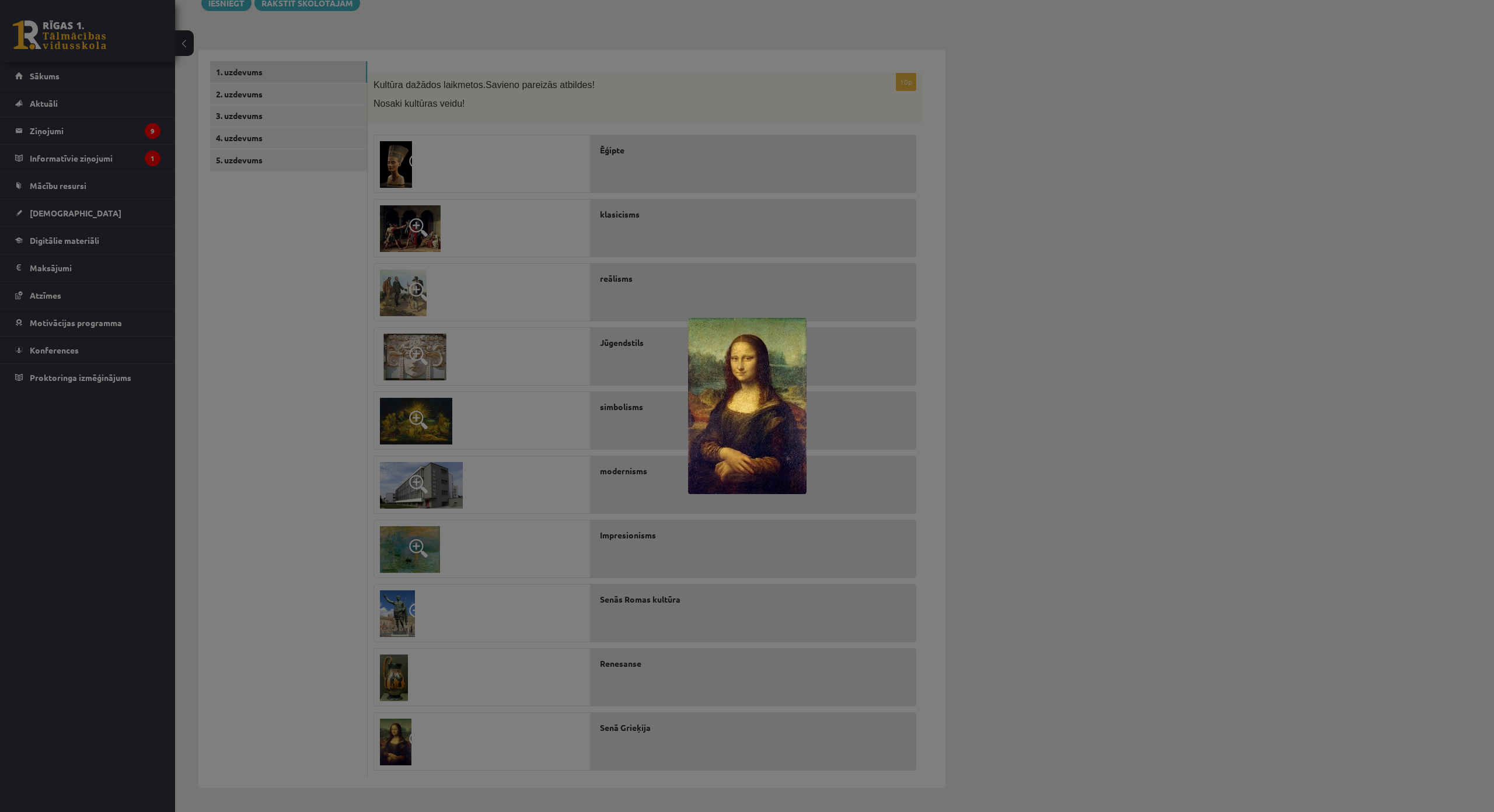
click at [1089, 531] on div at bounding box center [747, 406] width 1494 height 812
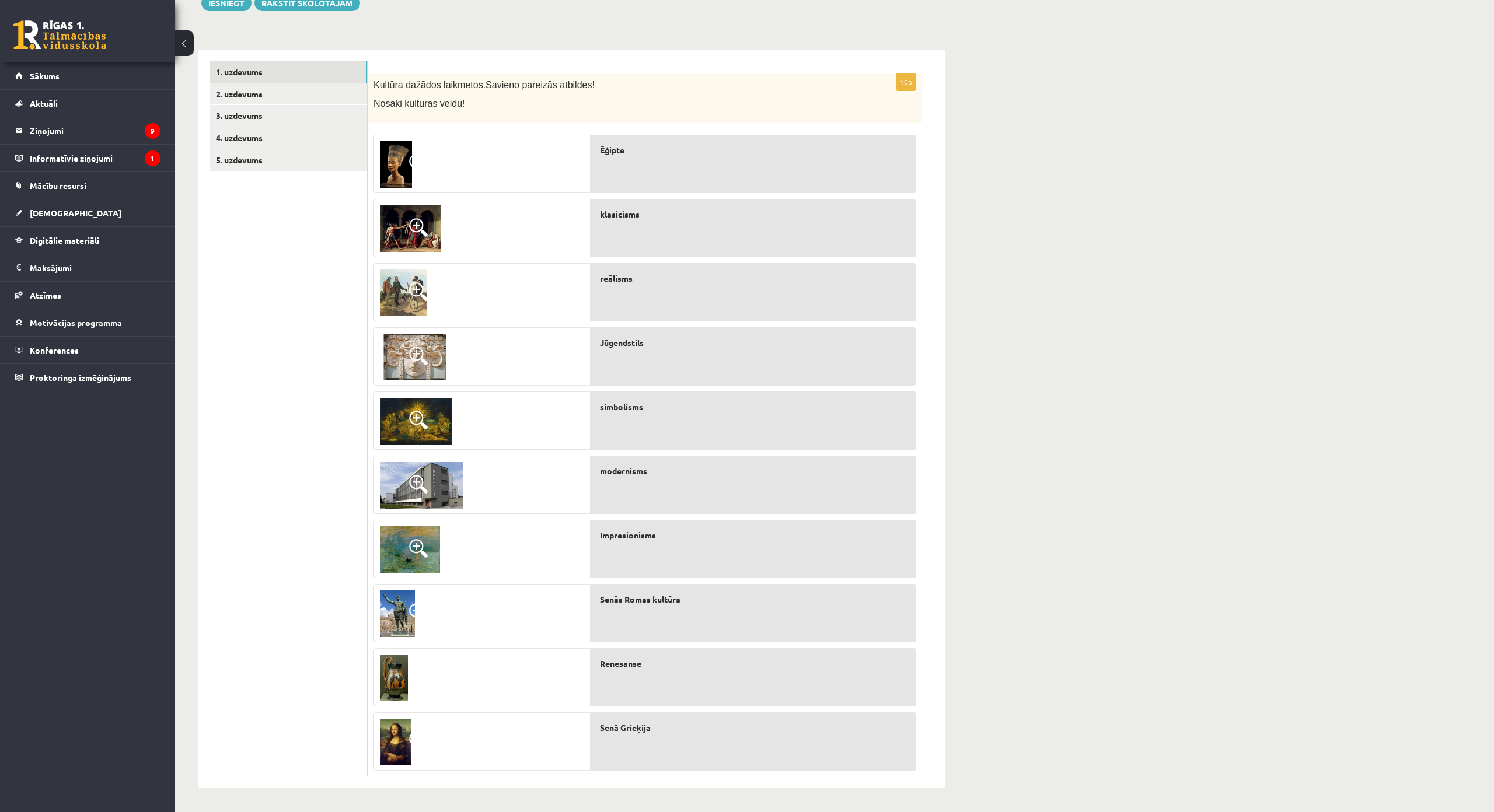
click at [391, 719] on img at bounding box center [396, 742] width 32 height 47
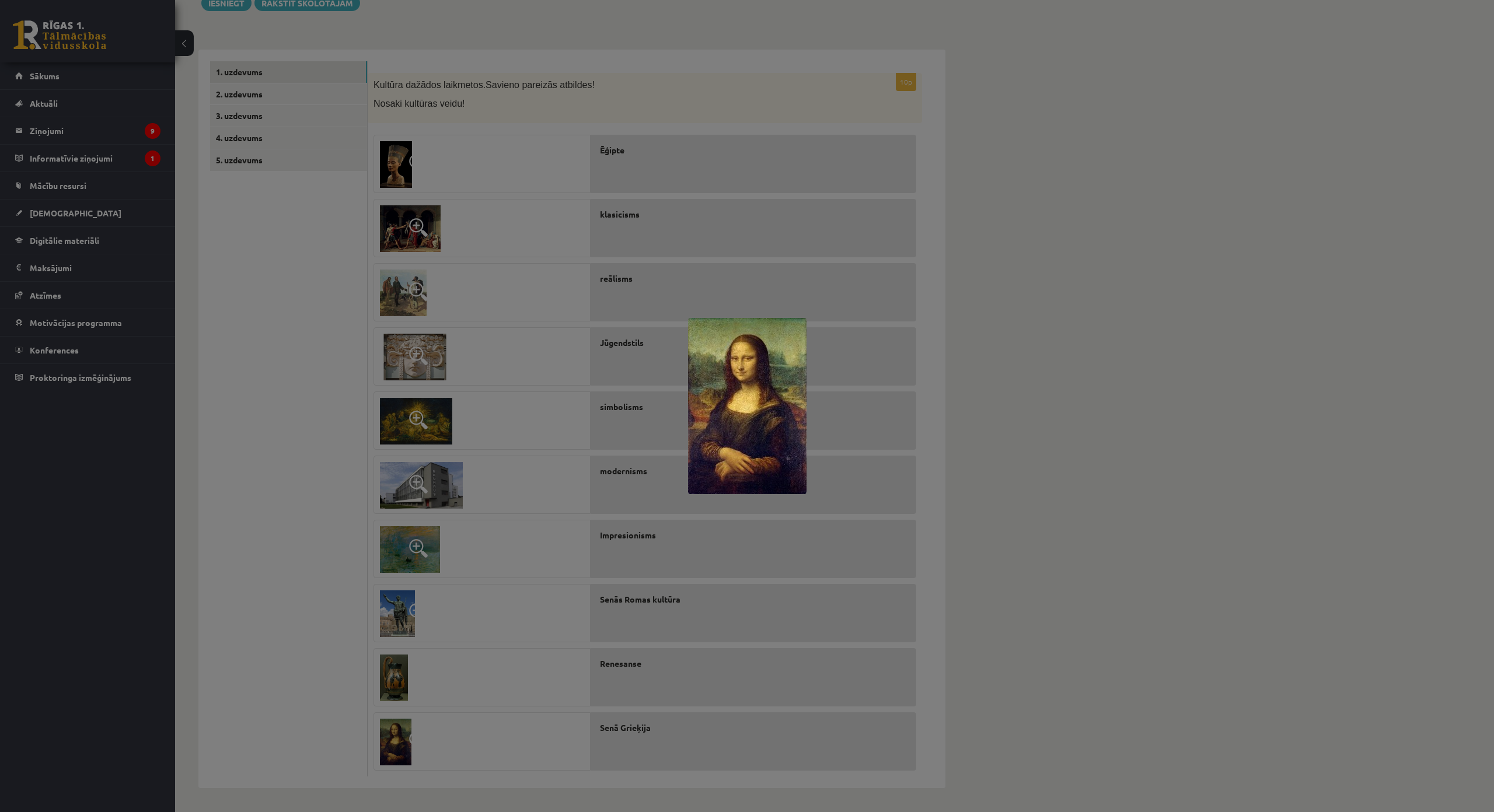
click at [1031, 364] on div at bounding box center [747, 406] width 1494 height 812
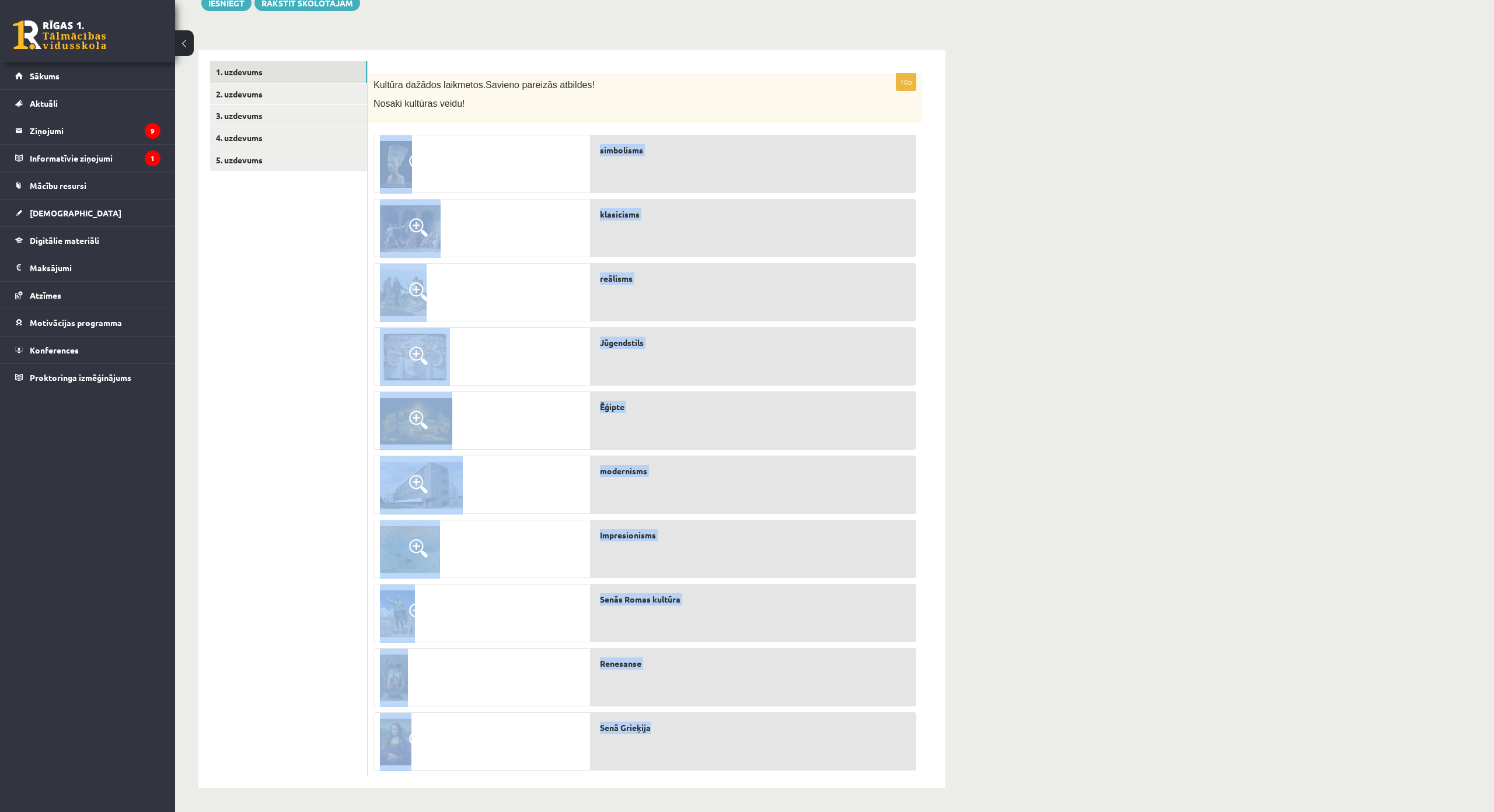
drag, startPoint x: 590, startPoint y: 51, endPoint x: 726, endPoint y: 664, distance: 627.9
click at [726, 664] on div "10p Kultūra dažādos laikmetos. Savieno pareizās atbildes! Nosaki kultūras veidu…" at bounding box center [645, 425] width 555 height 704
copy div "Nosaki kultūras veidu! simbolisms klasicisms reālisms Jūgendstils Ēģipte modern…"
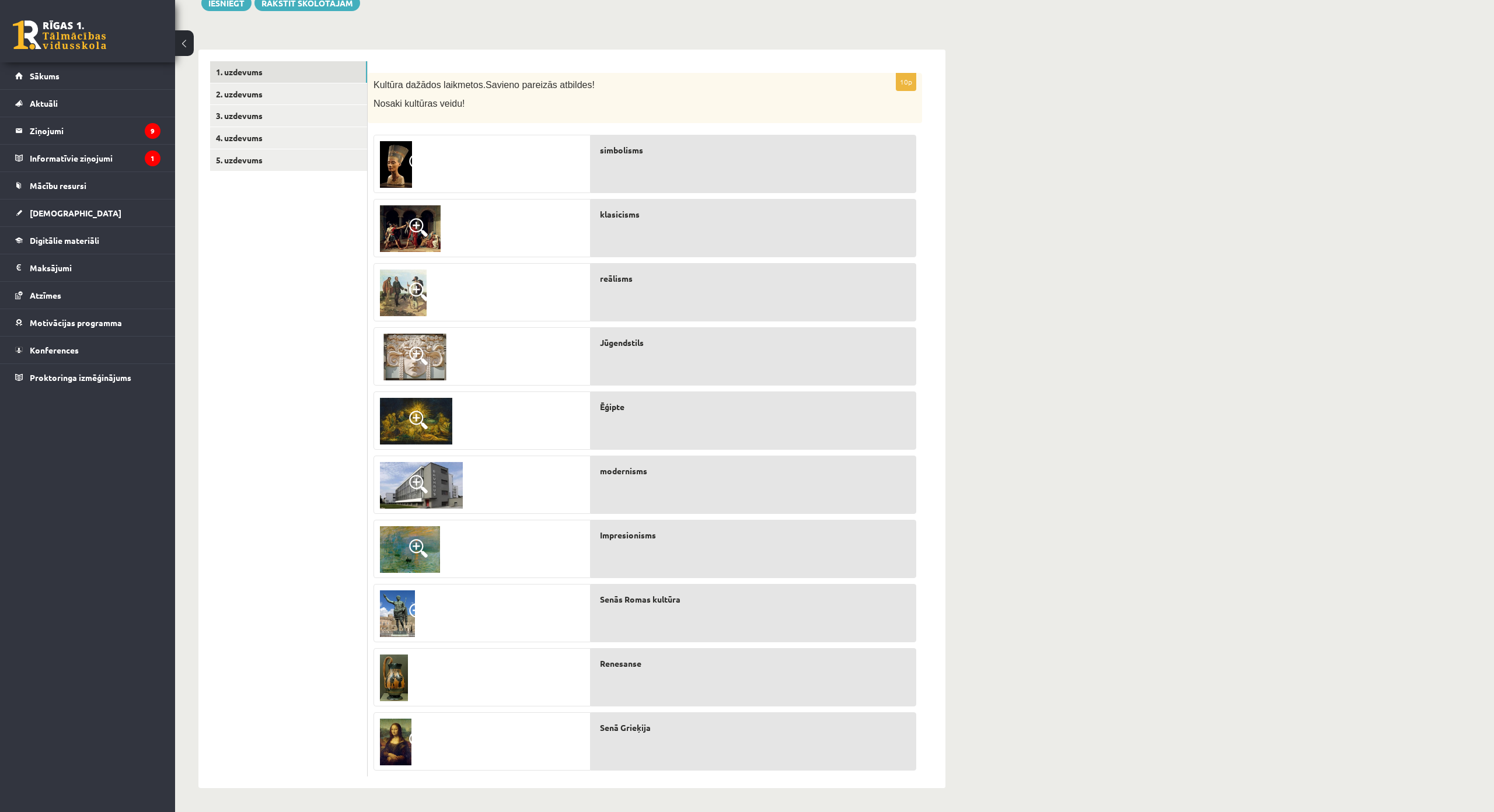
click at [287, 277] on ul "1. uzdevums 2. uzdevums 3. uzdevums 4. uzdevums 5. uzdevums" at bounding box center [289, 418] width 158 height 715
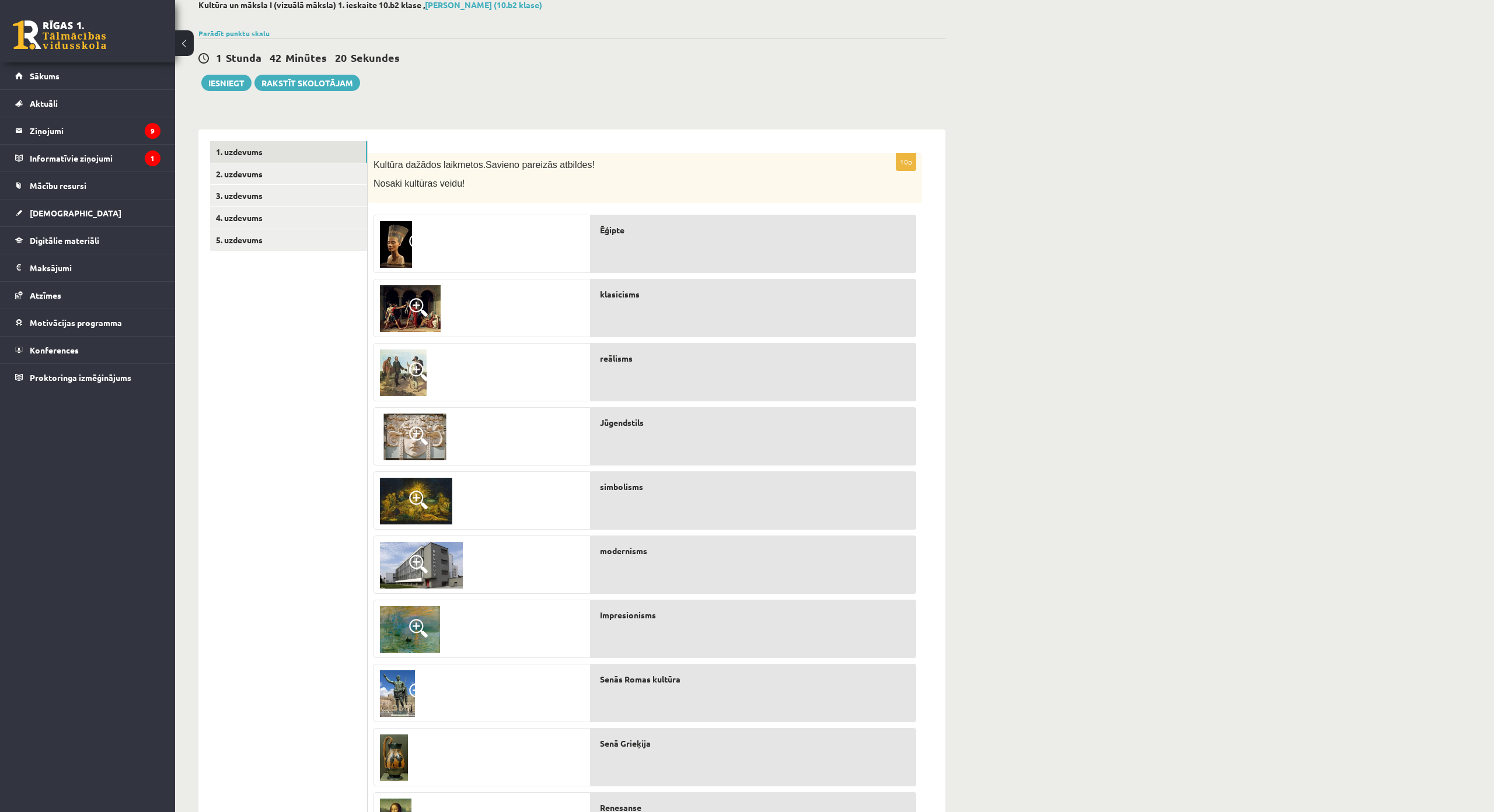
scroll to position [45, 0]
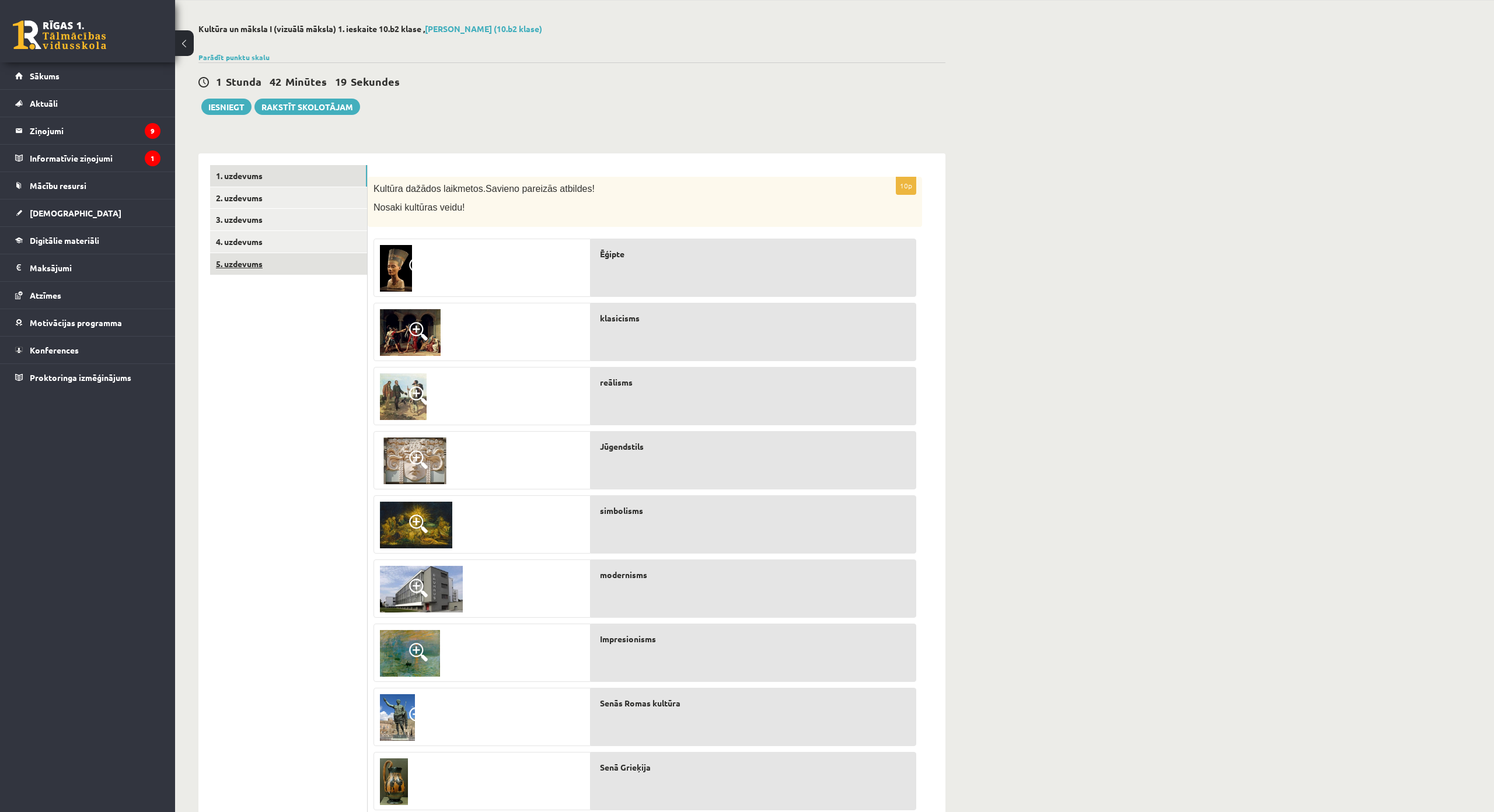
click at [316, 266] on link "5. uzdevums" at bounding box center [289, 264] width 157 height 22
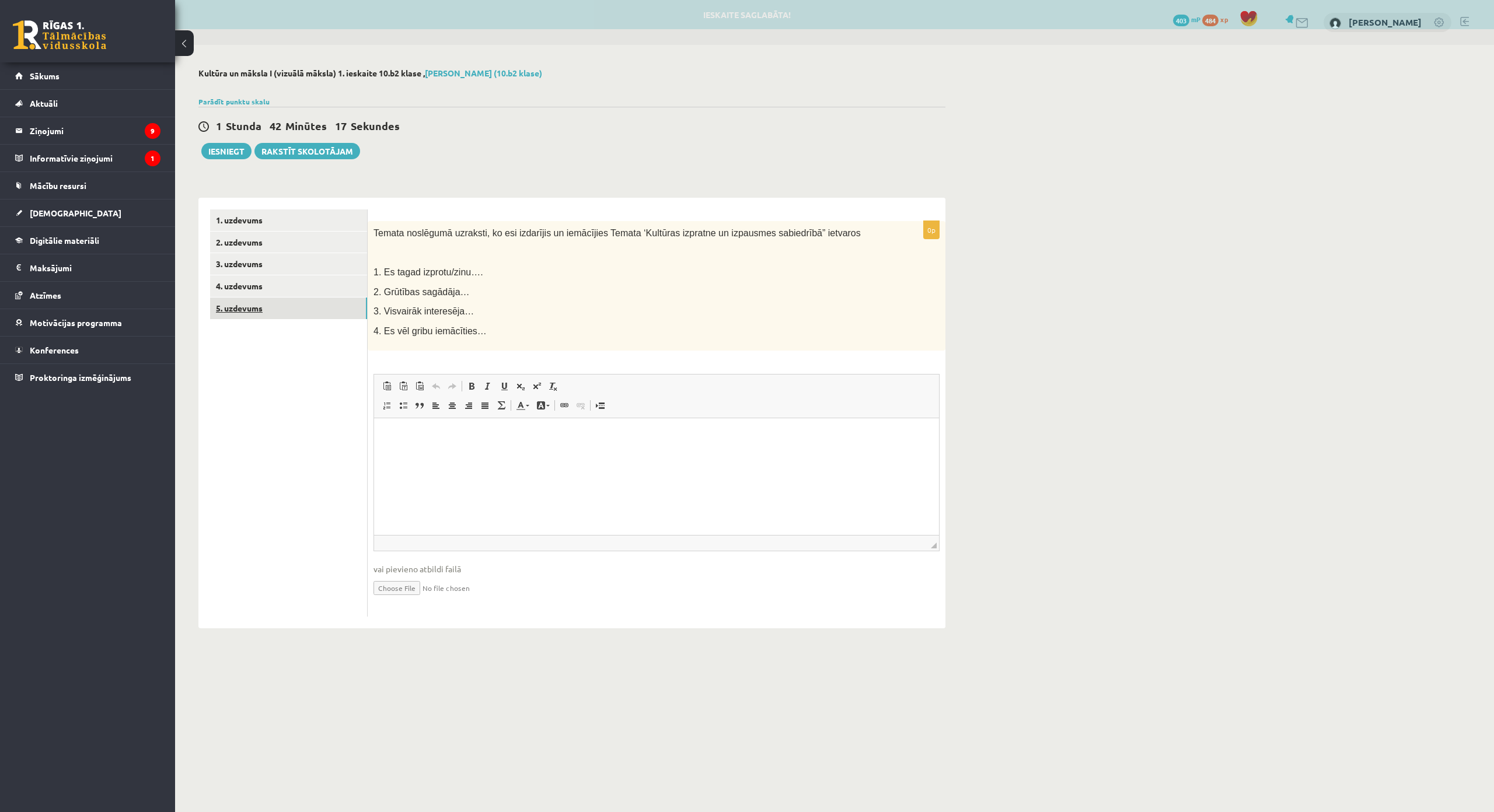
scroll to position [0, 0]
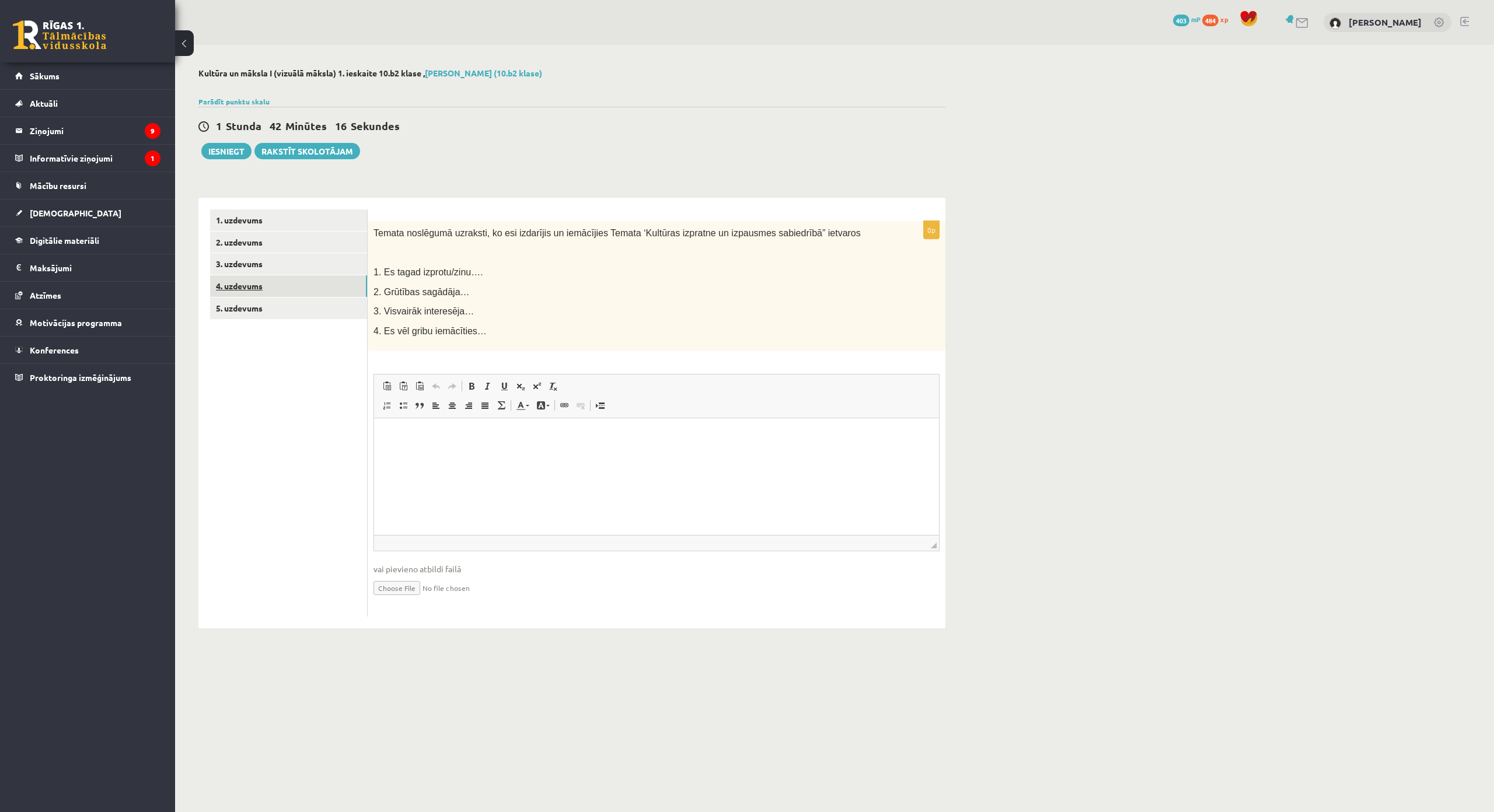
click at [305, 282] on link "4. uzdevums" at bounding box center [289, 287] width 157 height 22
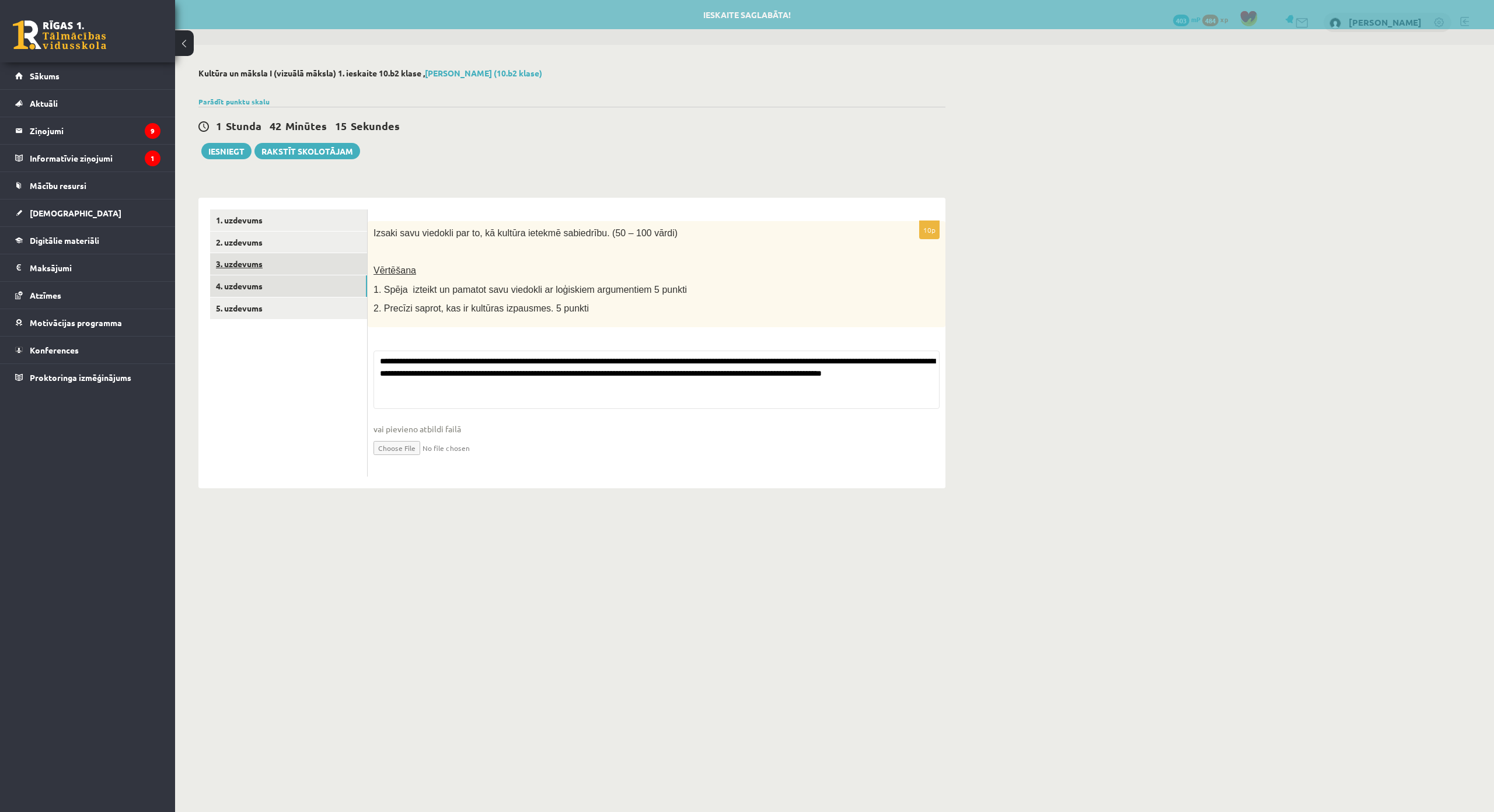
click at [313, 270] on link "3. uzdevums" at bounding box center [289, 264] width 157 height 22
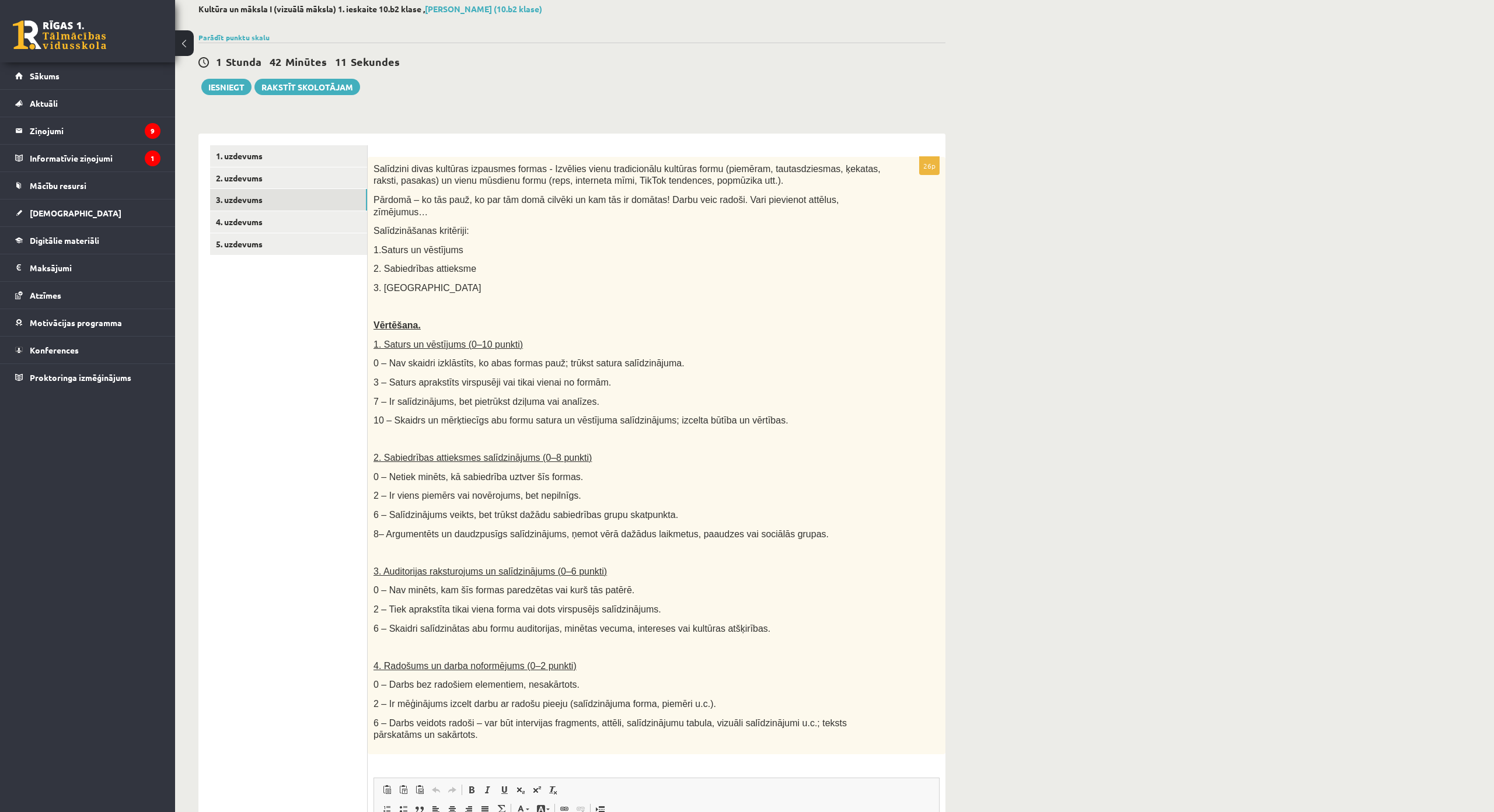
scroll to position [58, 0]
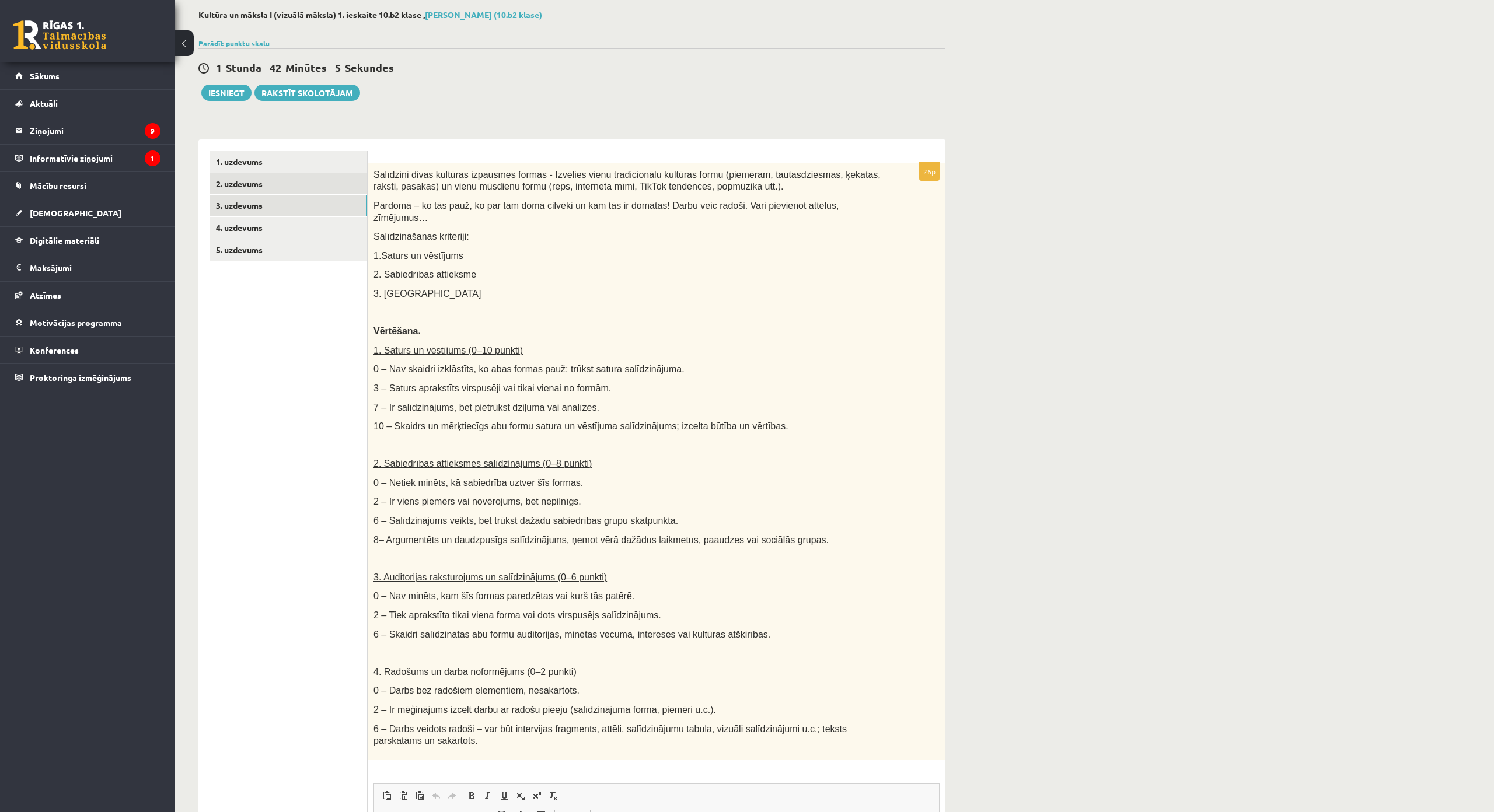
click at [318, 187] on link "2. uzdevums" at bounding box center [289, 184] width 157 height 22
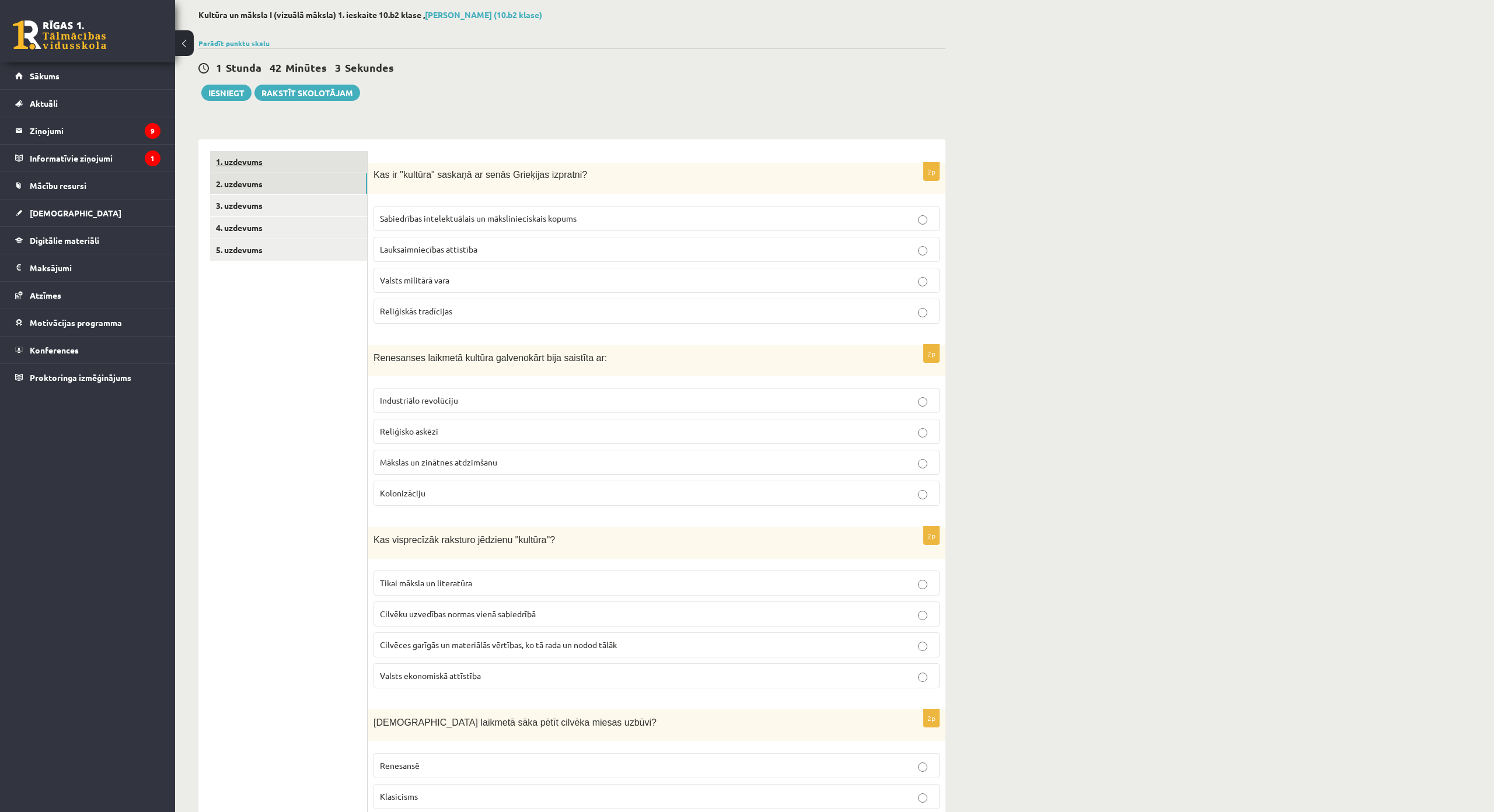
click at [321, 166] on link "1. uzdevums" at bounding box center [289, 162] width 157 height 22
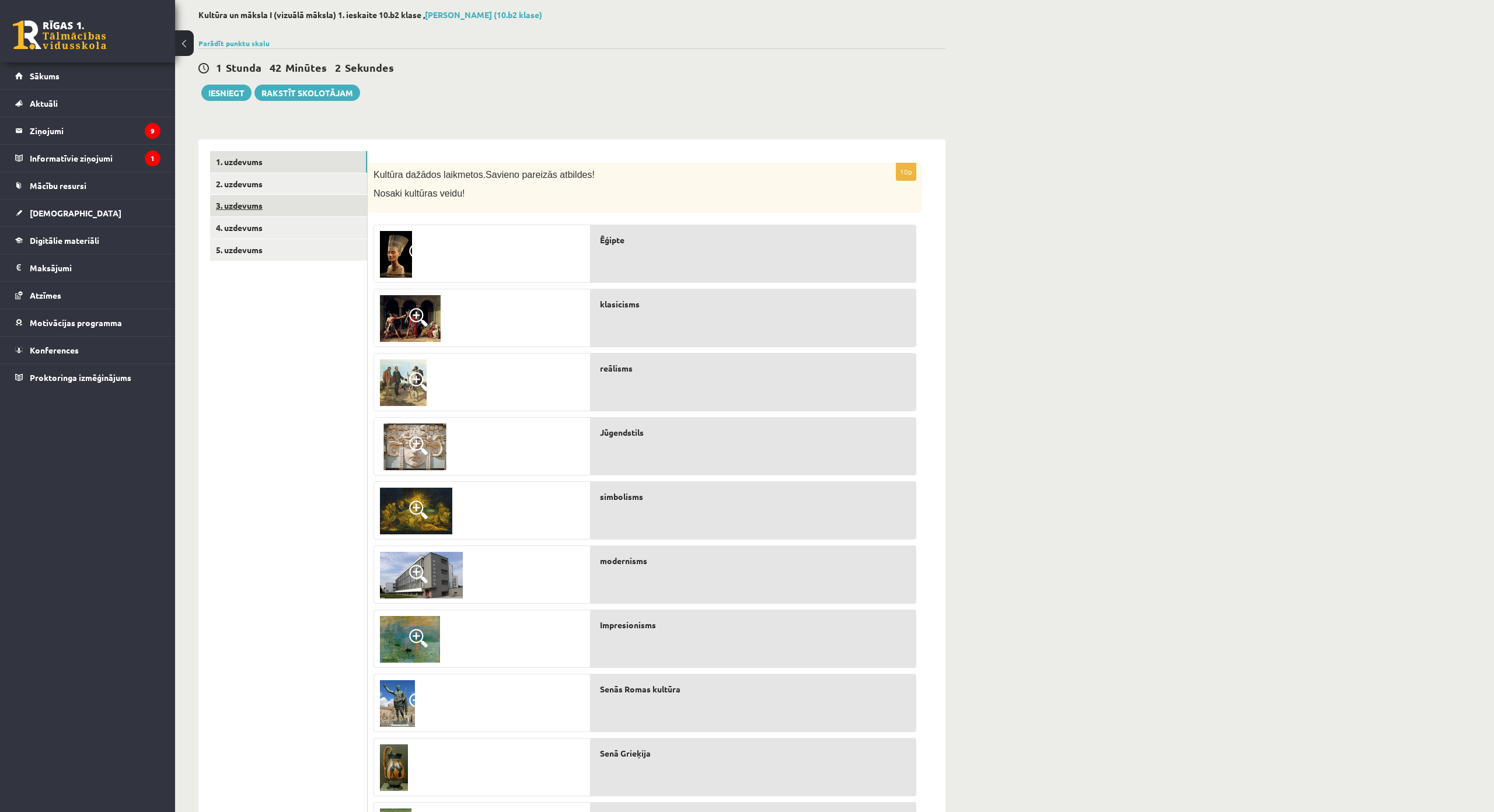
click at [290, 205] on link "3. uzdevums" at bounding box center [289, 206] width 157 height 22
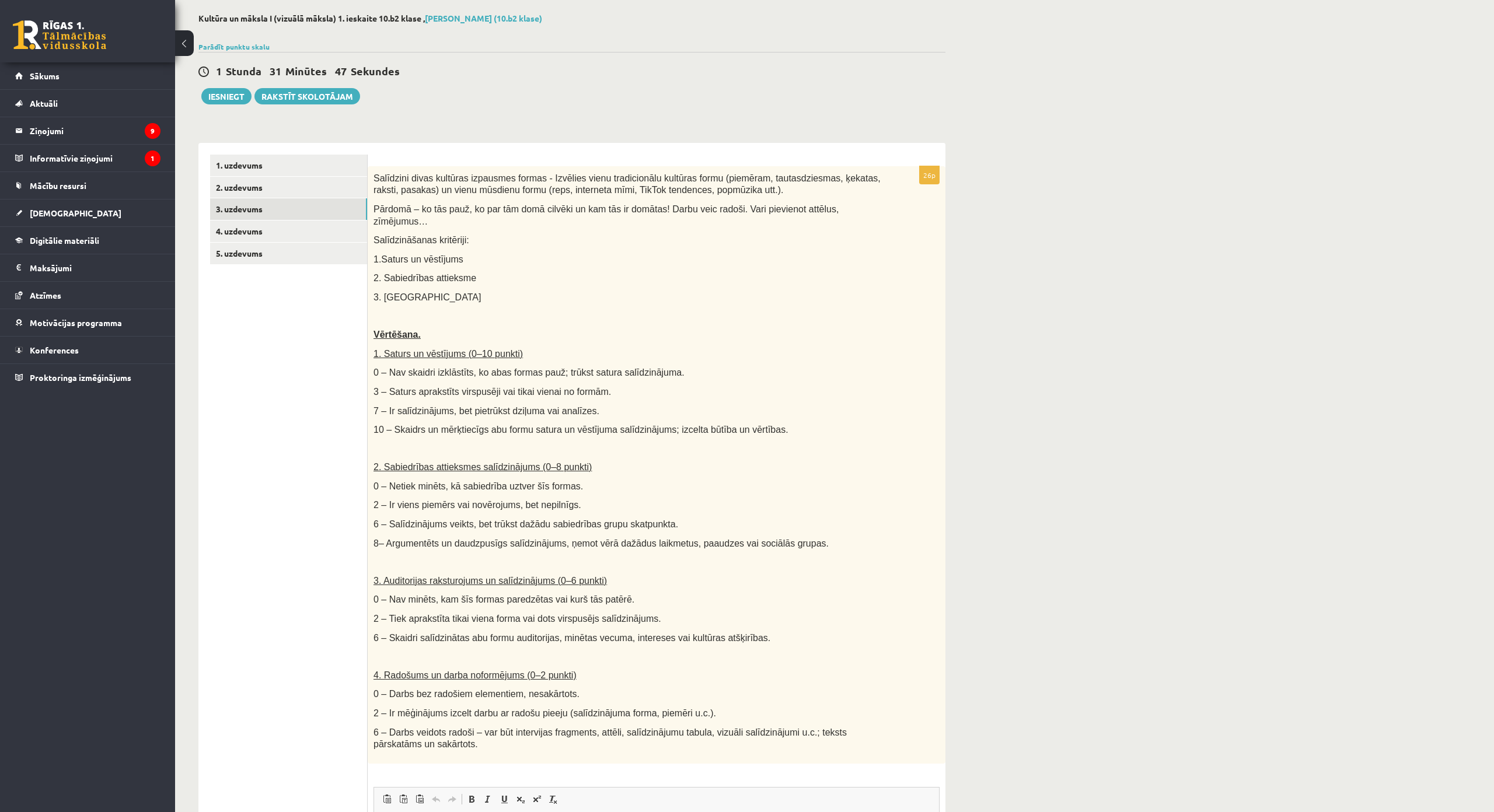
scroll to position [0, 0]
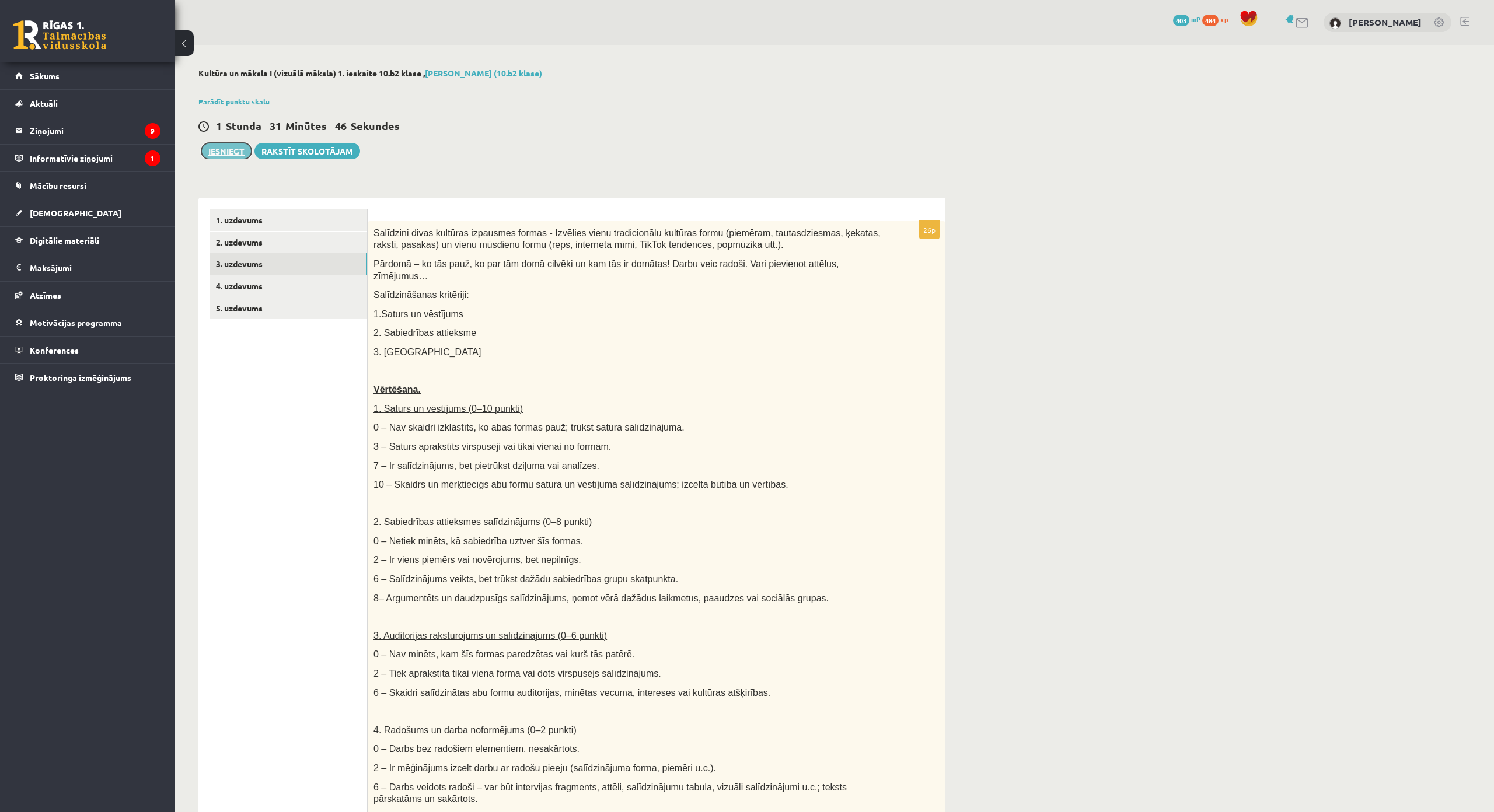
click at [225, 154] on button "Iesniegt" at bounding box center [226, 151] width 51 height 16
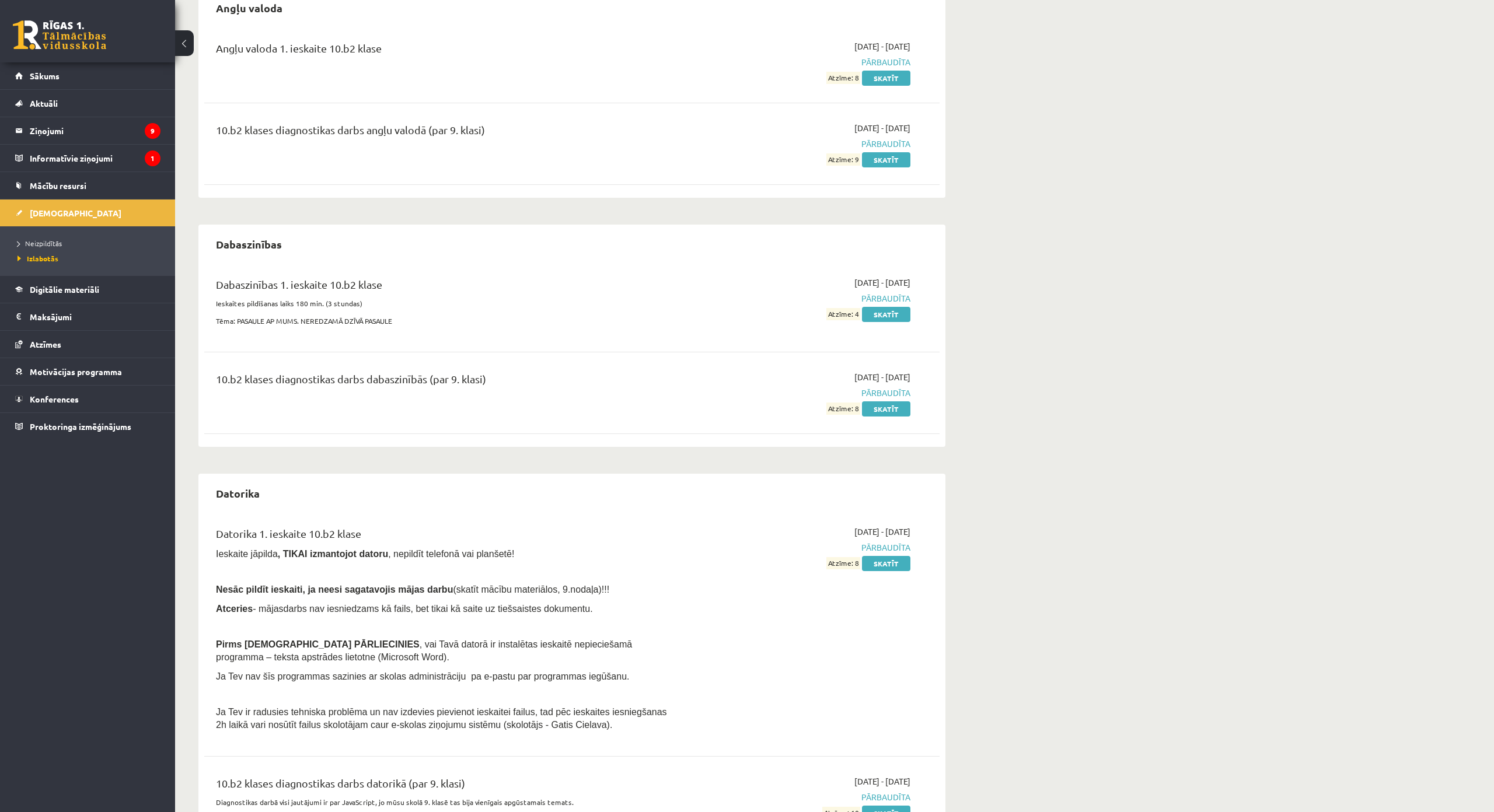
scroll to position [175, 0]
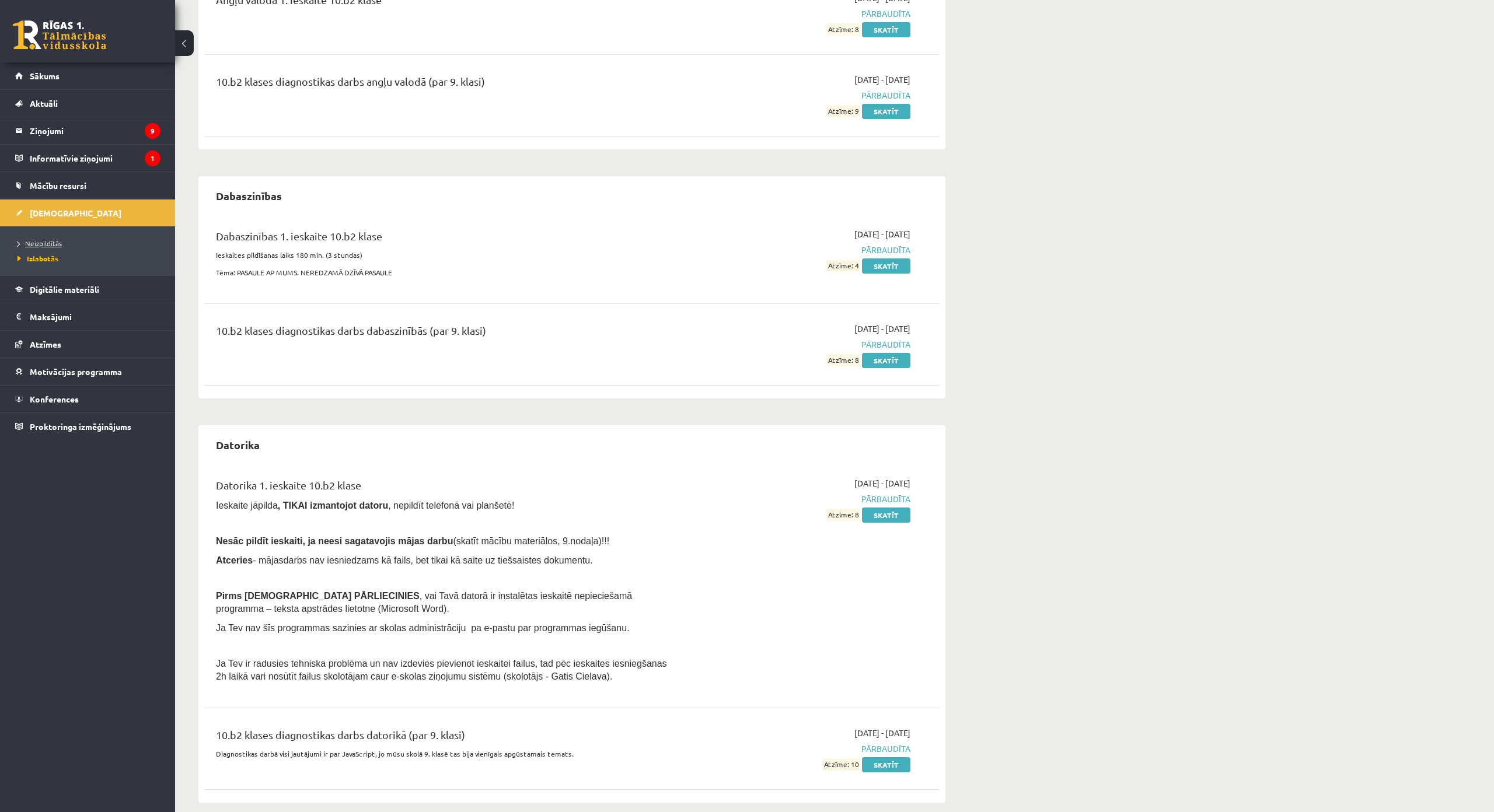
click at [72, 242] on link "Neizpildītās" at bounding box center [90, 243] width 146 height 11
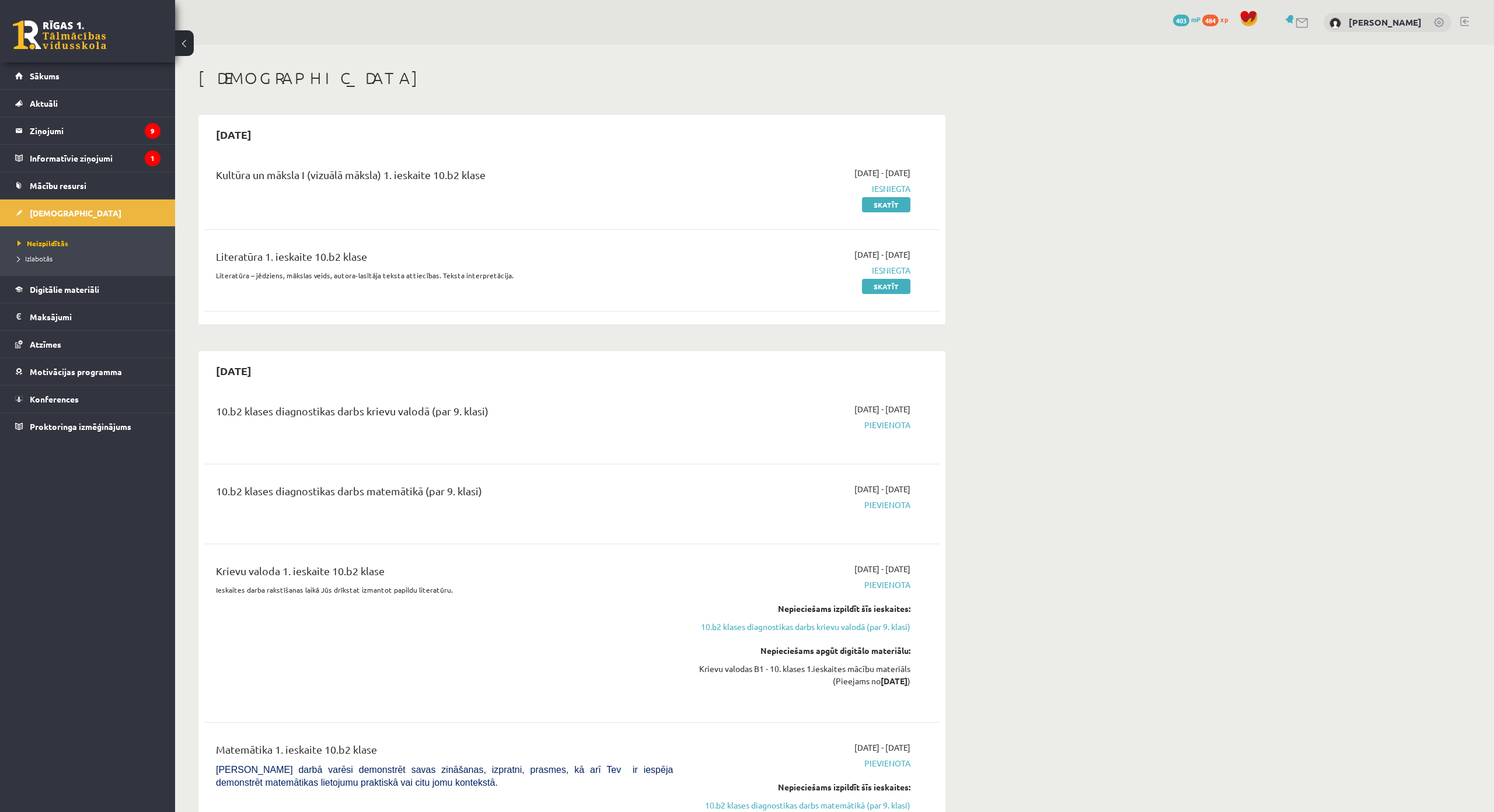
click at [1460, 20] on link at bounding box center [1464, 21] width 9 height 9
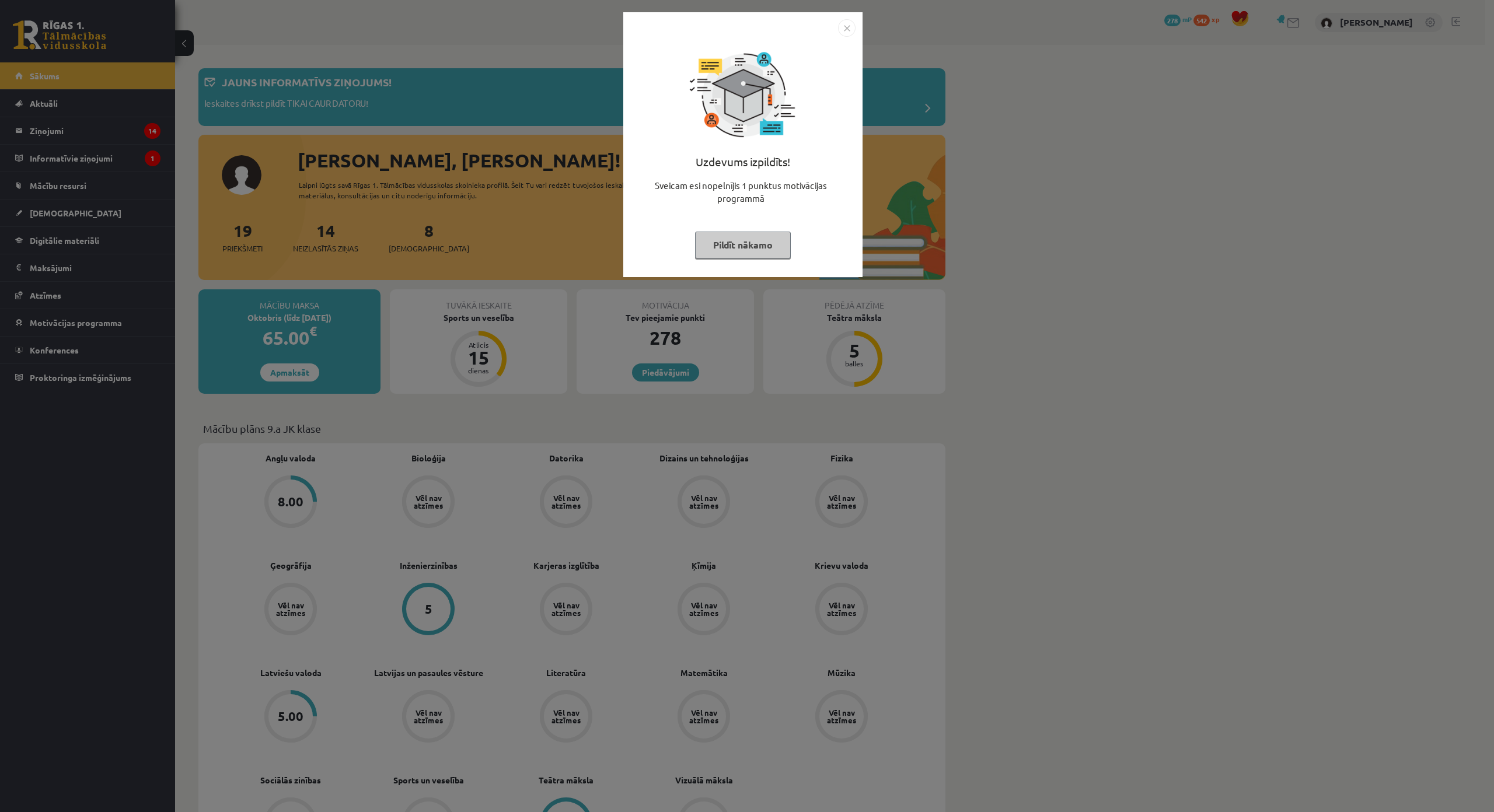
click at [844, 31] on img "Close" at bounding box center [847, 28] width 18 height 18
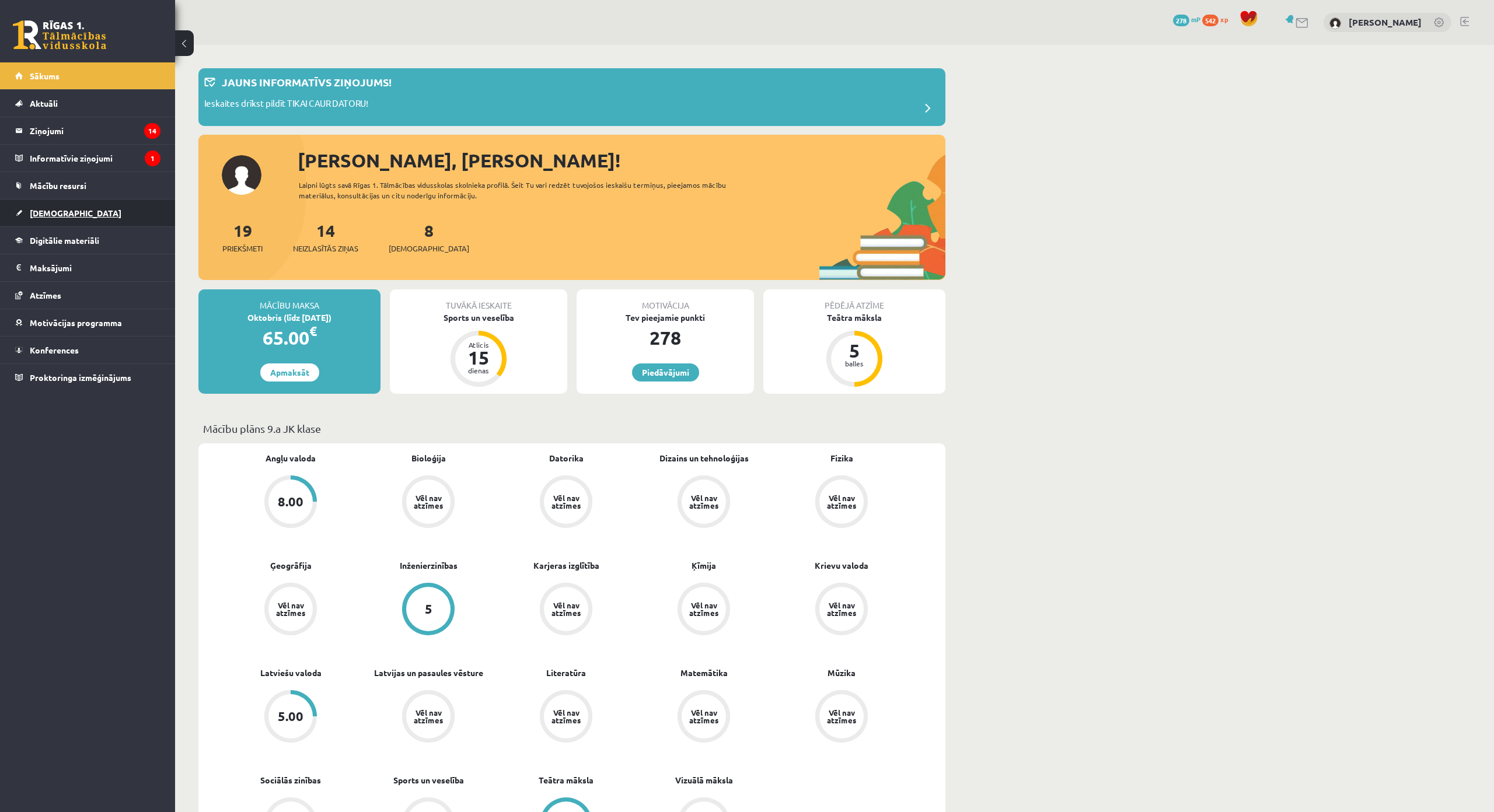
click at [124, 212] on link "[DEMOGRAPHIC_DATA]" at bounding box center [87, 212] width 145 height 27
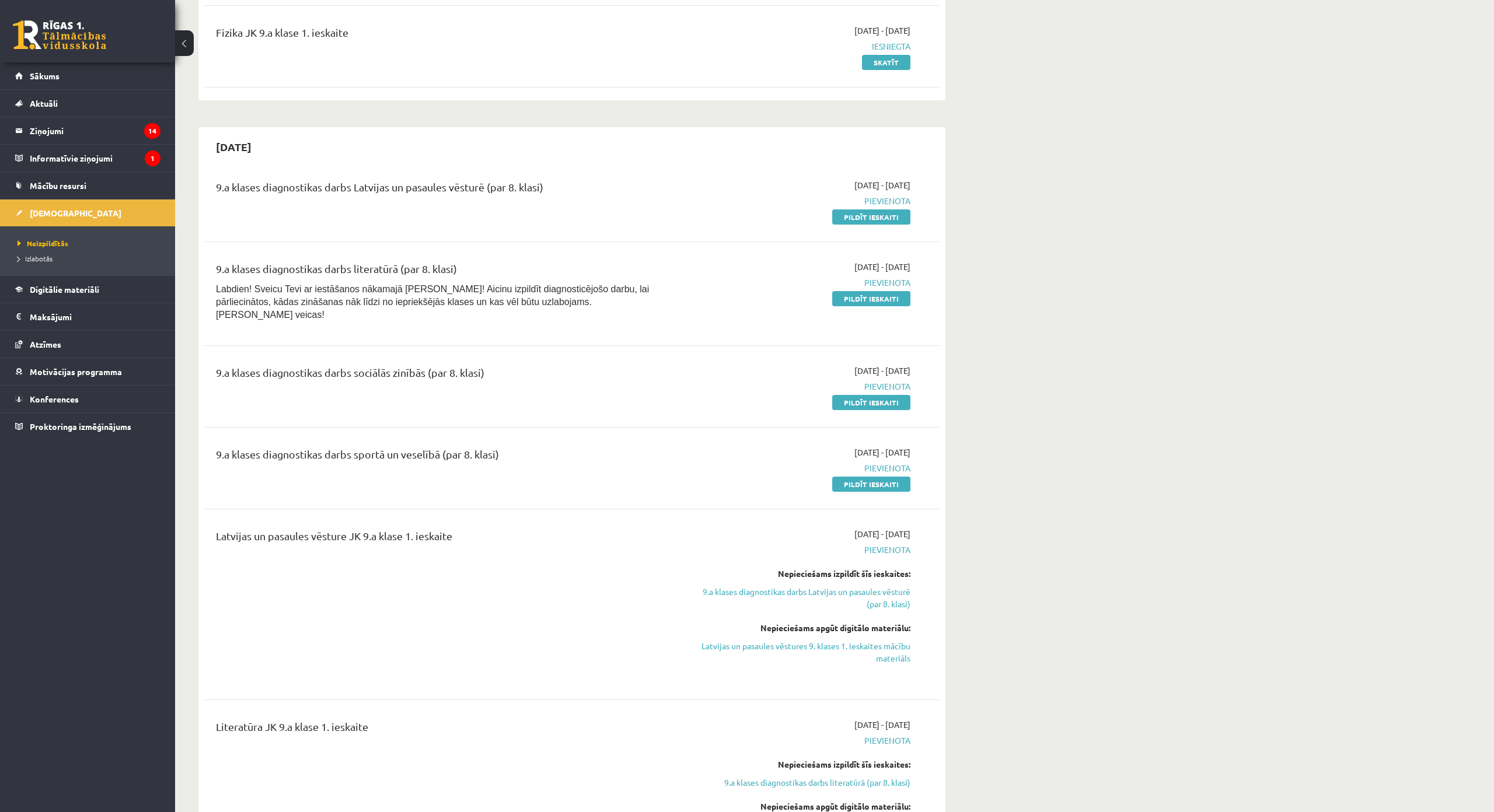
scroll to position [233, 0]
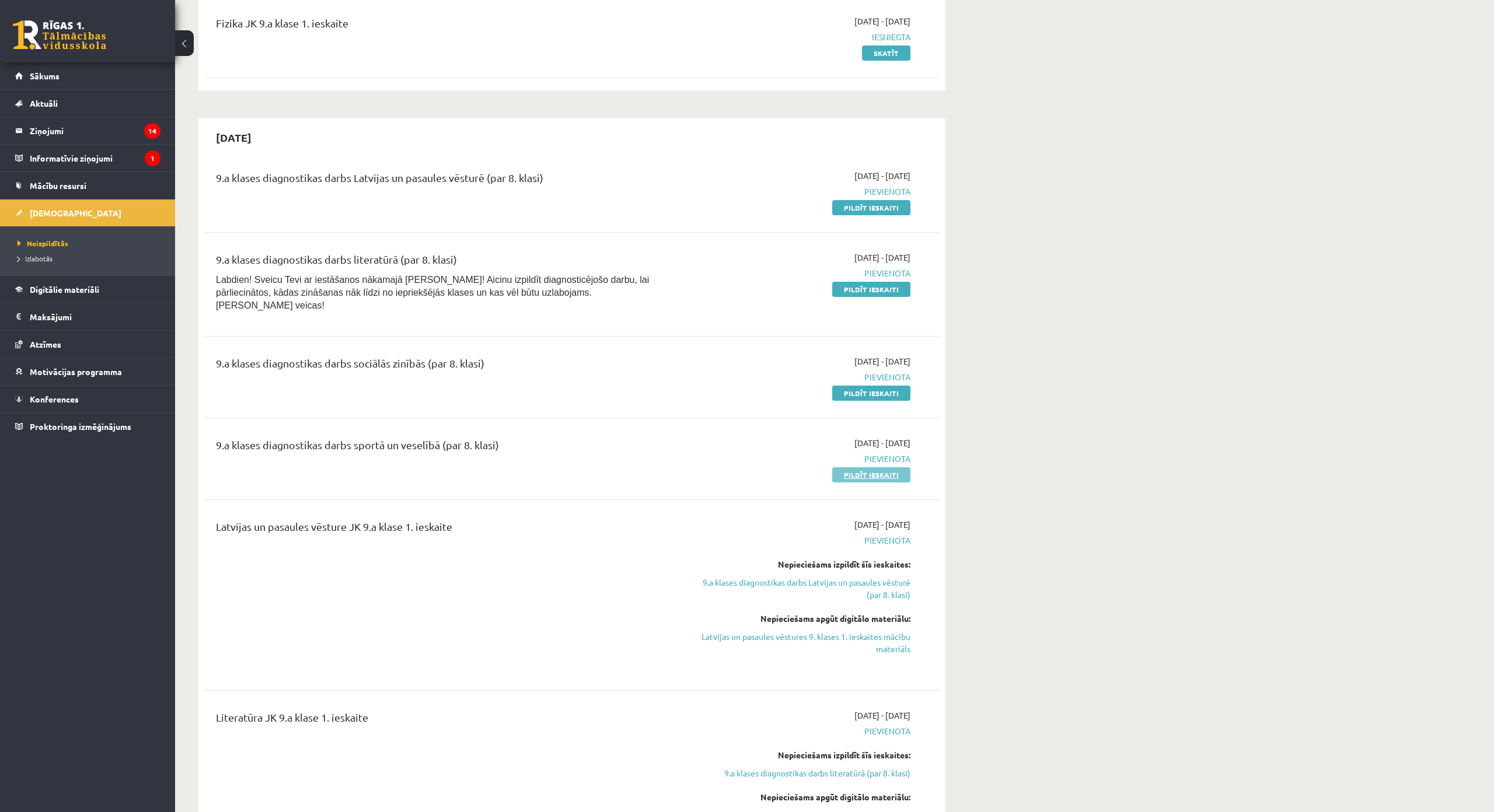
click at [863, 467] on link "Pildīt ieskaiti" at bounding box center [871, 474] width 78 height 15
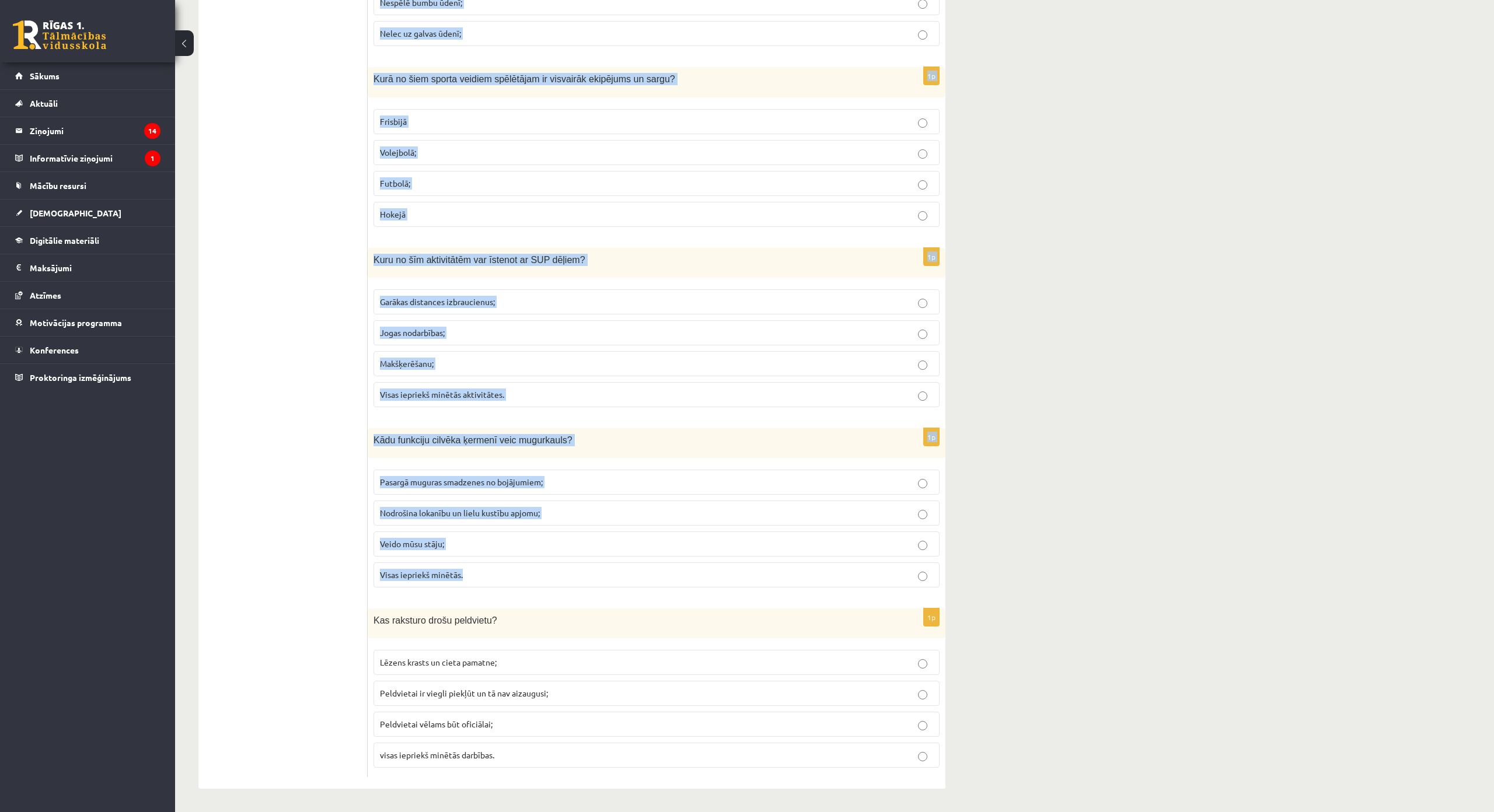
scroll to position [4915, 0]
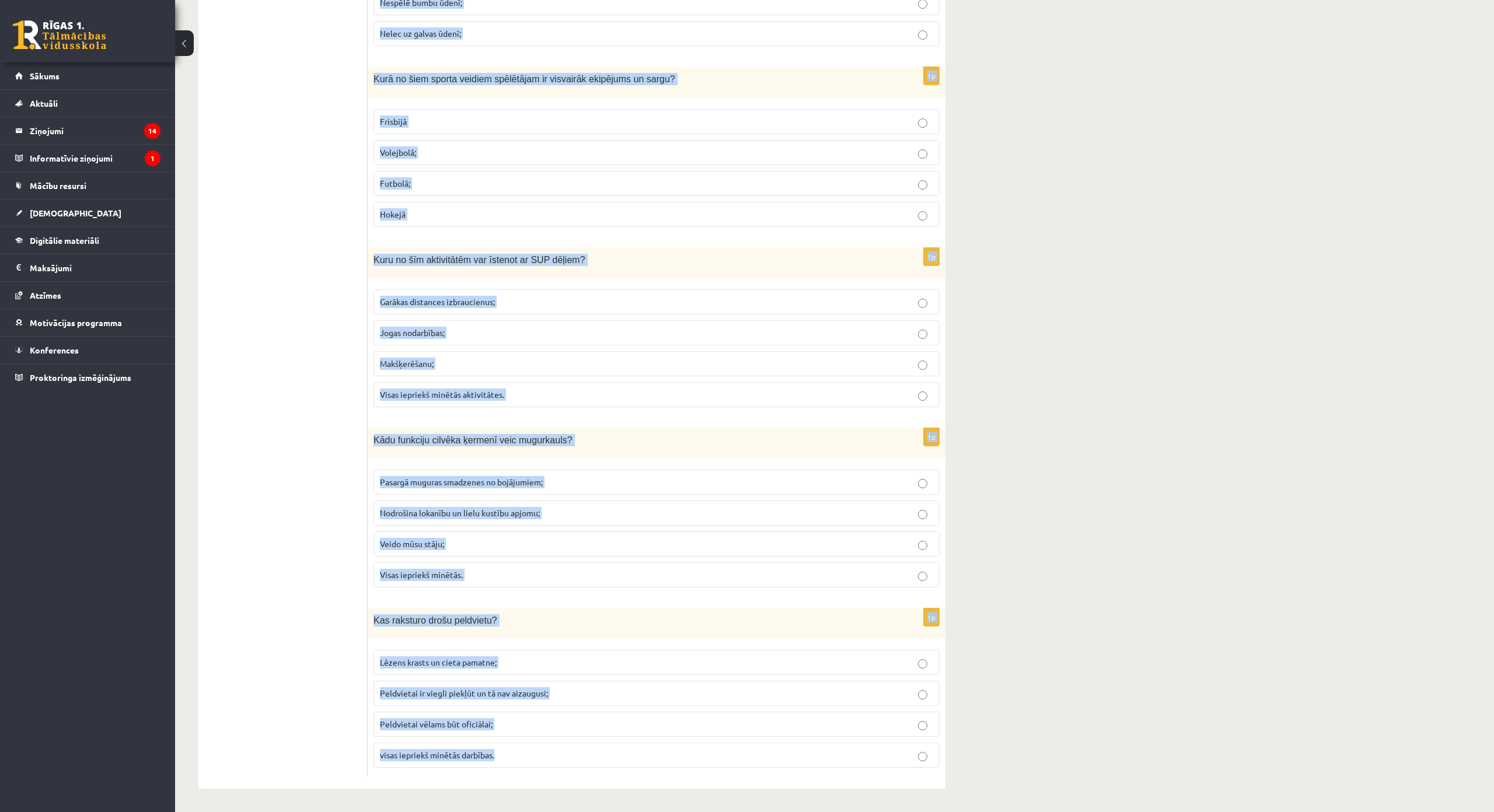
drag, startPoint x: 374, startPoint y: 228, endPoint x: 576, endPoint y: 674, distance: 489.6
copy form "Lore ip dolo si ametcon adipiscing elitsedd eiusmod temporin? Utlabo etdol magn…"
click at [520, 749] on p "visas iepriekš minētās darbības." at bounding box center [657, 754] width 554 height 12
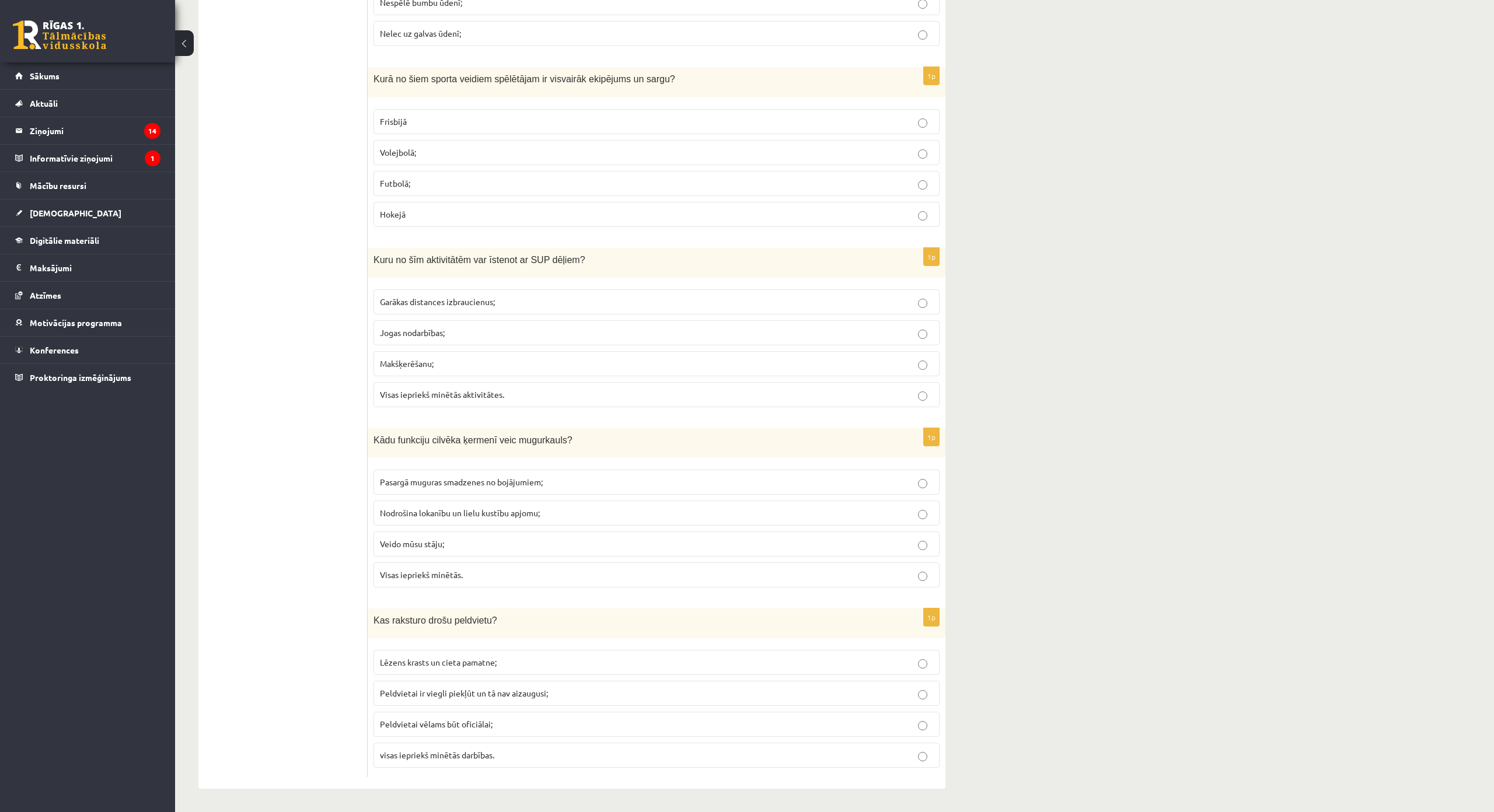
click at [504, 562] on label "Visas iepriekš minētās." at bounding box center [657, 574] width 566 height 25
click at [547, 382] on label "Visas iepriekš minētās aktivitātes." at bounding box center [657, 394] width 566 height 25
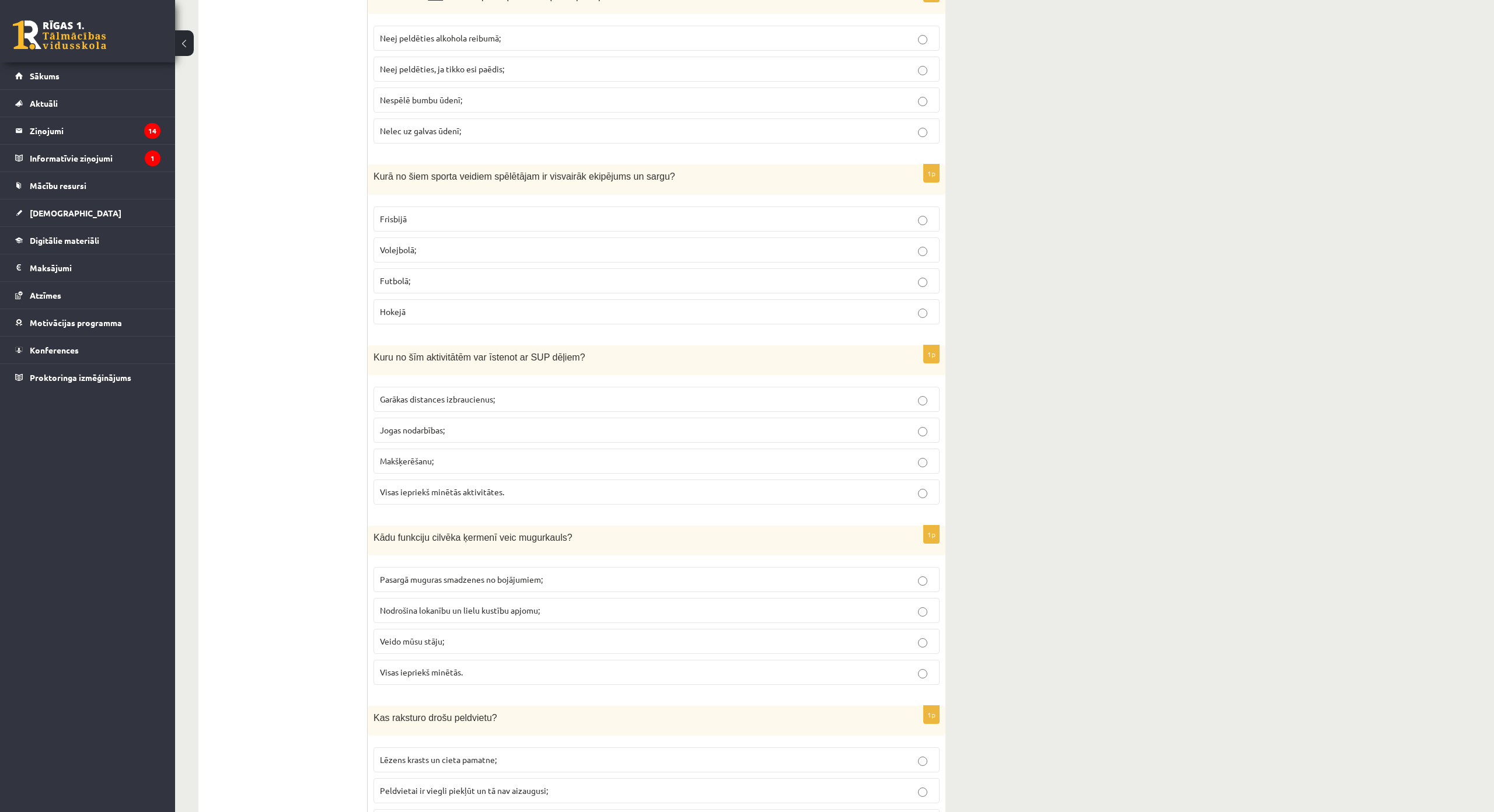
scroll to position [4740, 0]
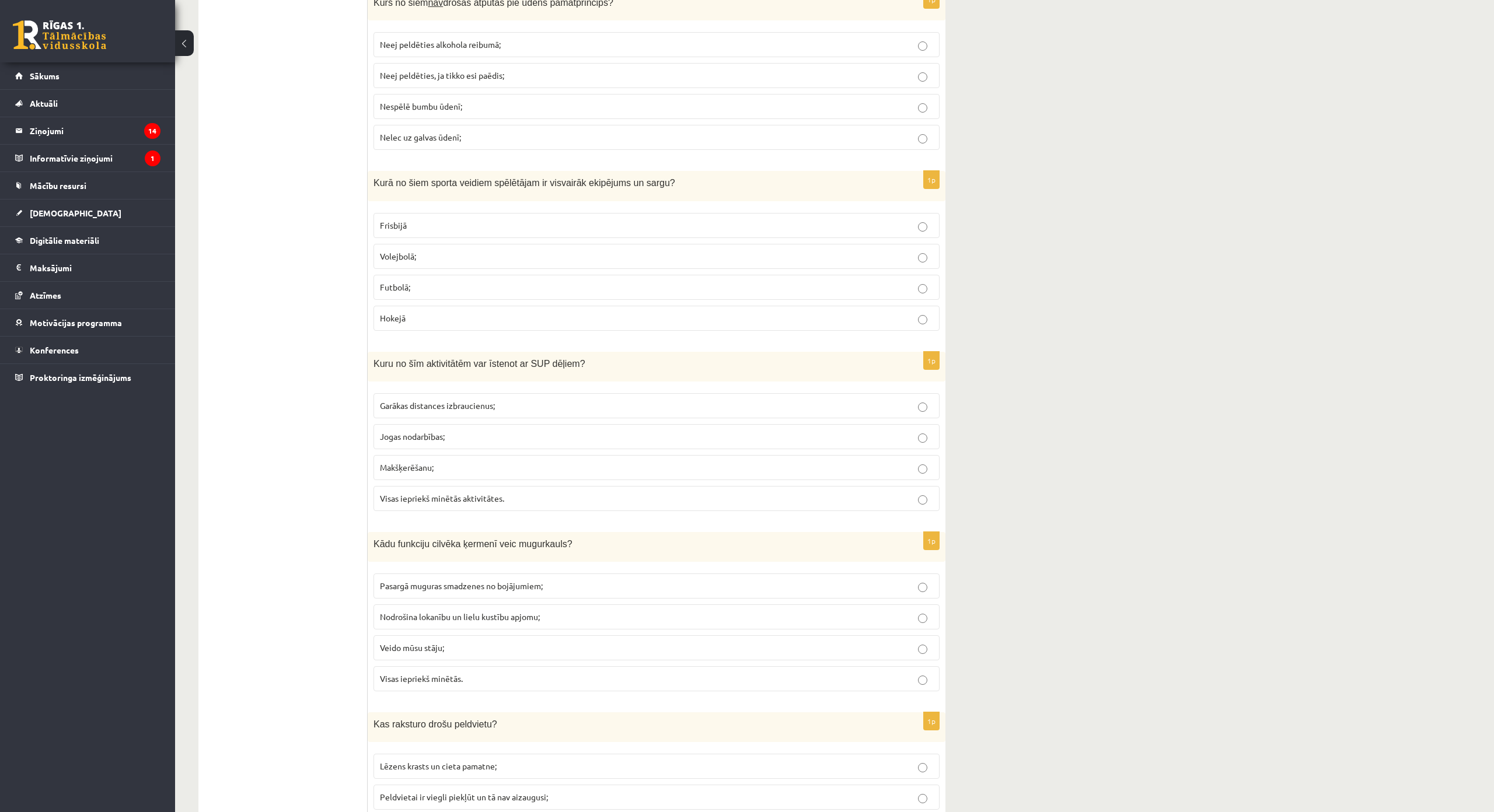
click at [430, 314] on p "Hokejā" at bounding box center [657, 318] width 554 height 12
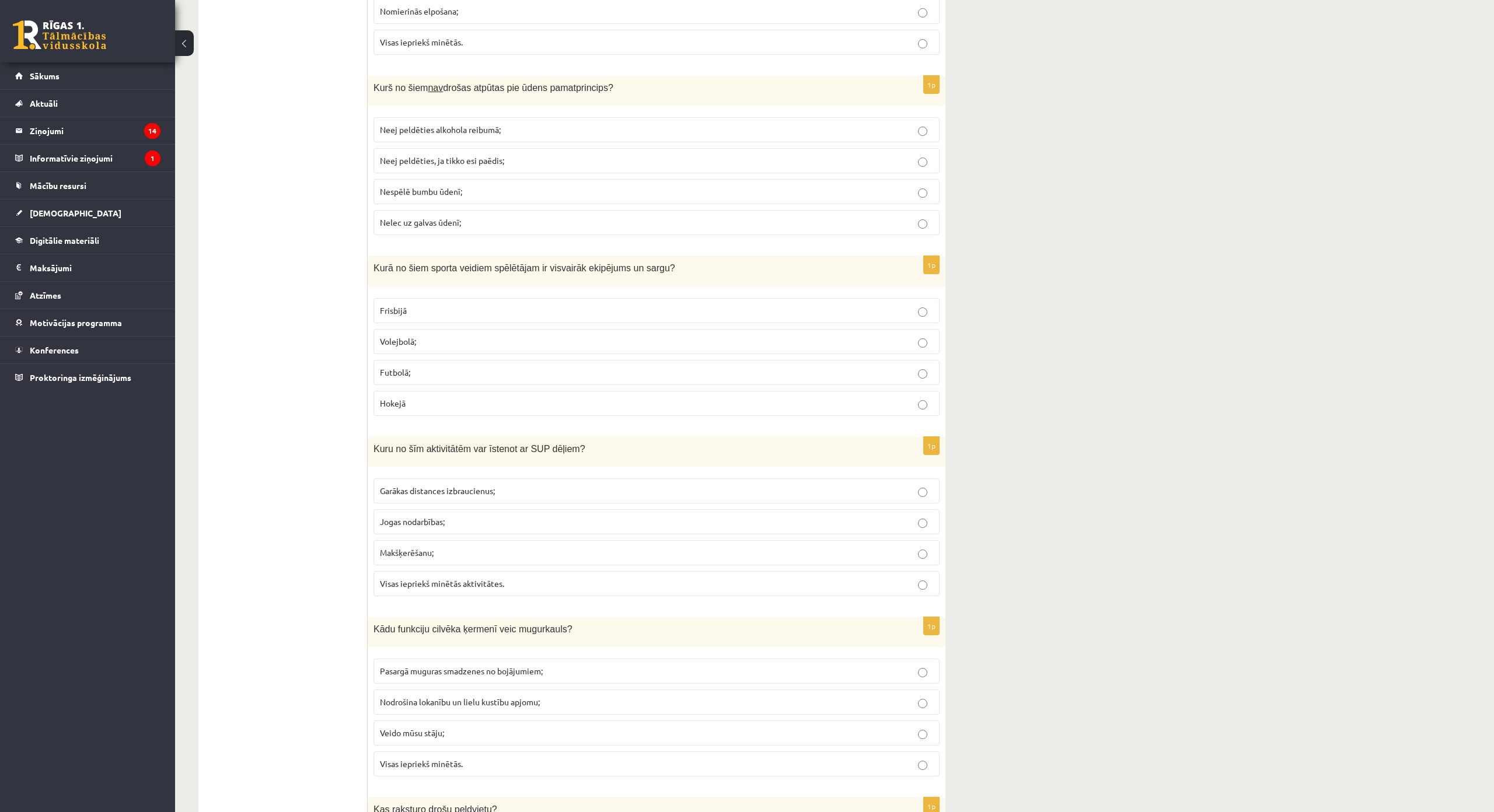
scroll to position [4623, 0]
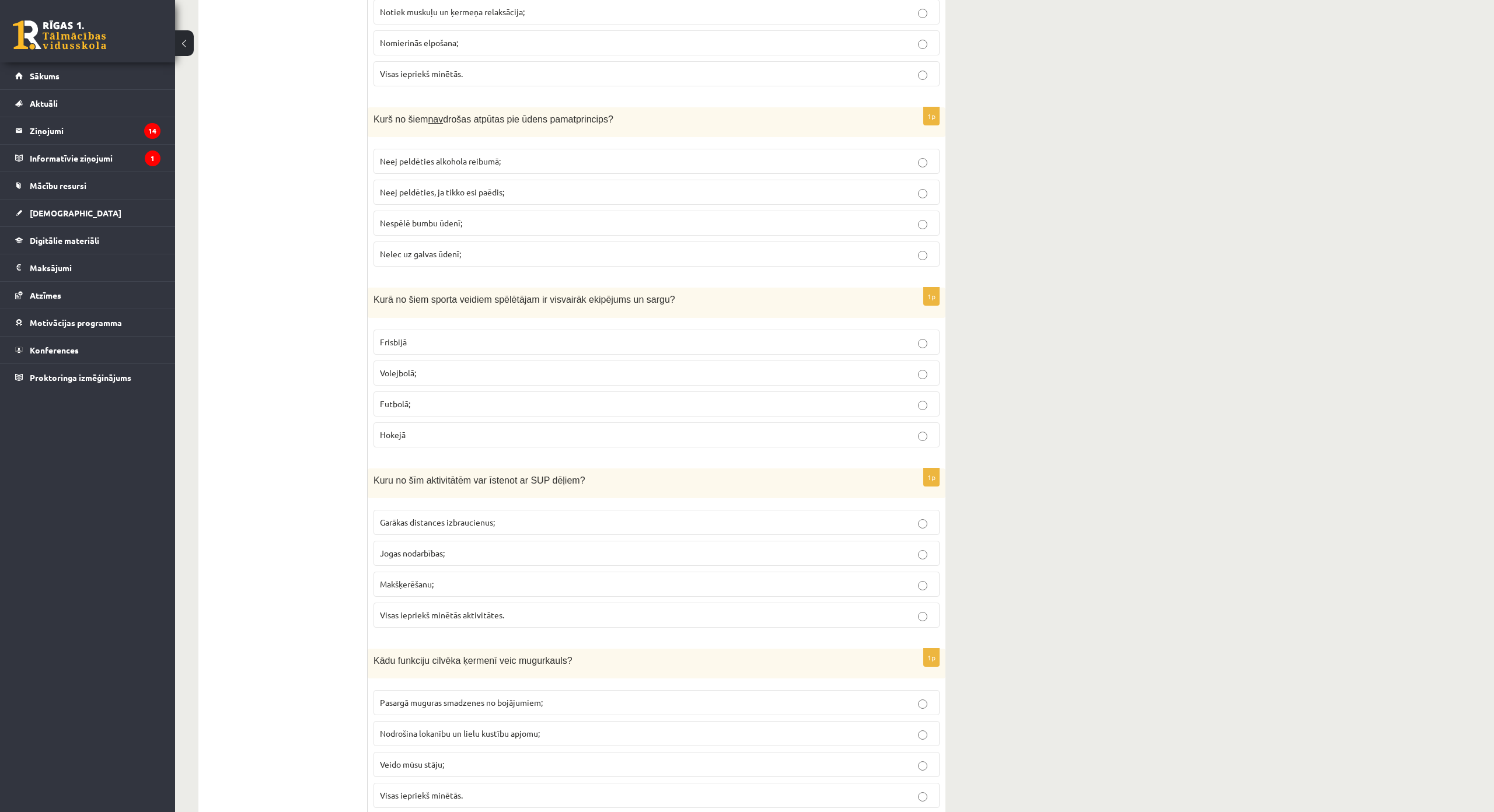
click at [443, 228] on span "Nespēlē bumbu ūdenī;" at bounding box center [421, 222] width 82 height 11
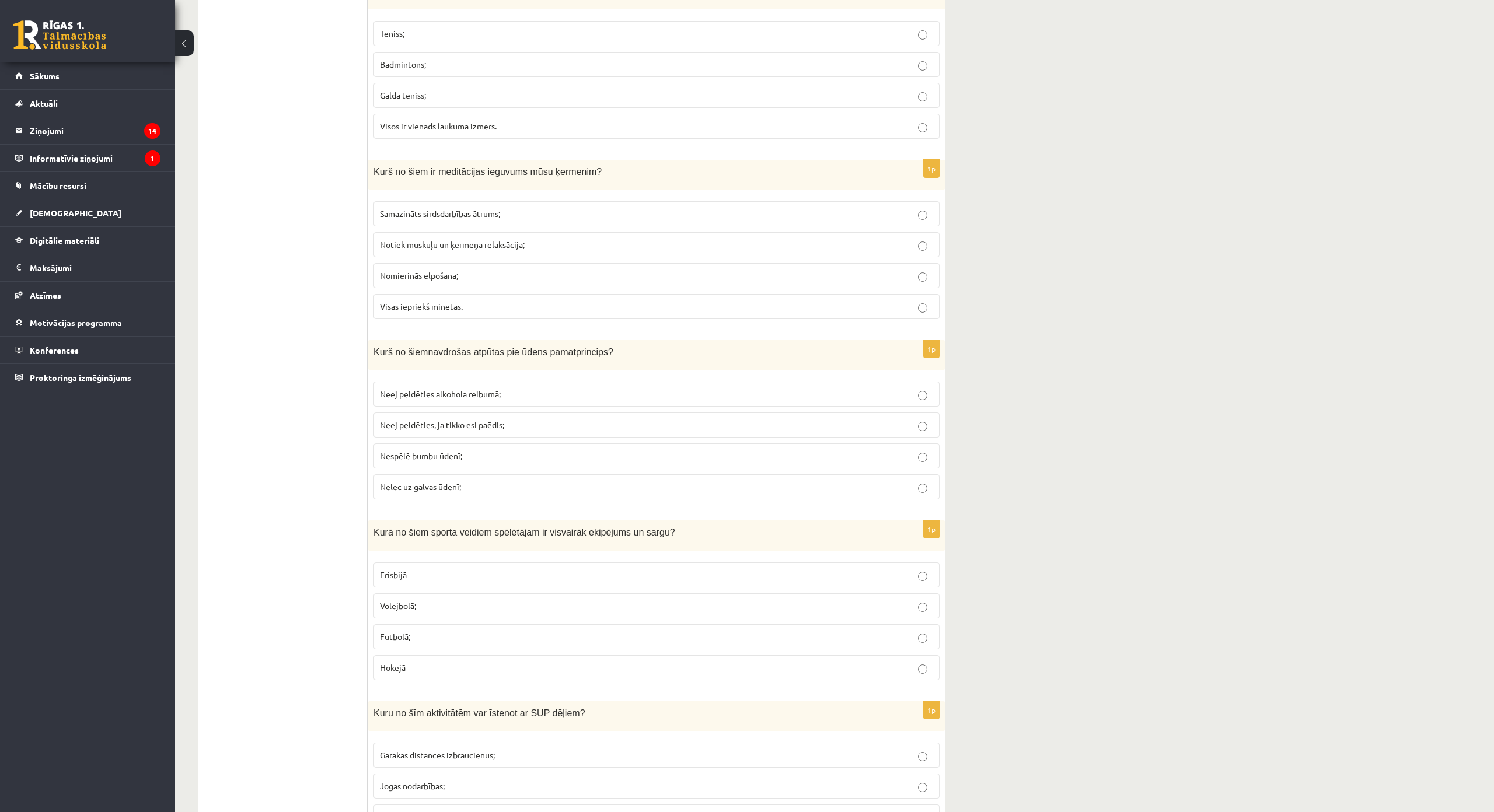
scroll to position [4390, 0]
click at [495, 308] on p "Visas iepriekš minētās." at bounding box center [657, 307] width 554 height 12
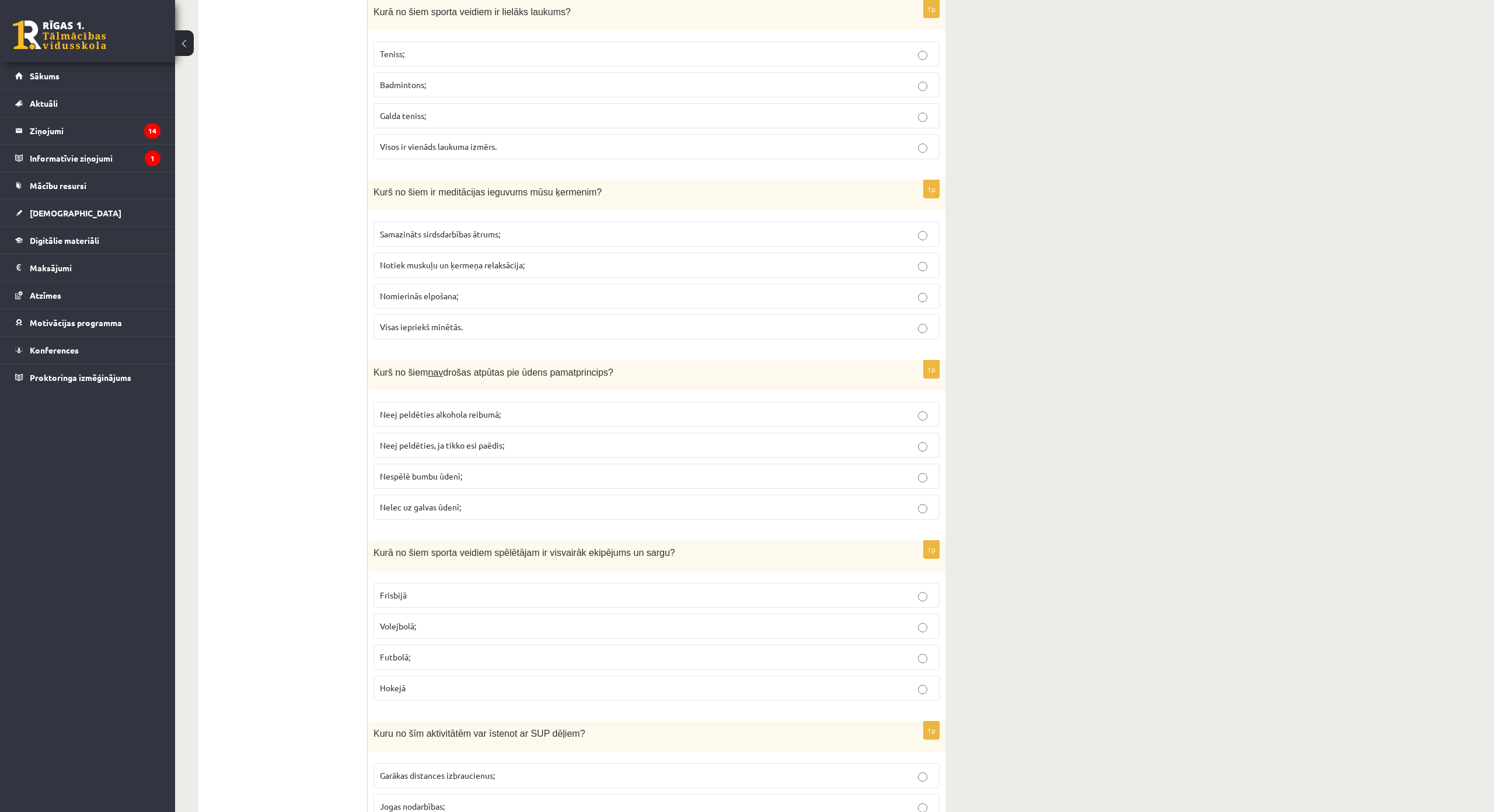
scroll to position [4332, 0]
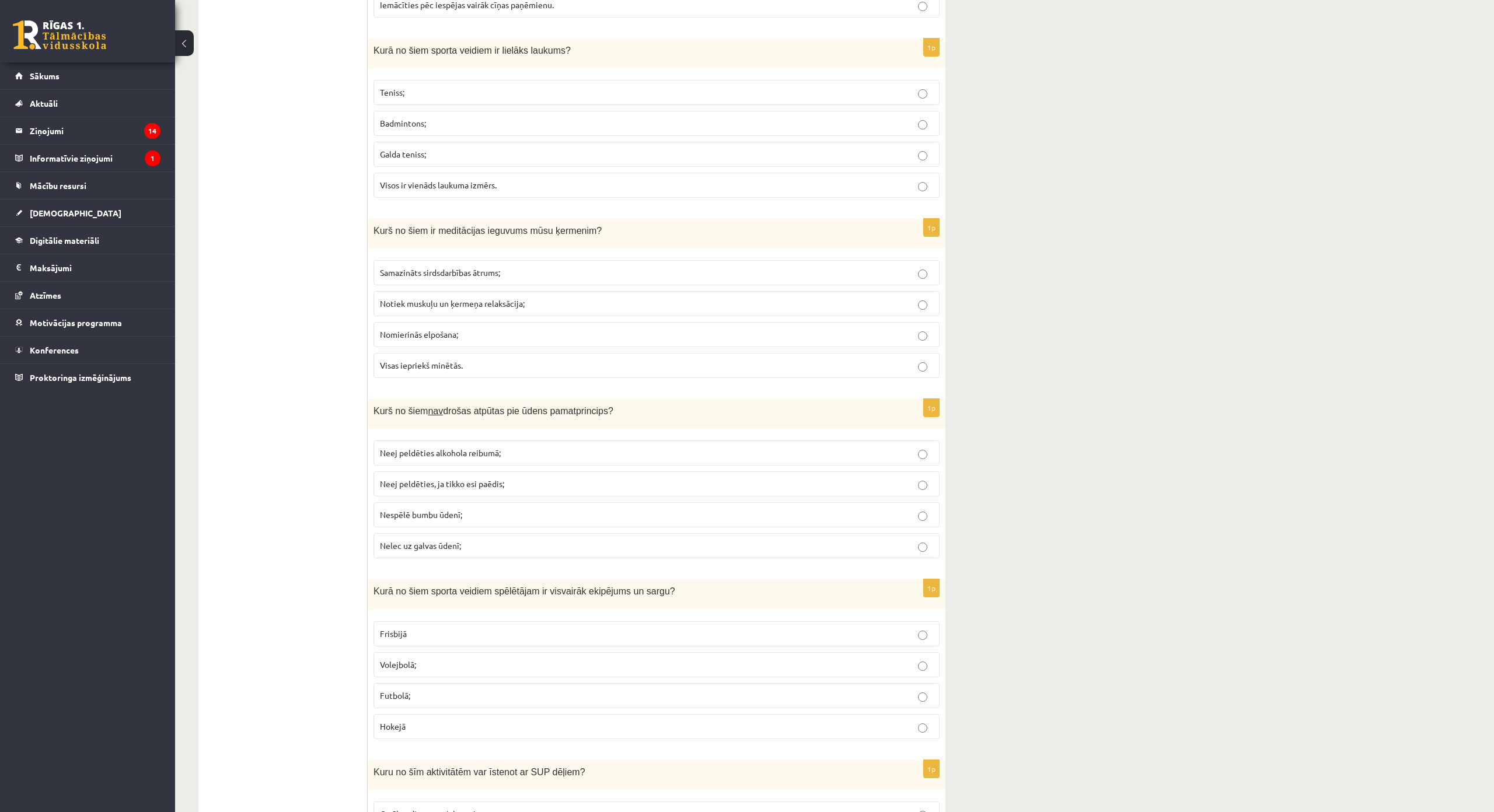
click at [463, 91] on p "Teniss;" at bounding box center [657, 92] width 554 height 12
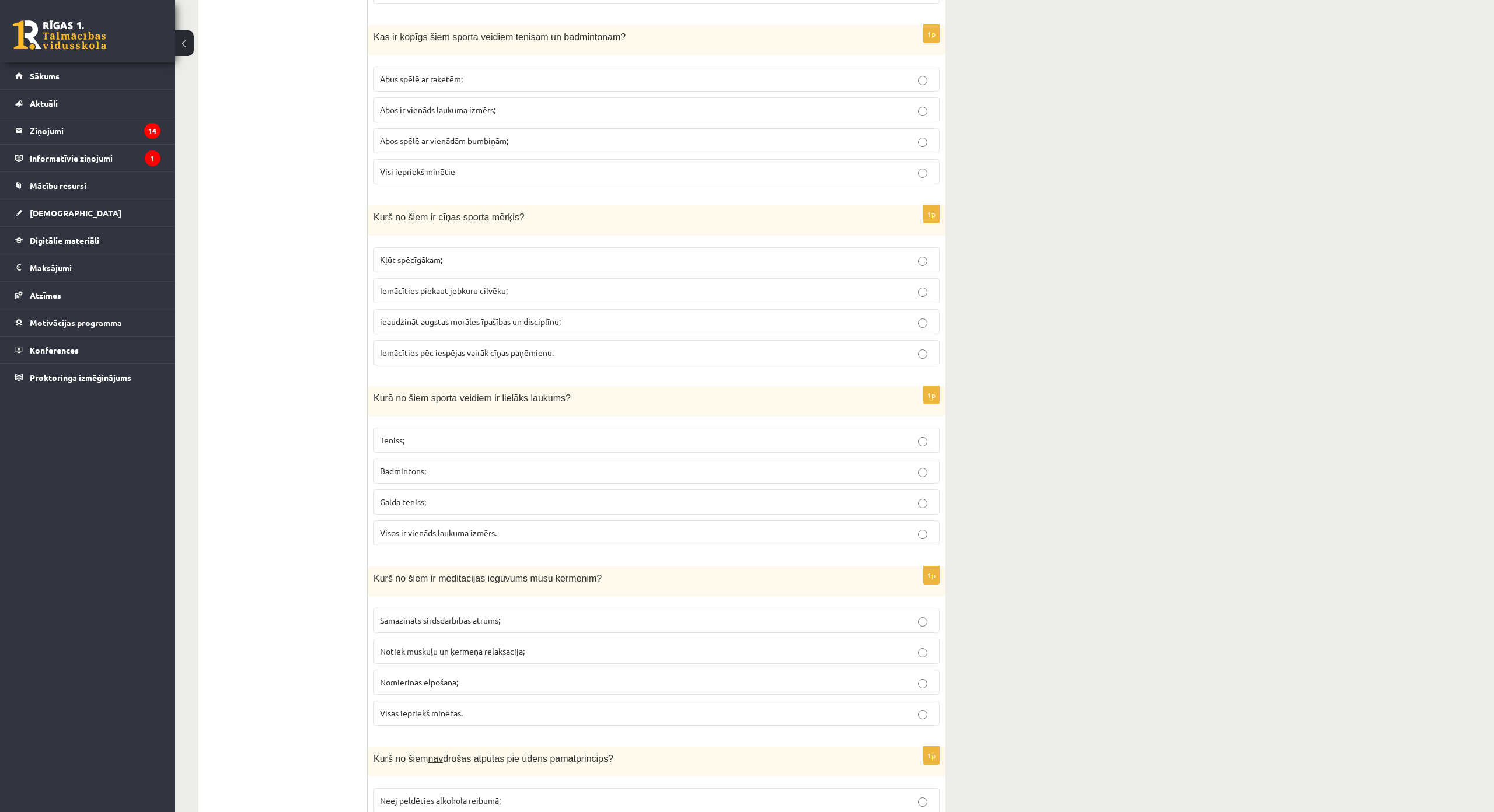
scroll to position [3982, 0]
click at [562, 329] on p "ieaudzināt augstas morāles īpašības un disciplīnu;" at bounding box center [657, 324] width 554 height 12
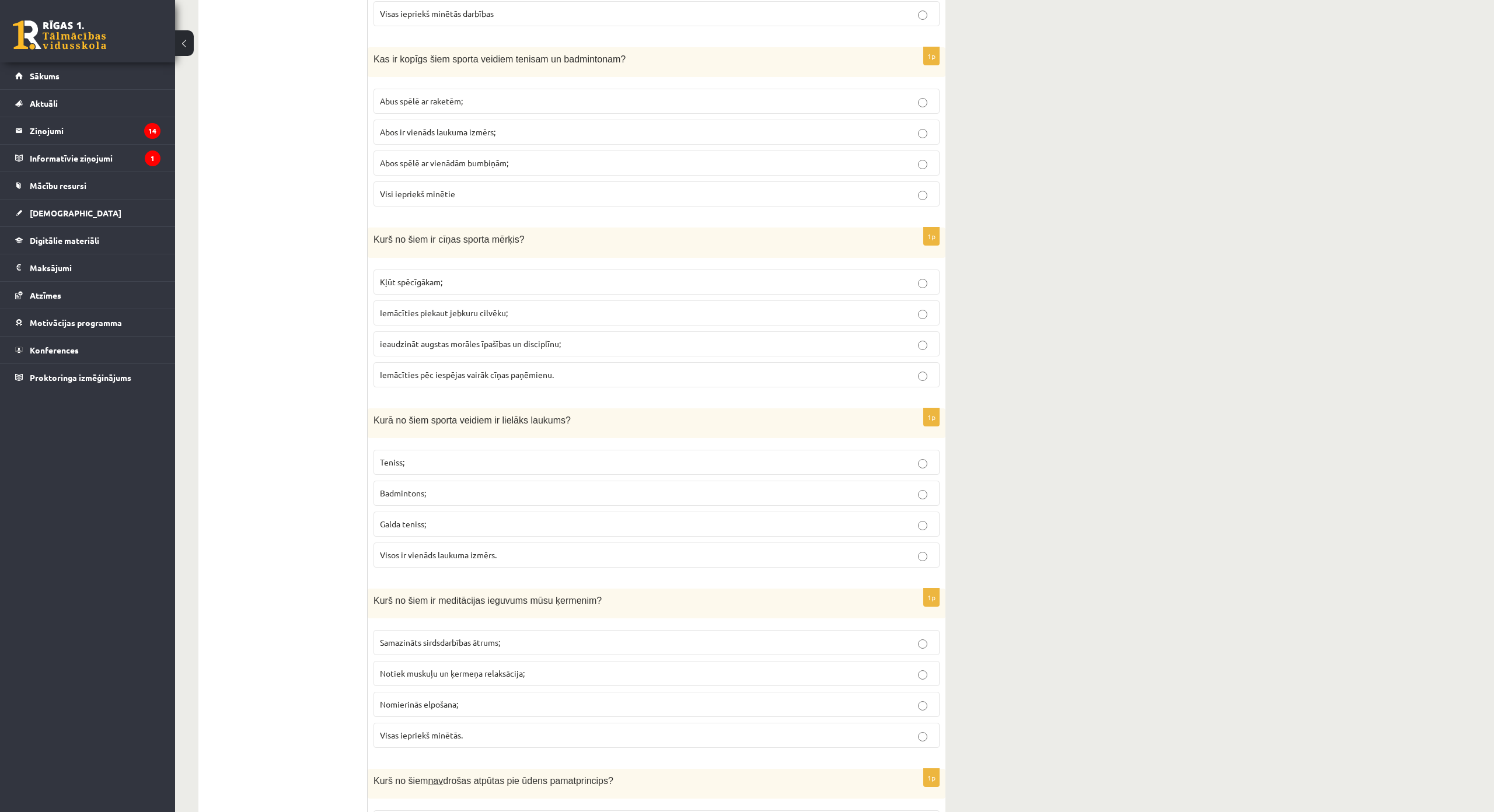
scroll to position [3865, 0]
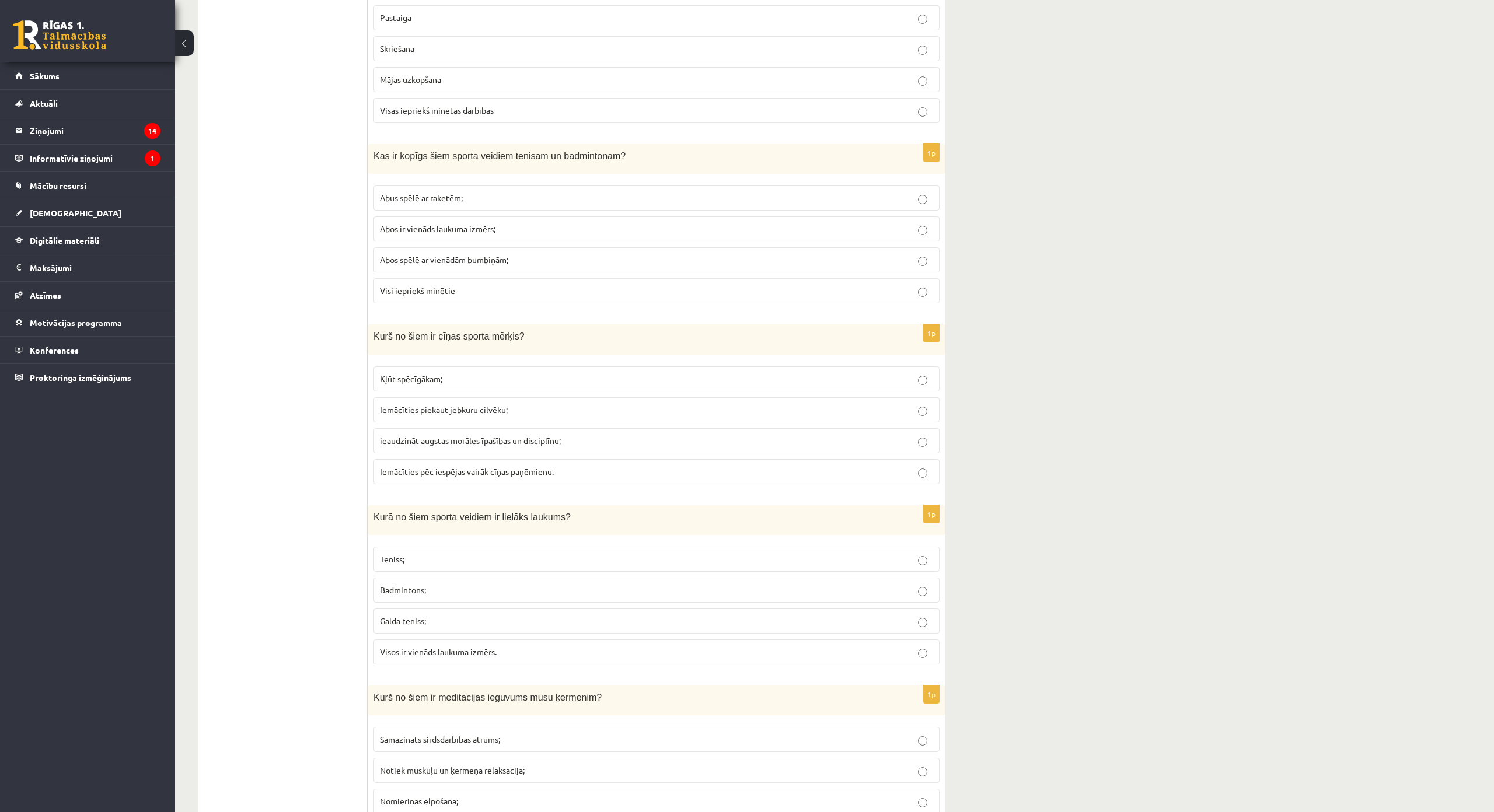
click at [496, 204] on p "Abus spēlē ar raketēm;" at bounding box center [657, 198] width 554 height 12
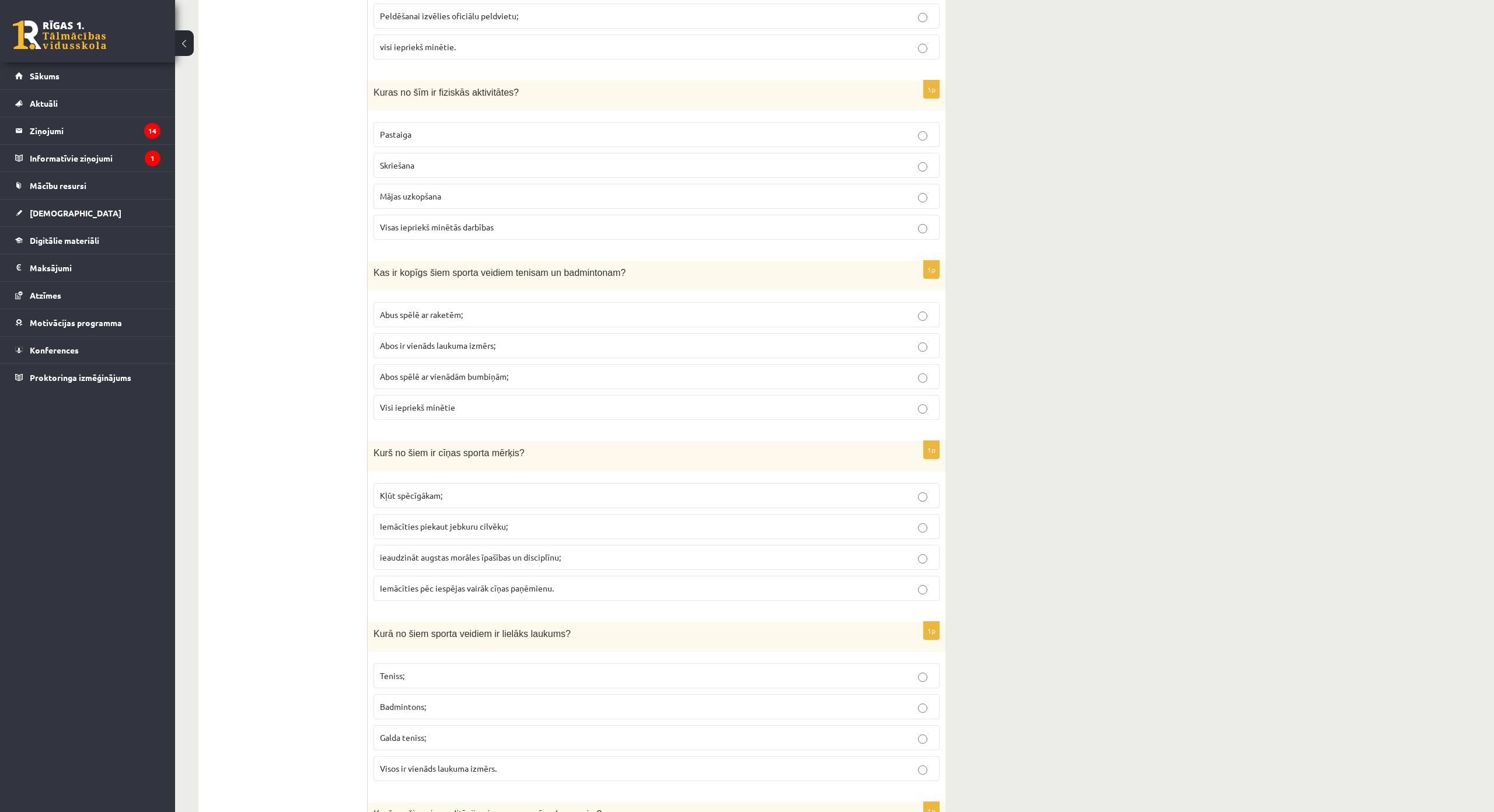
scroll to position [3690, 0]
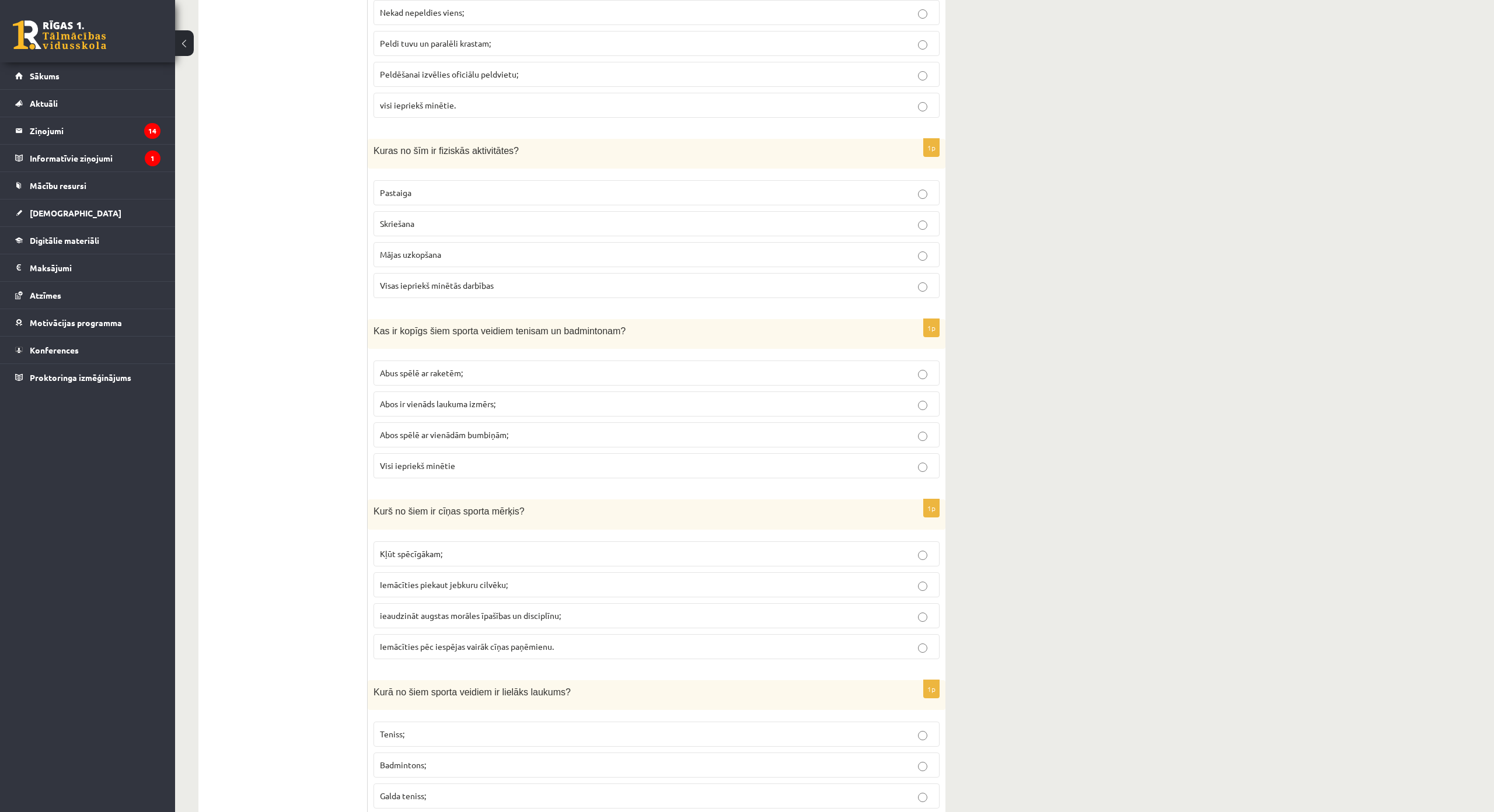
click at [462, 101] on p "visi iepriekš minētie." at bounding box center [657, 105] width 554 height 12
click at [502, 283] on p "Visas iepriekš minētās darbības" at bounding box center [657, 286] width 554 height 12
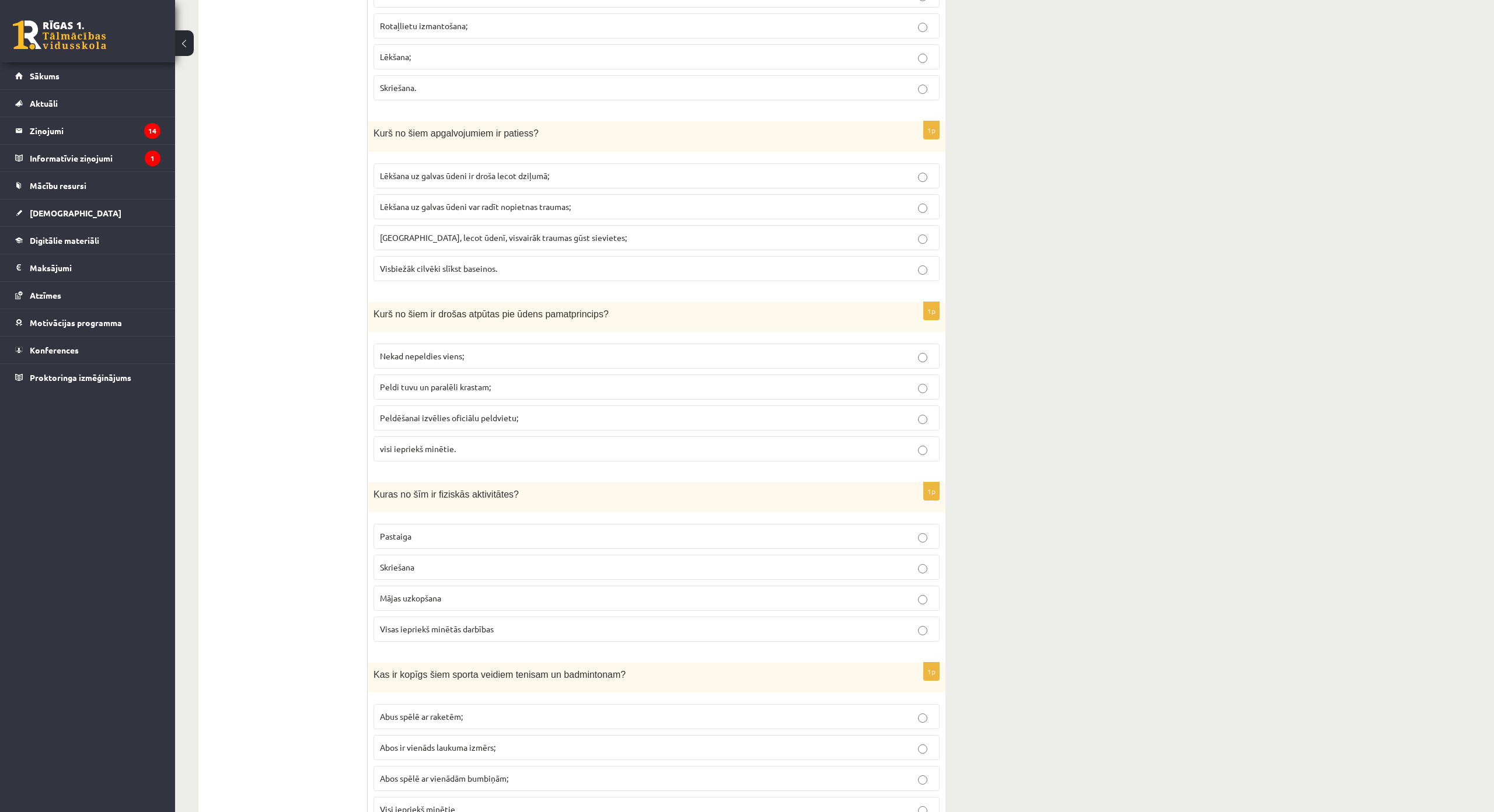
scroll to position [3340, 0]
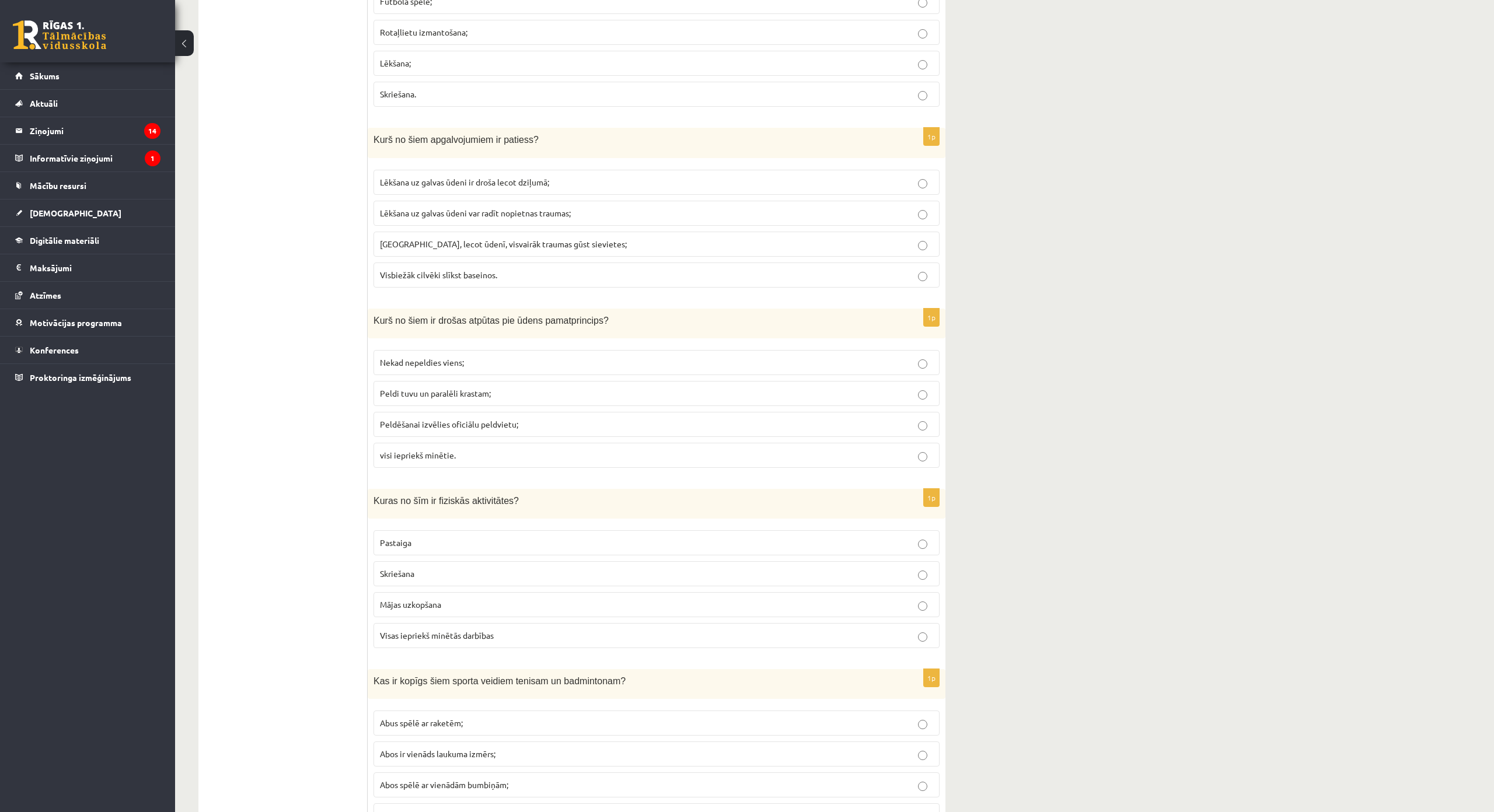
click at [468, 30] on p "Rotaļlietu izmantošana;" at bounding box center [657, 32] width 554 height 12
click at [575, 217] on p "Lēkšana uz galvas ūdeni var radīt nopietnas traumas;" at bounding box center [657, 213] width 554 height 12
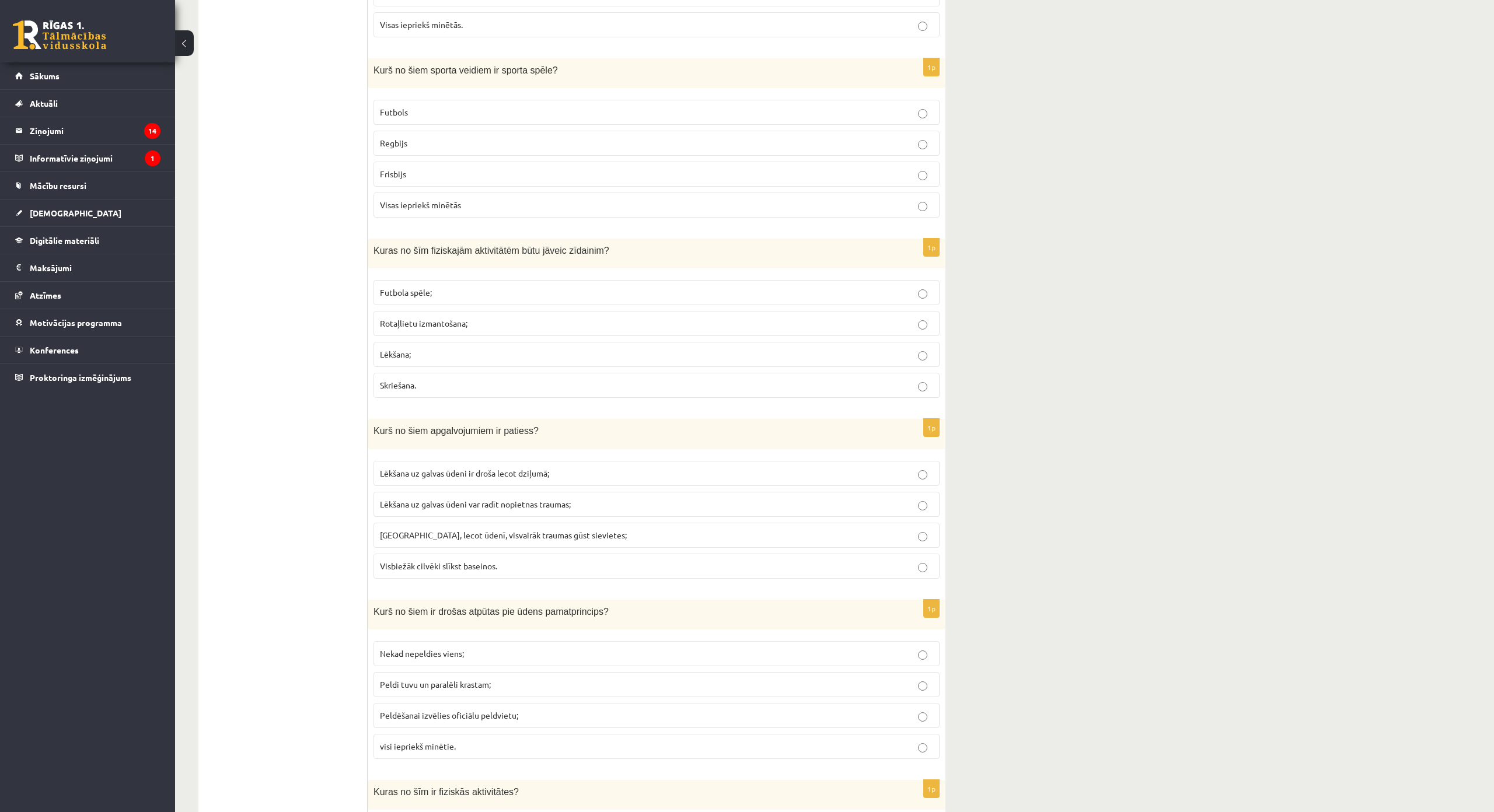
scroll to position [3049, 0]
click at [439, 209] on span "Visas iepriekš minētās" at bounding box center [421, 205] width 81 height 11
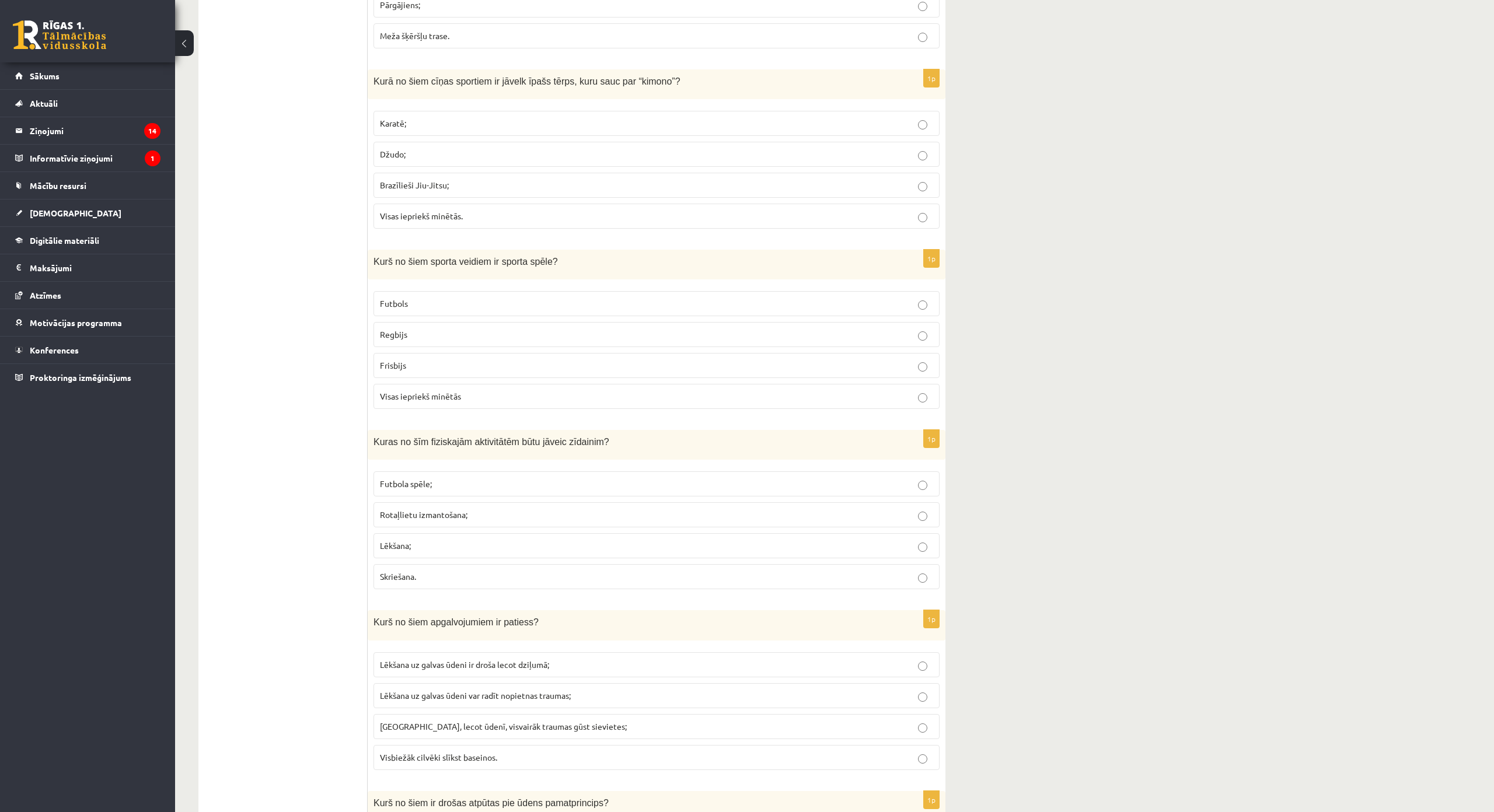
scroll to position [2757, 0]
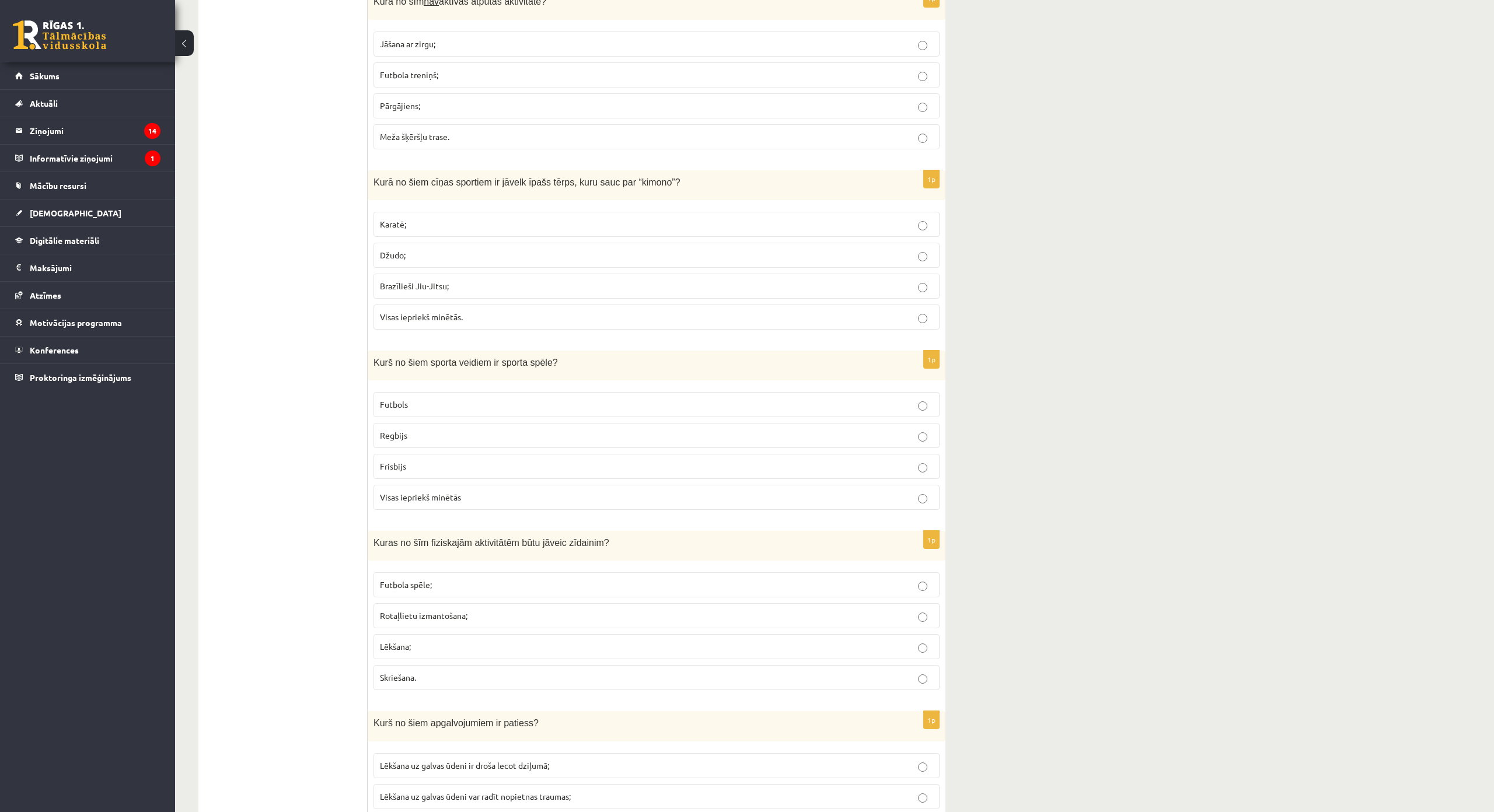
click at [441, 81] on p "Futbola treniņš;" at bounding box center [657, 74] width 554 height 12
click at [526, 319] on p "Visas iepriekš minētās." at bounding box center [657, 317] width 554 height 12
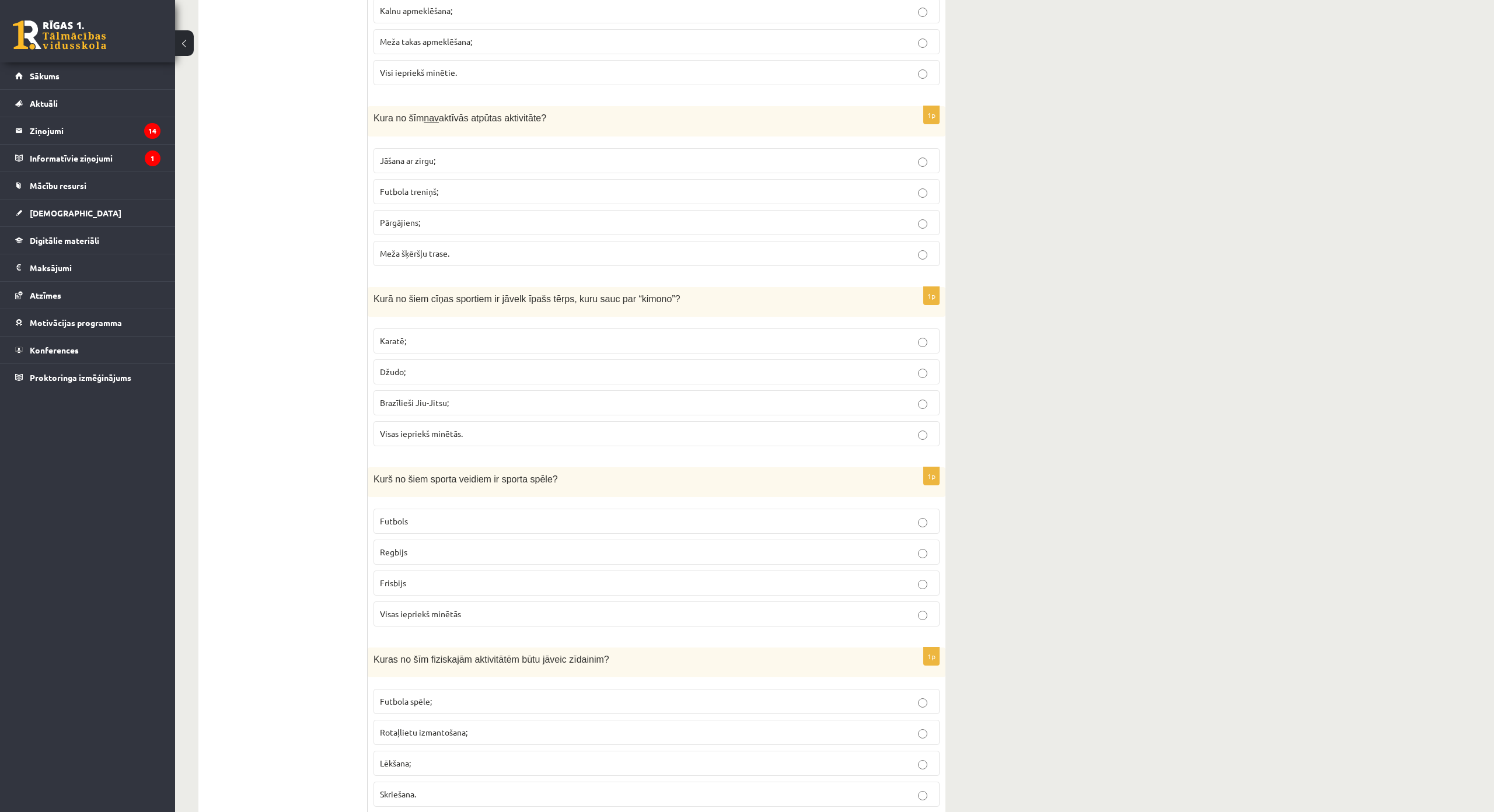
scroll to position [2523, 0]
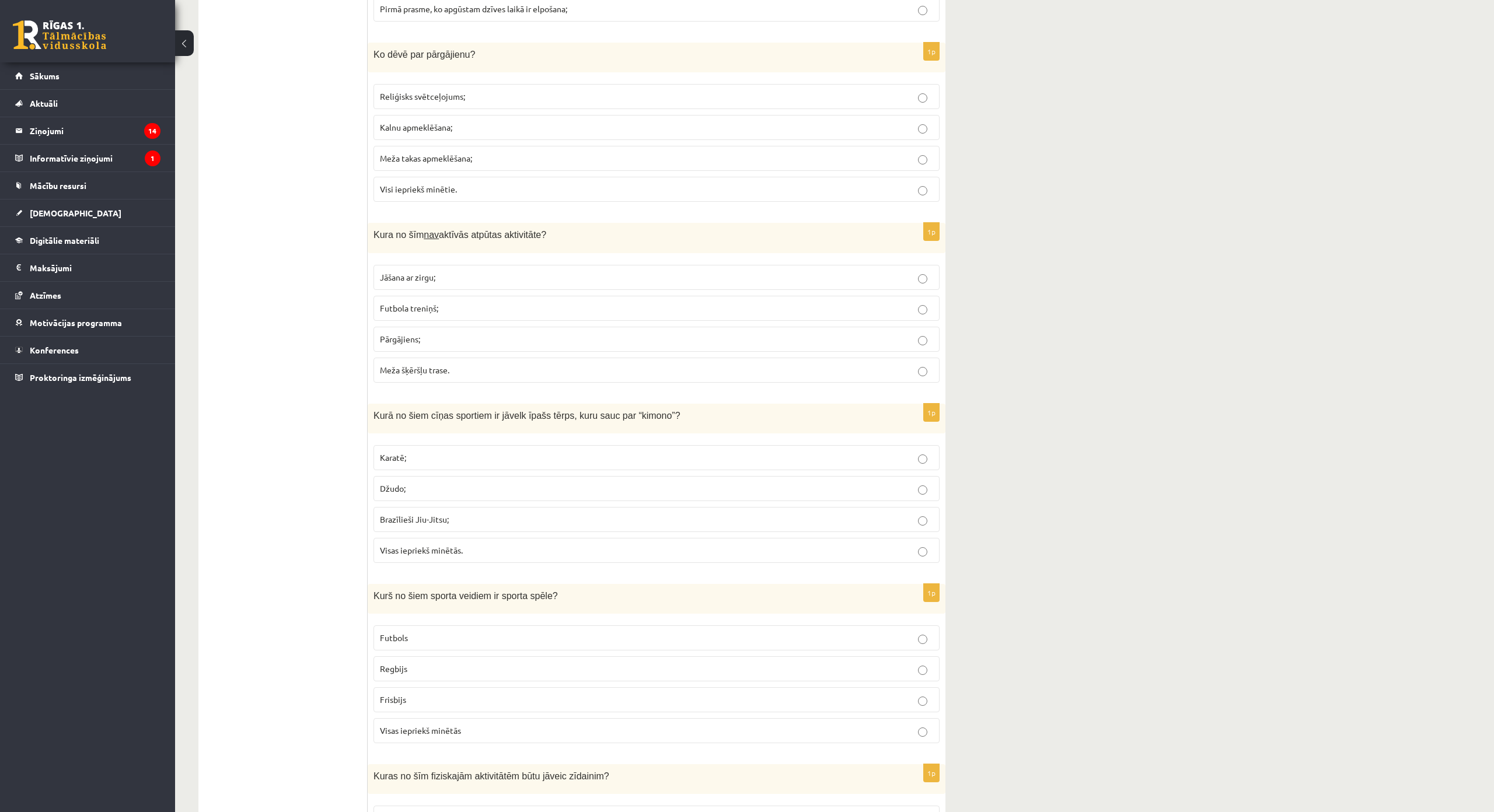
click at [485, 156] on p "Meža takas apmeklēšana;" at bounding box center [657, 159] width 554 height 12
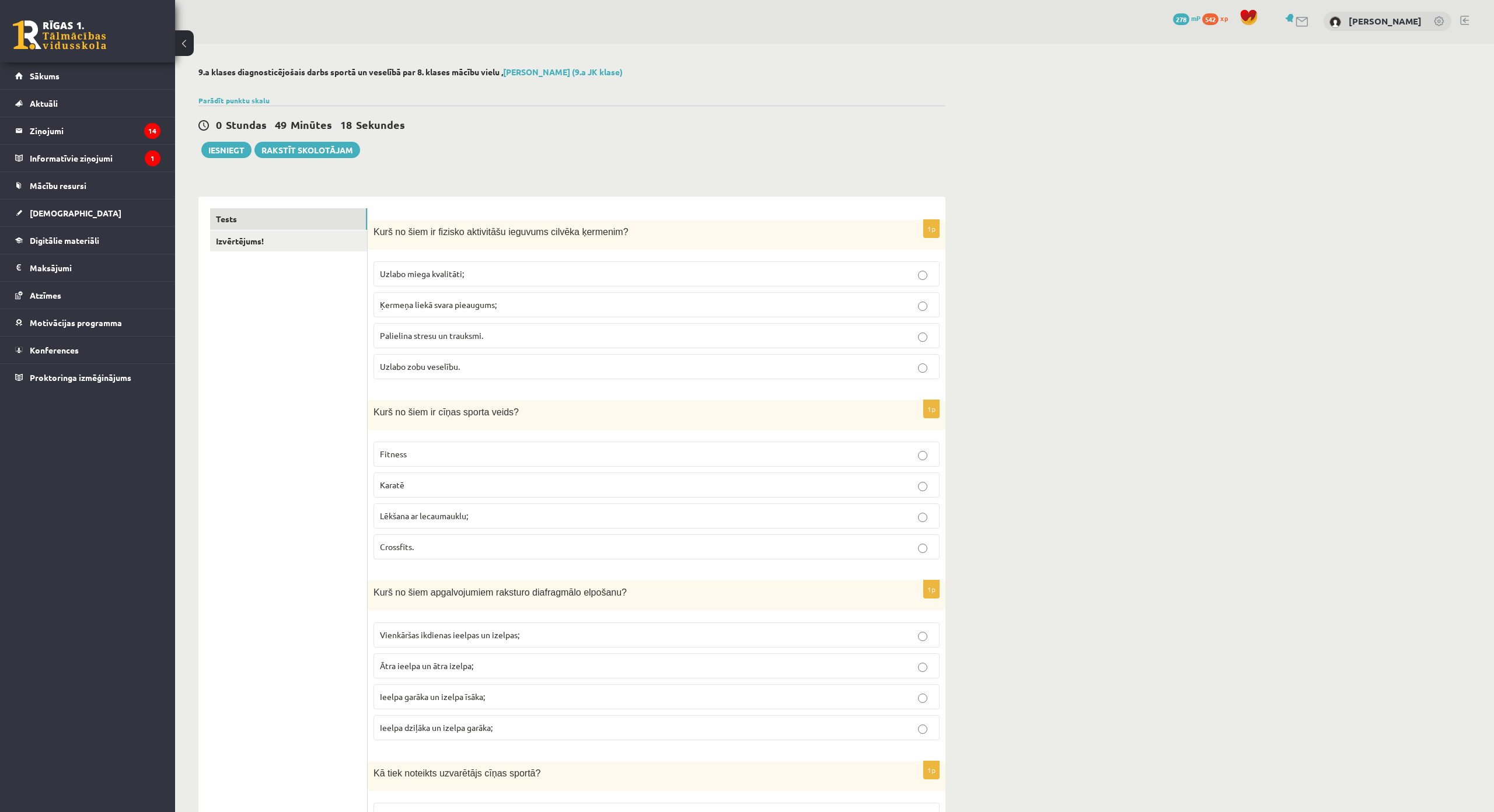
scroll to position [0, 0]
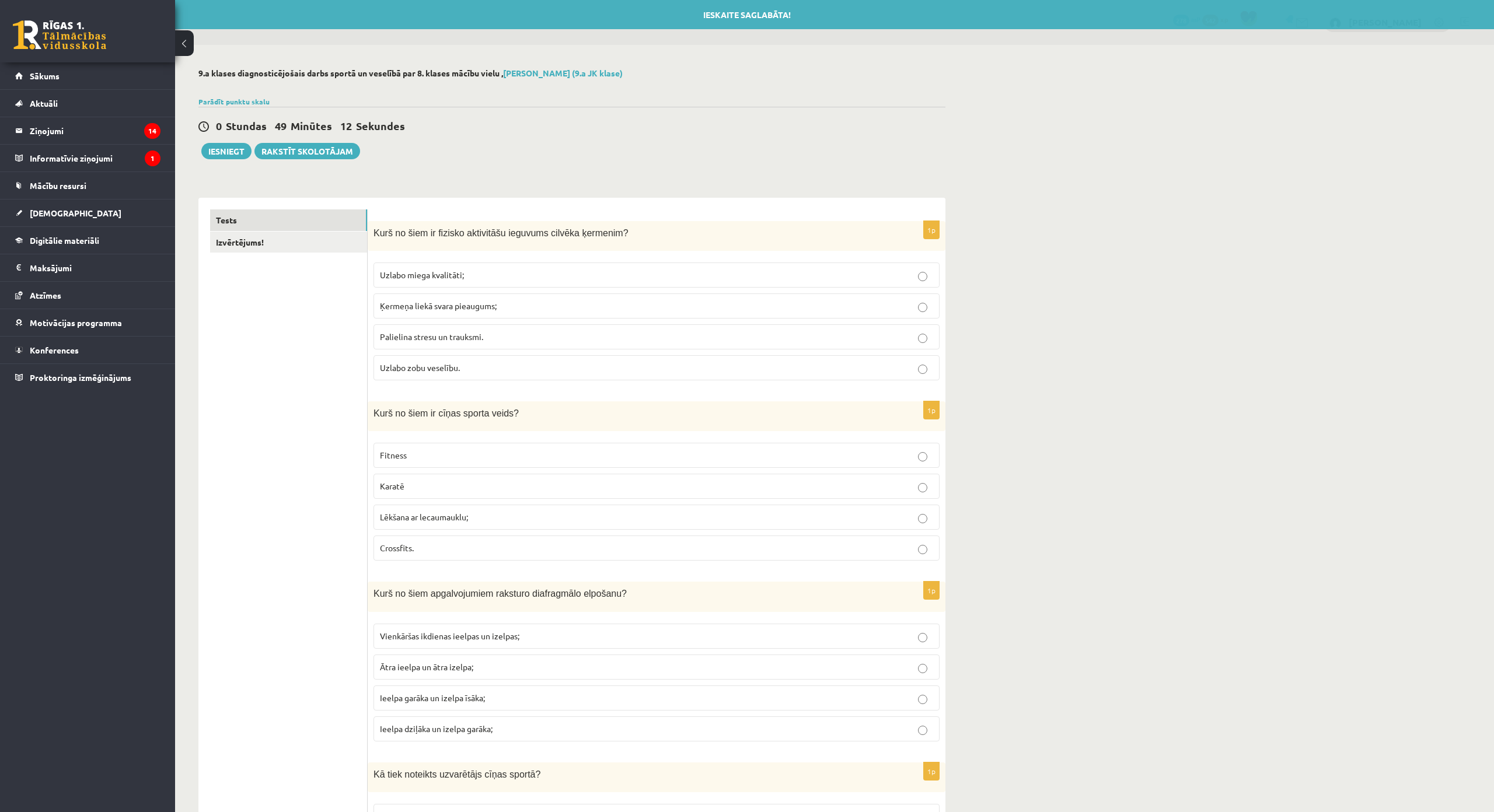
click at [457, 486] on p "Karatē" at bounding box center [657, 486] width 554 height 12
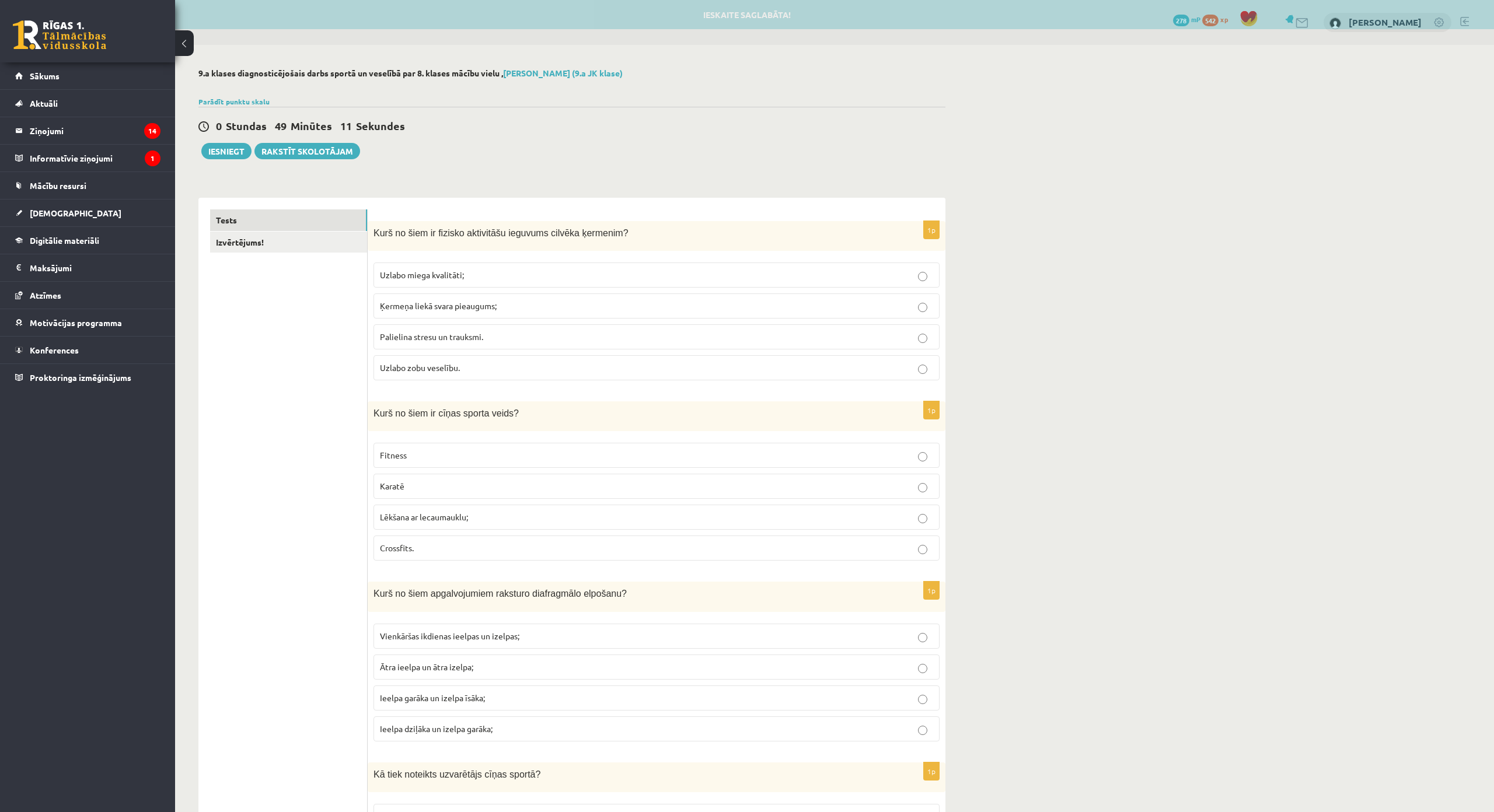
click at [481, 280] on p "Uzlabo miega kvalitāti;" at bounding box center [657, 275] width 554 height 12
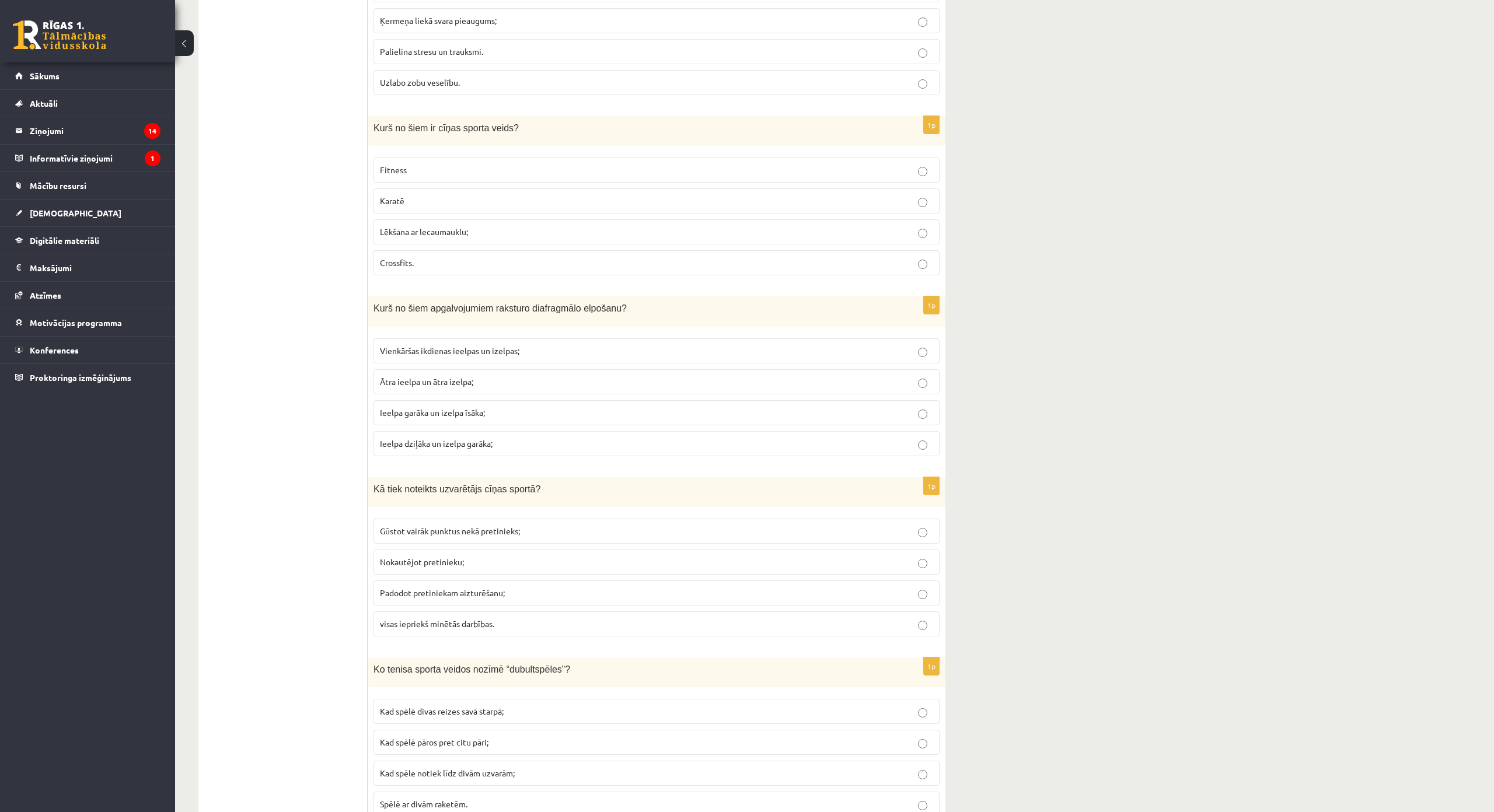
scroll to position [291, 0]
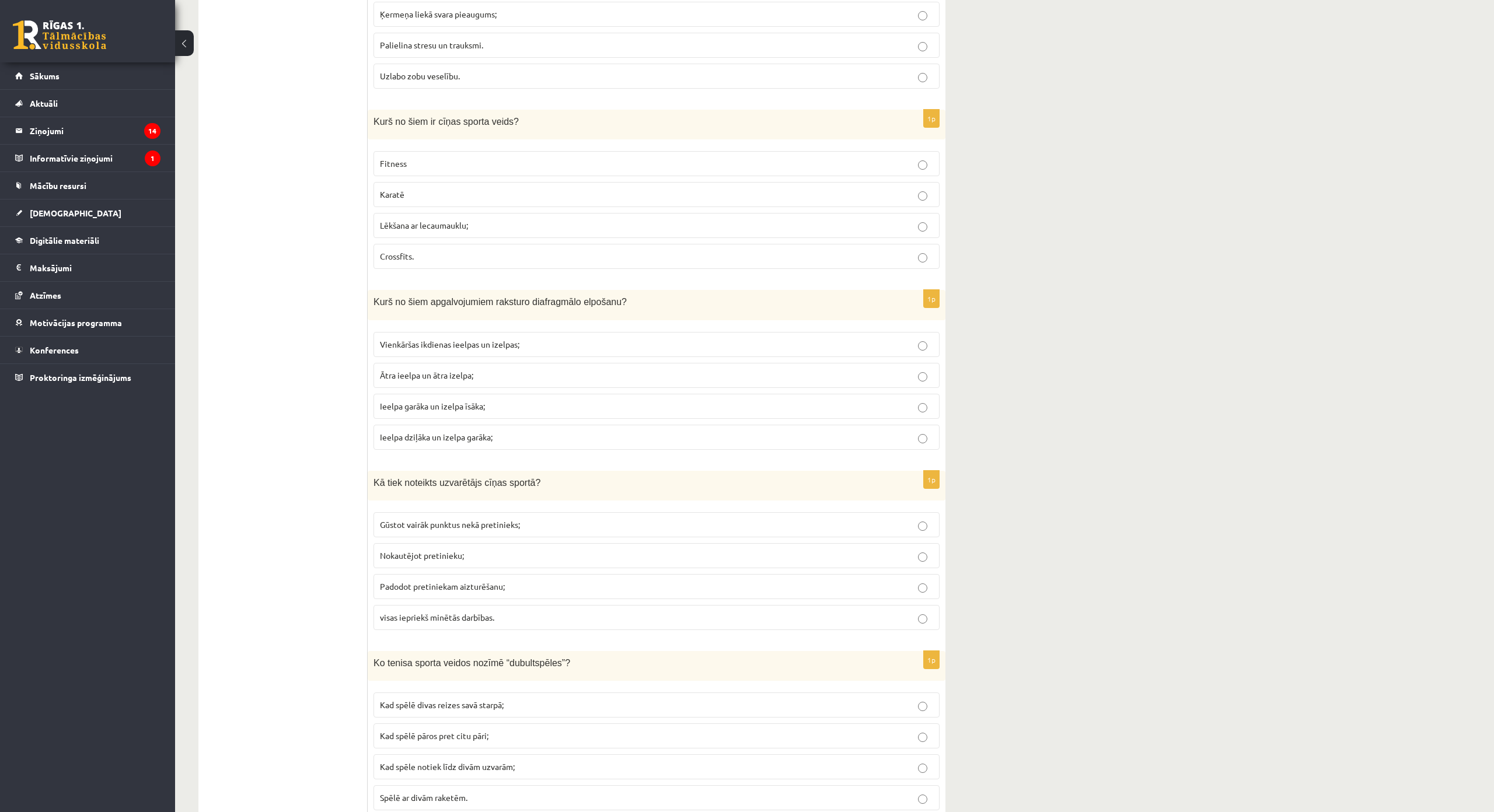
click at [492, 445] on label "Ieelpa dziļāka un izelpa garāka;" at bounding box center [657, 436] width 566 height 25
click at [501, 619] on p "visas iepriekš minētās darbības." at bounding box center [657, 618] width 554 height 12
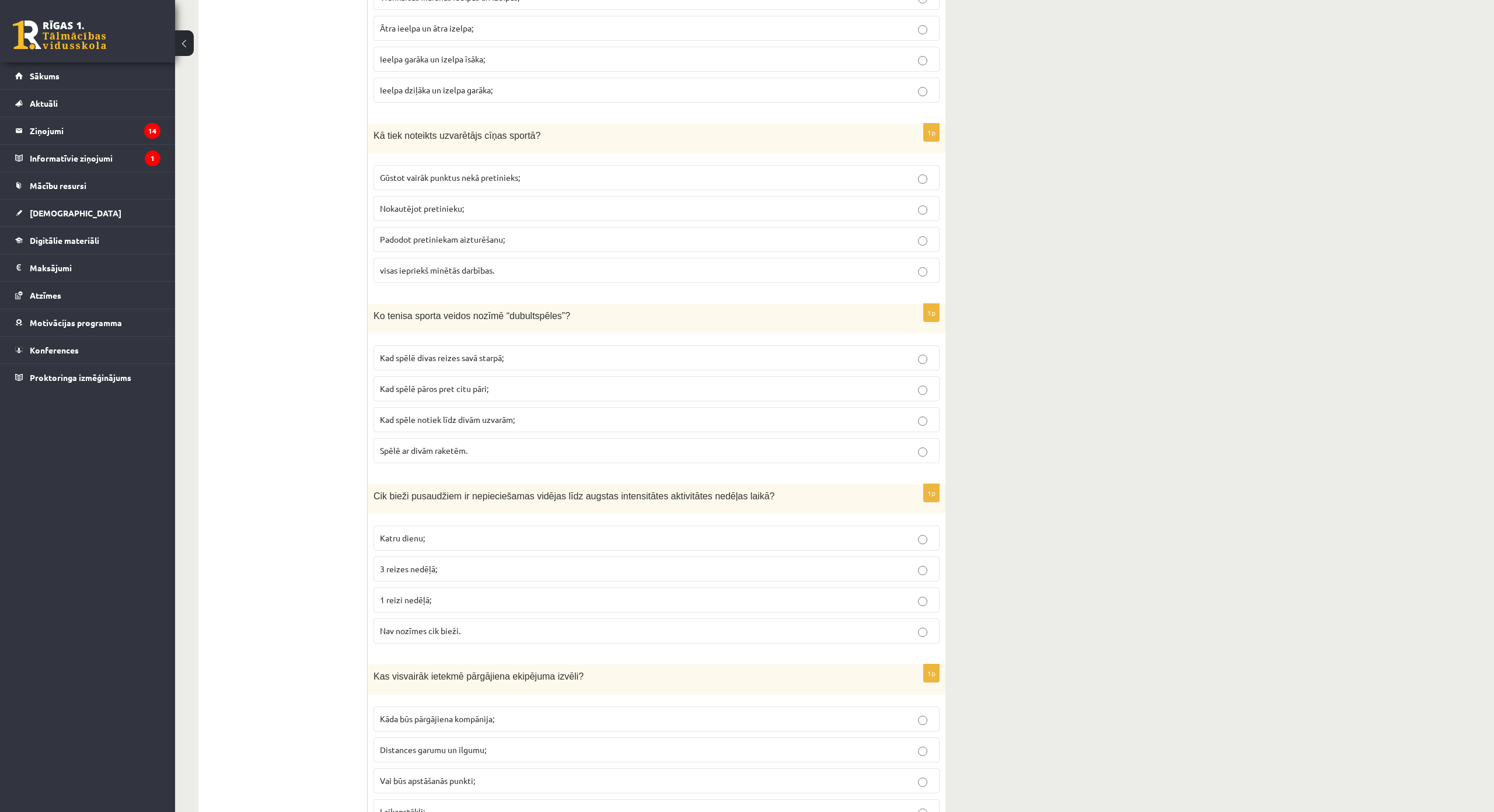
scroll to position [641, 0]
click at [531, 391] on p "Kad spēlē pāros pret citu pāri;" at bounding box center [657, 386] width 554 height 12
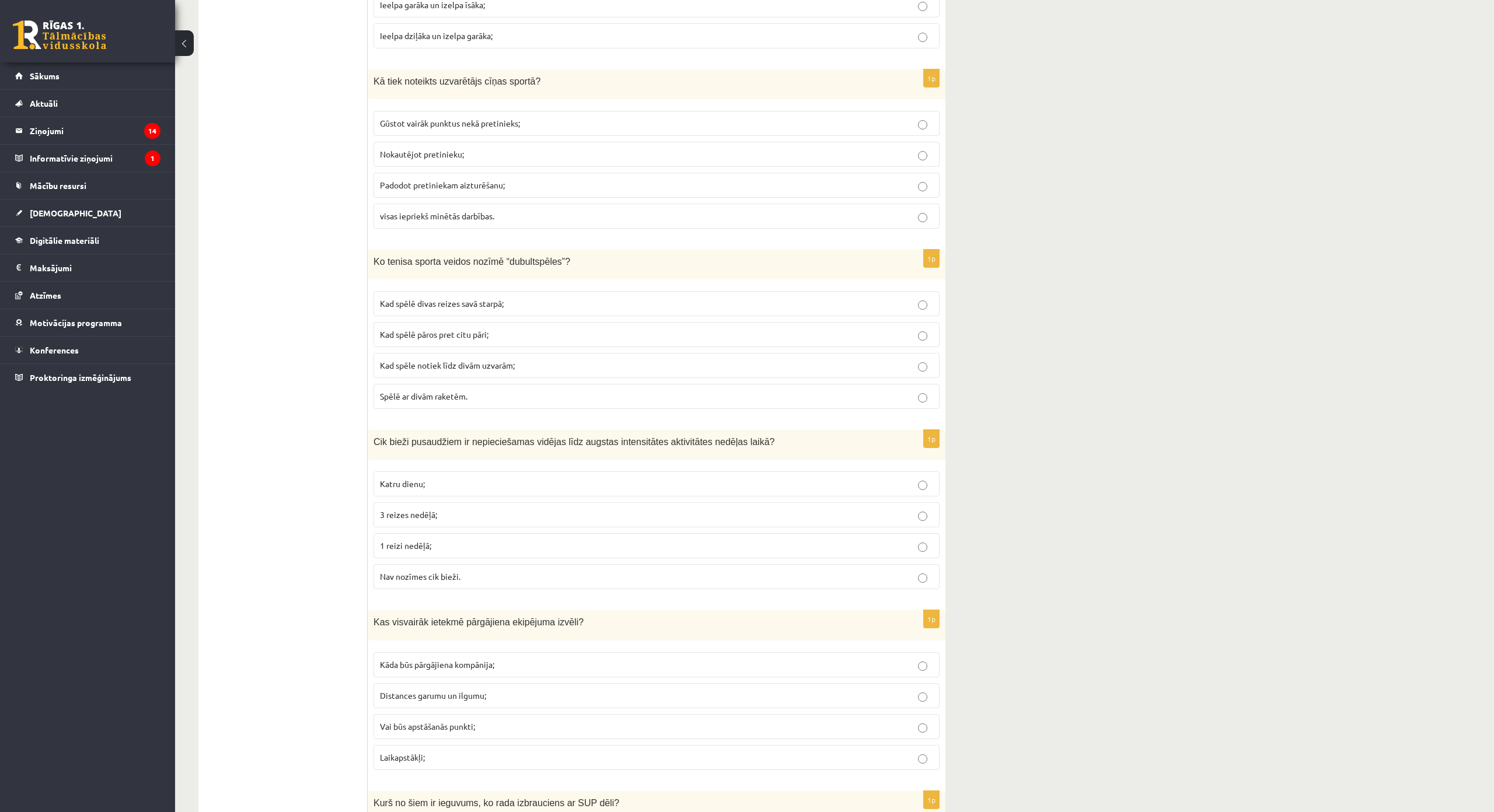
scroll to position [700, 0]
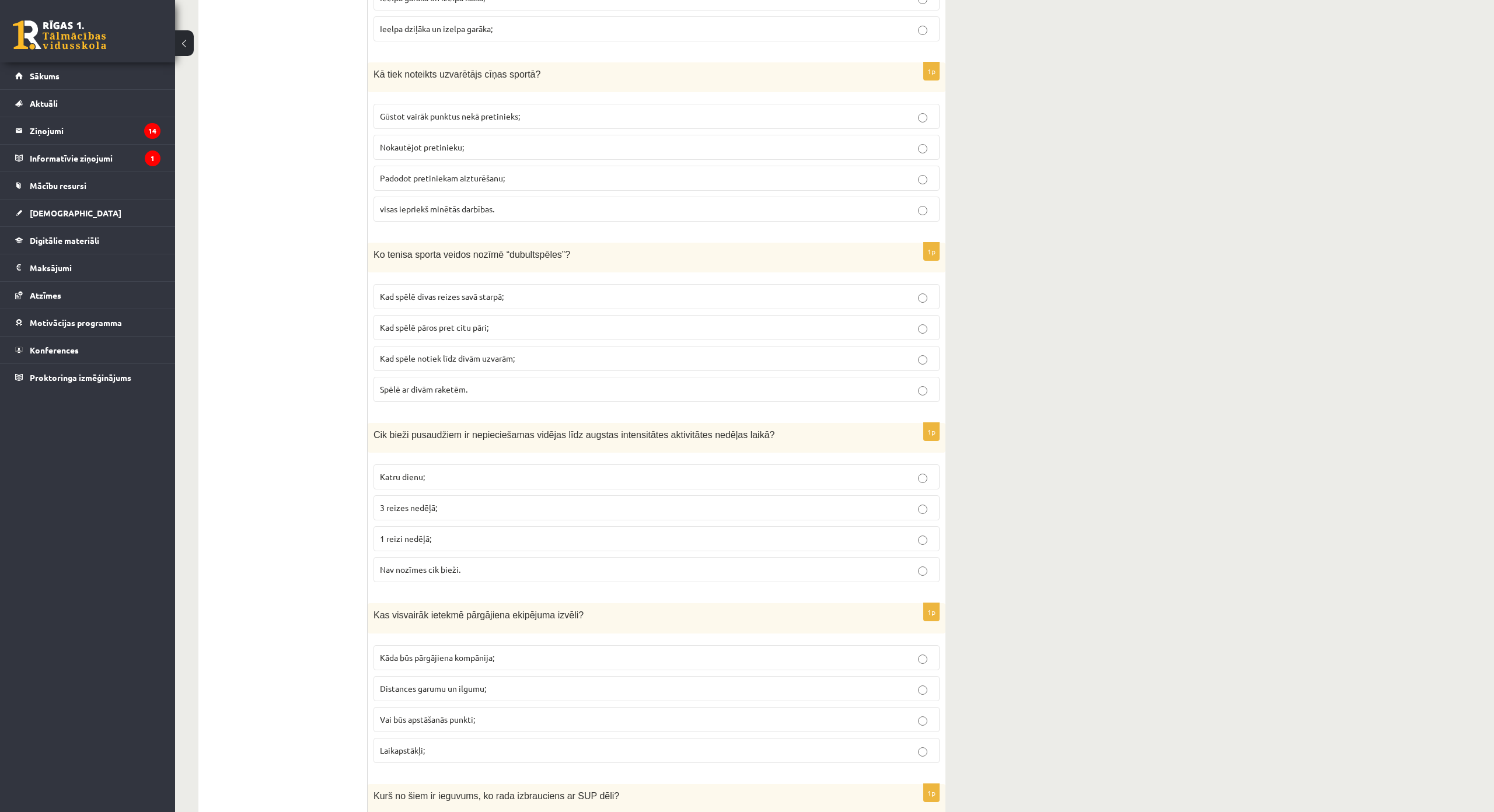
click at [457, 485] on label "Katru dienu;" at bounding box center [657, 476] width 566 height 25
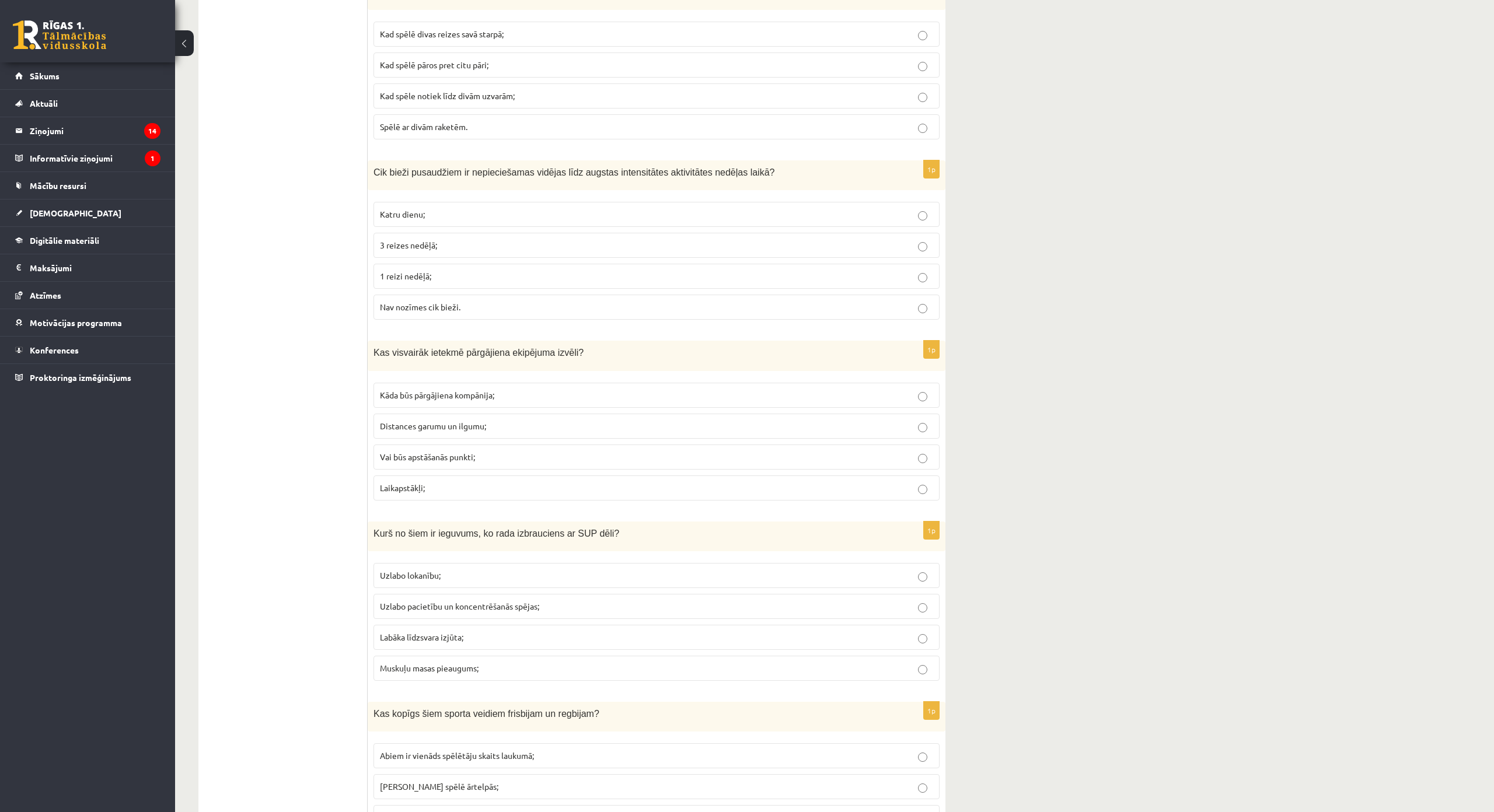
scroll to position [991, 0]
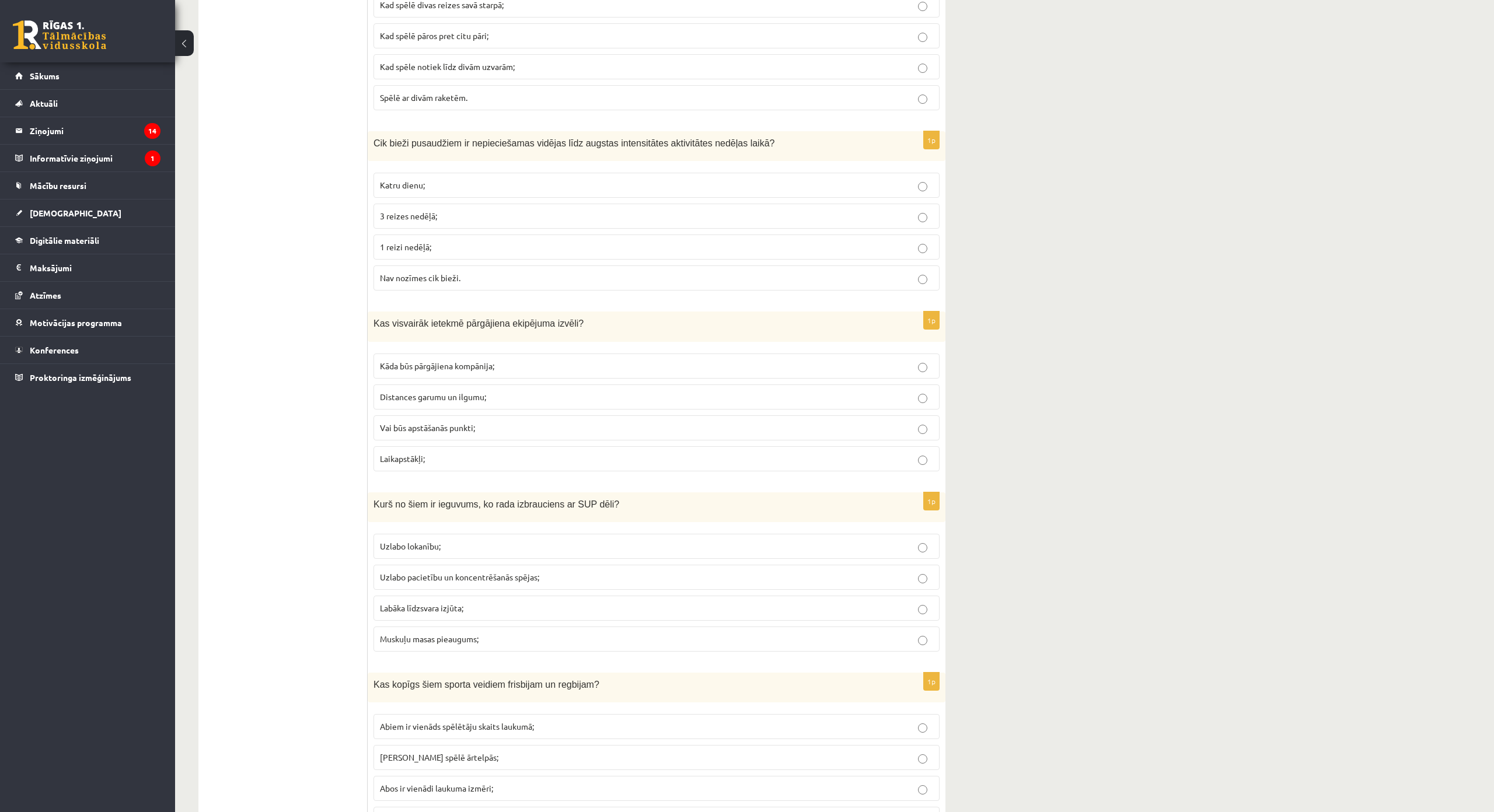
click at [493, 466] on label "Laikapstākļi;" at bounding box center [657, 458] width 566 height 25
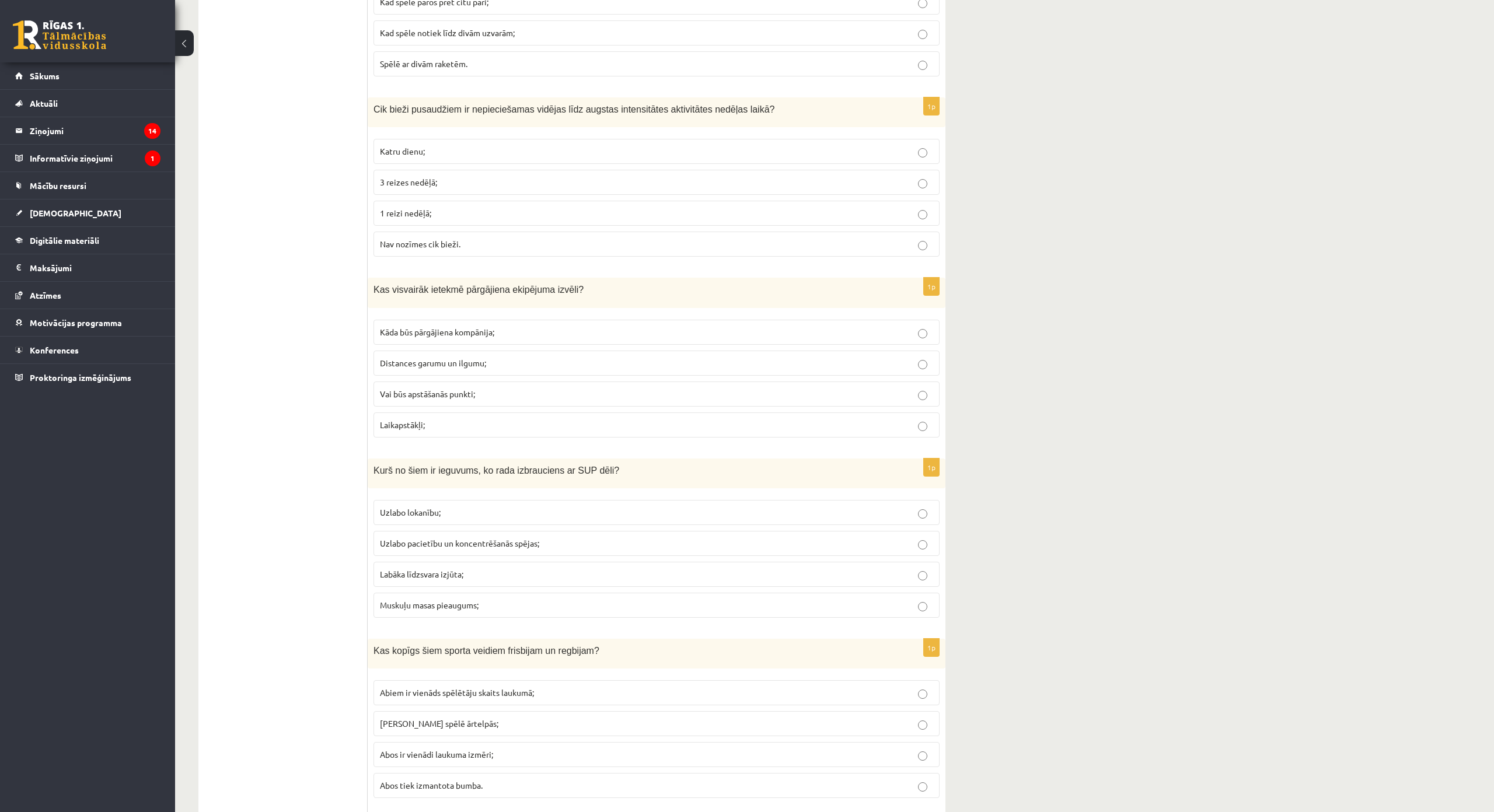
scroll to position [1167, 0]
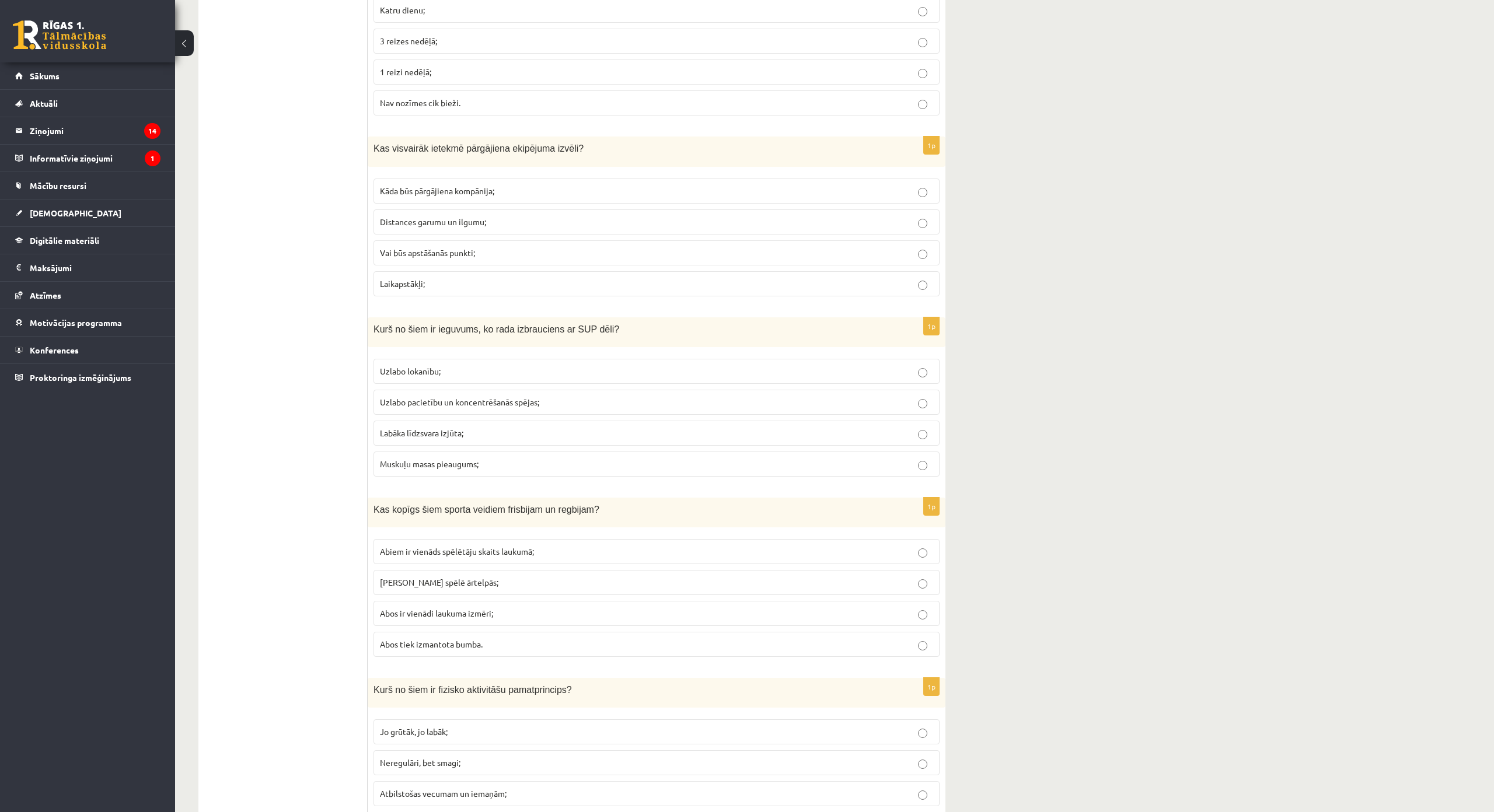
click at [496, 441] on label "Labāka līdzsvara izjūta;" at bounding box center [657, 432] width 566 height 25
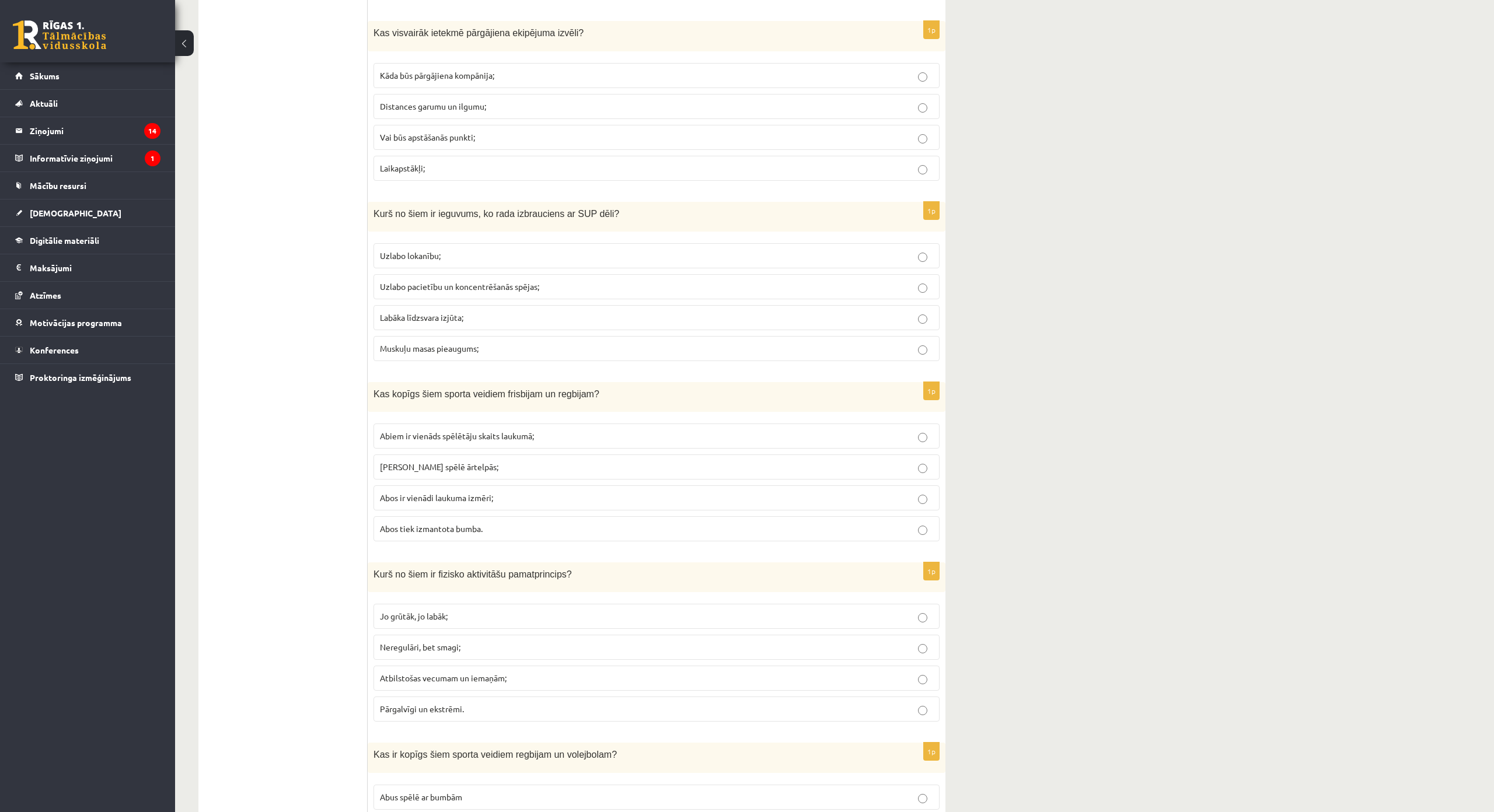
scroll to position [1283, 0]
click at [506, 529] on p "Abos tiek izmantota bumba." at bounding box center [657, 527] width 554 height 12
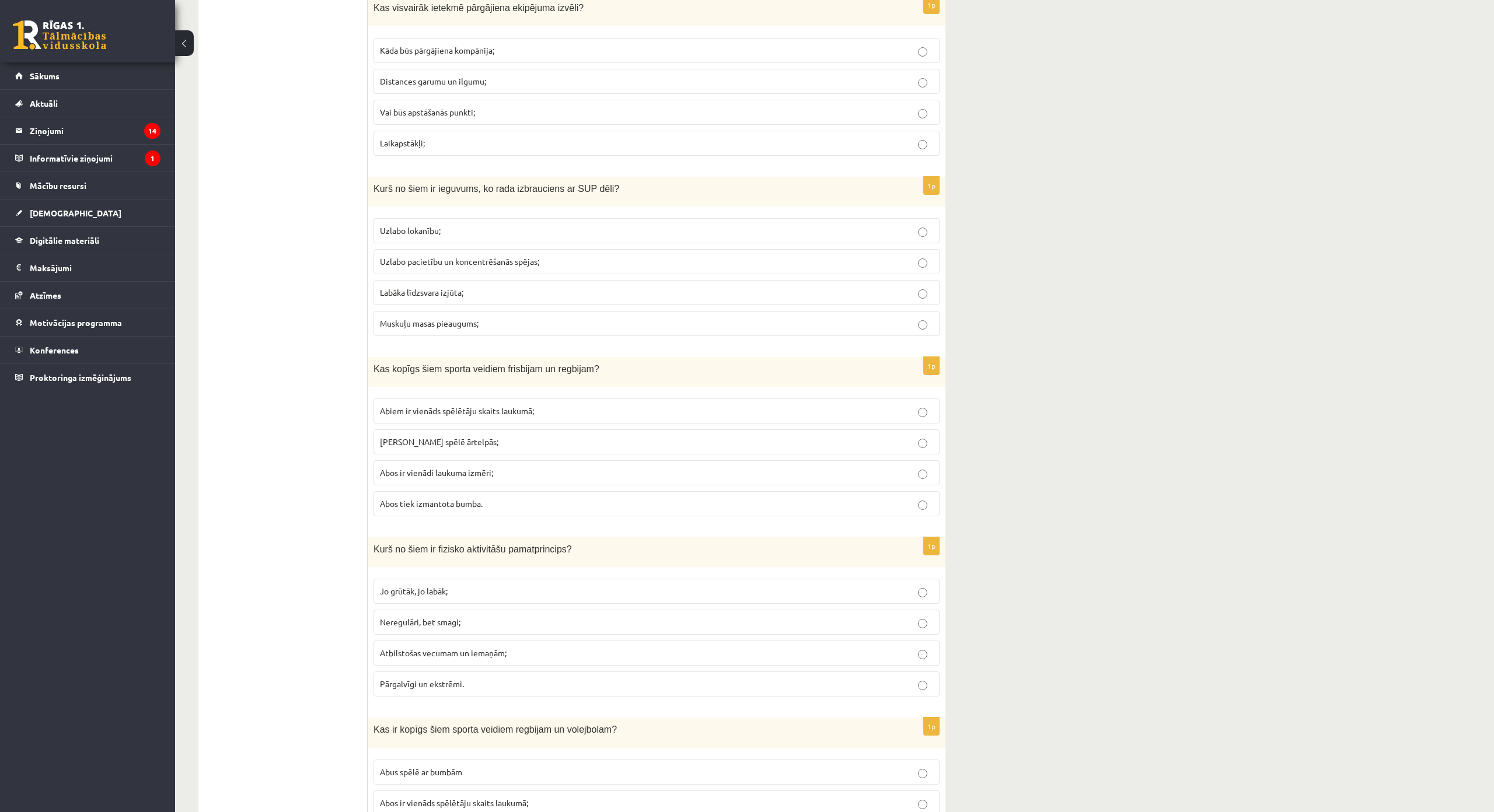
scroll to position [1400, 0]
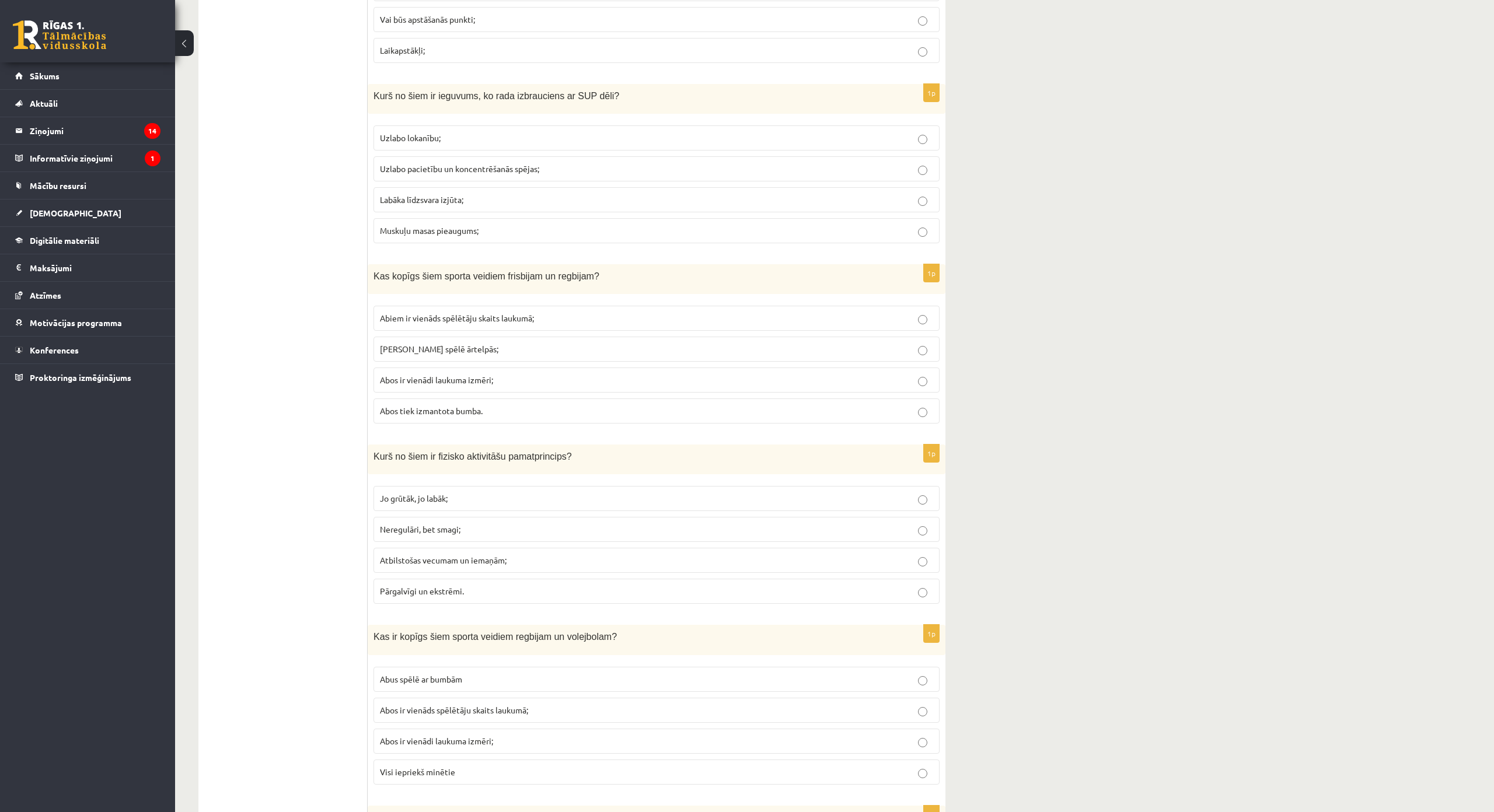
click at [524, 560] on p "Atbilstošas vecumam un iemaņām;" at bounding box center [657, 560] width 554 height 12
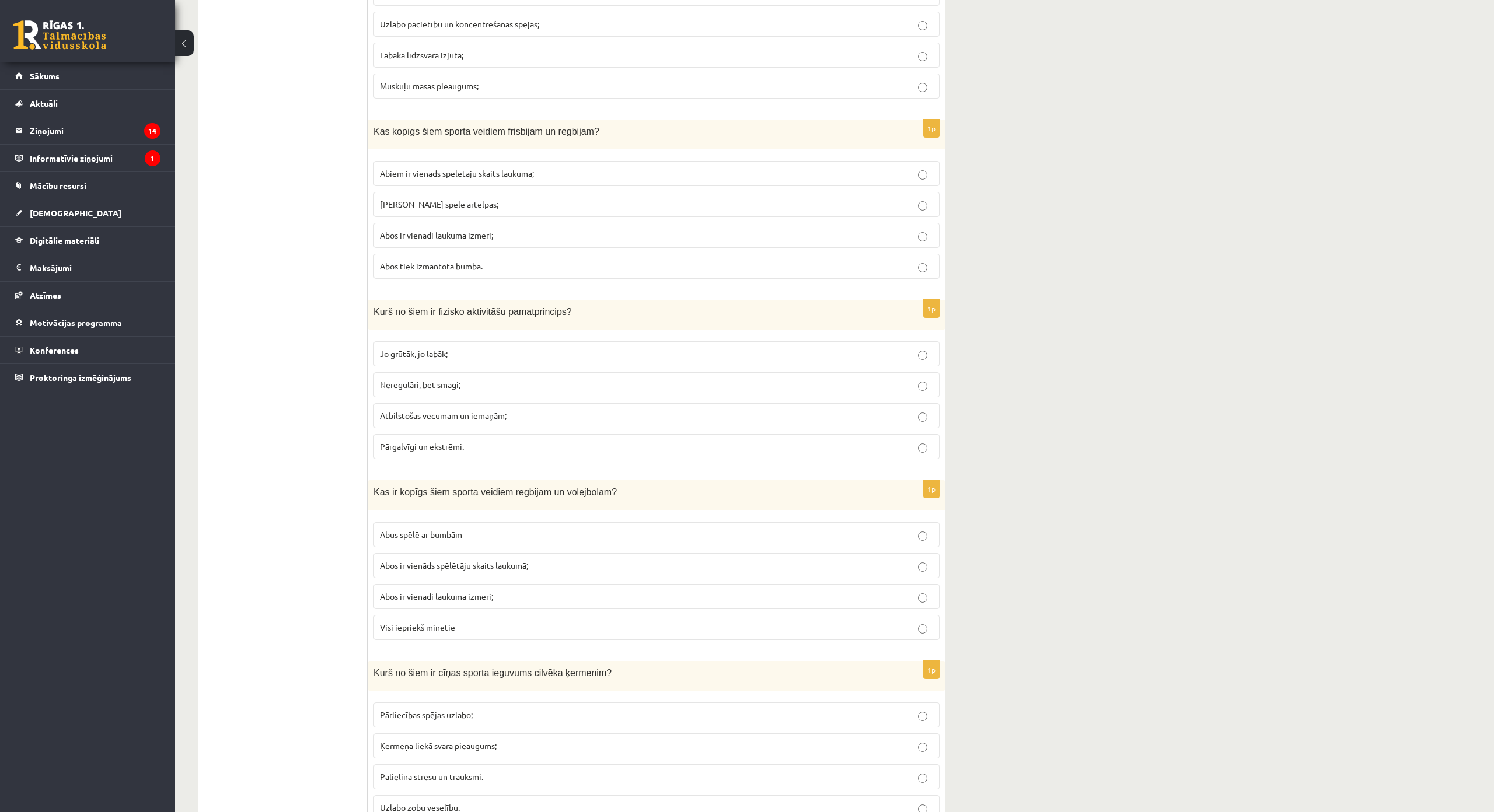
scroll to position [1691, 0]
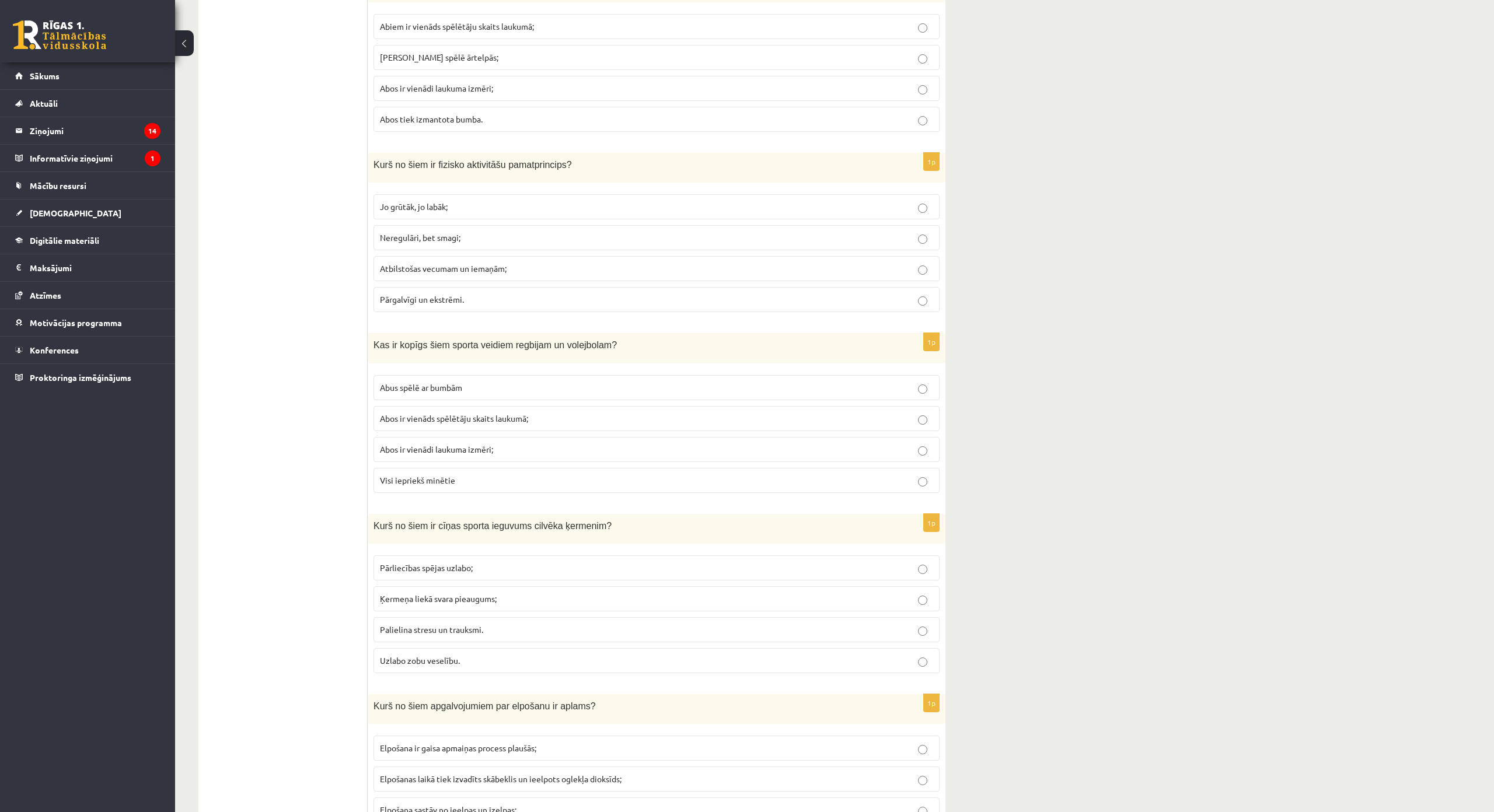
click at [480, 385] on p "Abus spēlē ar bumbām" at bounding box center [657, 388] width 554 height 12
click at [497, 577] on label "Pārliecības spējas uzlabo;" at bounding box center [657, 567] width 566 height 25
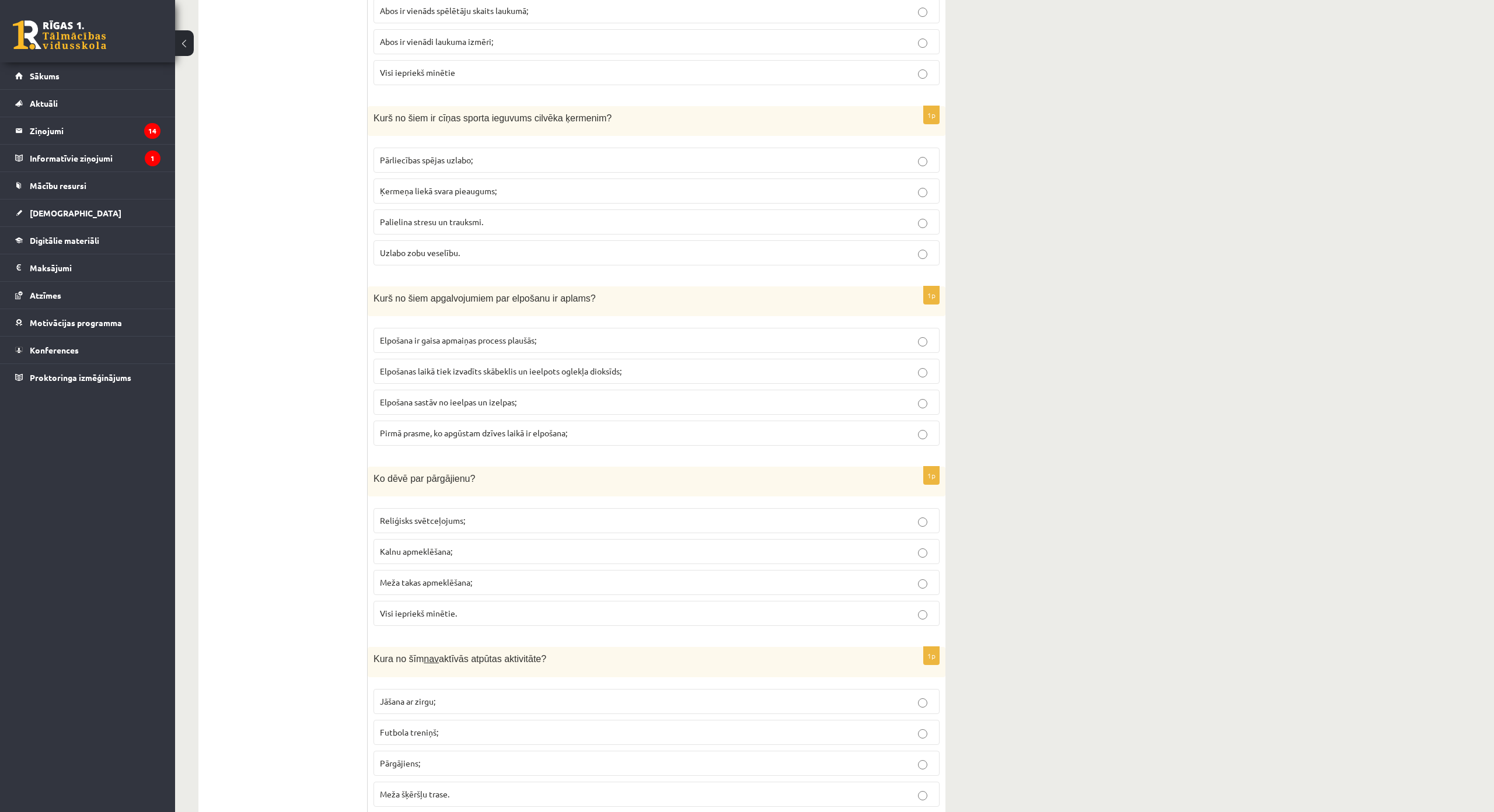
scroll to position [2100, 0]
click at [629, 376] on p "Elpošanas laikā tiek izvadīts skābeklis un ieelpots oglekļa dioksīds;" at bounding box center [657, 371] width 554 height 12
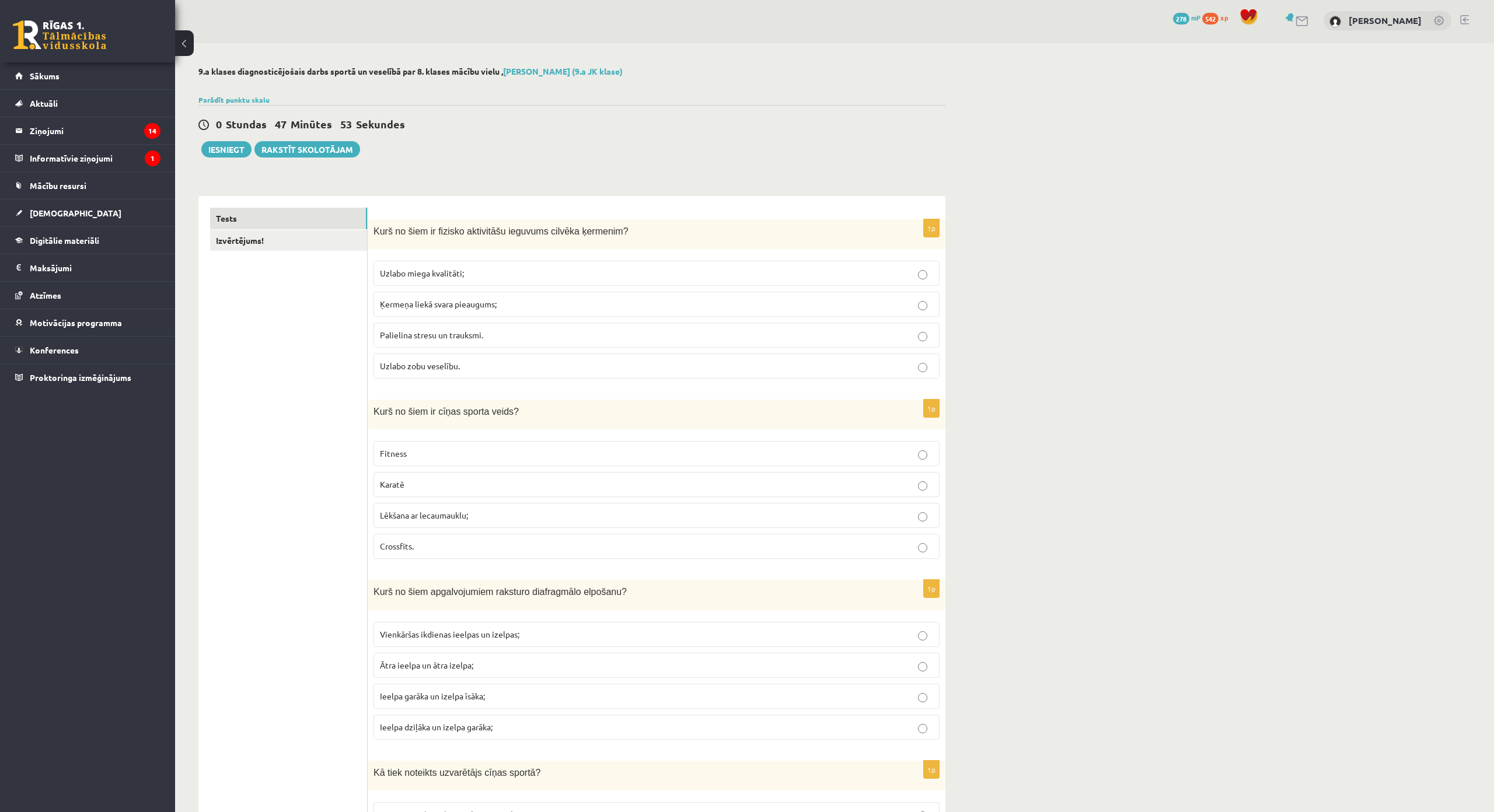
scroll to position [0, 0]
click at [280, 248] on link "Izvērtējums!" at bounding box center [289, 243] width 157 height 22
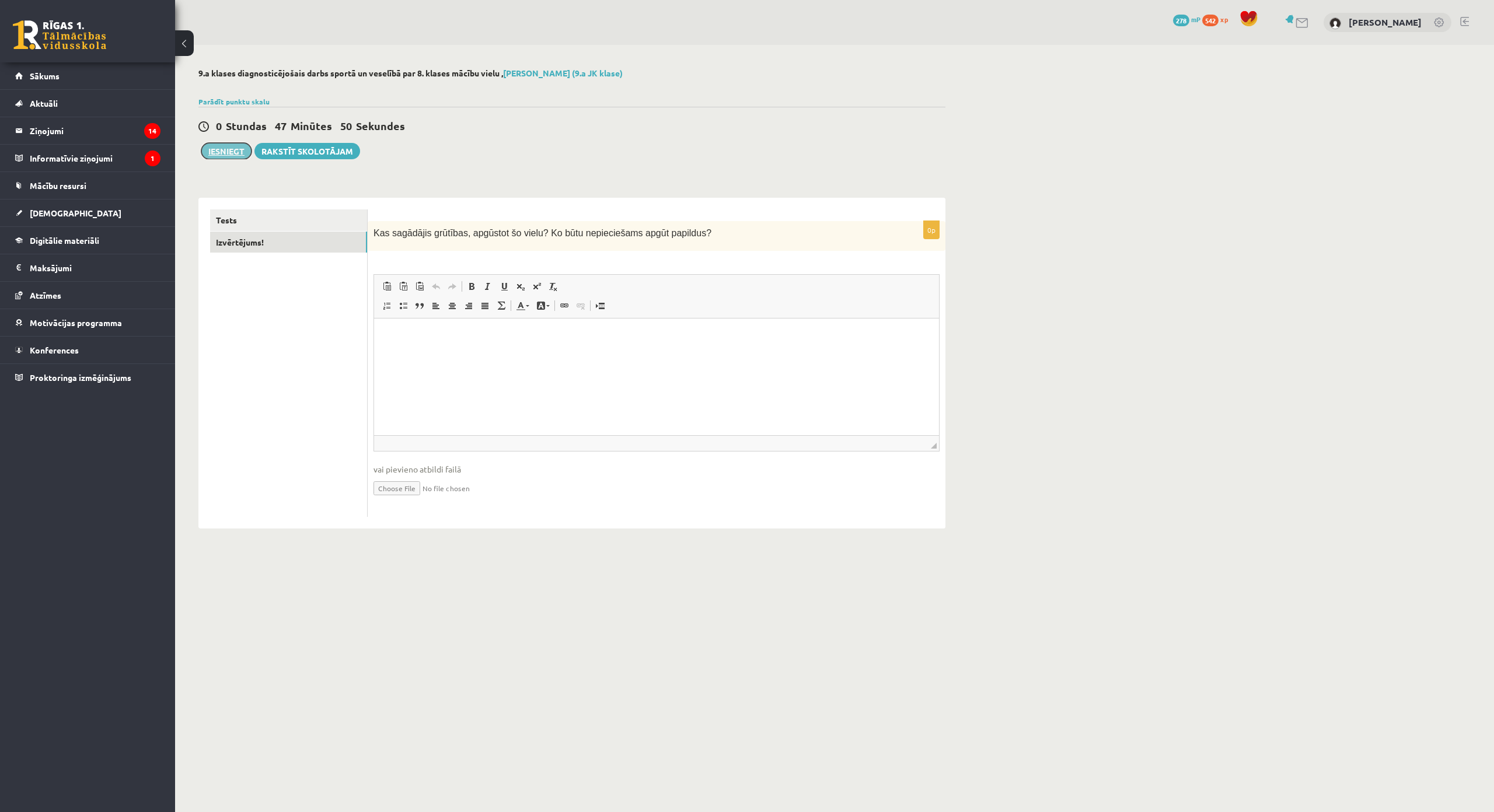
click at [225, 151] on button "Iesniegt" at bounding box center [226, 151] width 51 height 16
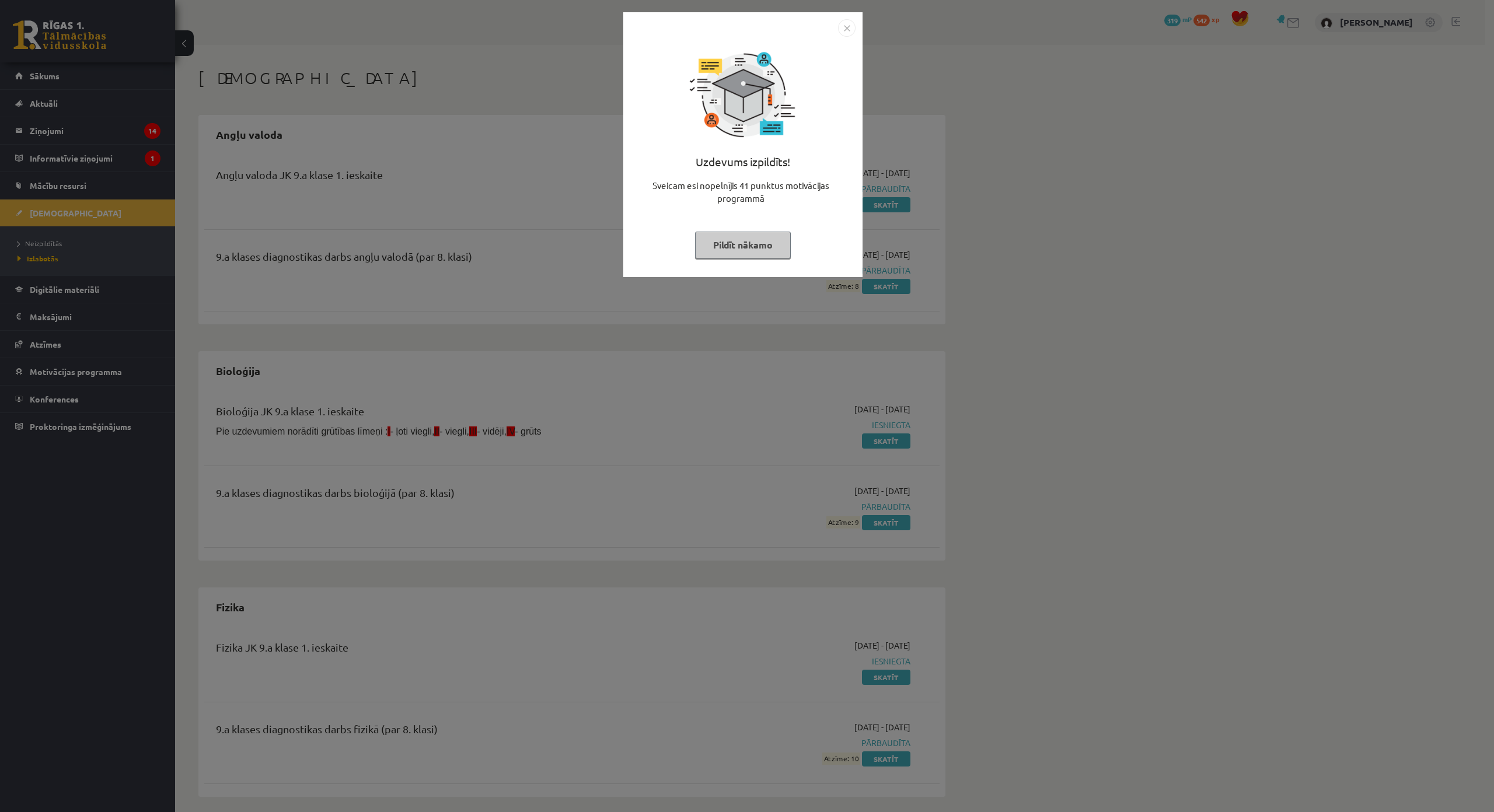
click at [850, 26] on img "Close" at bounding box center [847, 28] width 18 height 18
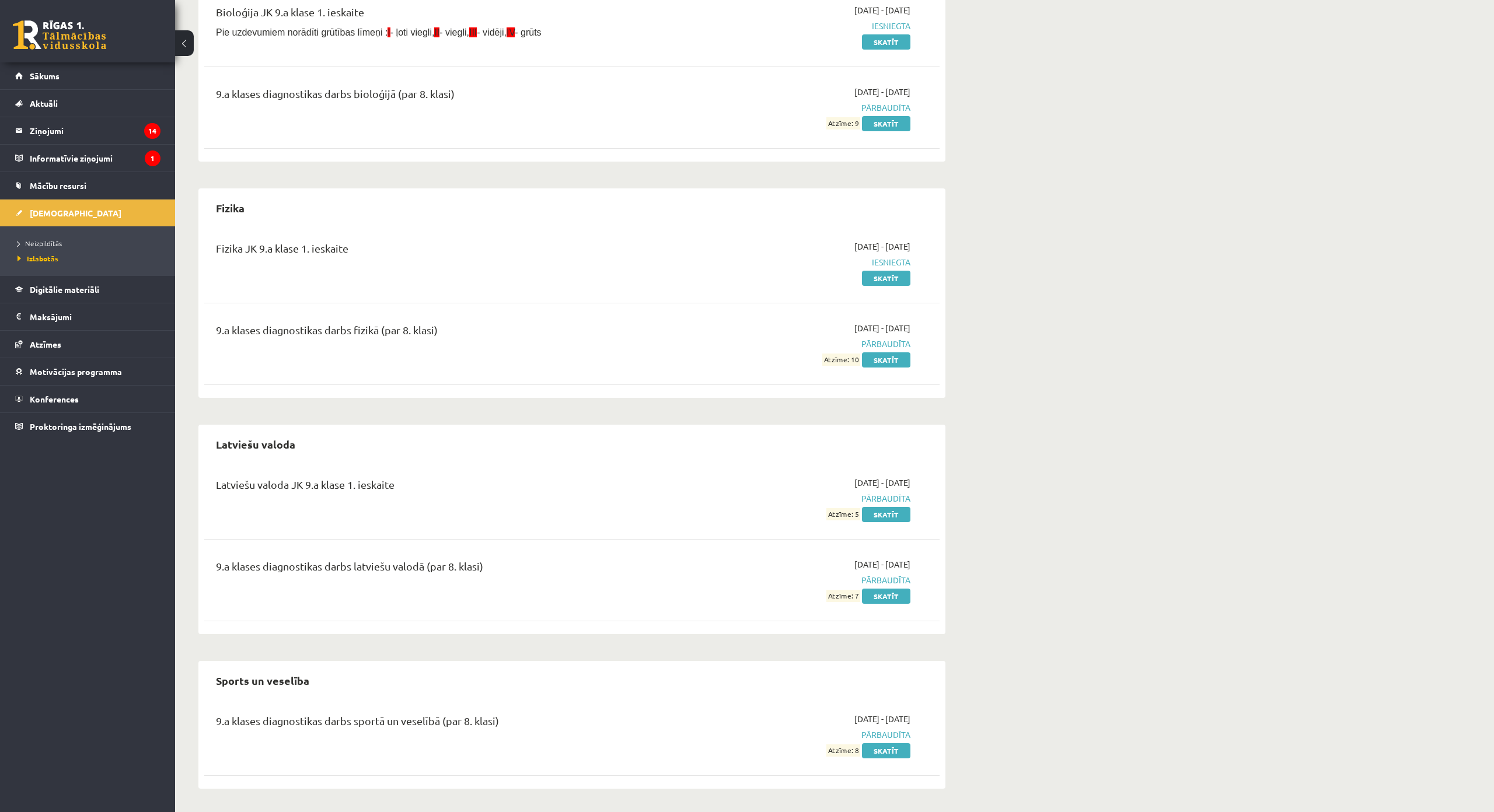
scroll to position [470, 0]
click at [897, 741] on link "Skatīt" at bounding box center [886, 751] width 49 height 15
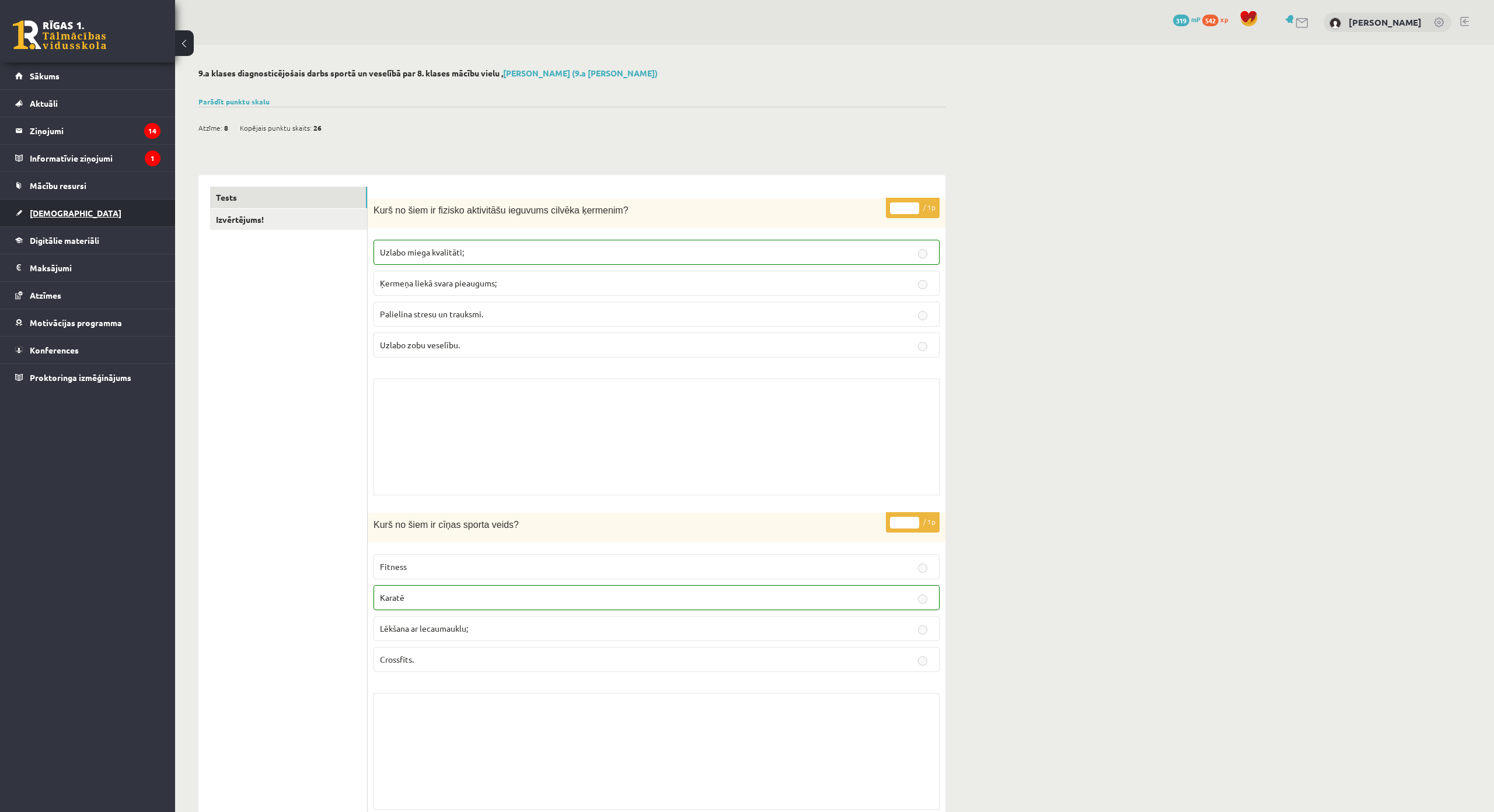
click at [84, 209] on link "[DEMOGRAPHIC_DATA]" at bounding box center [87, 212] width 145 height 27
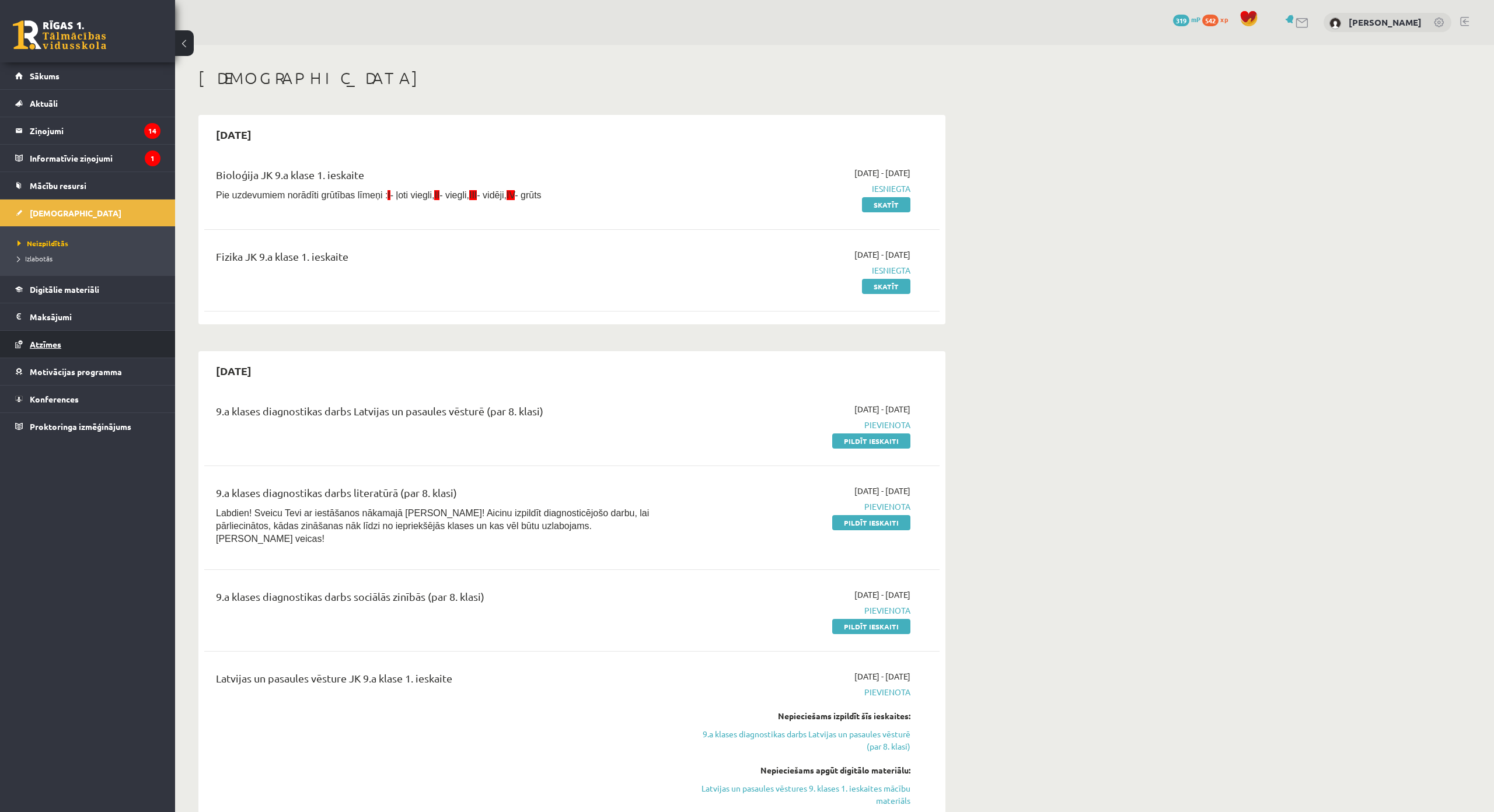
click at [100, 349] on link "Atzīmes" at bounding box center [87, 344] width 145 height 27
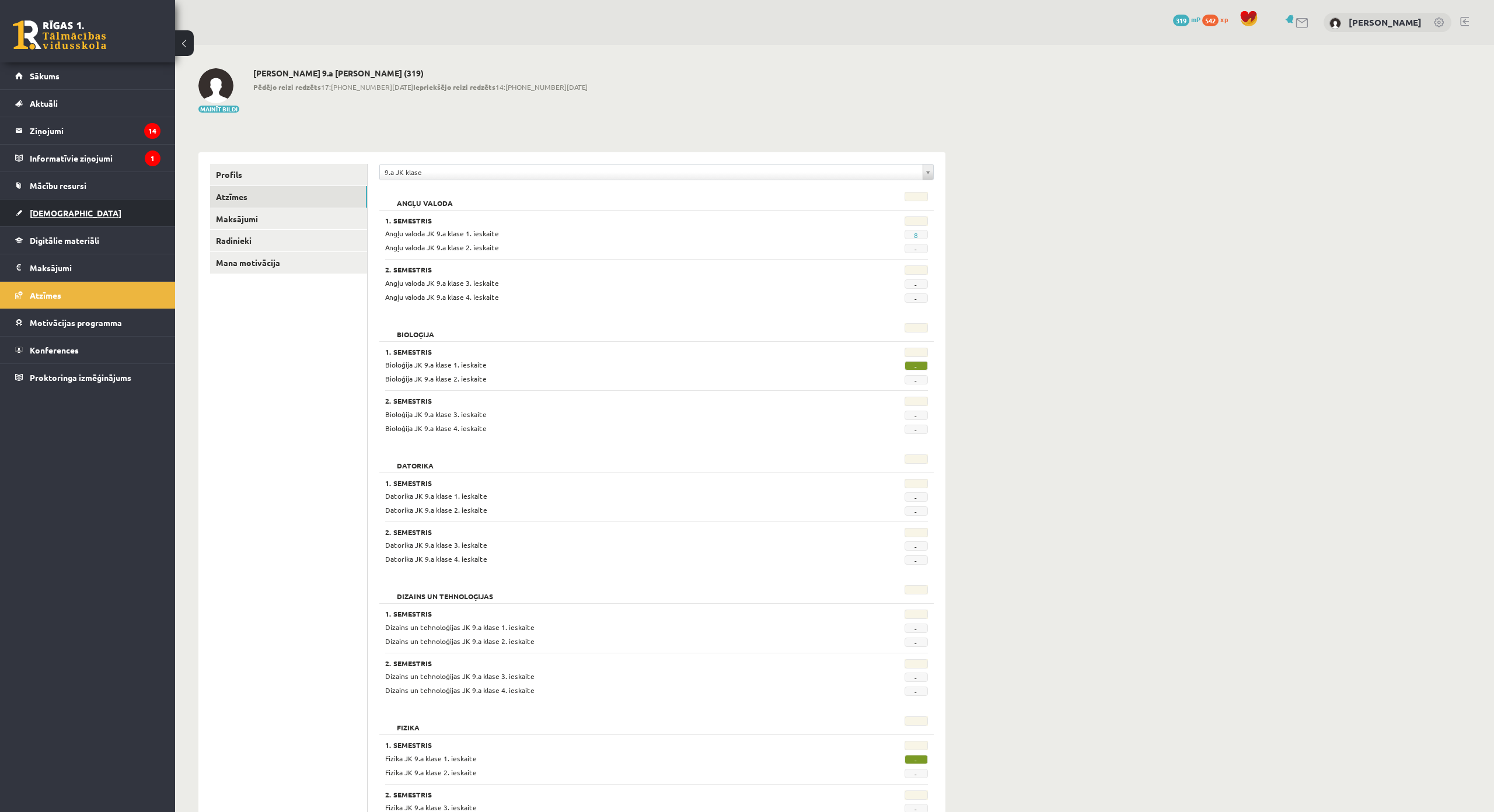
click at [123, 210] on link "[DEMOGRAPHIC_DATA]" at bounding box center [87, 212] width 145 height 27
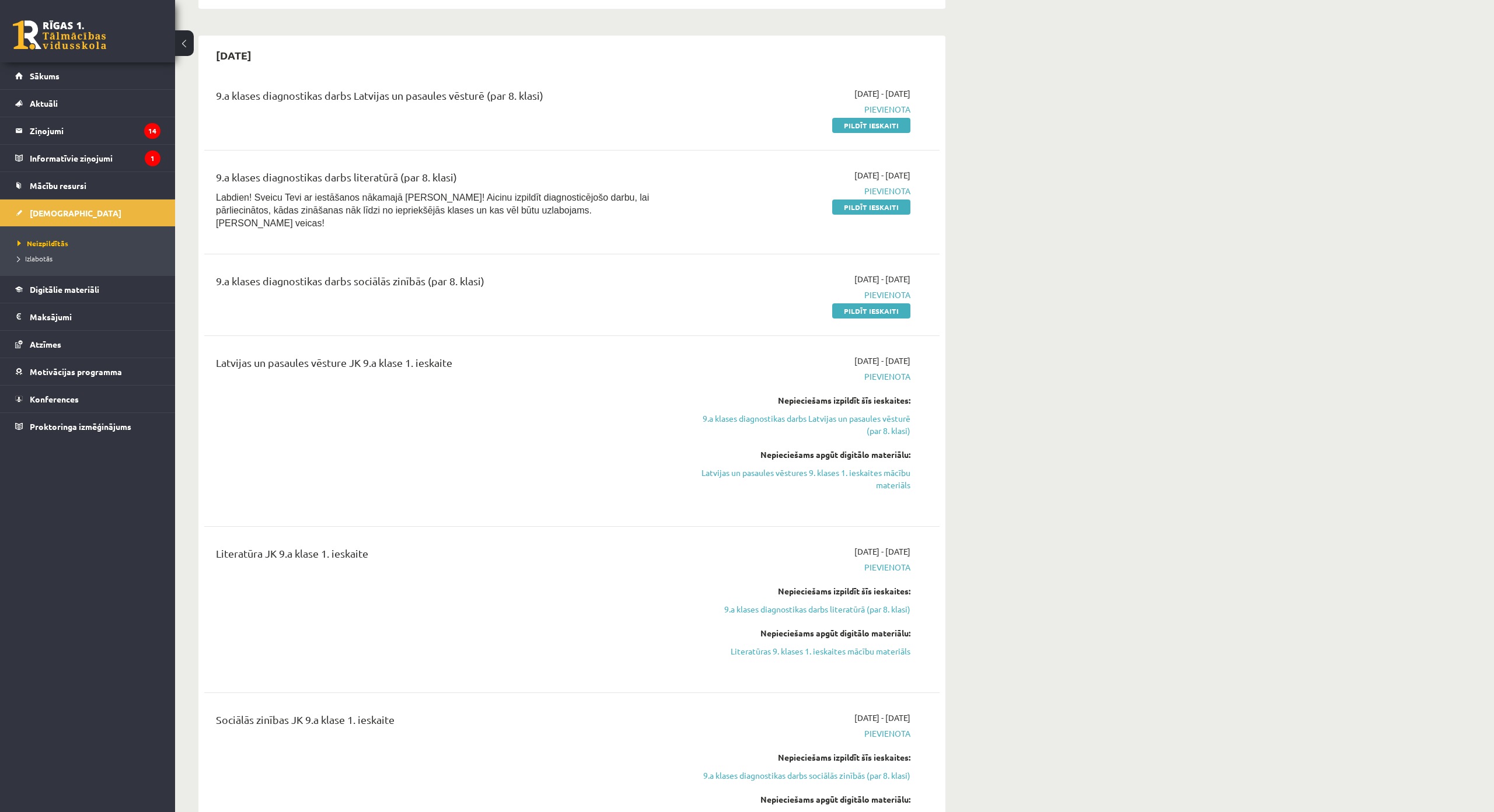
scroll to position [291, 0]
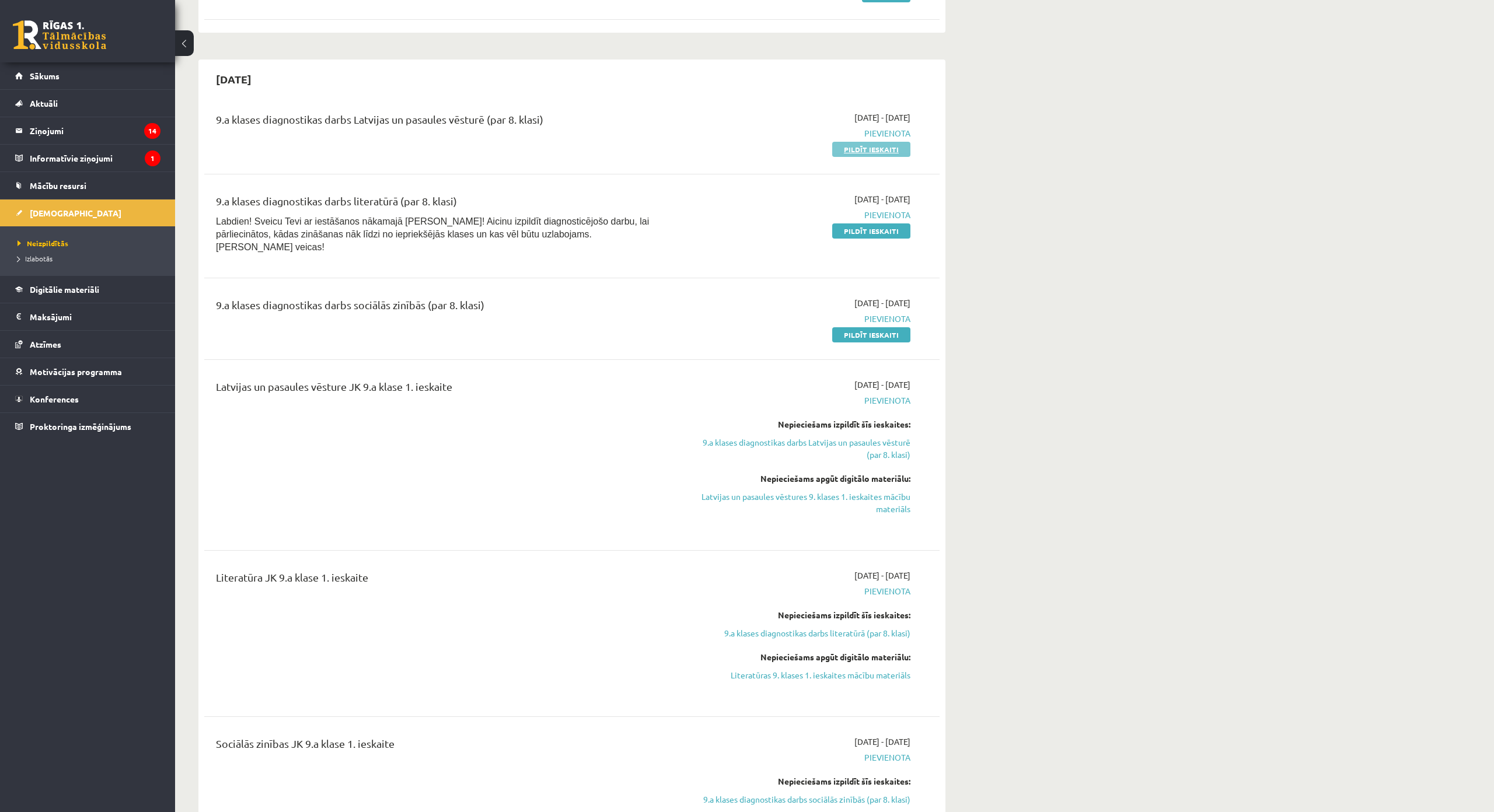
click at [872, 154] on link "Pildīt ieskaiti" at bounding box center [871, 149] width 78 height 15
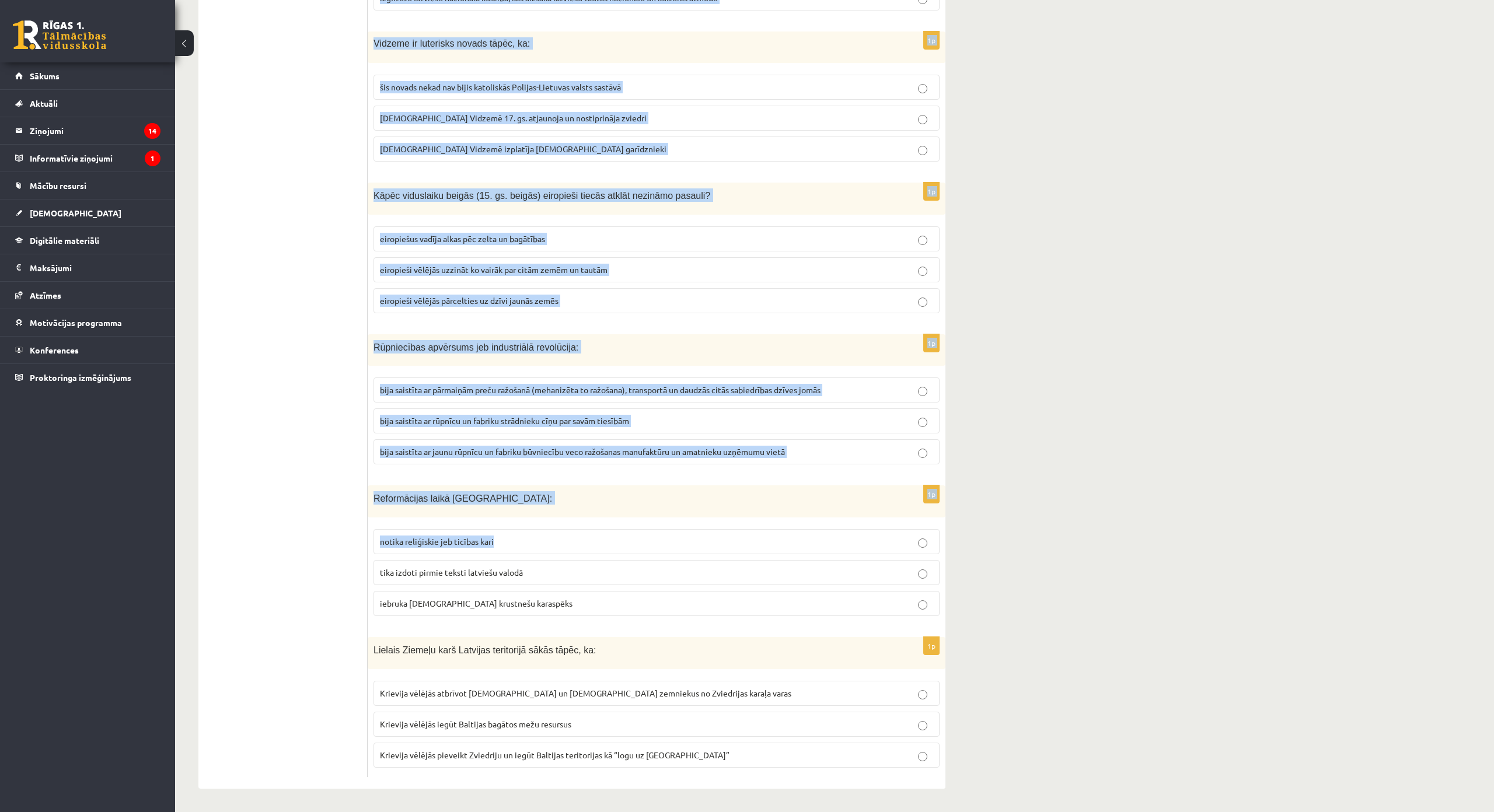
scroll to position [4070, 0]
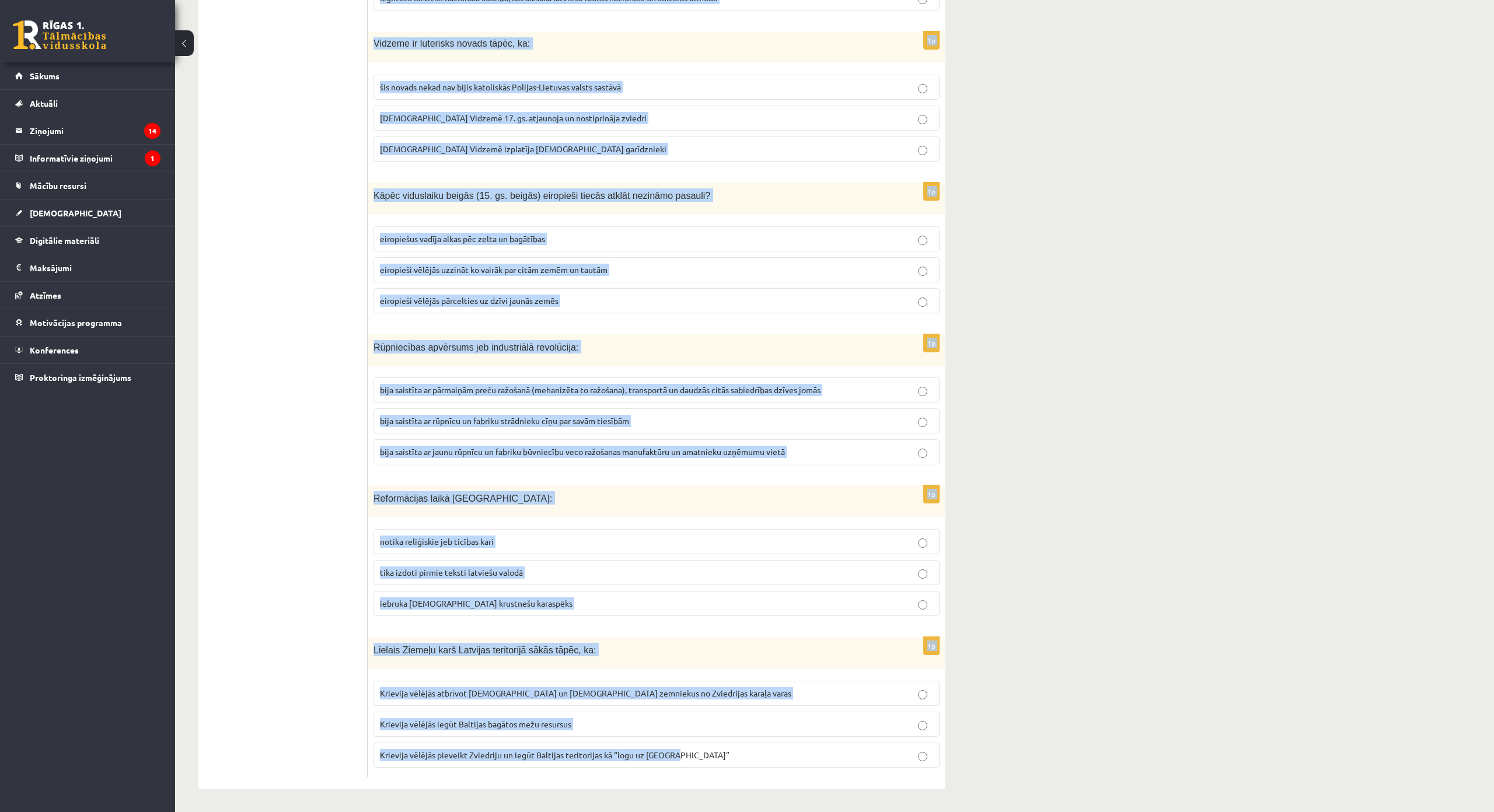
drag, startPoint x: 375, startPoint y: 229, endPoint x: 967, endPoint y: 668, distance: 737.0
copy form "Loremi Dolors ametconsect adipi 99. el. seddoe Temporin utla etdolorem: aliquae…"
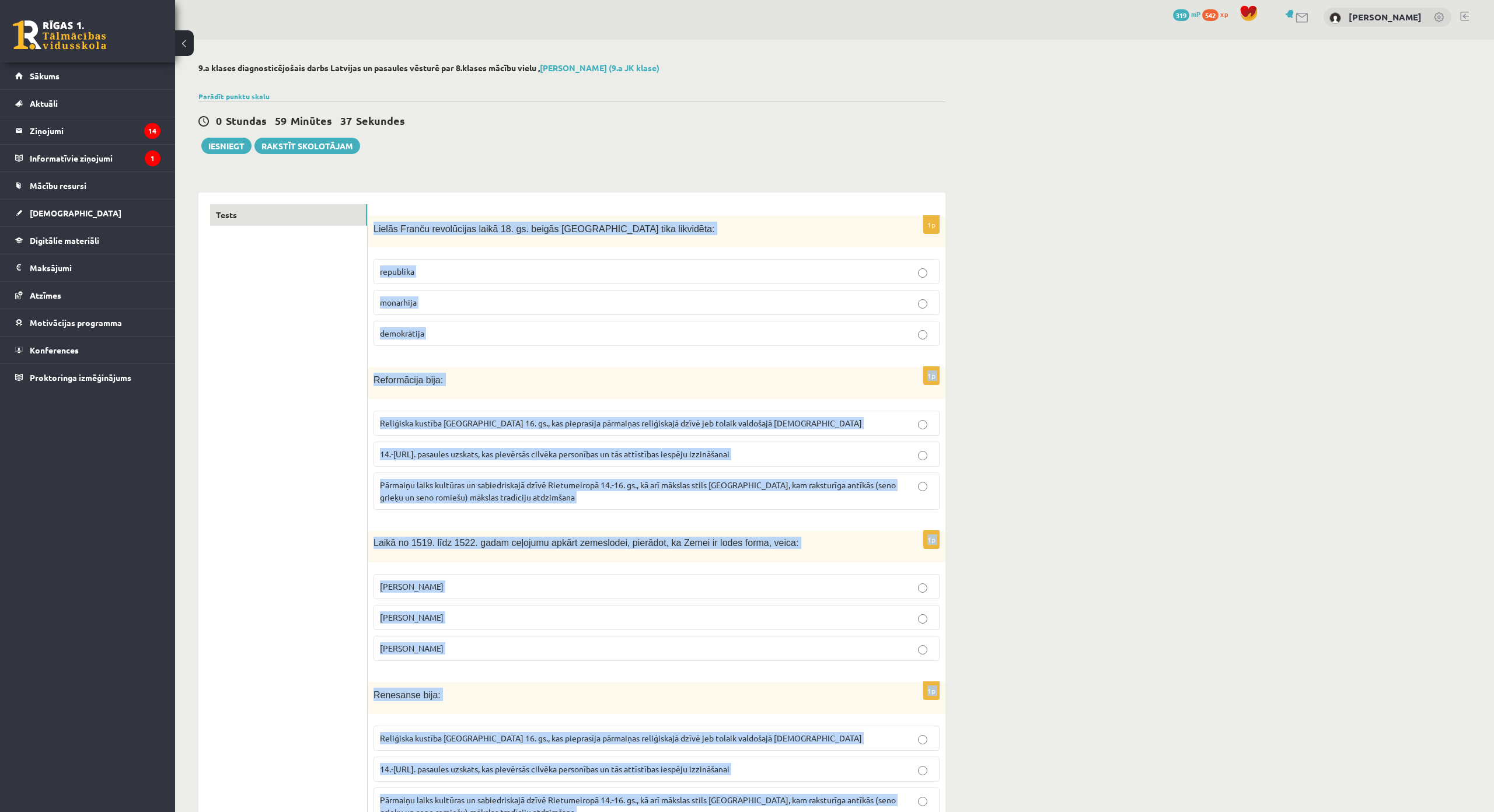
scroll to position [0, 0]
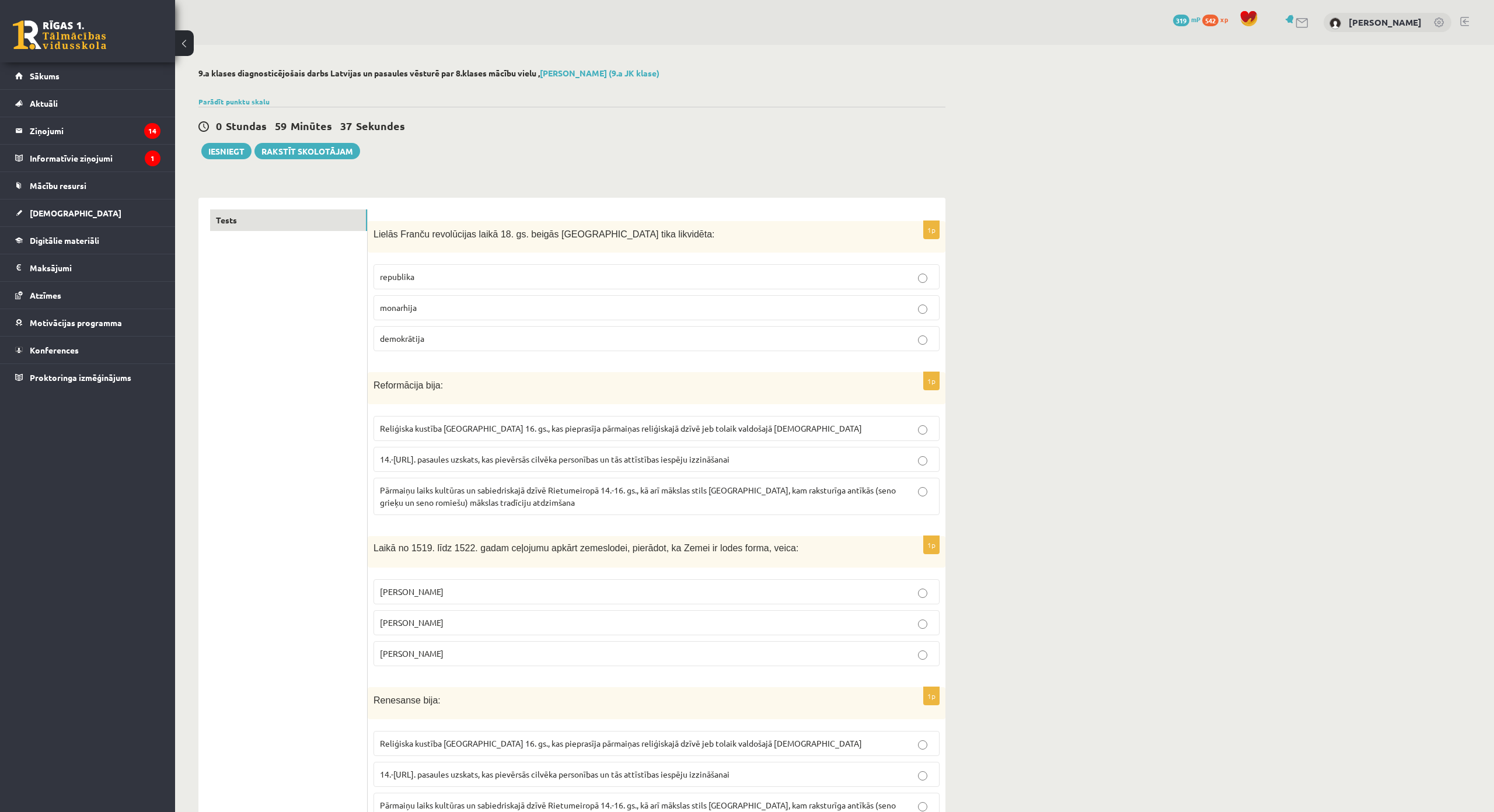
click at [708, 427] on span "Reliģiska kustība [GEOGRAPHIC_DATA] 16. gs., kas pieprasīja pārmaiņas reliģiska…" at bounding box center [621, 428] width 482 height 11
click at [531, 300] on label "monarhija" at bounding box center [657, 307] width 566 height 25
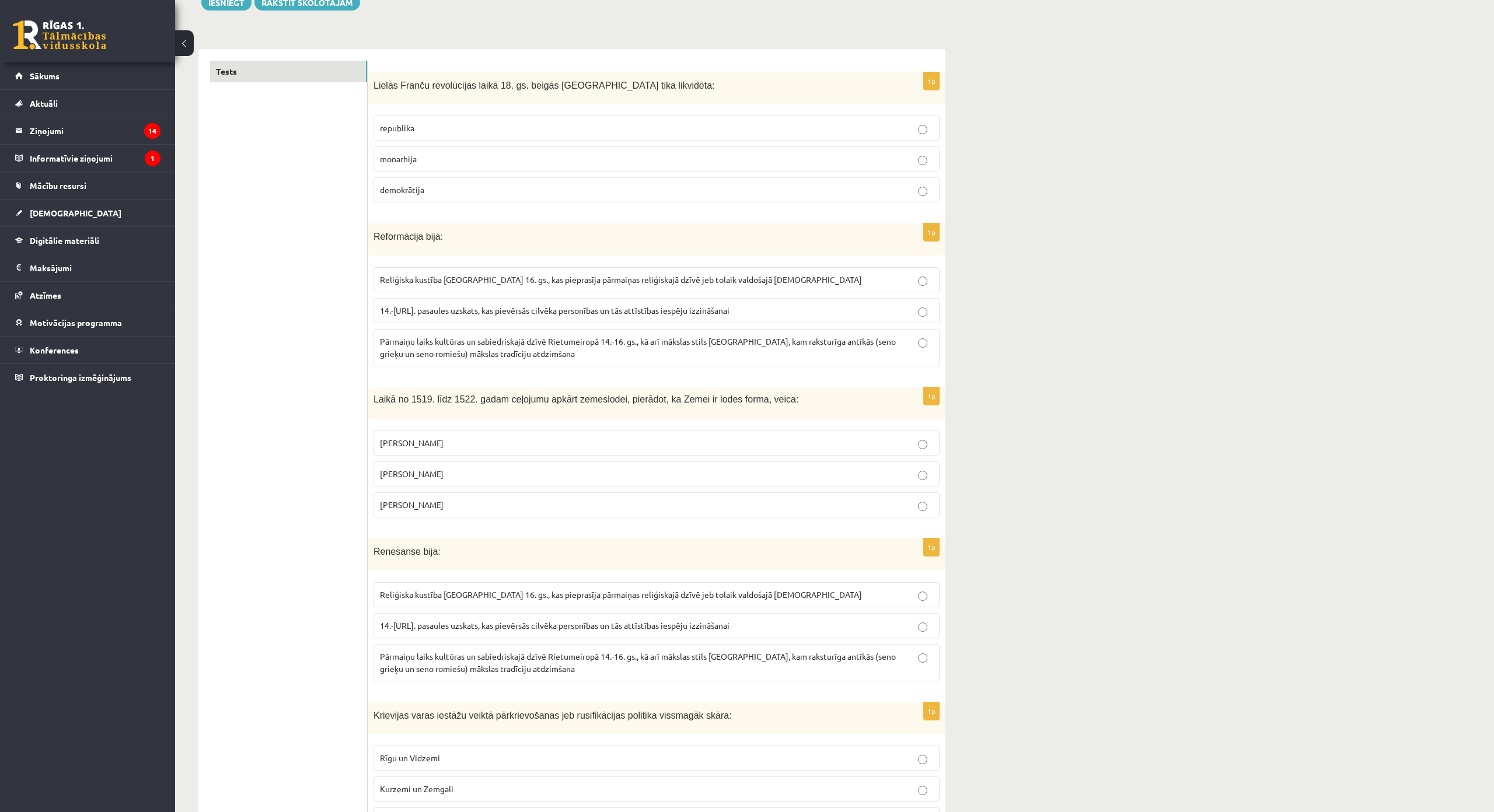
scroll to position [291, 0]
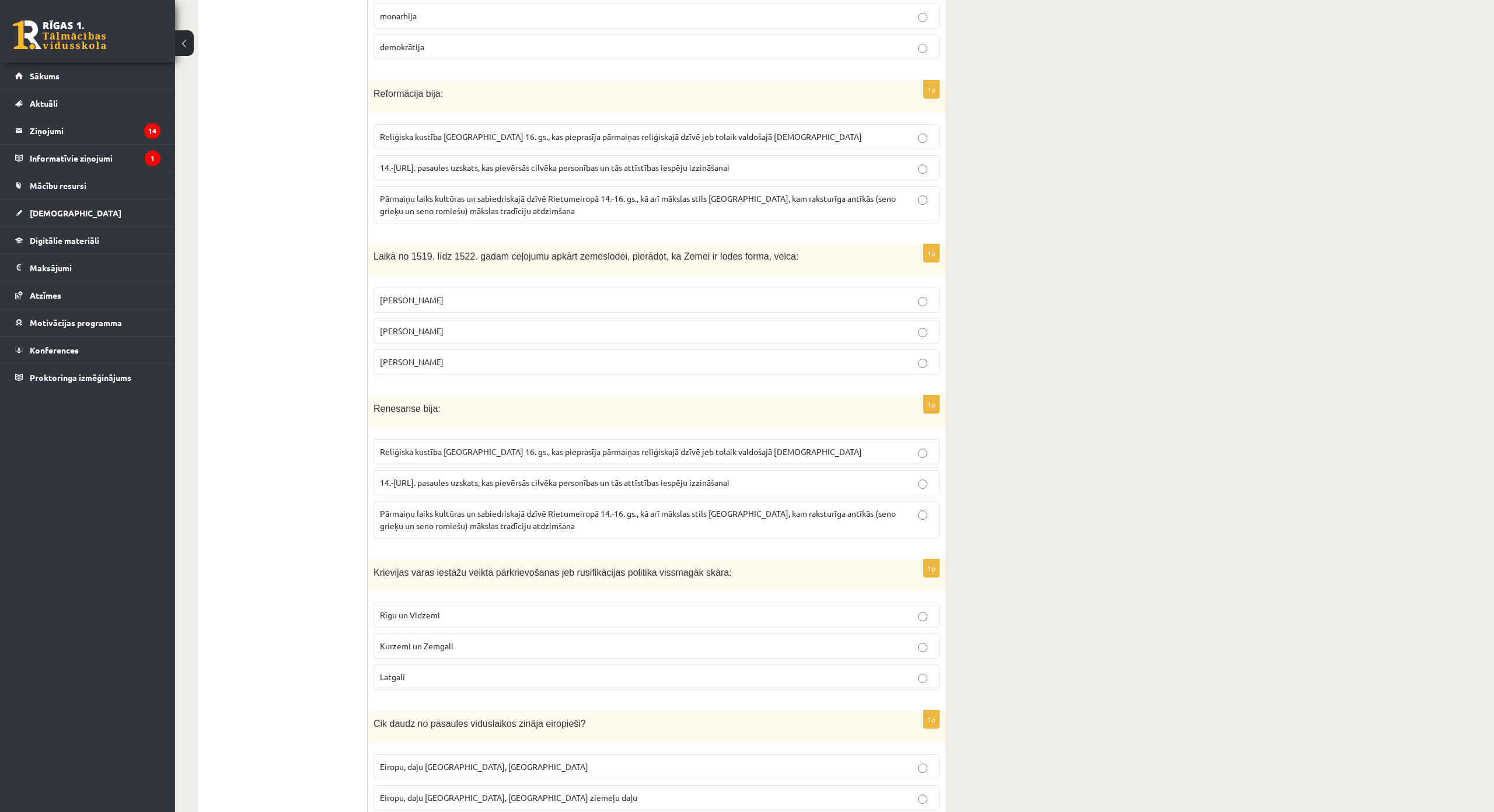
click at [484, 369] on label "[PERSON_NAME]" at bounding box center [657, 361] width 566 height 25
click at [802, 525] on p "Pārmaiņu laiks kultūras un sabiedriskajā dzīvē Rietumeiropā 14.-16. gs., kā arī…" at bounding box center [657, 520] width 554 height 25
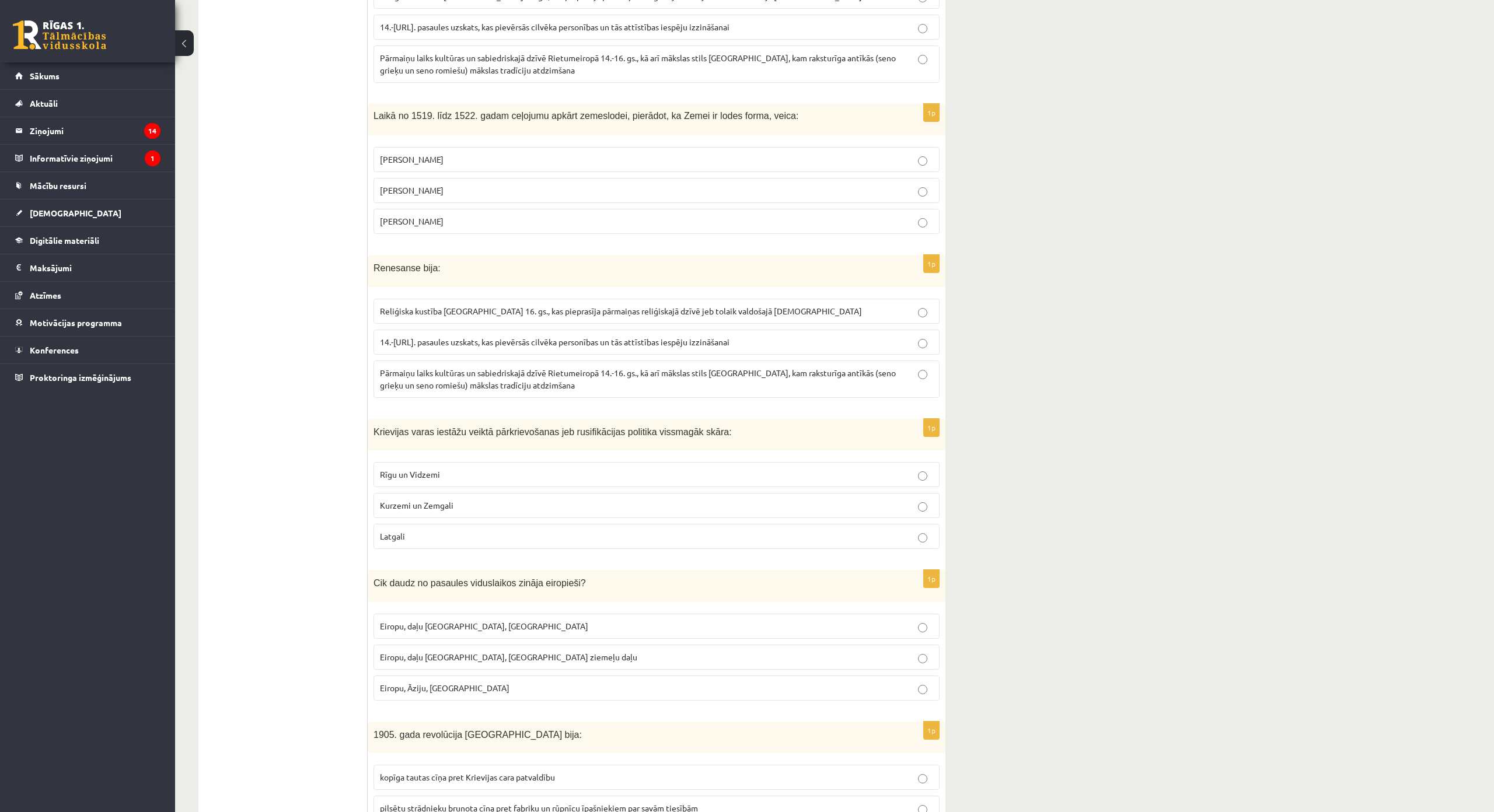
scroll to position [525, 0]
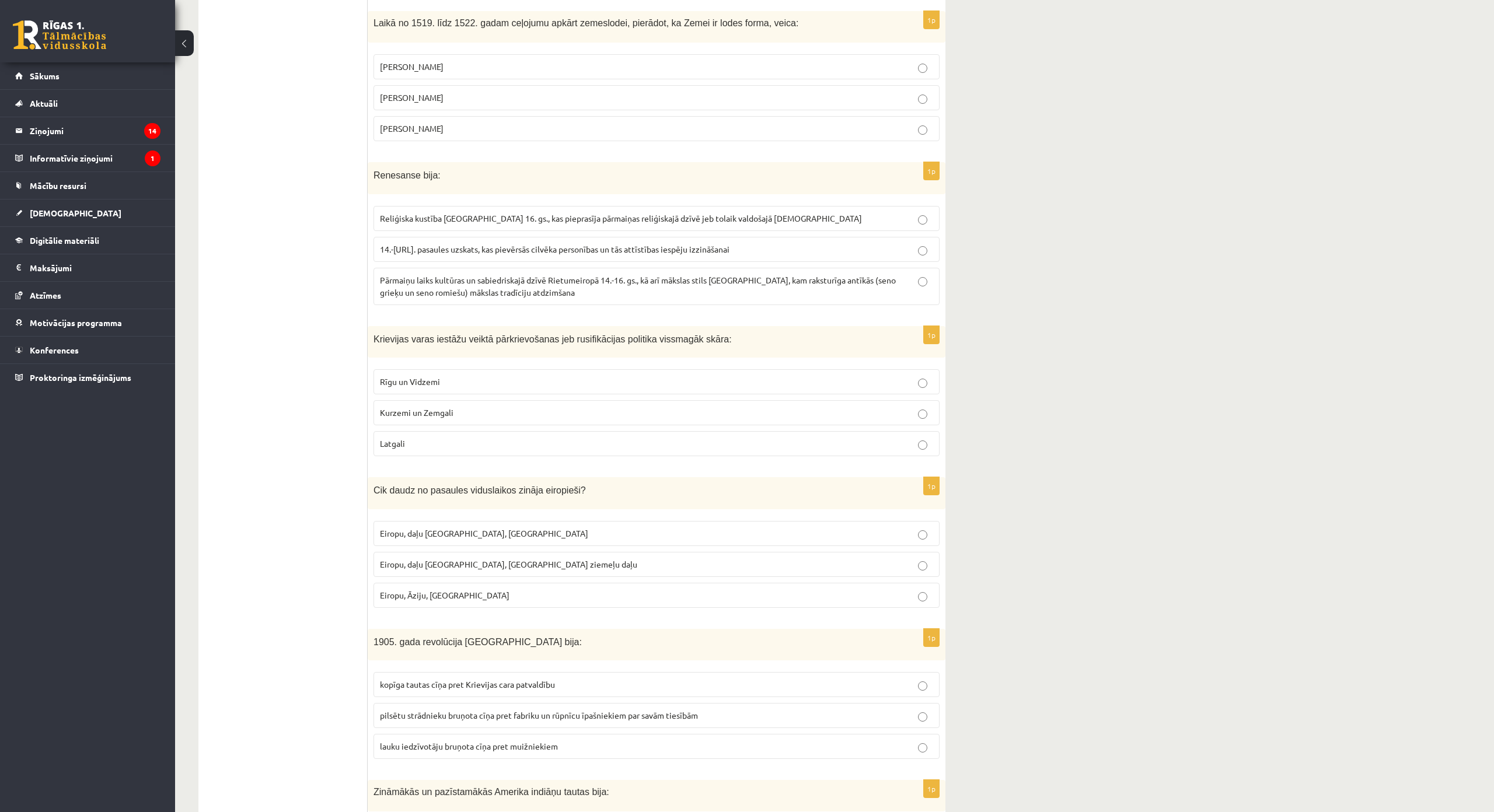
click at [473, 434] on label "Latgali" at bounding box center [657, 443] width 566 height 25
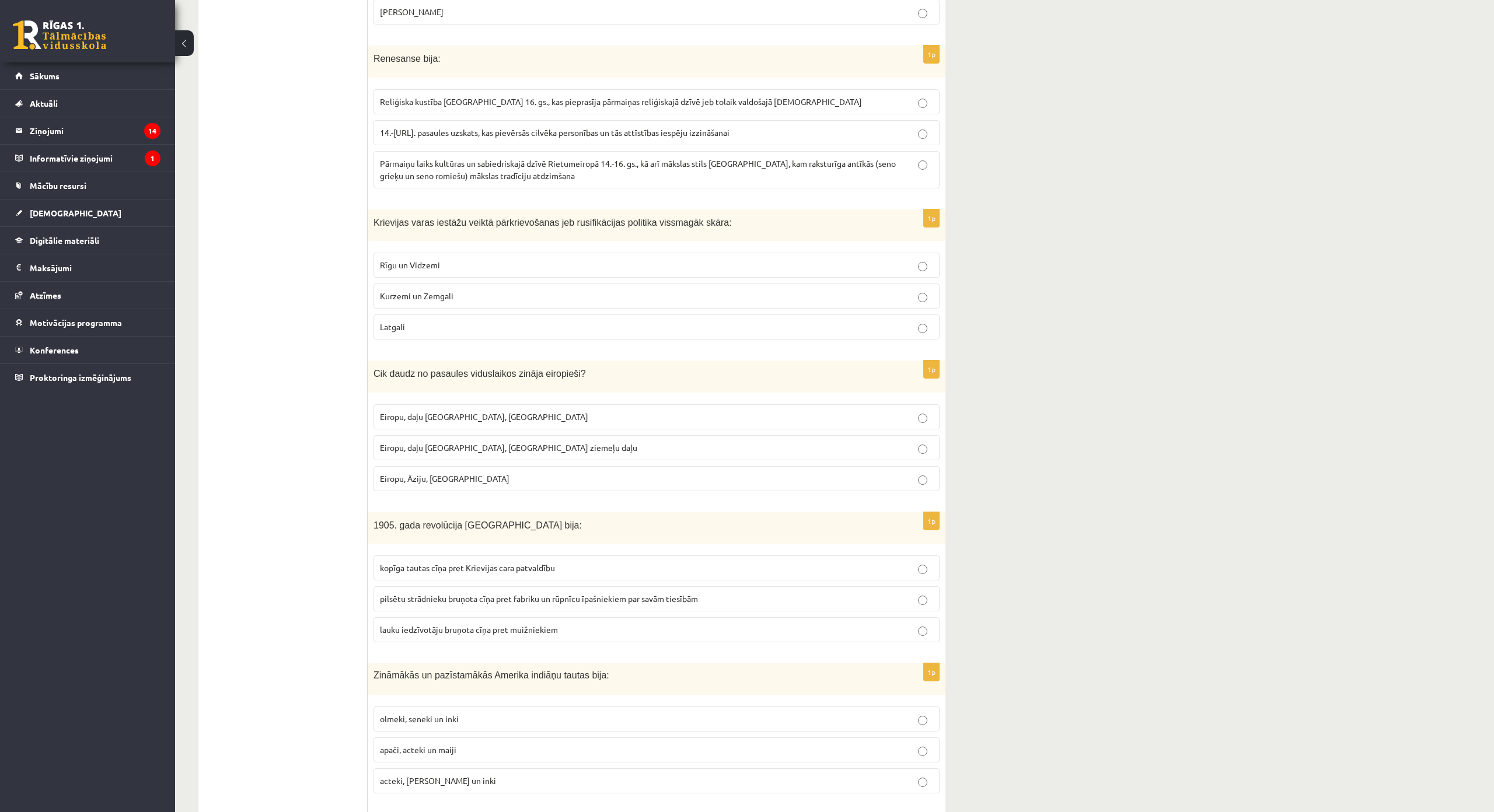
click at [547, 448] on p "Eiropu, daļu [GEOGRAPHIC_DATA], [GEOGRAPHIC_DATA] ziemeļu daļu" at bounding box center [657, 447] width 554 height 12
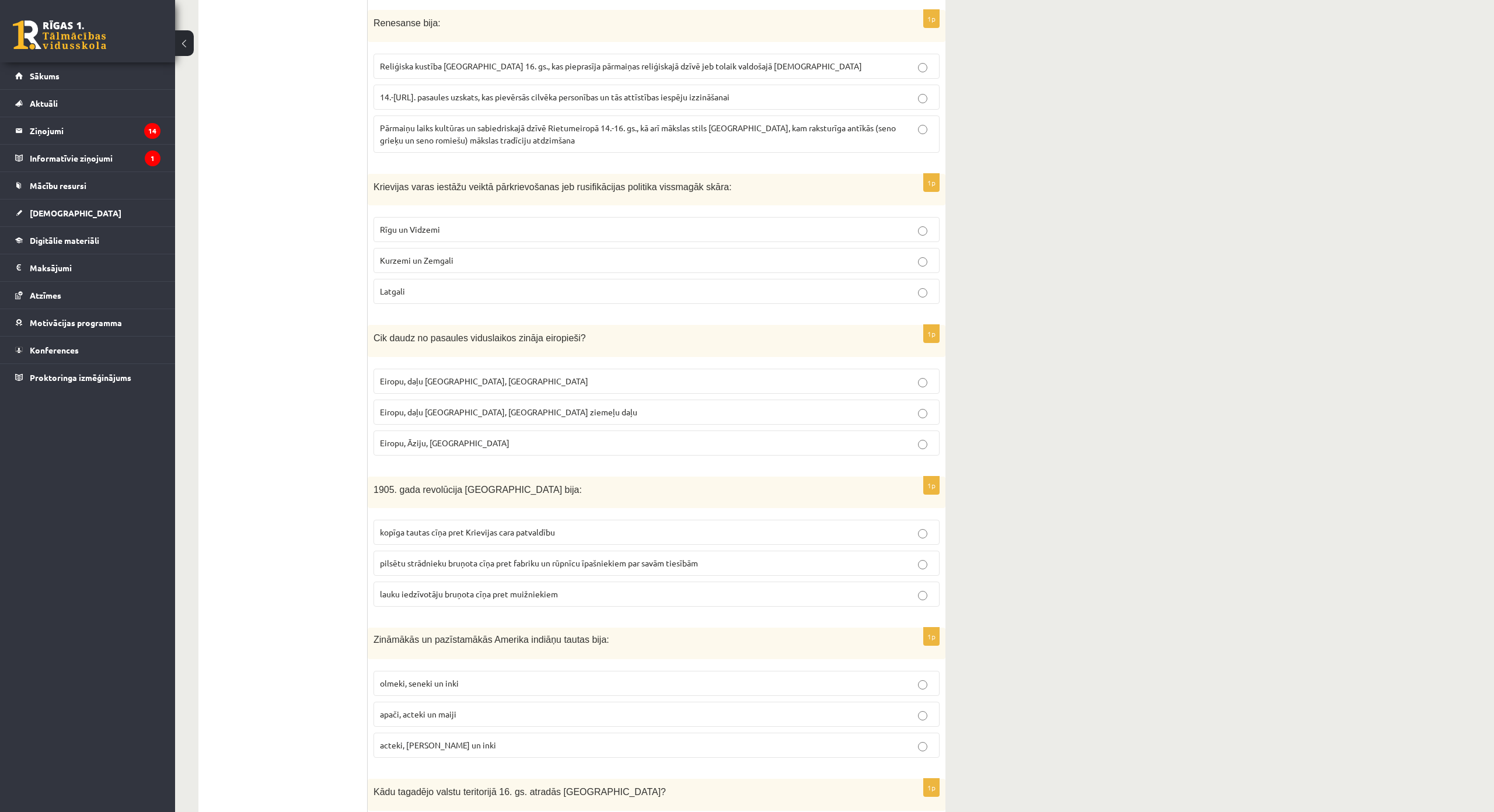
scroll to position [875, 0]
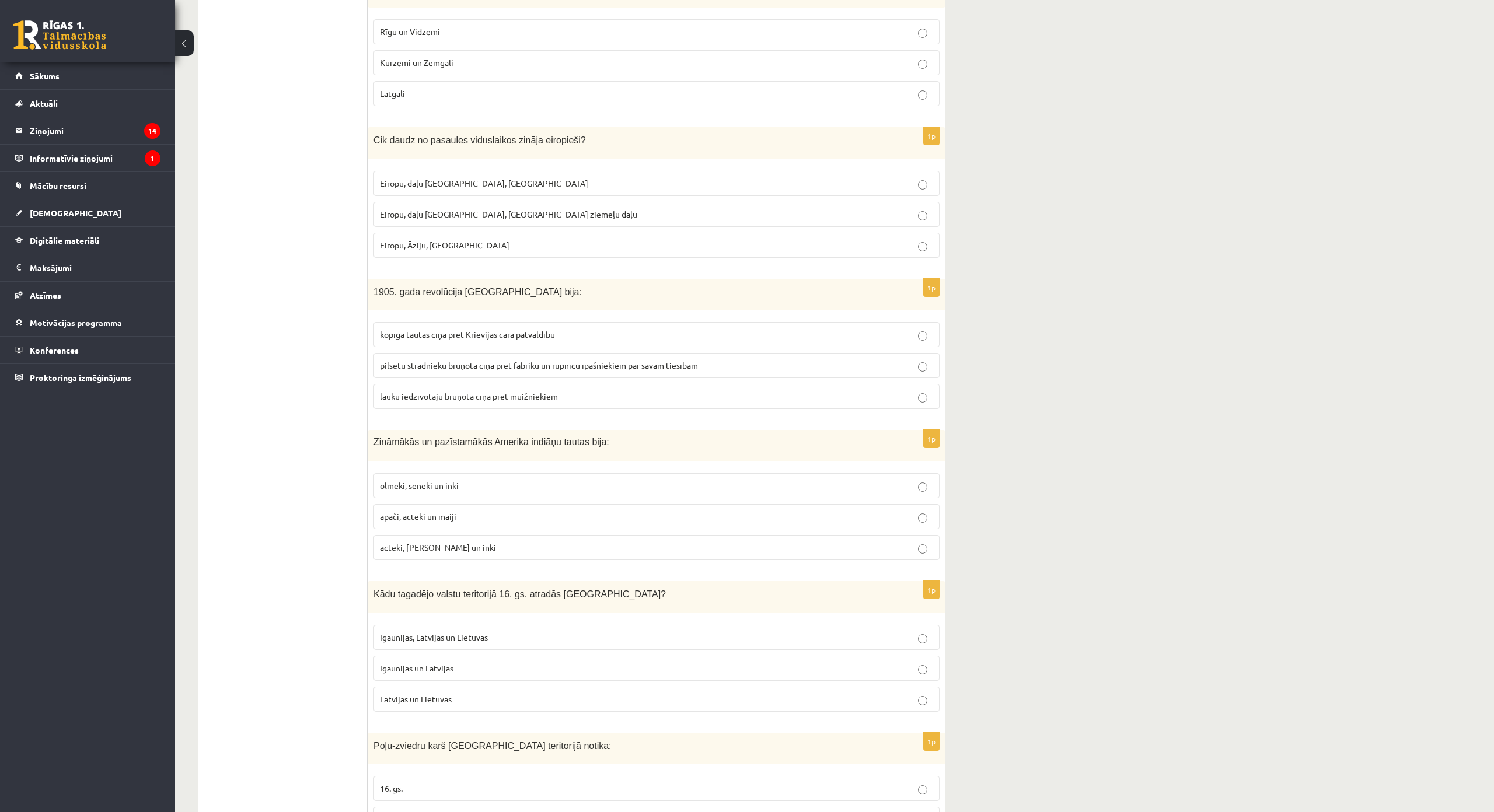
click at [550, 337] on span "kopīga tautas cīņa pret Krievijas cara patvaldību" at bounding box center [467, 334] width 176 height 11
click at [454, 540] on label "acteki, maiji un inki" at bounding box center [657, 547] width 566 height 25
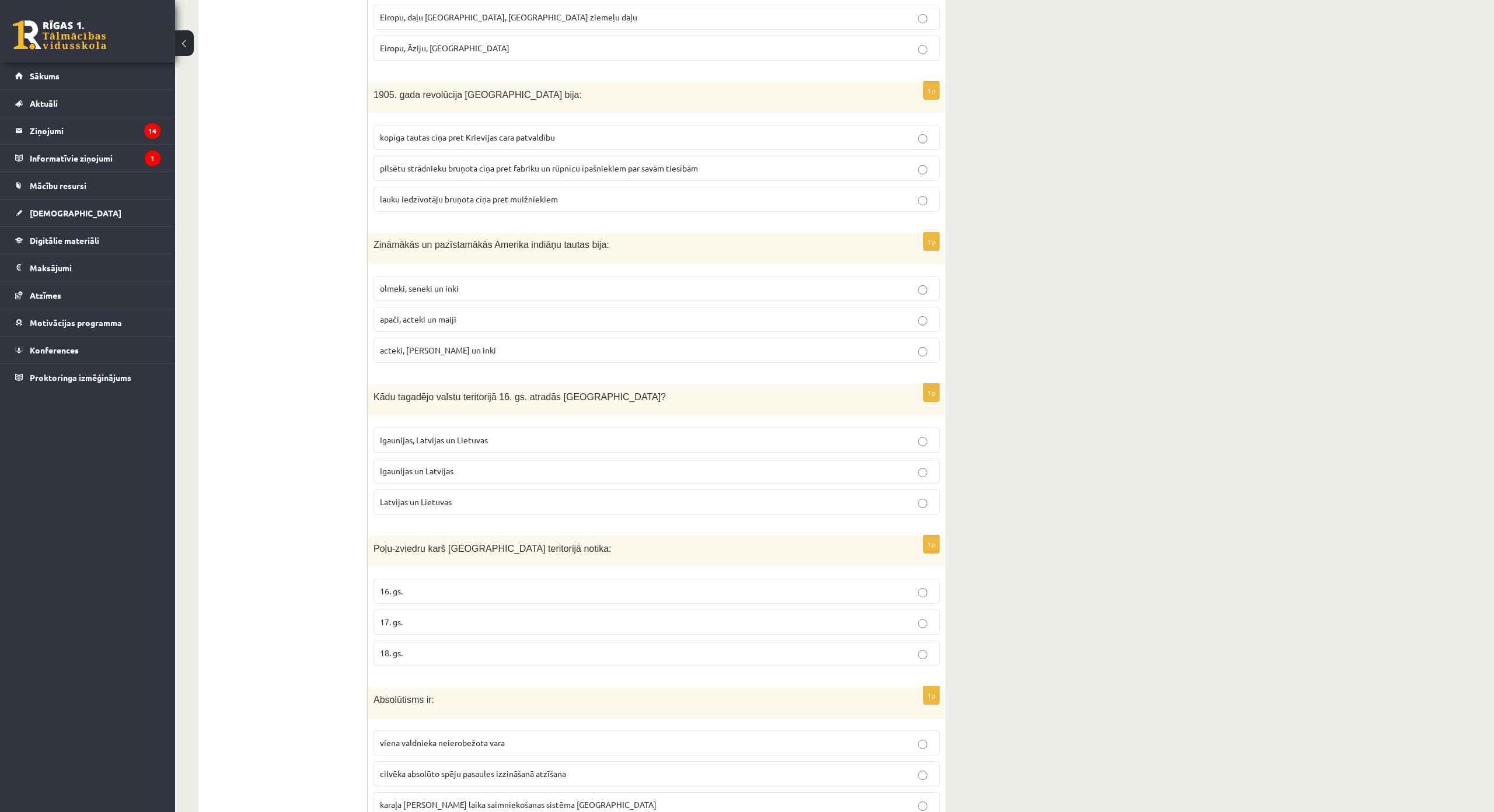
scroll to position [1167, 0]
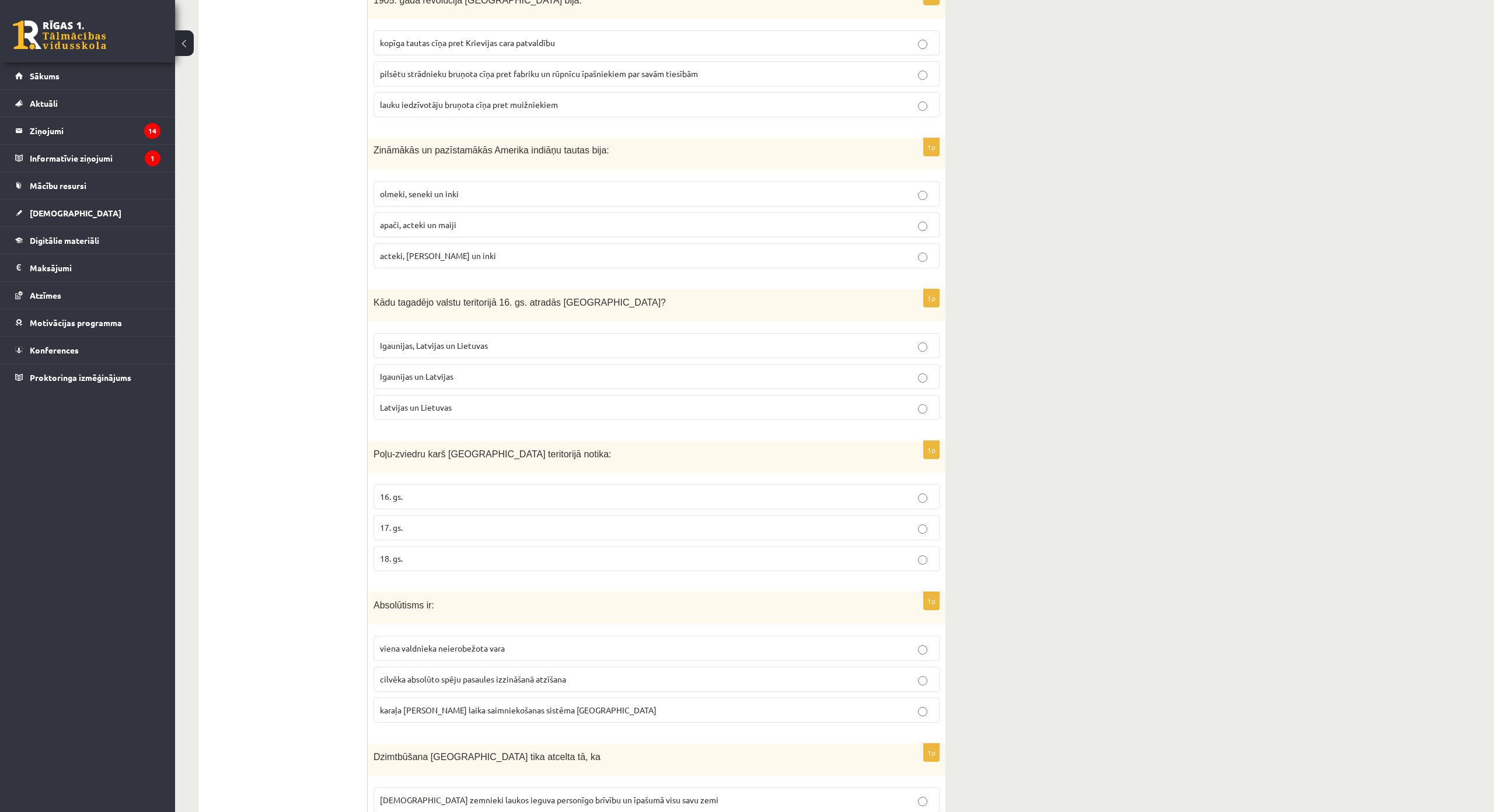
click at [473, 368] on label "Igaunijas un Latvijas" at bounding box center [657, 376] width 566 height 25
click at [539, 638] on label "viena valdnieka neierobežota vara" at bounding box center [657, 647] width 566 height 25
click at [428, 533] on p "17. gs." at bounding box center [657, 527] width 554 height 12
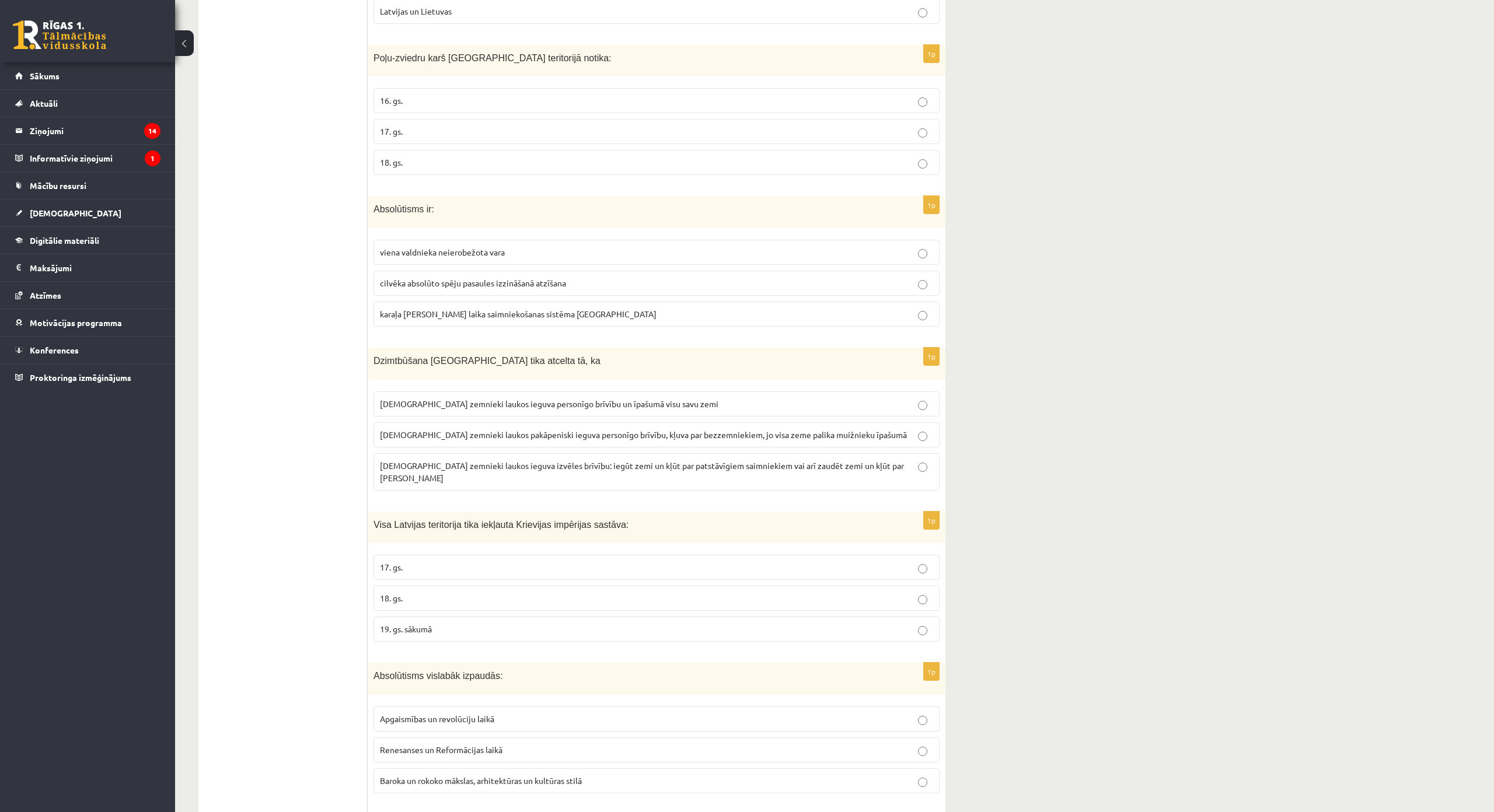
scroll to position [1575, 0]
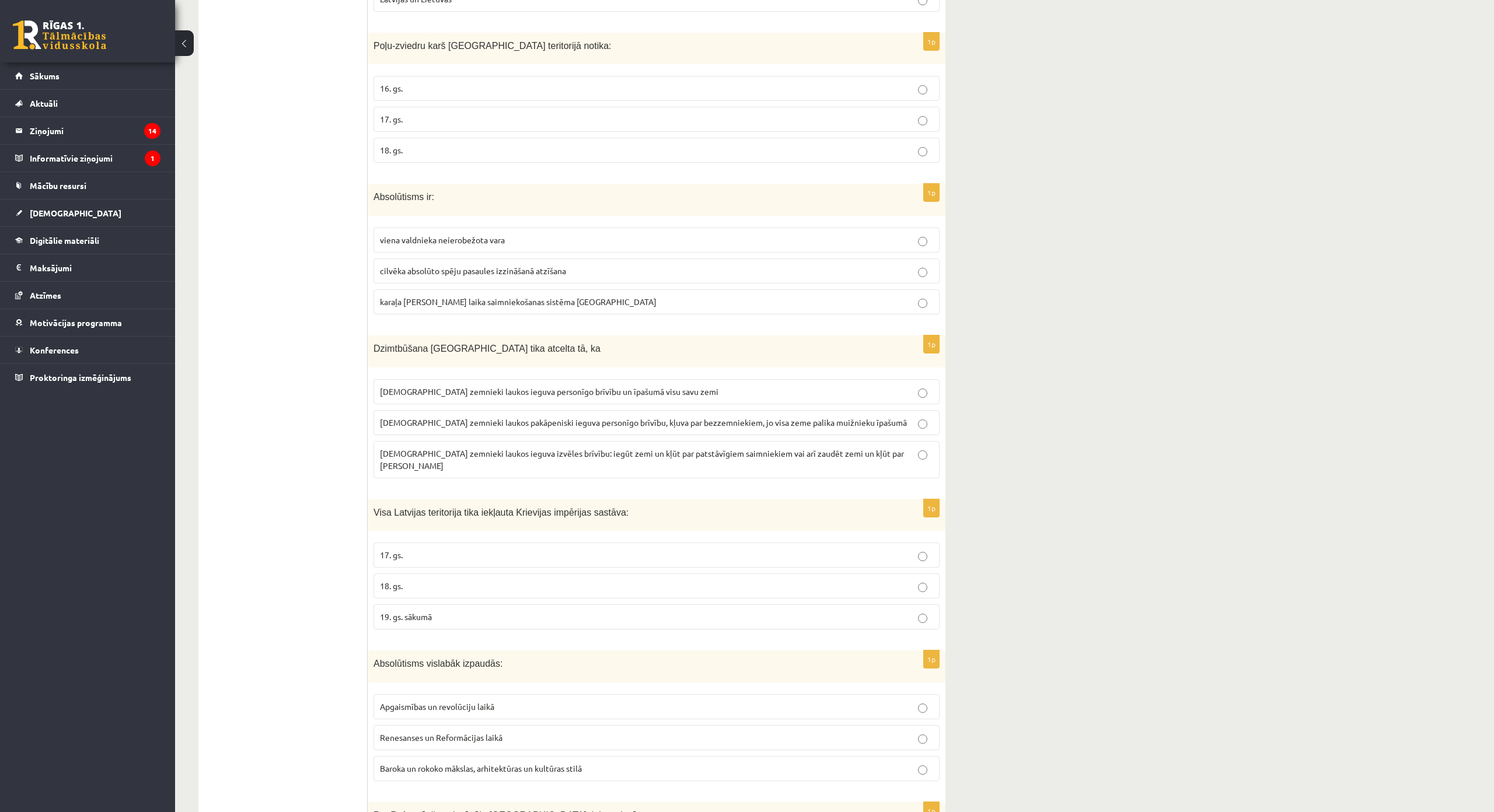
click at [415, 573] on label "18. gs." at bounding box center [657, 585] width 566 height 25
click at [779, 427] on span "latviešu zemnieki laukos pakāpeniski ieguva personīgo brīvību, kļuva par bezzem…" at bounding box center [643, 422] width 527 height 11
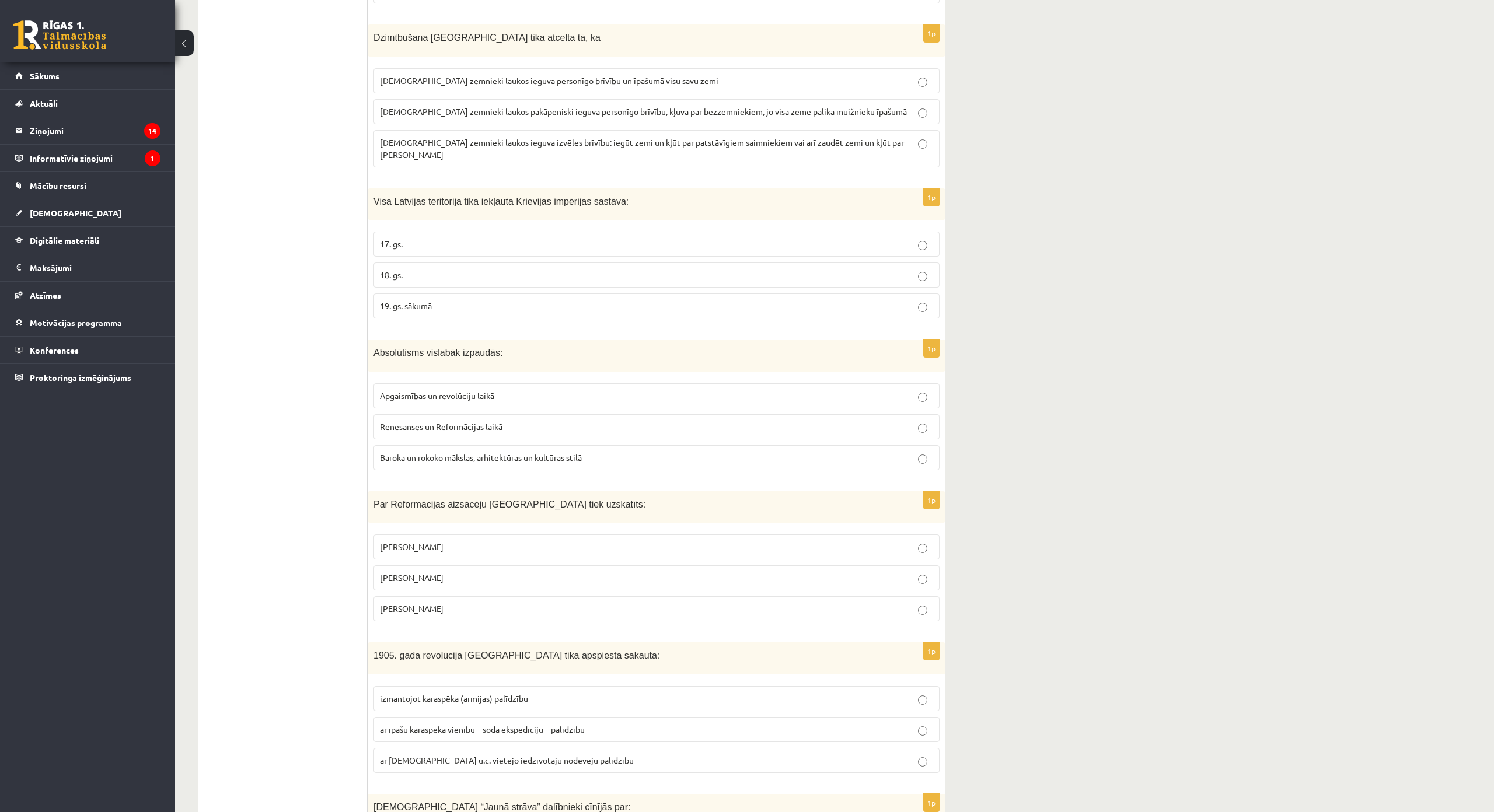
scroll to position [1925, 0]
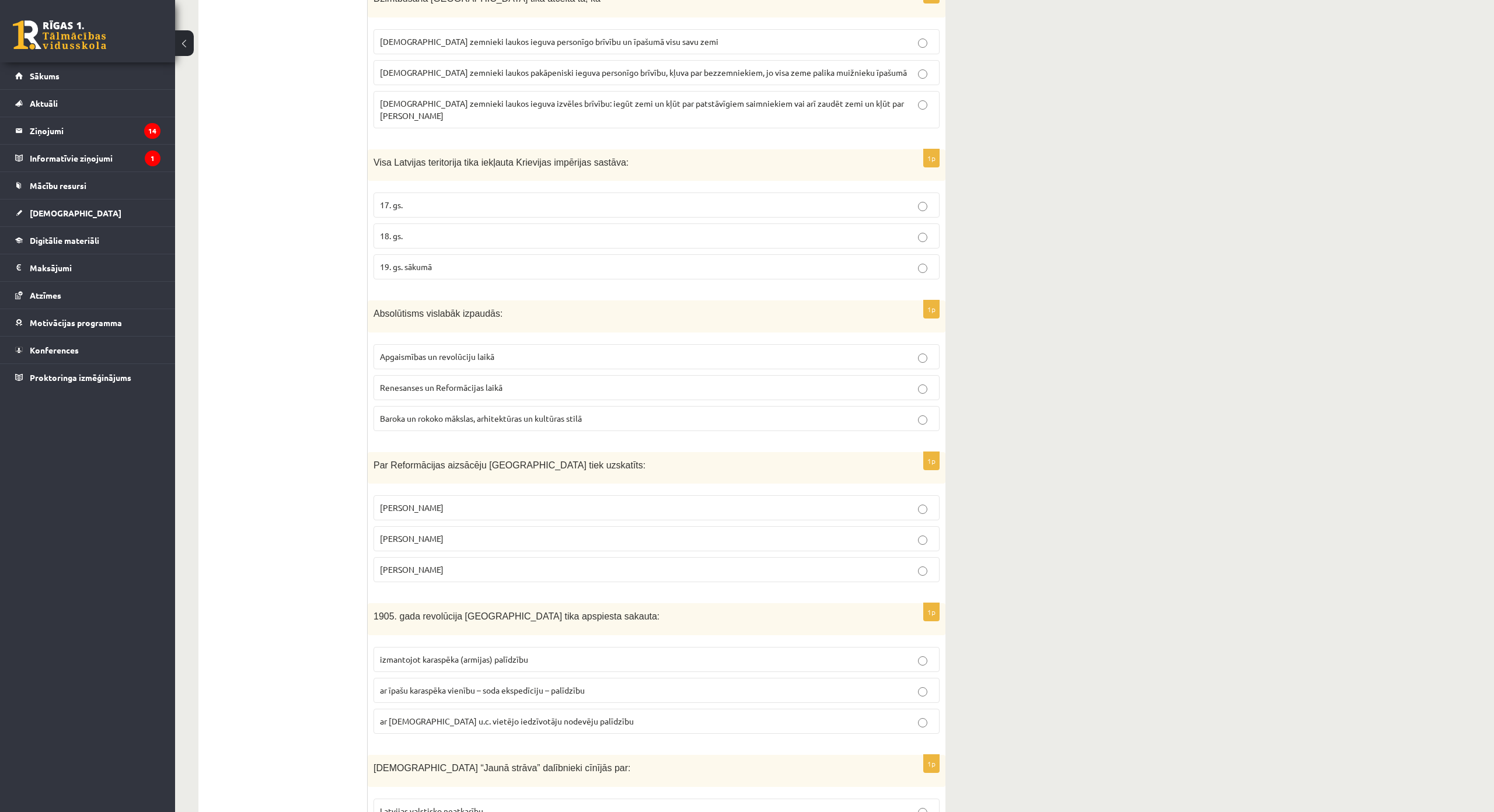
click at [590, 412] on p "Baroka un rokoko mākslas, arhitektūras un kultūras stilā" at bounding box center [657, 418] width 554 height 12
click at [464, 532] on p "Mārtiņš Luters" at bounding box center [657, 538] width 554 height 12
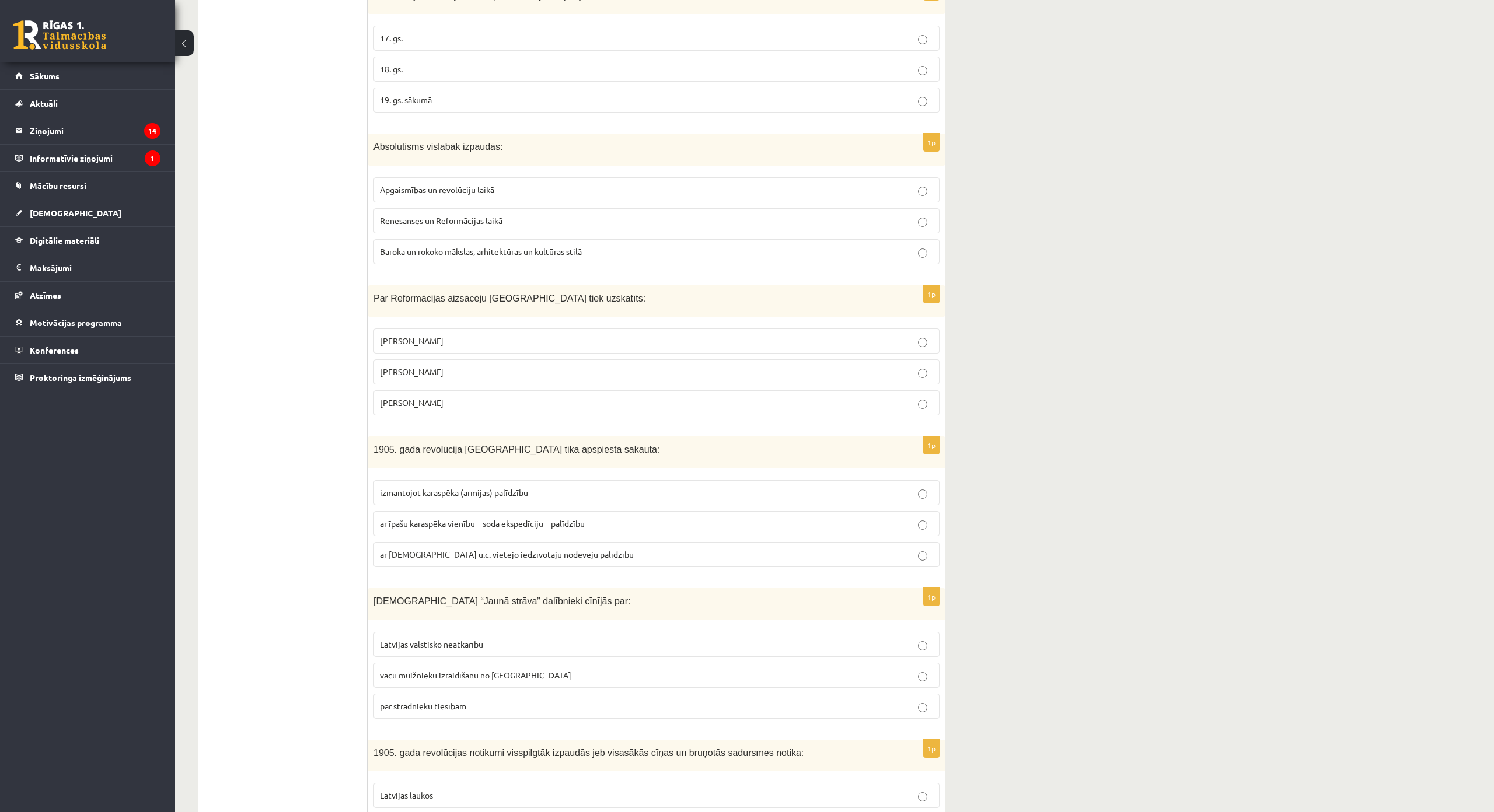
scroll to position [2100, 0]
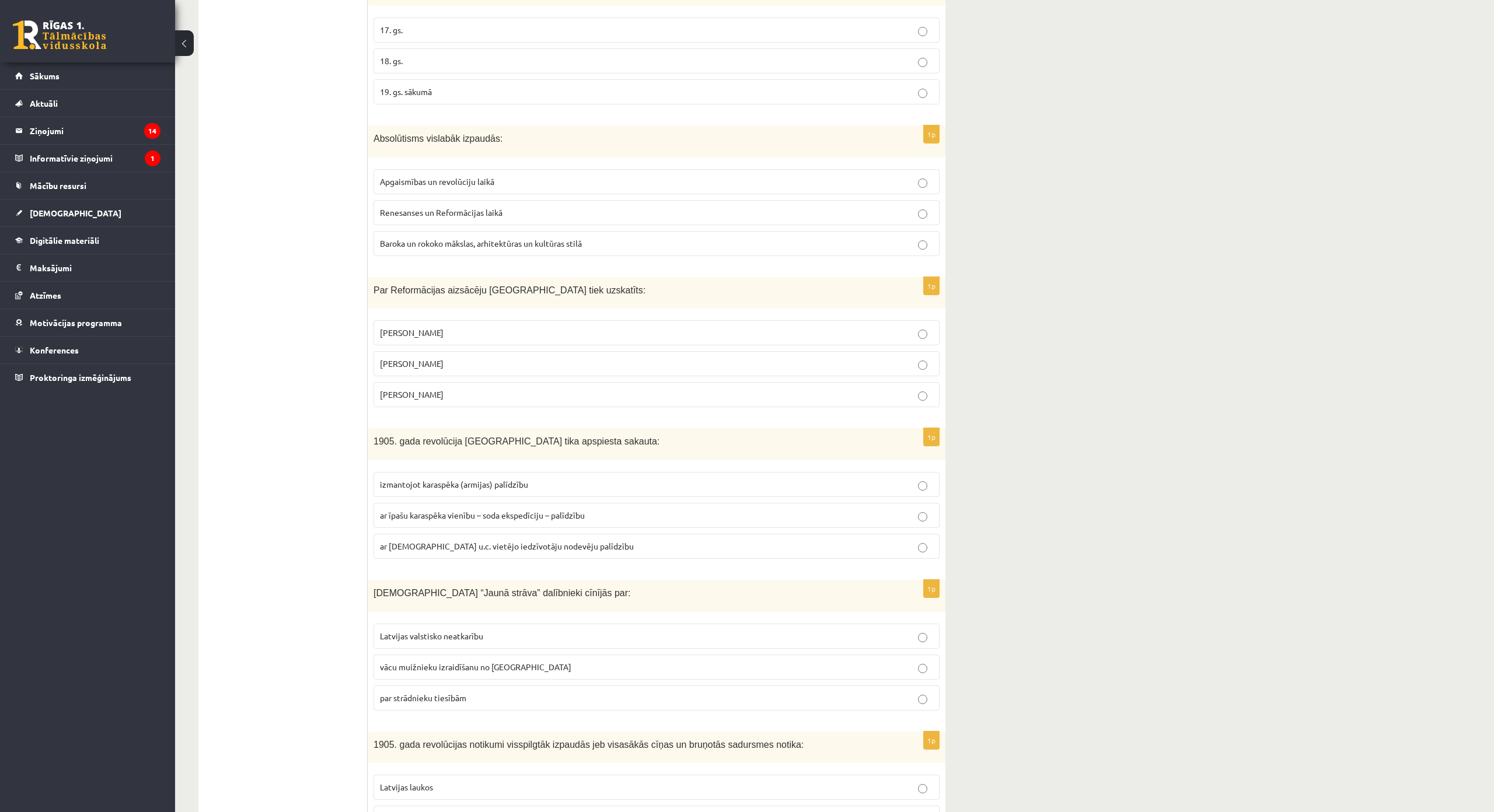
click at [513, 692] on p "par strādnieku tiesībām" at bounding box center [657, 698] width 554 height 12
click at [482, 510] on span "ar īpašu karaspēka vienību – soda ekspedīciju – palīdzību" at bounding box center [482, 515] width 205 height 11
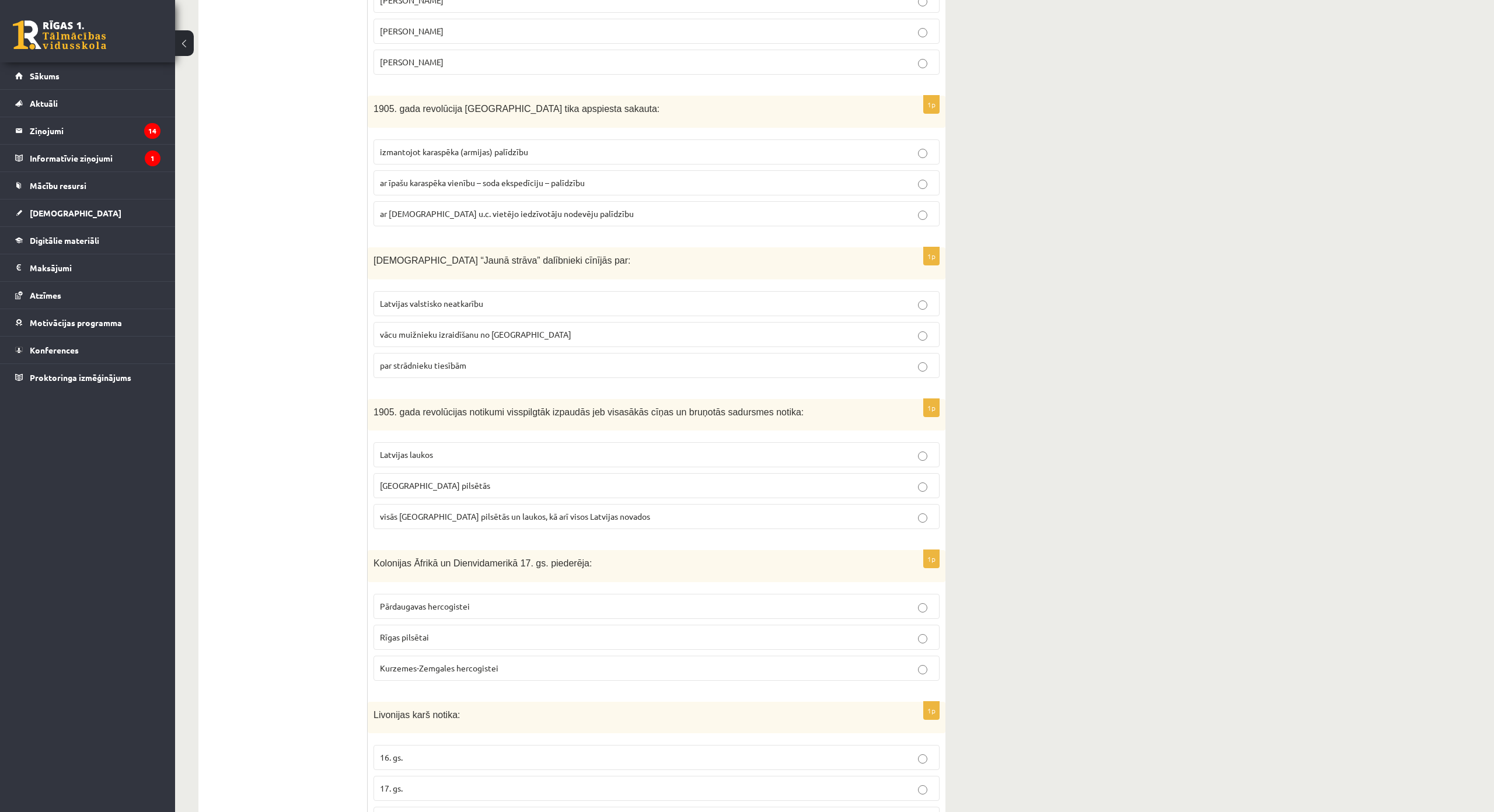
scroll to position [2450, 0]
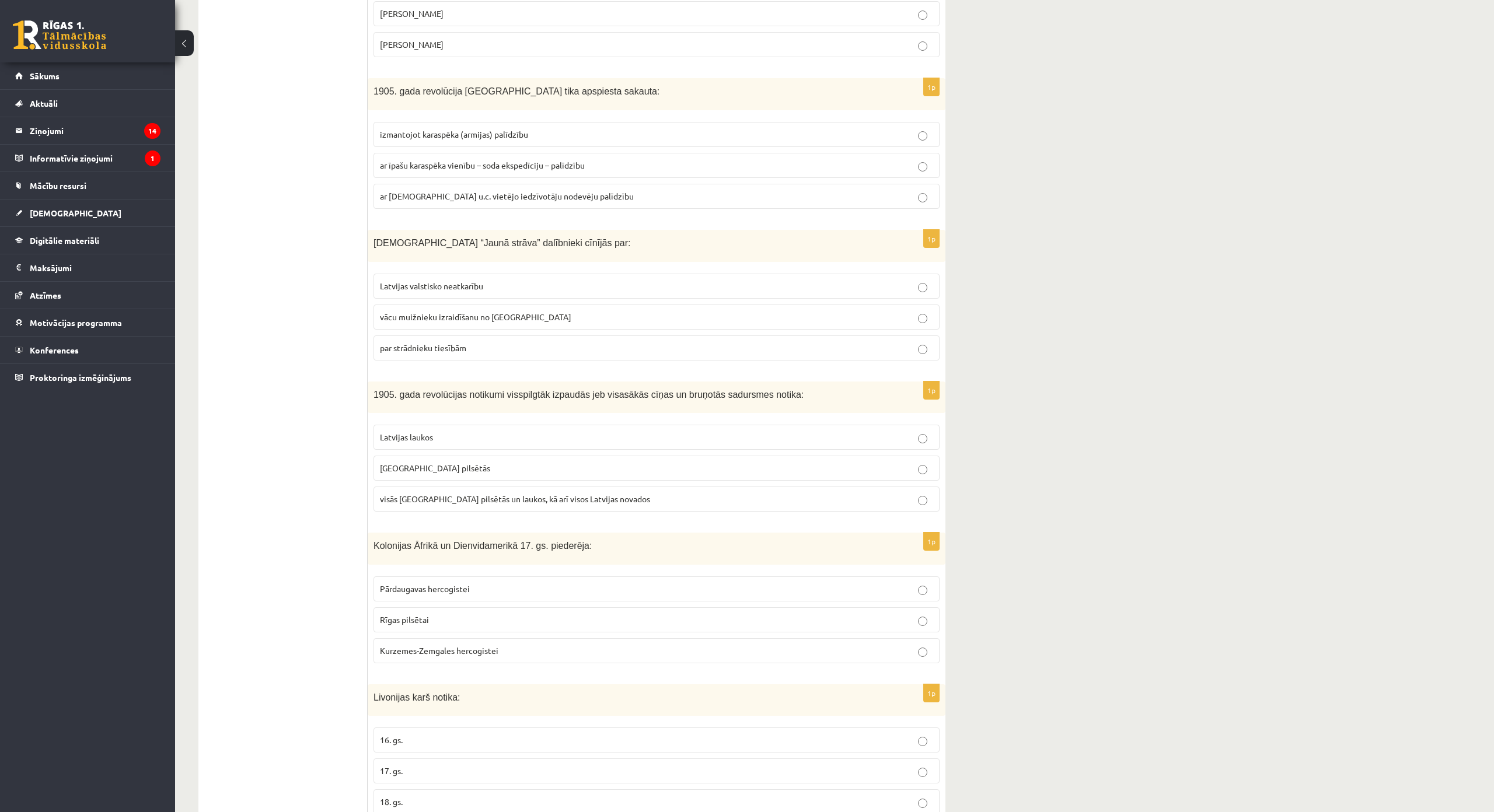
click at [554, 493] on p "visās [GEOGRAPHIC_DATA] pilsētās un laukos, kā arī visos Latvijas novados" at bounding box center [657, 499] width 554 height 12
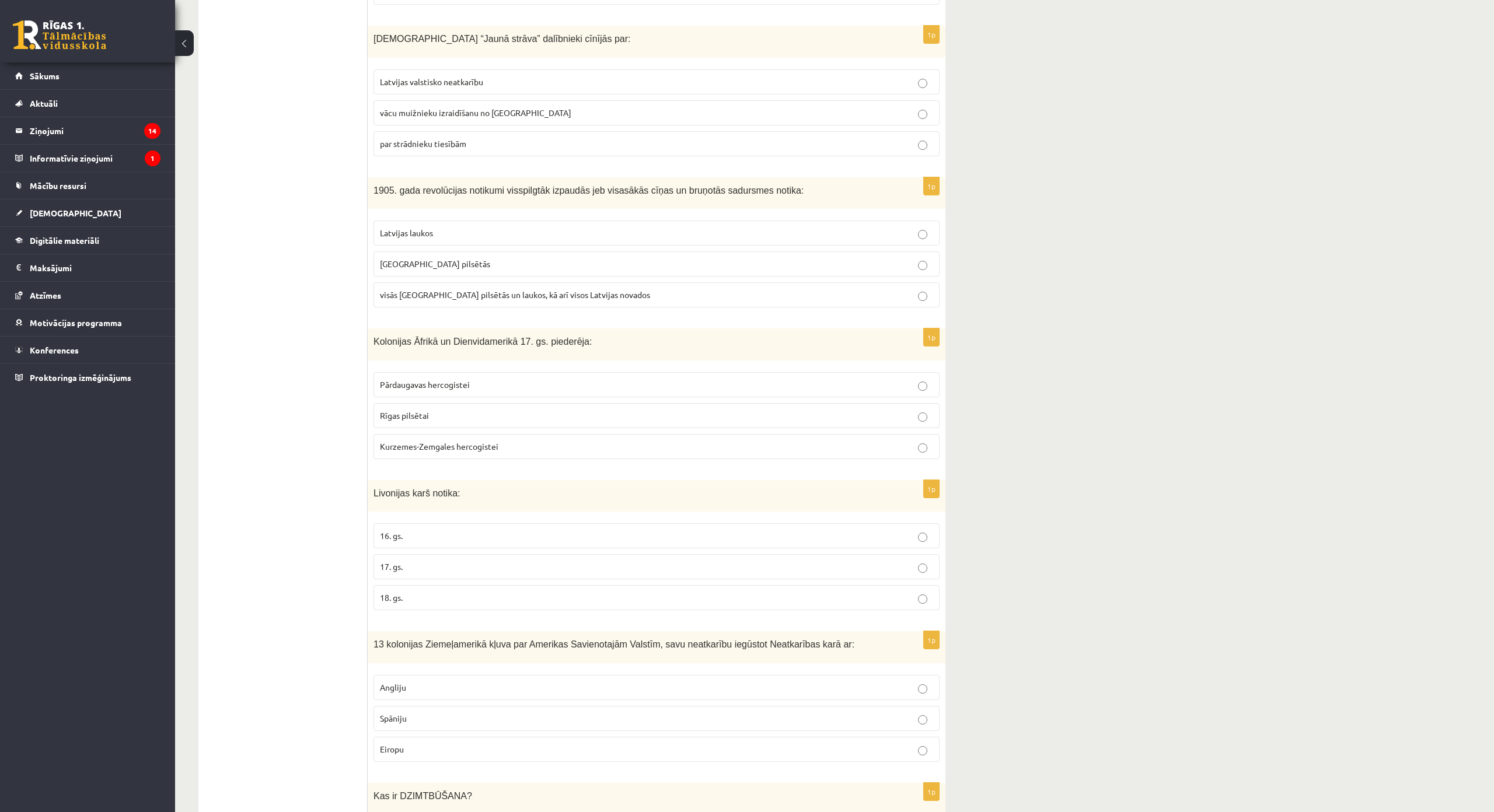
scroll to position [2683, 0]
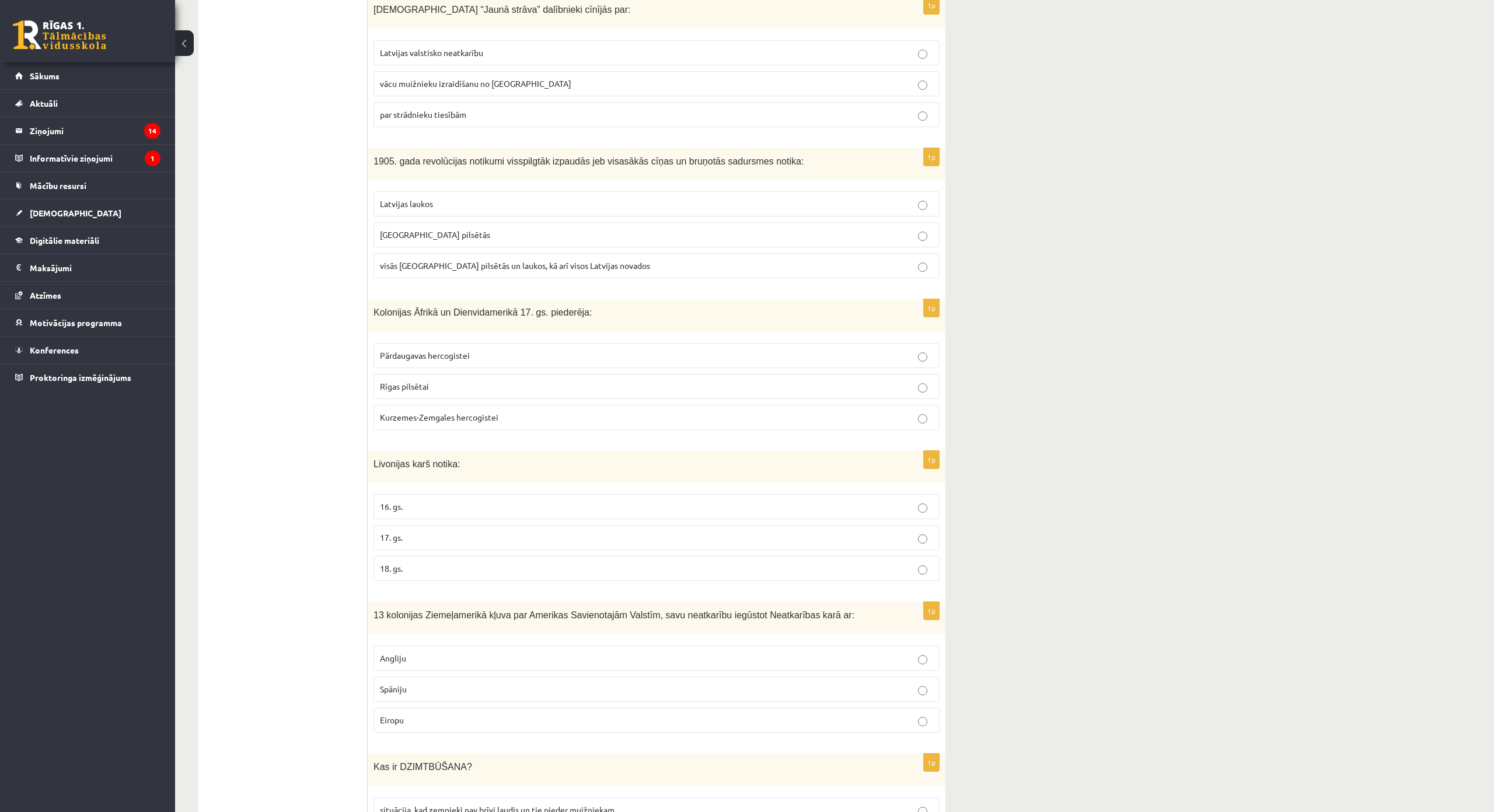
click at [500, 411] on p "Kurzemes-Zemgales hercogistei" at bounding box center [657, 417] width 554 height 12
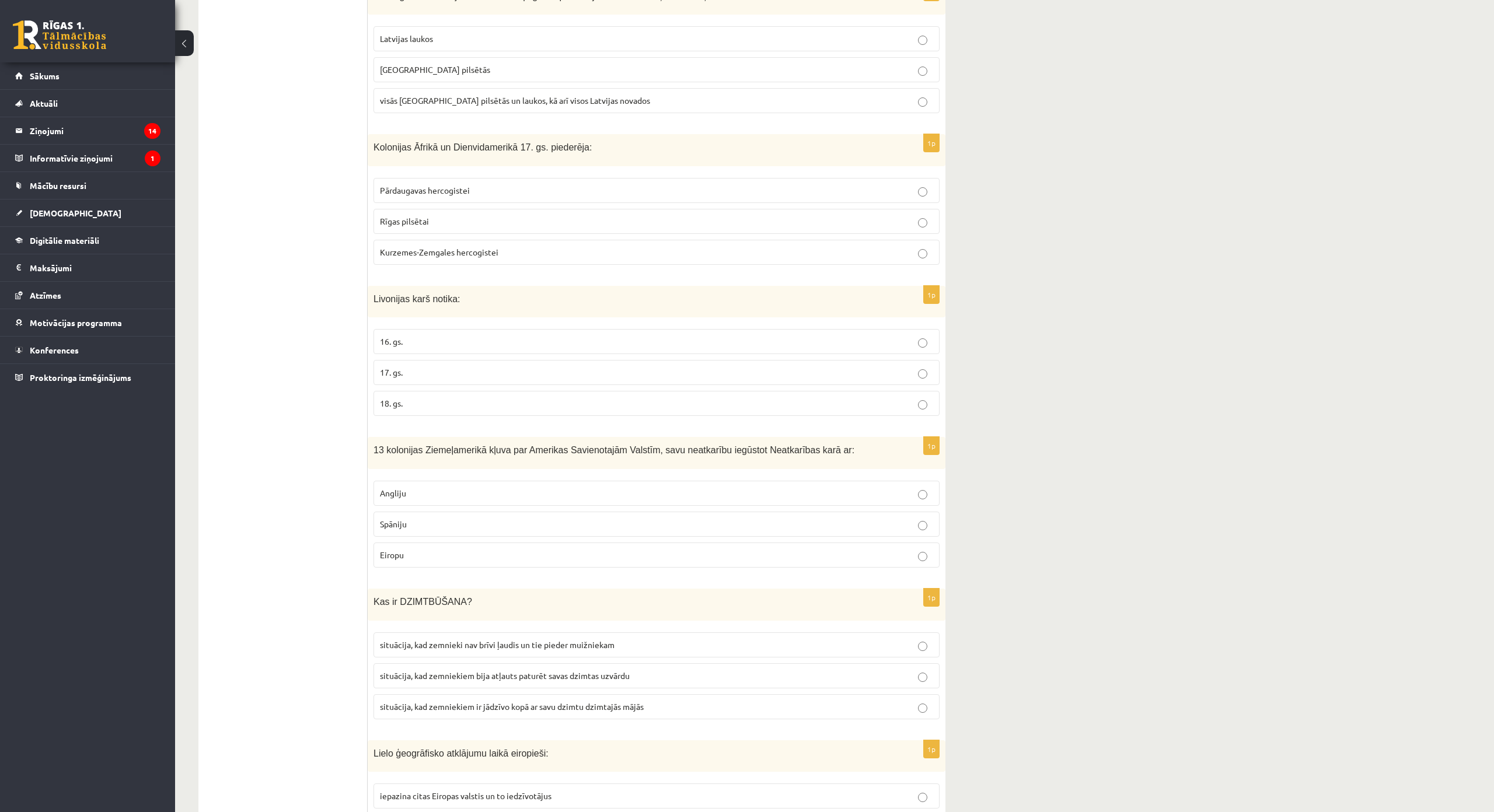
scroll to position [2858, 0]
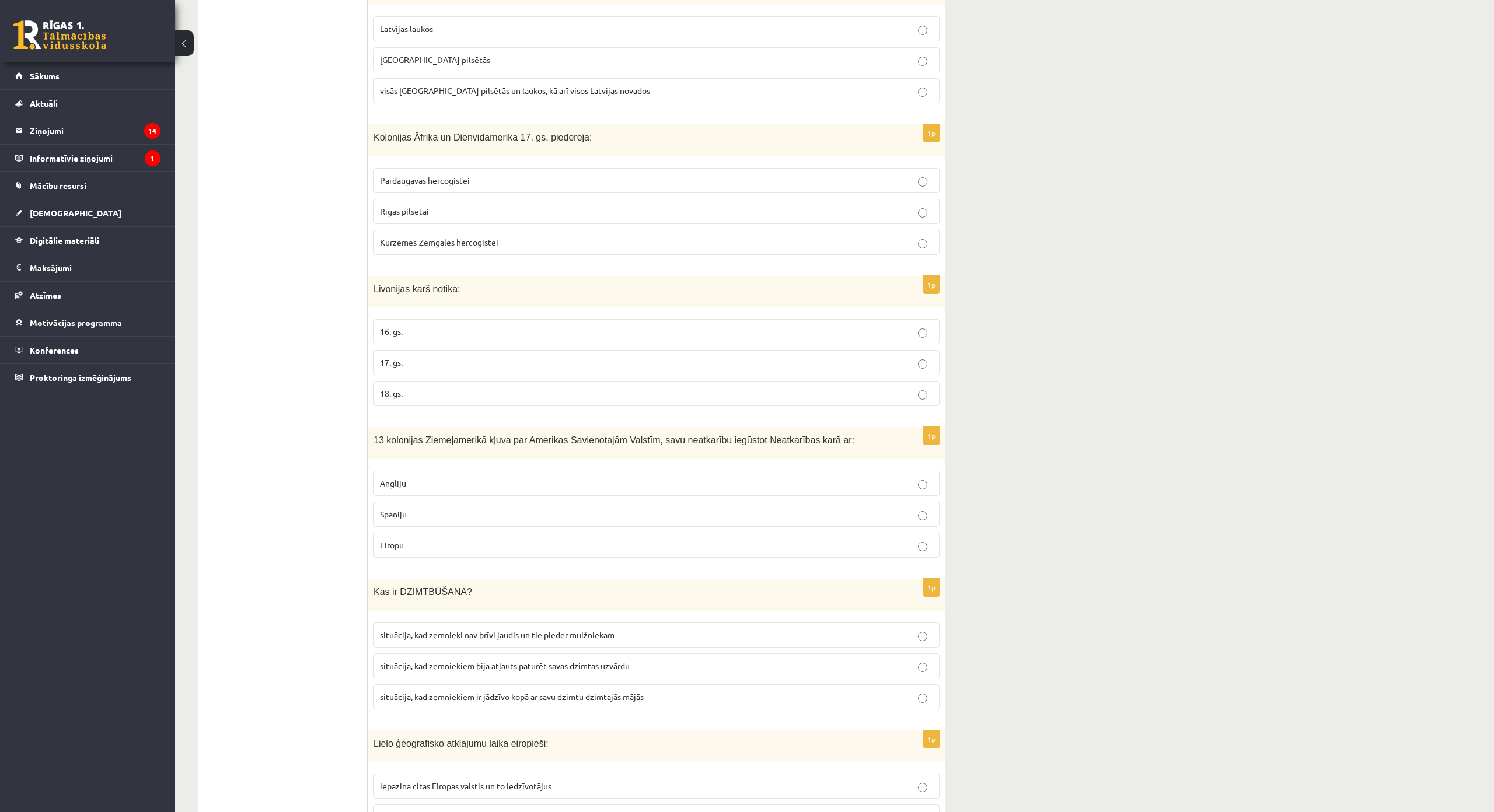
click at [429, 319] on label "16. gs." at bounding box center [657, 331] width 566 height 25
click at [438, 478] on label "Angliju" at bounding box center [657, 483] width 566 height 25
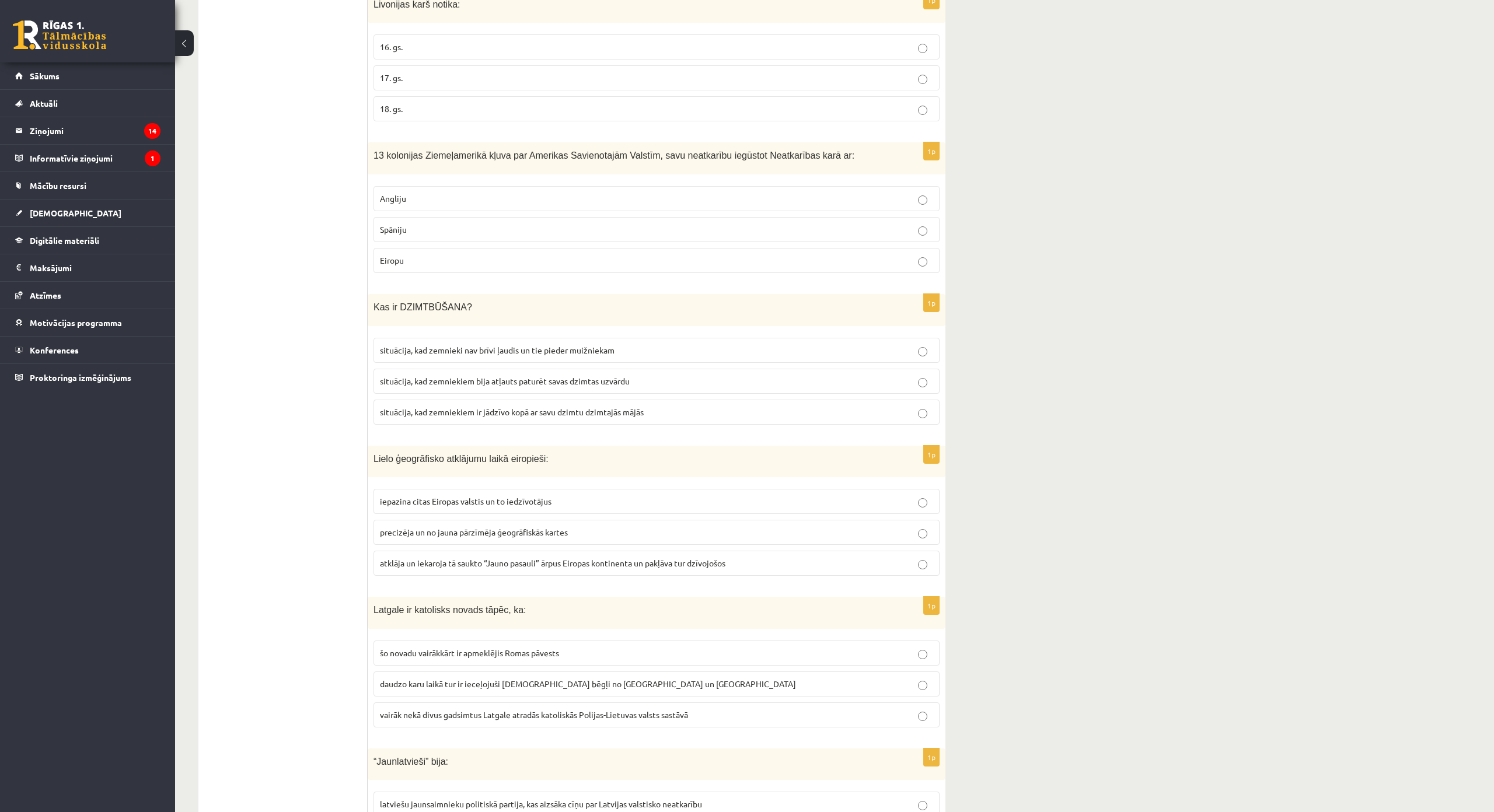
scroll to position [3150, 0]
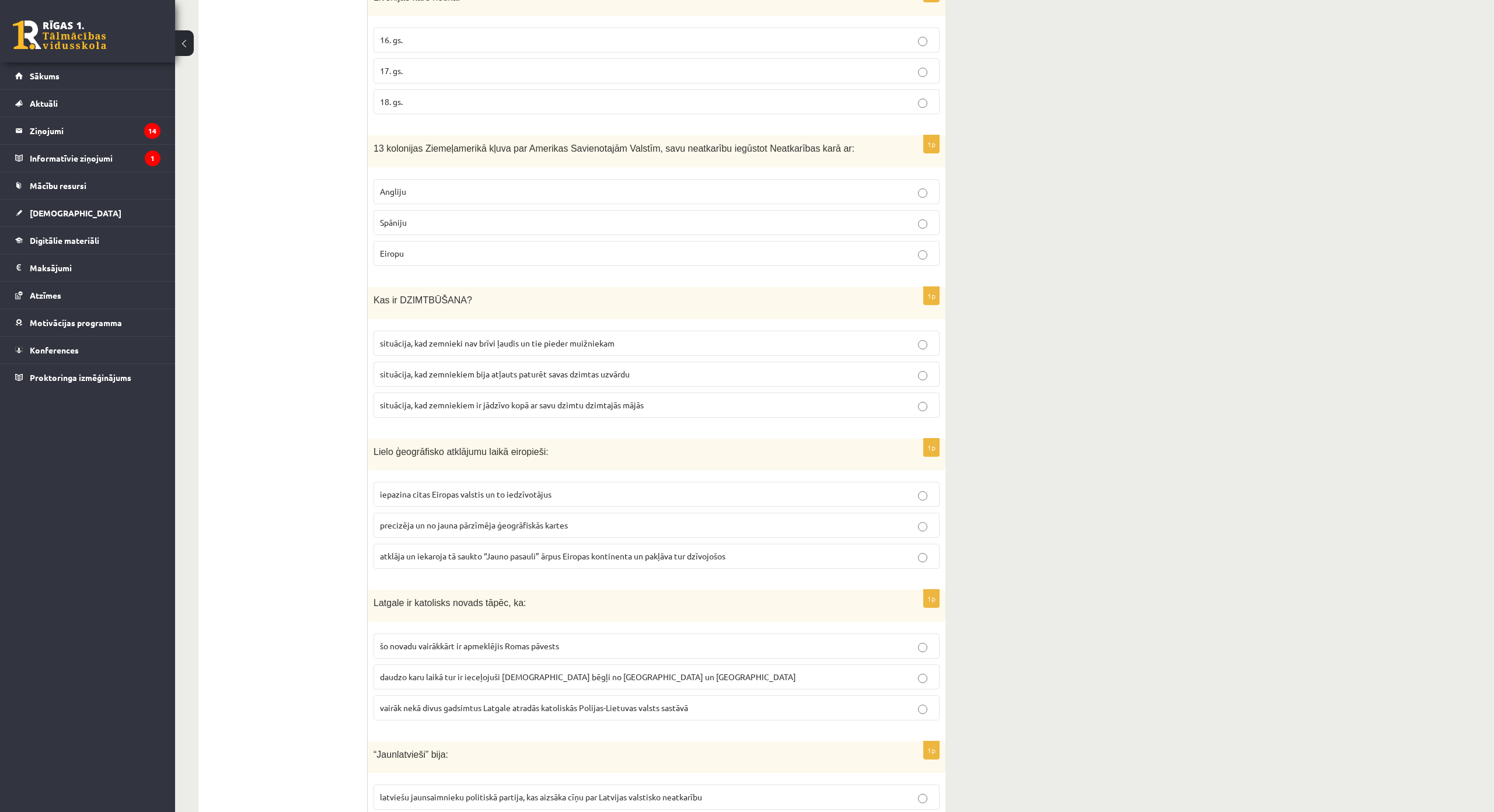
click at [563, 550] on span "atklāja un iekaroja tā saukto “Jauno pasauli” ārpus Eiropas kontinenta un pakļā…" at bounding box center [553, 555] width 345 height 11
click at [611, 338] on span "situācija, kad zemnieki nav brīvi ļaudis un tie pieder muižniekam" at bounding box center [497, 343] width 235 height 11
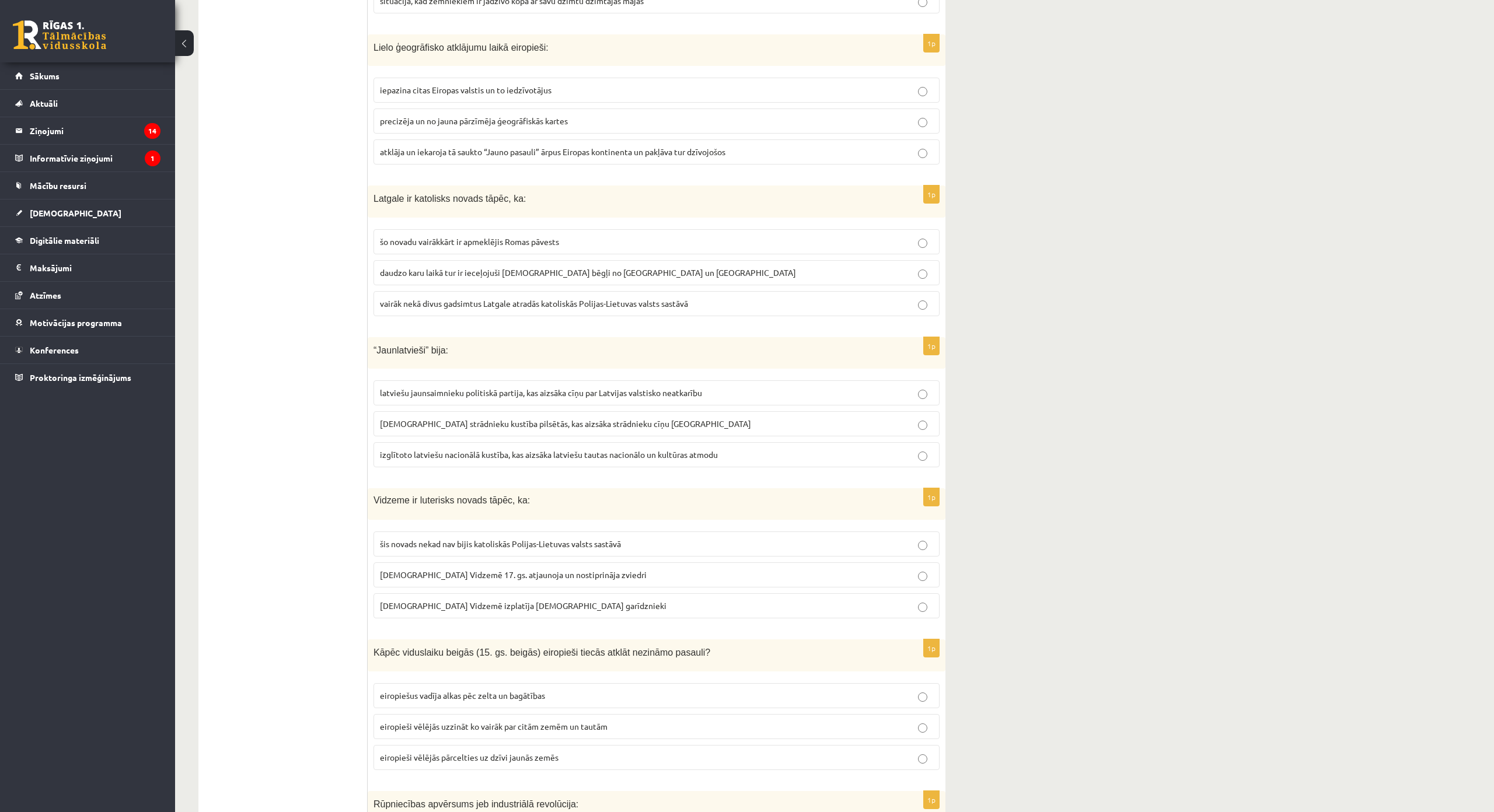
scroll to position [3558, 0]
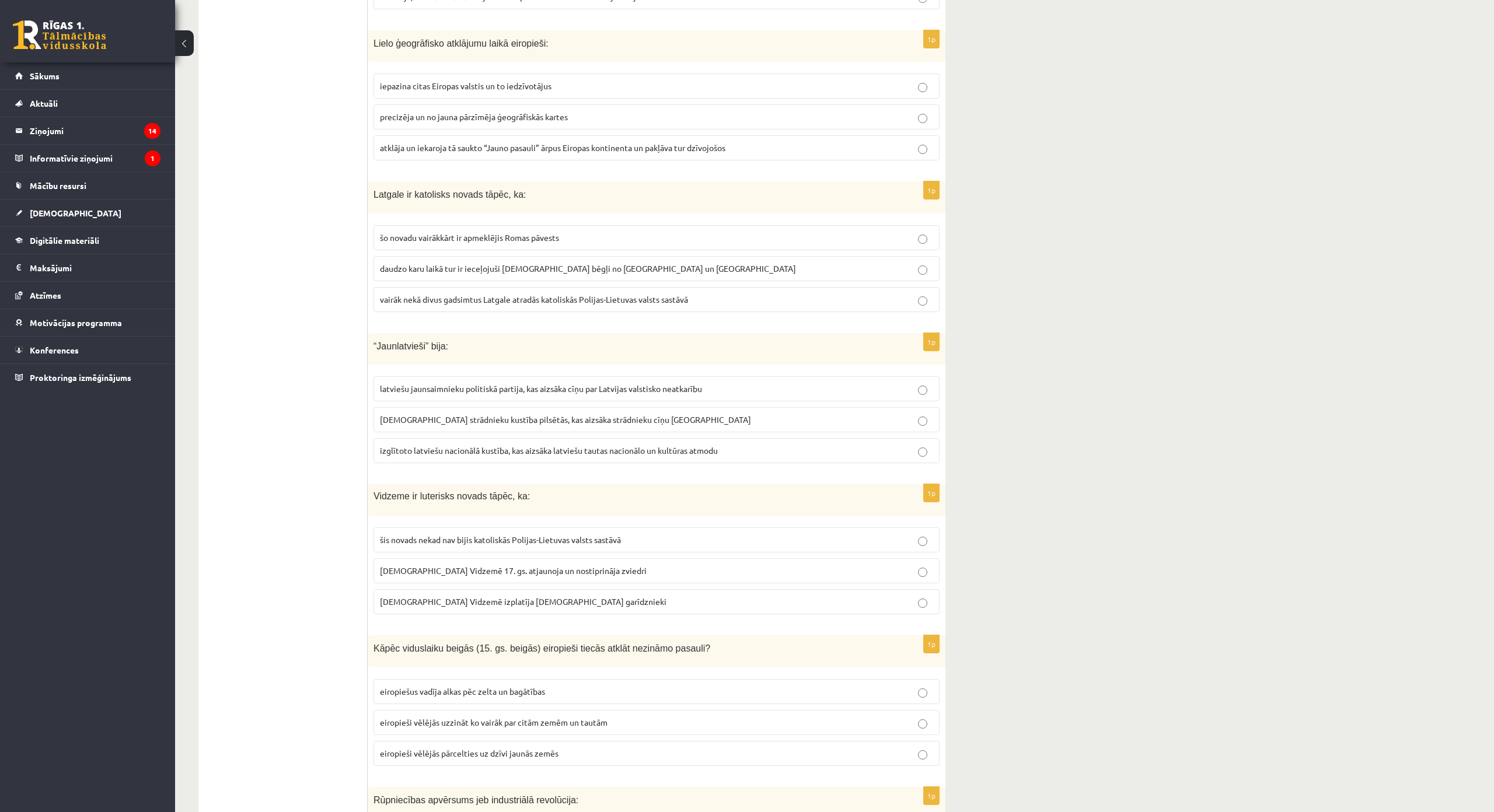
click at [654, 294] on span "vairāk nekā divus gadsimtus Latgale atradās katoliskās Polijas-Lietuvas valsts …" at bounding box center [534, 299] width 309 height 11
click at [704, 445] on span "izglītoto latviešu nacionālā kustība, kas aizsāka latviešu tautas nacionālo un …" at bounding box center [549, 450] width 338 height 11
click at [570, 565] on span "luterānismu Vidzemē 17. gs. atjaunoja un nostiprināja zviedri" at bounding box center [513, 570] width 267 height 11
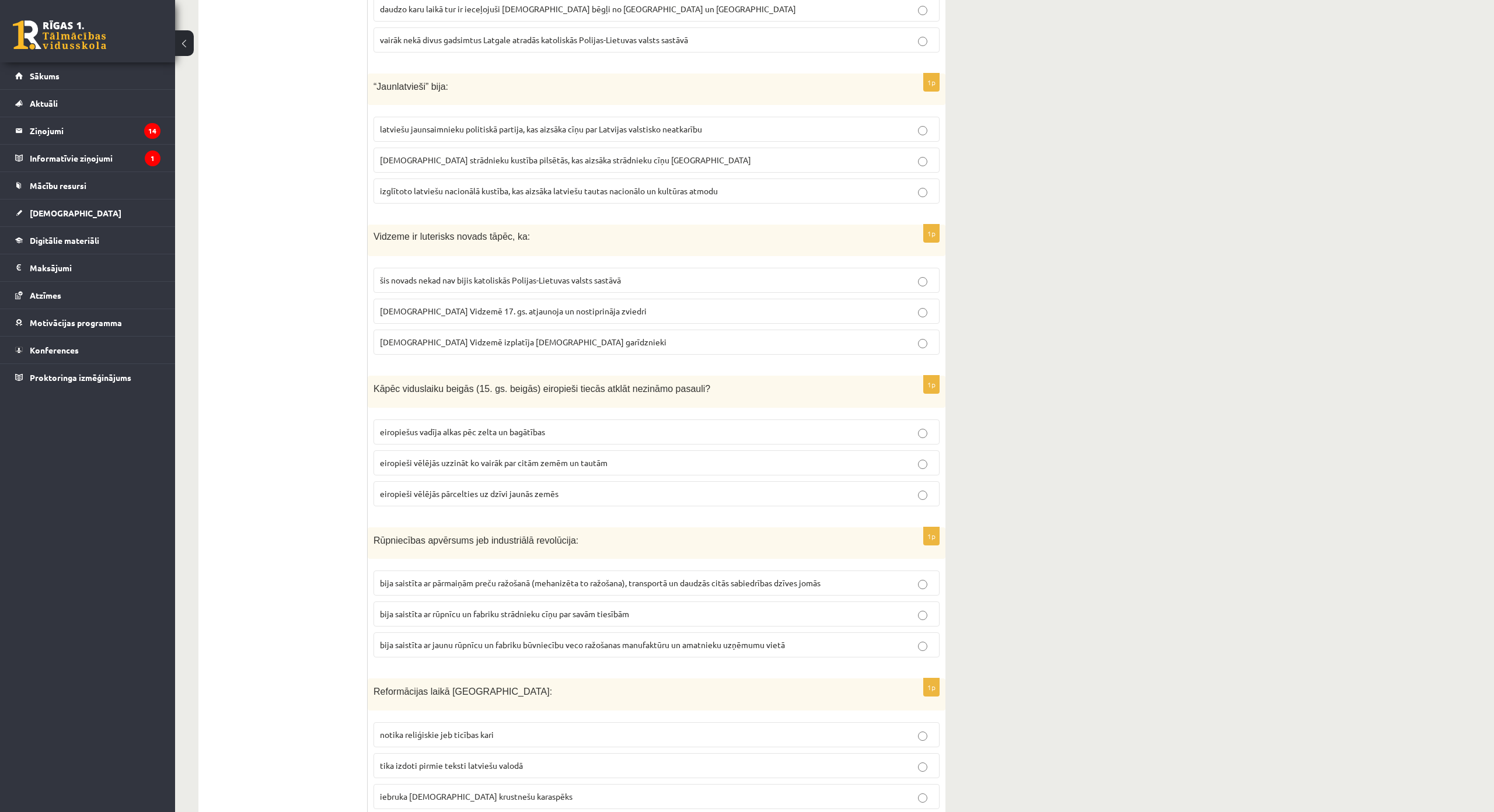
scroll to position [3850, 0]
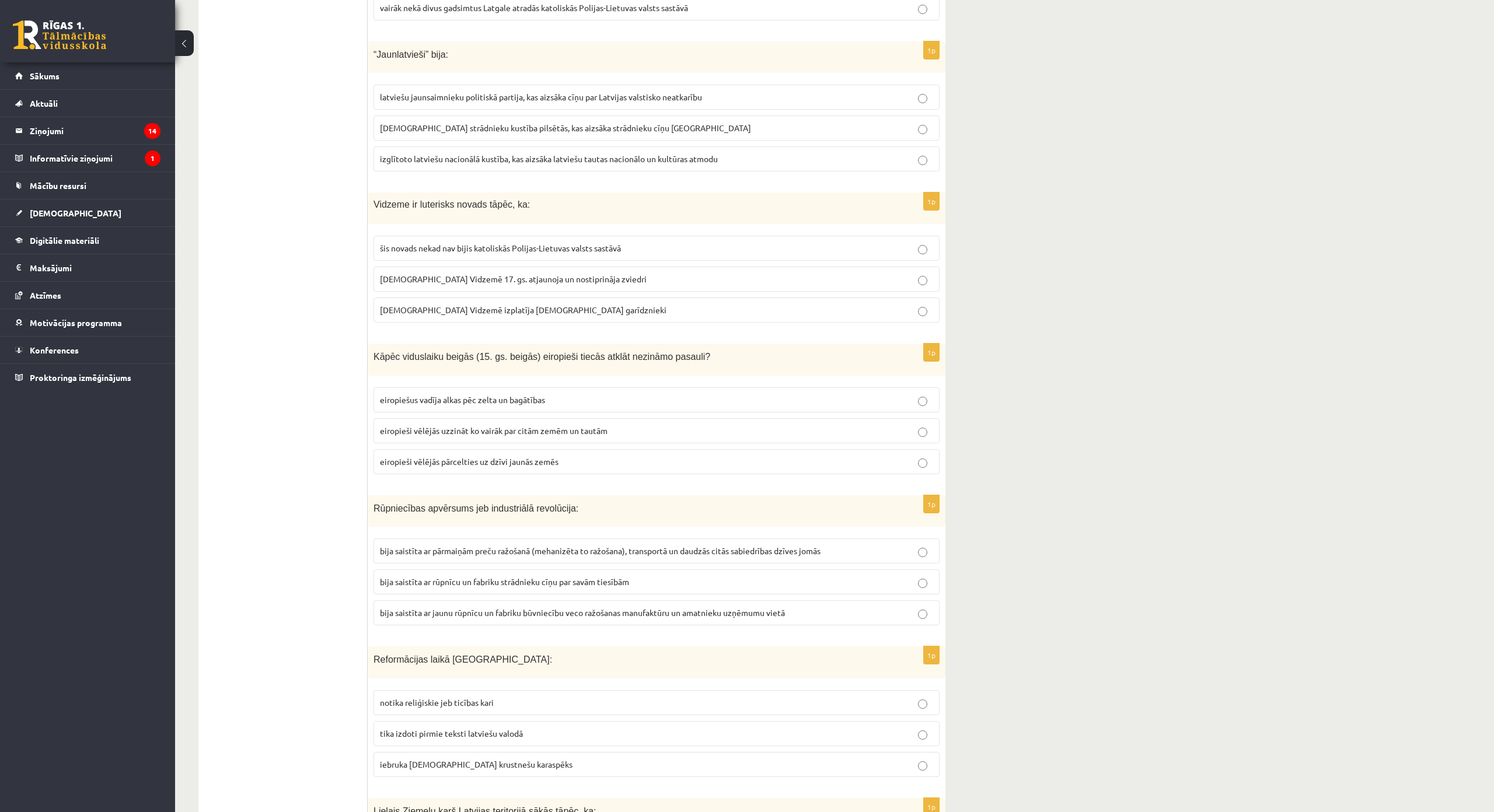
click at [554, 394] on p "eiropiešus vadīja alkas pēc zelta un bagātības" at bounding box center [657, 400] width 554 height 12
click at [797, 545] on span "bija saistīta ar pārmaiņām preču ražošanā (mehanizēta to ražošana), transportā …" at bounding box center [600, 550] width 440 height 11
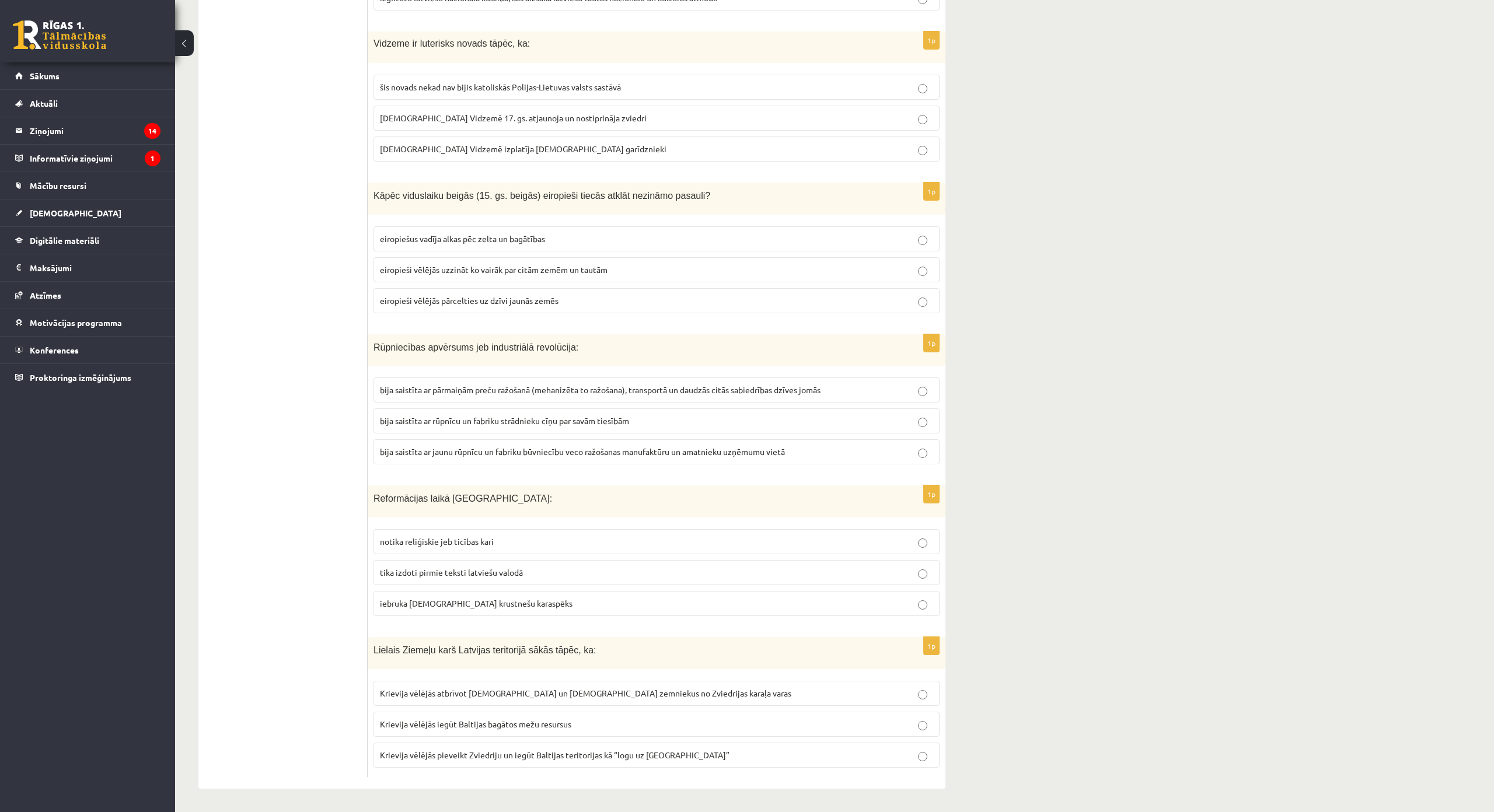
scroll to position [4025, 0]
click at [519, 567] on span "tika izdoti pirmie teksti latviešu valodā" at bounding box center [451, 572] width 143 height 11
click at [625, 750] on span "Krievija vēlējās pieveikt Zviedriju un iegūt Baltijas teritorijas kā “logu uz E…" at bounding box center [555, 754] width 349 height 11
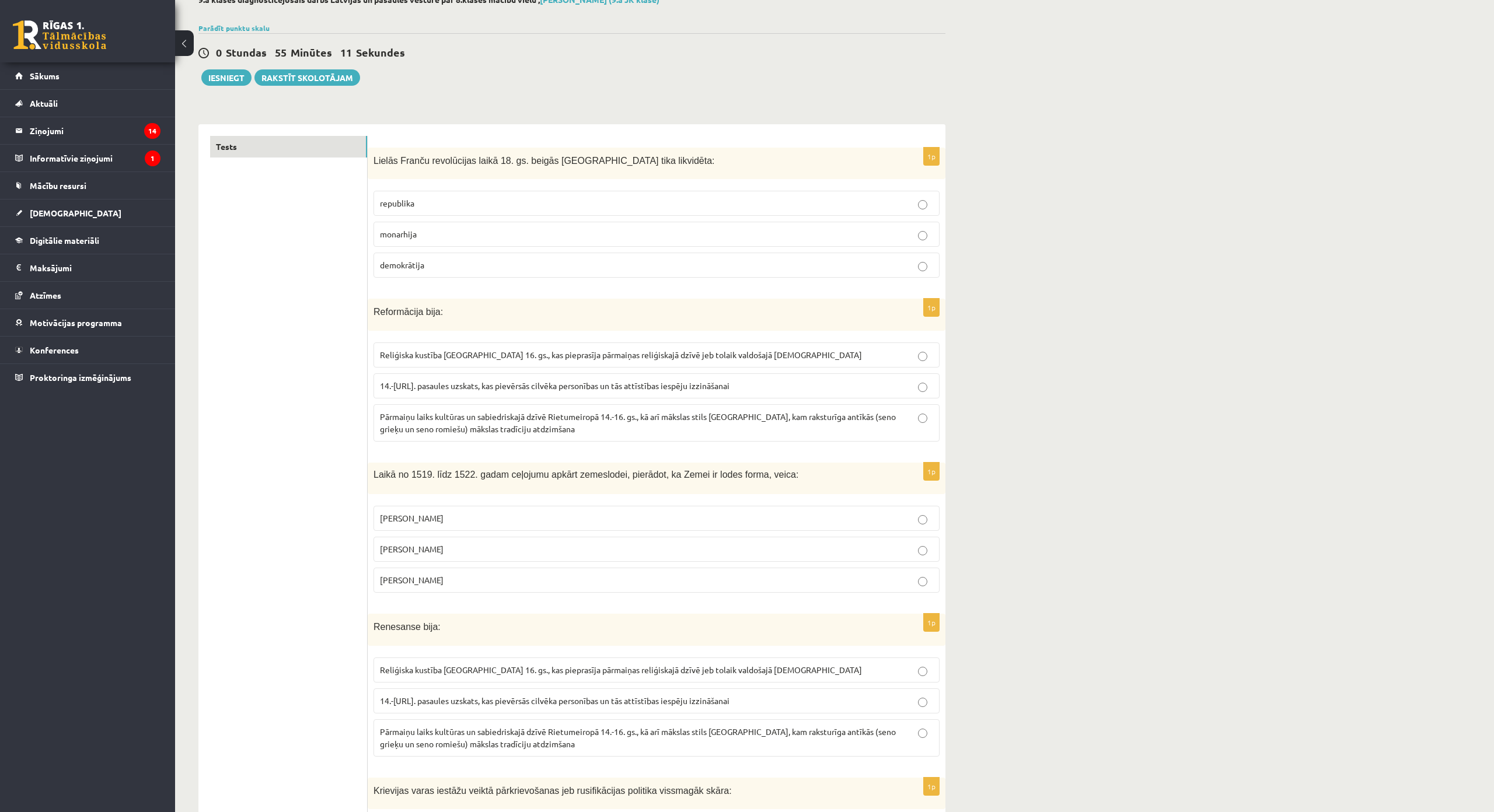
scroll to position [0, 0]
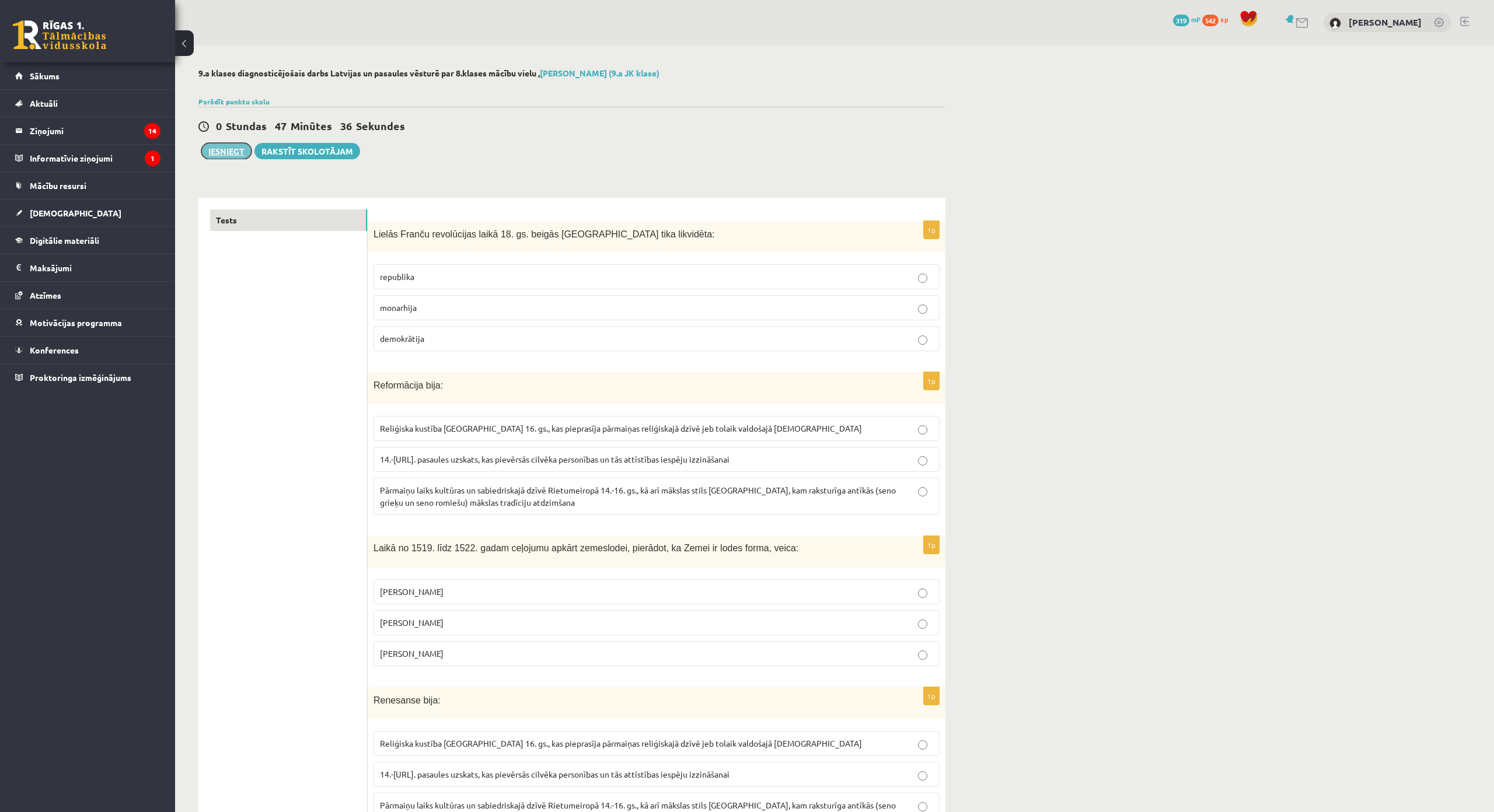
click at [236, 153] on button "Iesniegt" at bounding box center [226, 151] width 51 height 16
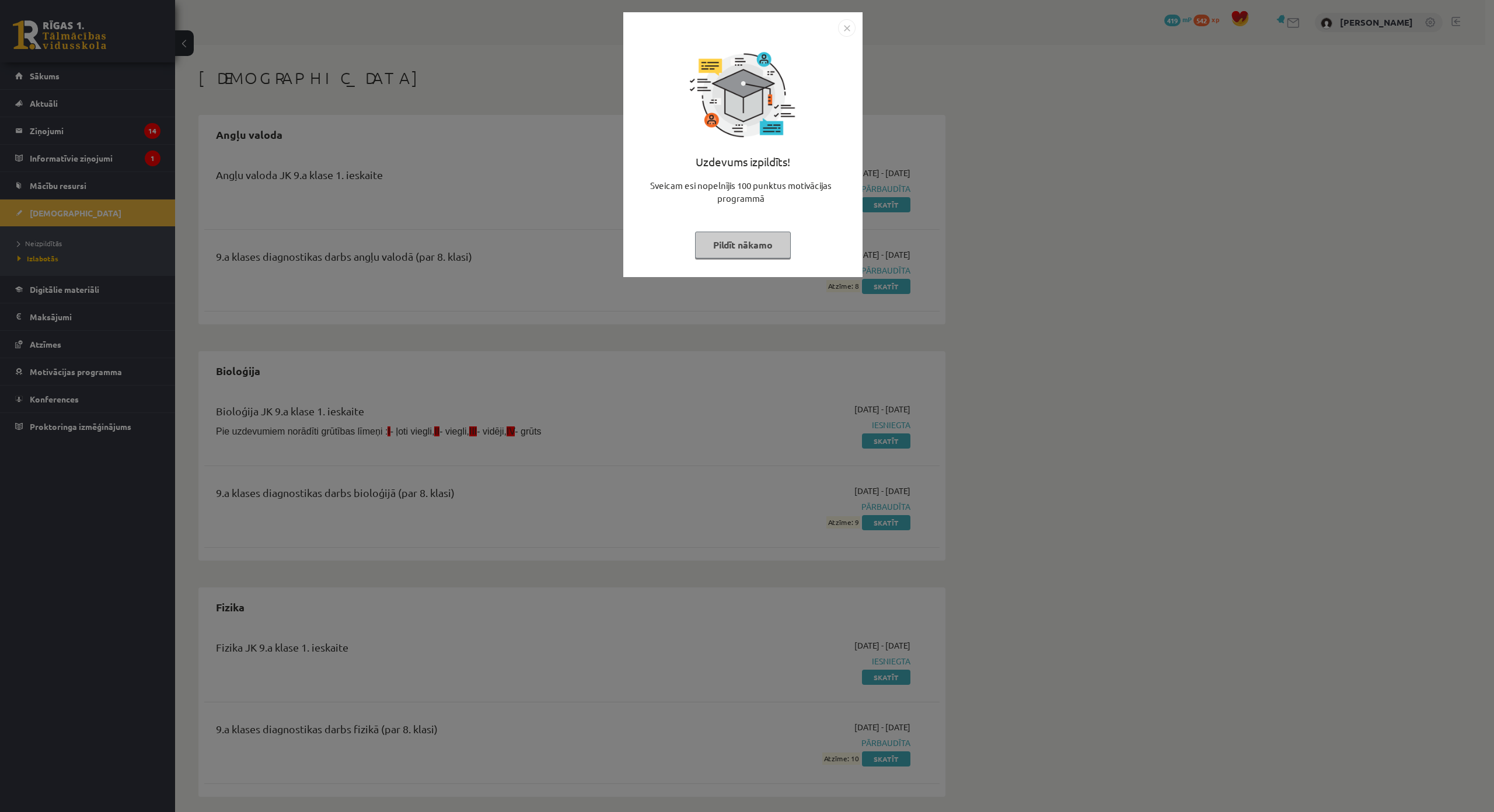
click at [851, 29] on img "Close" at bounding box center [847, 28] width 18 height 18
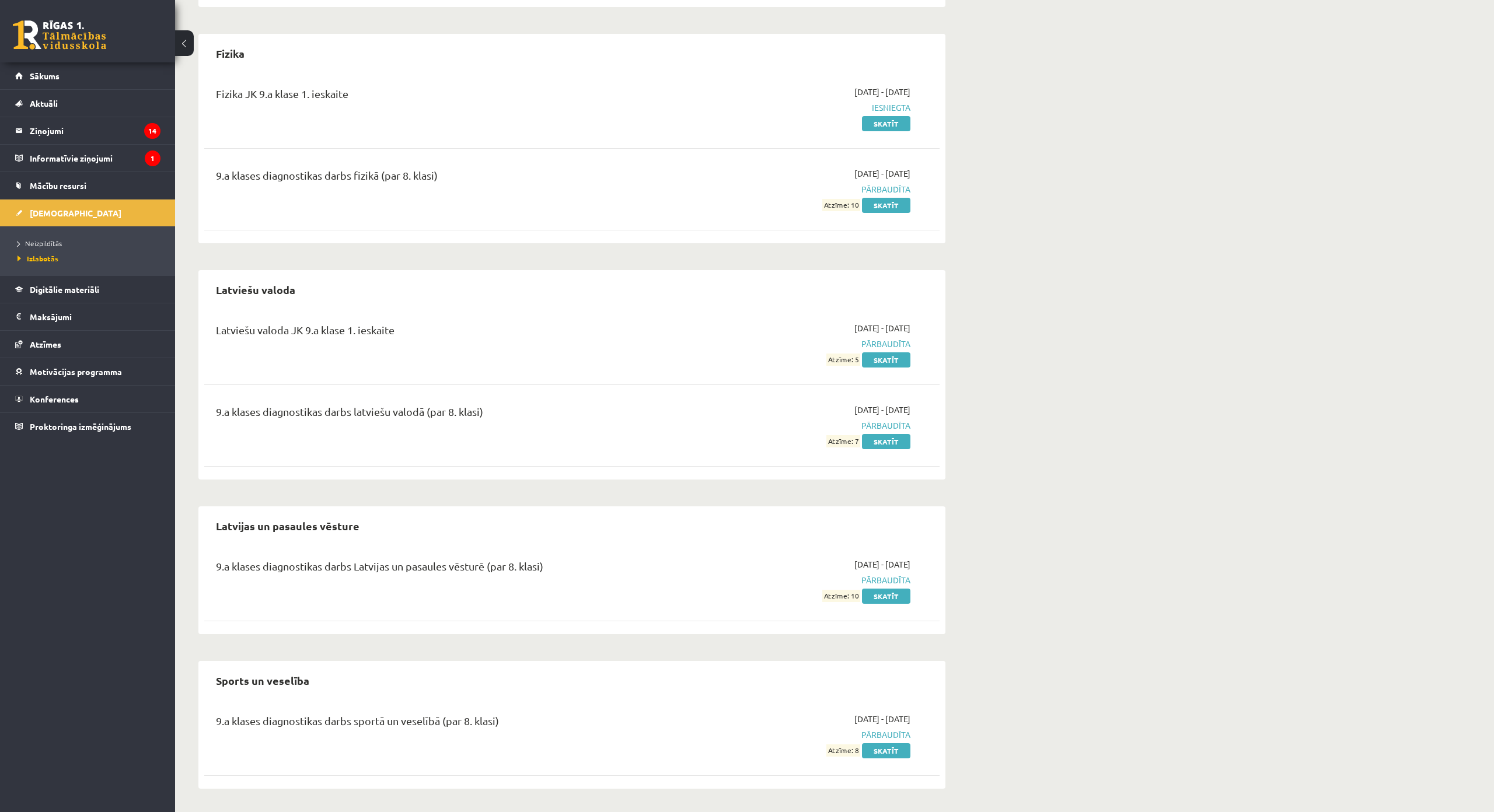
scroll to position [625, 0]
click at [894, 589] on link "Skatīt" at bounding box center [886, 596] width 49 height 15
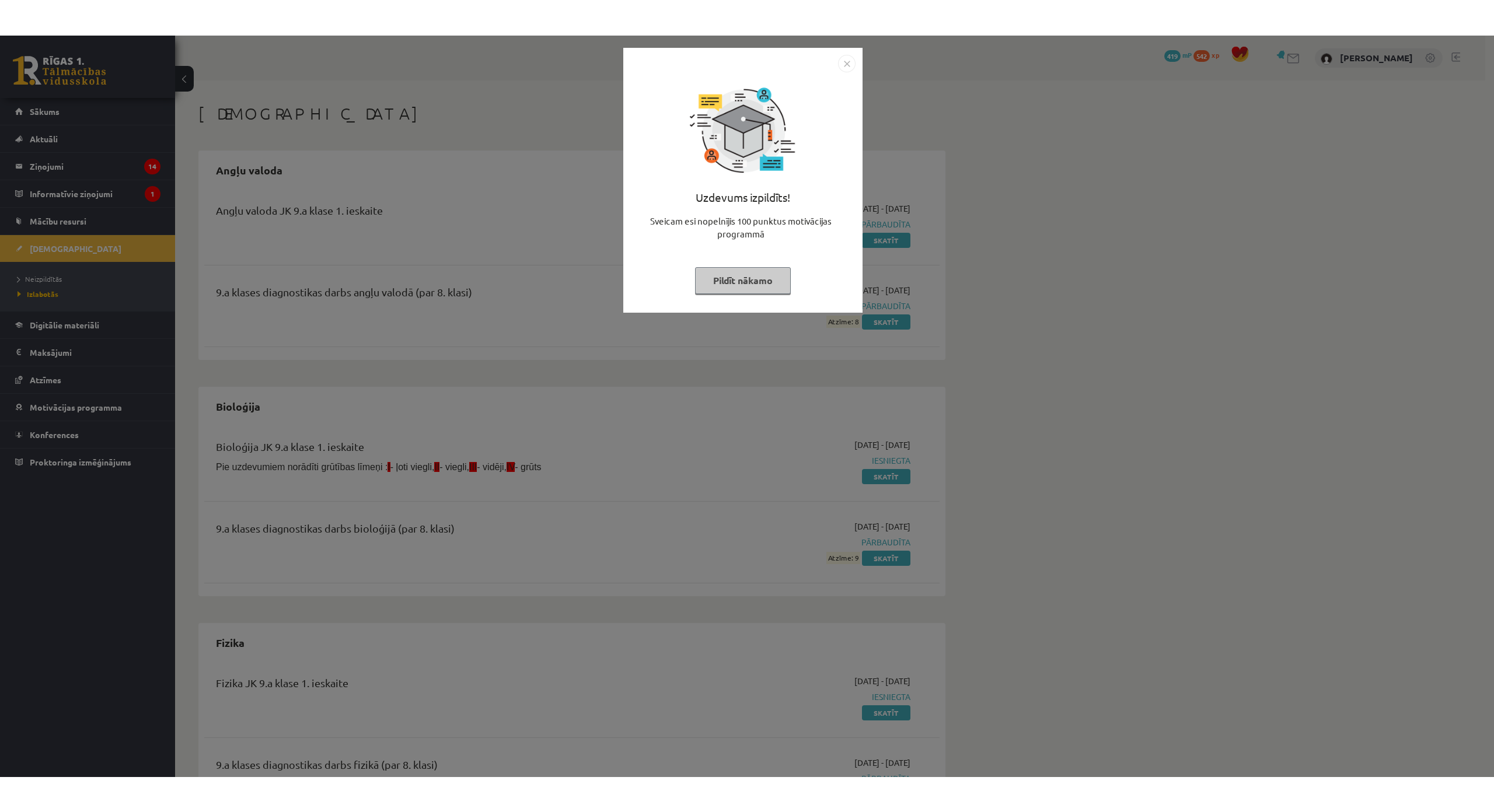
scroll to position [625, 0]
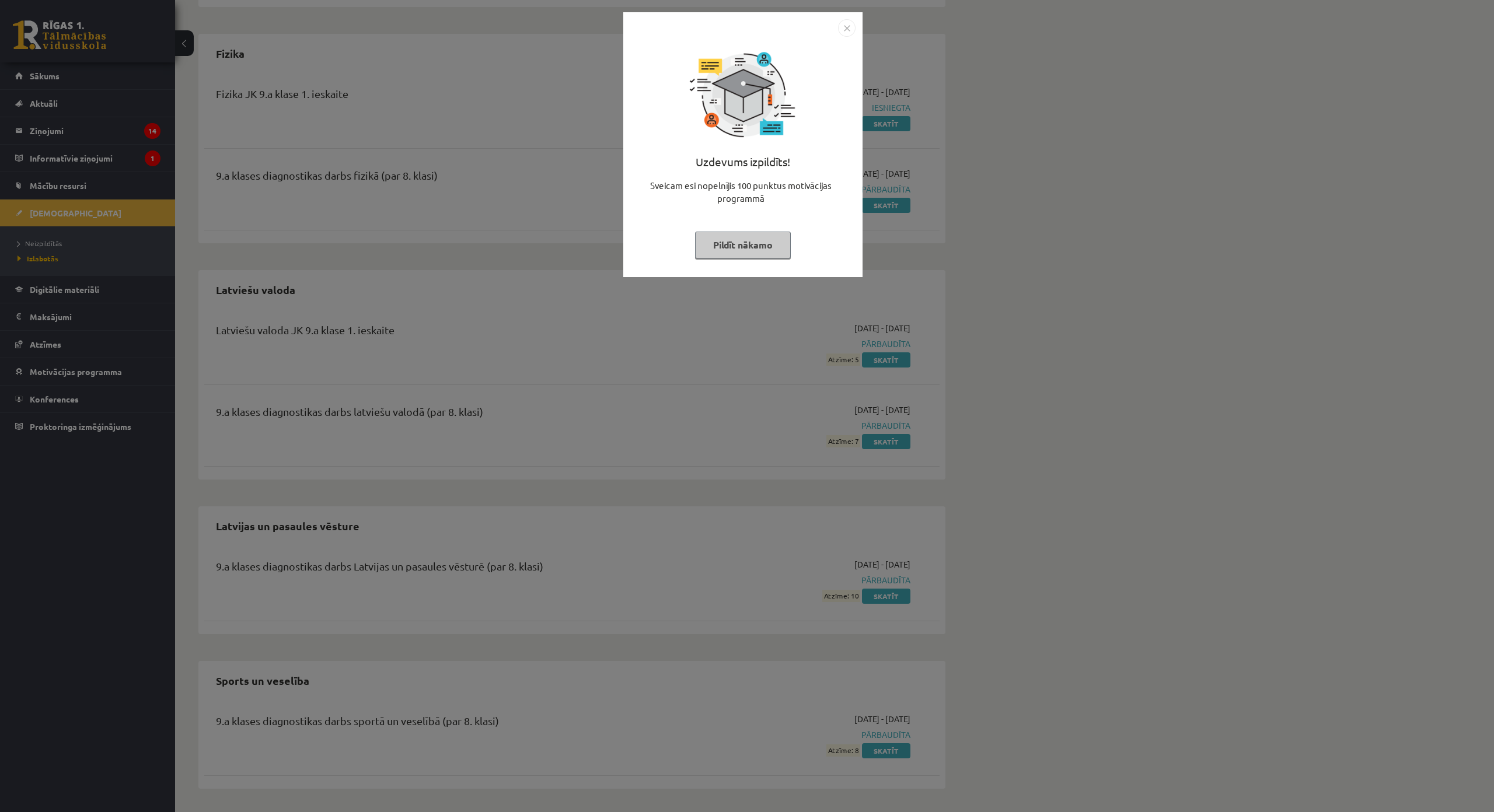
click at [844, 25] on img "Close" at bounding box center [847, 28] width 18 height 18
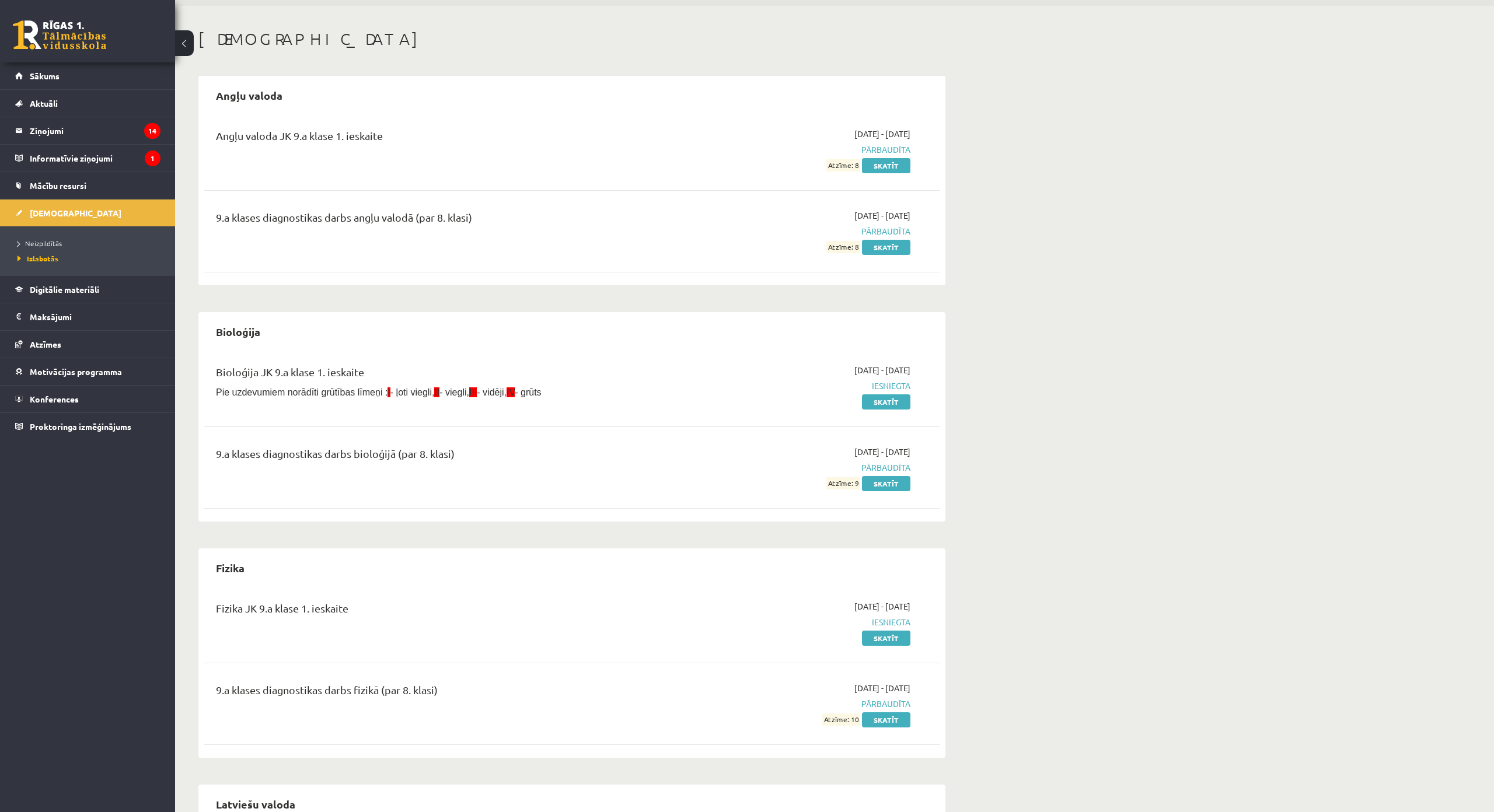
scroll to position [0, 0]
